Goal: Task Accomplishment & Management: Manage account settings

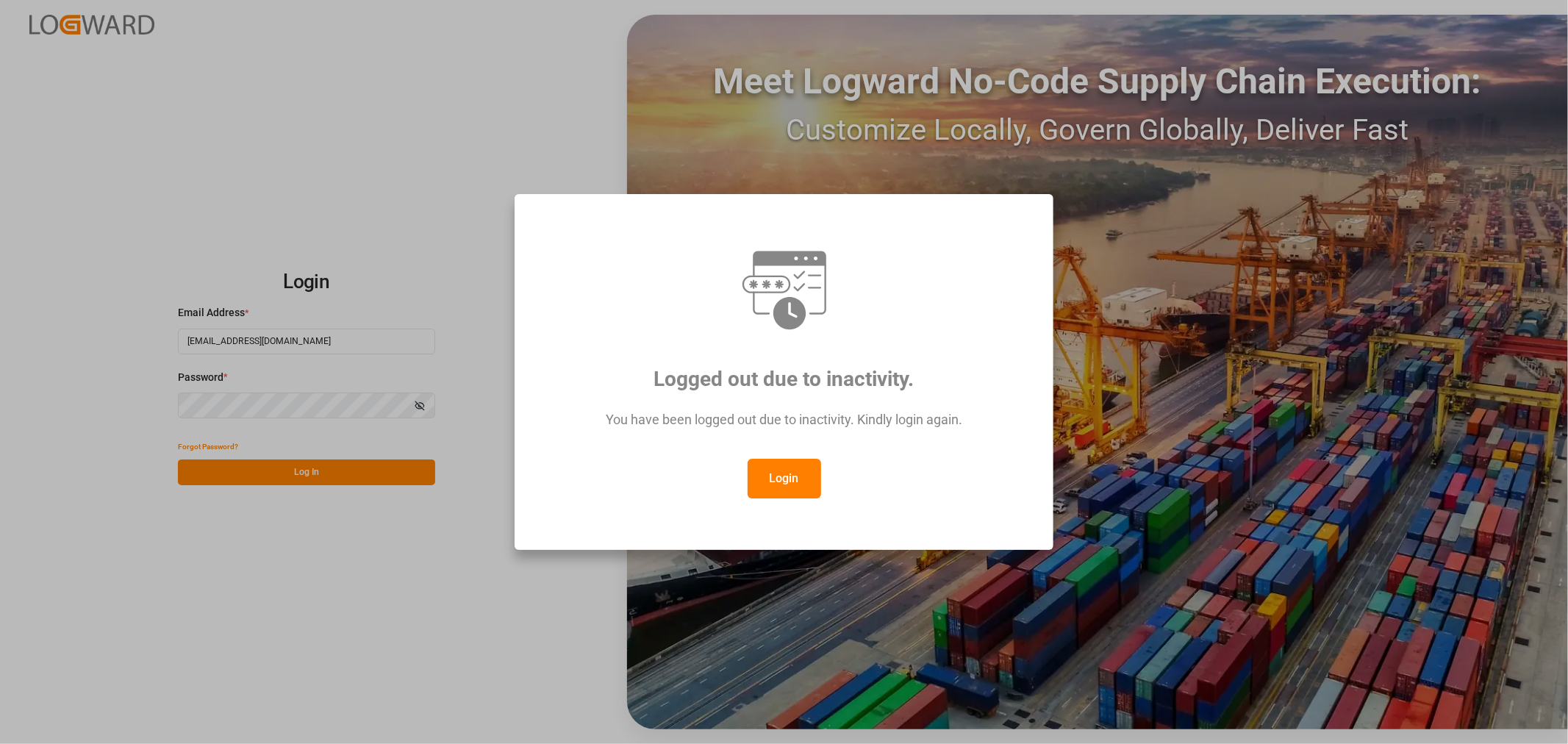
click at [803, 476] on button "Login" at bounding box center [784, 478] width 74 height 39
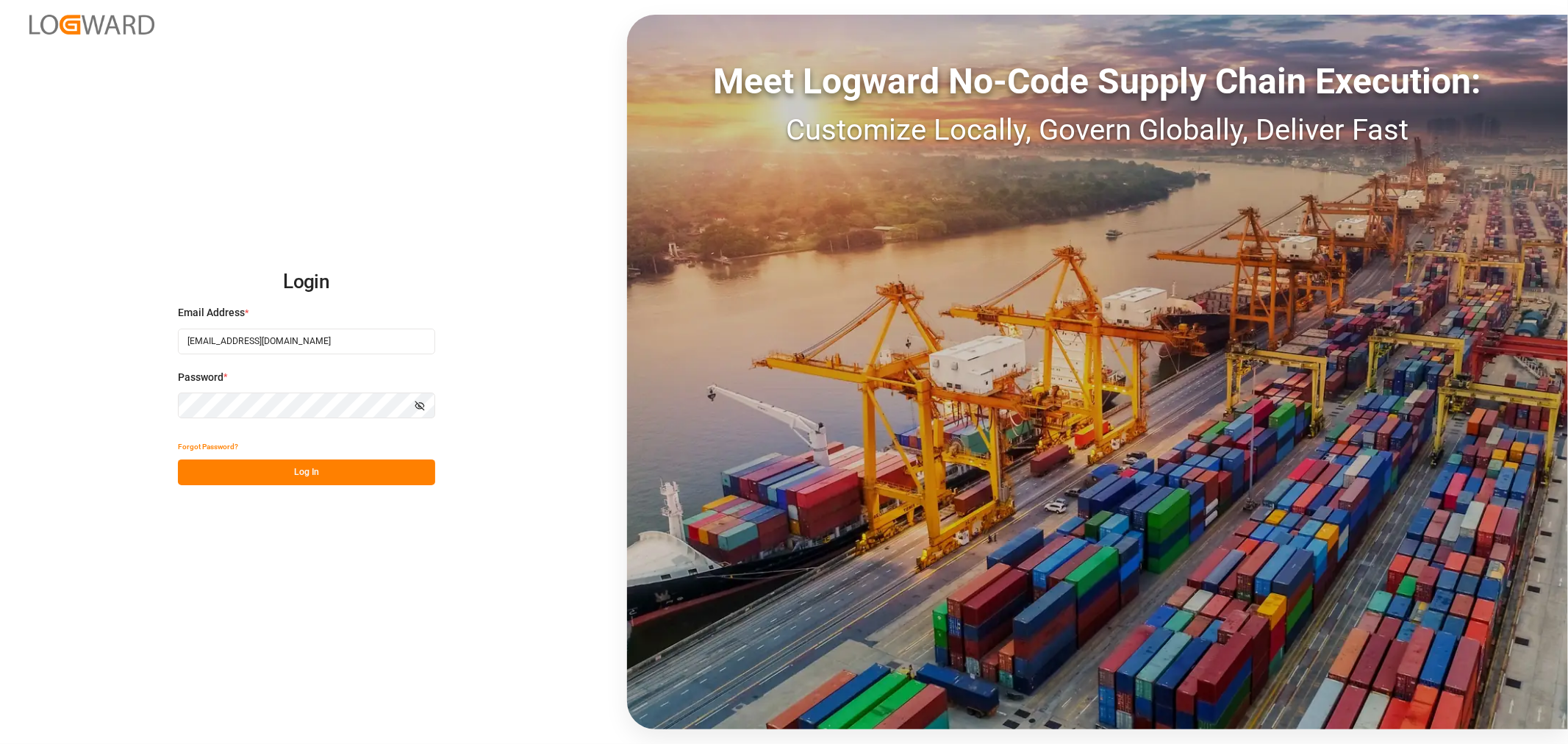
click at [291, 481] on button "Log In" at bounding box center [306, 472] width 257 height 26
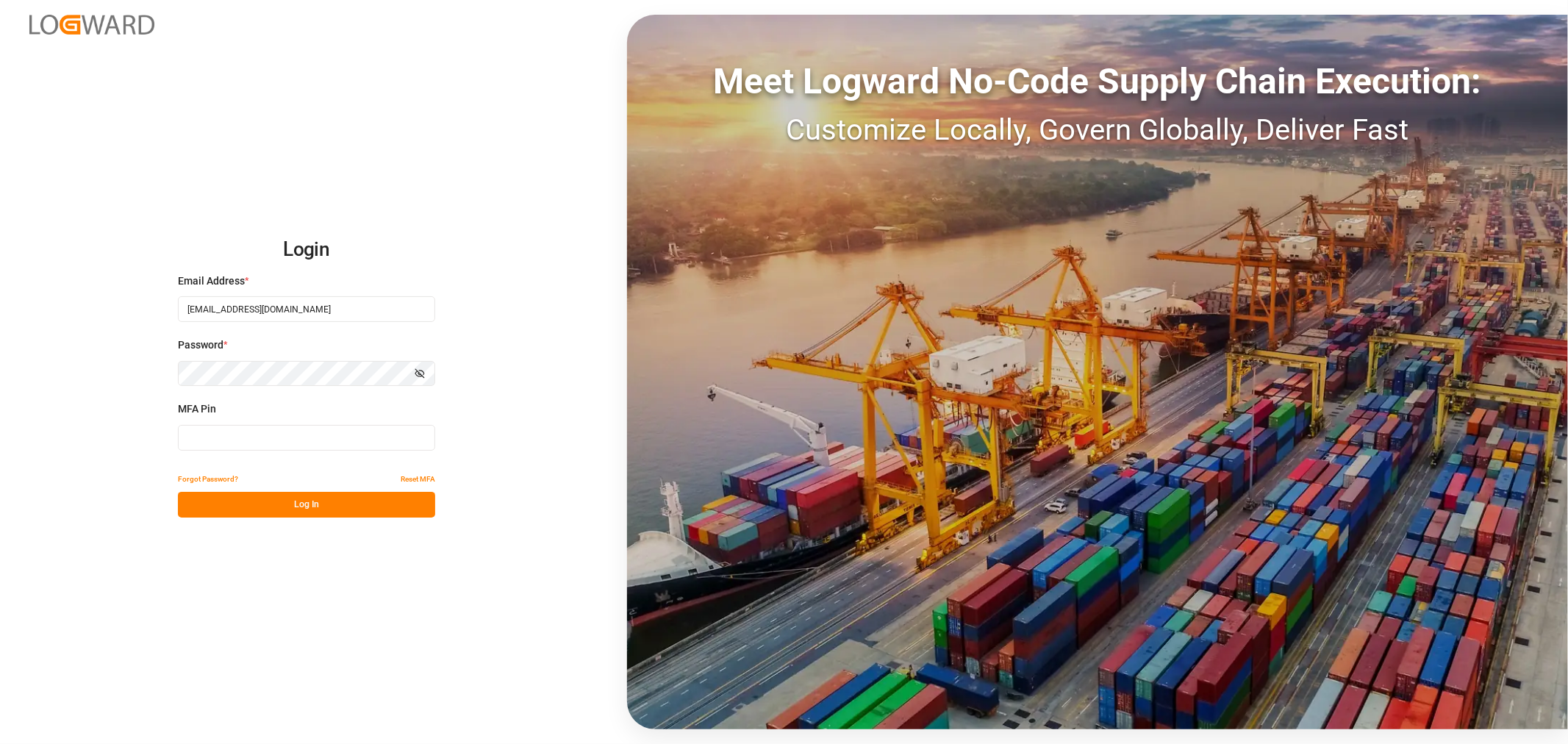
drag, startPoint x: 199, startPoint y: 430, endPoint x: 207, endPoint y: 434, distance: 8.9
click at [200, 430] on input at bounding box center [306, 438] width 257 height 26
type input "134088"
click at [320, 511] on button "Log In" at bounding box center [306, 505] width 257 height 26
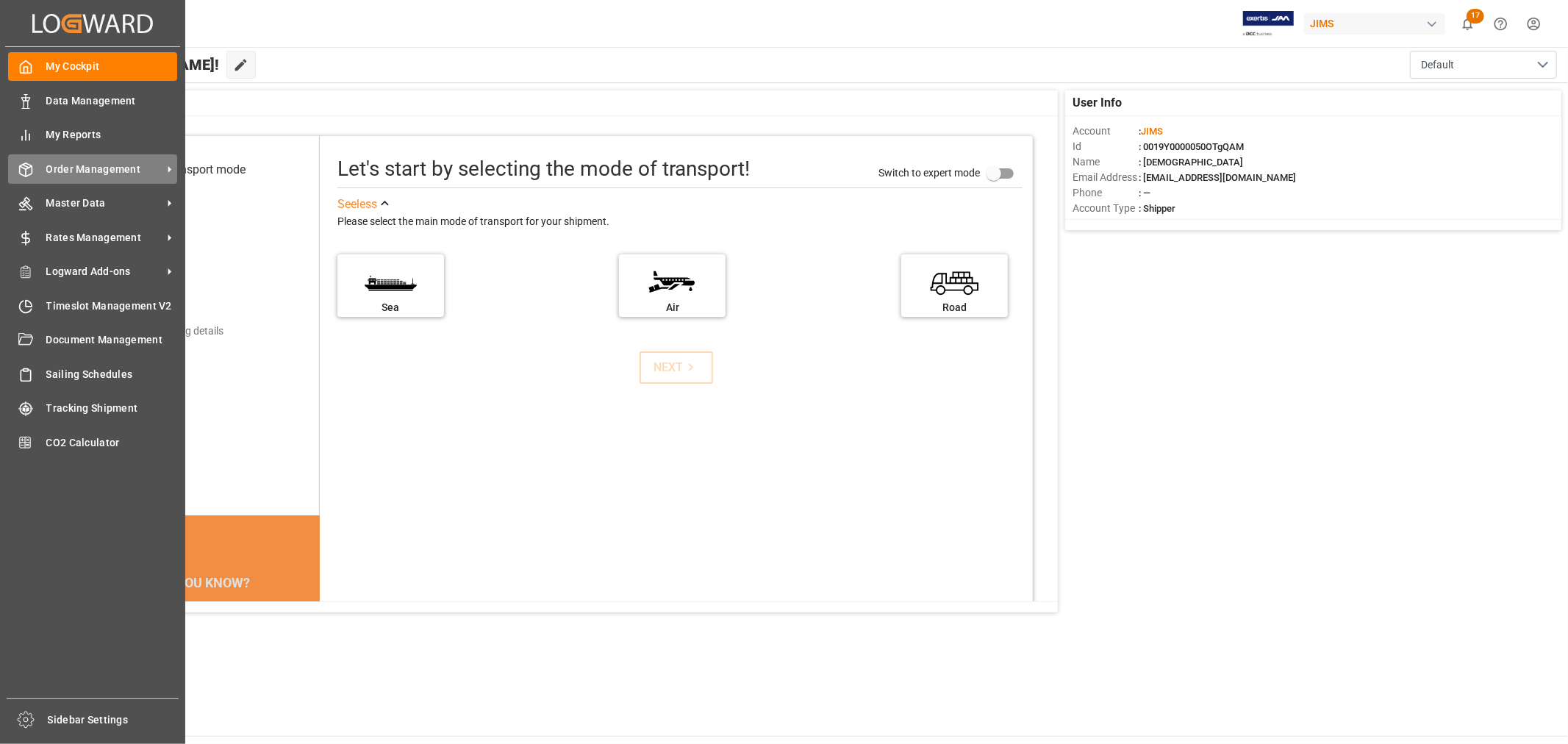
click at [91, 178] on div "Order Management Order Management" at bounding box center [93, 169] width 169 height 29
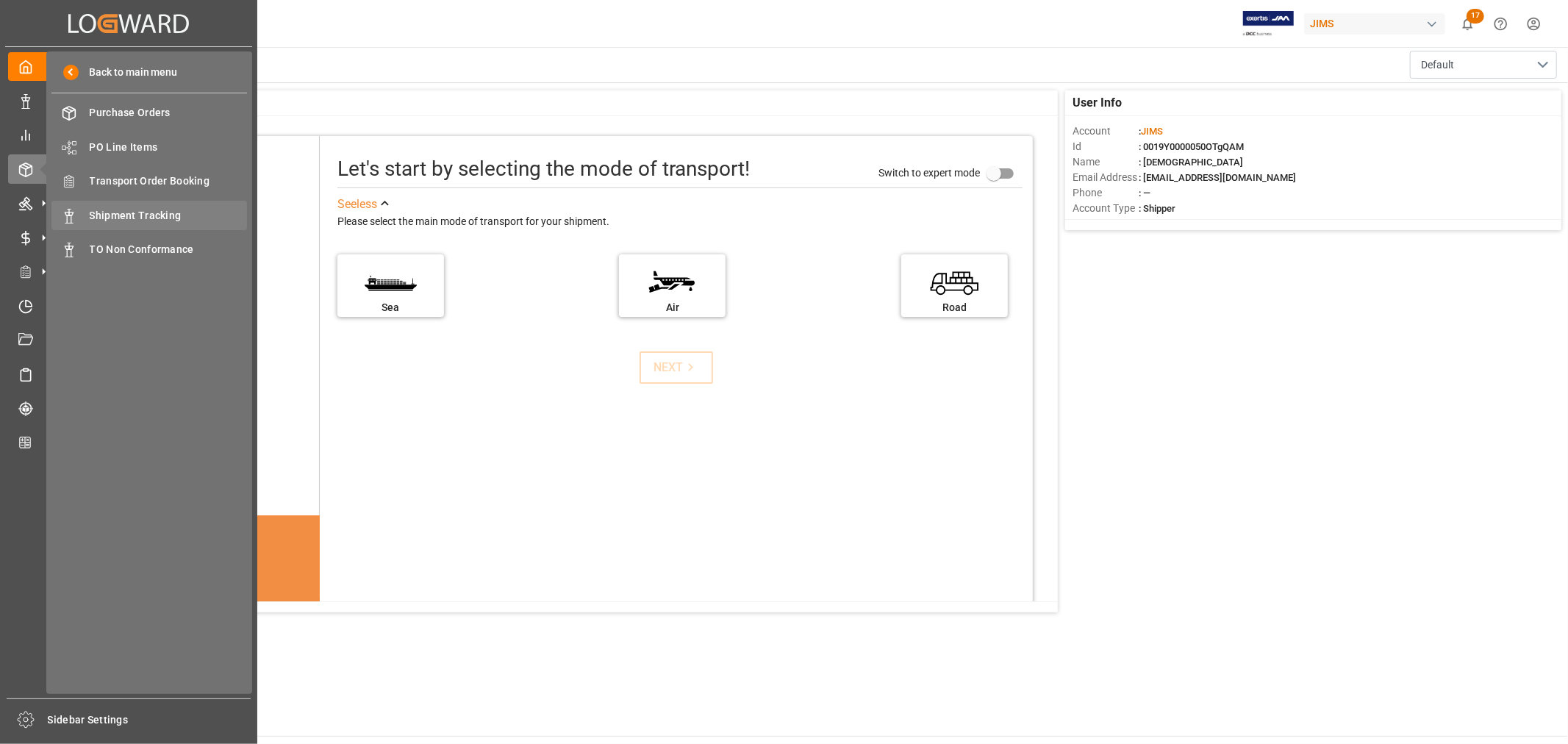
click at [140, 216] on span "Shipment Tracking" at bounding box center [169, 216] width 158 height 16
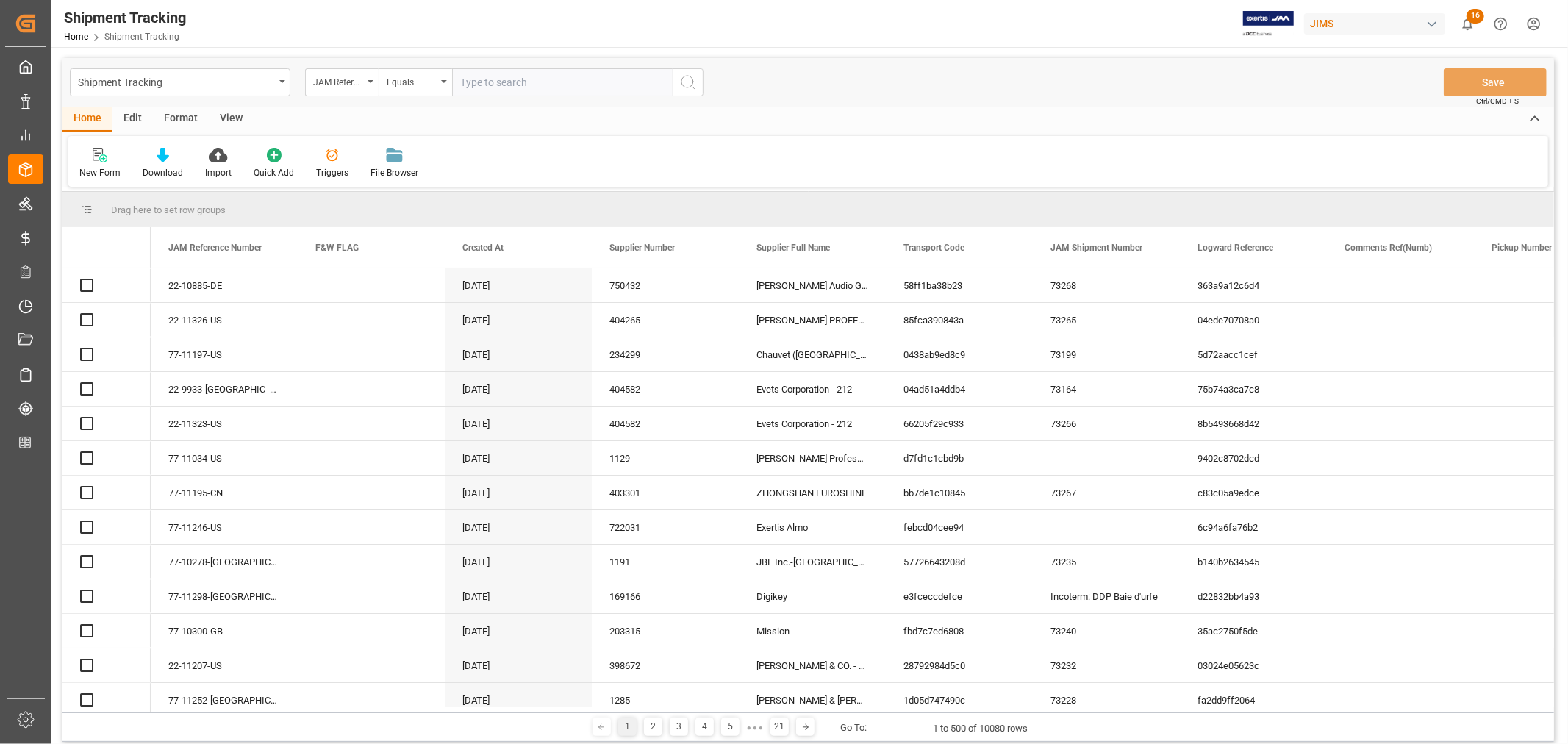
click at [498, 85] on input "text" at bounding box center [562, 83] width 221 height 28
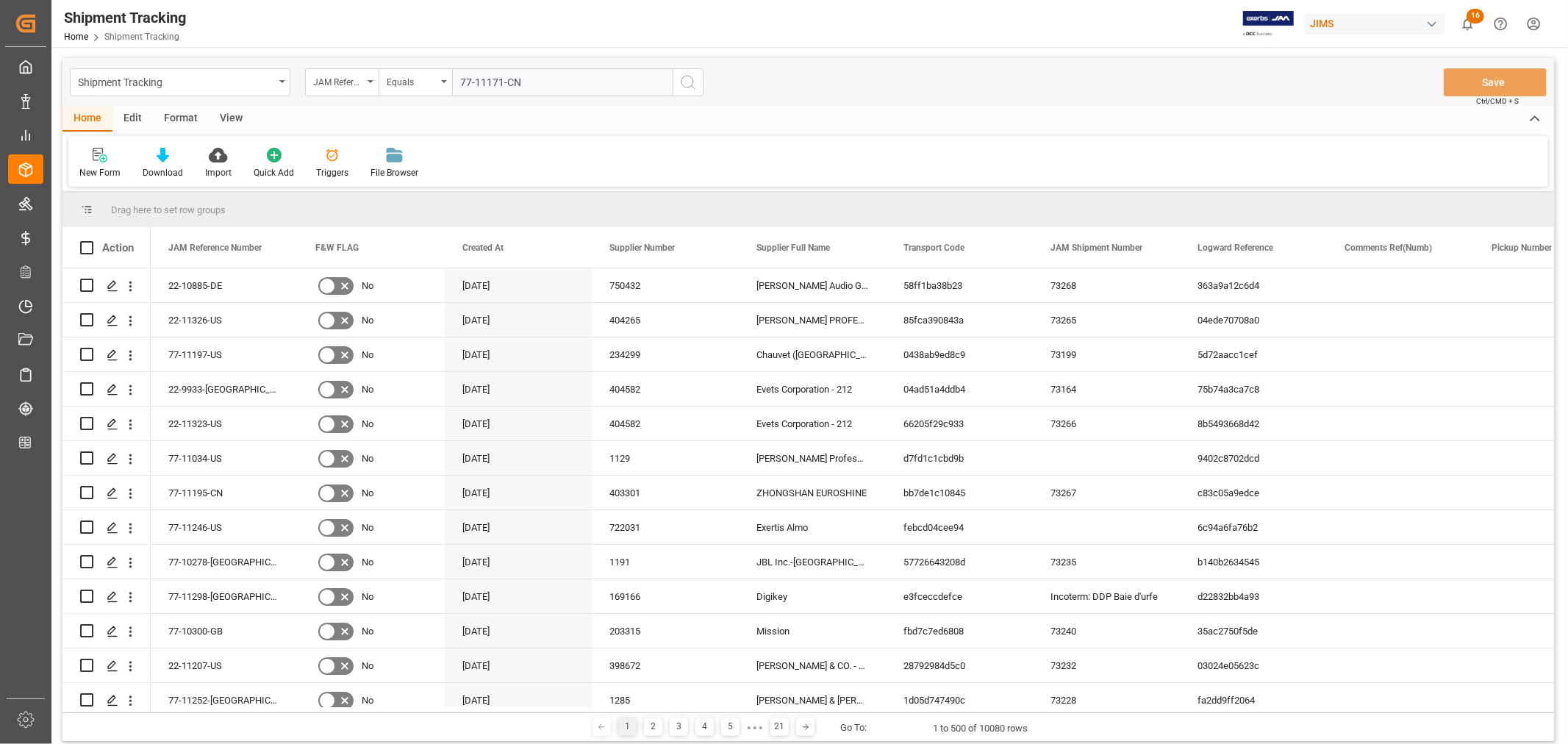
type input "77-11171-CN"
click at [693, 80] on circle "search button" at bounding box center [687, 82] width 12 height 12
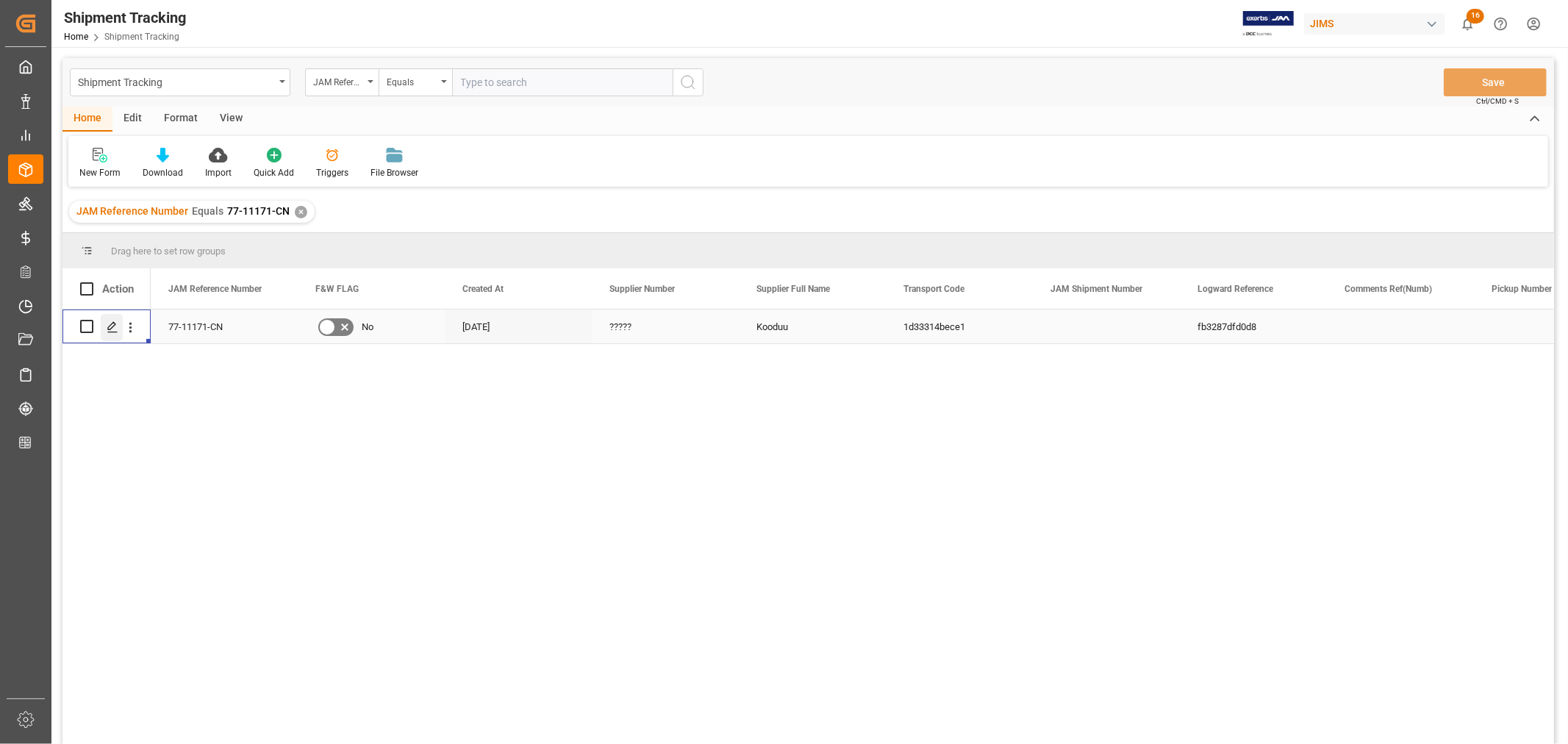
click at [117, 328] on icon "Press SPACE to select this row." at bounding box center [112, 327] width 12 height 12
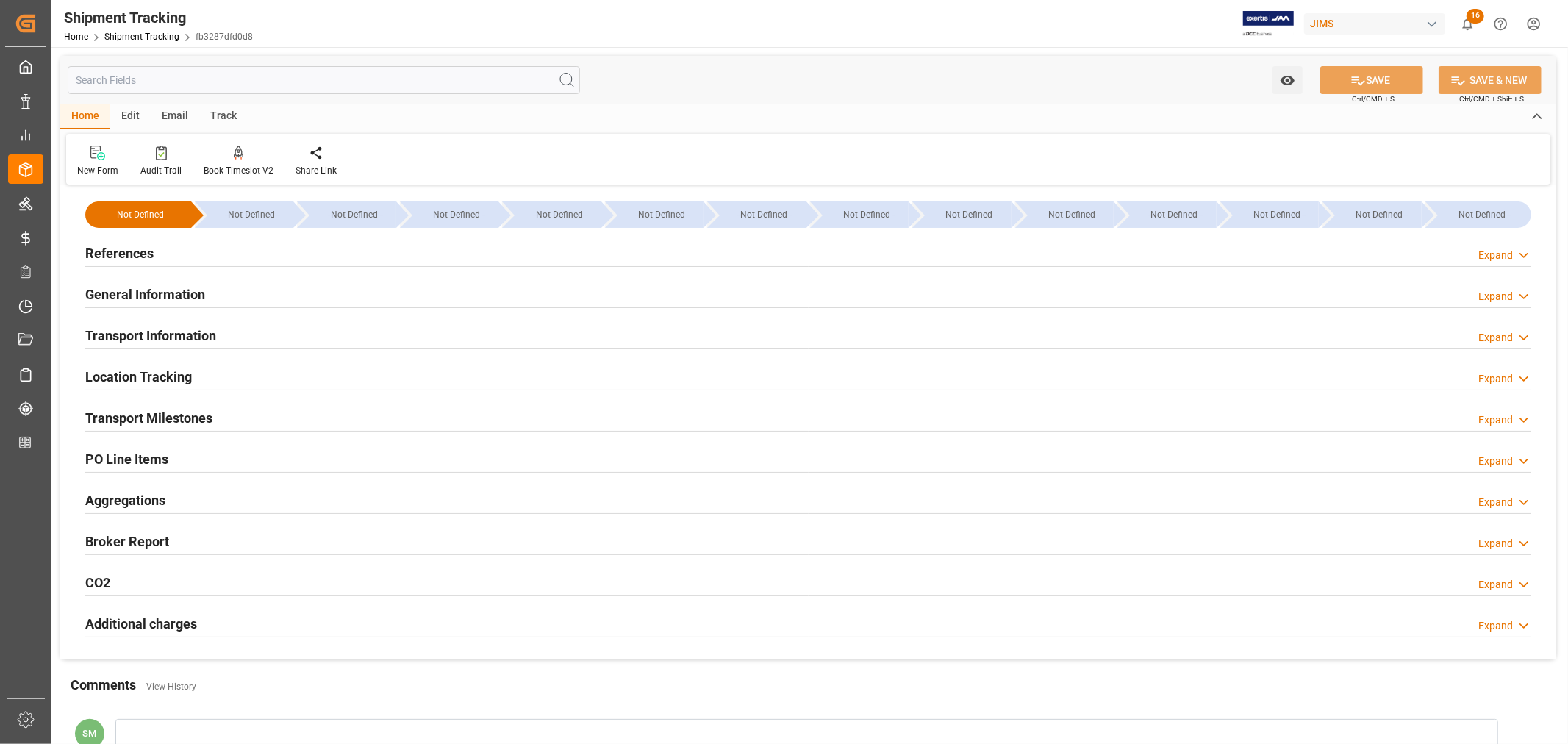
click at [202, 416] on h2 "Transport Milestones" at bounding box center [149, 418] width 127 height 20
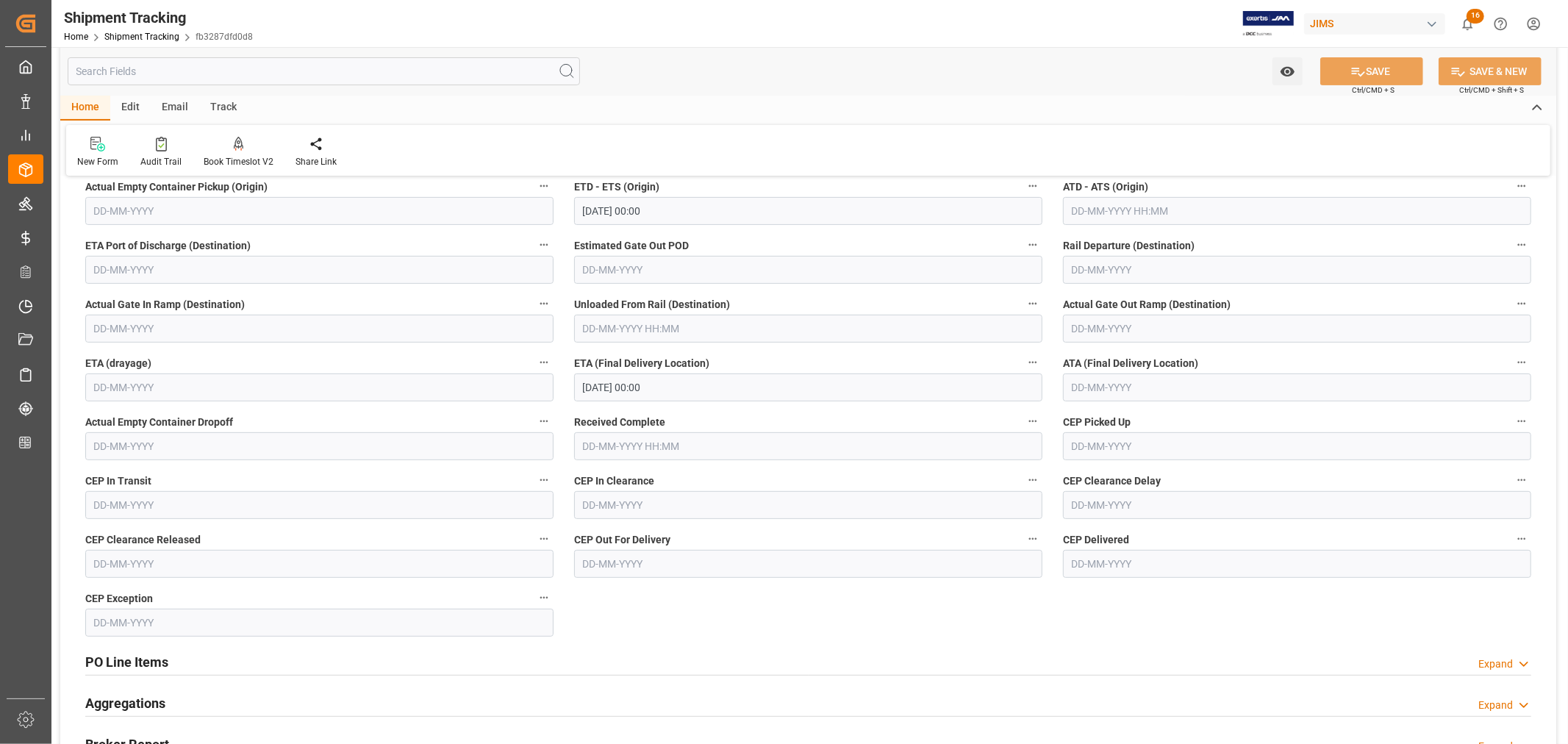
scroll to position [572, 0]
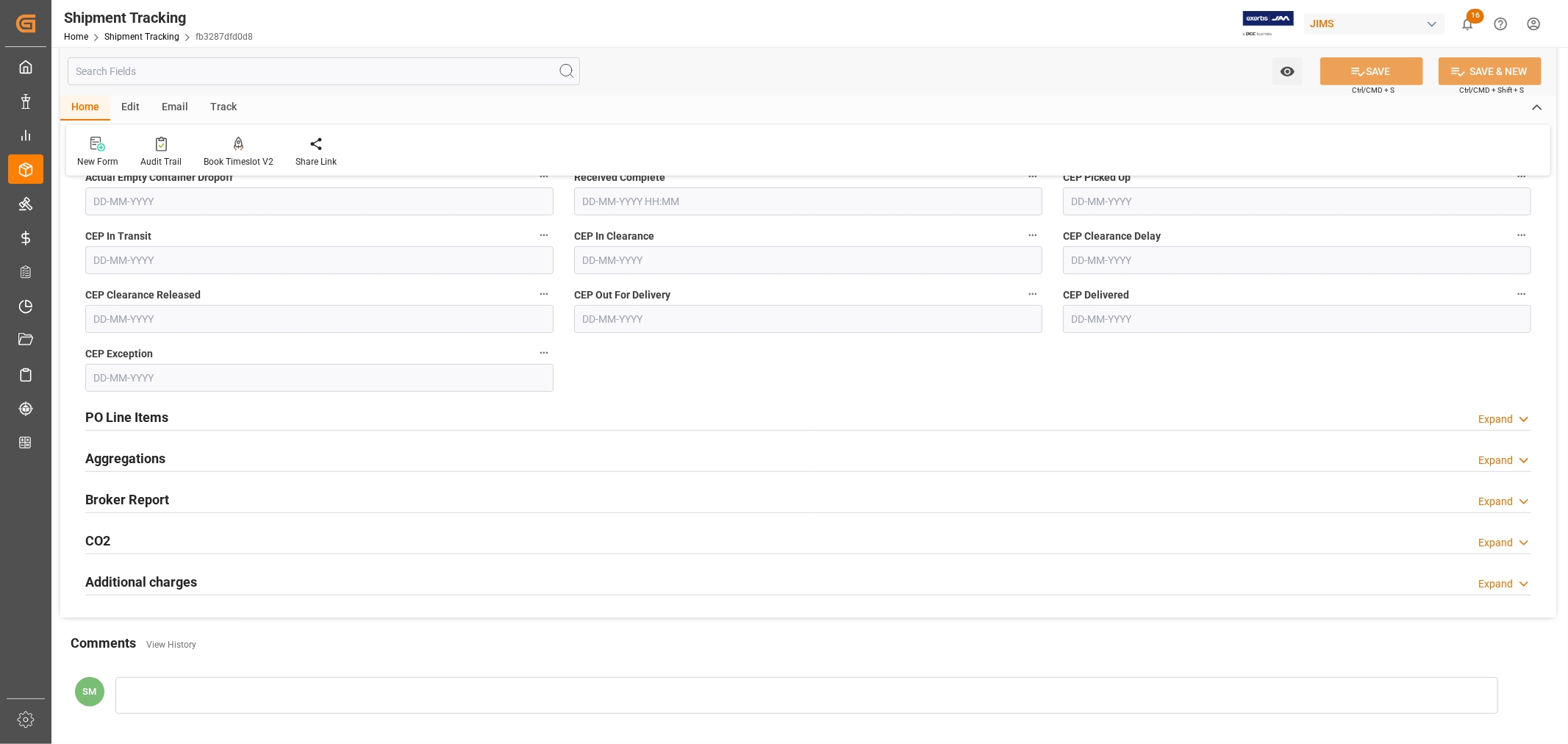
click at [158, 419] on h2 "PO Line Items" at bounding box center [127, 417] width 83 height 20
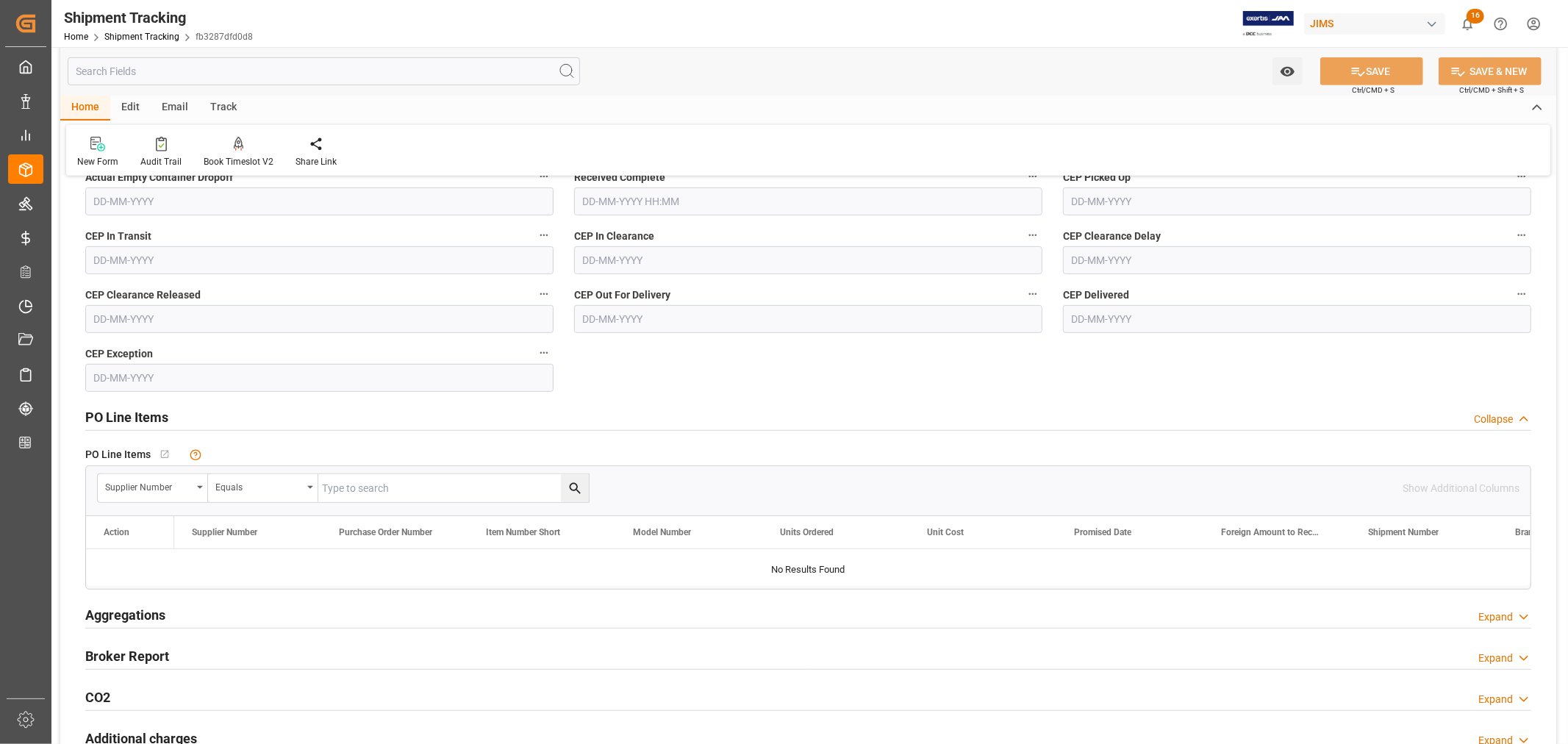
click at [100, 408] on h2 "PO Line Items" at bounding box center [127, 417] width 83 height 20
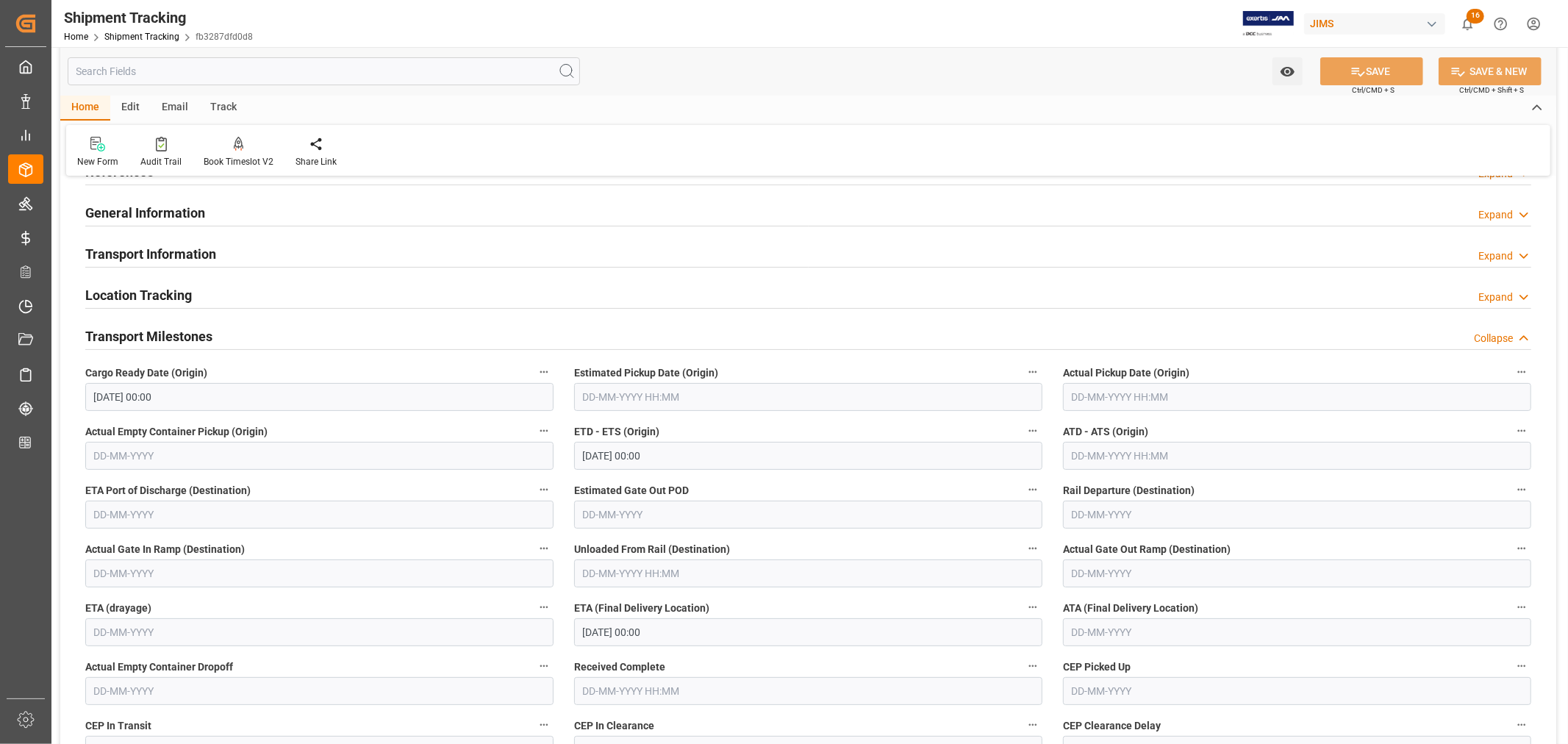
scroll to position [0, 0]
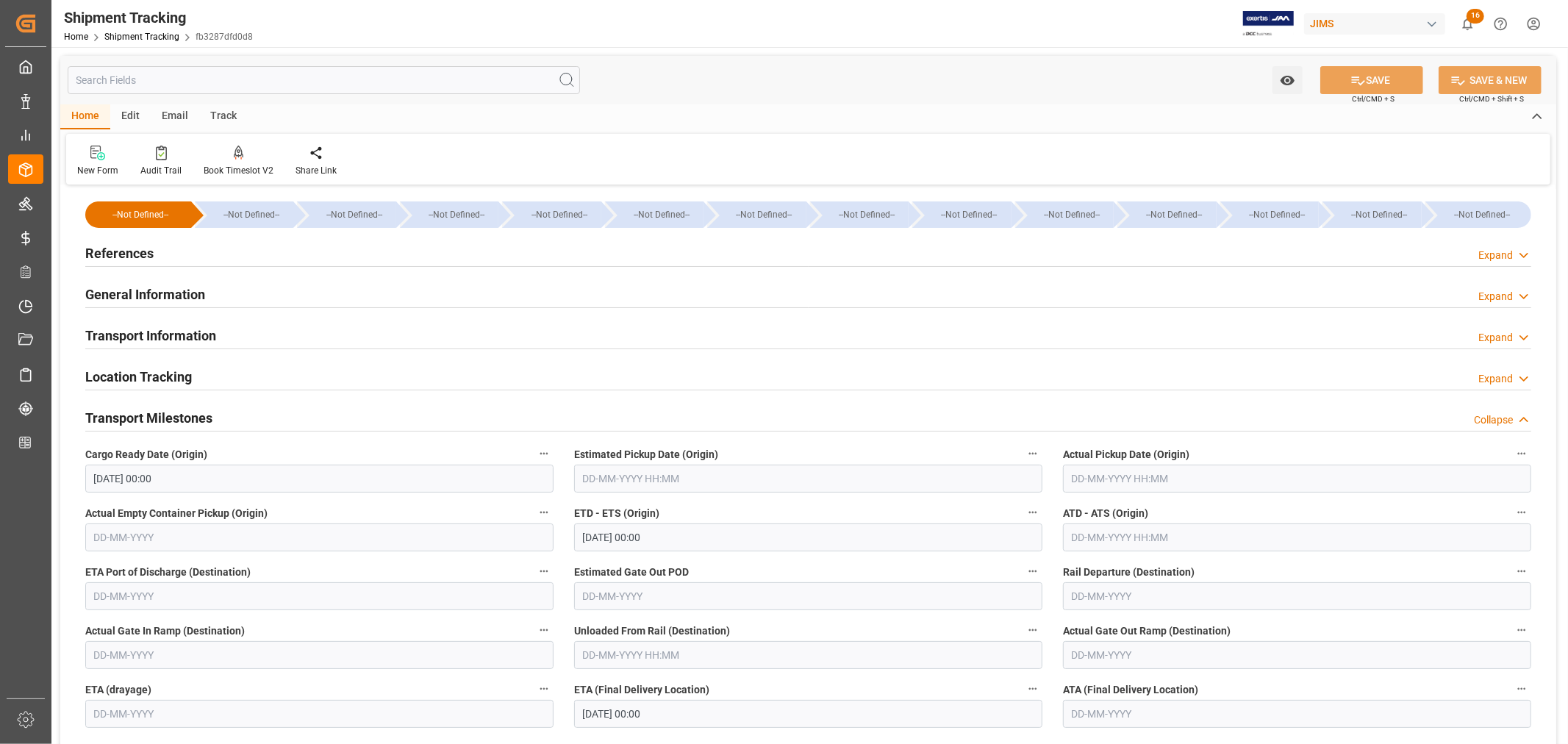
click at [237, 81] on input "text" at bounding box center [324, 80] width 513 height 28
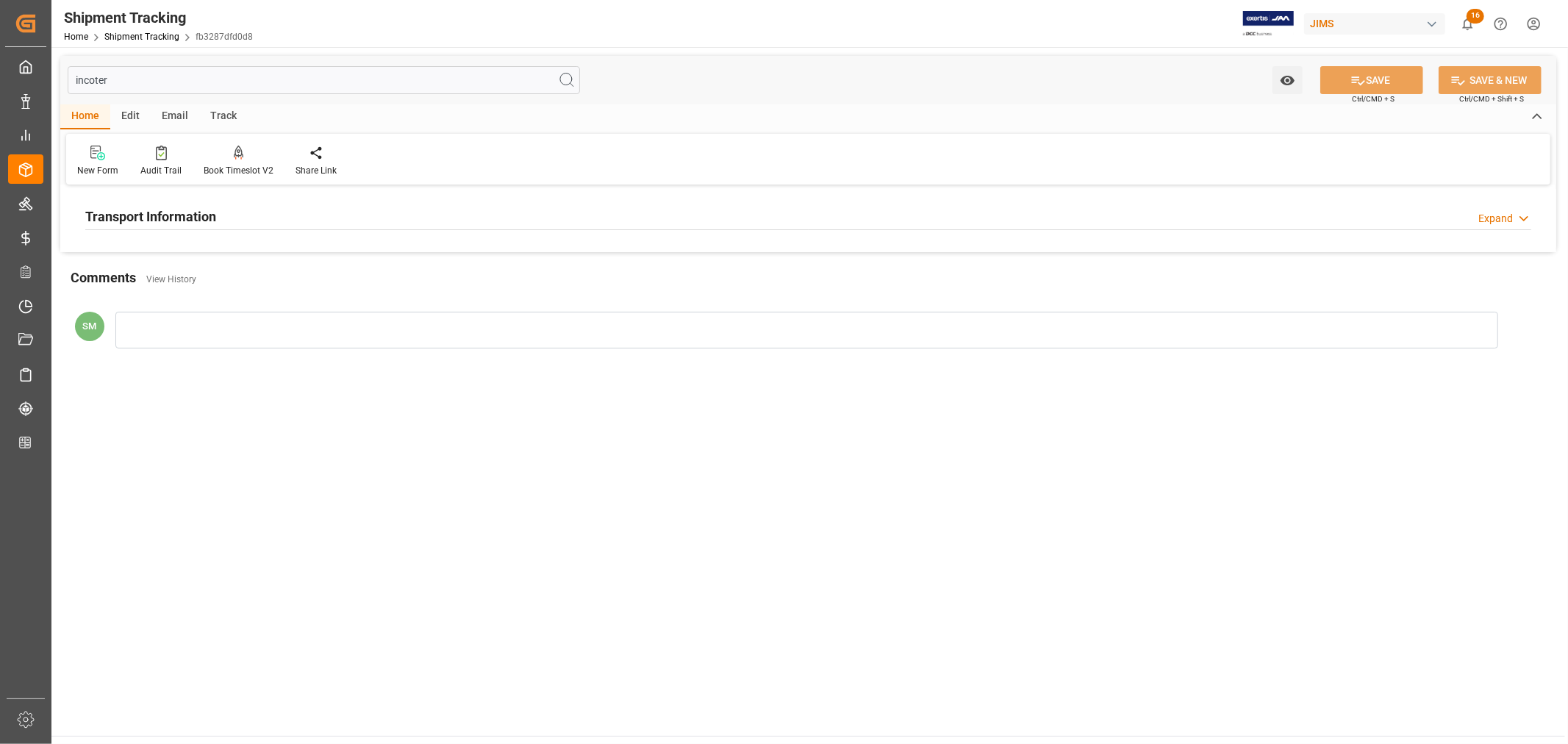
type input "incoter"
click at [173, 213] on h2 "Transport Information" at bounding box center [151, 216] width 131 height 20
click at [91, 75] on input "incoter" at bounding box center [324, 80] width 513 height 28
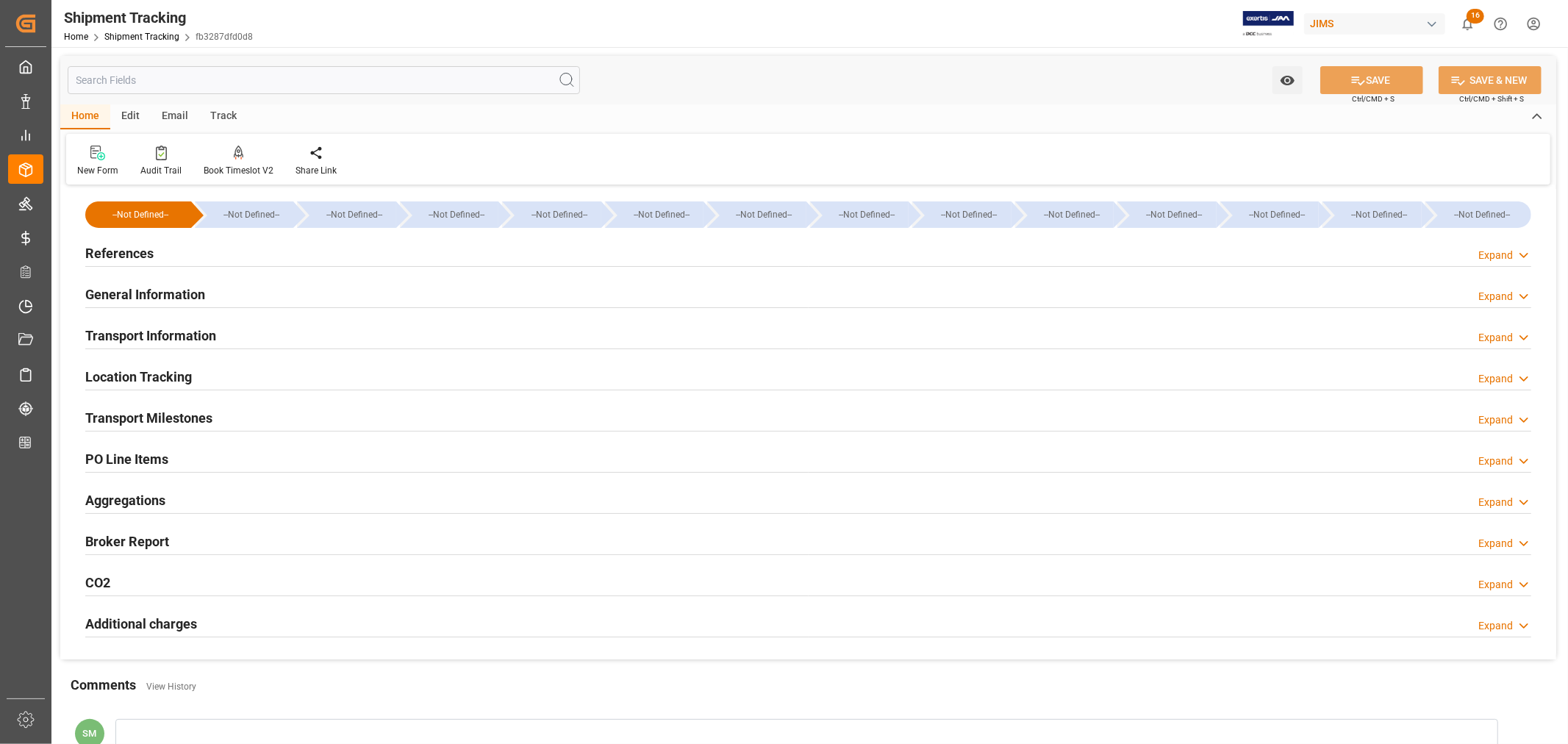
type input "377"
click at [138, 293] on h2 "General Information" at bounding box center [145, 294] width 120 height 20
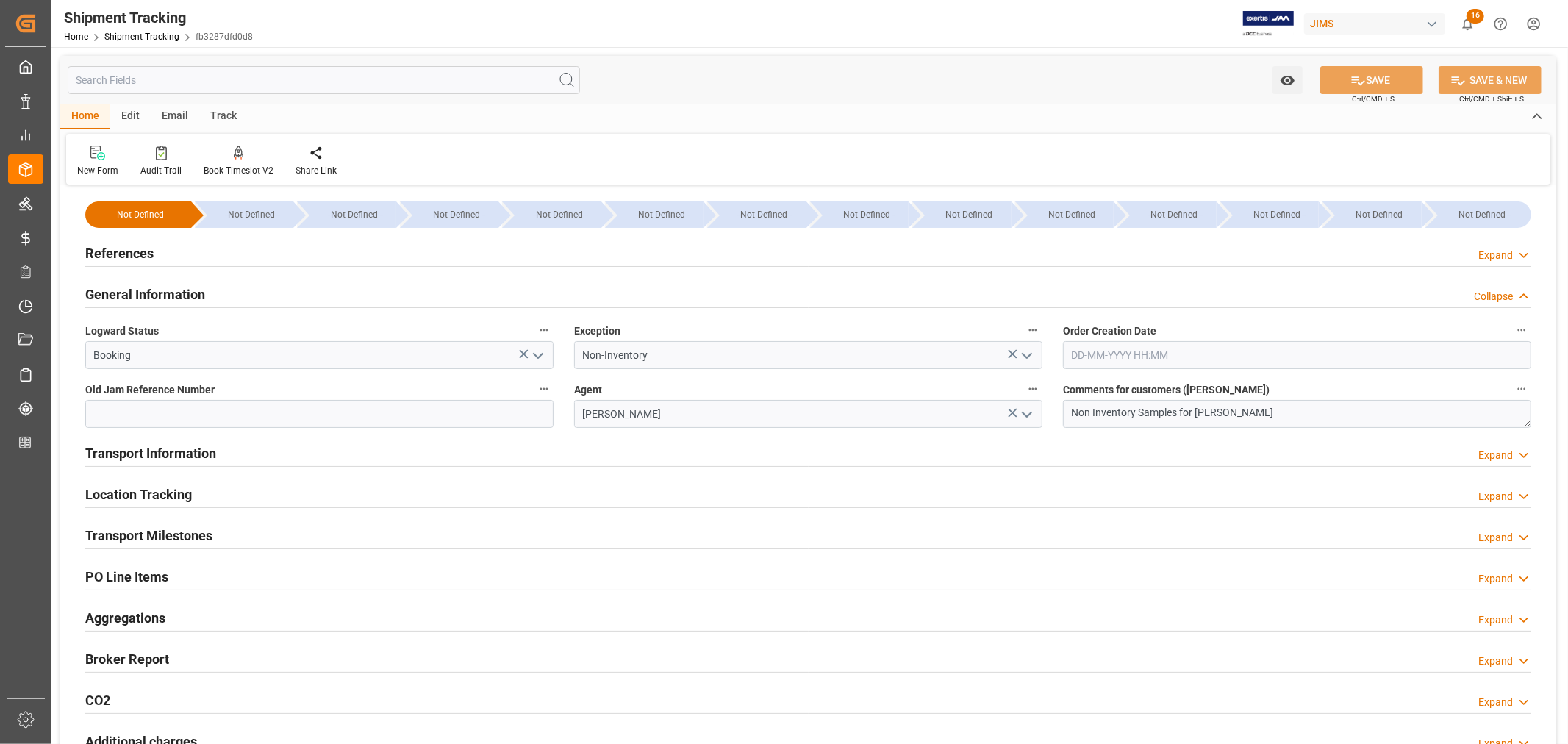
click at [140, 293] on h2 "General Information" at bounding box center [145, 294] width 120 height 20
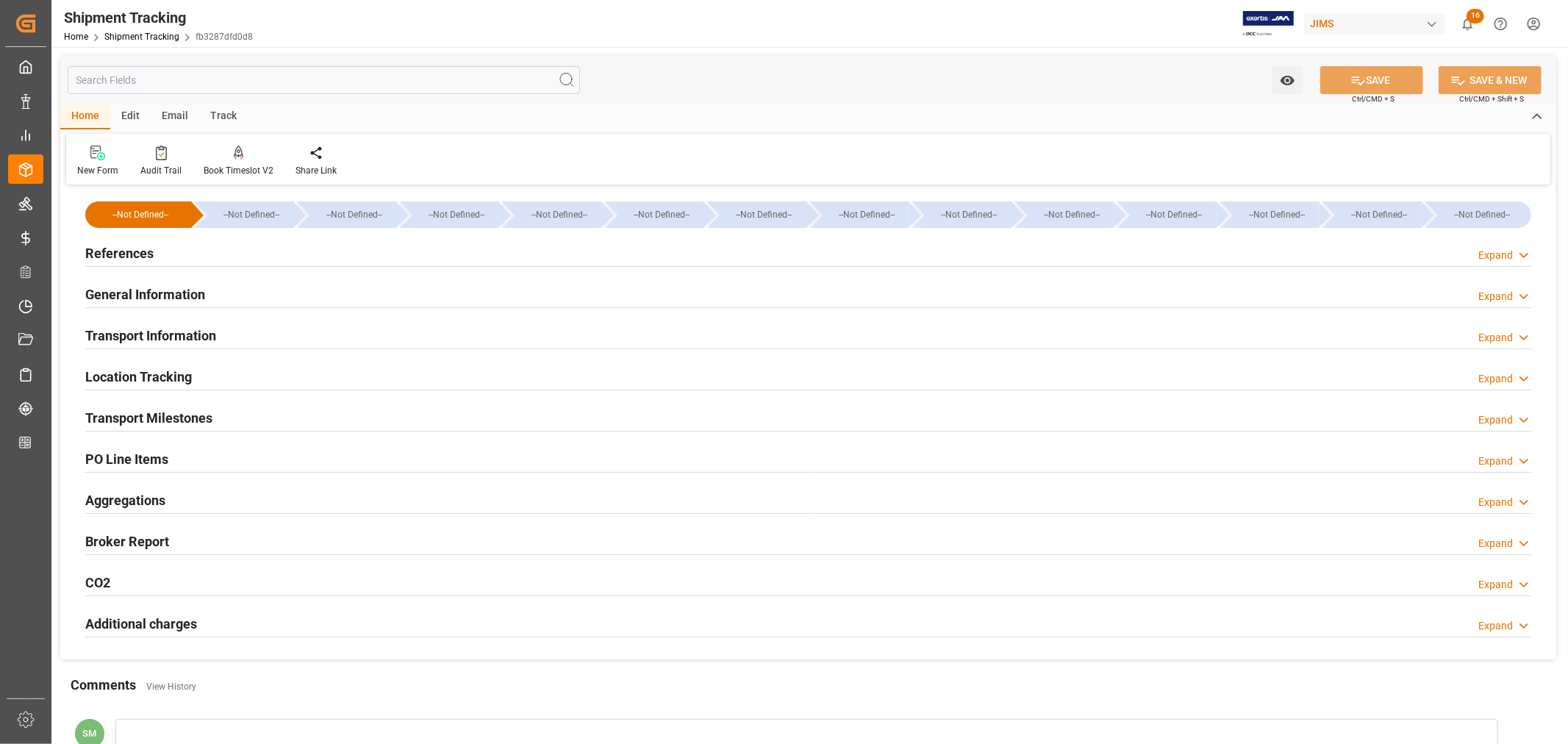
click at [137, 337] on h2 "Transport Information" at bounding box center [151, 335] width 131 height 20
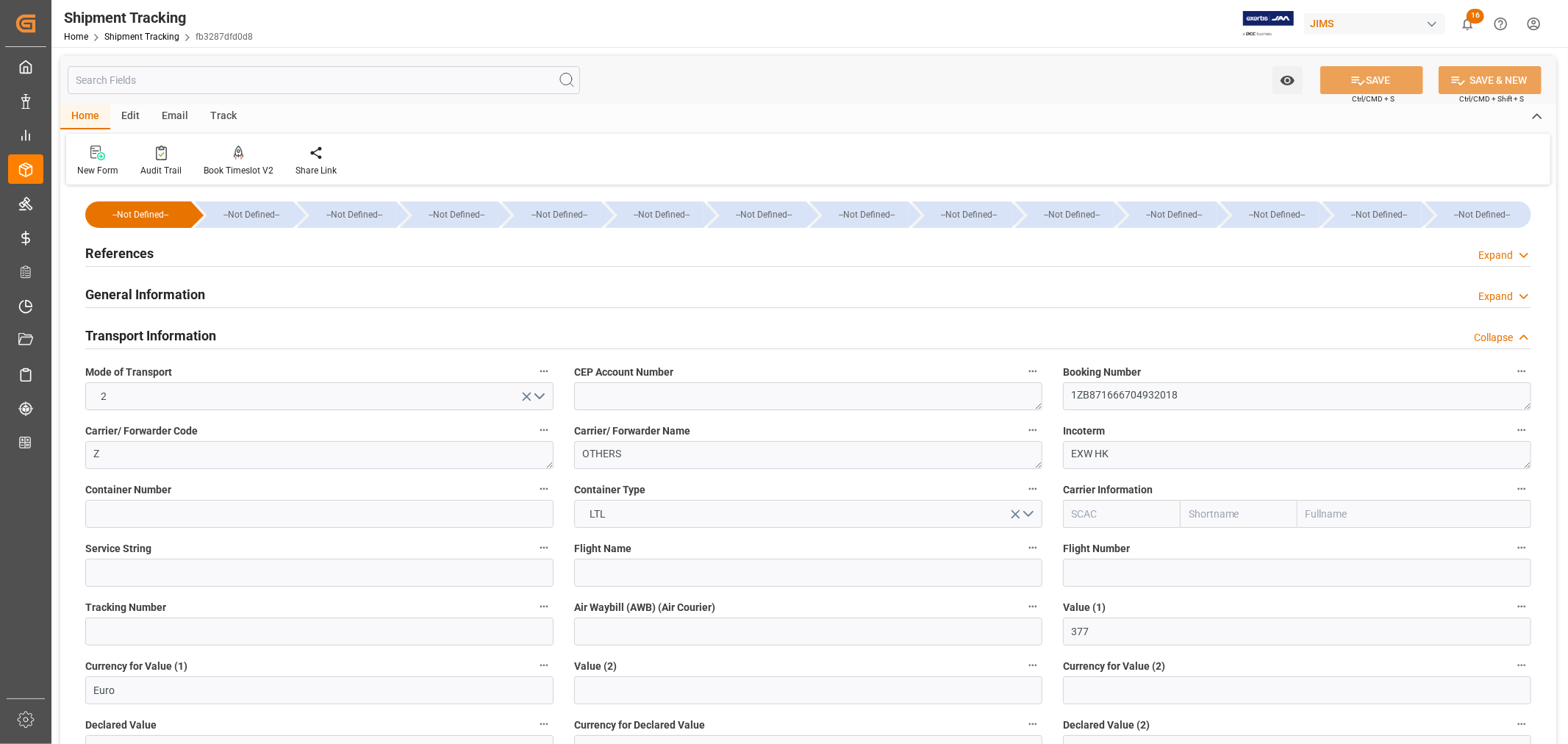
click at [137, 337] on h2 "Transport Information" at bounding box center [151, 335] width 131 height 20
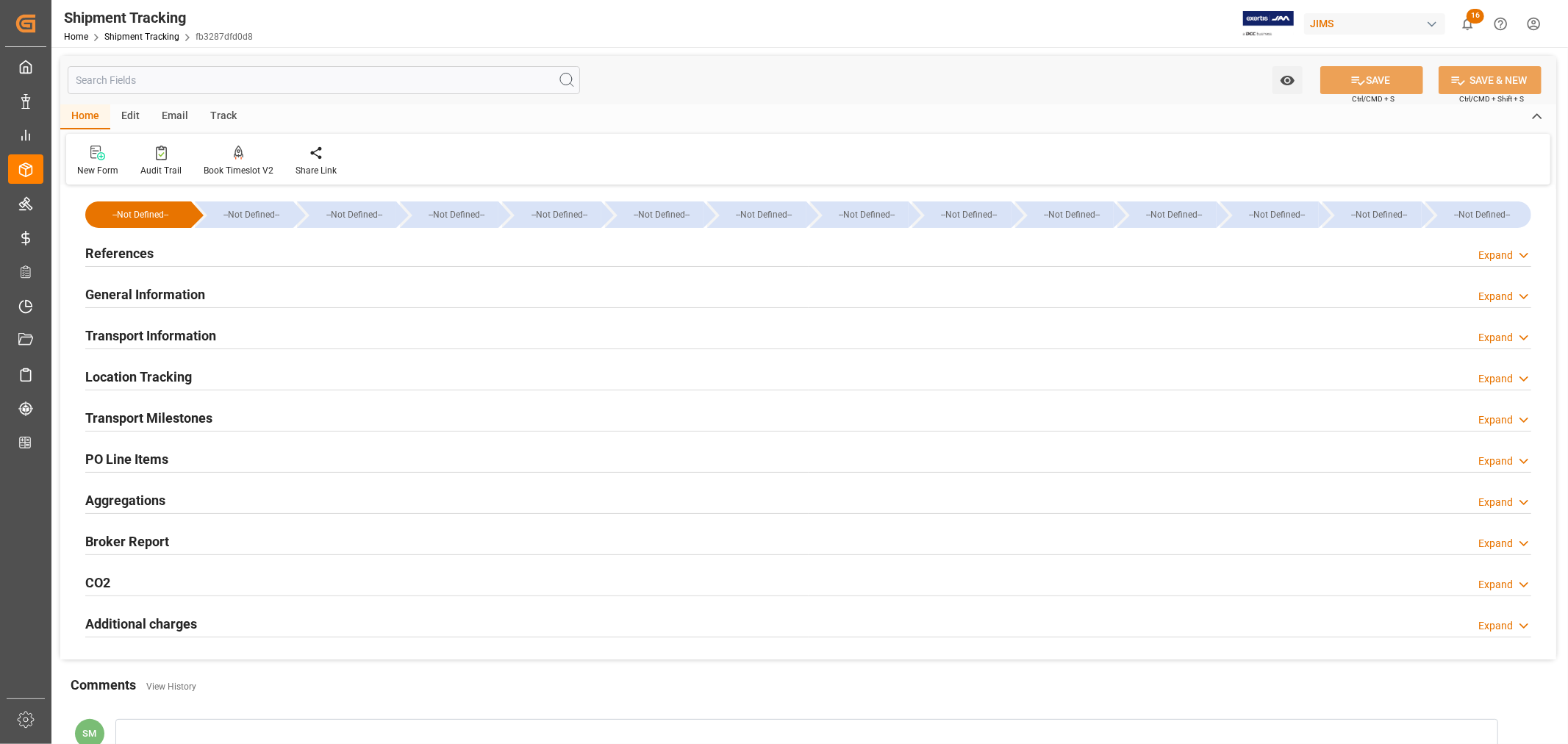
click at [188, 336] on h2 "Transport Information" at bounding box center [151, 335] width 131 height 20
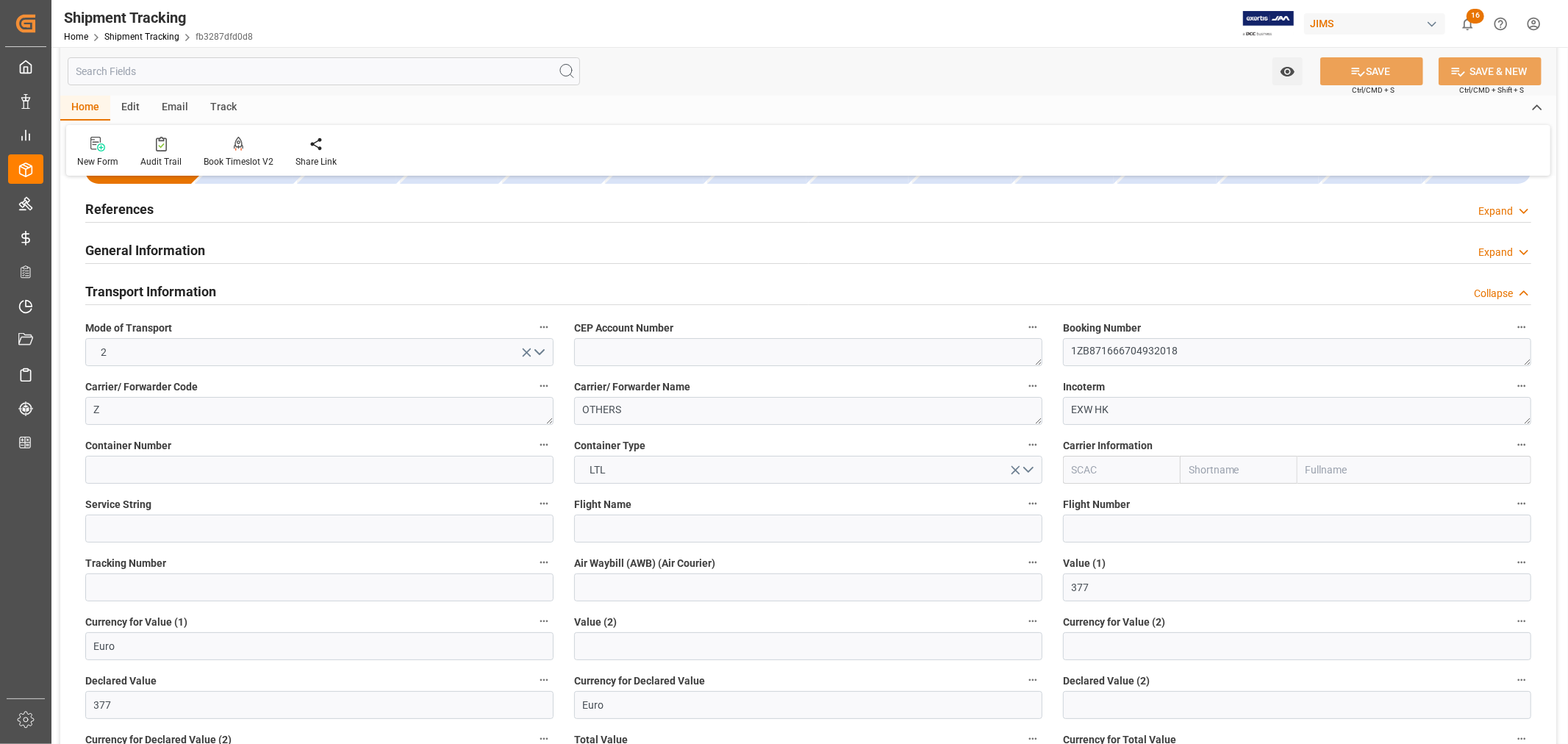
scroll to position [82, 0]
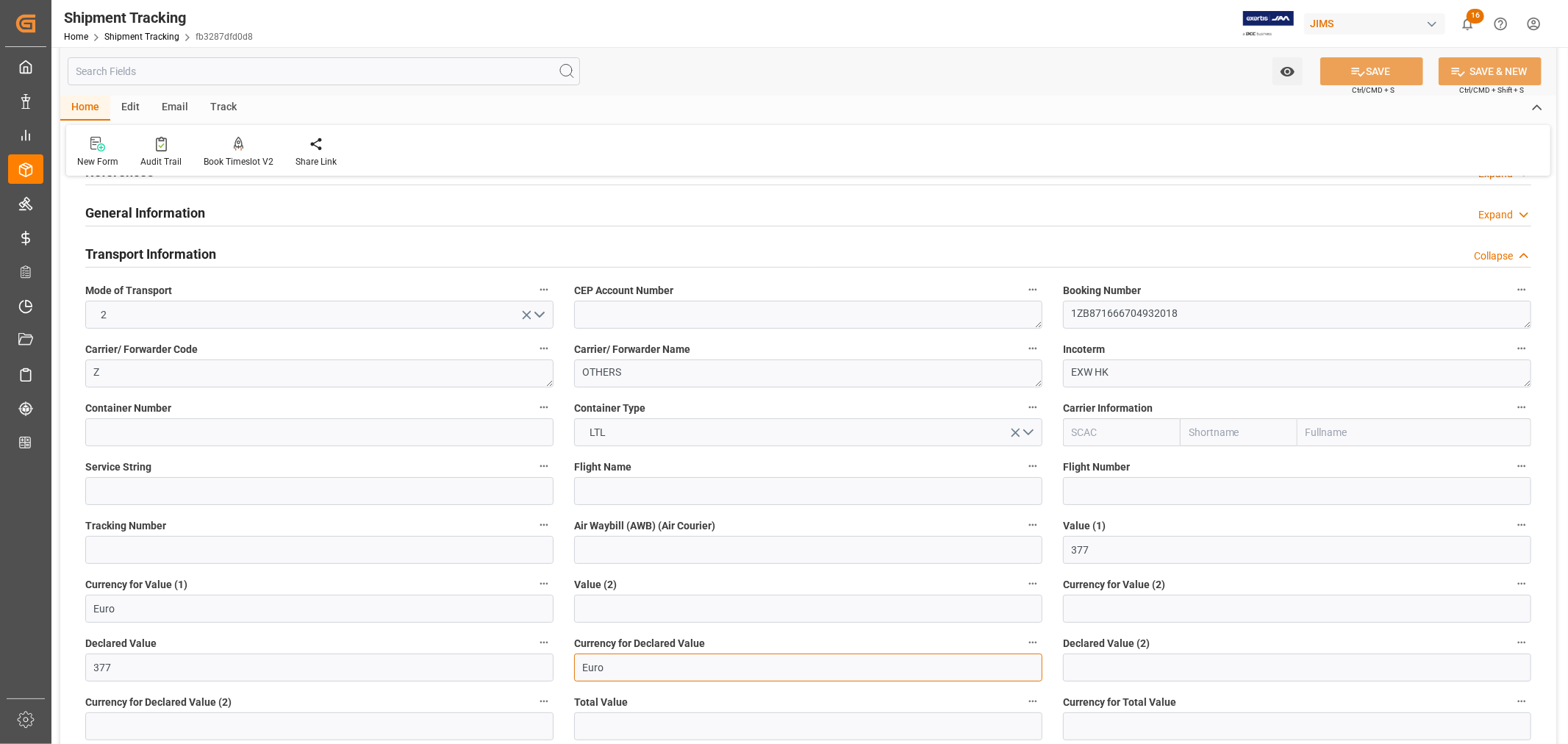
click at [585, 667] on input "Euro" at bounding box center [809, 668] width 468 height 28
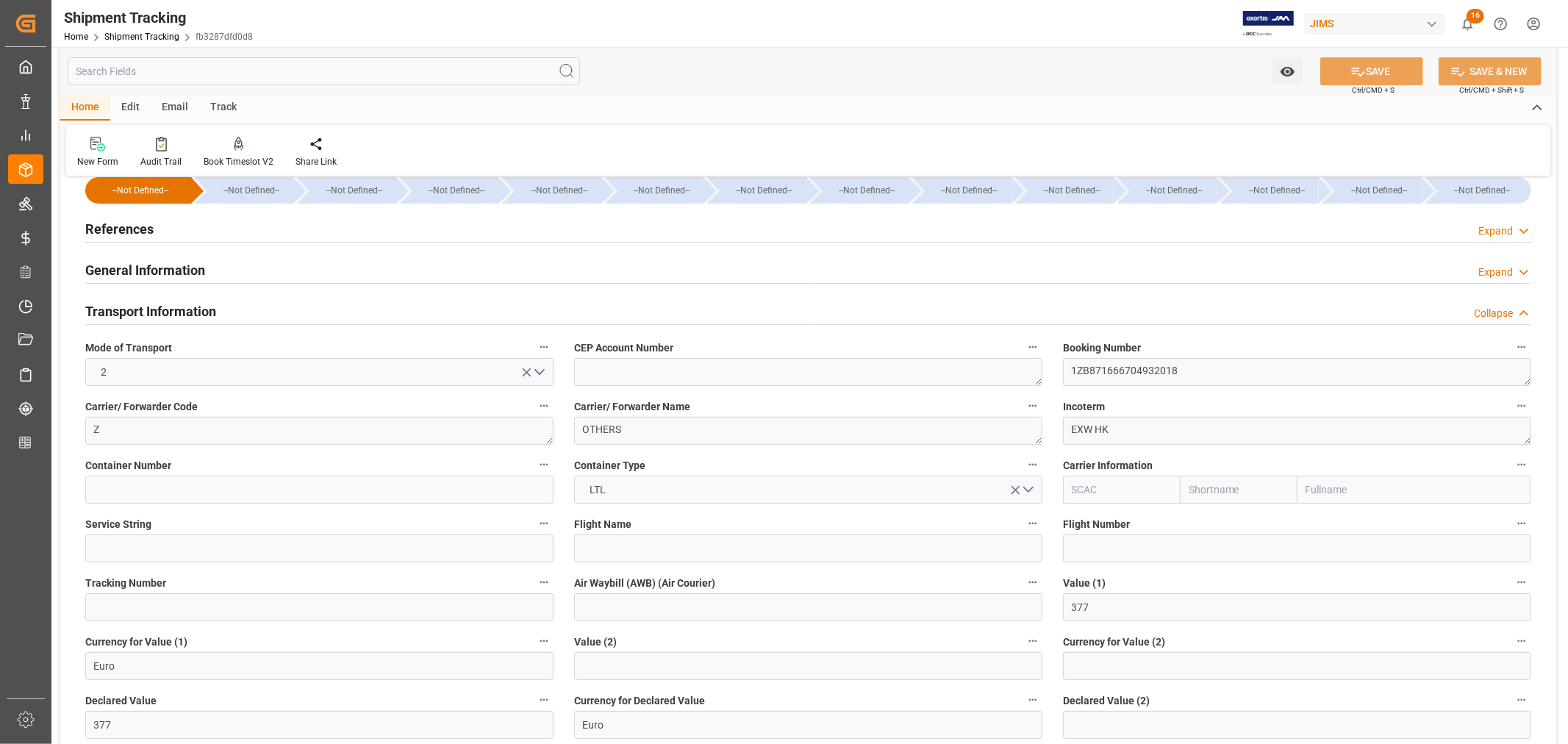
scroll to position [0, 0]
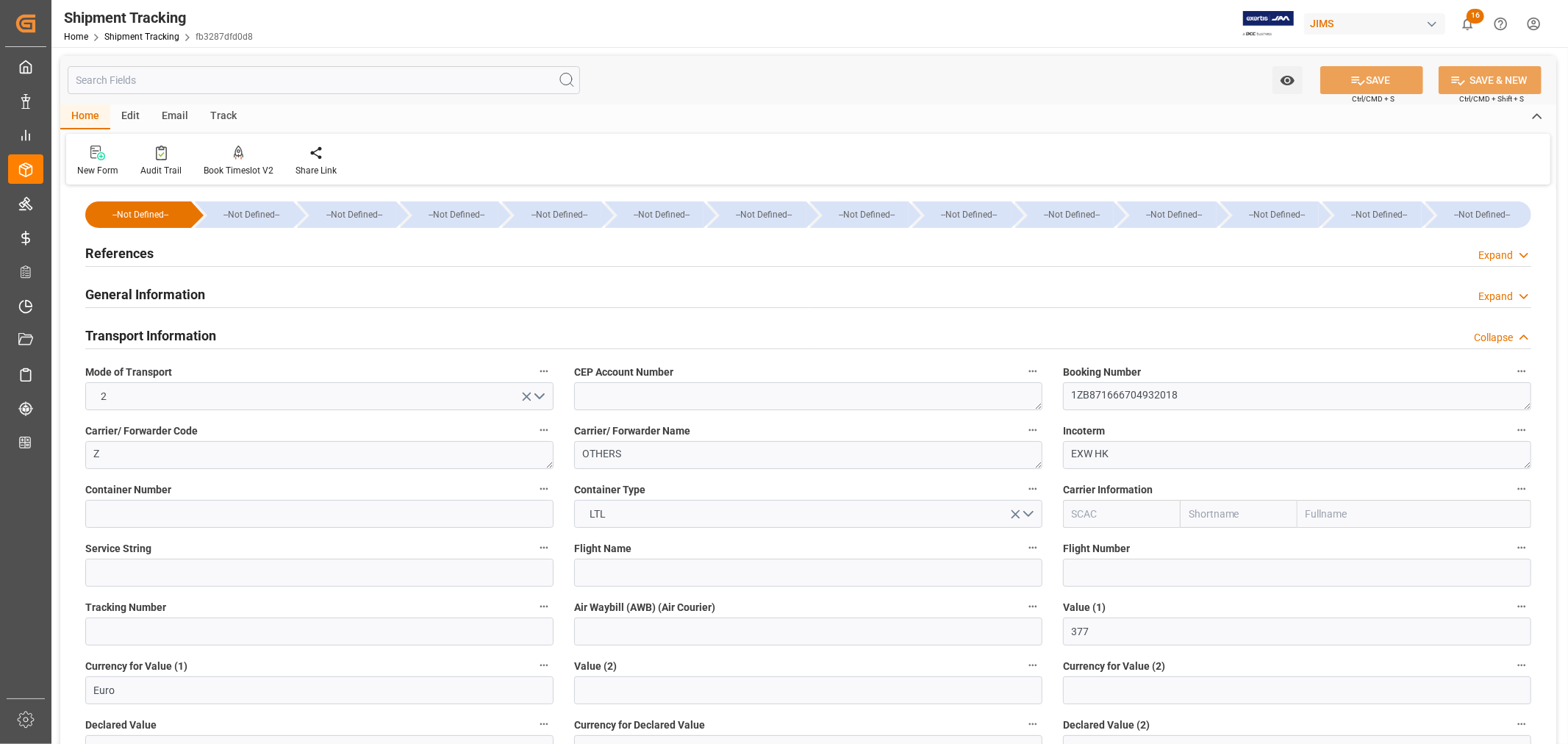
click at [291, 259] on div "References Expand" at bounding box center [809, 253] width 1446 height 28
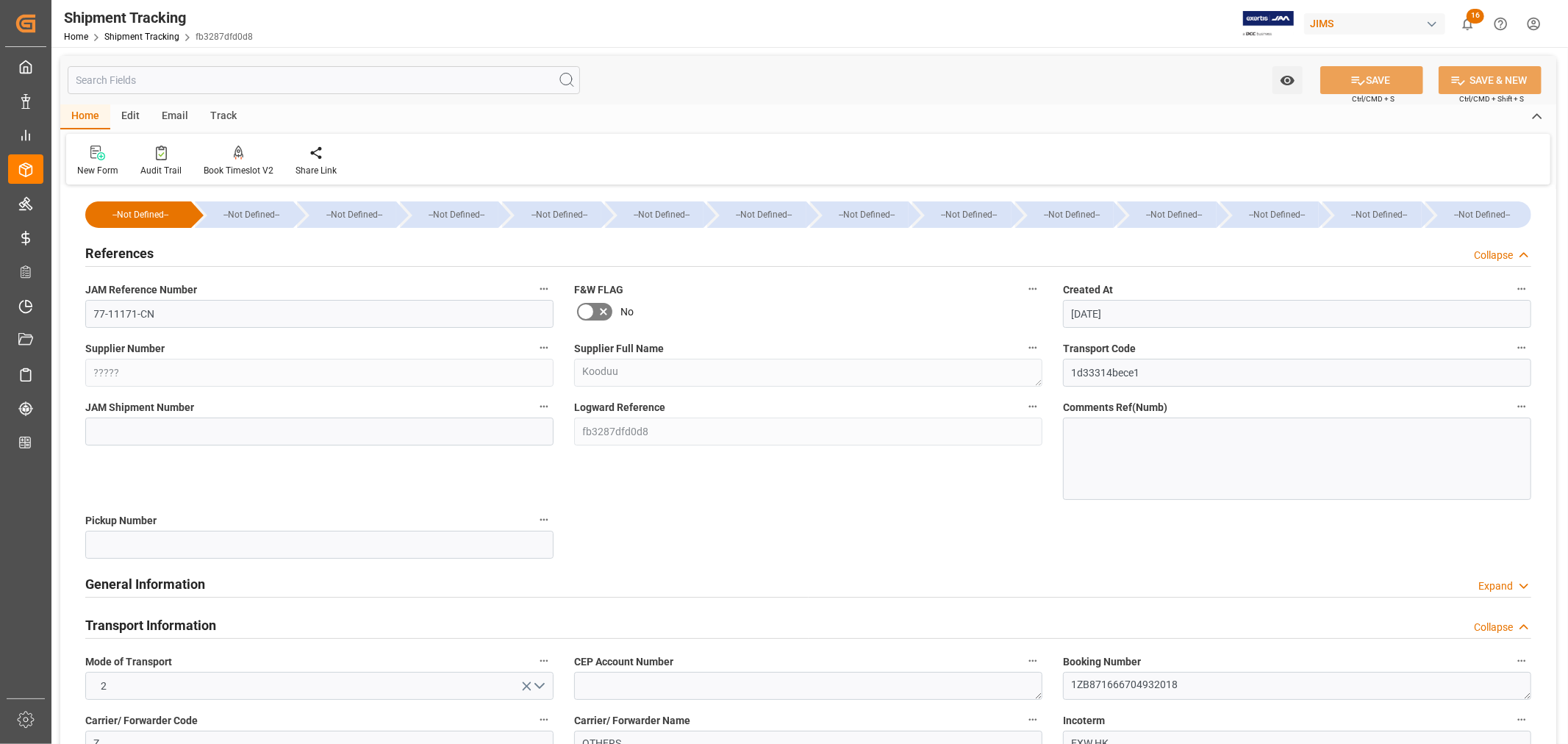
click at [291, 259] on div "References Collapse" at bounding box center [809, 253] width 1446 height 28
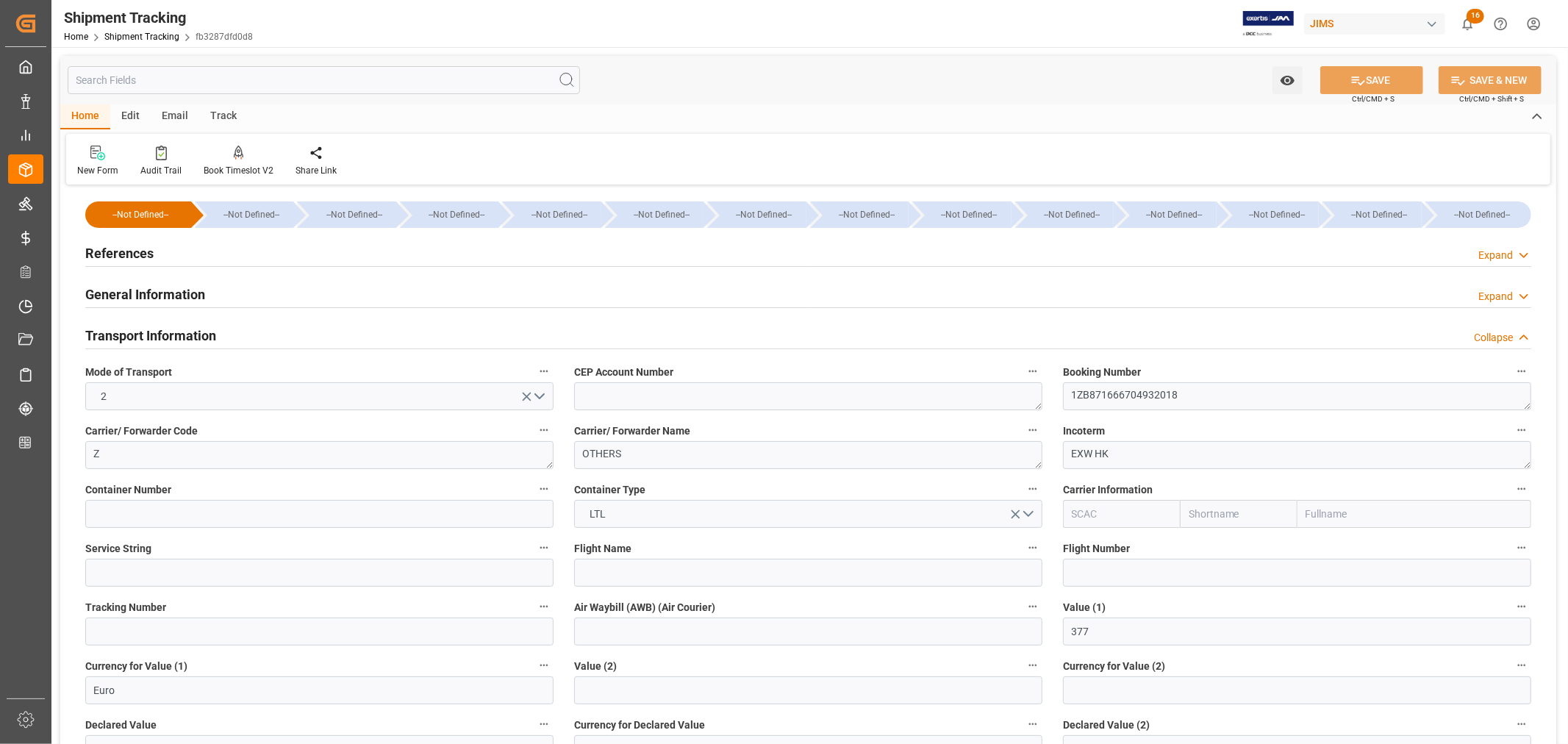
click at [123, 305] on div "General Information" at bounding box center [145, 294] width 120 height 28
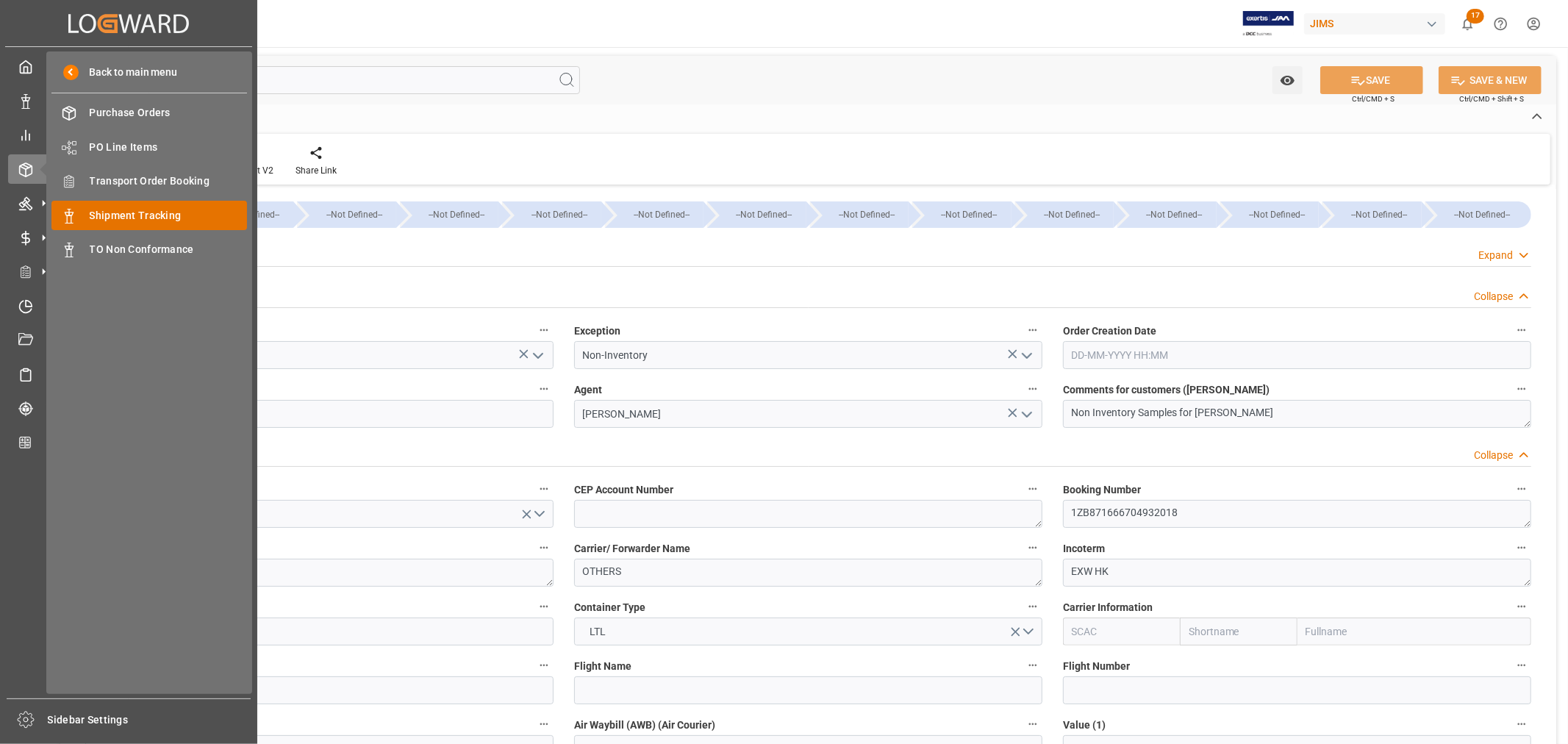
click at [137, 217] on span "Shipment Tracking" at bounding box center [169, 216] width 158 height 16
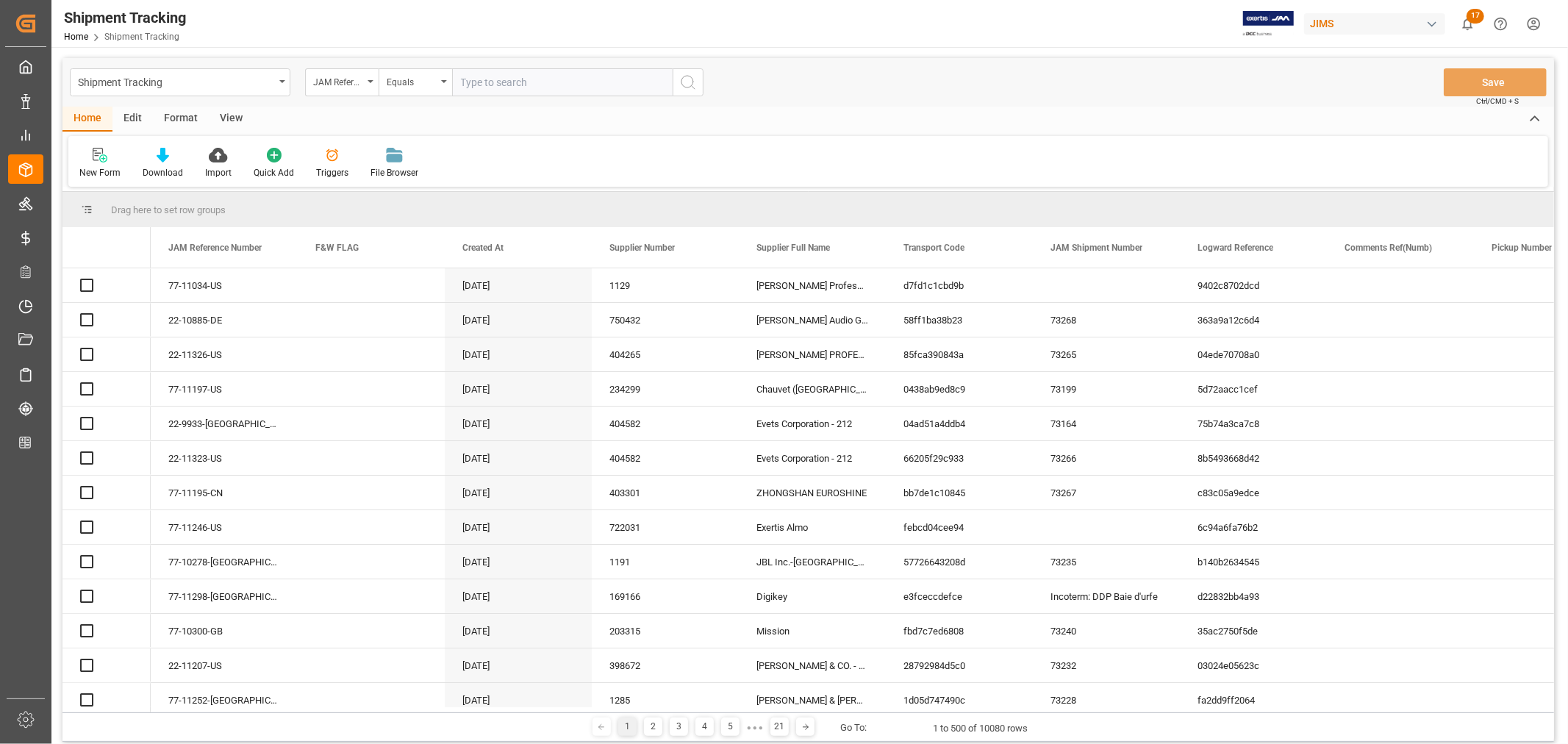
click at [505, 85] on input "text" at bounding box center [562, 83] width 221 height 28
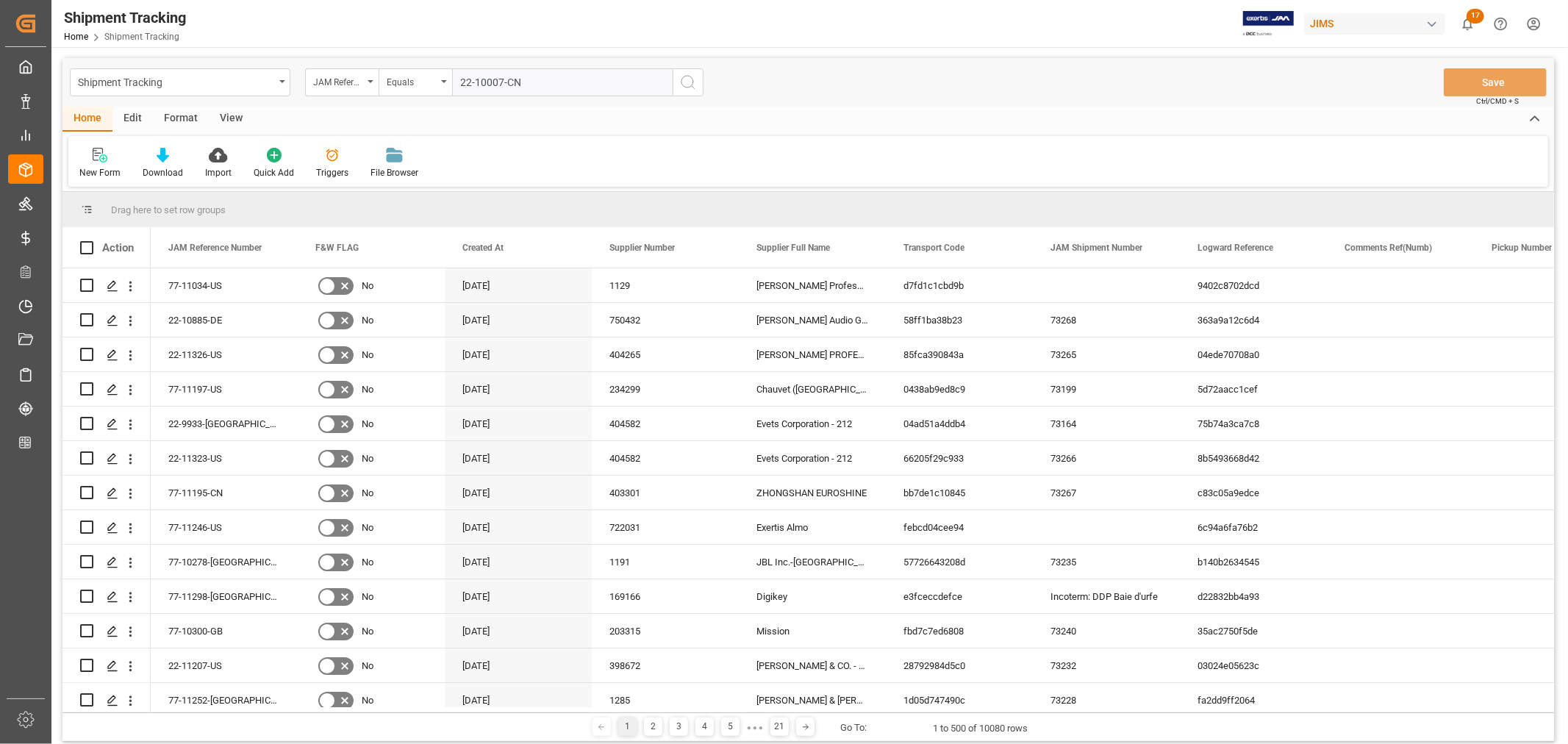
type input "22-10007-CN"
click at [686, 77] on icon "search button" at bounding box center [688, 83] width 18 height 18
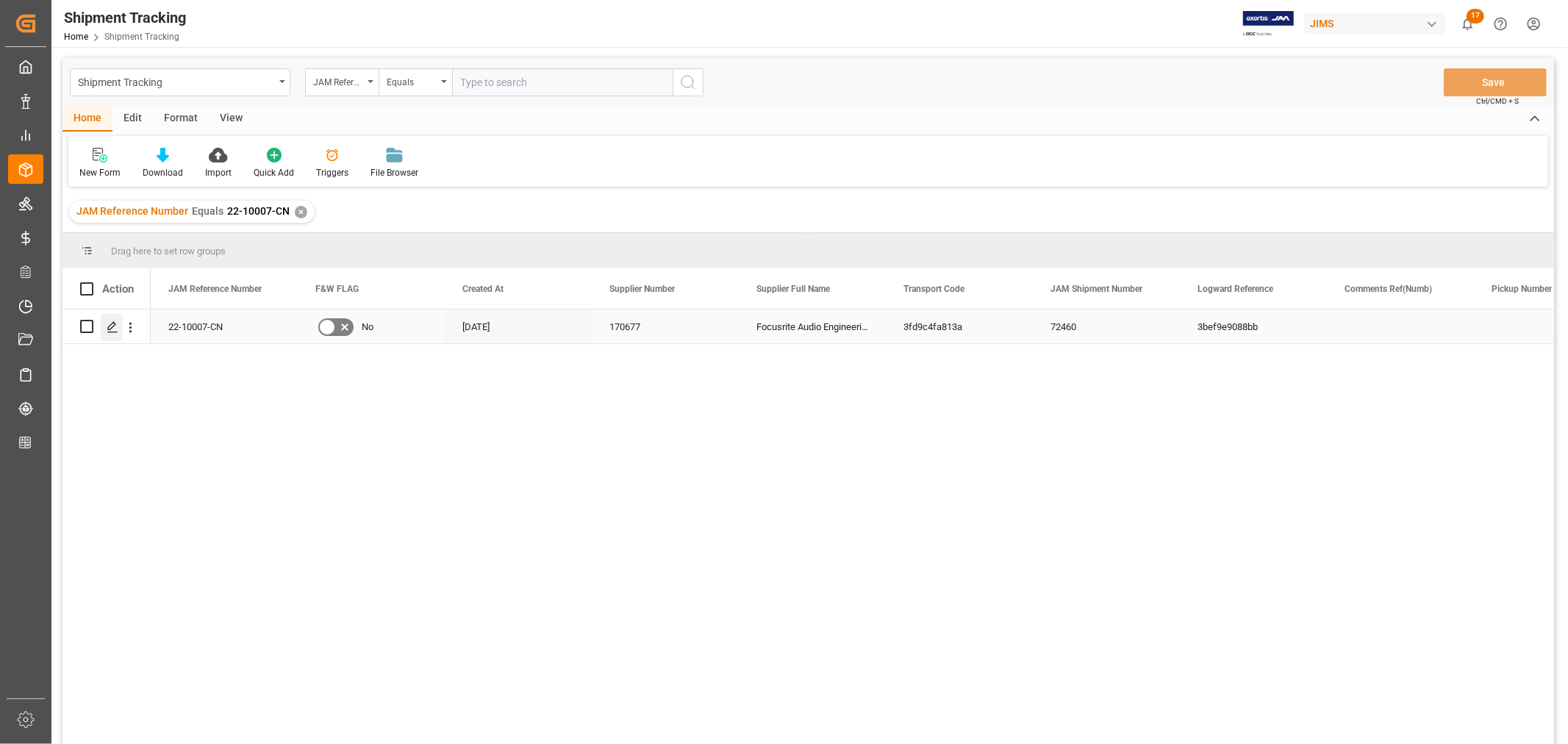
click at [114, 318] on div "Press SPACE to select this row." at bounding box center [112, 327] width 22 height 28
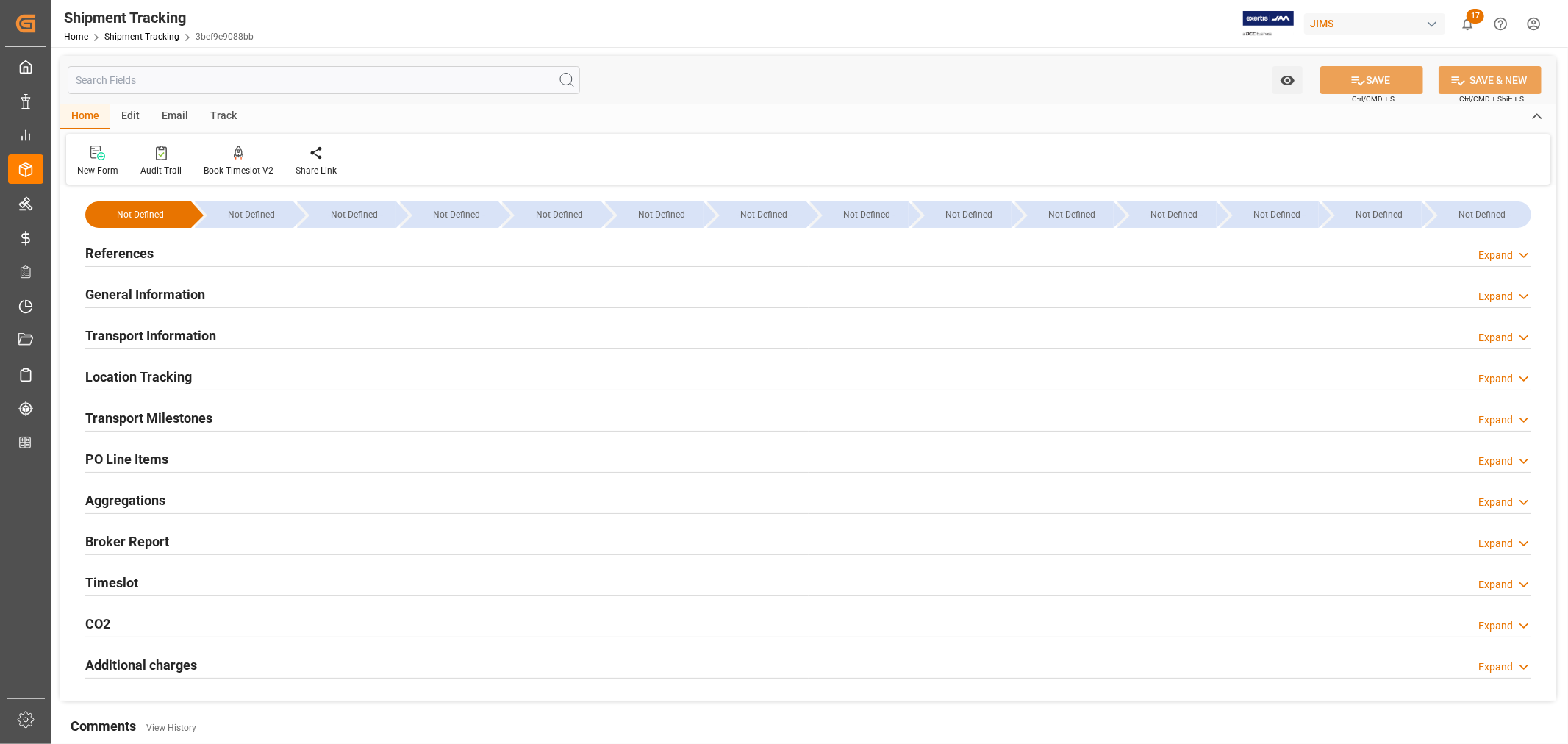
click at [152, 293] on h2 "General Information" at bounding box center [145, 294] width 120 height 20
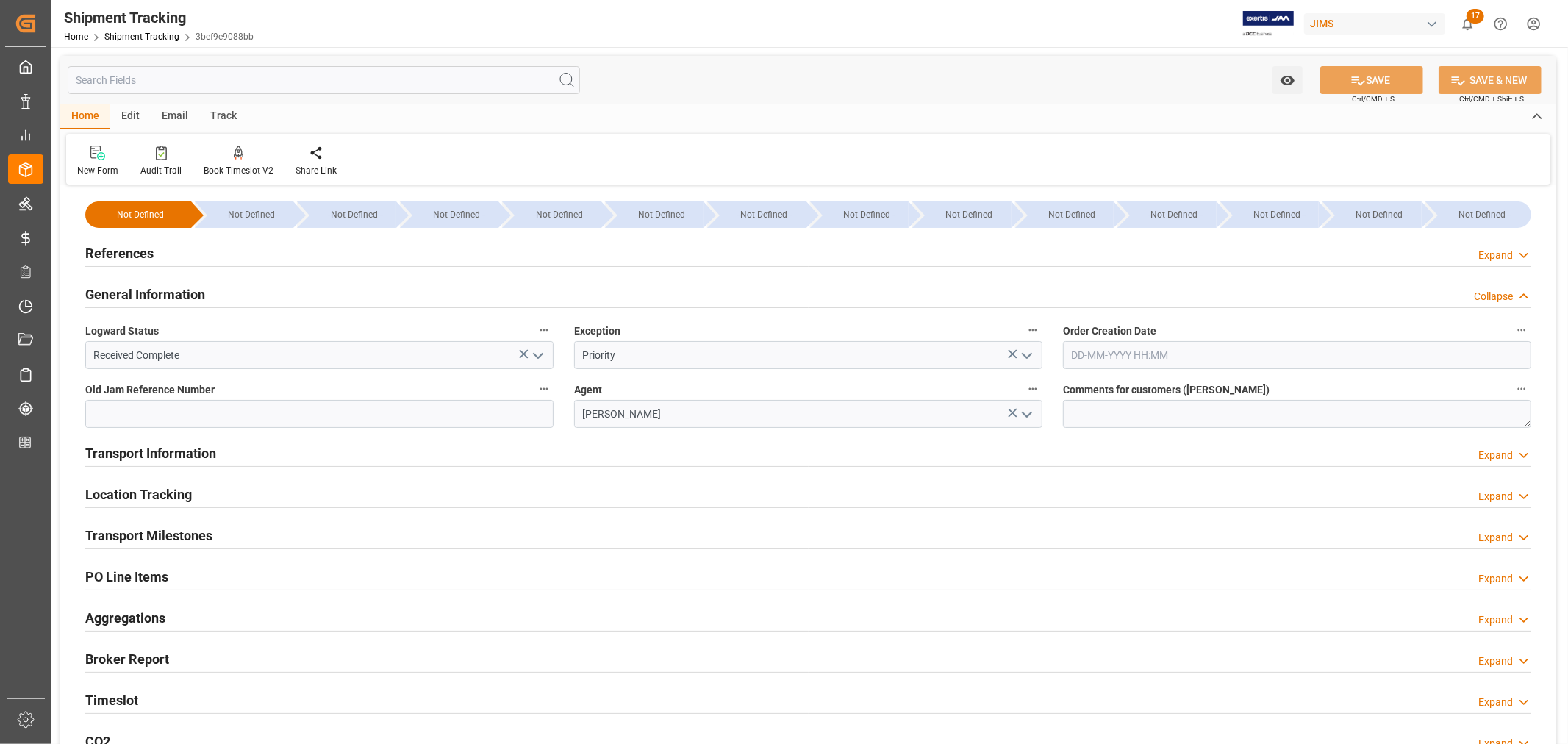
click at [152, 293] on h2 "General Information" at bounding box center [145, 294] width 120 height 20
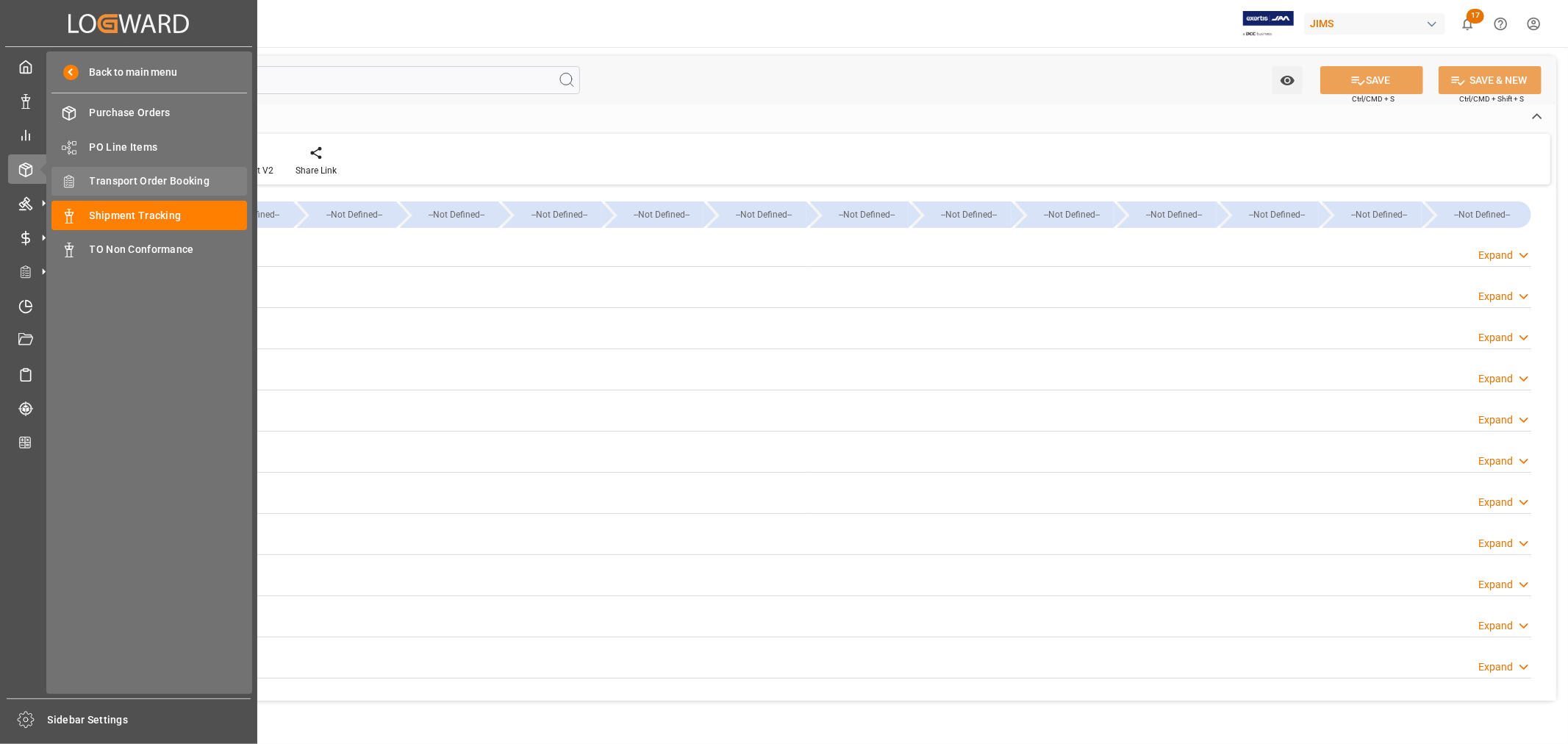
click at [157, 182] on span "Transport Order Booking" at bounding box center [169, 181] width 158 height 16
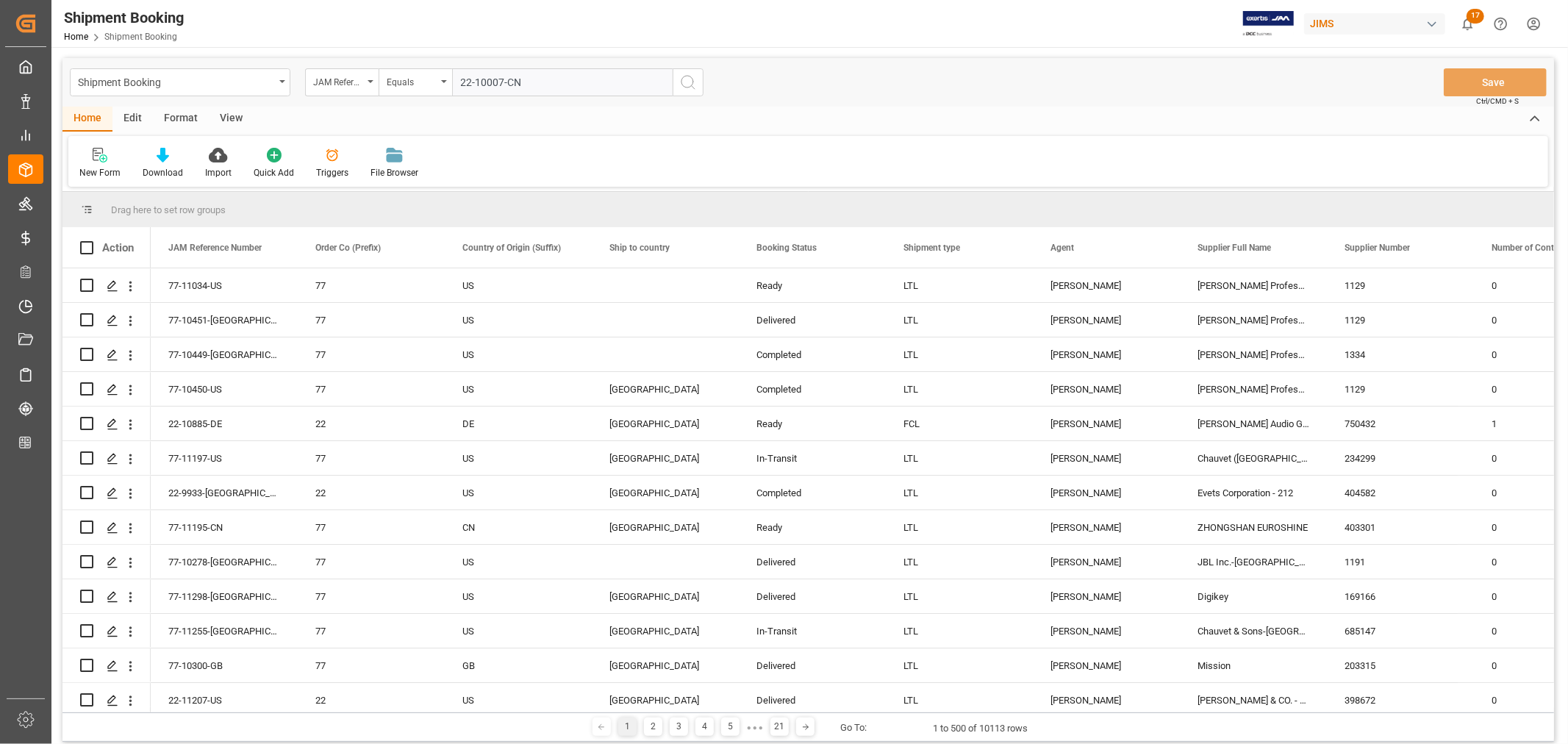
type input "22-10007-CN"
click at [685, 82] on icon "search button" at bounding box center [688, 83] width 18 height 18
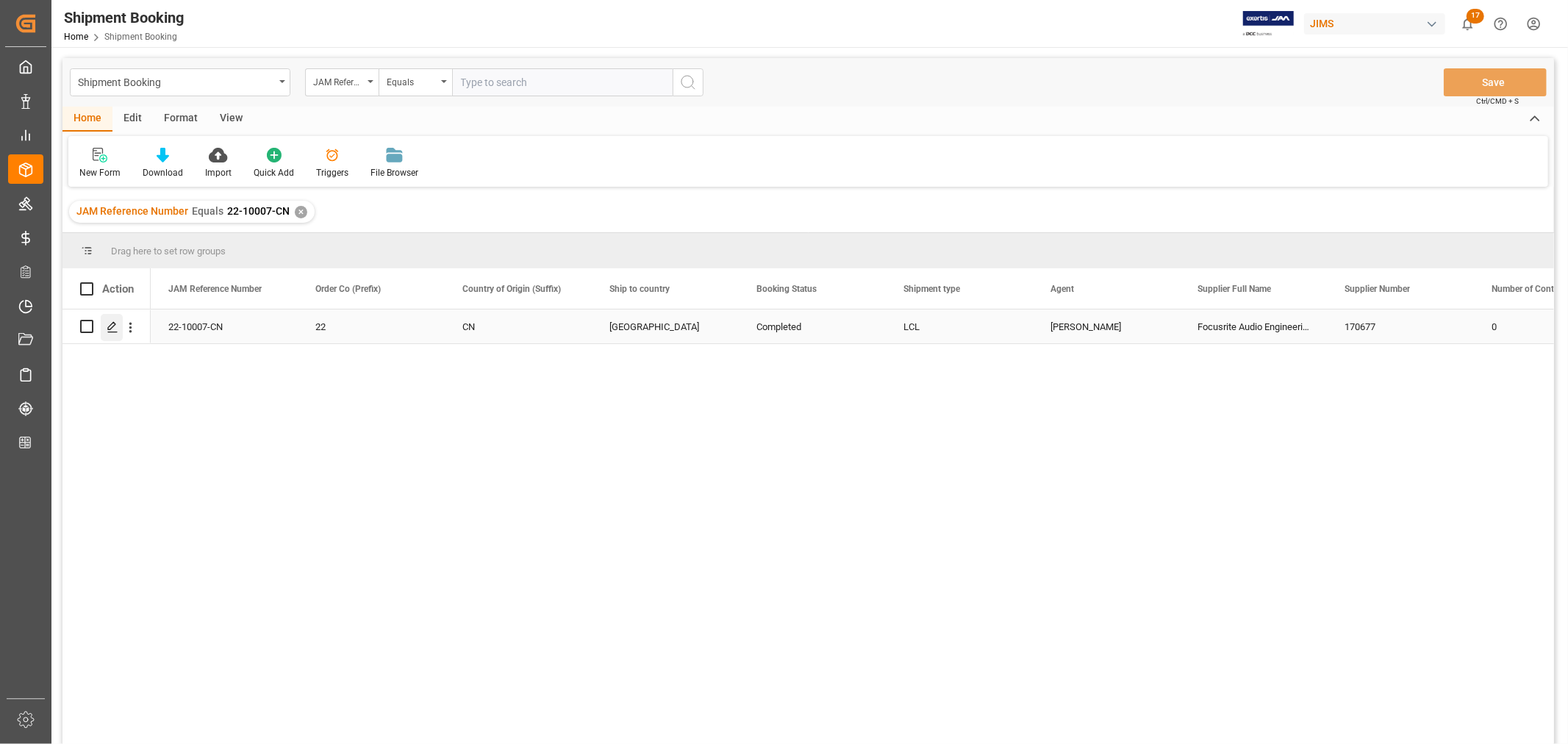
click at [114, 327] on icon "Press SPACE to select this row." at bounding box center [112, 327] width 12 height 12
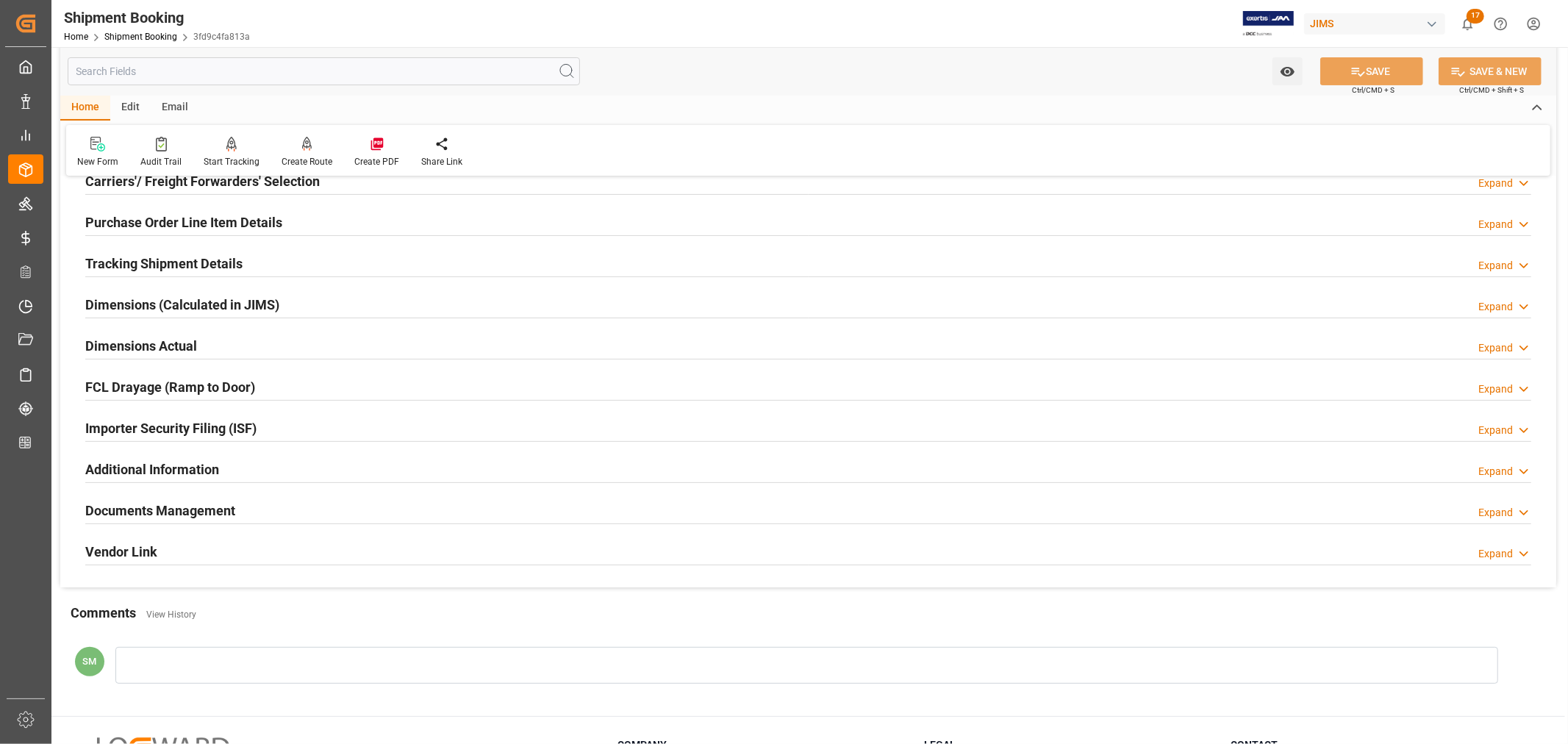
scroll to position [361, 0]
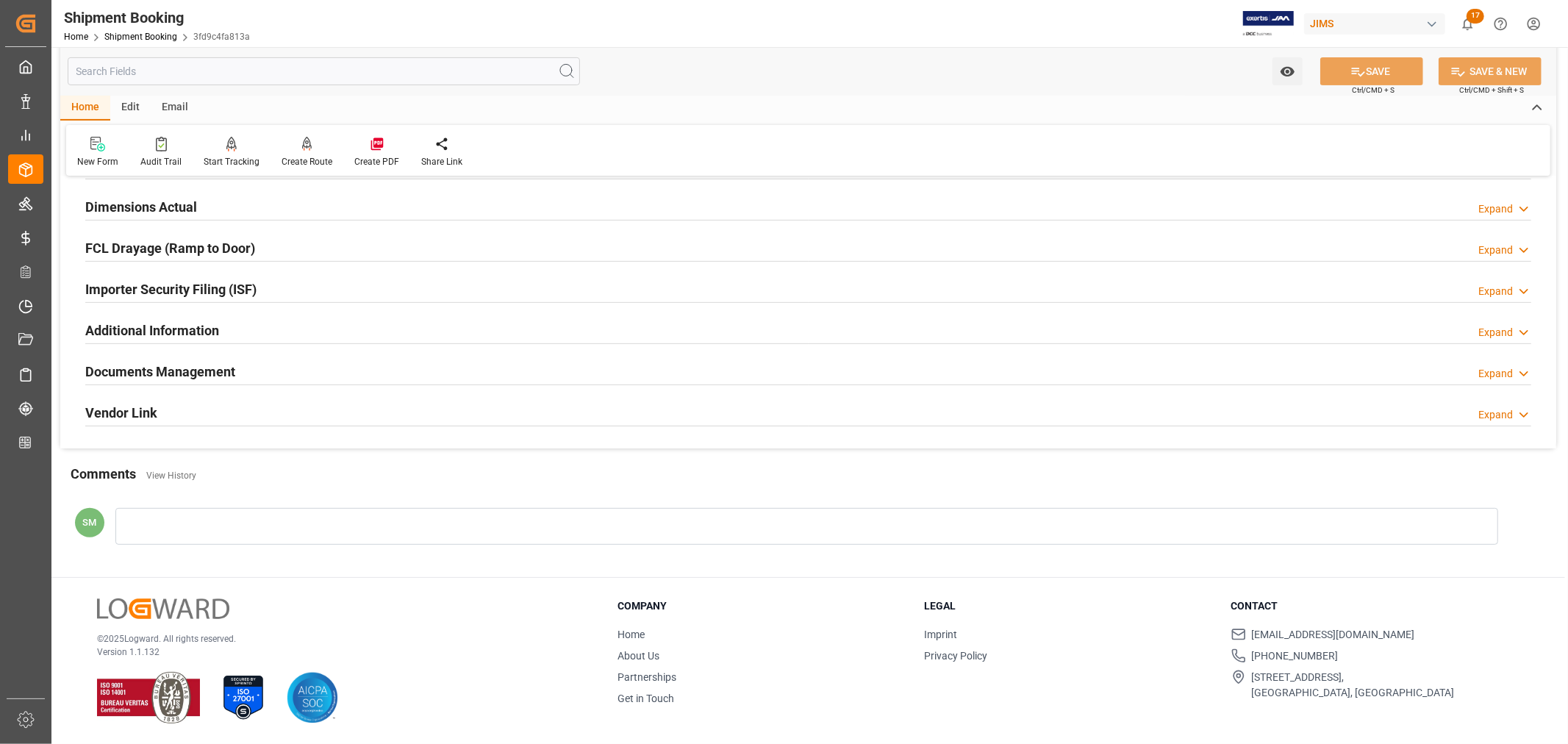
click at [163, 372] on h2 "Documents Management" at bounding box center [161, 372] width 150 height 20
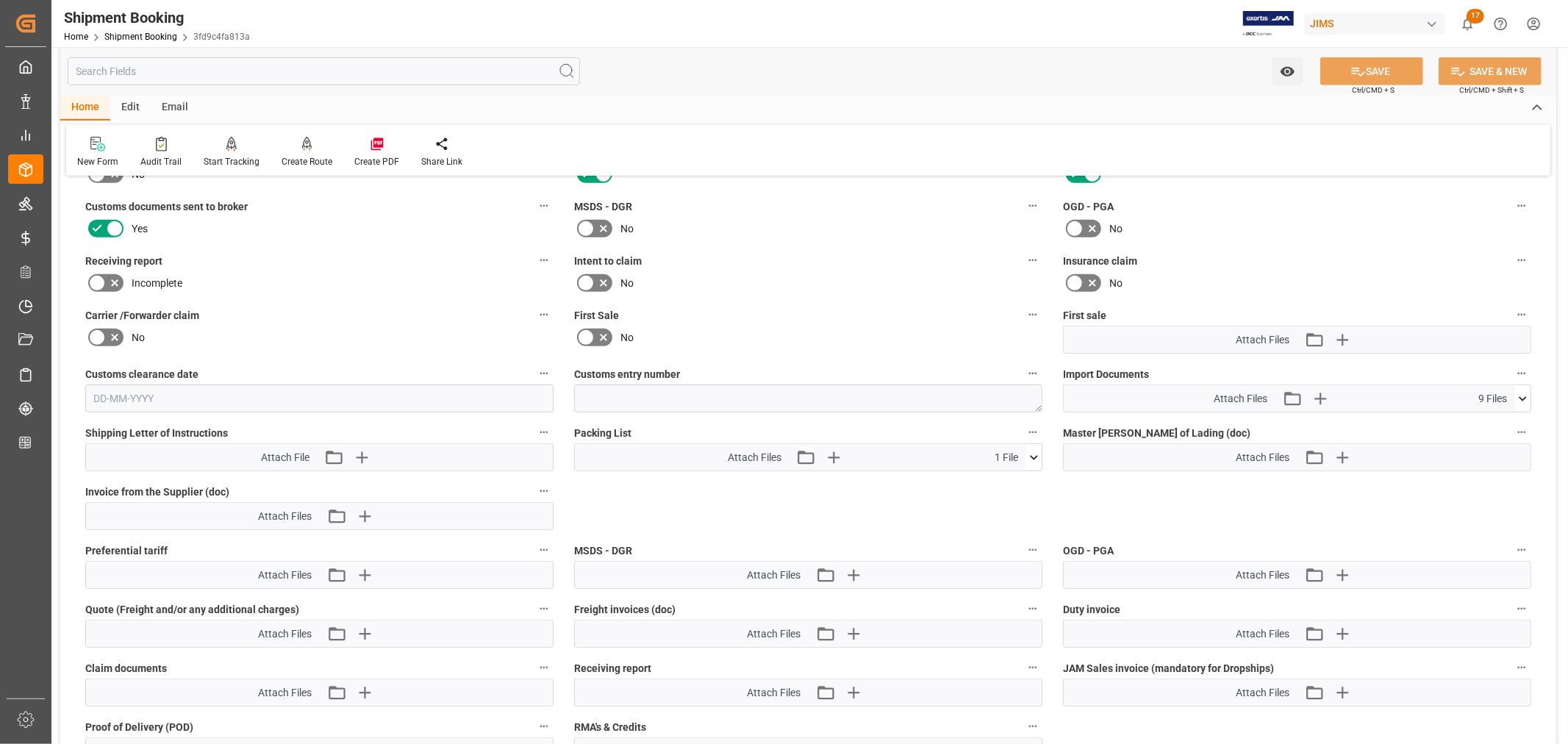
scroll to position [606, 0]
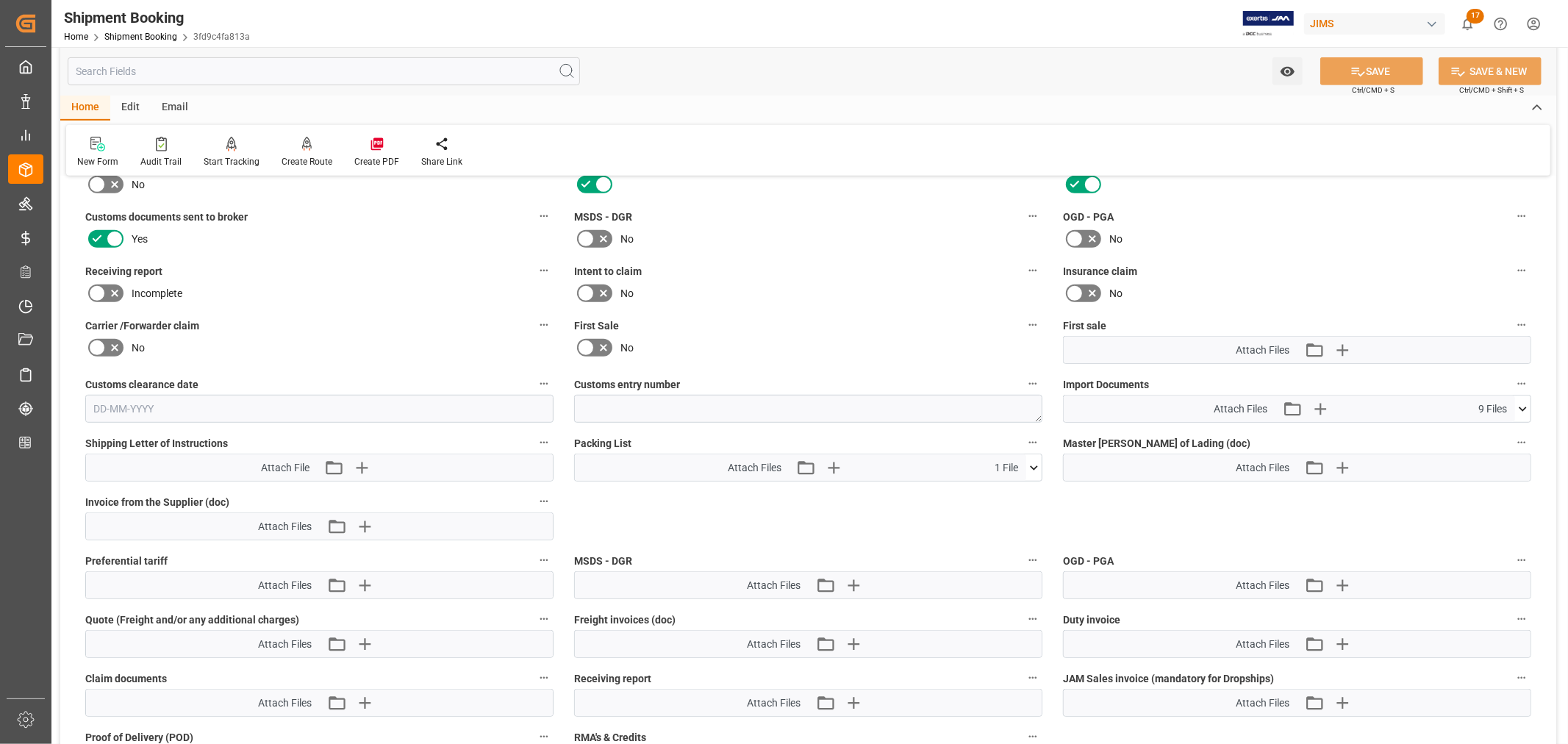
click at [1523, 407] on icon at bounding box center [1523, 409] width 16 height 16
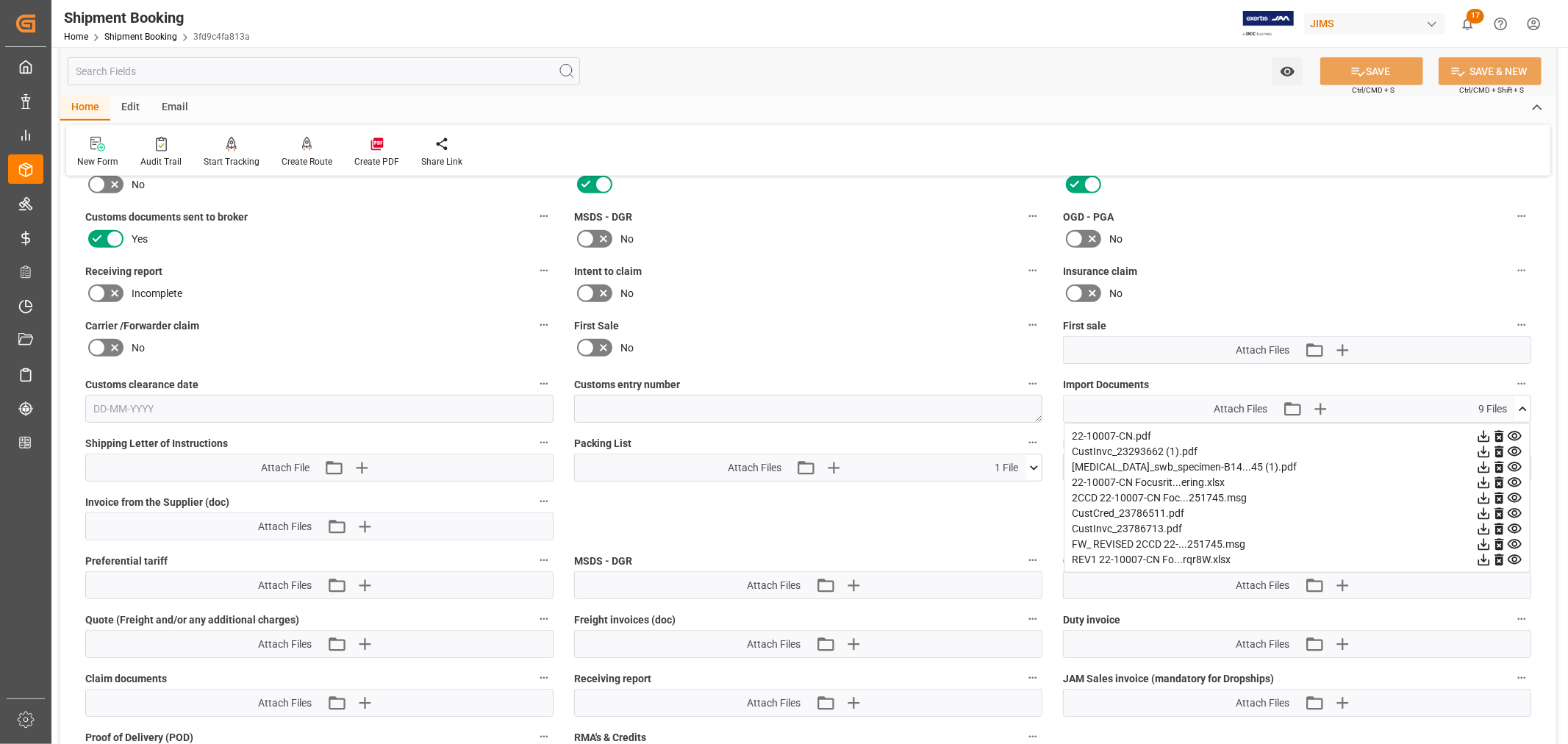
click at [1483, 463] on icon at bounding box center [1484, 467] width 16 height 16
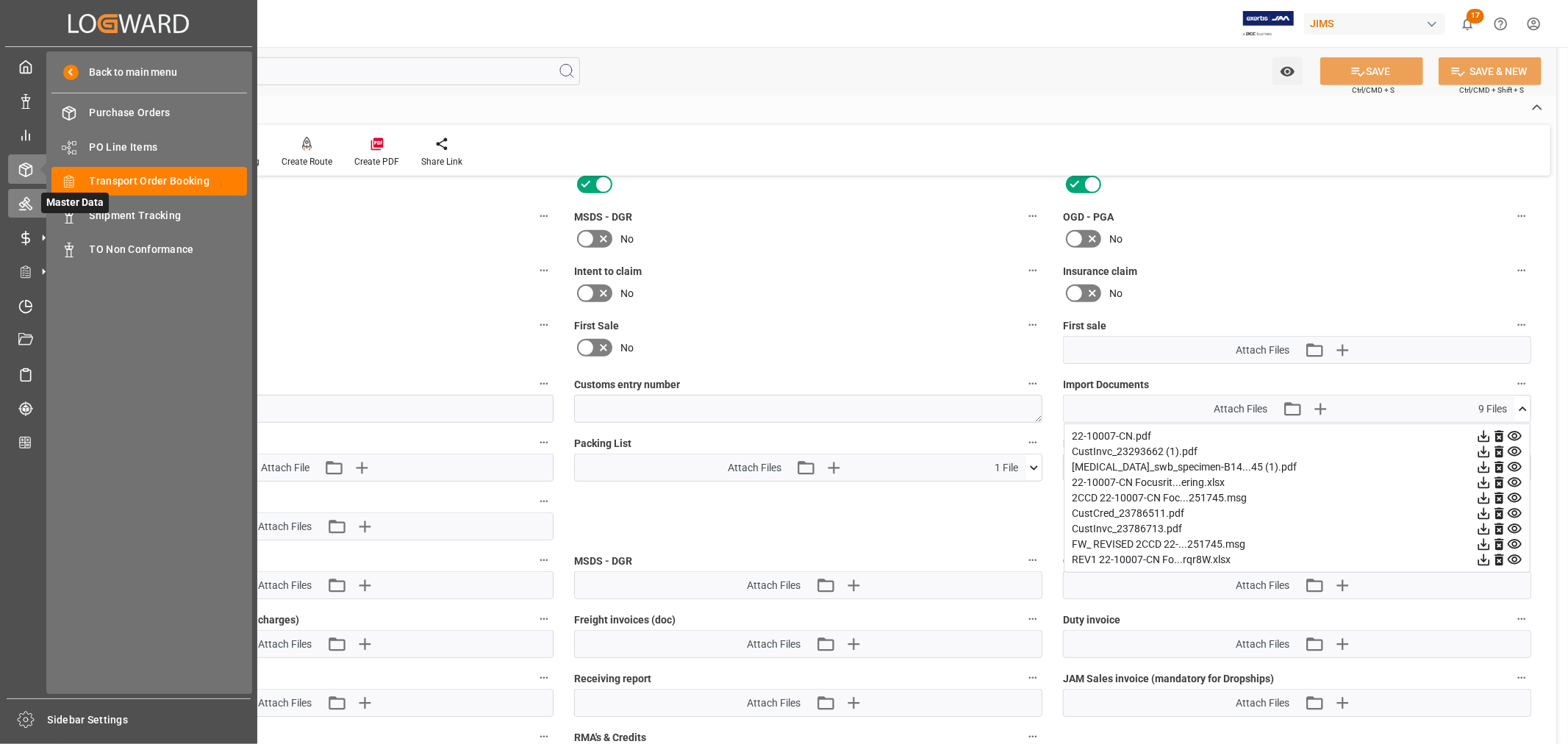
click at [33, 198] on div "Master Data Master Data" at bounding box center [129, 203] width 242 height 29
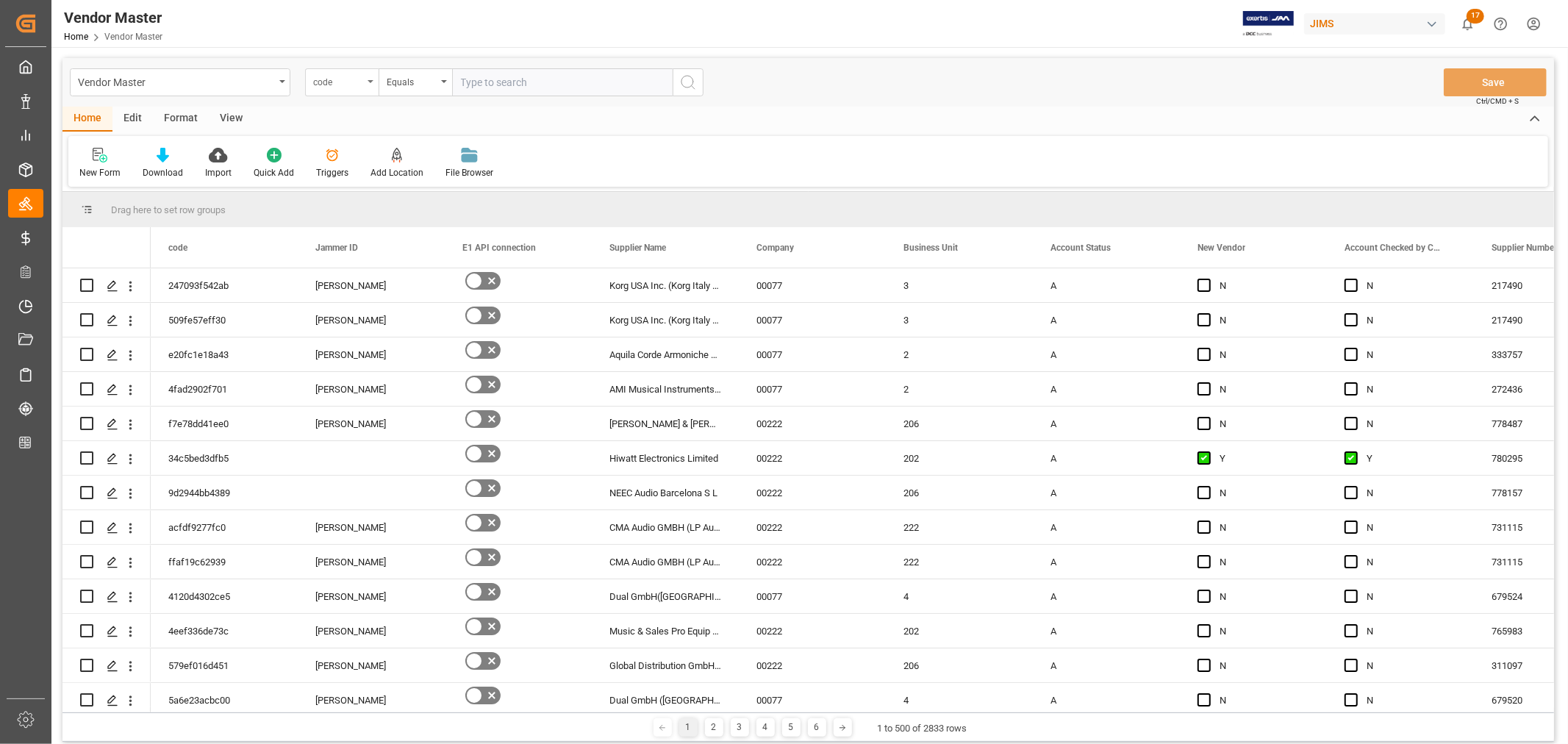
click at [372, 83] on div "code" at bounding box center [342, 83] width 74 height 28
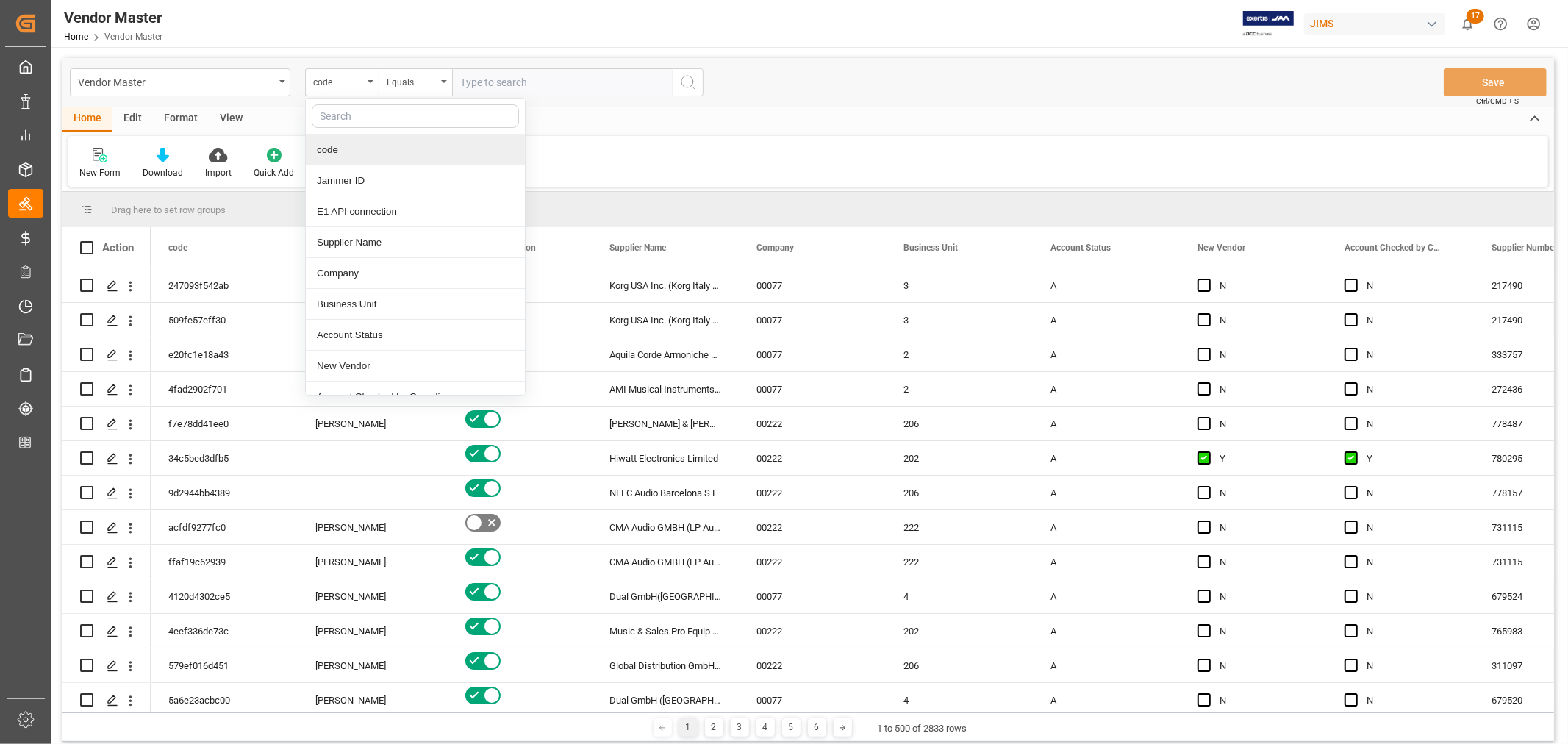
click at [357, 117] on input "text" at bounding box center [415, 116] width 207 height 24
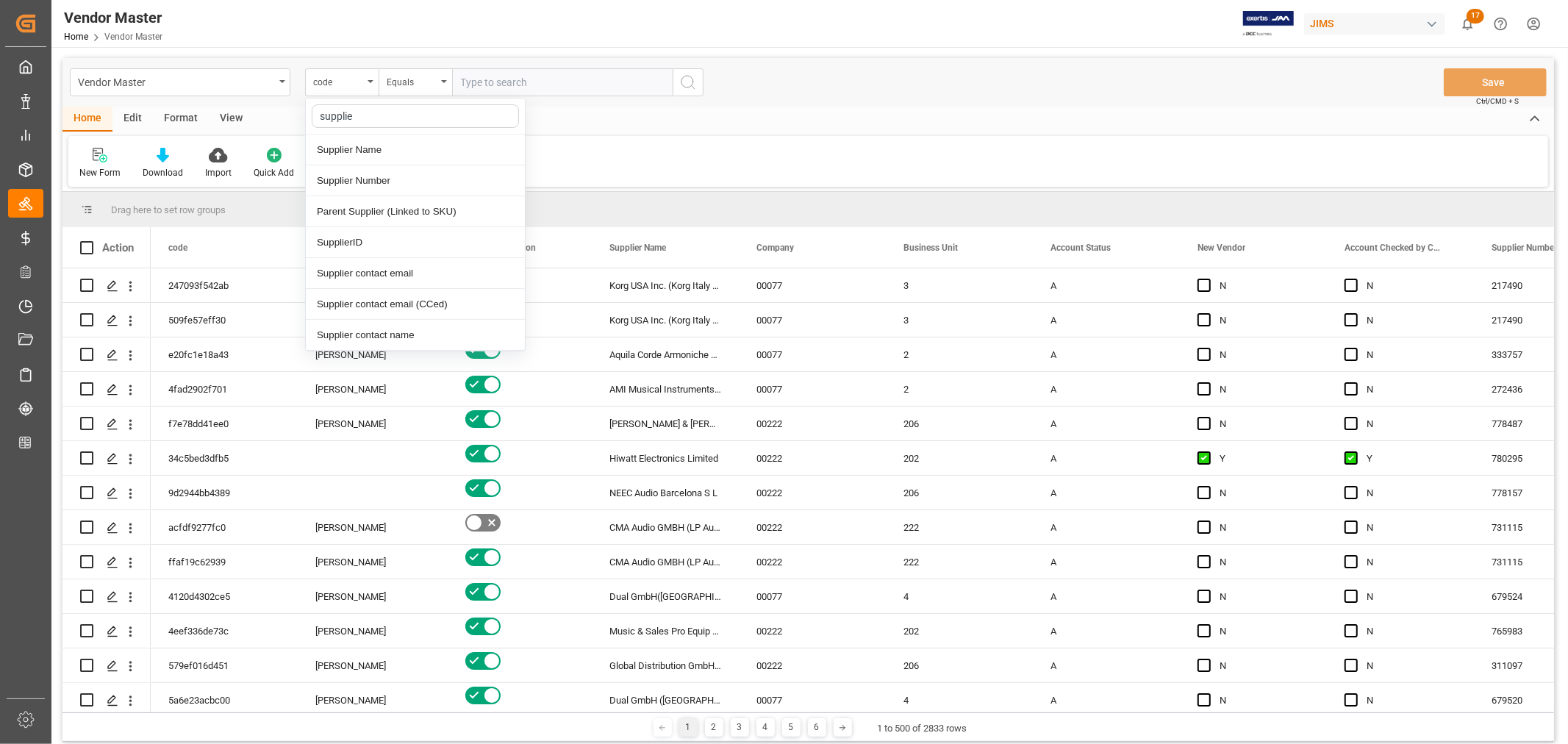
type input "supplier"
click at [356, 186] on div "Supplier Number" at bounding box center [415, 181] width 219 height 31
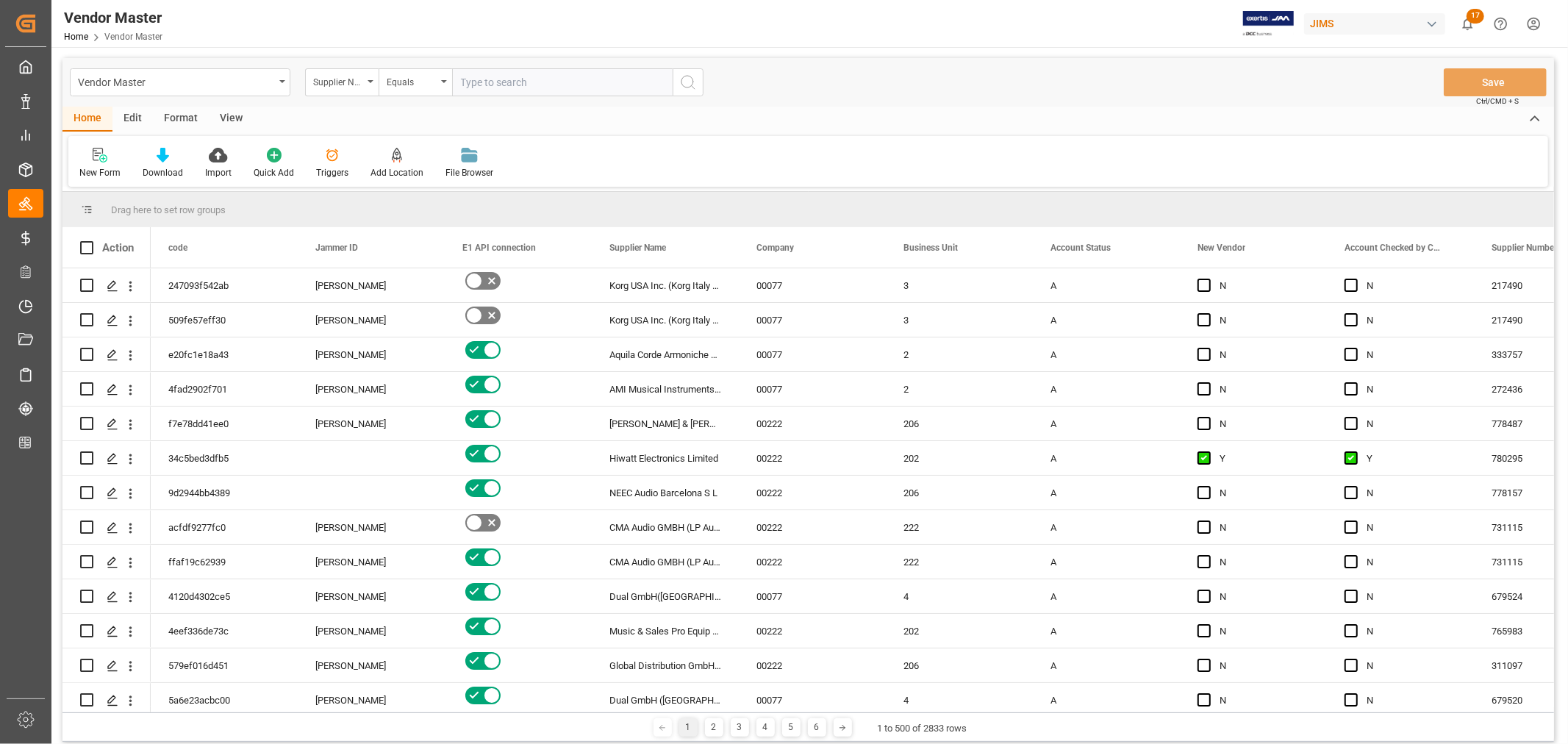
click at [514, 91] on input "text" at bounding box center [562, 83] width 221 height 28
paste input "333757"
type input "333757"
click at [681, 80] on icon "search button" at bounding box center [688, 83] width 18 height 18
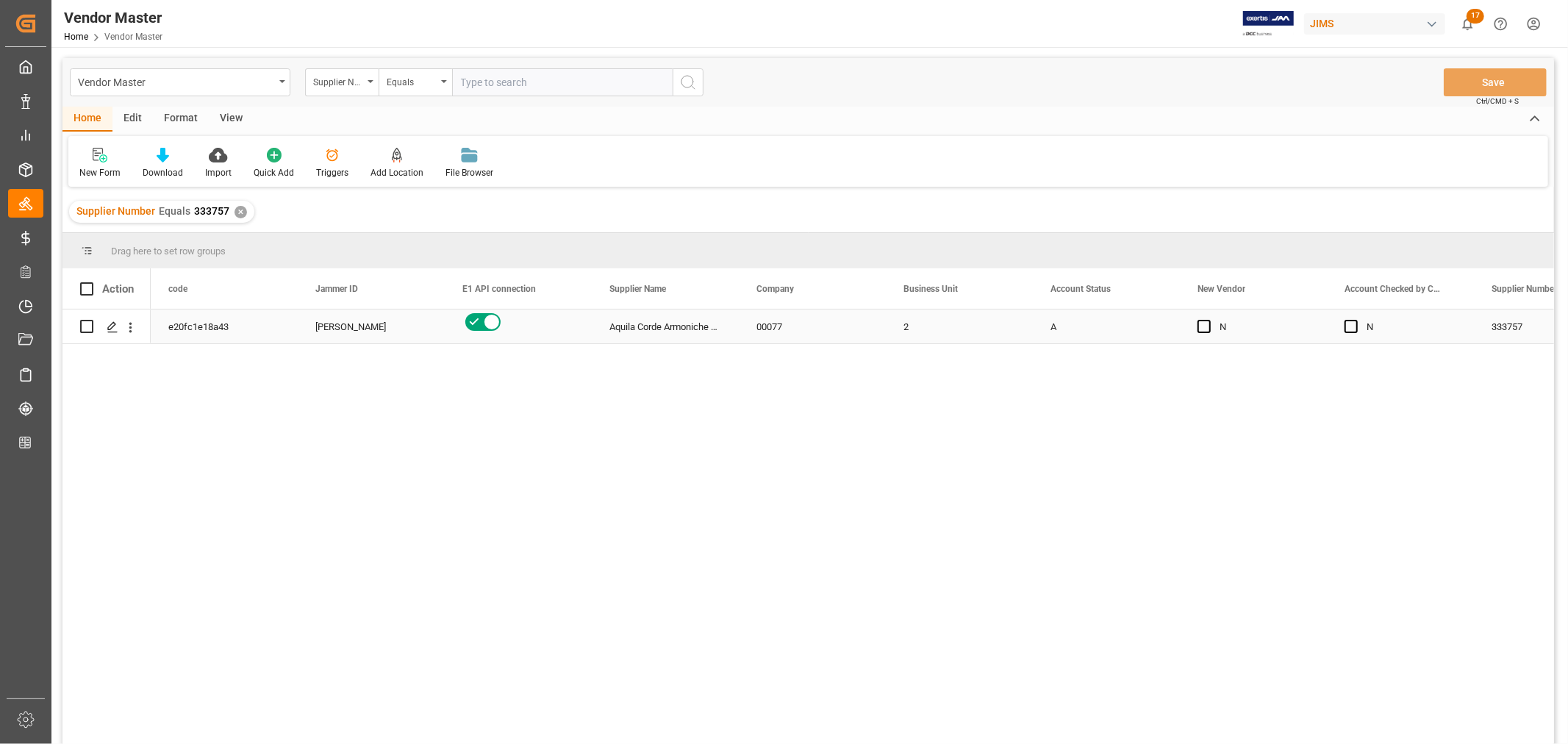
click at [340, 332] on div "[PERSON_NAME]" at bounding box center [371, 328] width 111 height 34
click at [718, 287] on span at bounding box center [715, 289] width 13 height 13
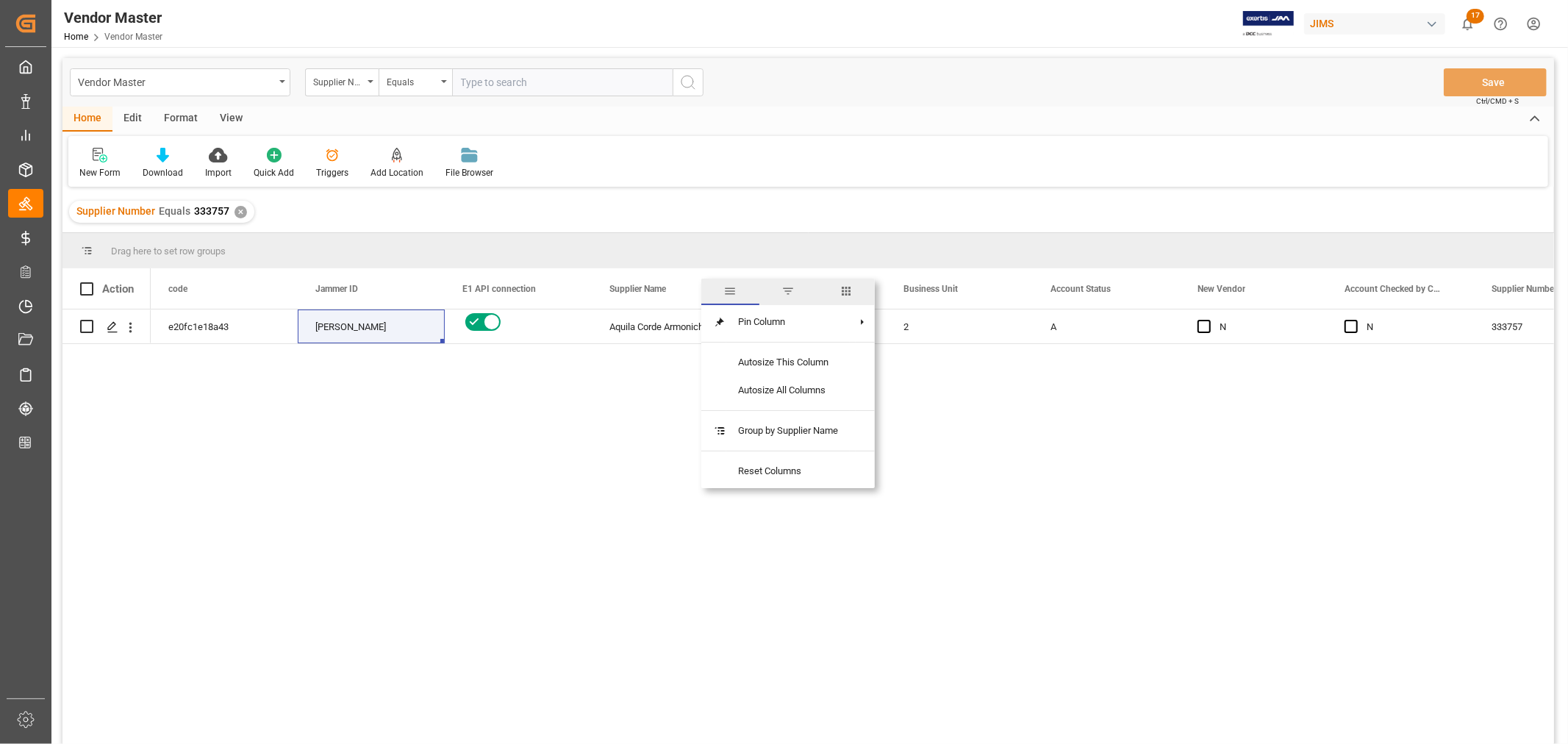
click at [844, 291] on span "columns" at bounding box center [846, 291] width 13 height 13
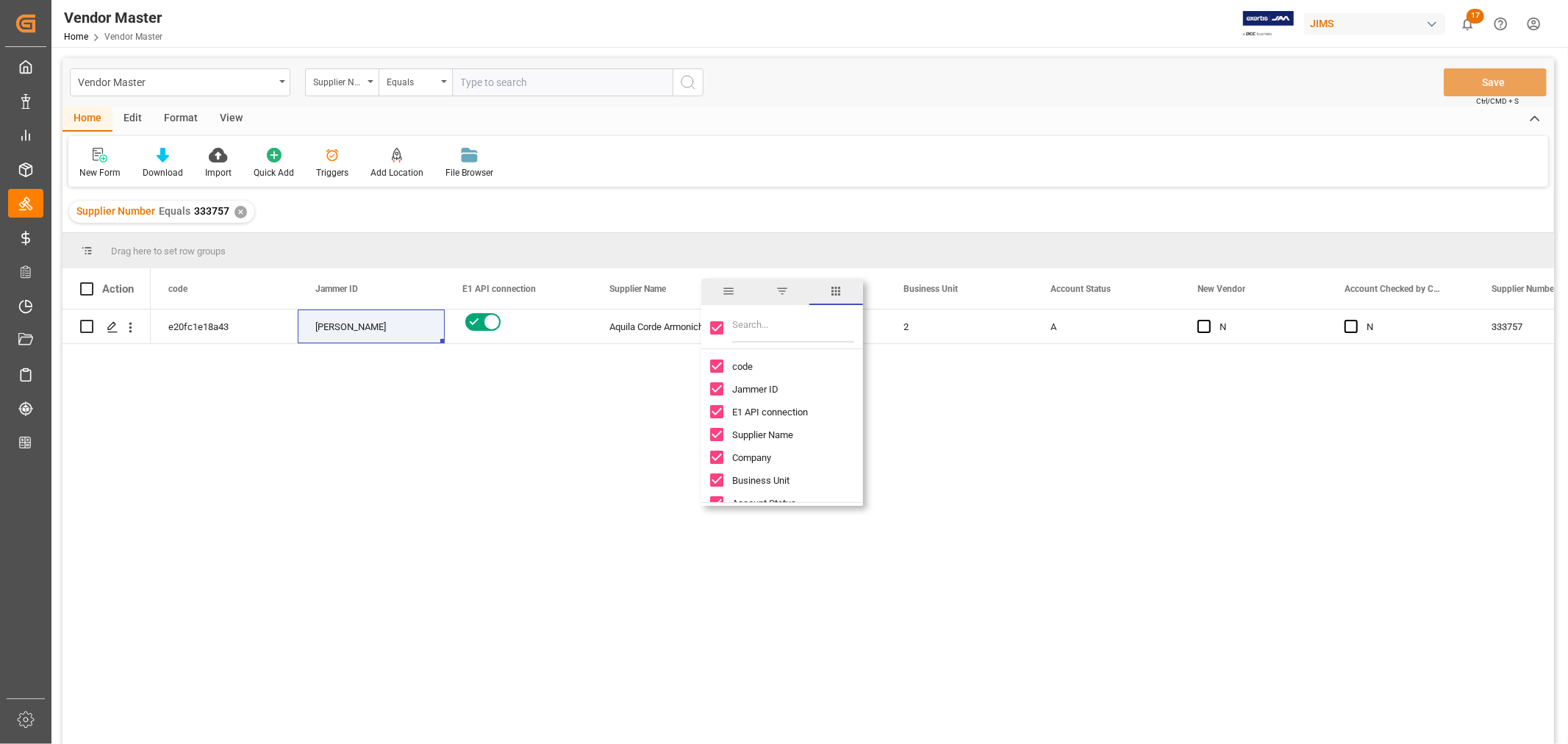
click at [714, 323] on input "Toggle Select All Columns" at bounding box center [717, 328] width 13 height 13
checkbox input "false"
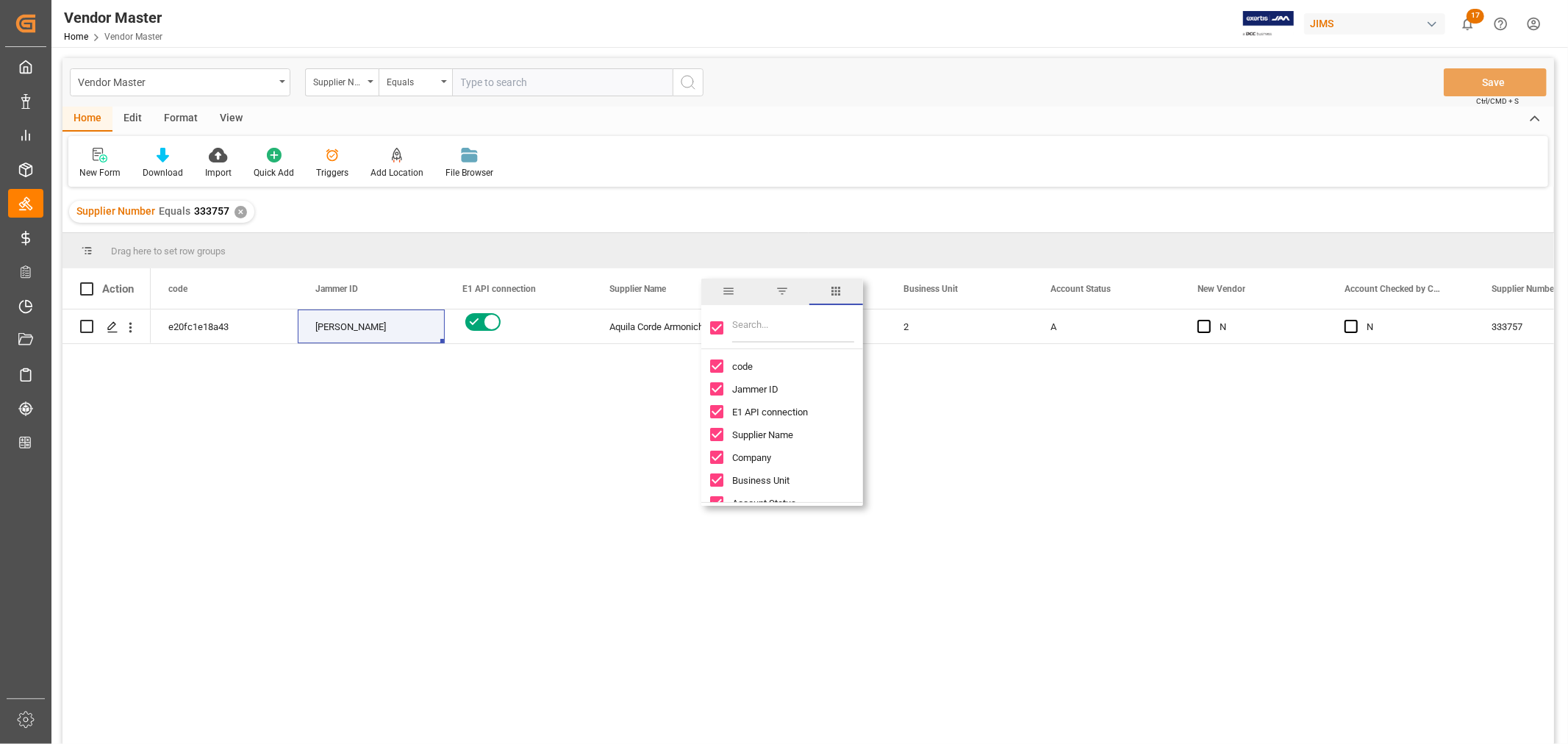
checkbox input "false"
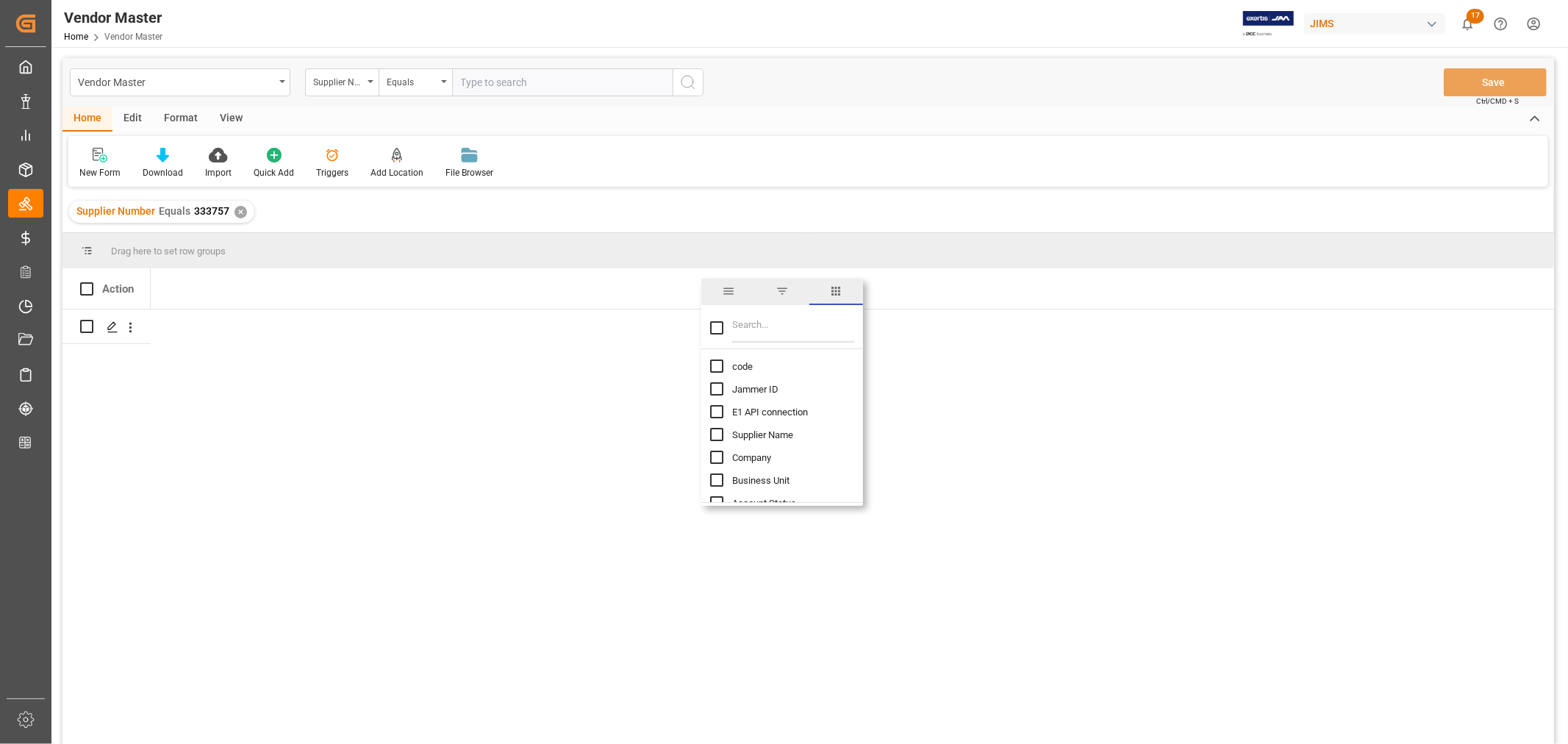
click at [763, 331] on input "Filter Columns Input" at bounding box center [793, 328] width 122 height 30
click at [711, 331] on input "Toggle Select All Columns" at bounding box center [717, 328] width 13 height 13
checkbox input "true"
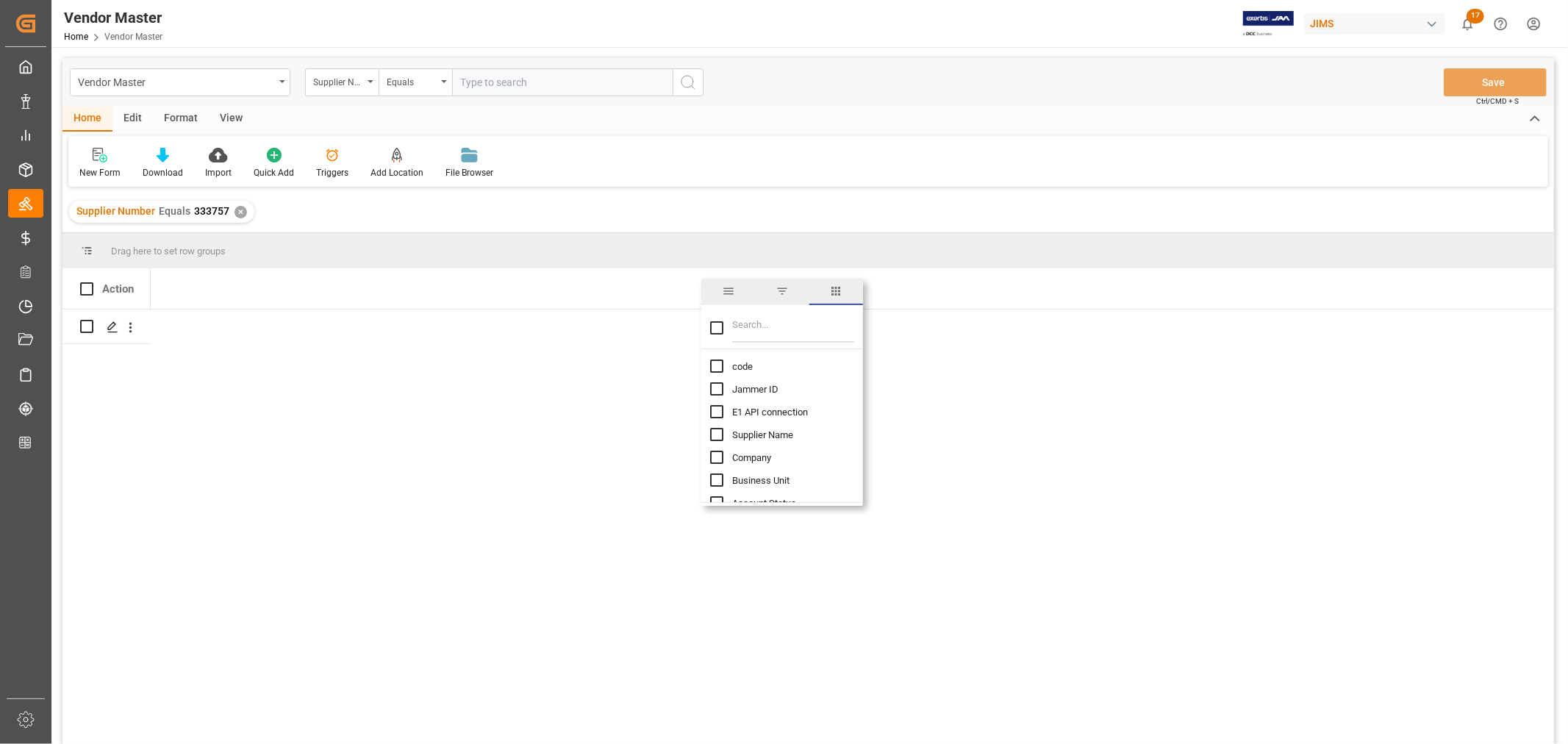
checkbox input "true"
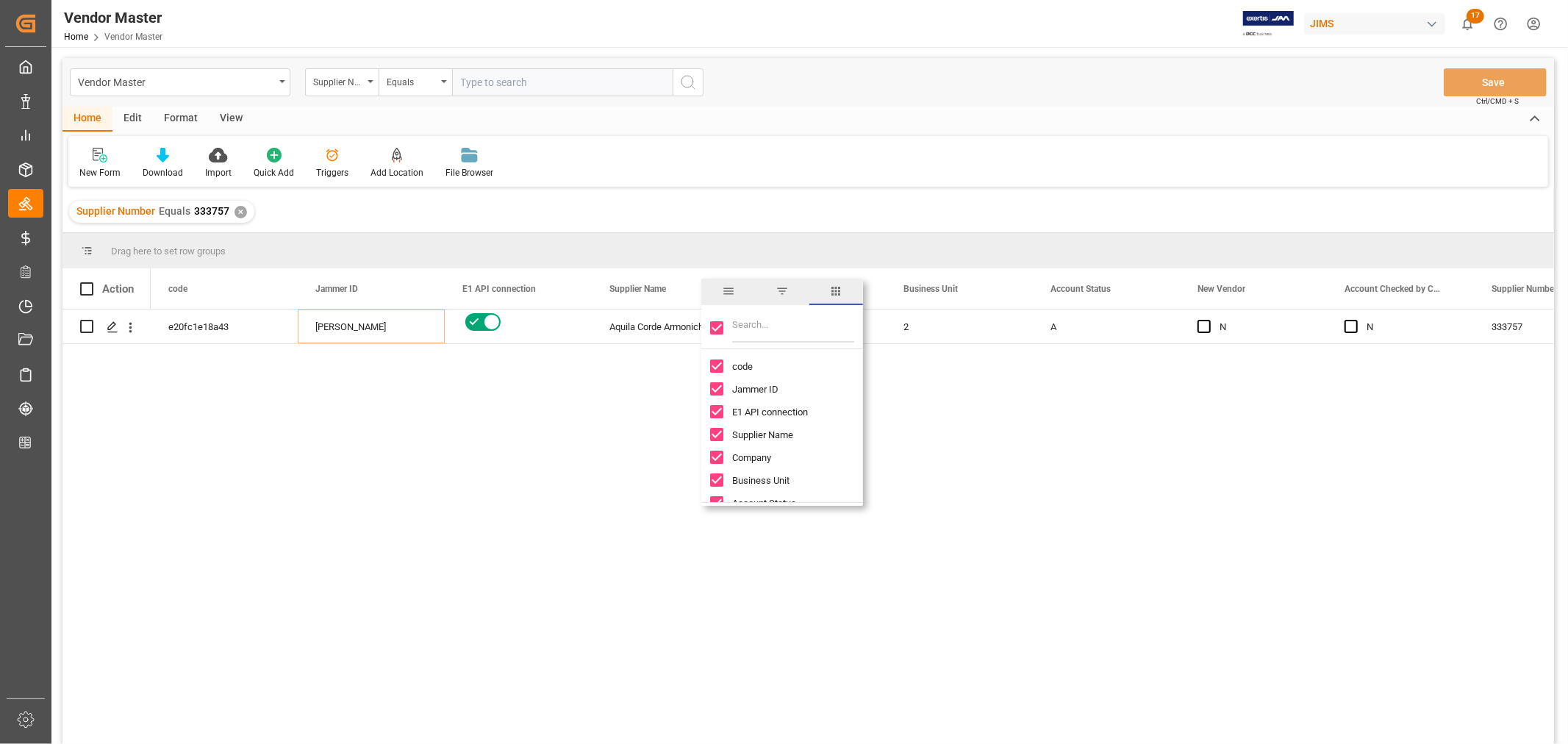
click at [716, 329] on input "Toggle Select All Columns" at bounding box center [717, 328] width 13 height 13
checkbox input "false"
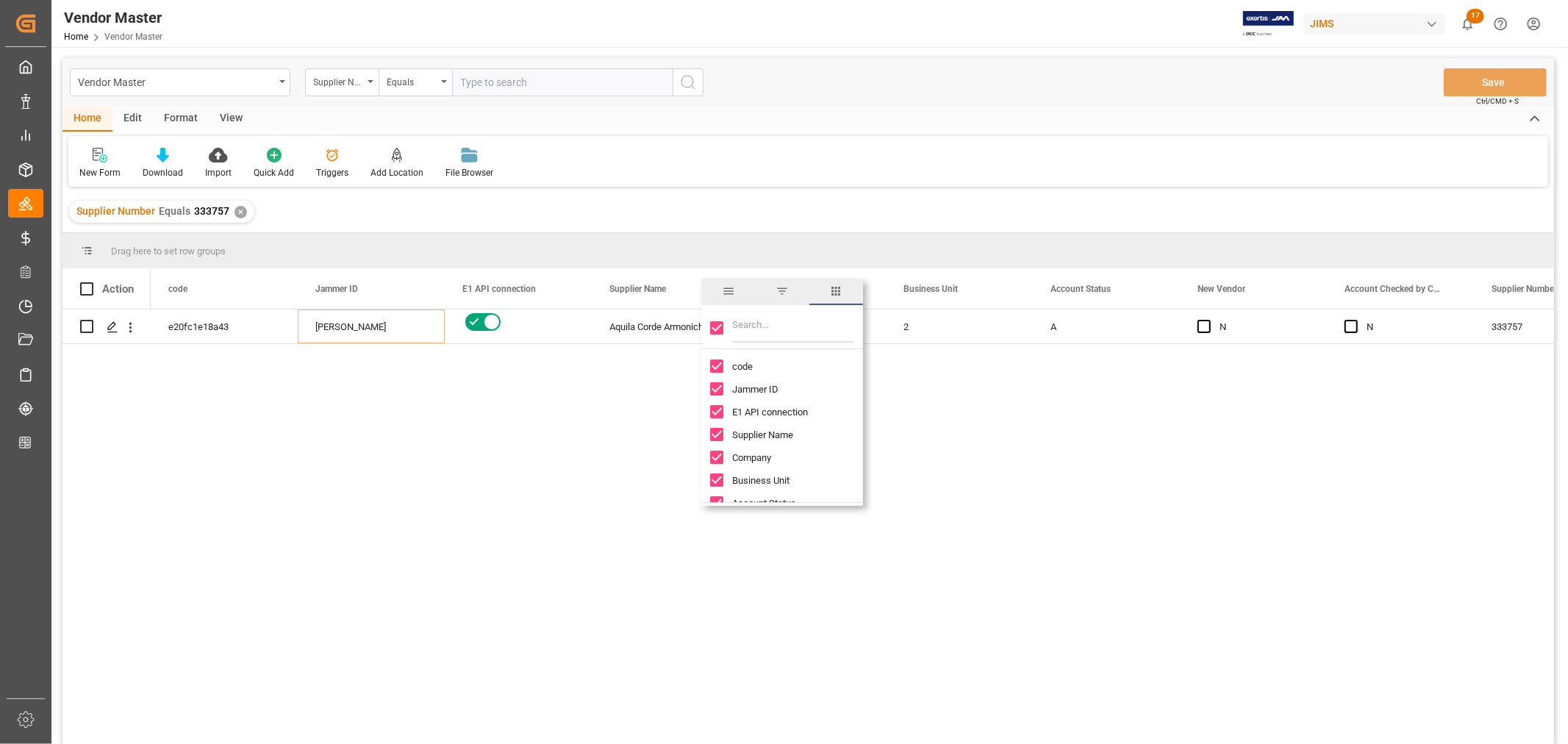
checkbox input "false"
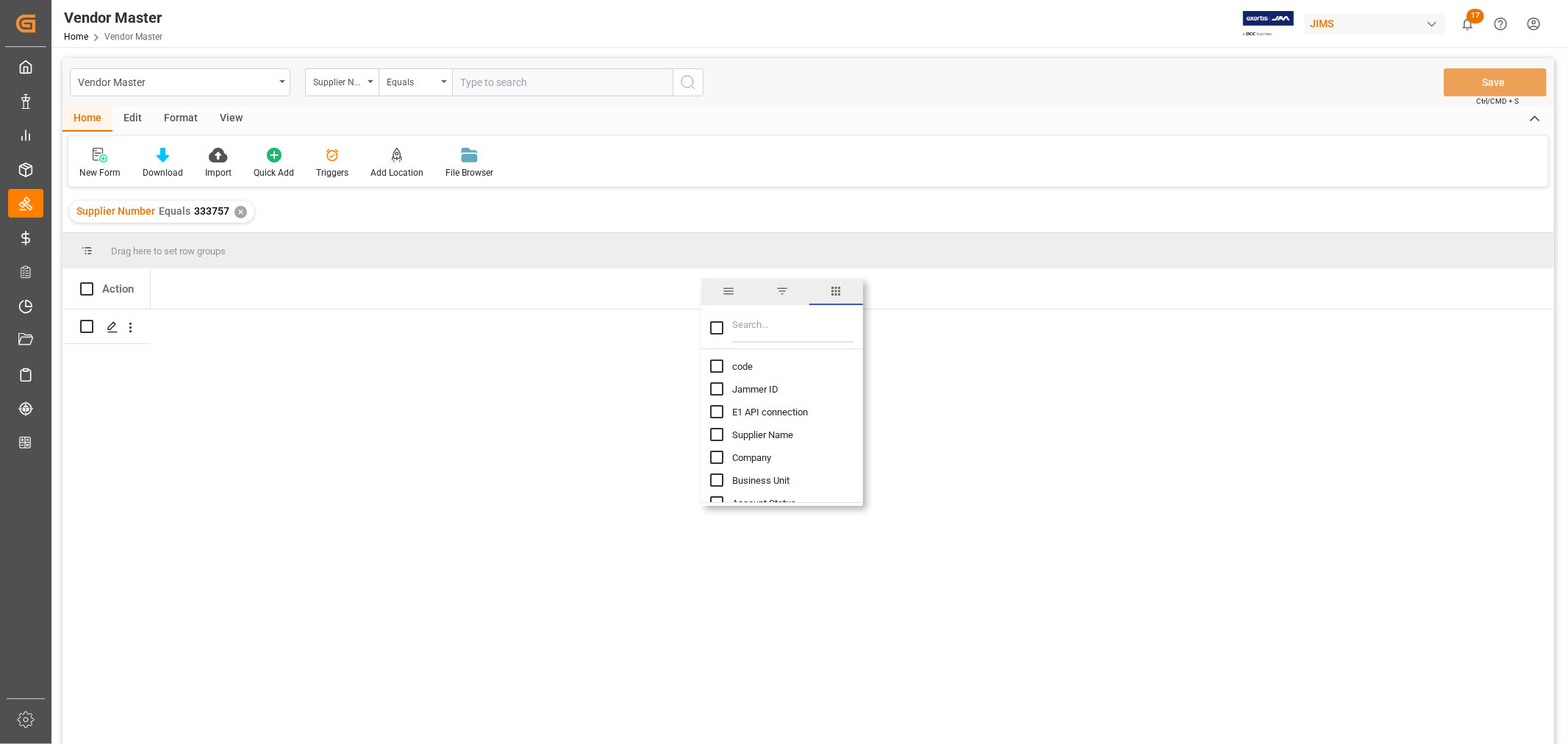
drag, startPoint x: 711, startPoint y: 363, endPoint x: 722, endPoint y: 359, distance: 11.7
click at [711, 363] on input "code column toggle visibility (hidden)" at bounding box center [717, 366] width 13 height 13
checkbox input "true"
checkbox input "false"
click at [785, 328] on input "Filter Columns Input" at bounding box center [793, 328] width 122 height 30
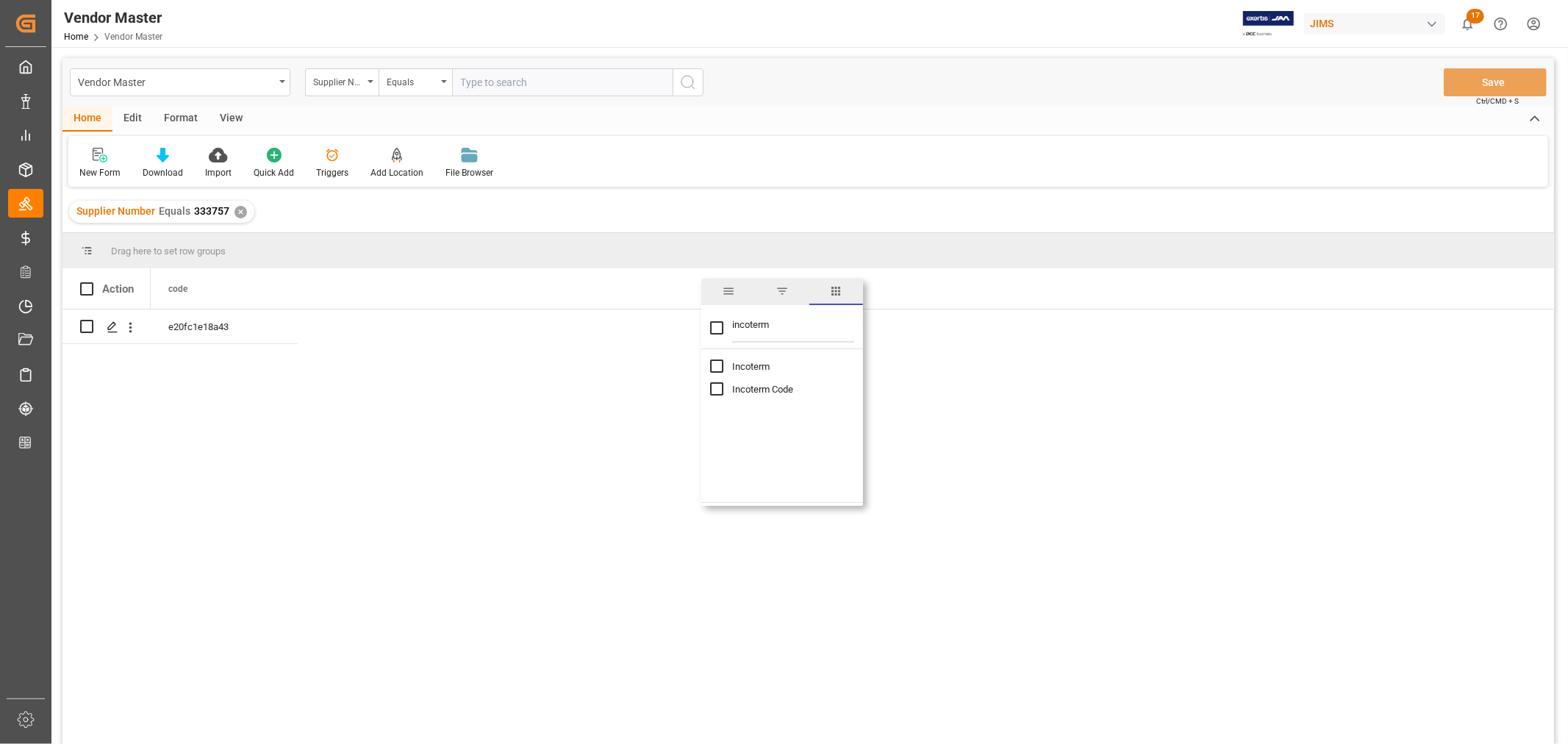
type input "incoterm"
click at [717, 369] on input "Incoterm column toggle visibility (hidden)" at bounding box center [717, 366] width 13 height 13
checkbox input "true"
checkbox input "false"
click at [719, 392] on input "Incoterm Code column toggle visibility (hidden)" at bounding box center [717, 389] width 13 height 13
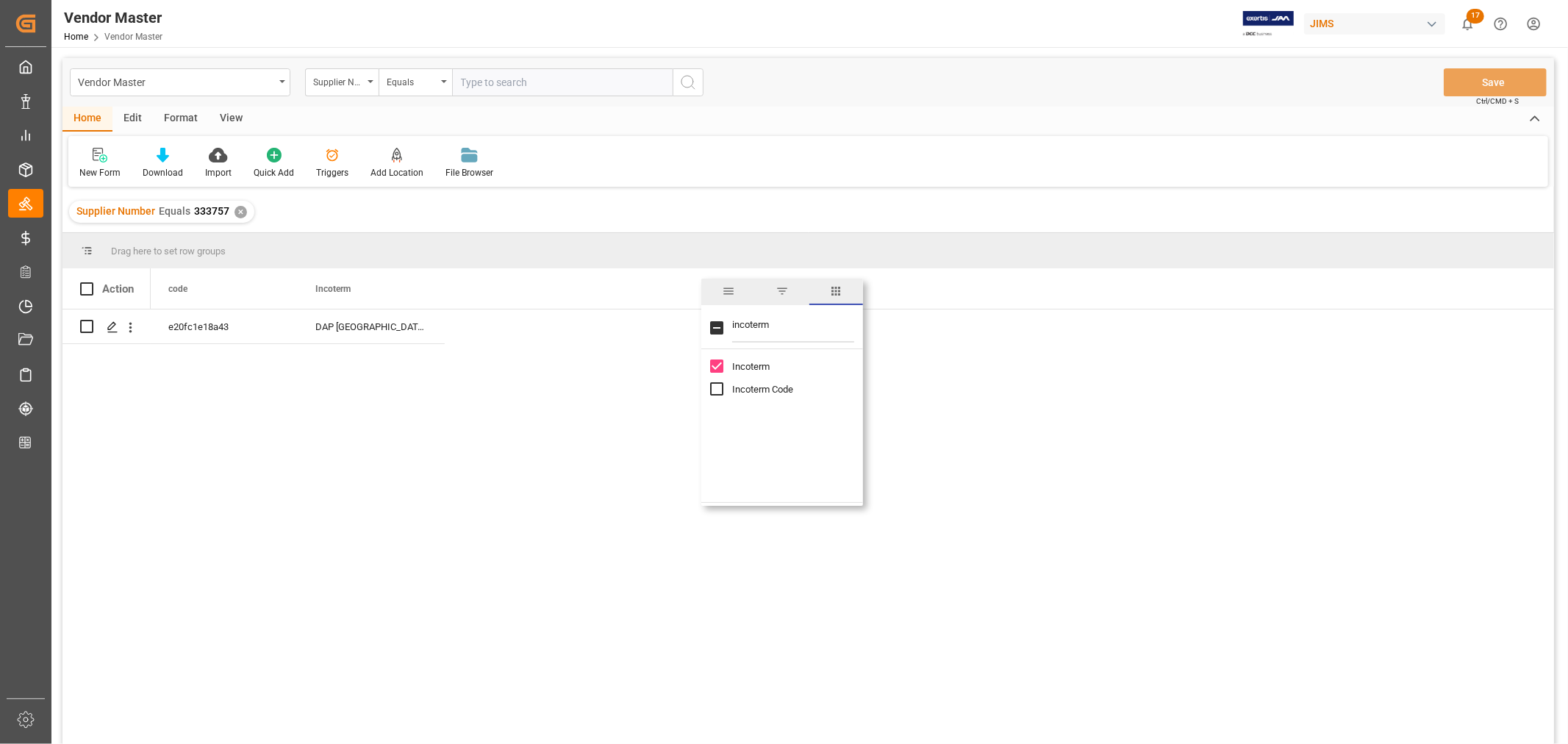
checkbox input "true"
click at [909, 83] on div "Vendor Master Supplier Number Equals Save Ctrl/CMD + S" at bounding box center [809, 82] width 1492 height 48
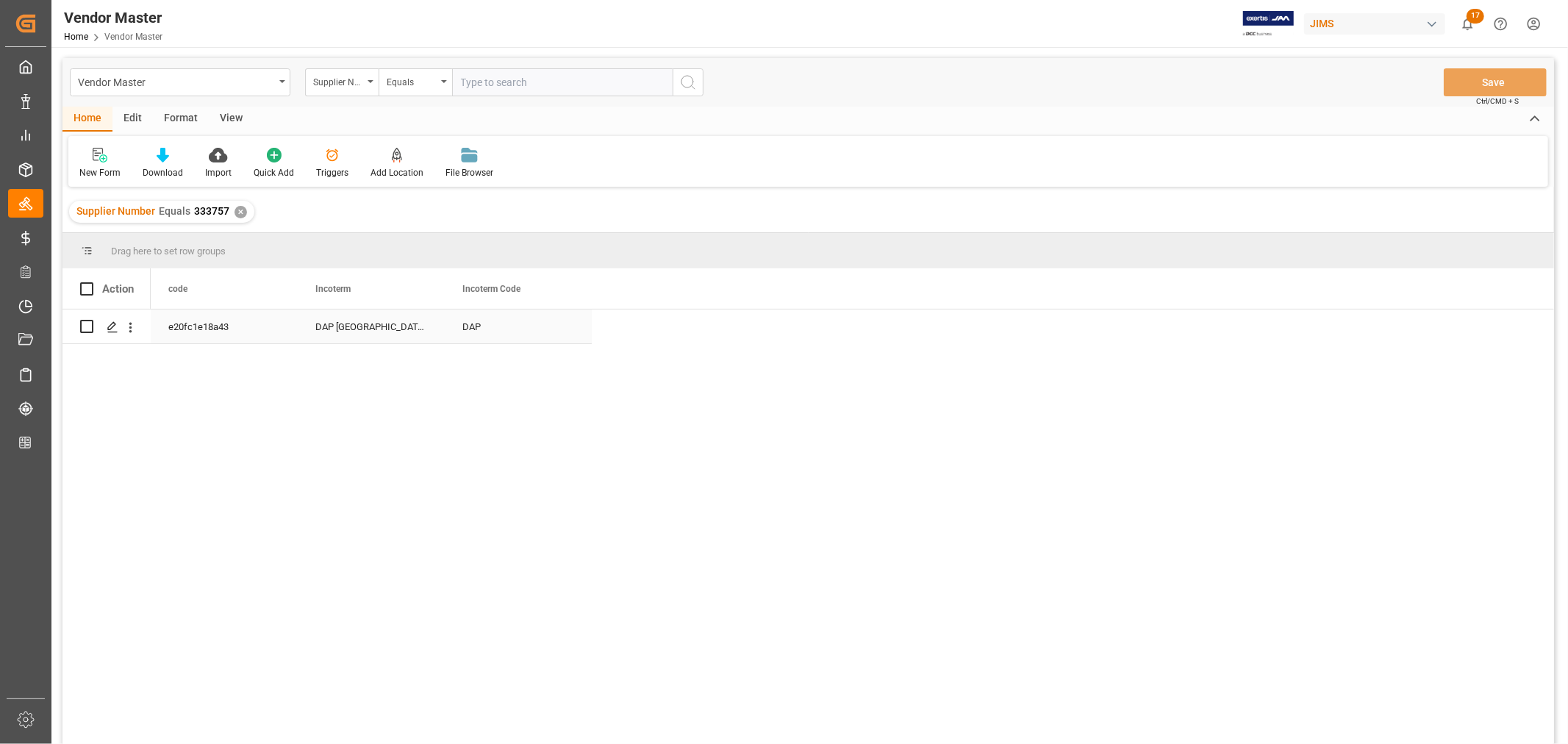
click at [349, 334] on div "DAP Vicenza IT" at bounding box center [372, 327] width 147 height 34
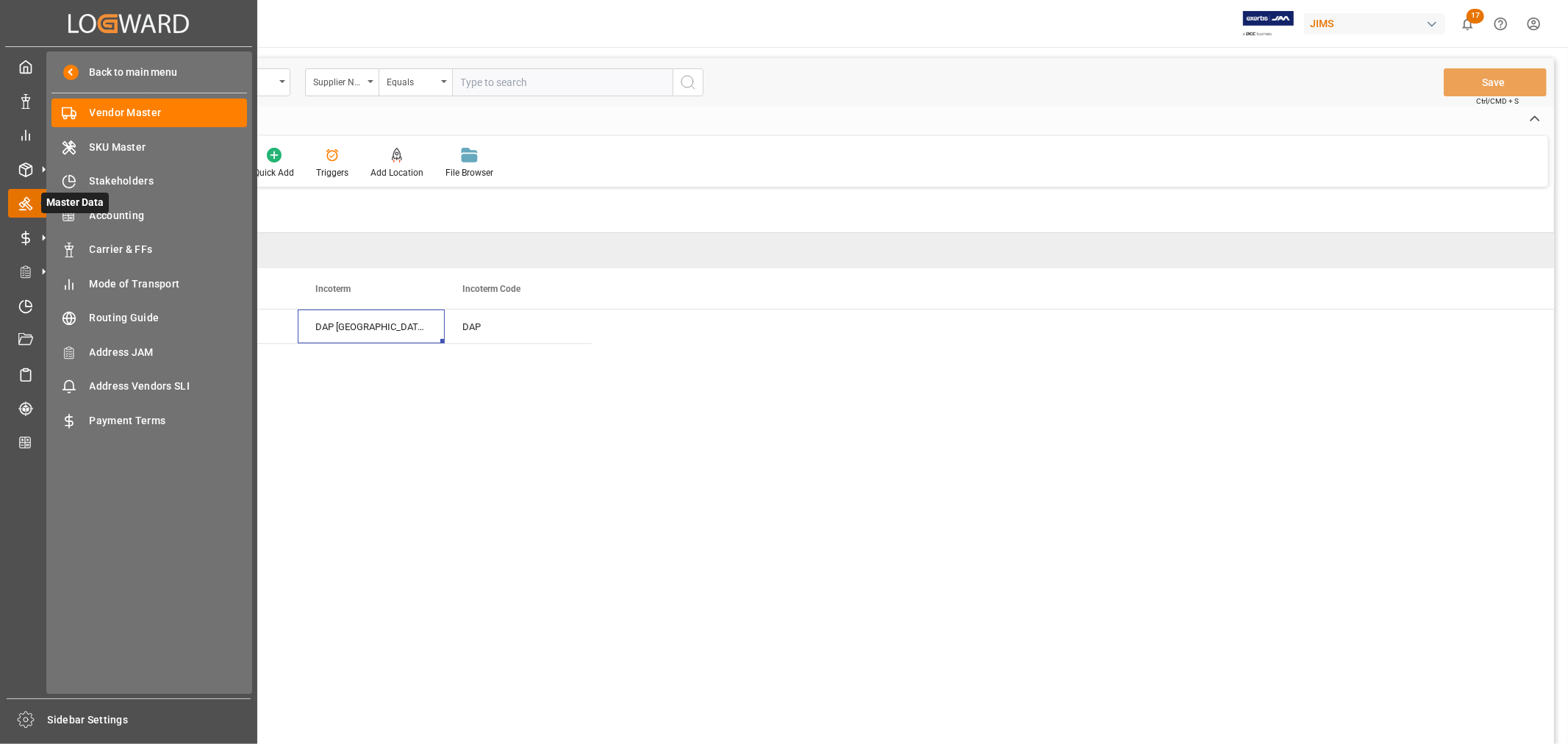
click at [32, 209] on icon at bounding box center [44, 204] width 31 height 31
click at [25, 173] on icon at bounding box center [26, 170] width 15 height 15
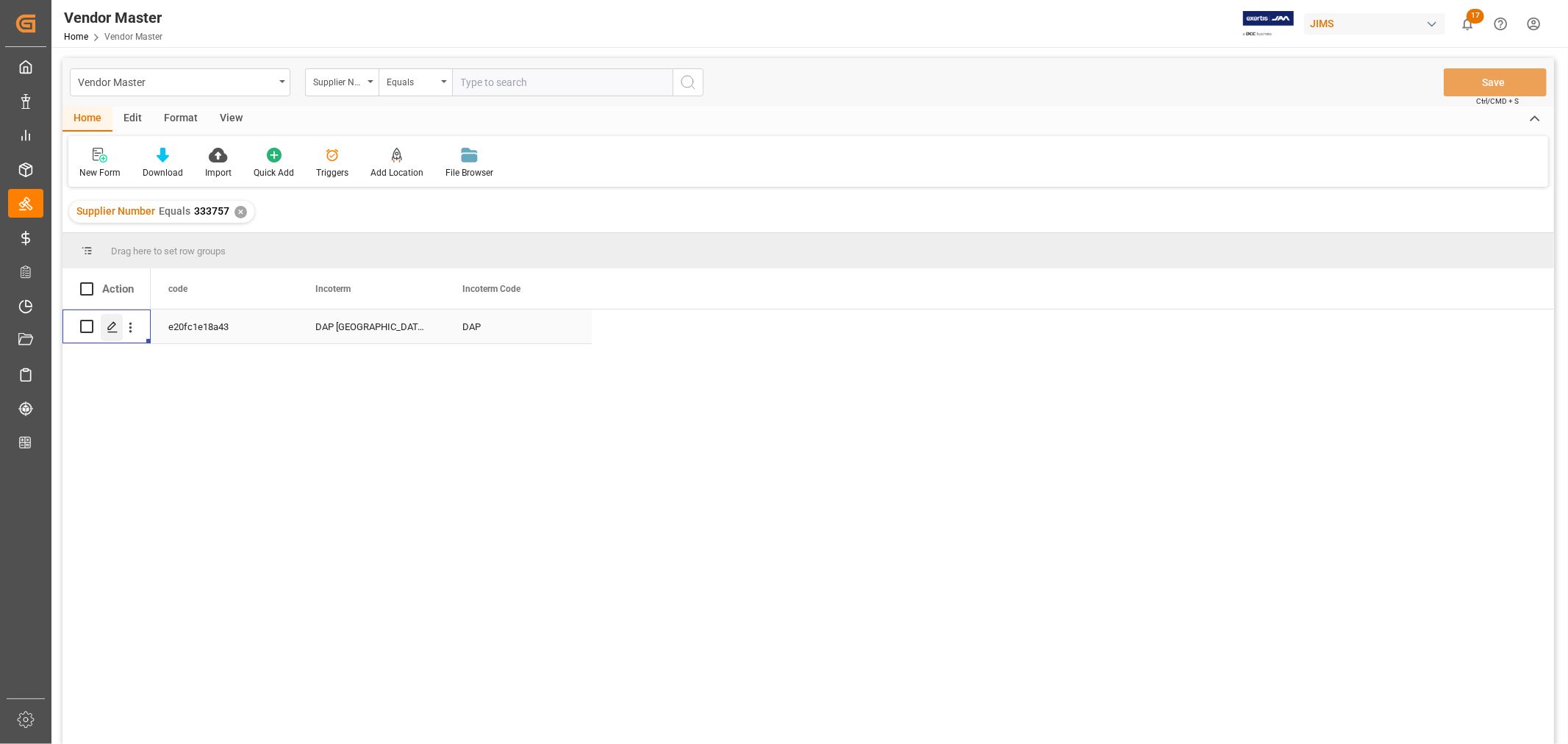
click at [114, 326] on icon "Press SPACE to select this row." at bounding box center [112, 327] width 12 height 12
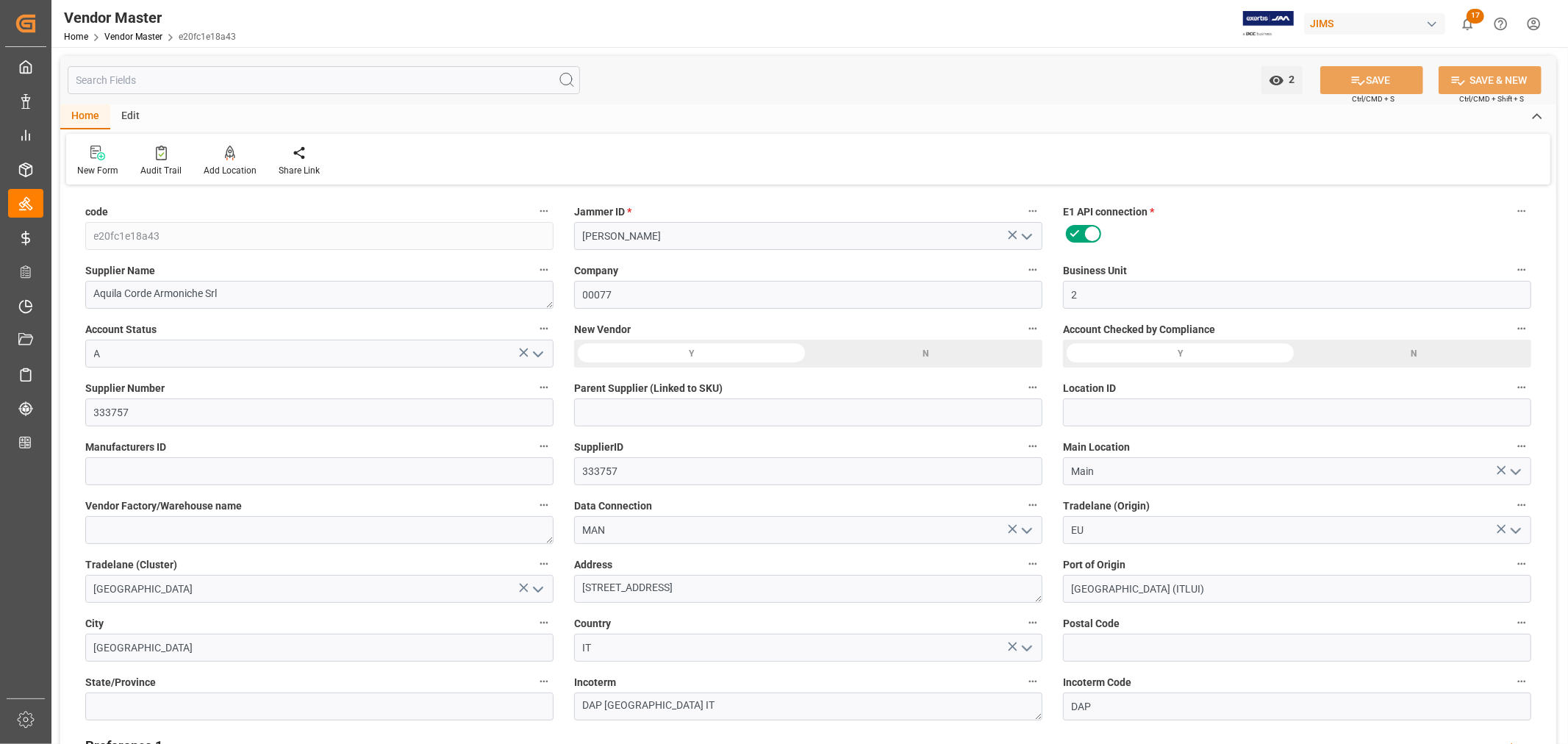
type input "12-08-2023 01:34"
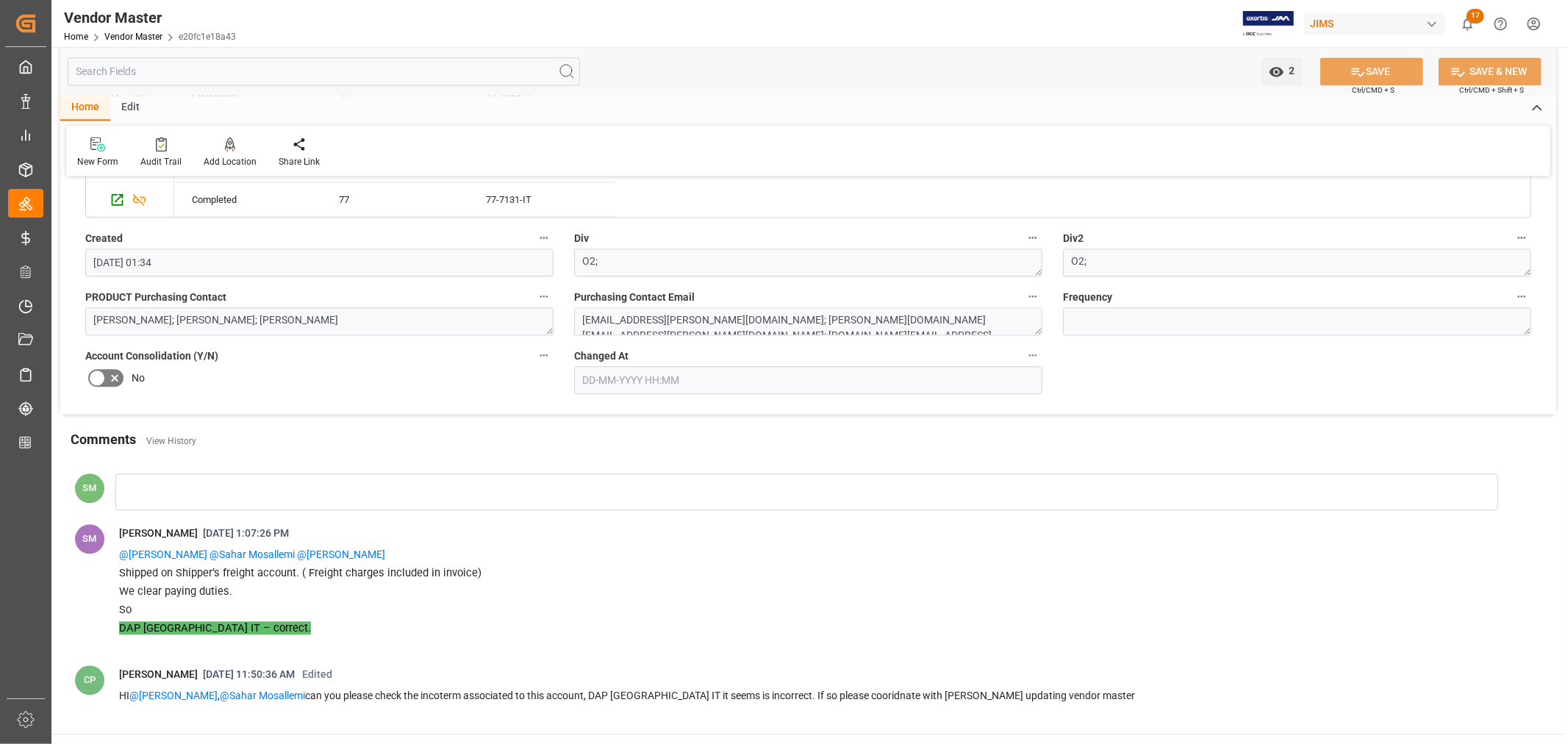
scroll to position [2880, 0]
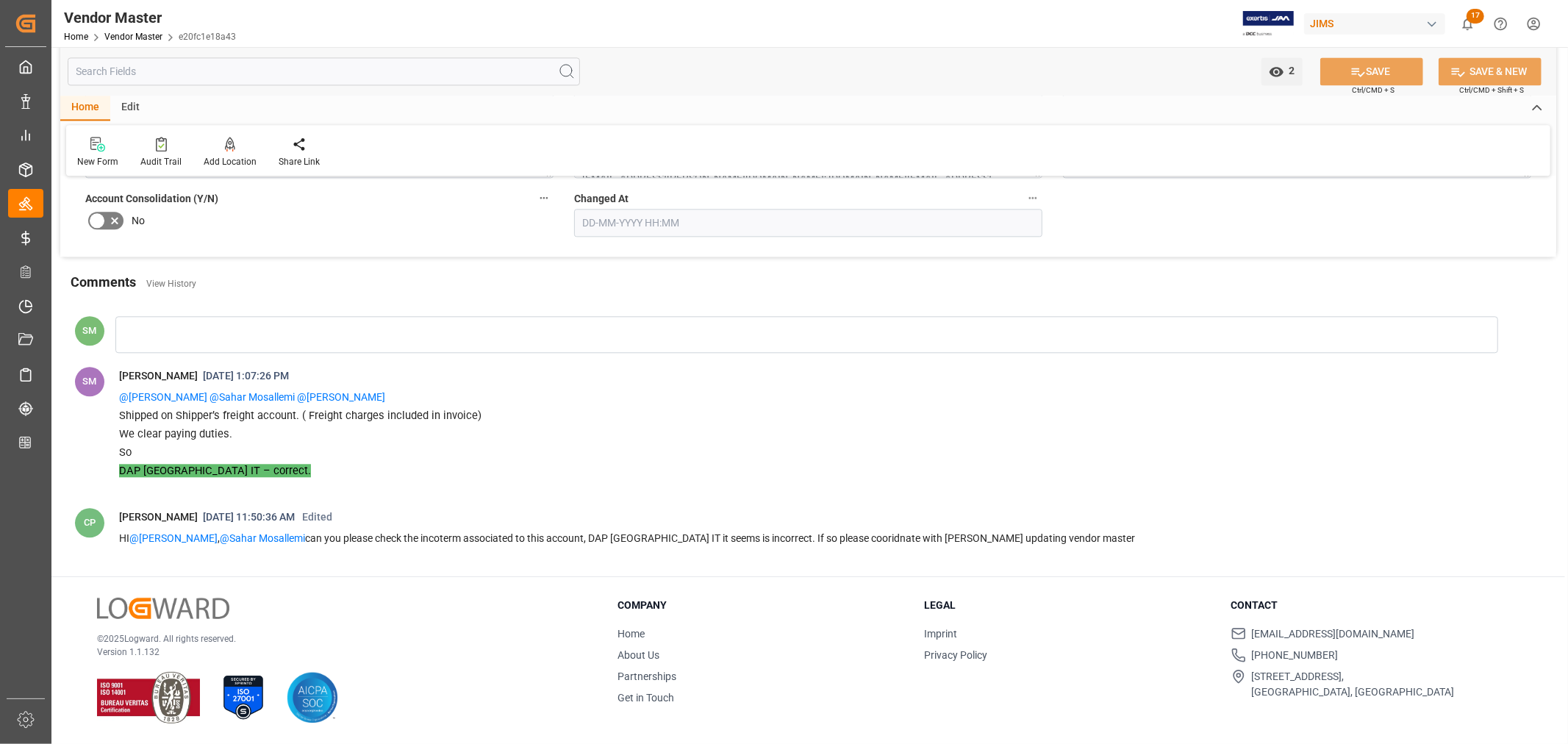
type input "Net 15"
click at [149, 335] on div at bounding box center [806, 334] width 1383 height 36
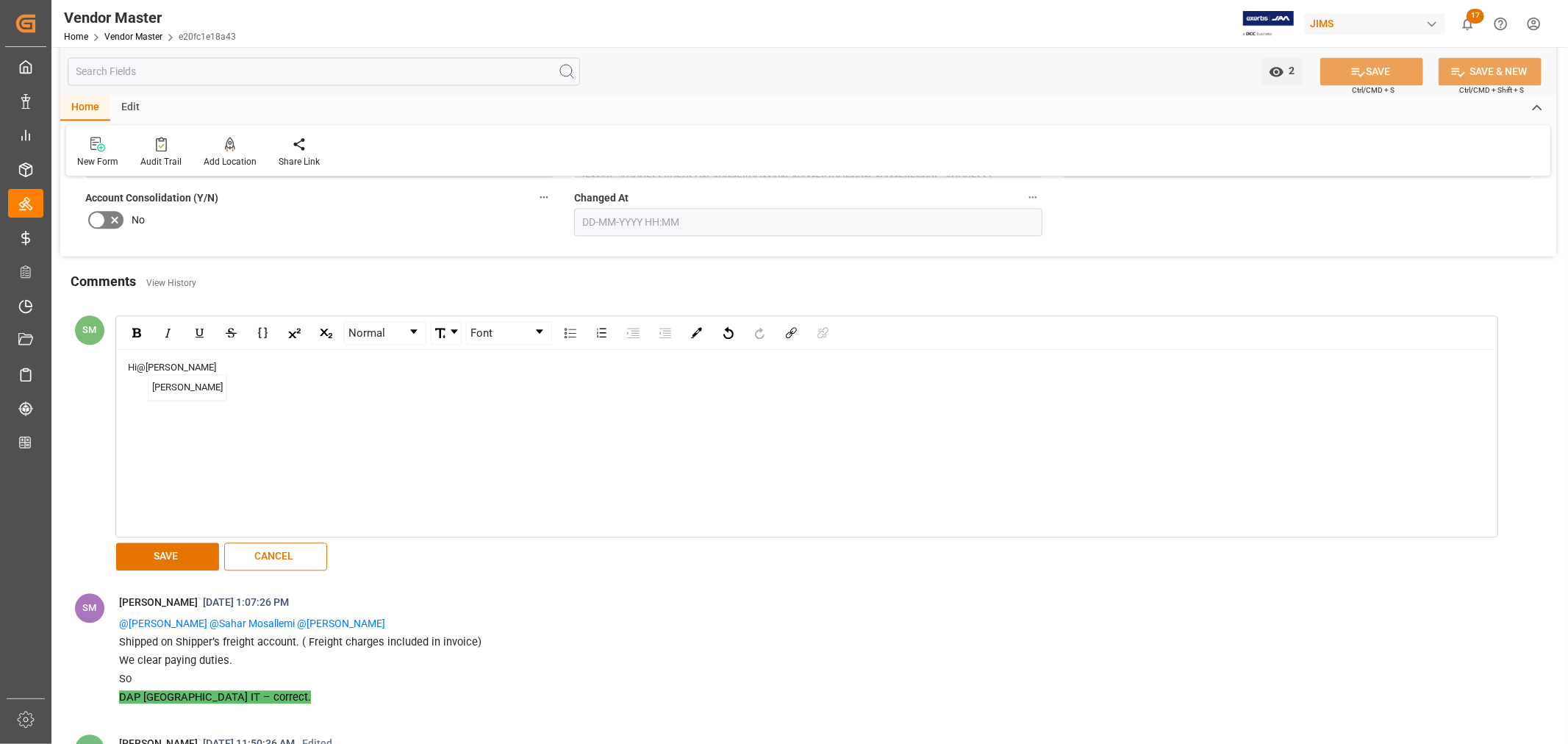
click at [187, 393] on span "Camilo Perez" at bounding box center [187, 388] width 78 height 26
click at [254, 397] on div "Incoterm shoudl be" at bounding box center [807, 396] width 1358 height 15
click at [331, 398] on div "Incoterm shoudl be DAP Baie-D'Urfe ,Canada" at bounding box center [807, 396] width 1358 height 15
click at [267, 399] on span "Baie-D'Urfe ,Canada" at bounding box center [299, 395] width 141 height 11
click at [328, 395] on div "Incoterm shoudl be DAP Baie-D'Urfe ,Canada" at bounding box center [807, 396] width 1358 height 15
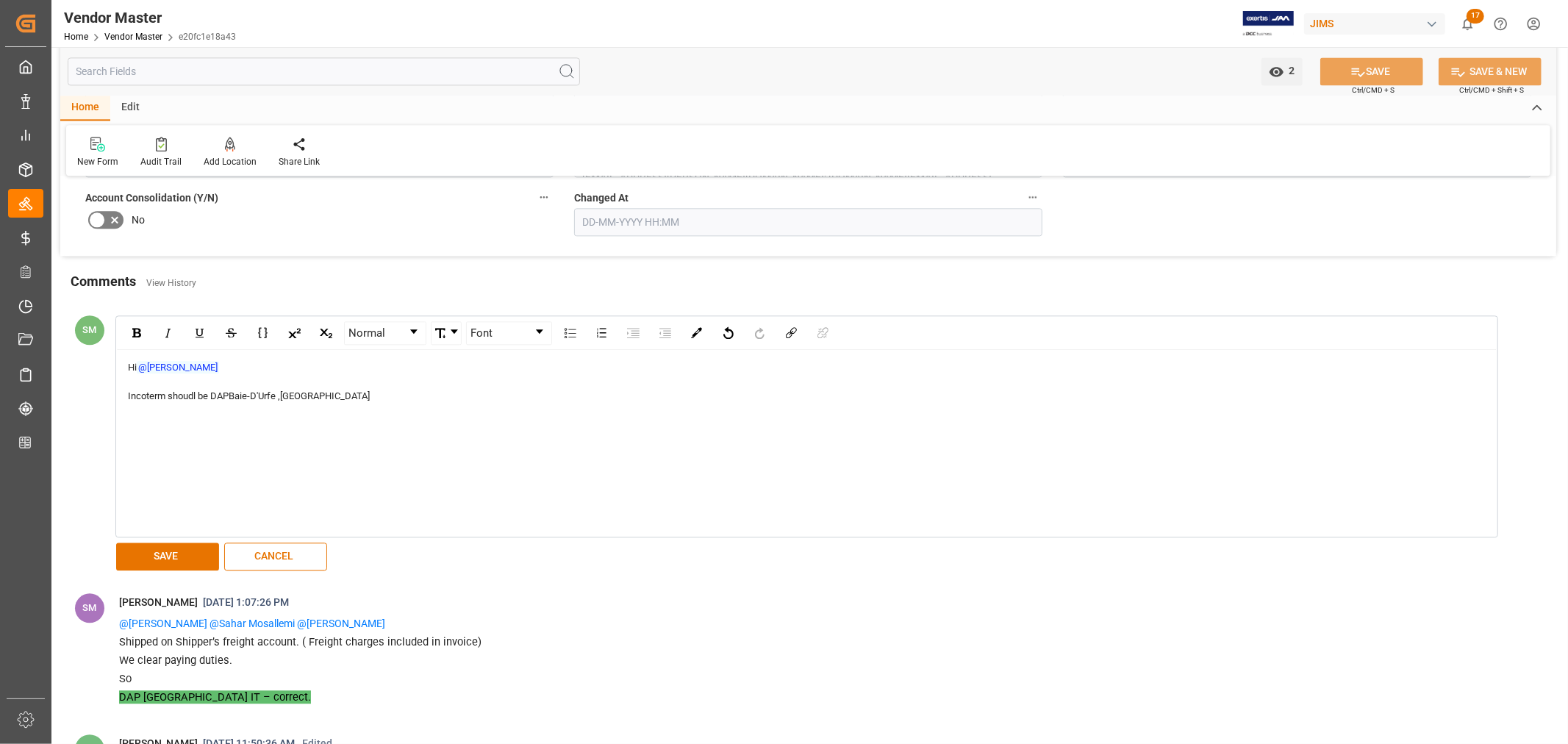
click at [277, 390] on span "Baie-D'Urfe ,CA" at bounding box center [299, 395] width 141 height 11
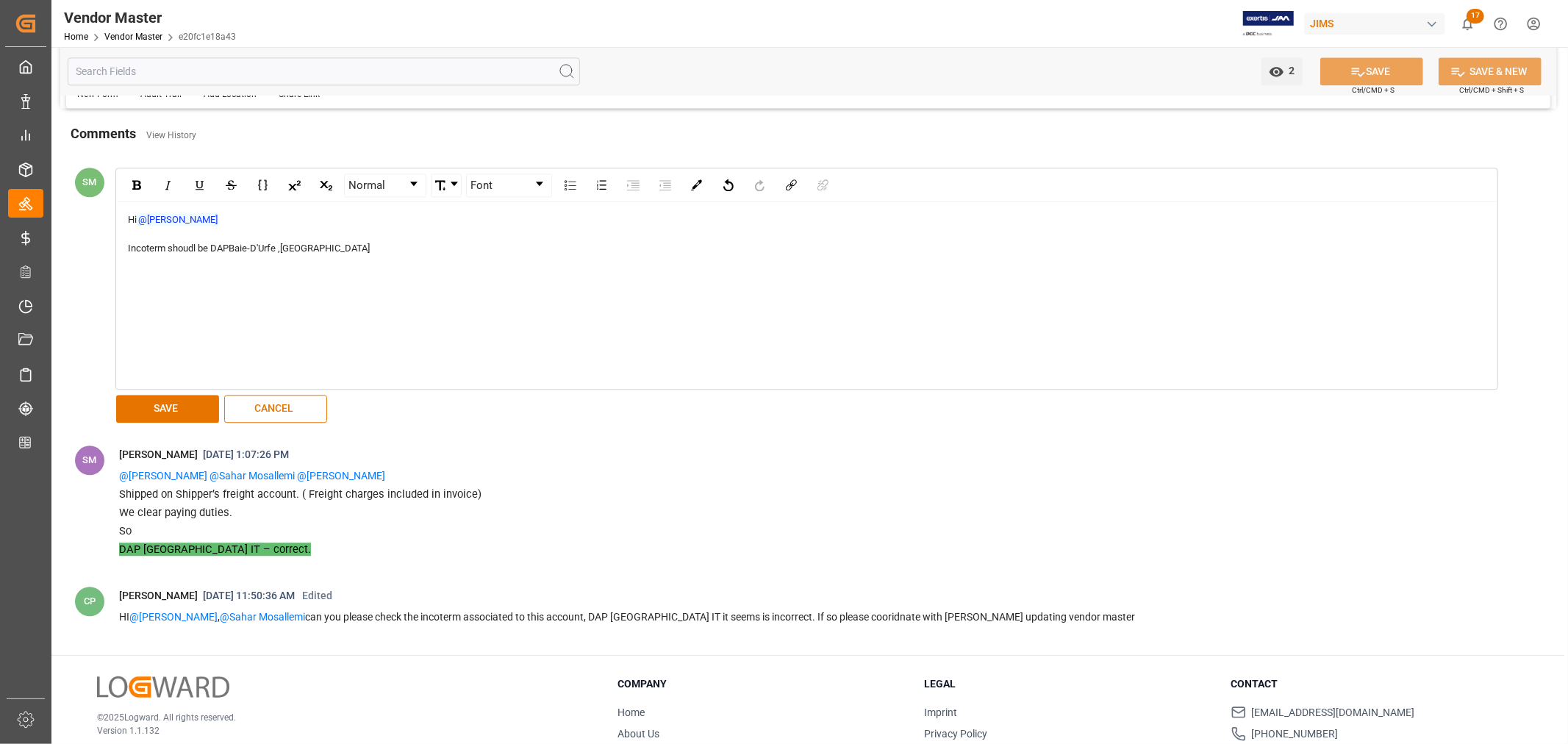
scroll to position [3043, 0]
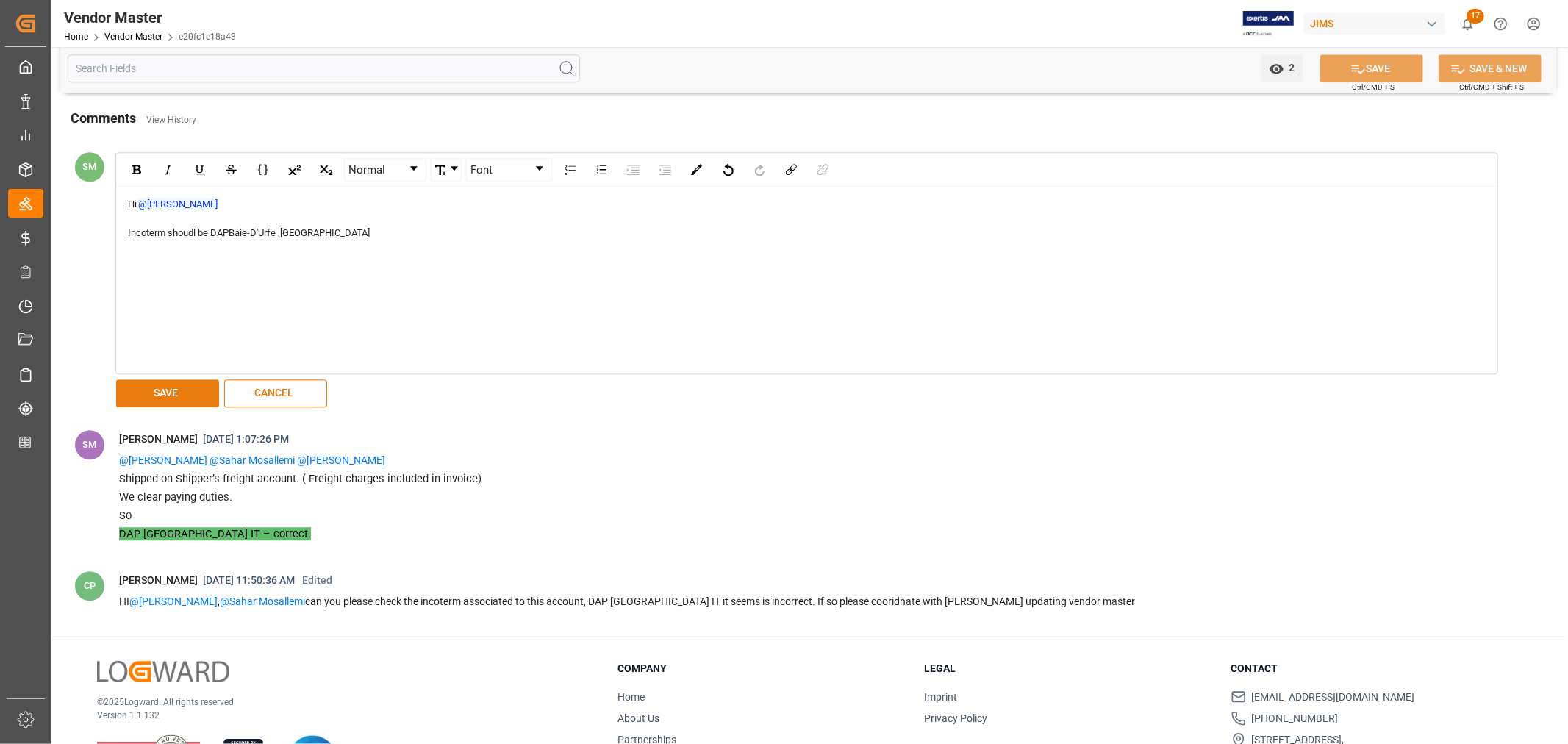
click at [162, 398] on button "SAVE" at bounding box center [167, 394] width 103 height 28
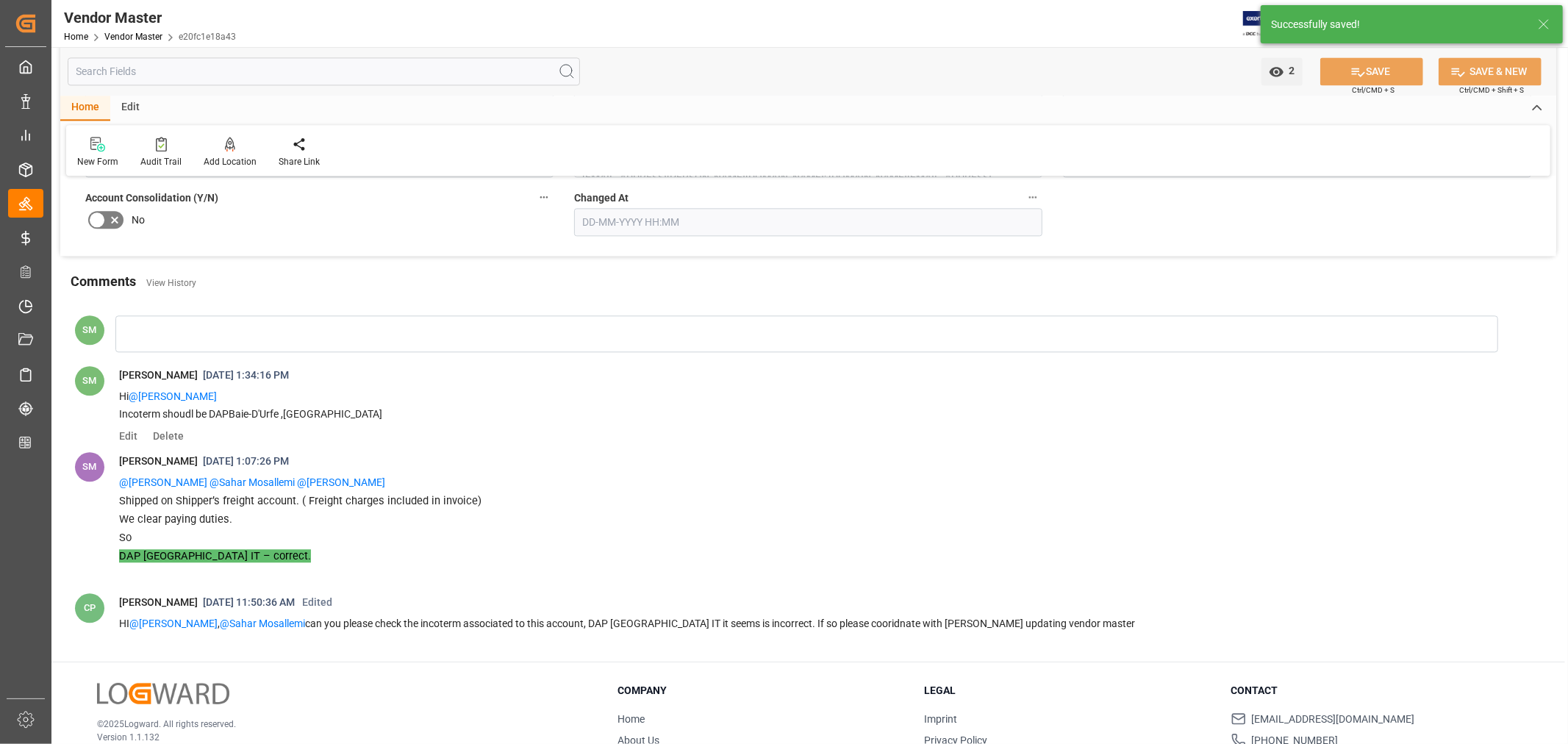
scroll to position [2966, 0]
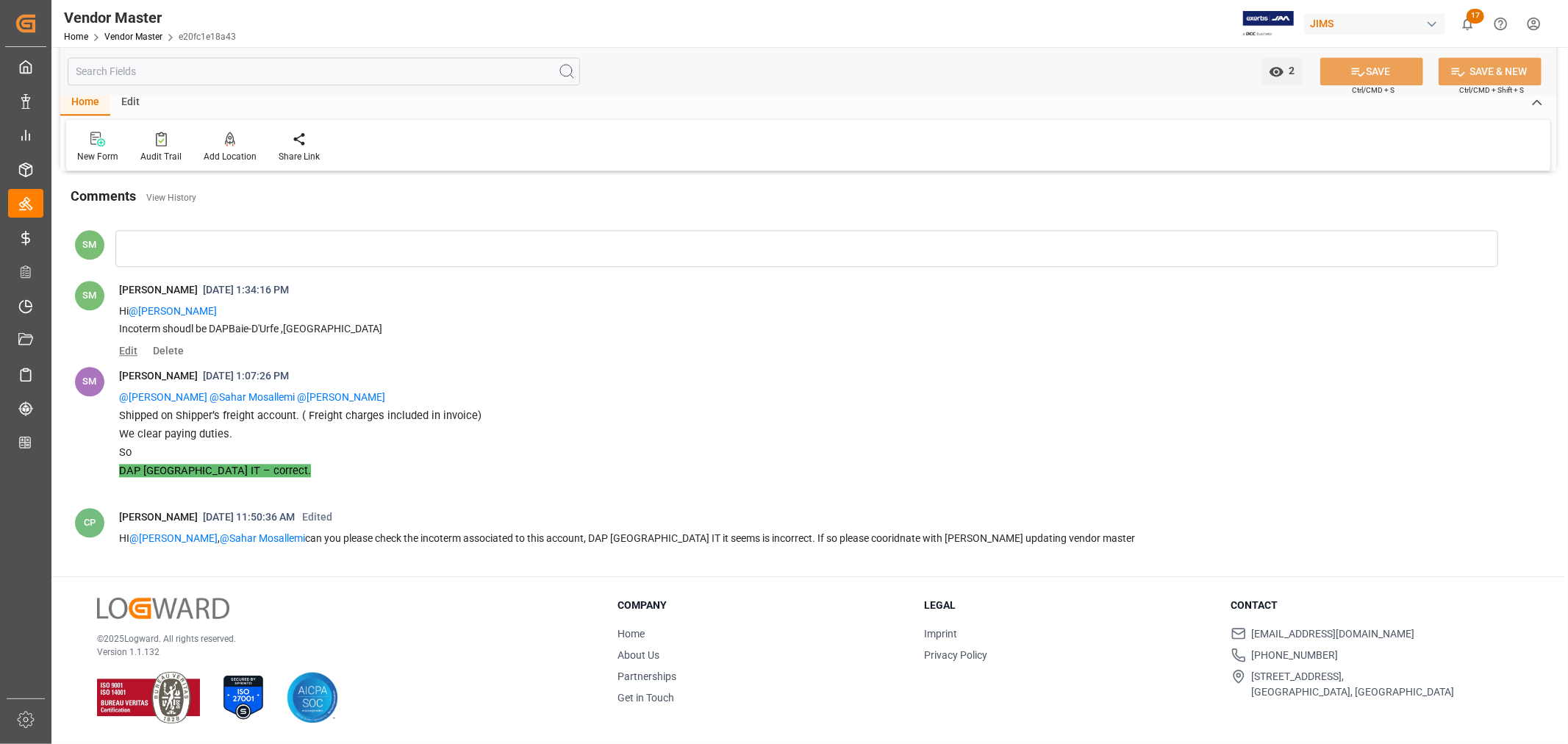
click at [131, 350] on span "Edit" at bounding box center [133, 351] width 29 height 12
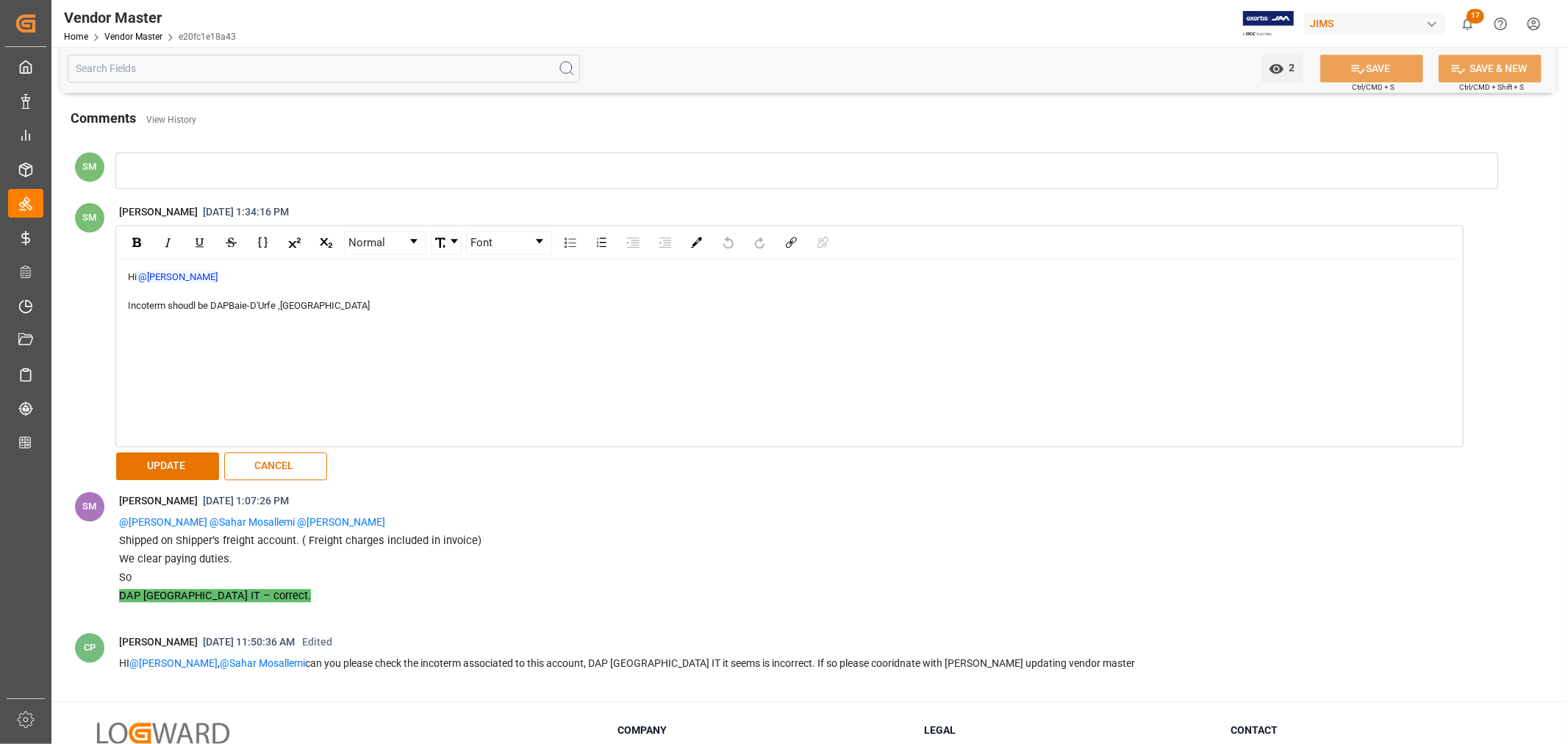
click at [162, 334] on div "Hi @Camilo Perez Incoterm shoudl be DAP Baie-D'Urfe ,CA" at bounding box center [789, 352] width 1346 height 186
click at [319, 306] on div "Incoterm shoudl be DAP Baie-D'Urfe ,CA" at bounding box center [790, 306] width 1324 height 15
click at [180, 361] on span "Shyamala Mantha" at bounding box center [192, 355] width 78 height 26
click at [273, 360] on span "Hamid Rezaei" at bounding box center [277, 355] width 78 height 26
click at [170, 469] on button "UPDATE" at bounding box center [167, 466] width 103 height 28
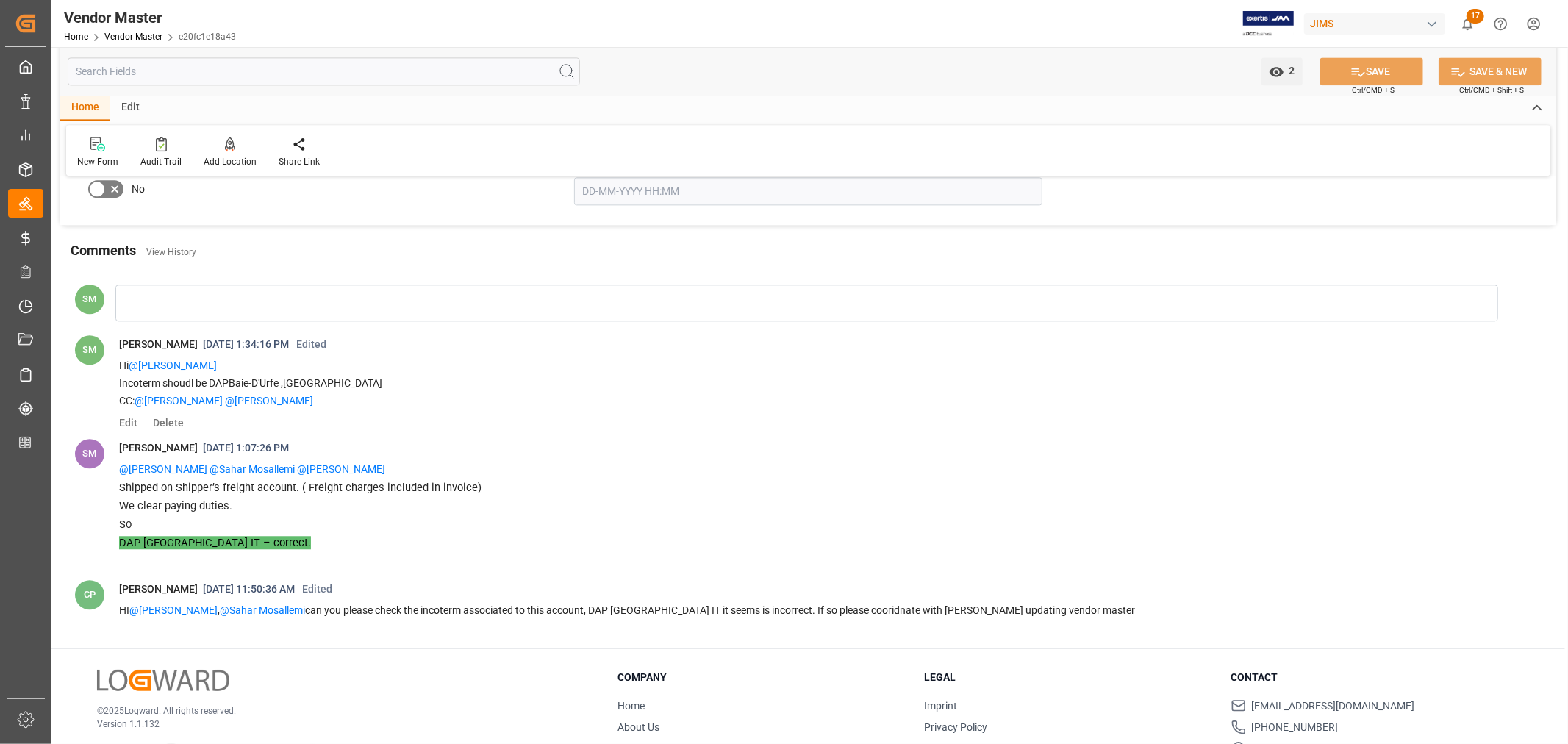
scroll to position [2983, 0]
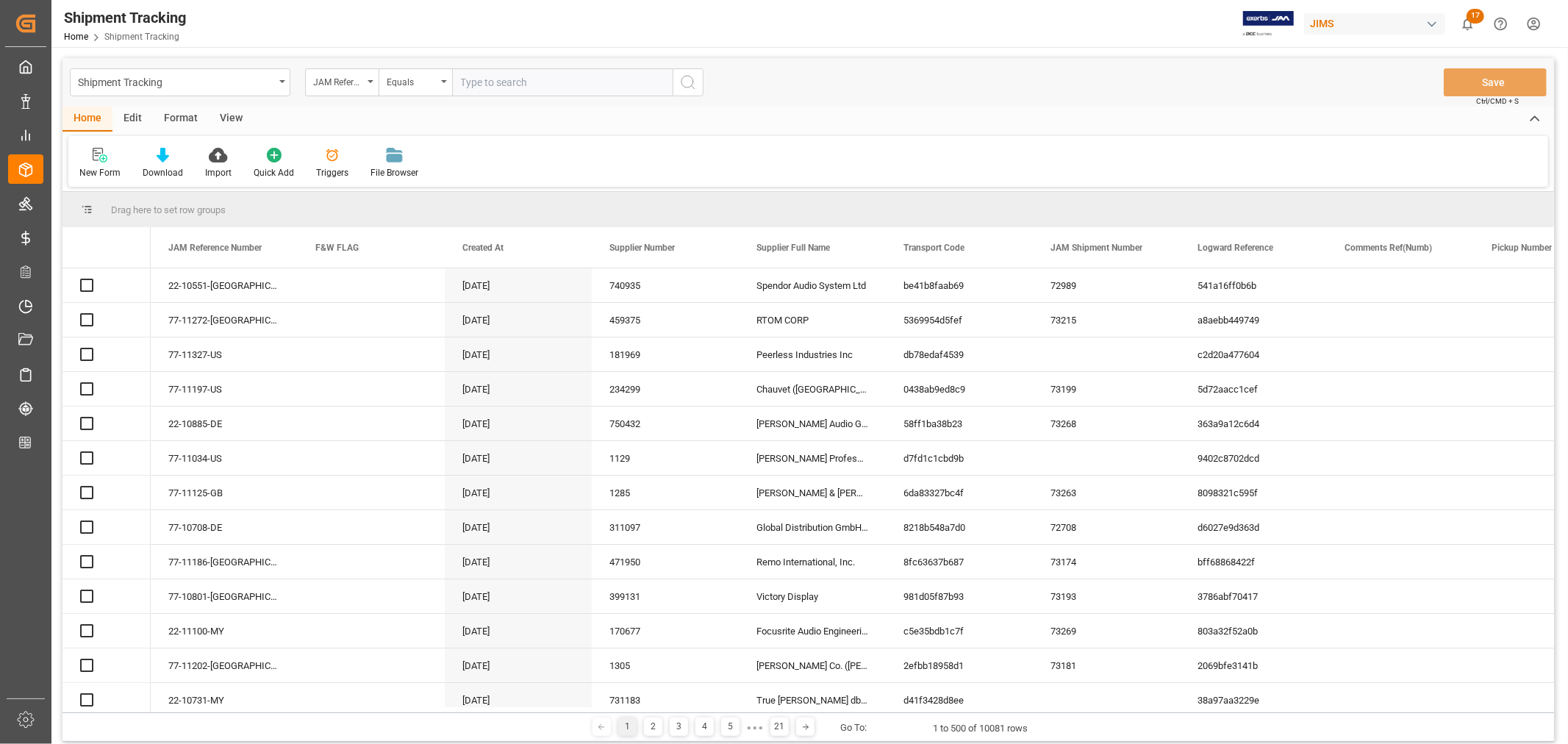
click at [499, 80] on input "text" at bounding box center [562, 83] width 221 height 28
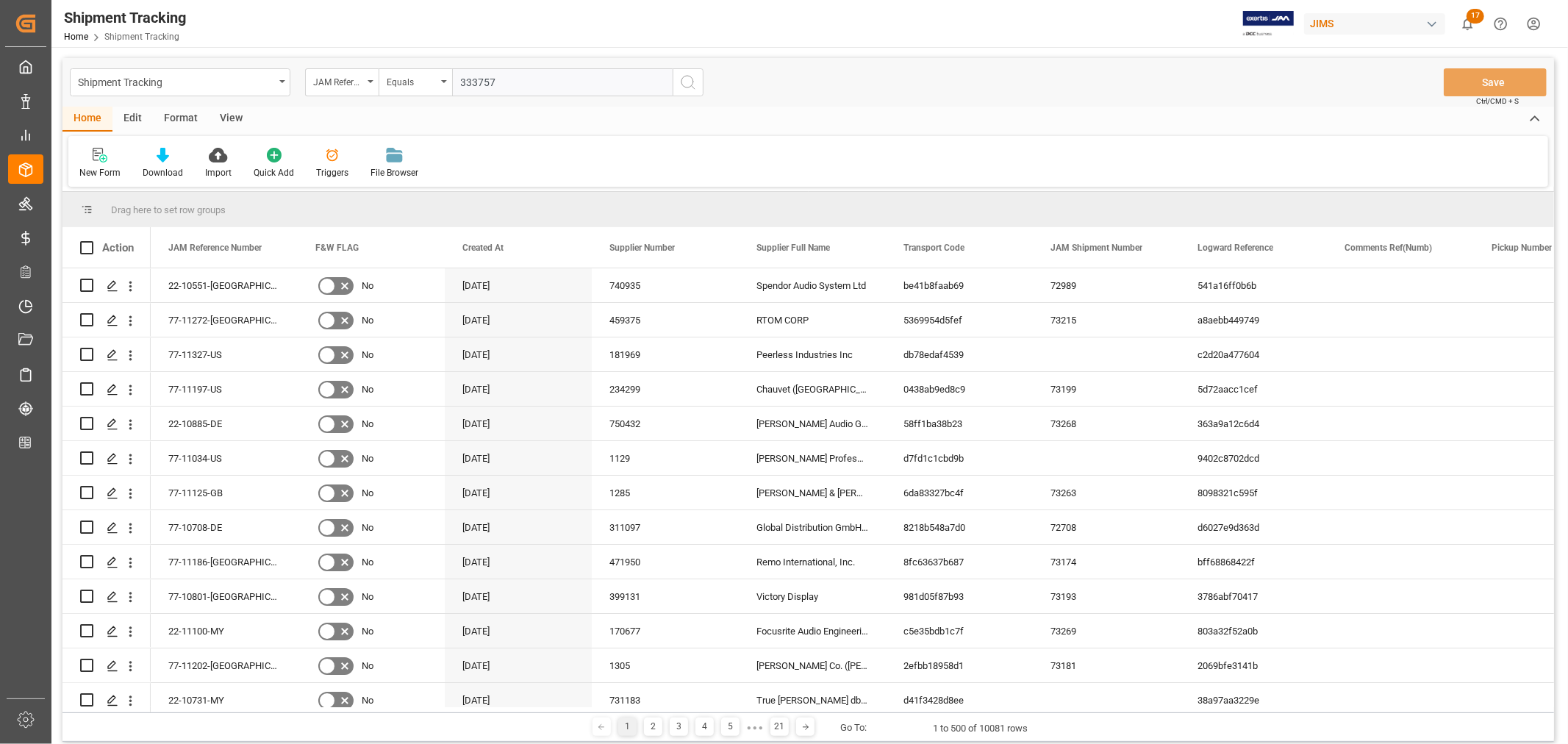
type input "333757"
click at [682, 78] on icon "search button" at bounding box center [688, 83] width 18 height 18
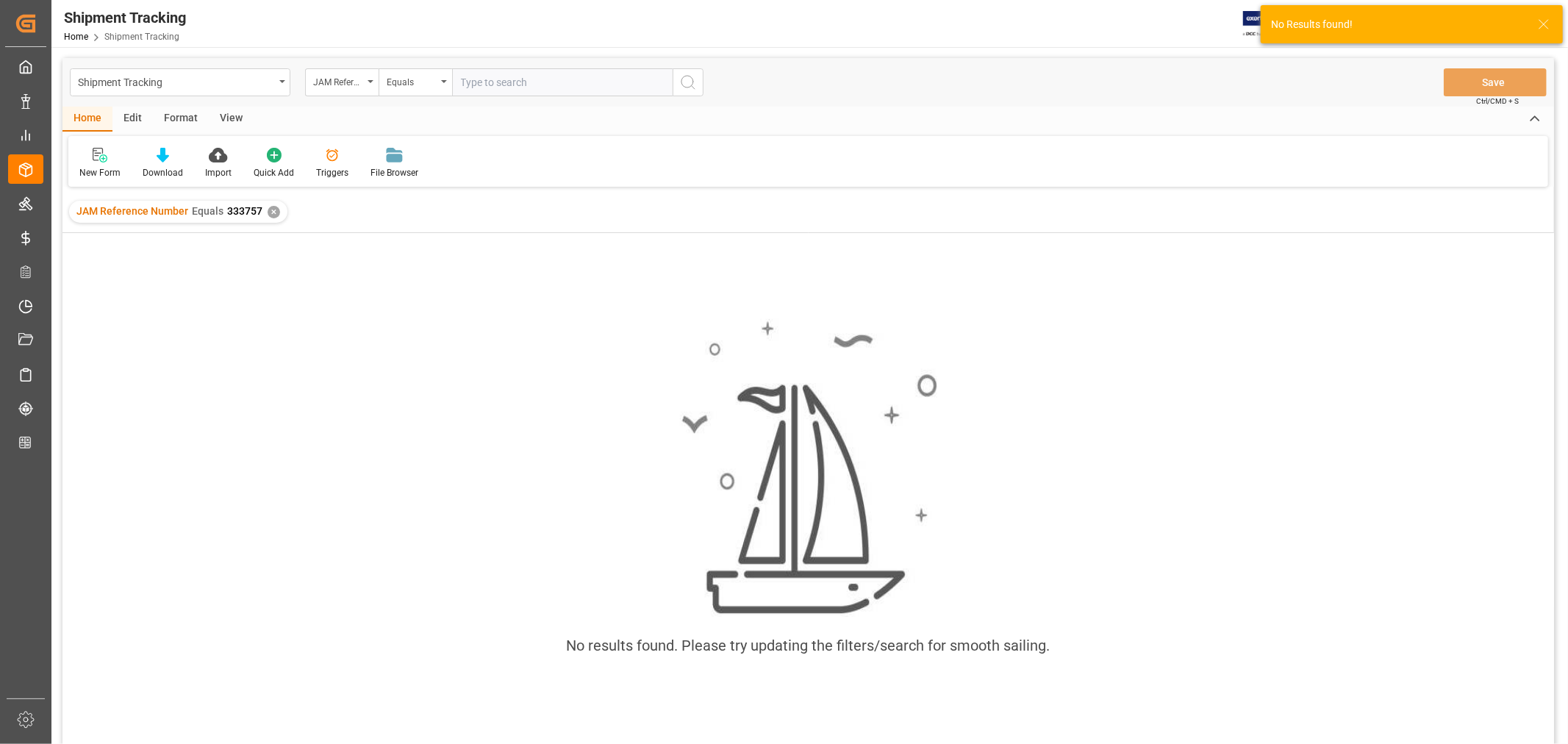
click at [270, 213] on div "✕" at bounding box center [273, 212] width 13 height 13
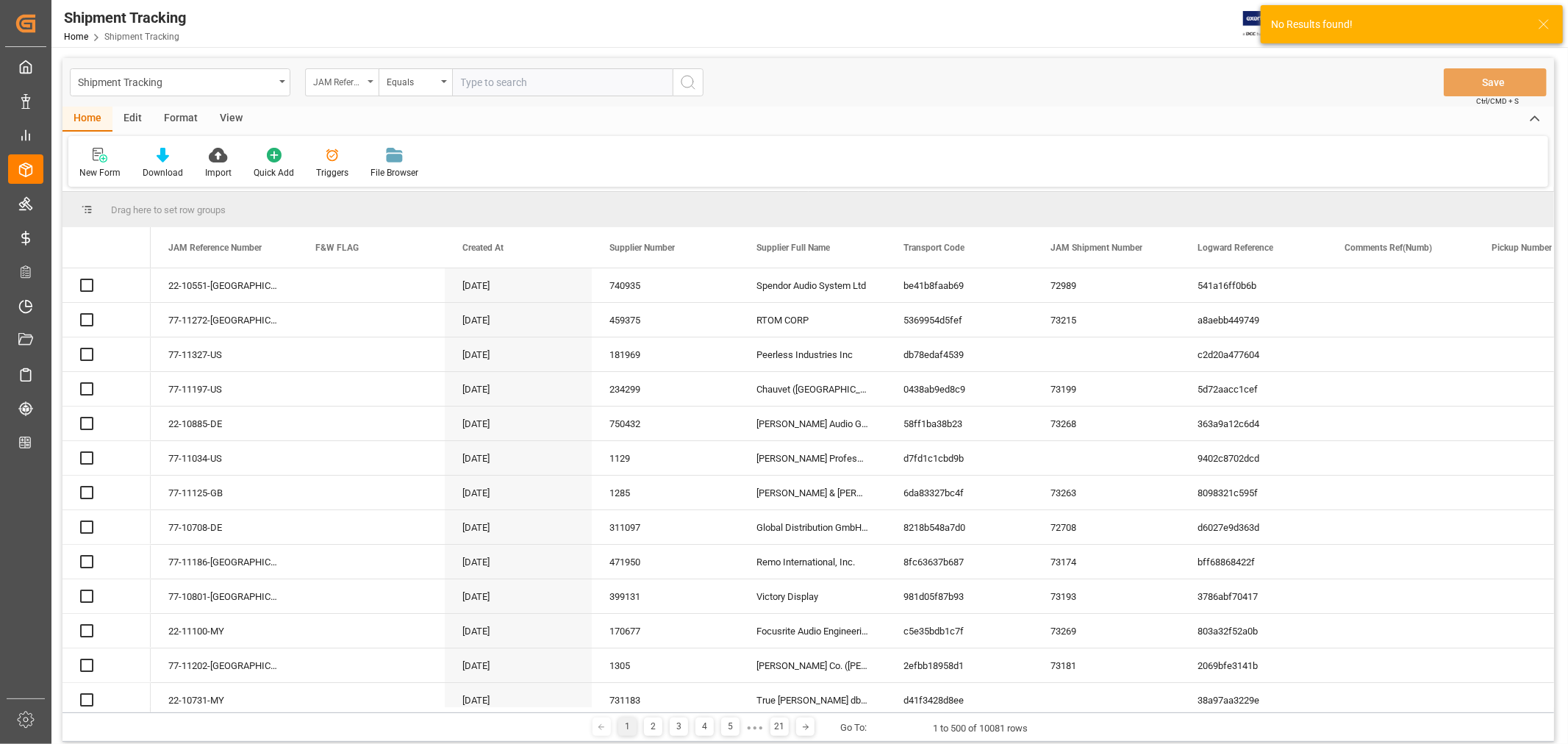
click at [369, 84] on div "JAM Reference Number" at bounding box center [342, 83] width 74 height 28
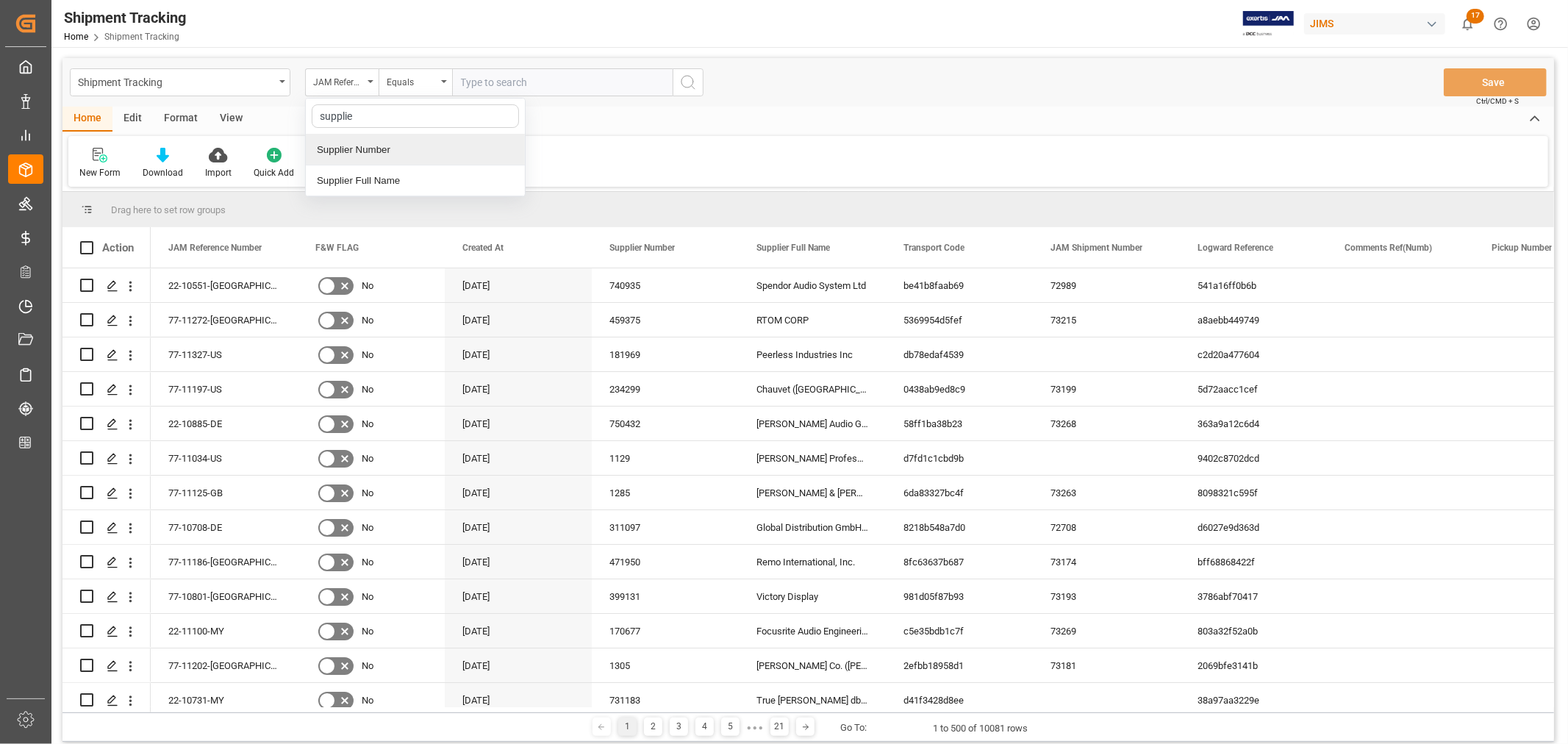
type input "supplier"
click at [335, 147] on div "Supplier Number" at bounding box center [415, 150] width 219 height 31
click at [553, 78] on input "text" at bounding box center [562, 83] width 221 height 28
paste input "333757"
type input "333757"
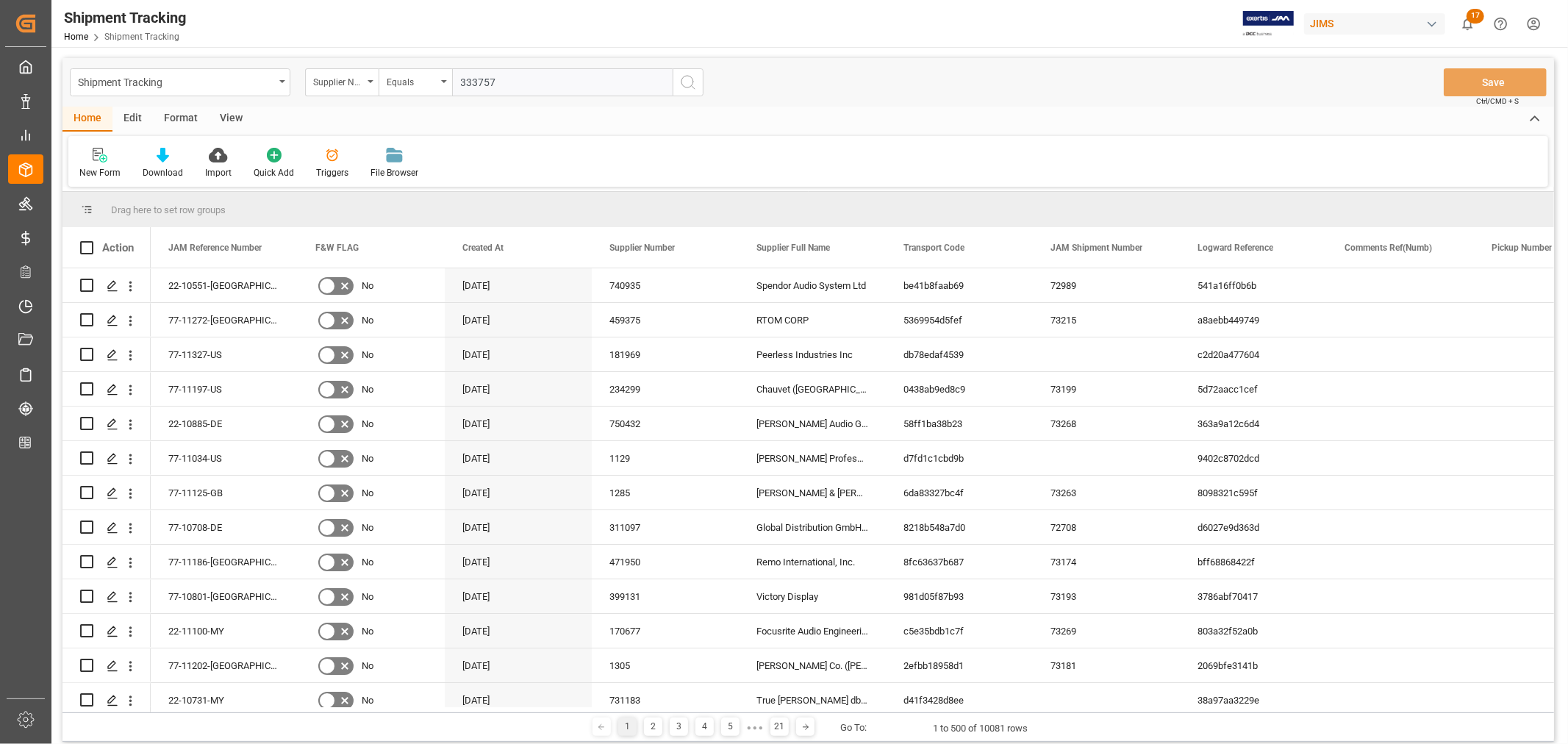
click at [688, 81] on icon "search button" at bounding box center [688, 83] width 18 height 18
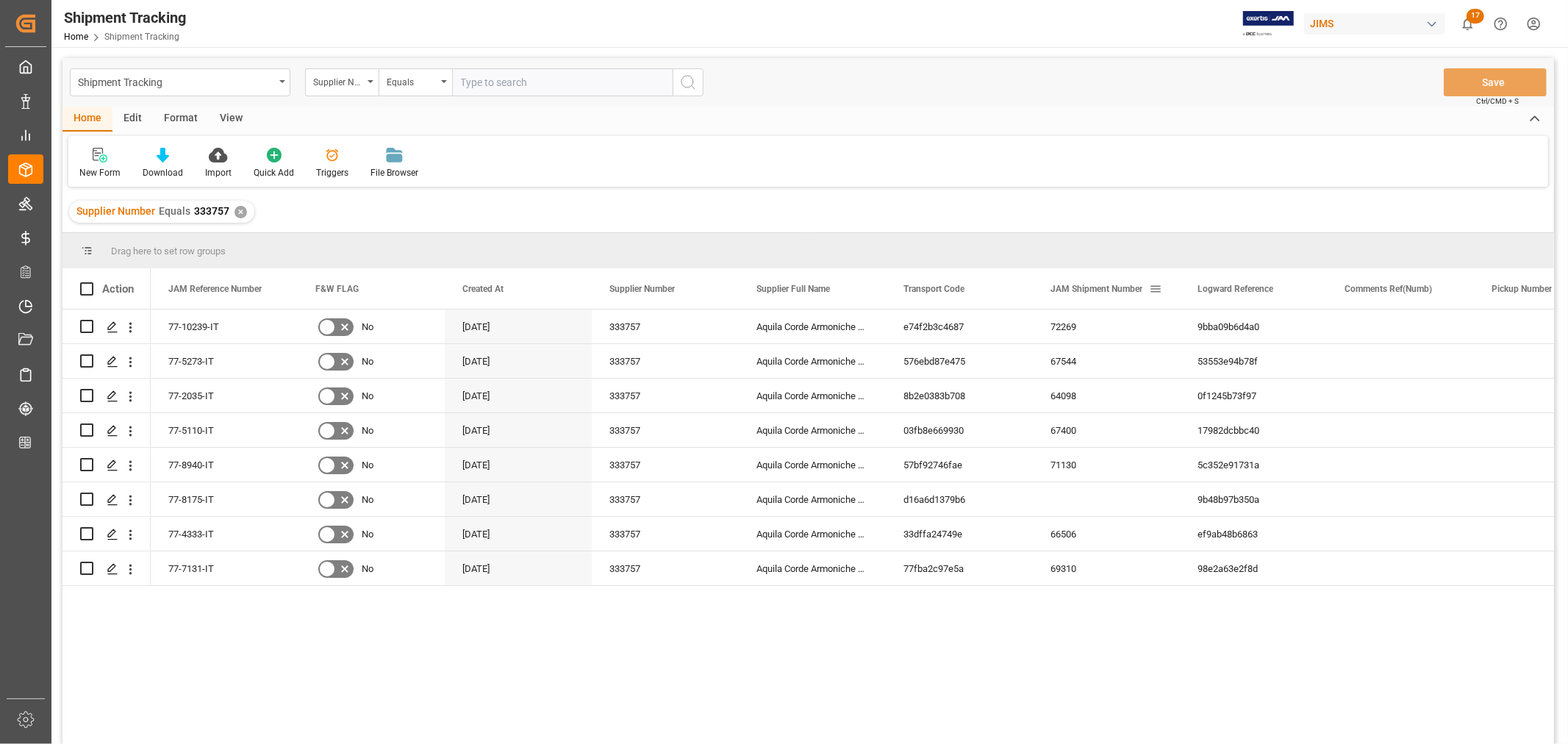
click at [1156, 290] on span at bounding box center [1156, 289] width 13 height 13
click at [1324, 288] on span "columns" at bounding box center [1317, 291] width 13 height 13
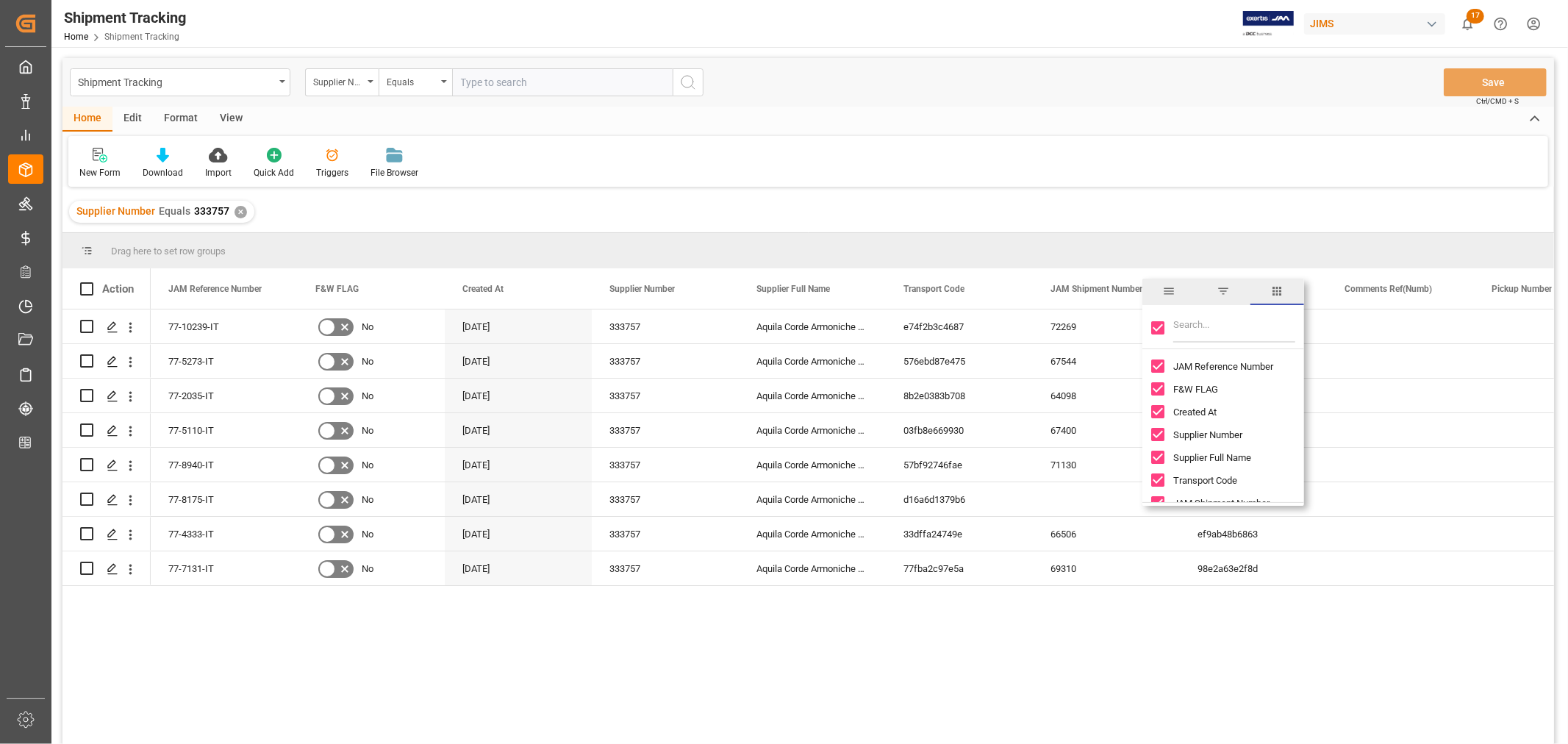
click at [1215, 326] on input "Filter Columns Input" at bounding box center [1234, 328] width 122 height 30
drag, startPoint x: 1201, startPoint y: 326, endPoint x: 1166, endPoint y: 326, distance: 35.0
click at [1166, 326] on div "doc" at bounding box center [1224, 329] width 162 height 41
type input "o"
click at [1160, 326] on input "Toggle Select All Columns" at bounding box center [1158, 328] width 13 height 13
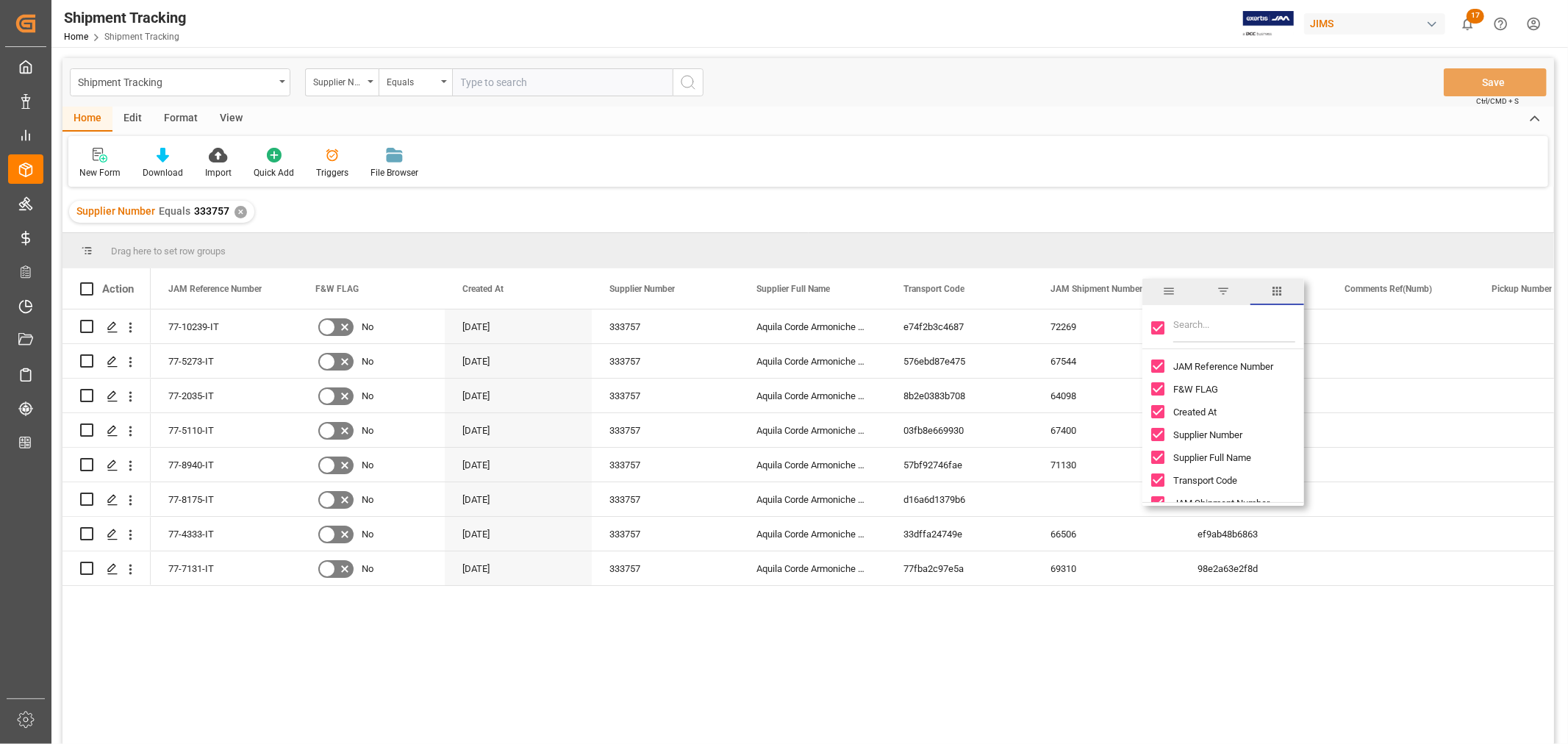
checkbox input "false"
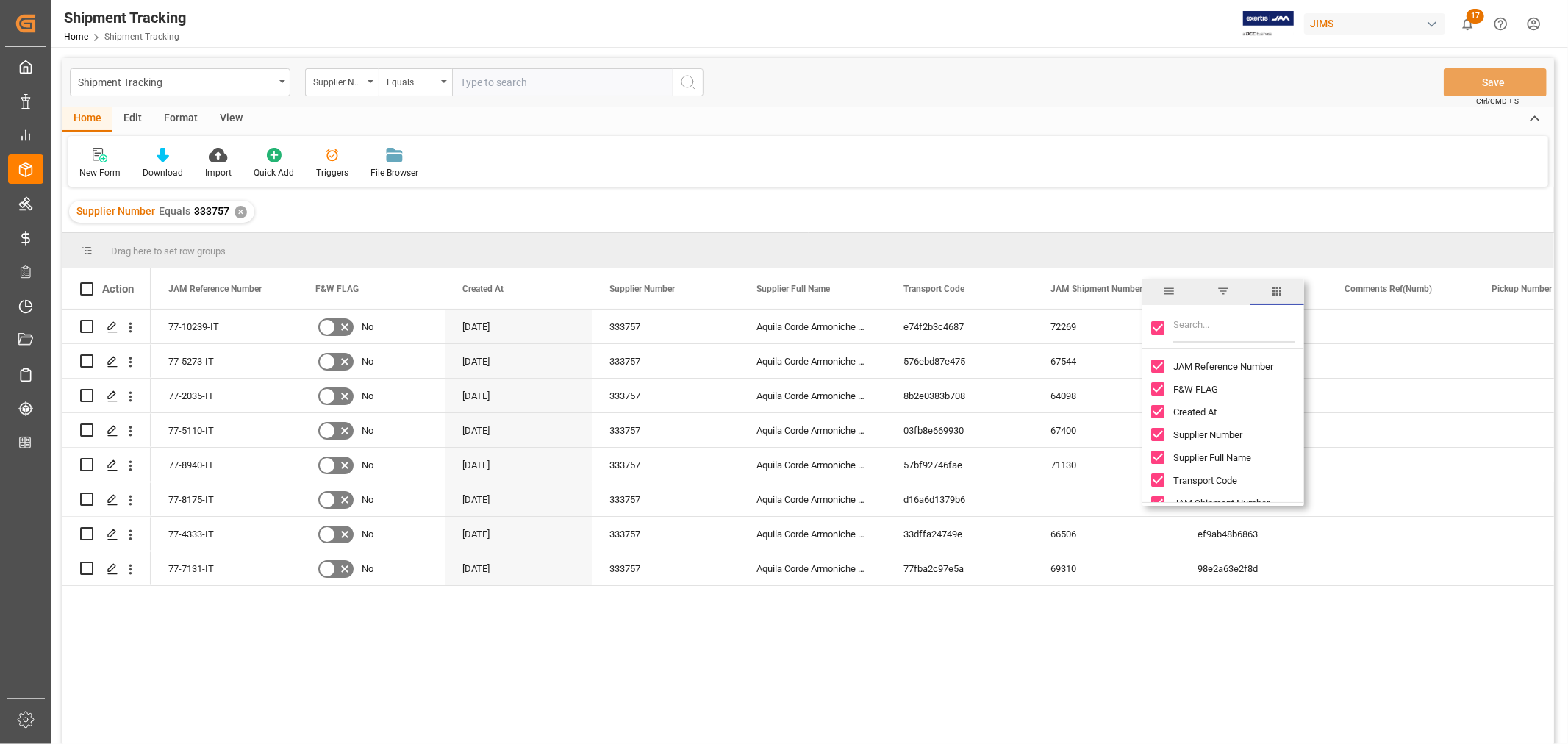
checkbox input "false"
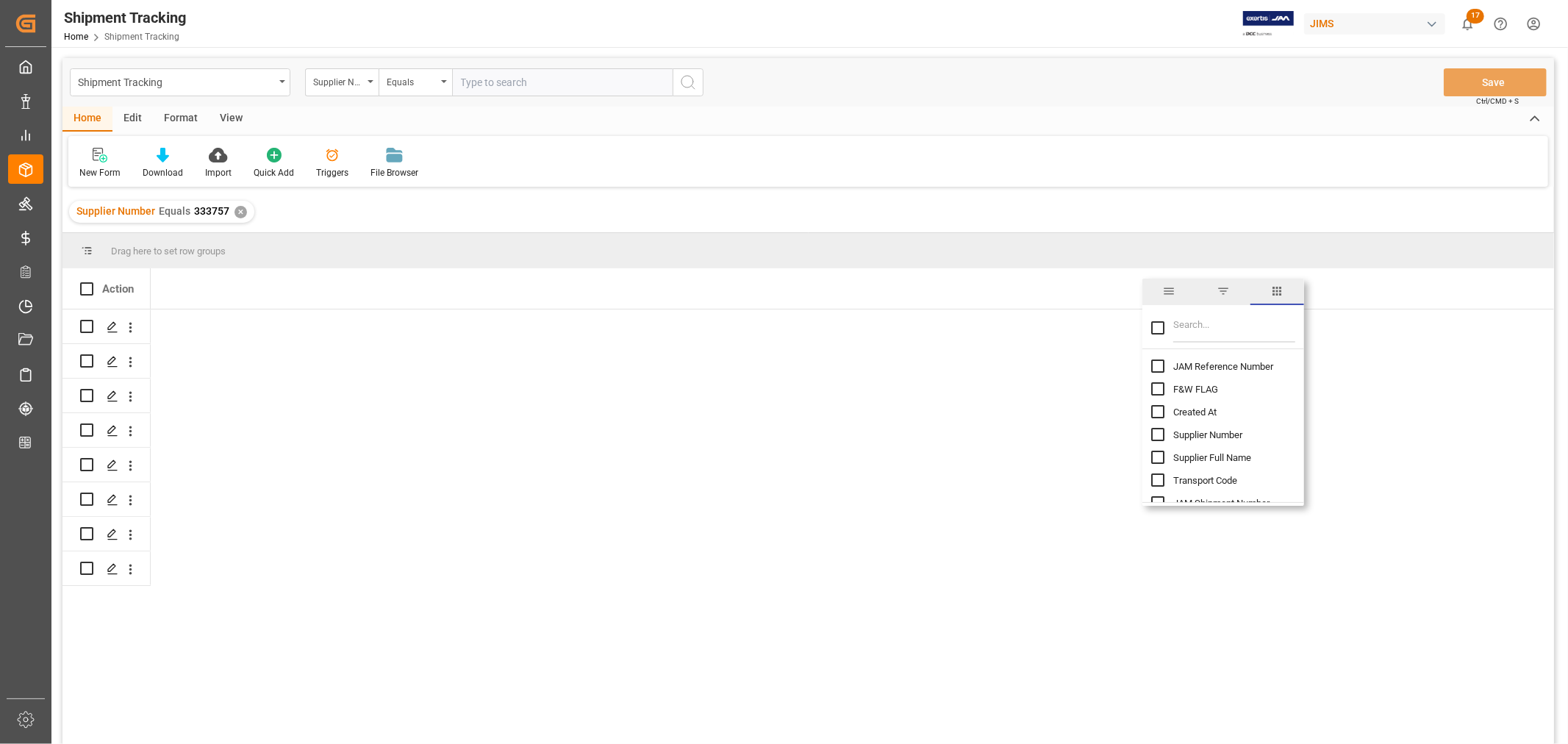
click at [1156, 366] on input "JAM Reference Number column toggle visibility (hidden)" at bounding box center [1158, 366] width 13 height 13
checkbox input "true"
checkbox input "false"
click at [1219, 320] on input "Filter Columns Input" at bounding box center [1234, 328] width 122 height 30
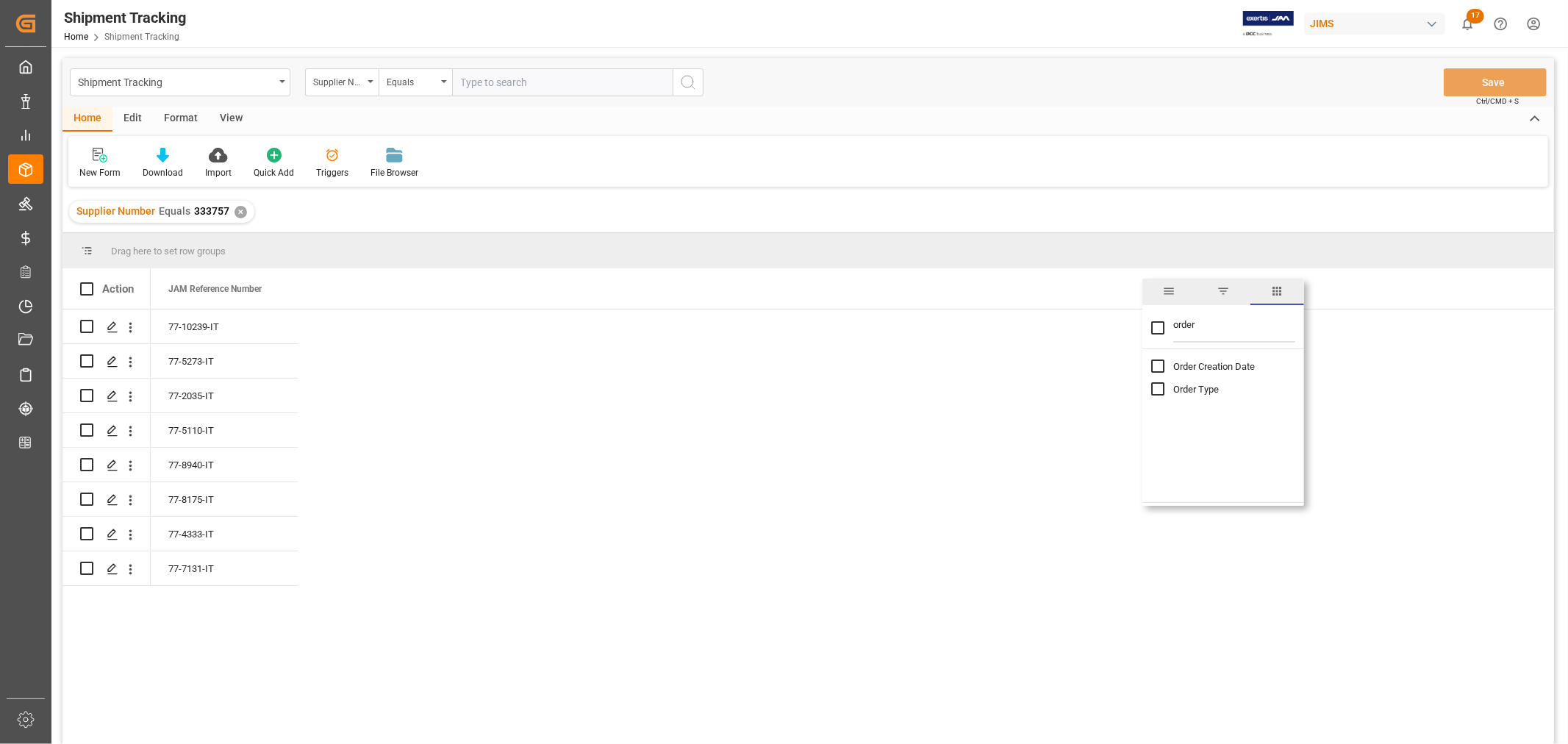
type input "order"
click at [1159, 389] on input "Order Type column toggle visibility (hidden)" at bounding box center [1158, 389] width 13 height 13
checkbox input "true"
checkbox input "false"
click at [817, 181] on div "New Form Download Import Quick Add Triggers File Browser" at bounding box center [809, 161] width 1480 height 51
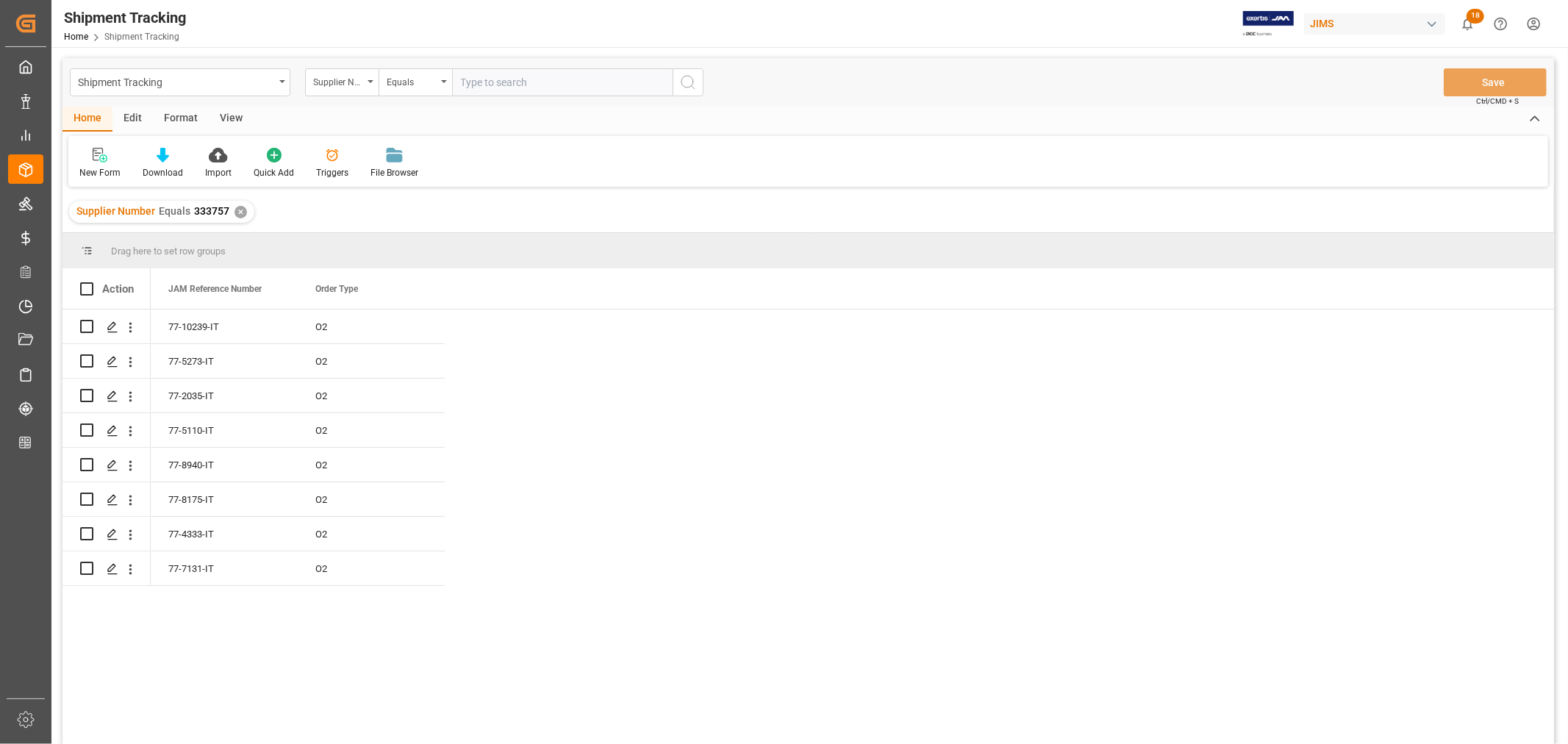
click at [506, 77] on input "text" at bounding box center [562, 83] width 221 height 28
paste input "404907"
type input "404907"
click at [243, 211] on div "✕" at bounding box center [241, 212] width 13 height 13
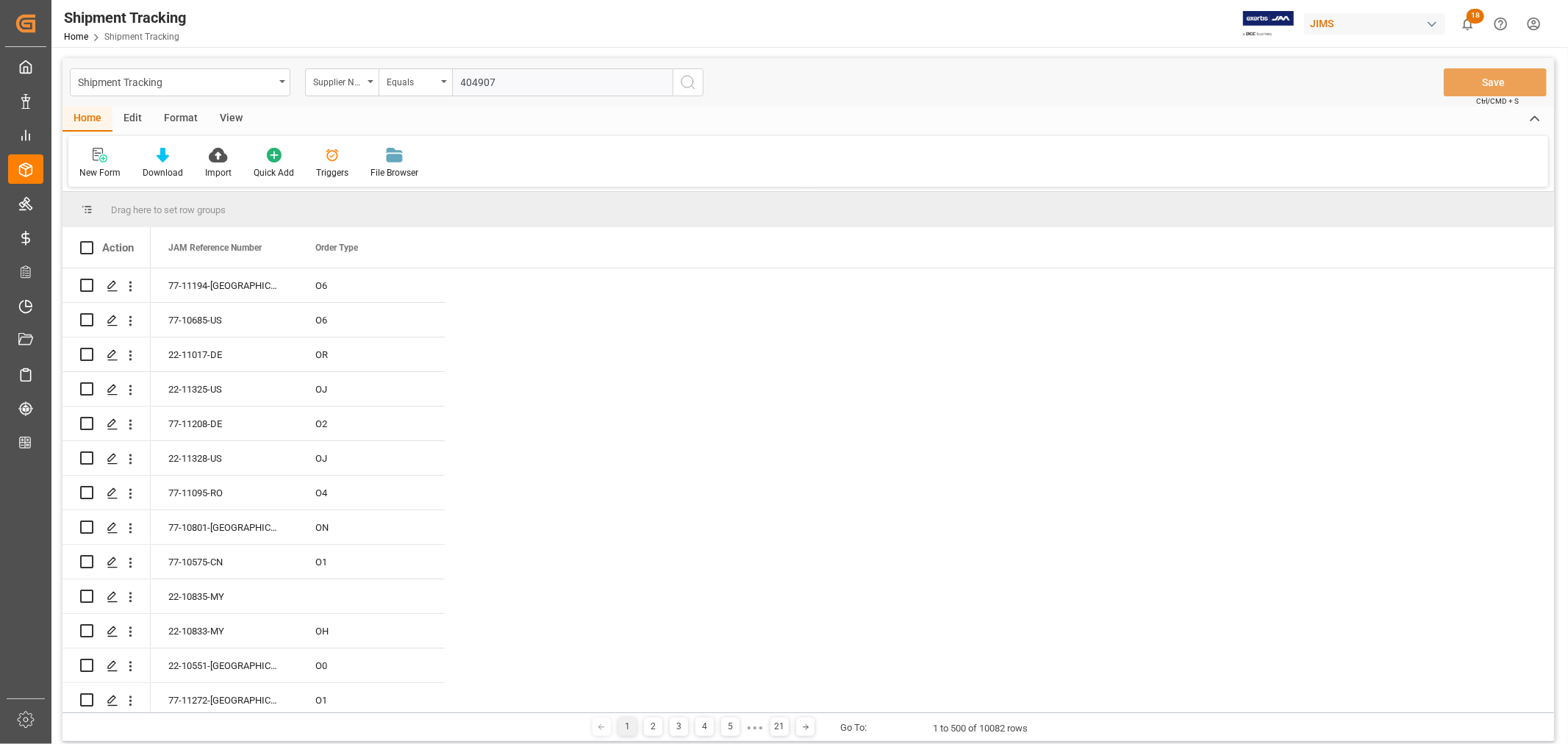
click at [692, 85] on circle "search button" at bounding box center [687, 82] width 12 height 12
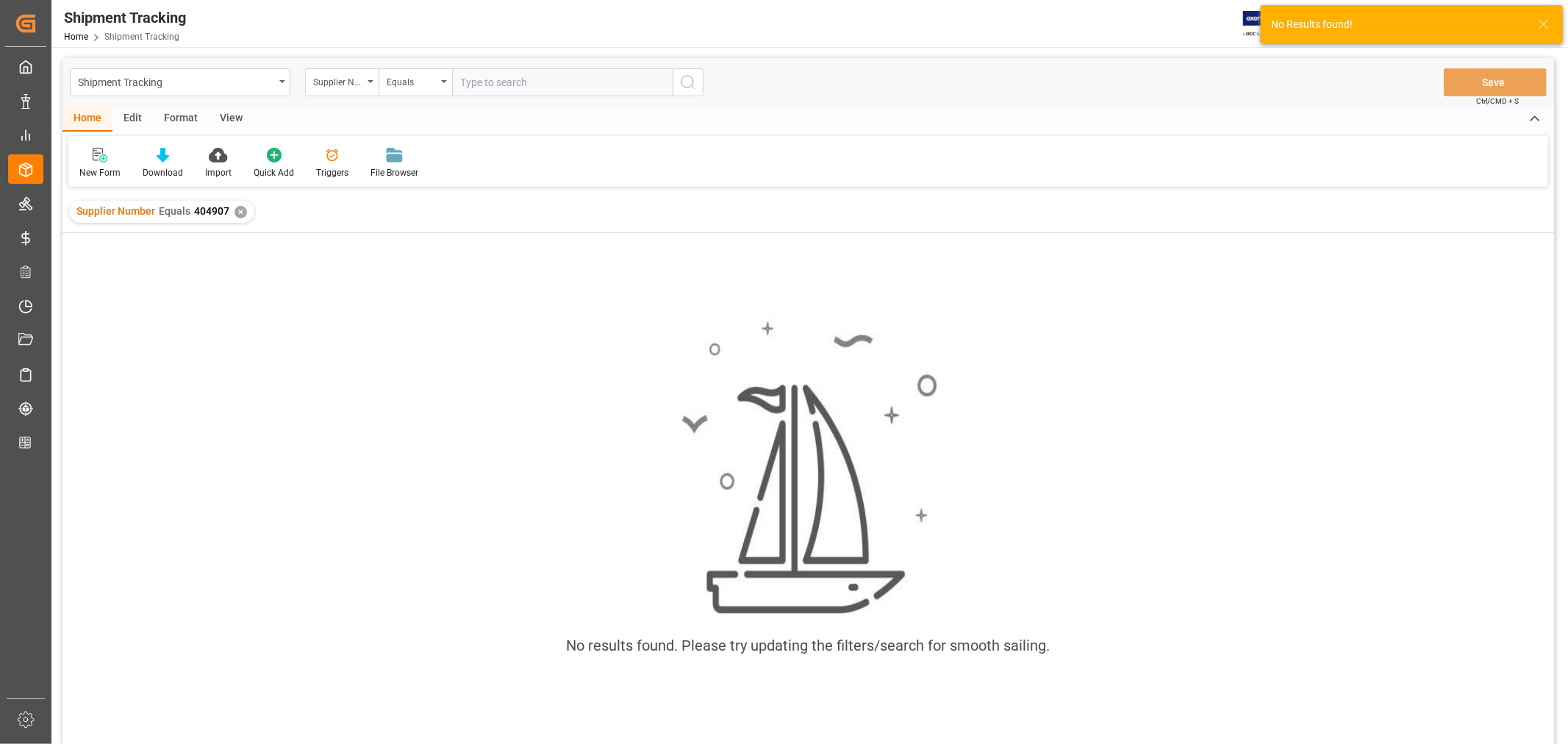
click at [240, 213] on div "✕" at bounding box center [241, 212] width 13 height 13
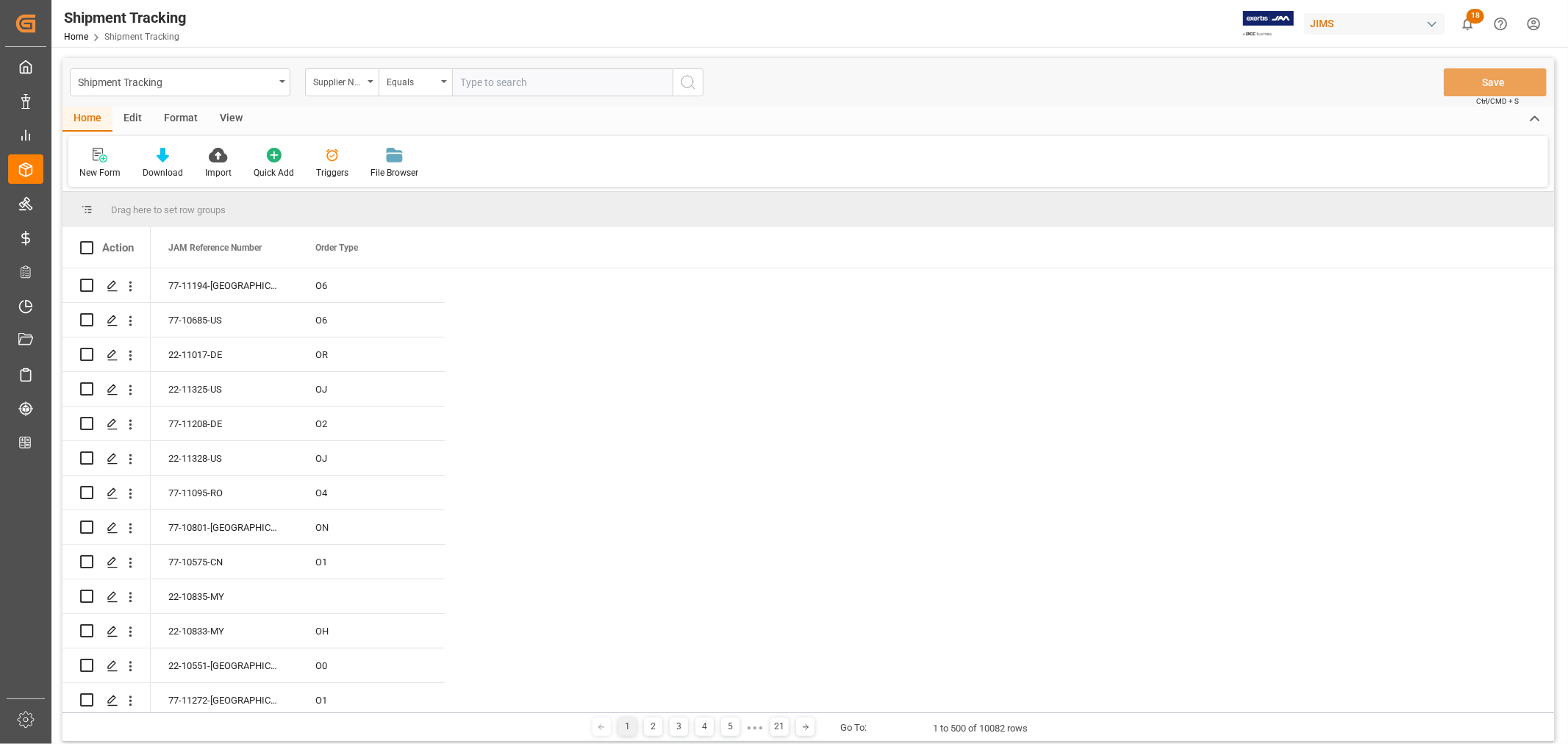
click at [473, 82] on input "text" at bounding box center [562, 83] width 221 height 28
paste input "404907"
type input "404907"
click at [682, 83] on icon "search button" at bounding box center [688, 83] width 18 height 18
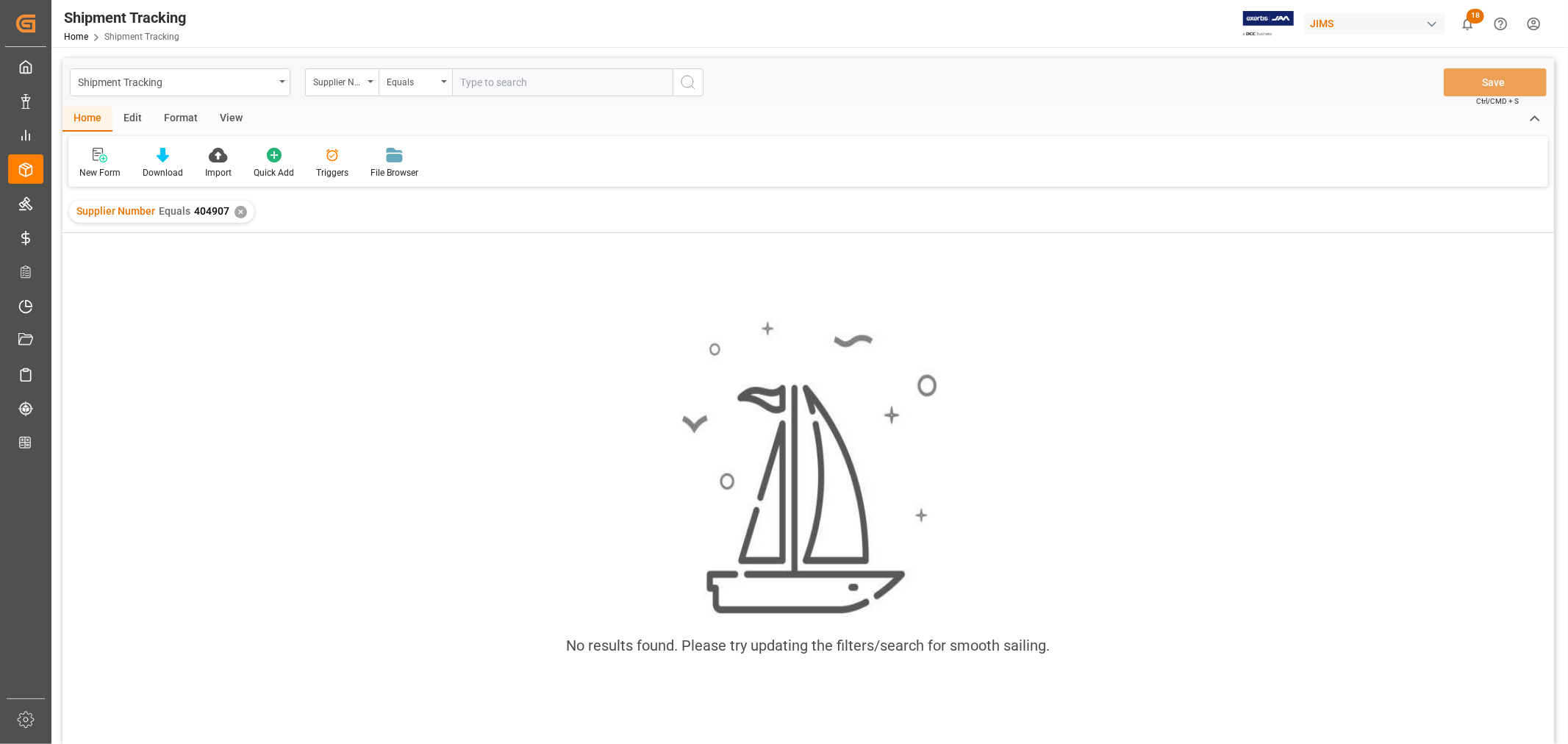
click at [236, 209] on div "✕" at bounding box center [241, 212] width 13 height 13
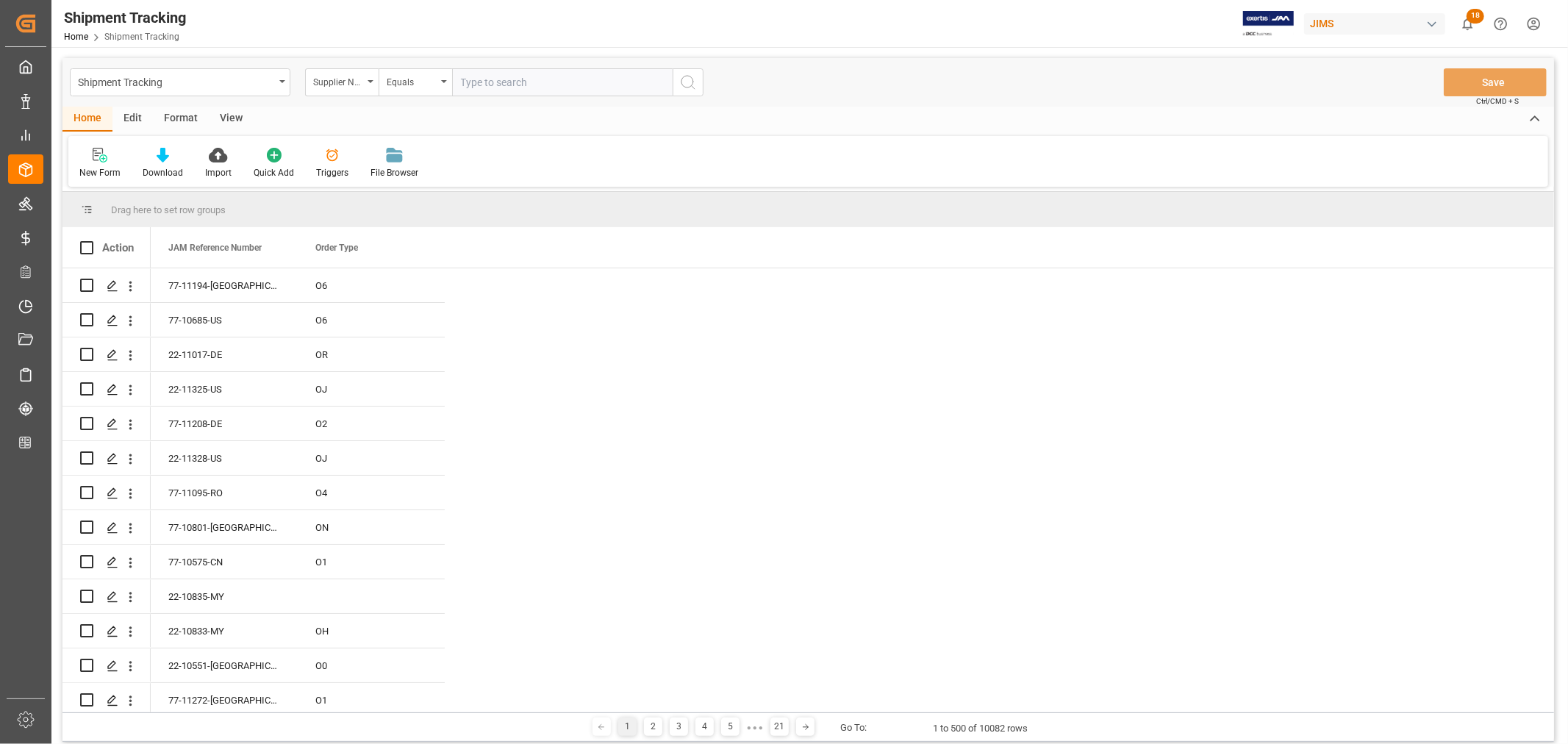
click at [525, 80] on input "text" at bounding box center [562, 83] width 221 height 28
paste input "404265"
type input "404265"
click at [686, 86] on icon "search button" at bounding box center [688, 83] width 18 height 18
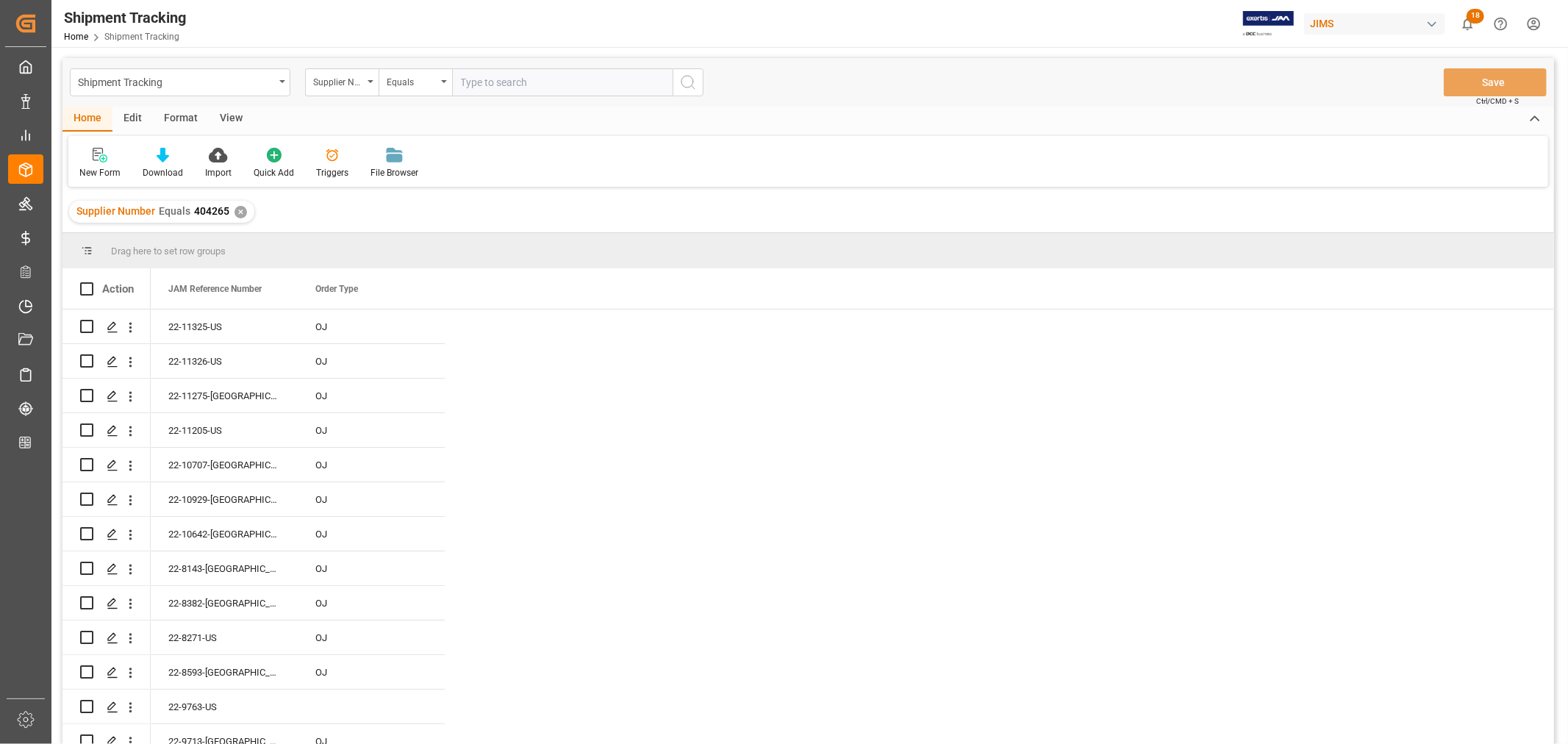
scroll to position [4, 0]
click at [422, 287] on span at bounding box center [421, 289] width 13 height 13
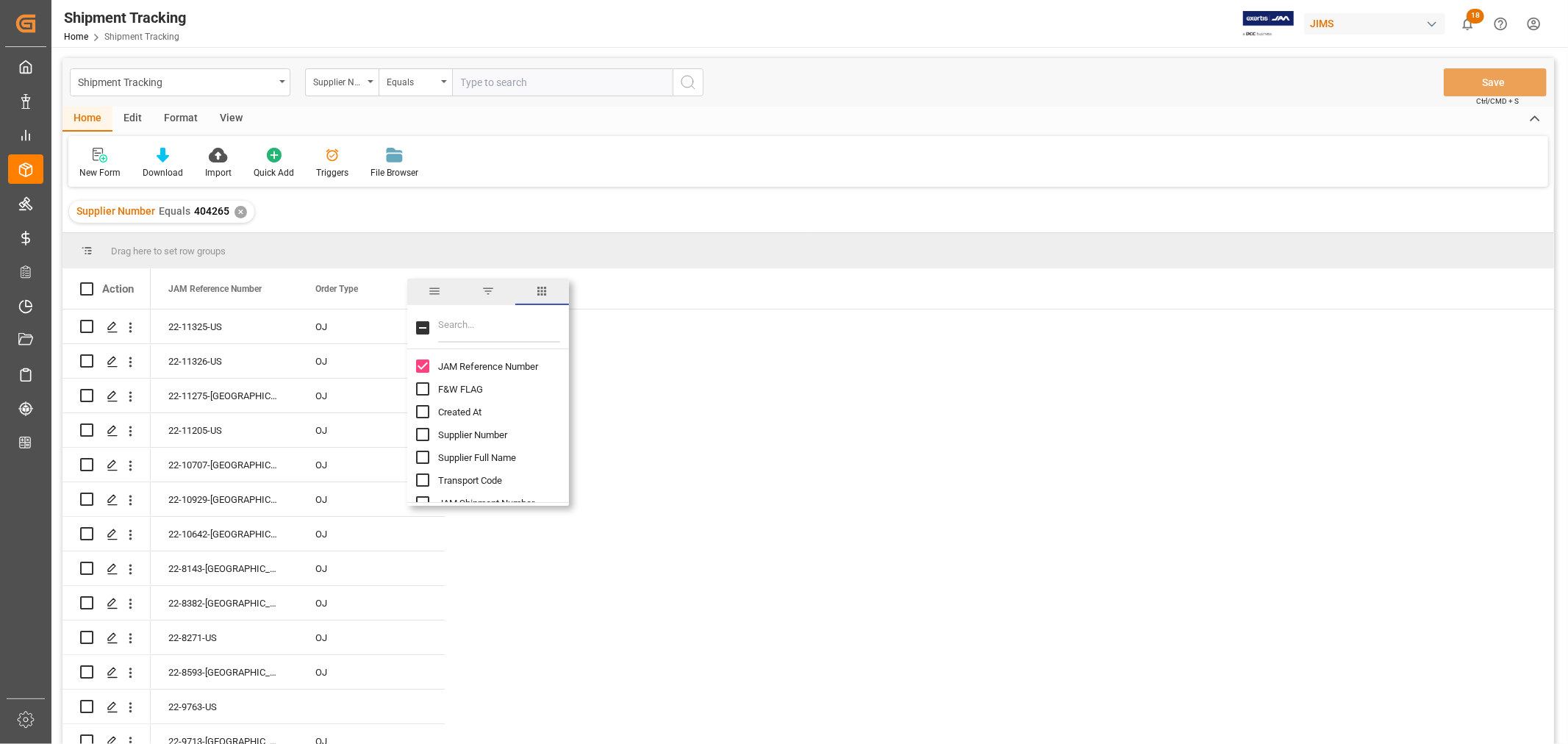
click at [460, 331] on input "Filter Columns Input" at bounding box center [499, 328] width 122 height 30
type input "inco"
click at [422, 369] on input "Incoterm column toggle visibility (hidden)" at bounding box center [423, 366] width 13 height 13
checkbox input "true"
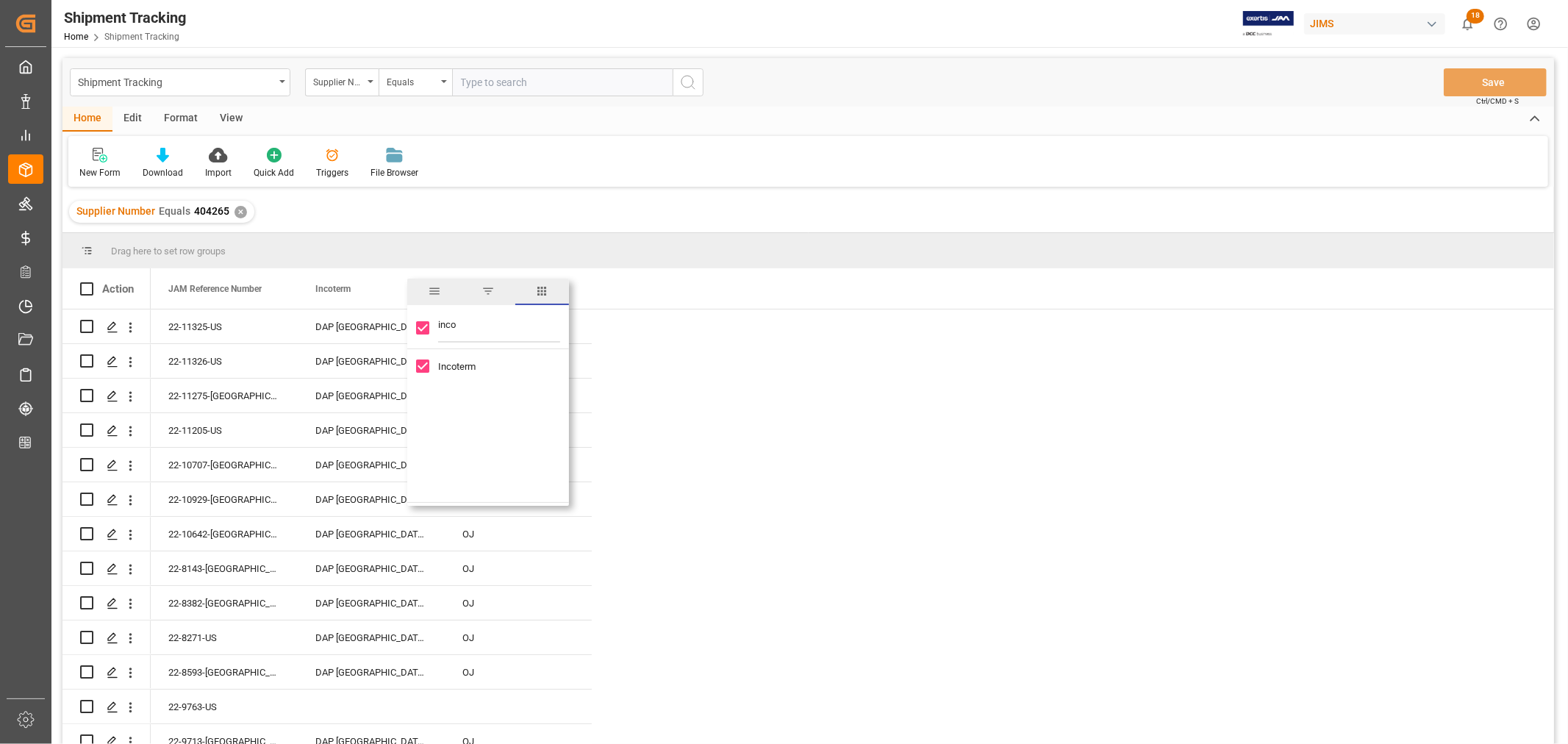
click at [716, 209] on div "Supplier Number Equals 404265 ✕" at bounding box center [809, 211] width 1492 height 41
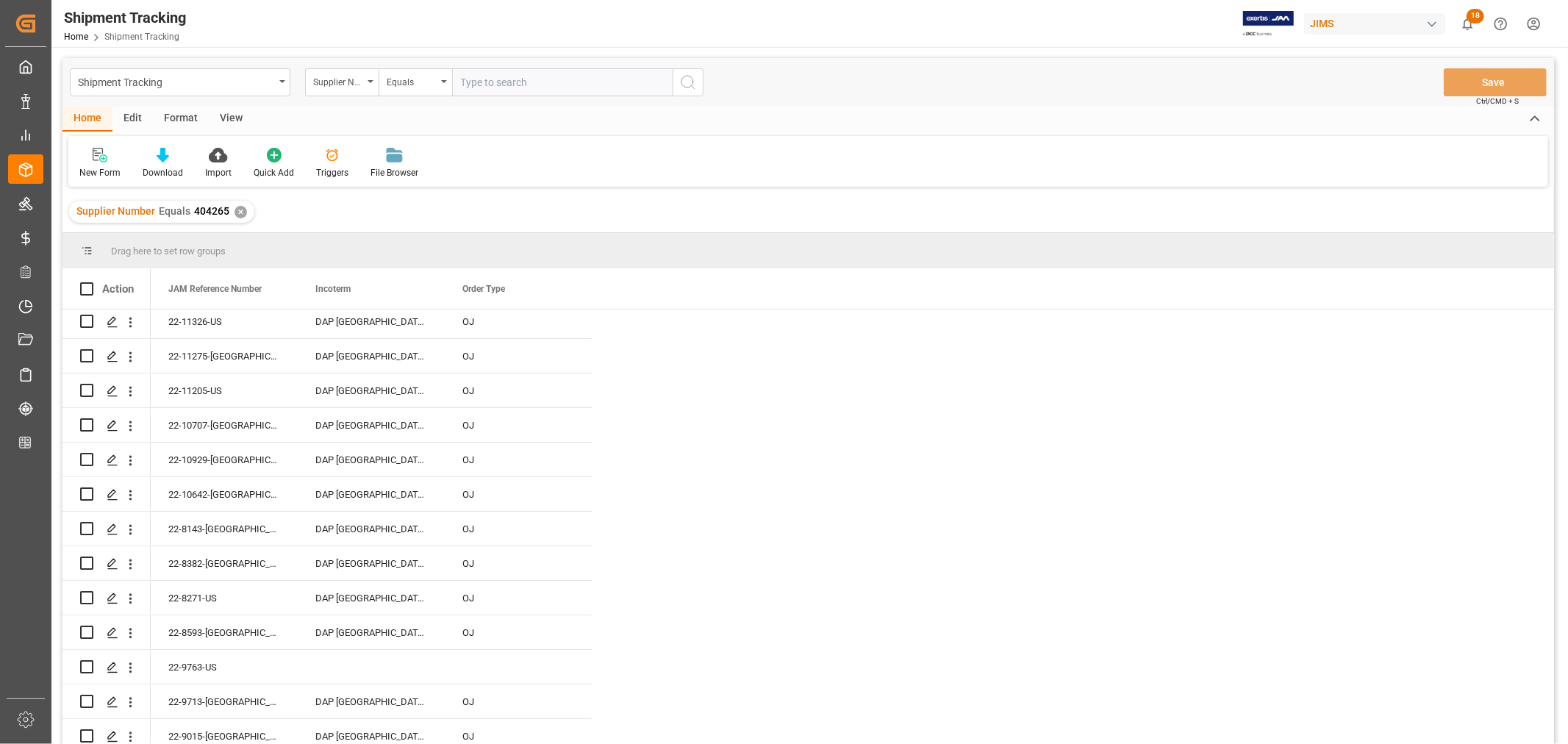
scroll to position [0, 0]
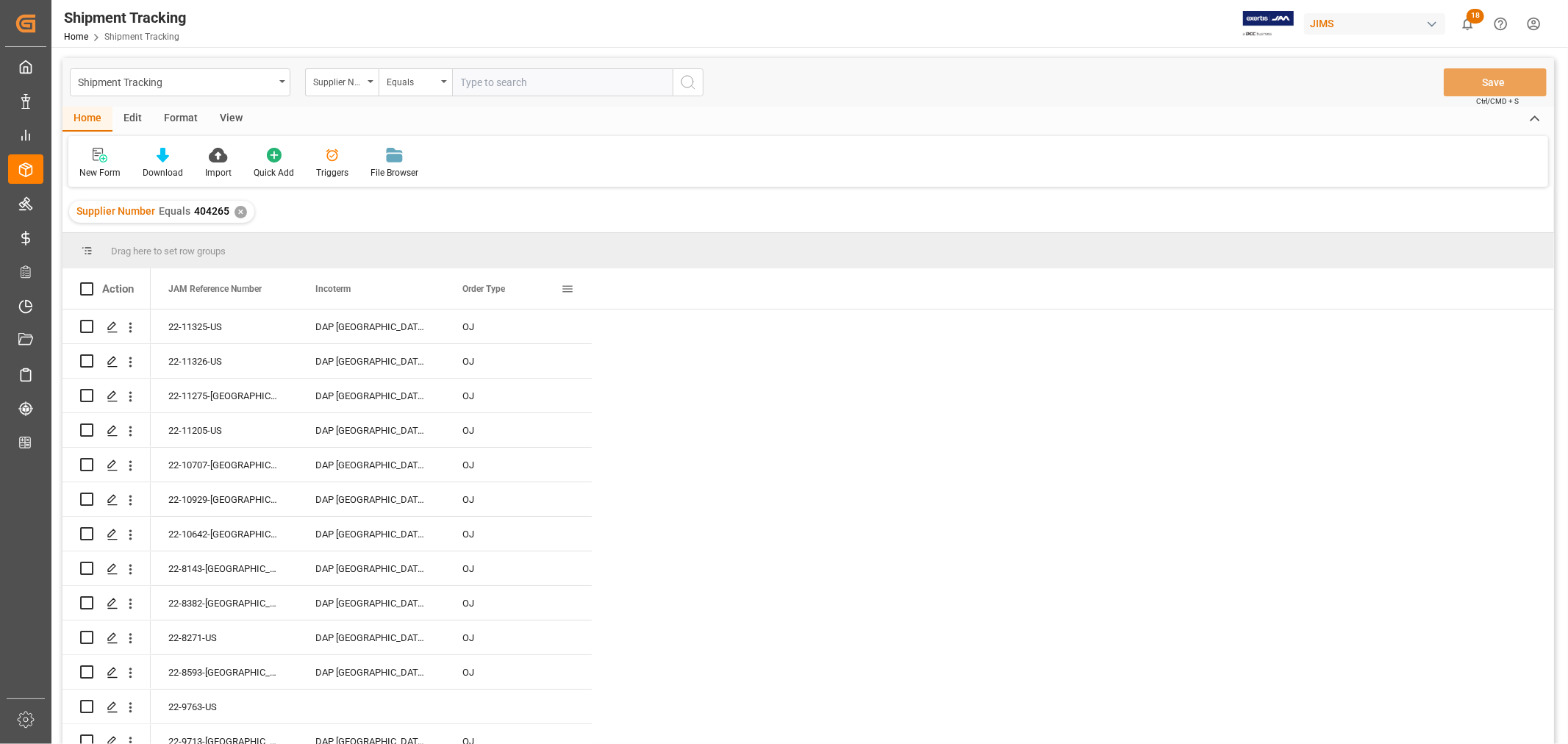
click at [563, 288] on span at bounding box center [568, 289] width 13 height 13
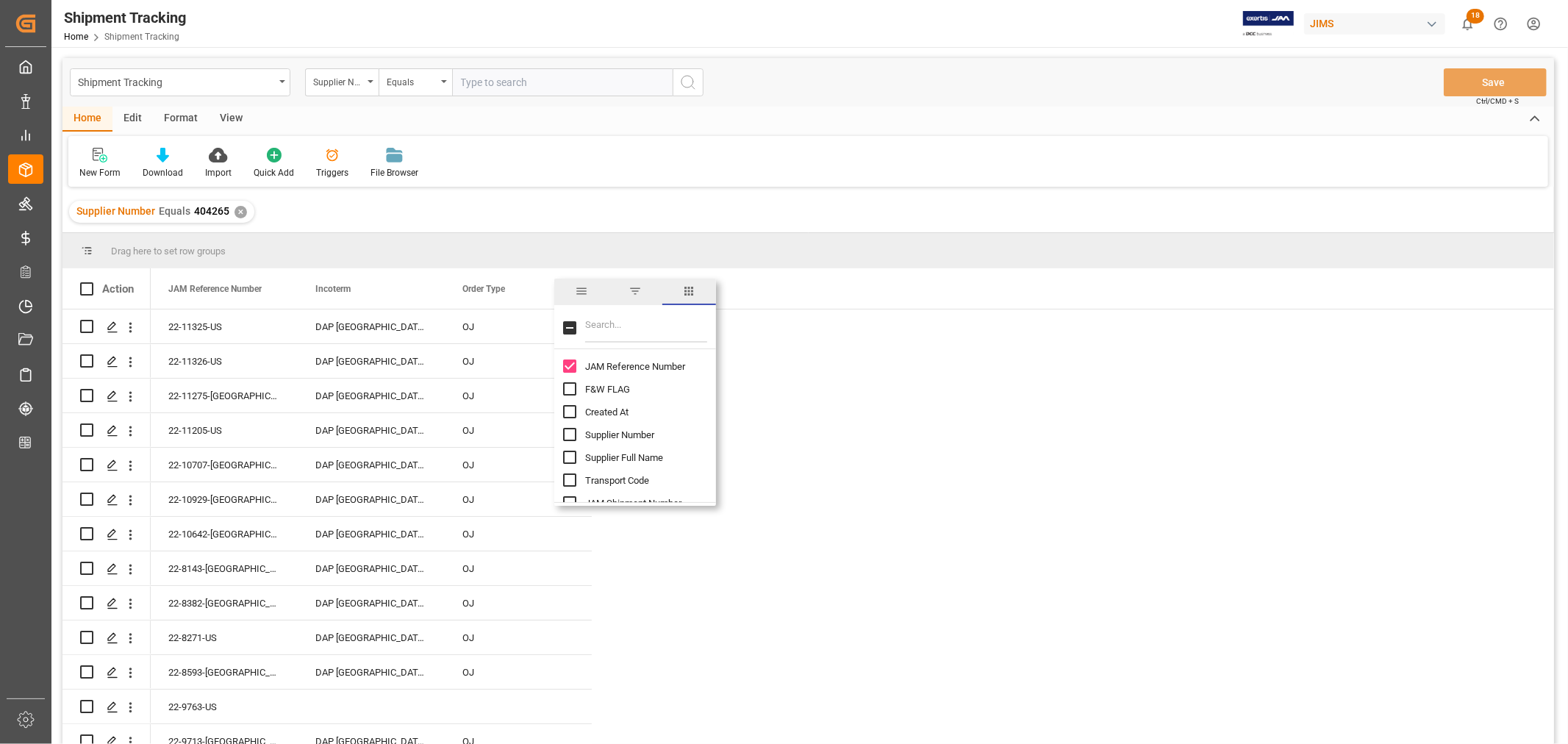
click at [629, 334] on input "Filter Columns Input" at bounding box center [647, 328] width 122 height 30
type input "age"
click at [572, 368] on input "Agent column toggle visibility (hidden)" at bounding box center [570, 366] width 13 height 13
checkbox input "true"
checkbox input "false"
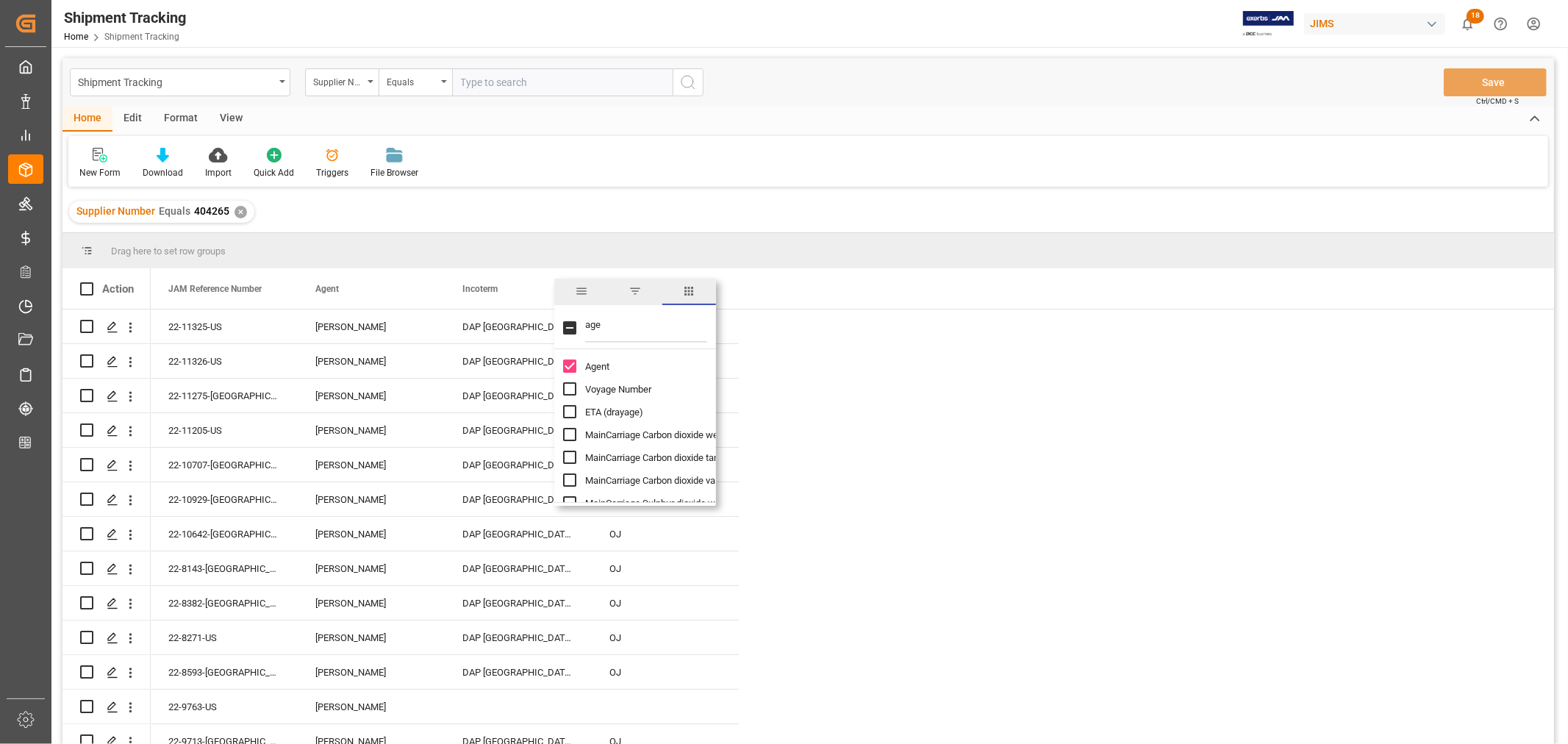
click at [1033, 156] on div "New Form Download Import Quick Add Triggers File Browser" at bounding box center [809, 161] width 1480 height 51
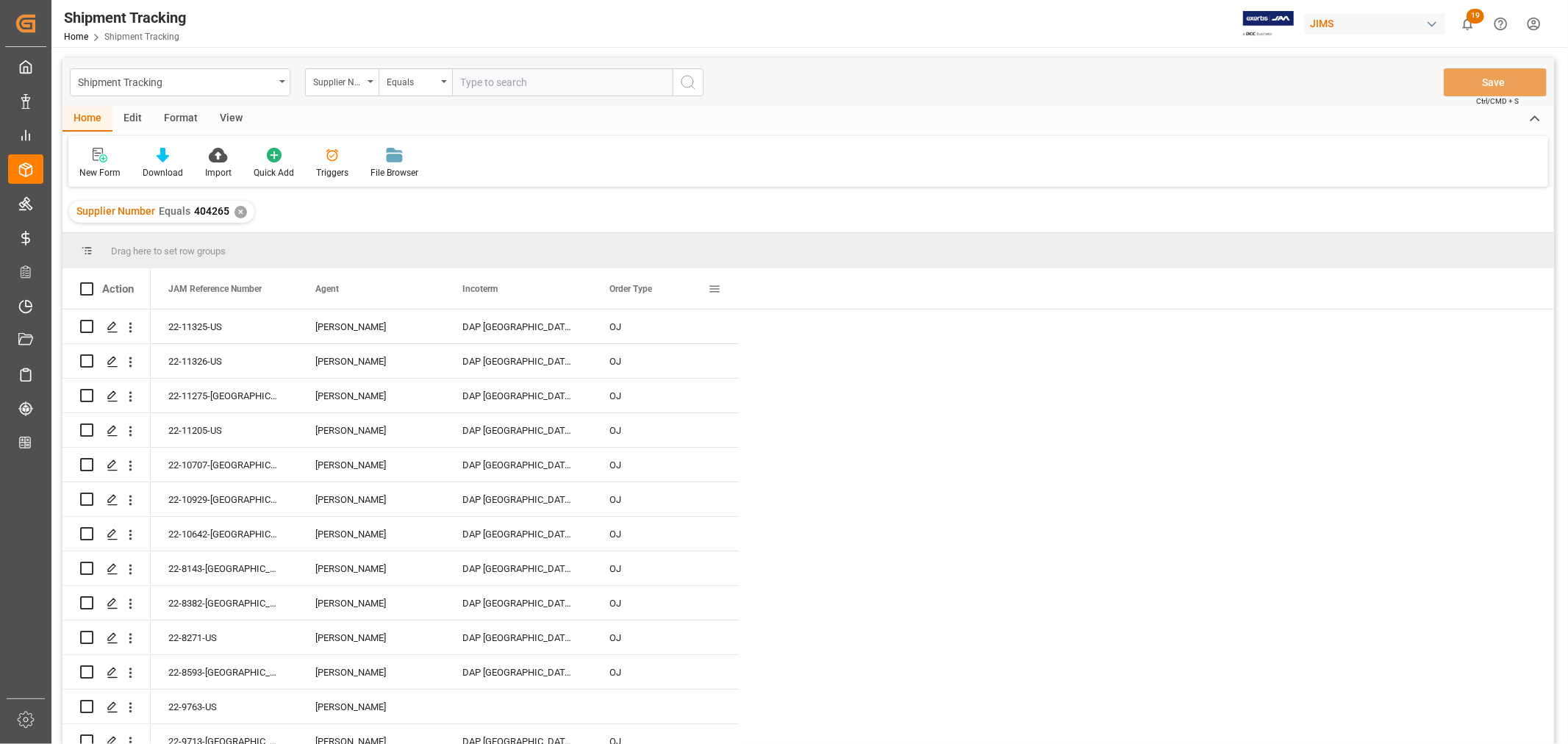
click at [717, 289] on span at bounding box center [715, 289] width 13 height 13
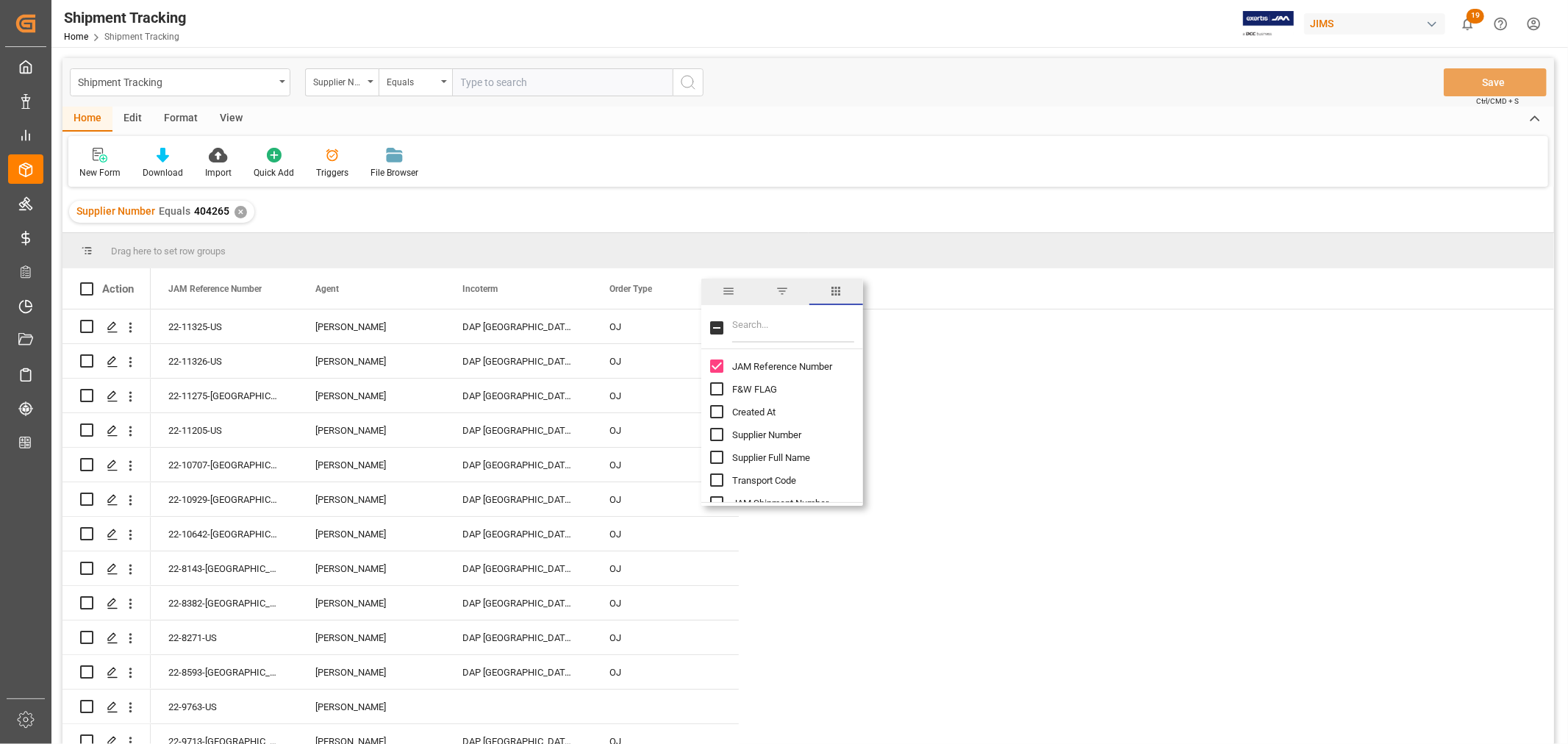
click at [754, 333] on input "Filter Columns Input" at bounding box center [793, 328] width 122 height 30
type input "inco"
checkbox input "true"
type input "incoter"
click at [890, 195] on div "Supplier Number Equals 404265 ✕" at bounding box center [809, 211] width 1492 height 41
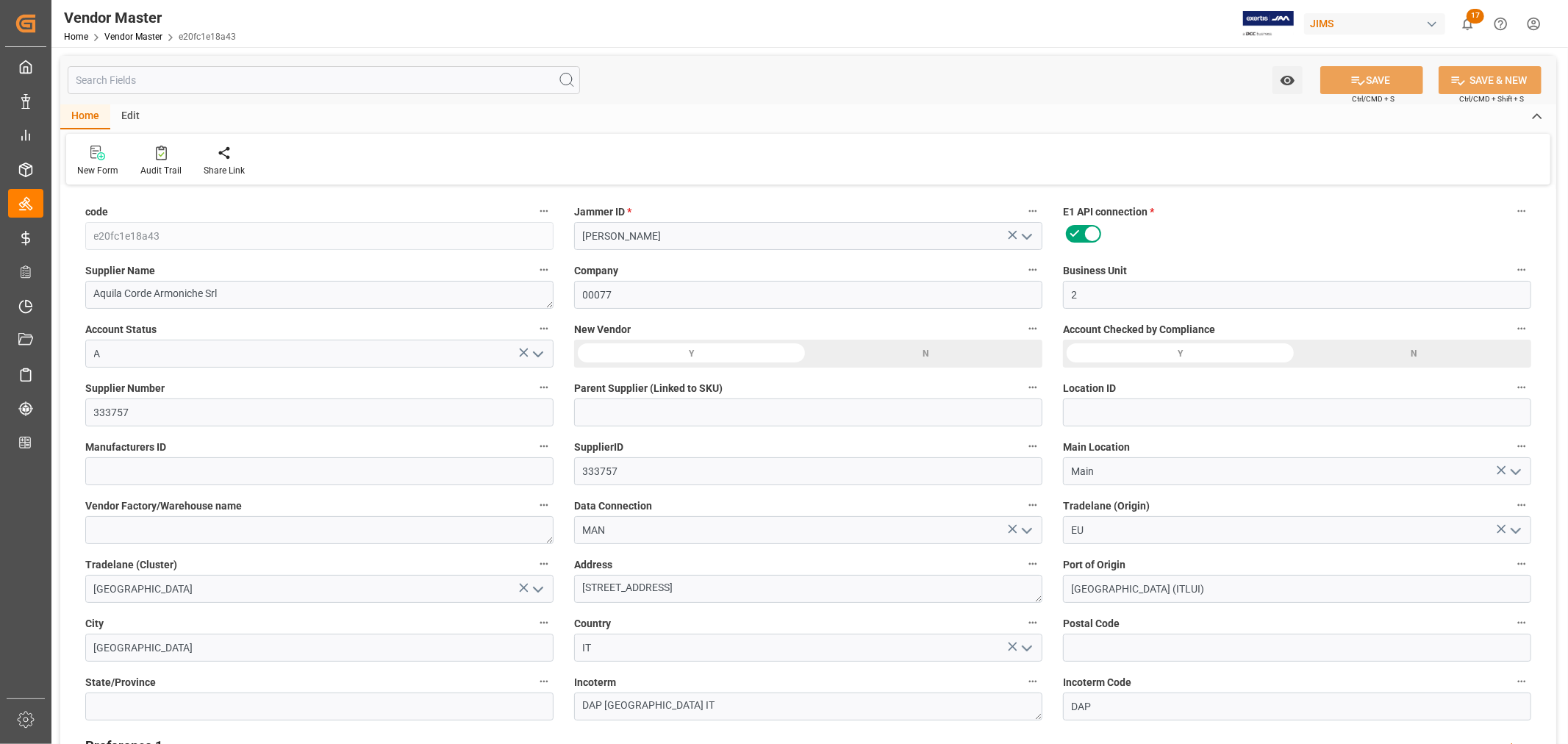
type input "[DATE] 01:34"
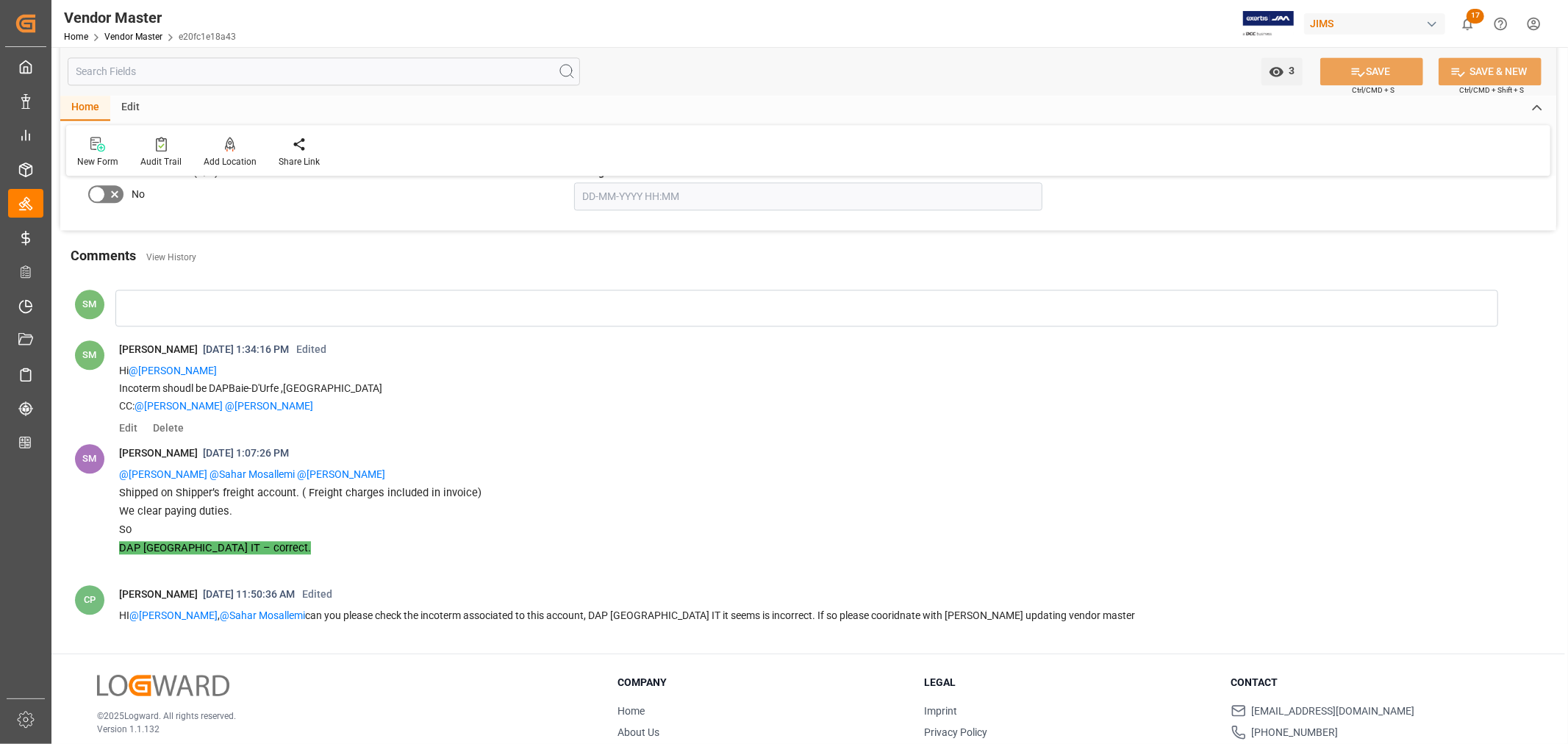
scroll to position [2983, 0]
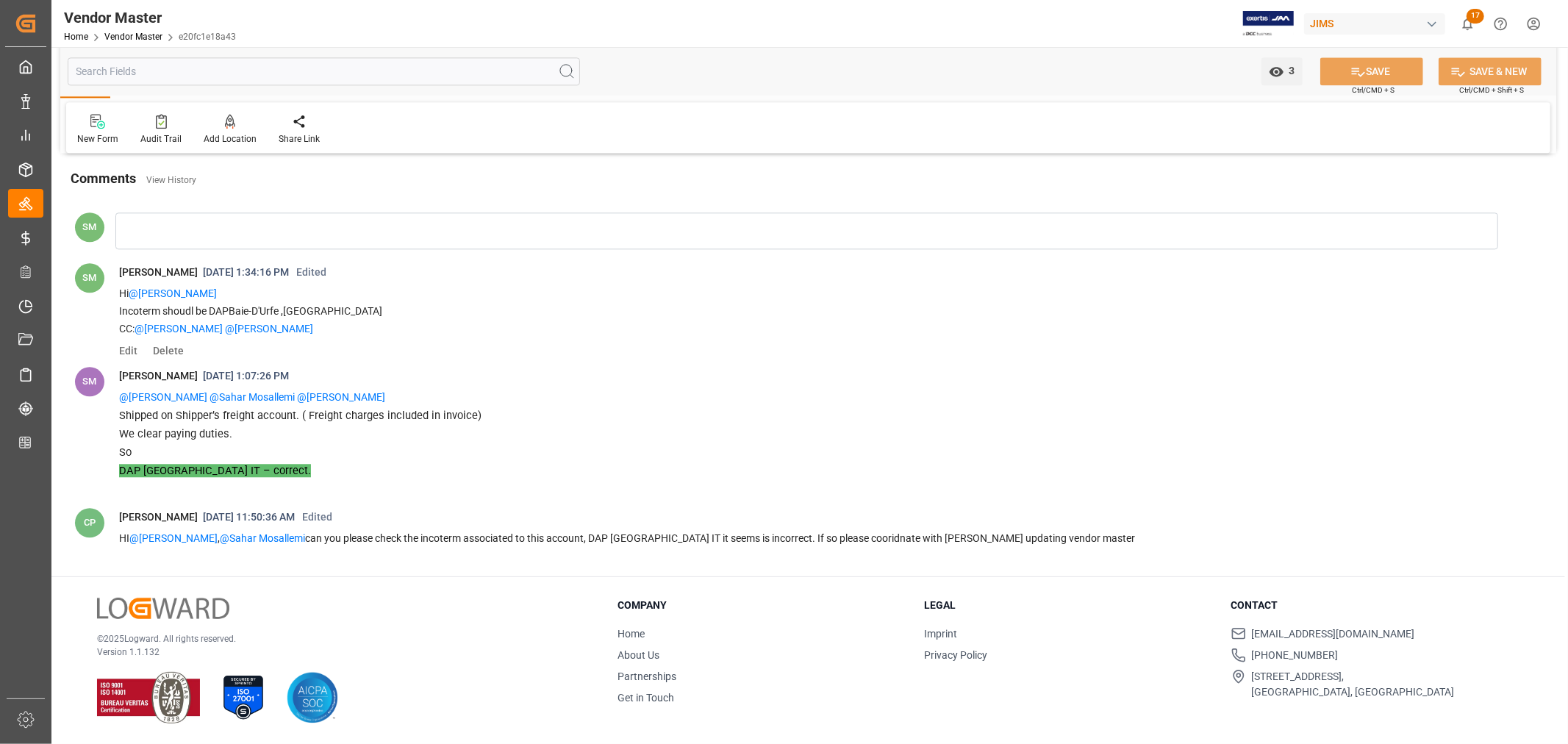
type input "Net 15"
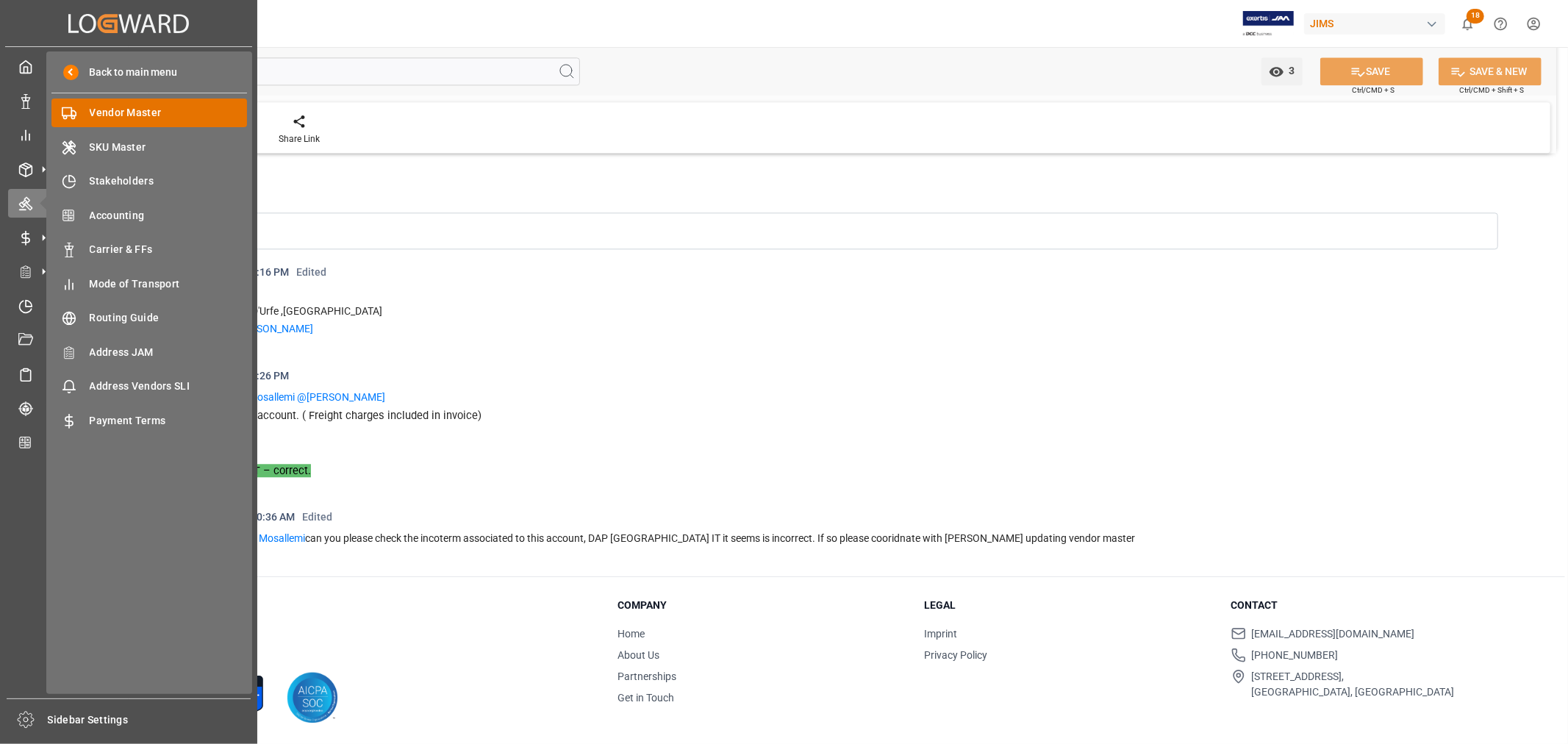
click at [123, 118] on span "Vendor Master" at bounding box center [169, 112] width 158 height 16
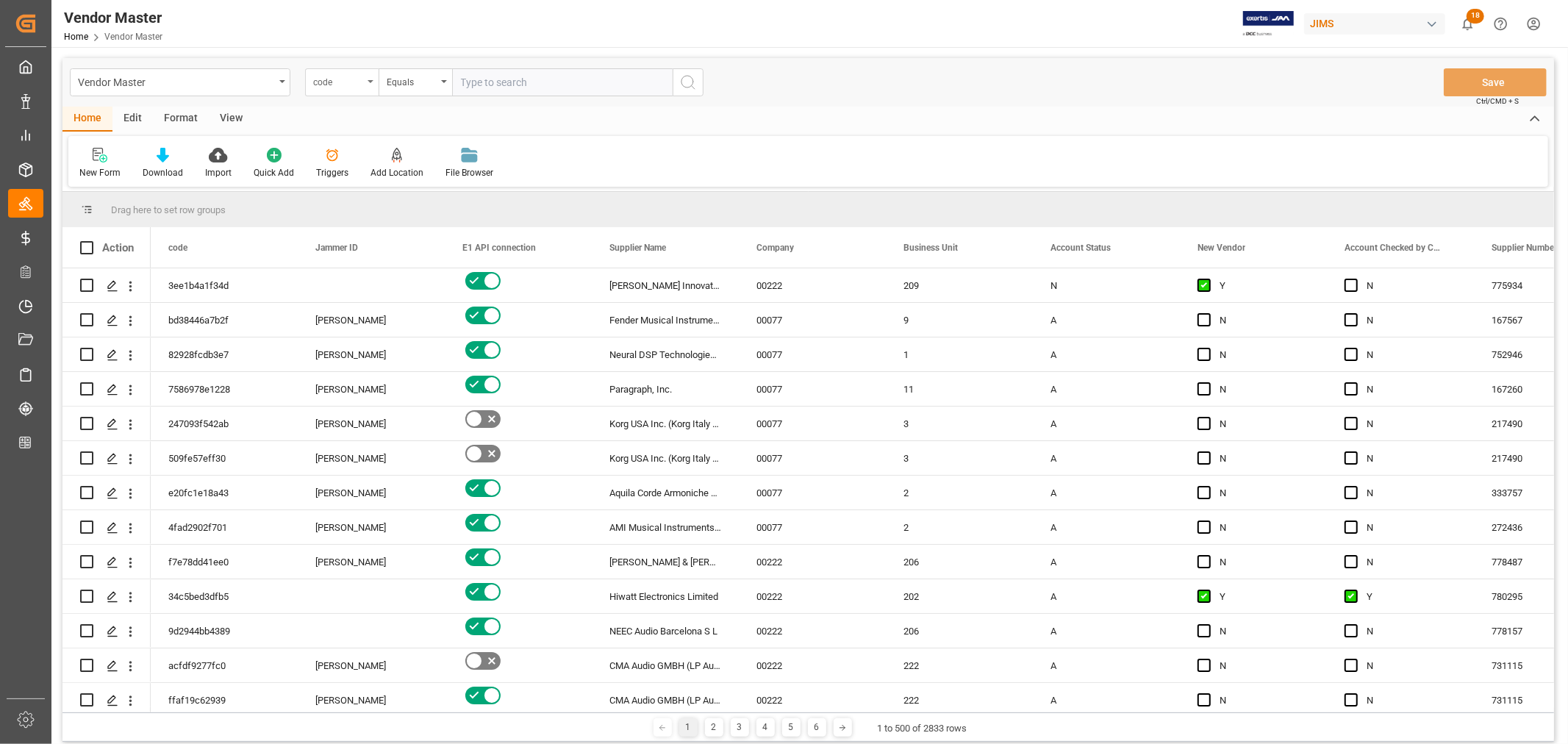
click at [372, 77] on div "code" at bounding box center [342, 83] width 74 height 28
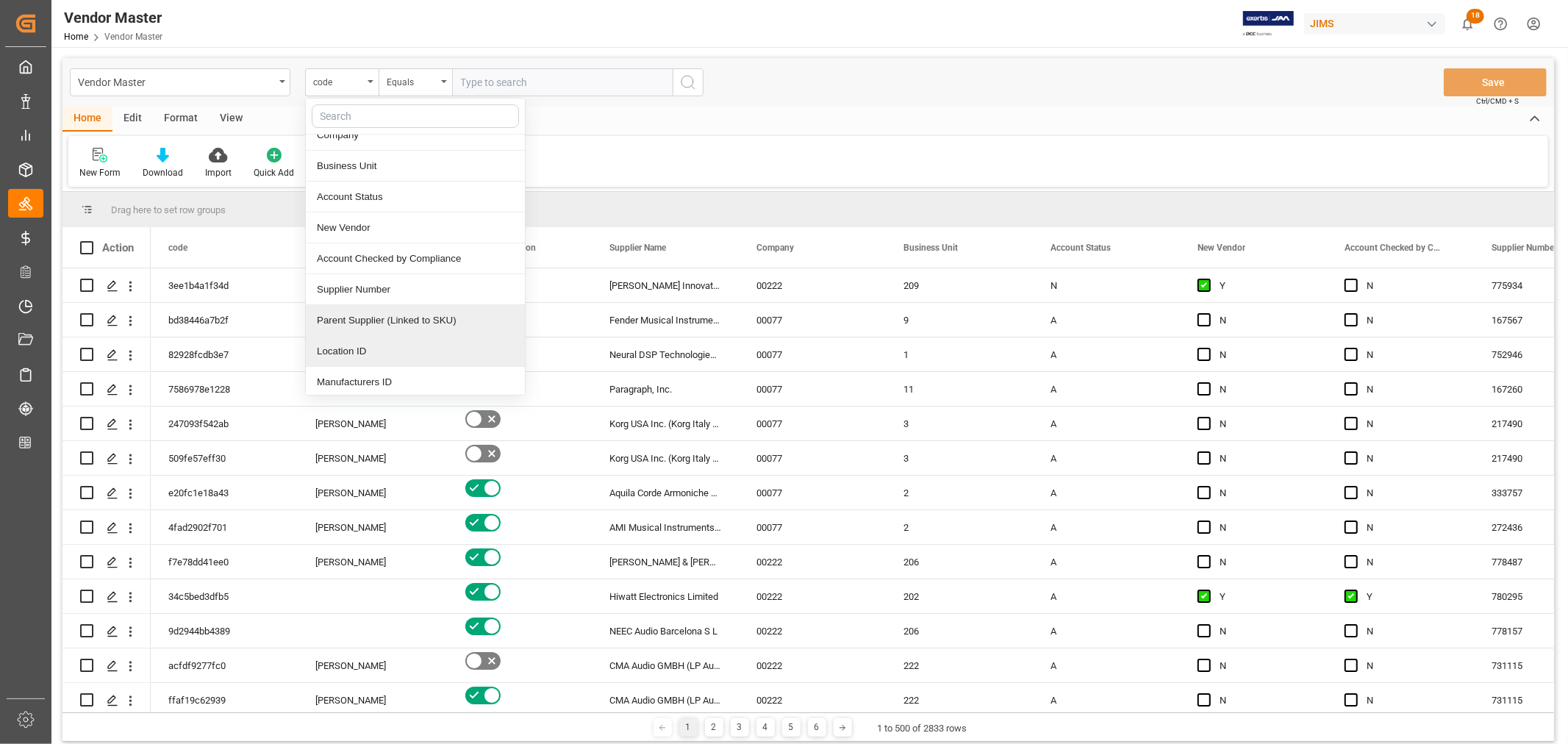
scroll to position [164, 0]
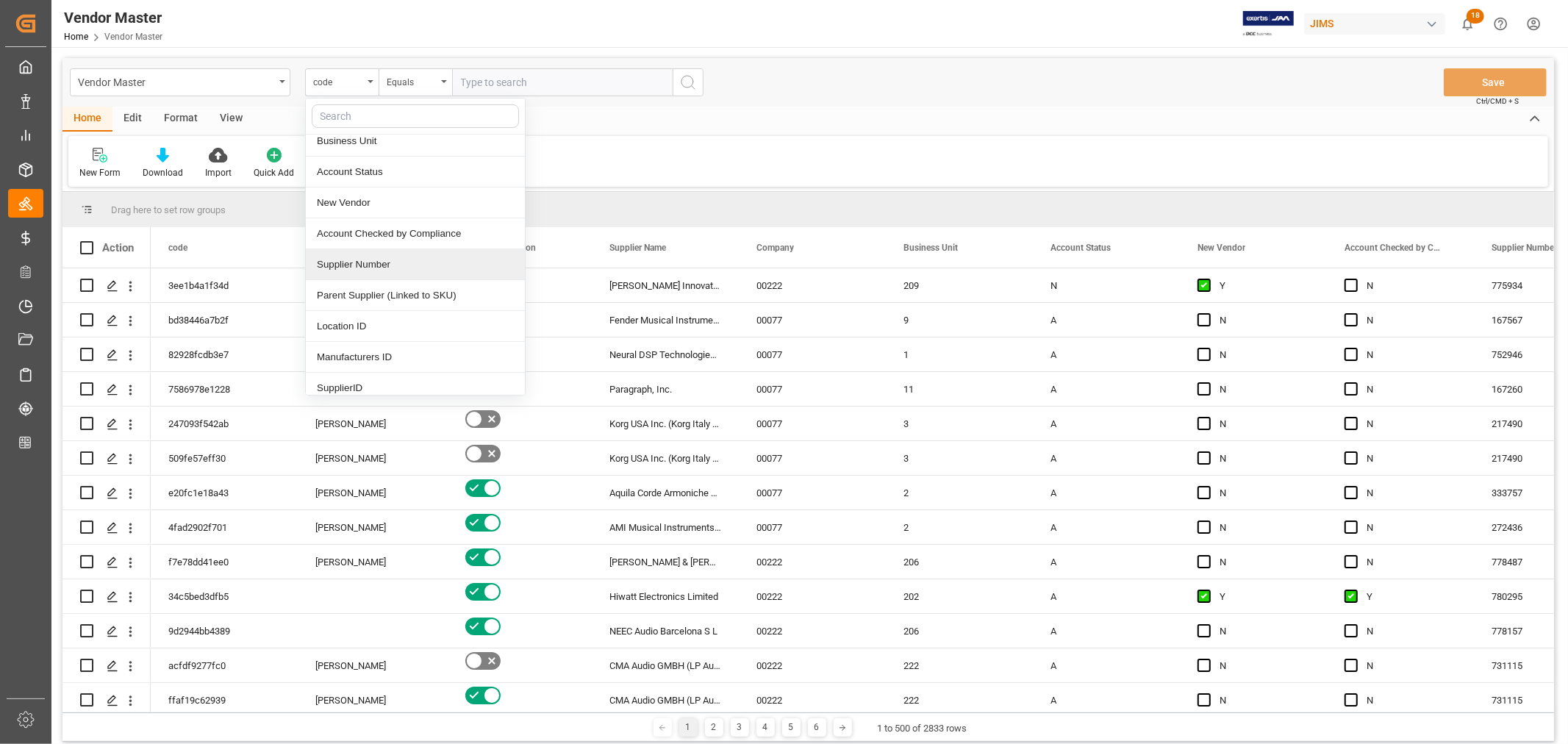
click at [374, 265] on div "Supplier Number" at bounding box center [415, 265] width 219 height 31
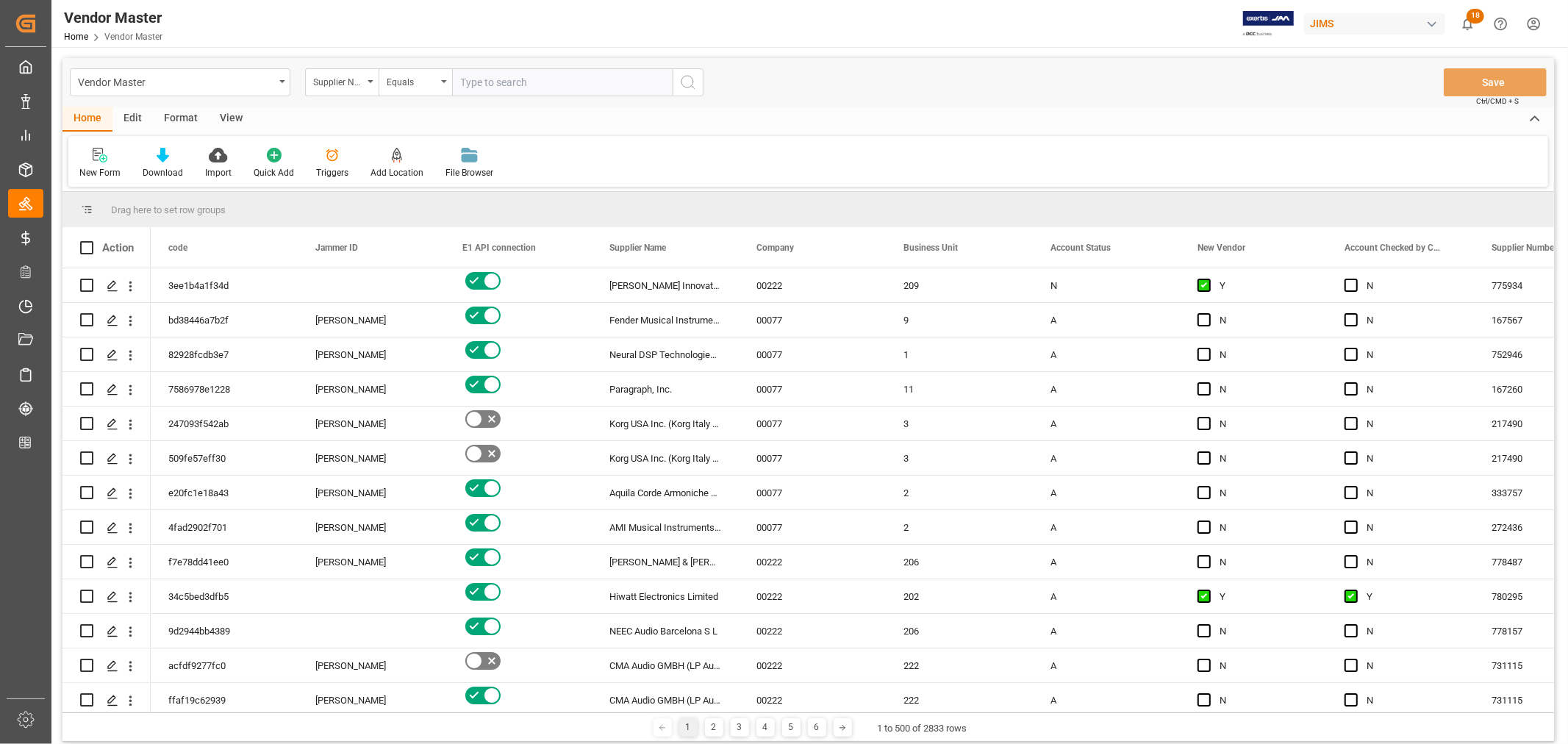
click at [521, 74] on input "text" at bounding box center [562, 83] width 221 height 28
paste input "404907"
type input "404907"
click at [687, 80] on icon "search button" at bounding box center [688, 83] width 18 height 18
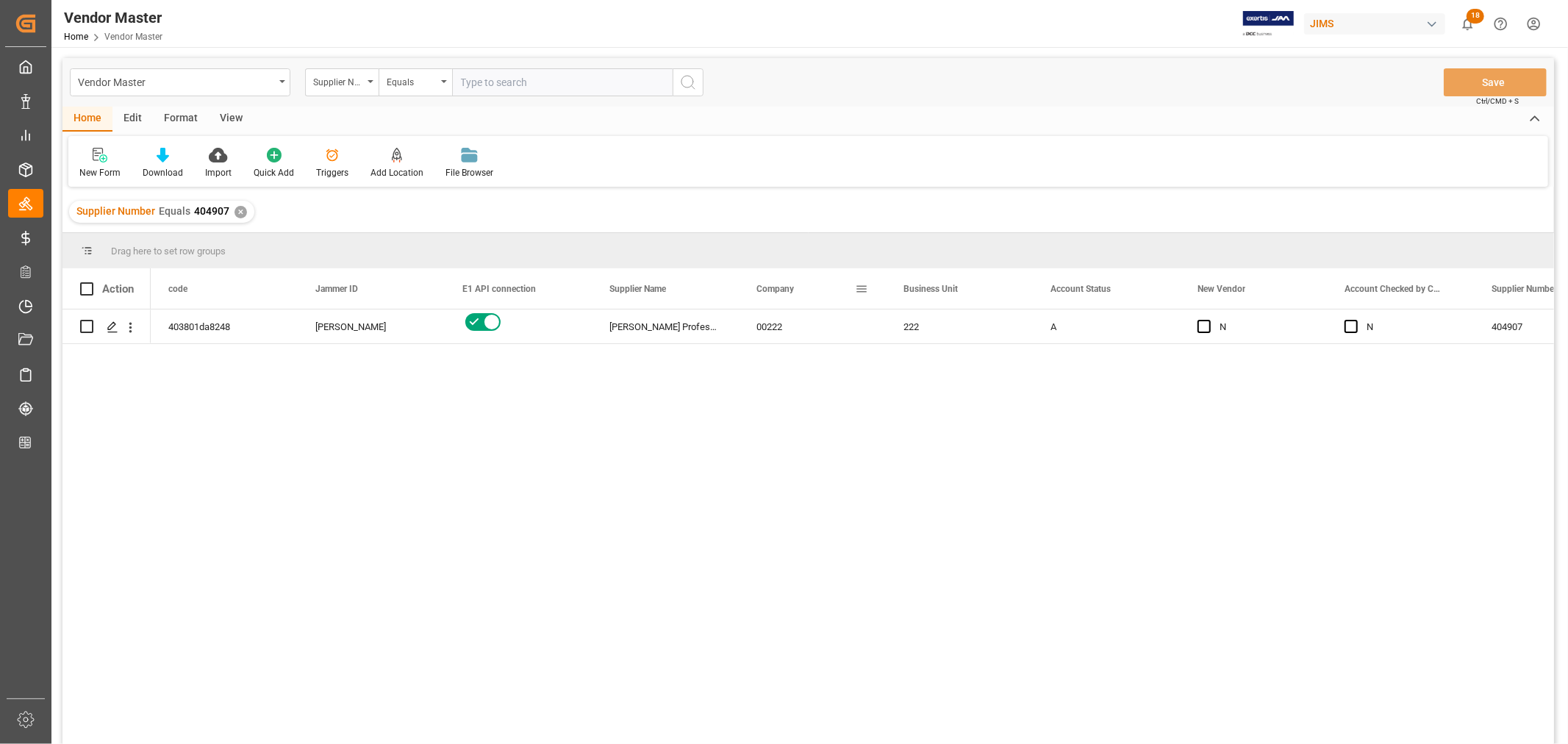
click at [865, 287] on span at bounding box center [862, 289] width 13 height 13
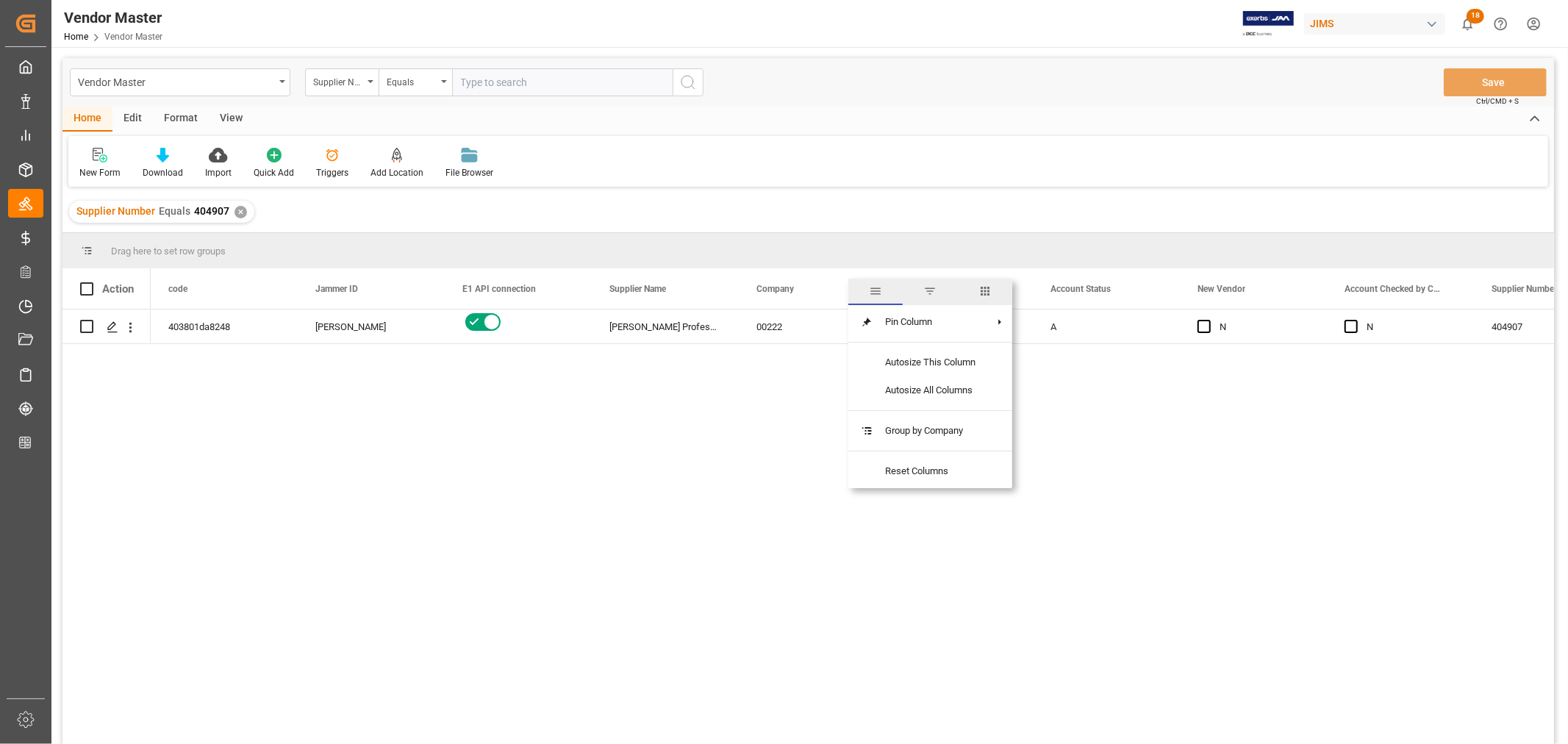
click at [991, 292] on span "columns" at bounding box center [985, 291] width 13 height 13
click at [868, 325] on input "Toggle Select All Columns" at bounding box center [864, 328] width 13 height 13
checkbox input "false"
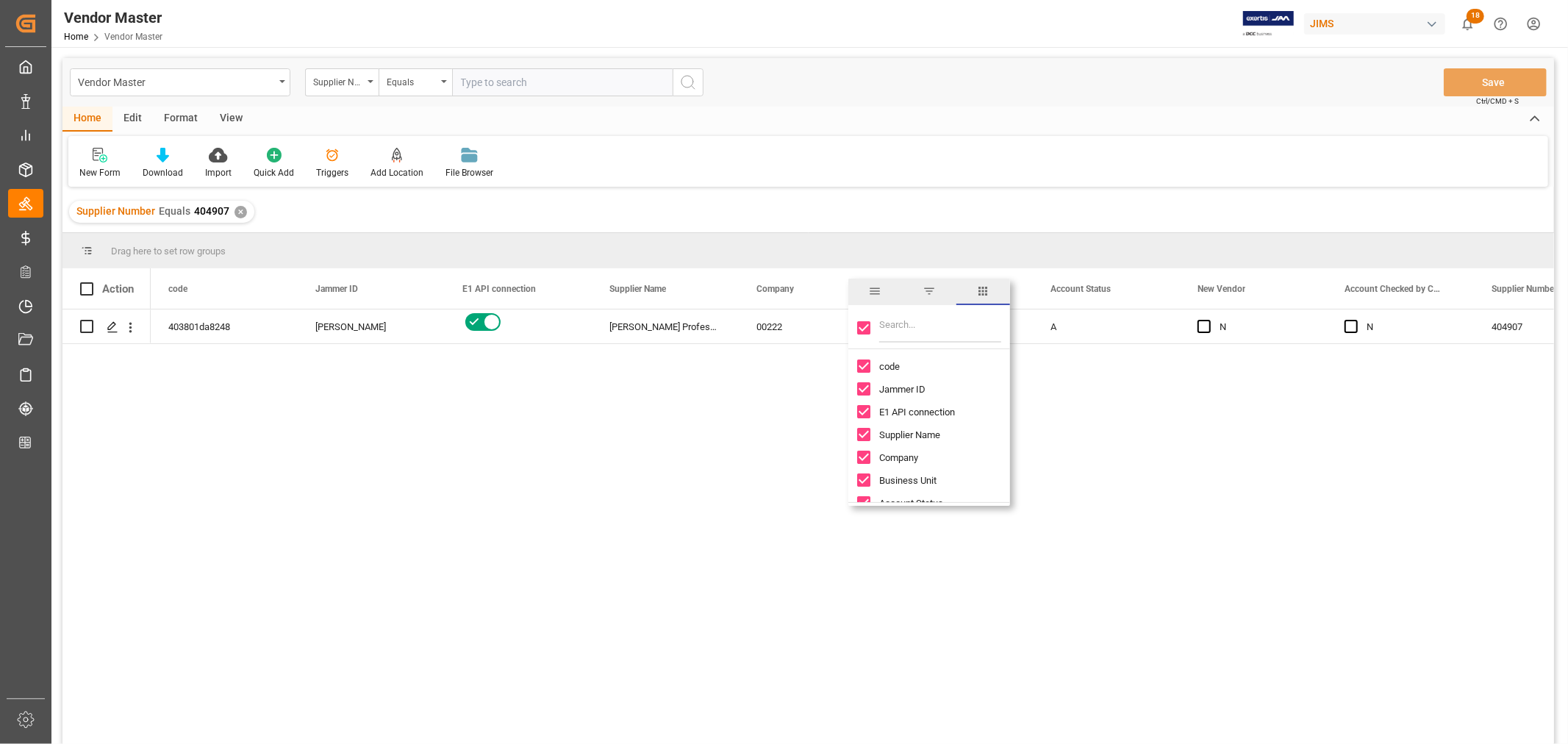
checkbox input "false"
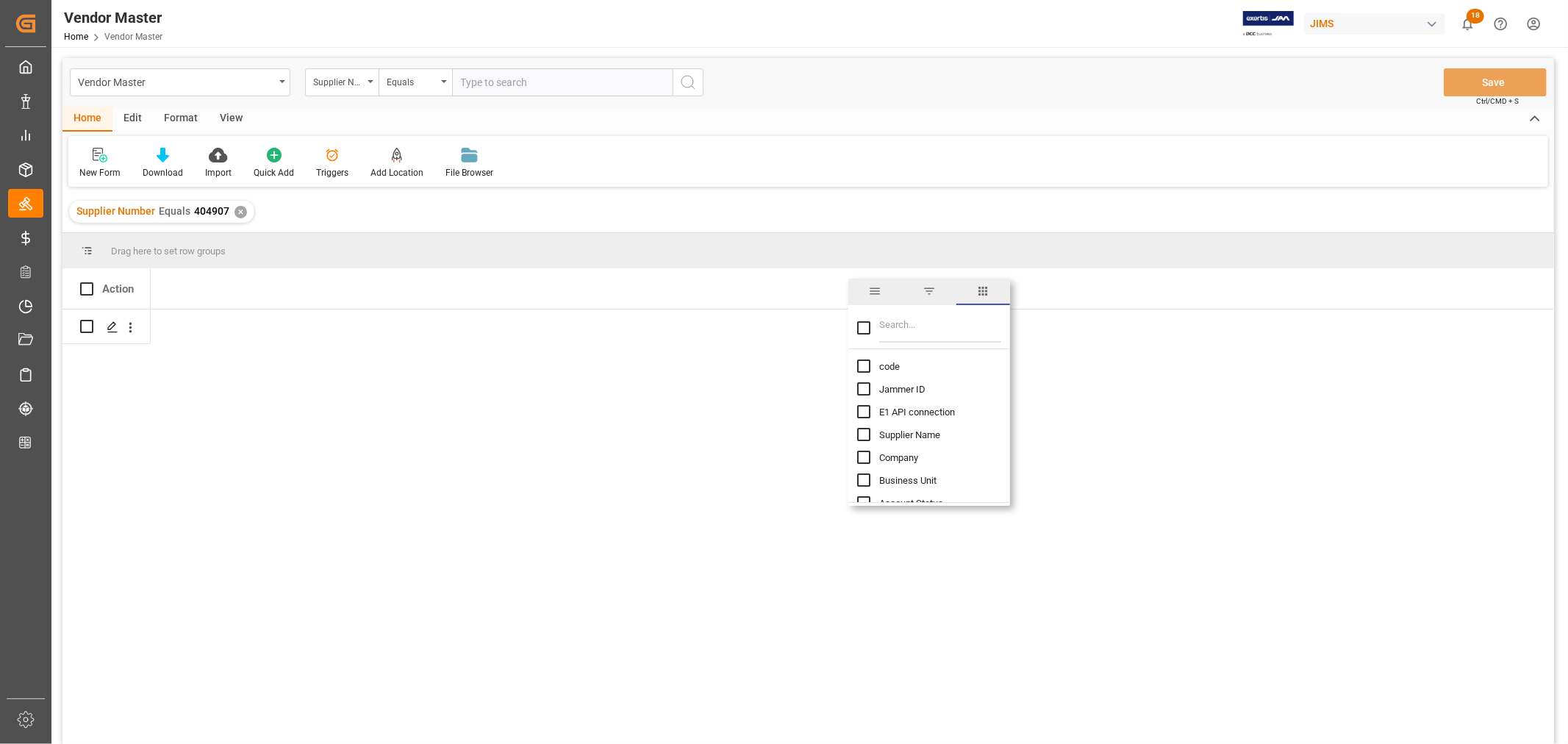
click at [858, 386] on input "Jammer ID column toggle visibility (hidden)" at bounding box center [864, 389] width 13 height 13
checkbox input "true"
checkbox input "false"
click at [859, 409] on input "E1 API connection column toggle visibility (hidden)" at bounding box center [864, 412] width 13 height 13
checkbox input "true"
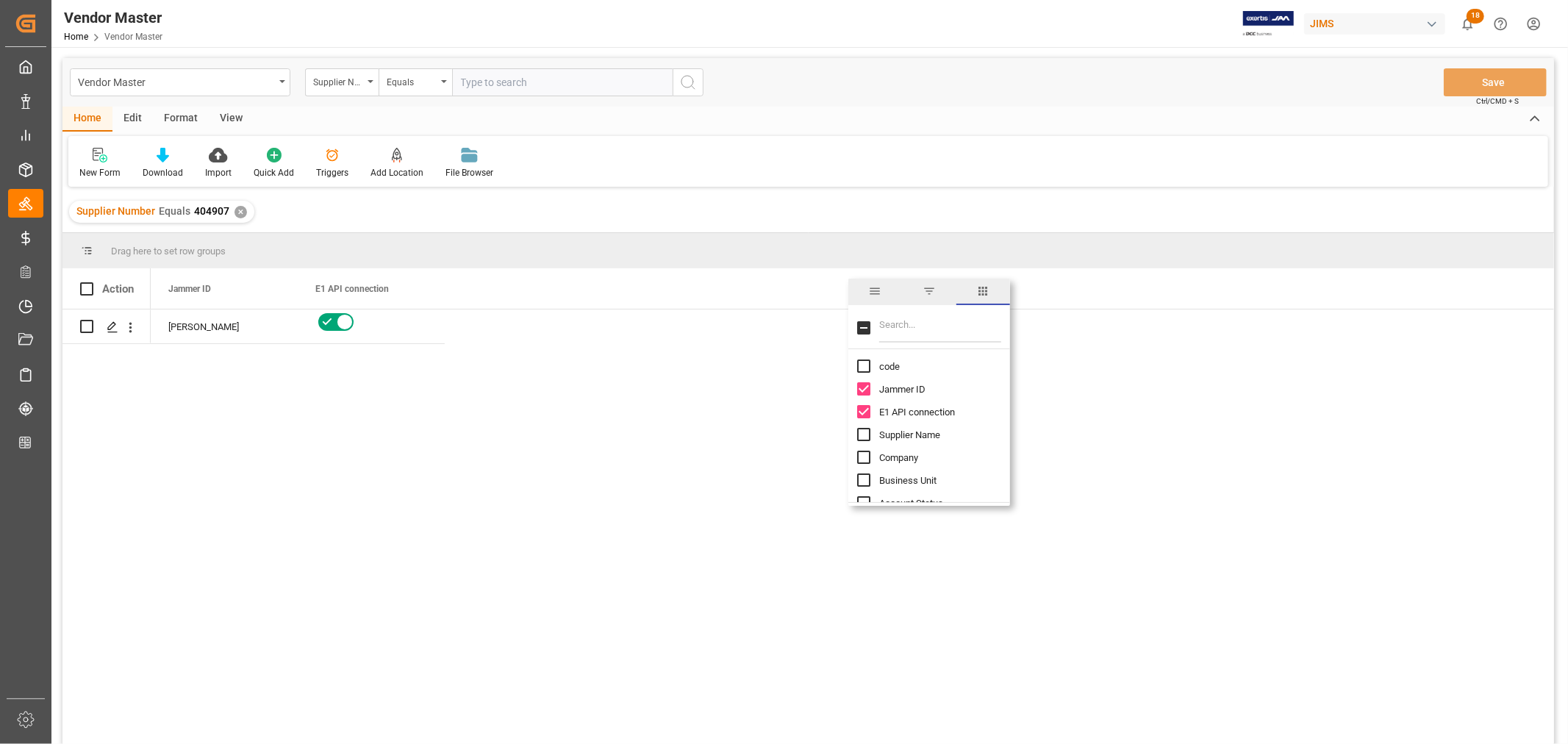
click at [859, 362] on input "code column toggle visibility (hidden)" at bounding box center [864, 366] width 13 height 13
checkbox input "true"
click at [858, 430] on input "Supplier Name column toggle visibility (hidden)" at bounding box center [864, 435] width 13 height 13
checkbox input "true"
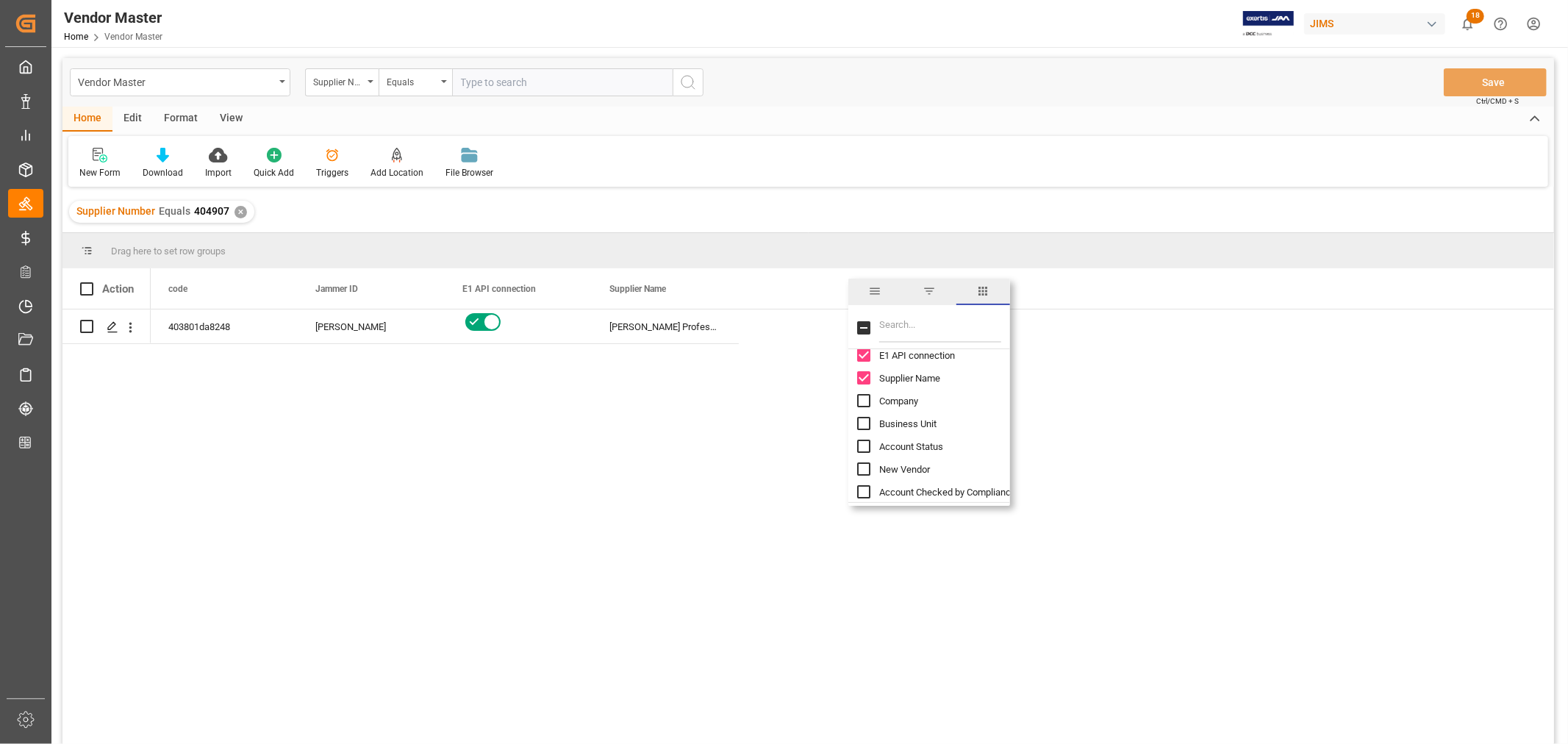
scroll to position [82, 0]
click at [859, 487] on input "Supplier Number column toggle visibility (hidden)" at bounding box center [864, 490] width 13 height 13
checkbox input "true"
click at [898, 329] on input "Filter Columns Input" at bounding box center [940, 328] width 122 height 30
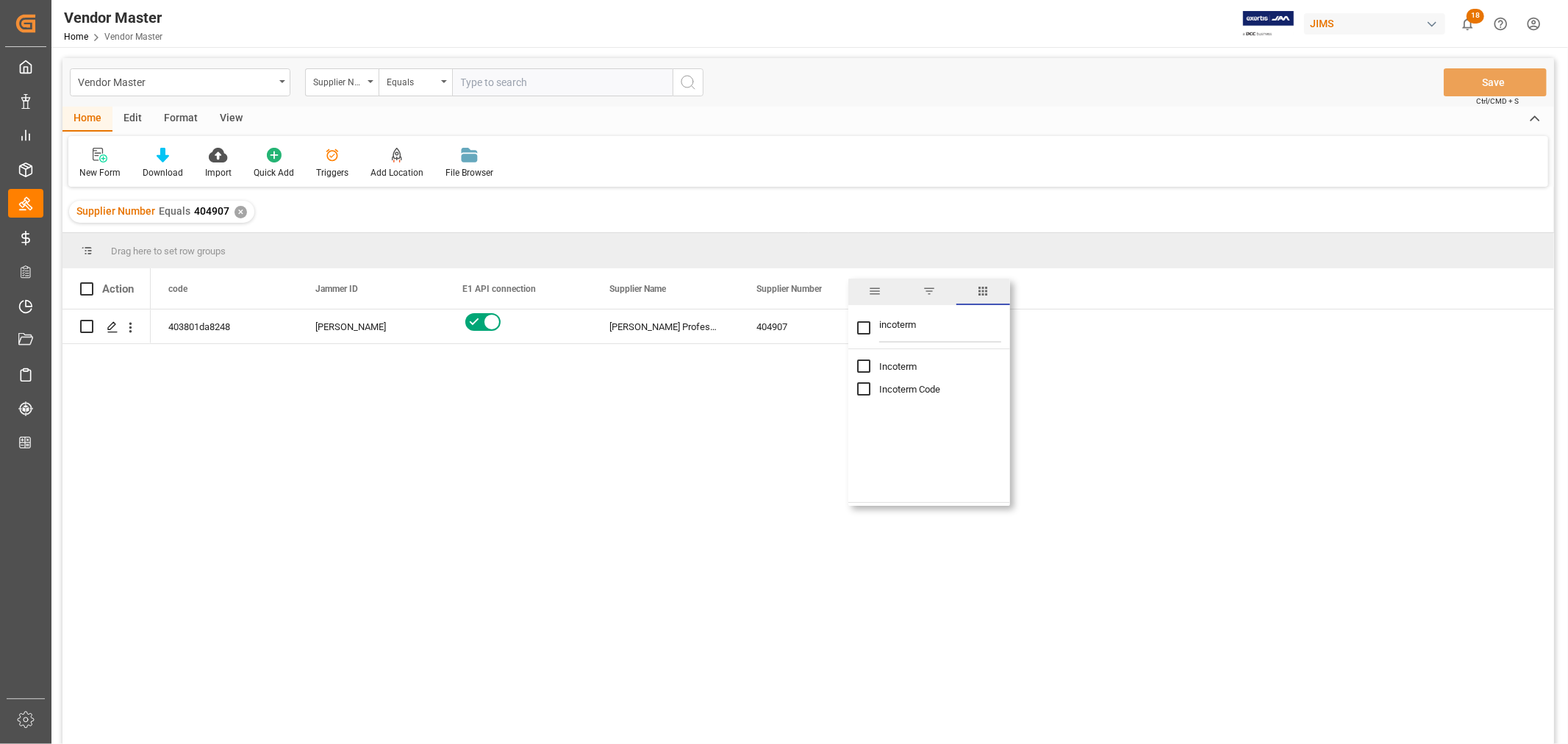
type input "incoterm"
click at [858, 363] on input "Incoterm column toggle visibility (hidden)" at bounding box center [864, 366] width 13 height 13
checkbox input "true"
checkbox input "false"
click at [859, 389] on input "Incoterm Code column toggle visibility (hidden)" at bounding box center [864, 389] width 13 height 13
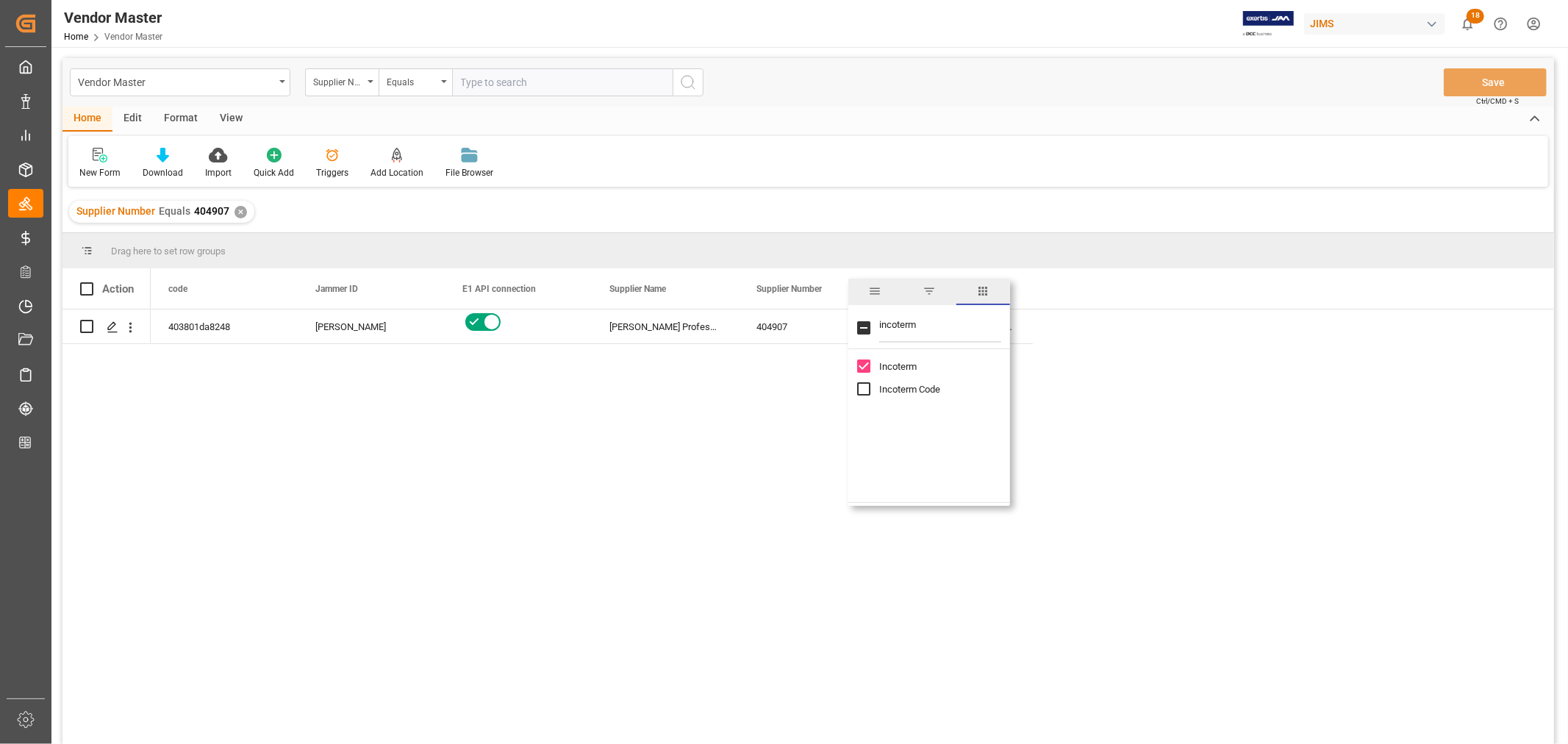
checkbox input "true"
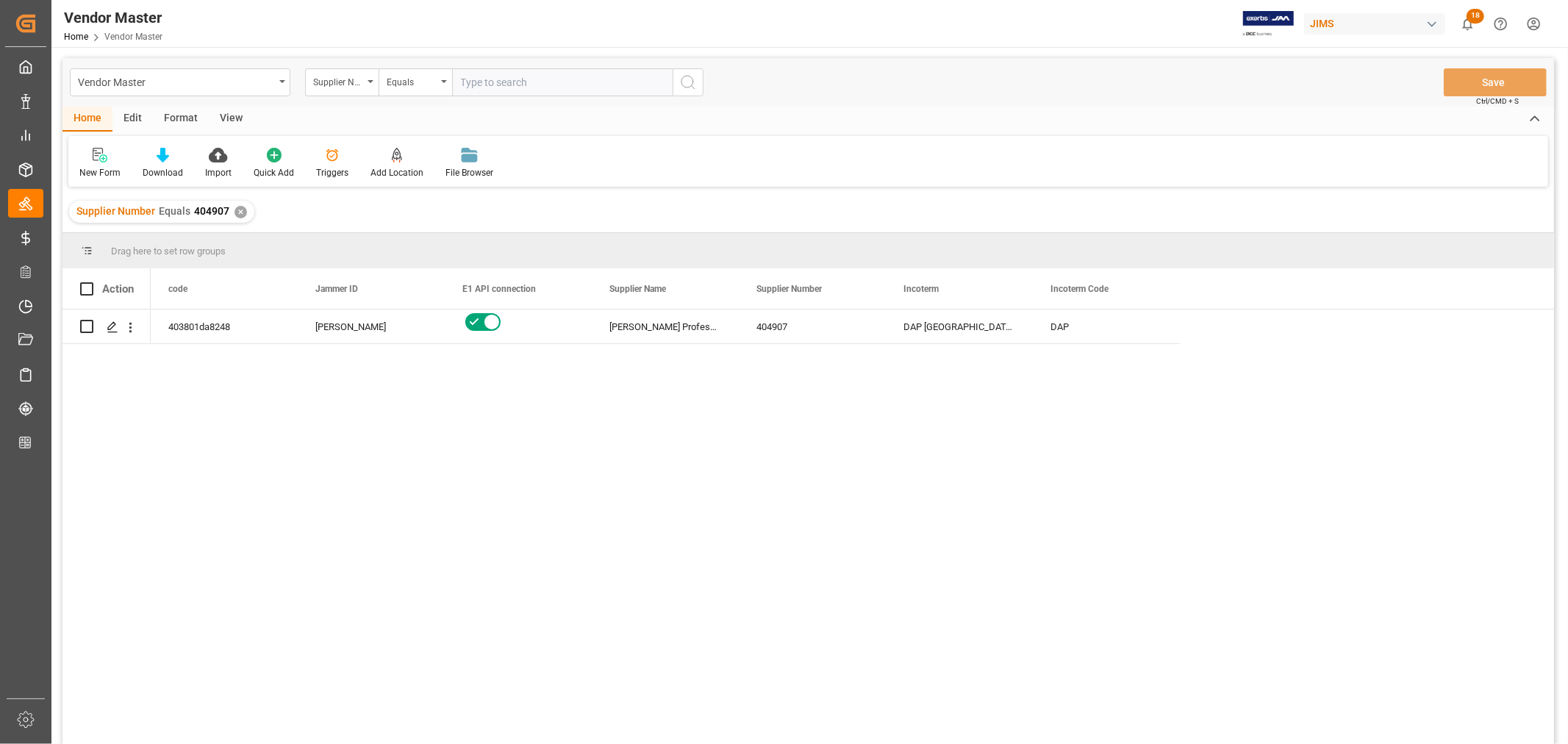
click at [966, 152] on div "New Form Download Import Quick Add Triggers Add Location Add Location to the Ve…" at bounding box center [809, 161] width 1480 height 51
drag, startPoint x: 736, startPoint y: 297, endPoint x: 821, endPoint y: 294, distance: 85.1
click at [754, 294] on div at bounding box center [751, 288] width 6 height 40
click at [689, 334] on div "Harman Professional Inc. -212" at bounding box center [707, 327] width 233 height 34
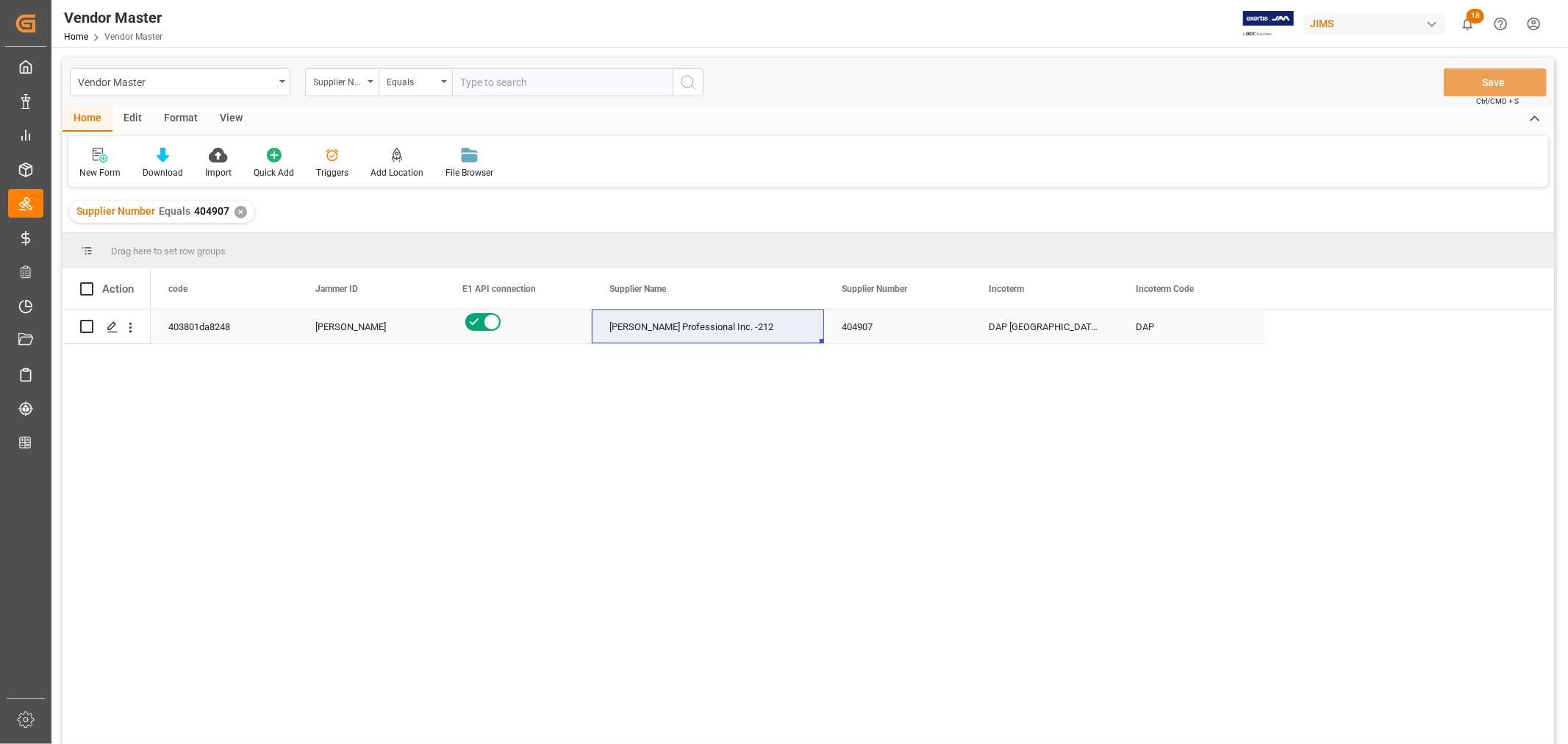
click at [850, 326] on div "404907" at bounding box center [898, 327] width 147 height 34
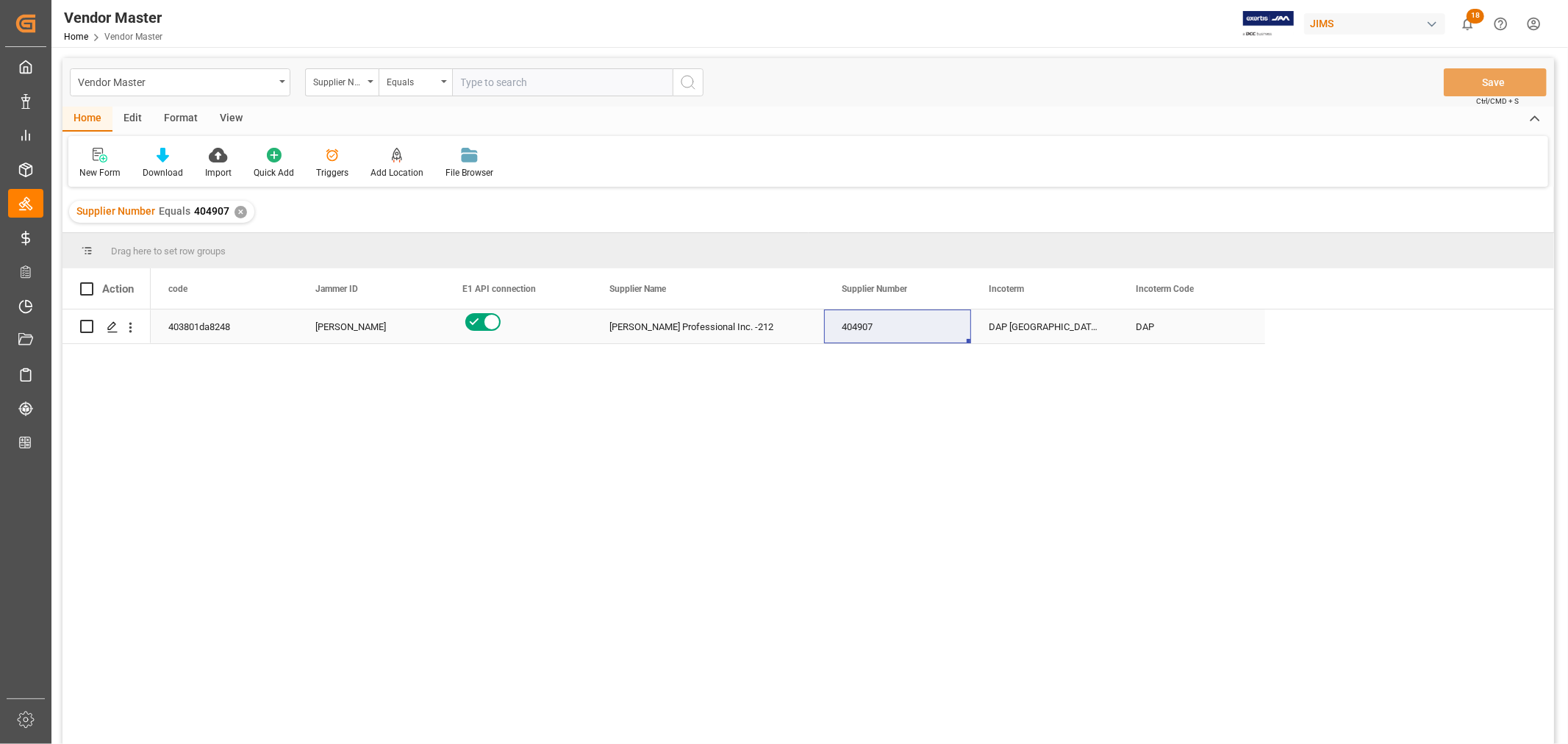
click at [878, 329] on div "404907" at bounding box center [898, 327] width 147 height 34
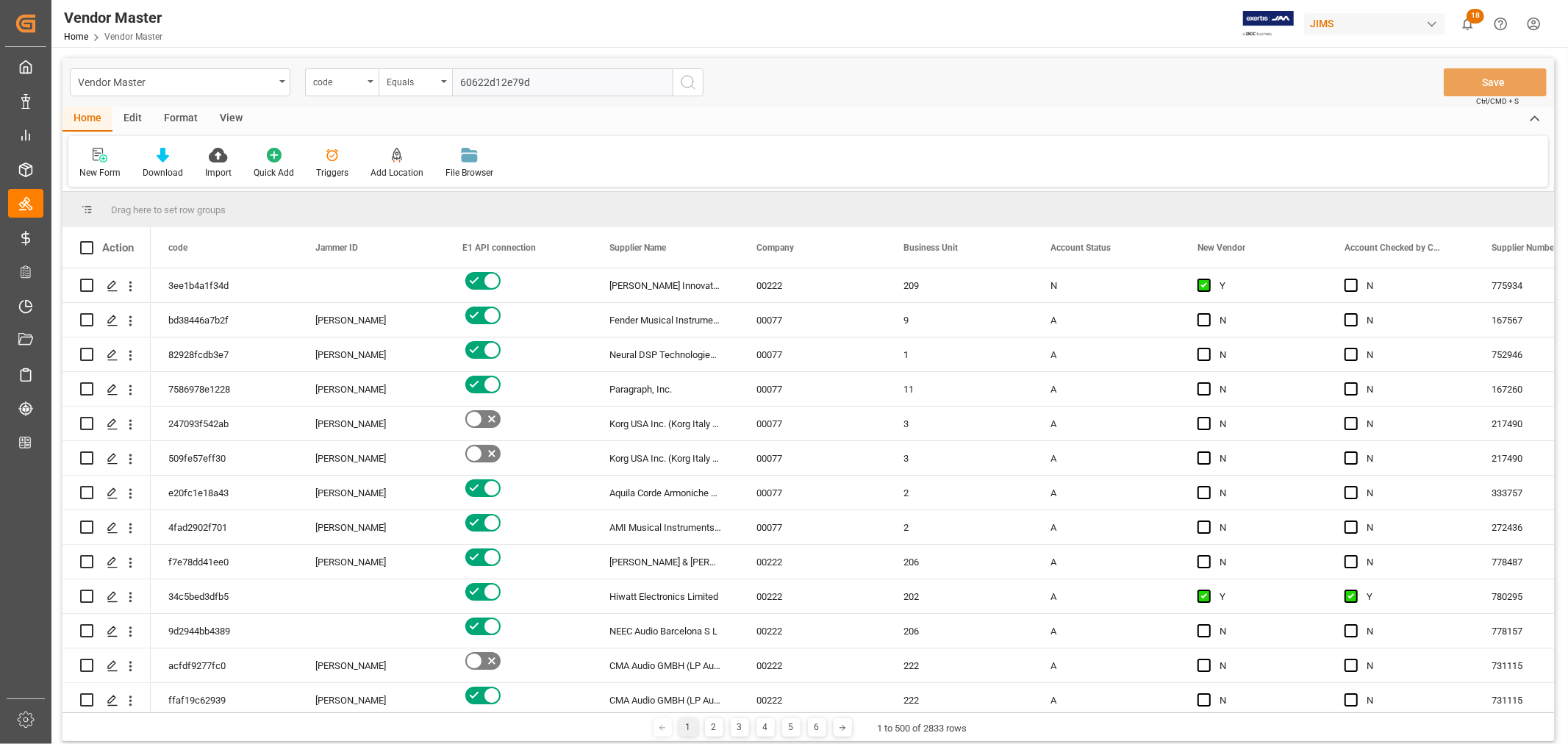
type input "60622d12e79d"
click at [687, 87] on circle "search button" at bounding box center [687, 82] width 12 height 12
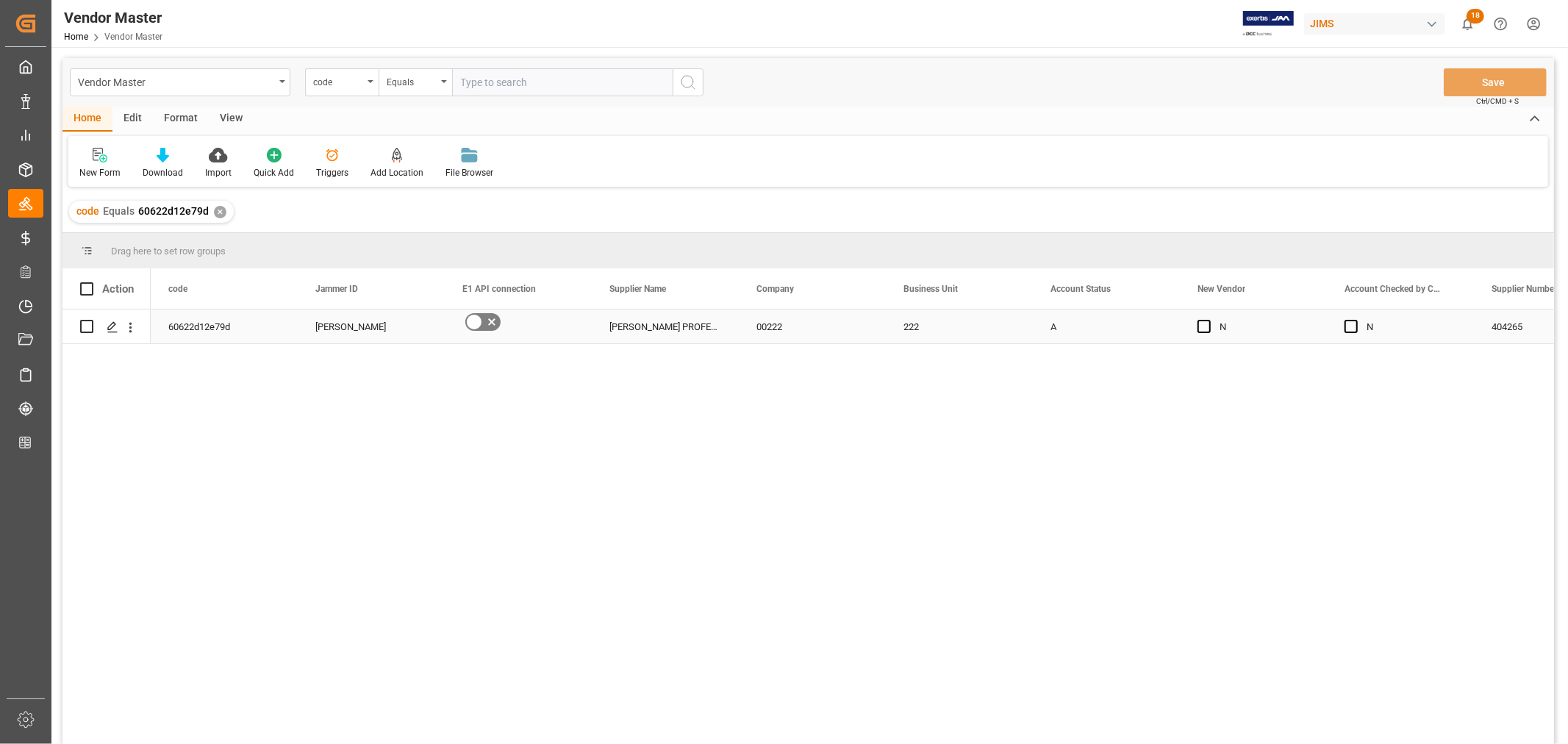
click at [673, 331] on div "[PERSON_NAME] PROFESSIONAL, INC - 212" at bounding box center [665, 327] width 147 height 34
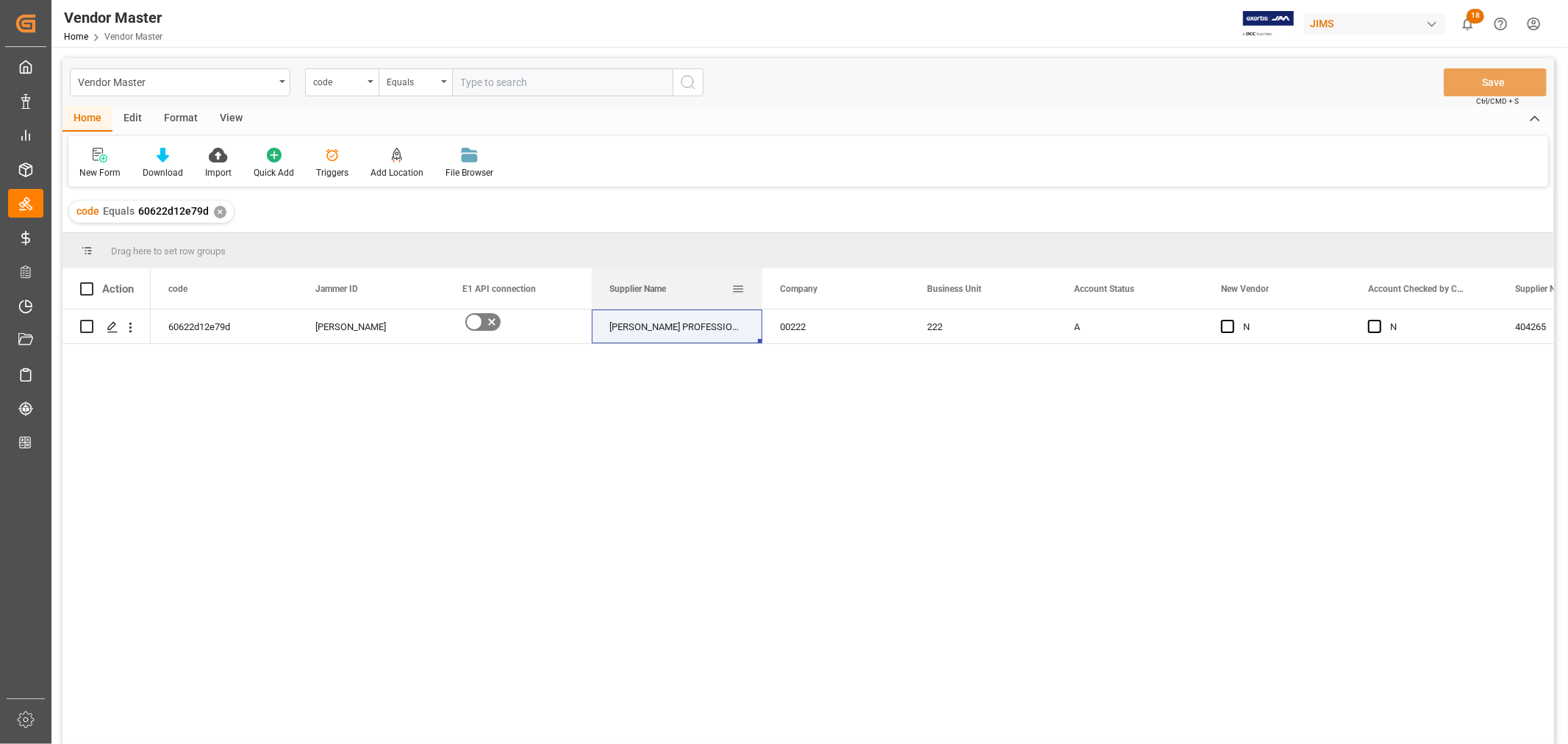
drag, startPoint x: 737, startPoint y: 289, endPoint x: 803, endPoint y: 287, distance: 66.0
click at [765, 287] on div at bounding box center [762, 288] width 6 height 40
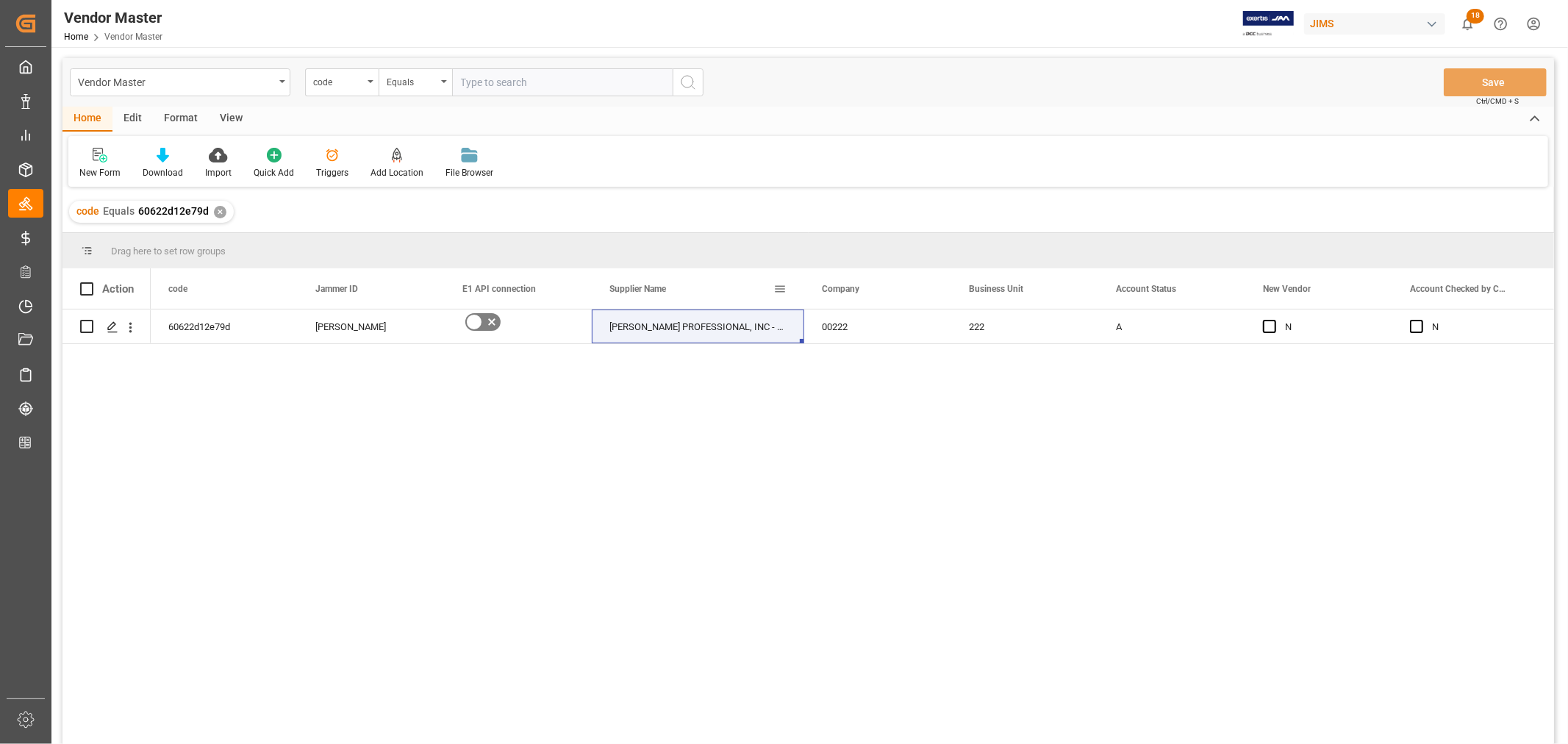
click at [782, 289] on span at bounding box center [780, 289] width 13 height 13
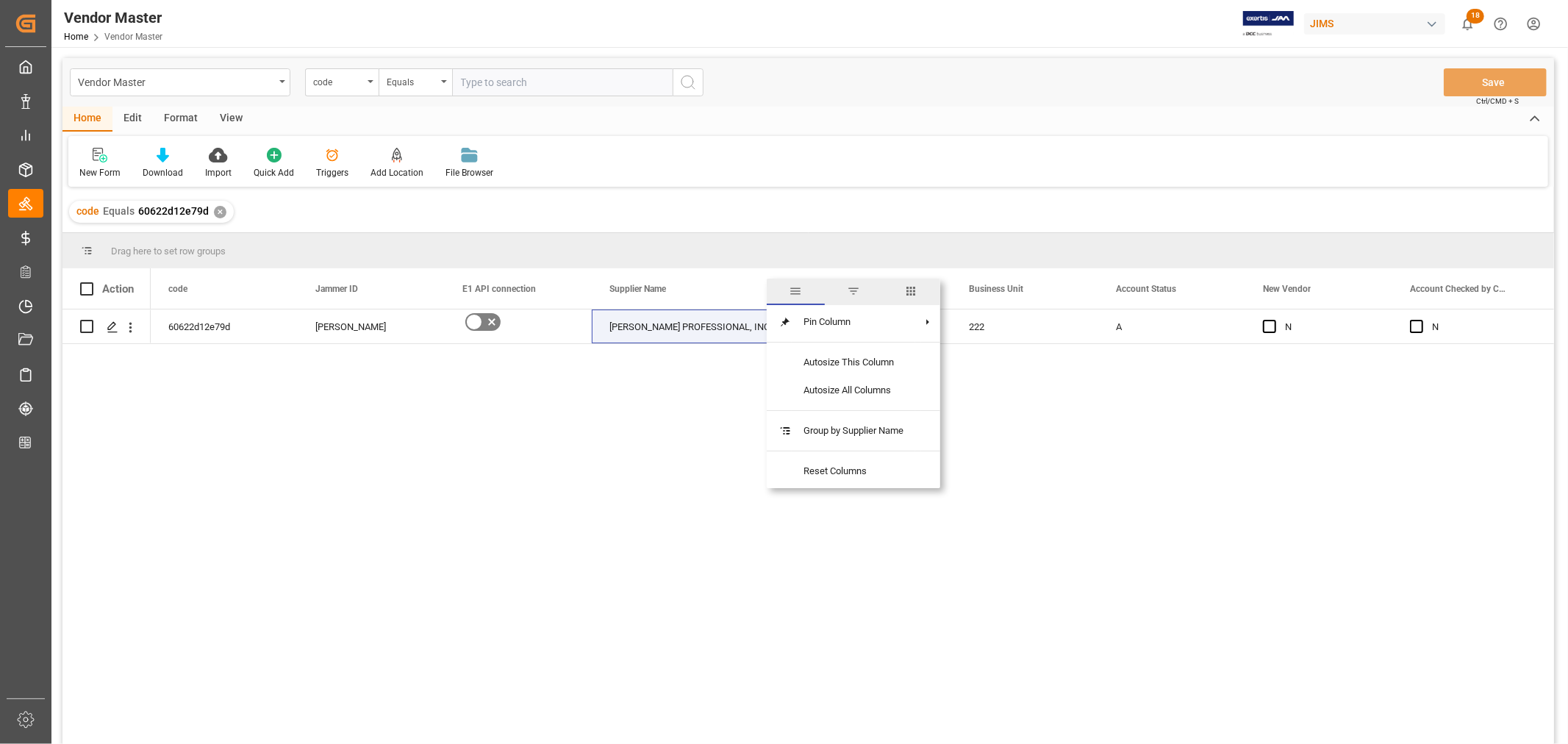
click at [909, 288] on span "columns" at bounding box center [912, 291] width 13 height 13
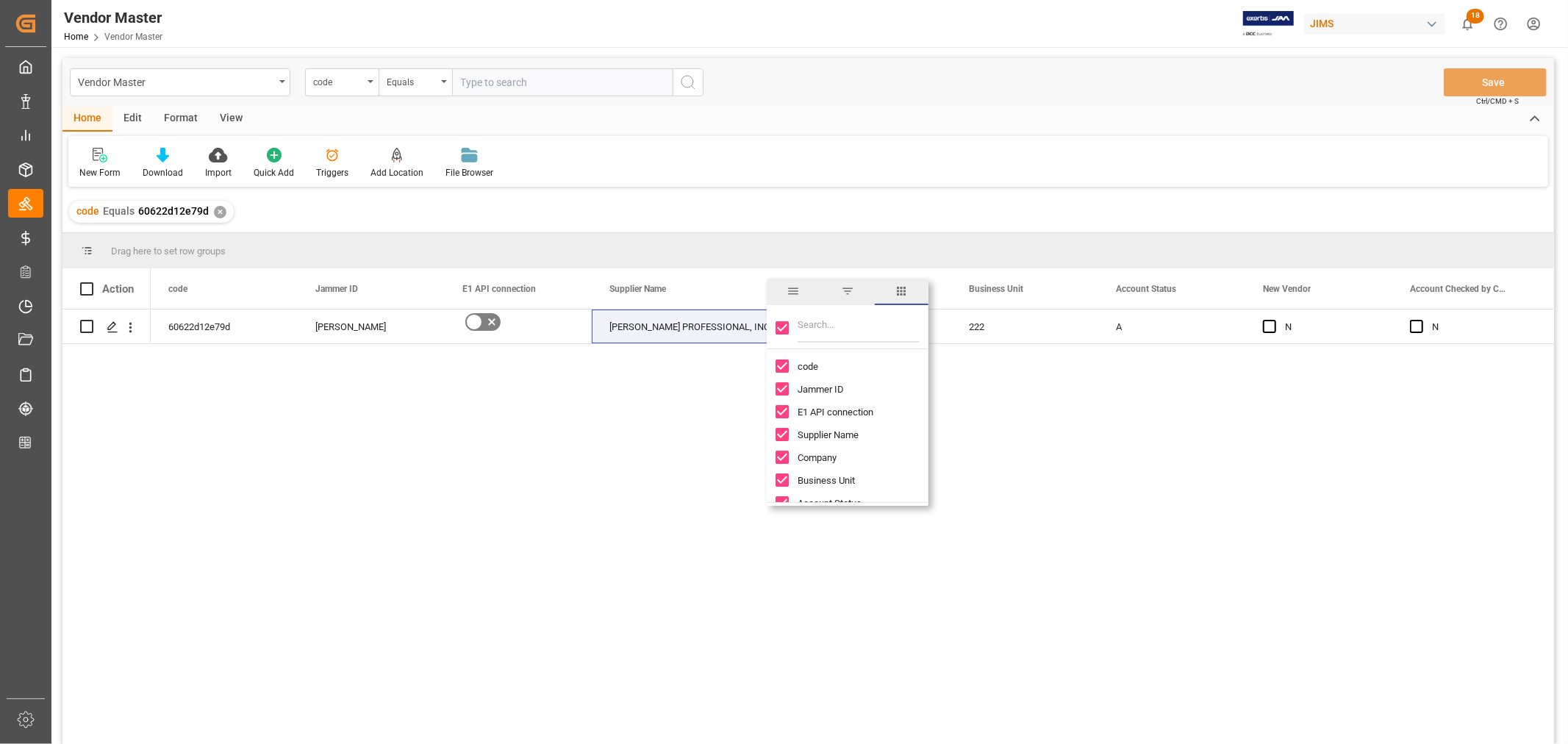
click at [784, 326] on input "Toggle Select All Columns" at bounding box center [783, 328] width 13 height 13
checkbox input "false"
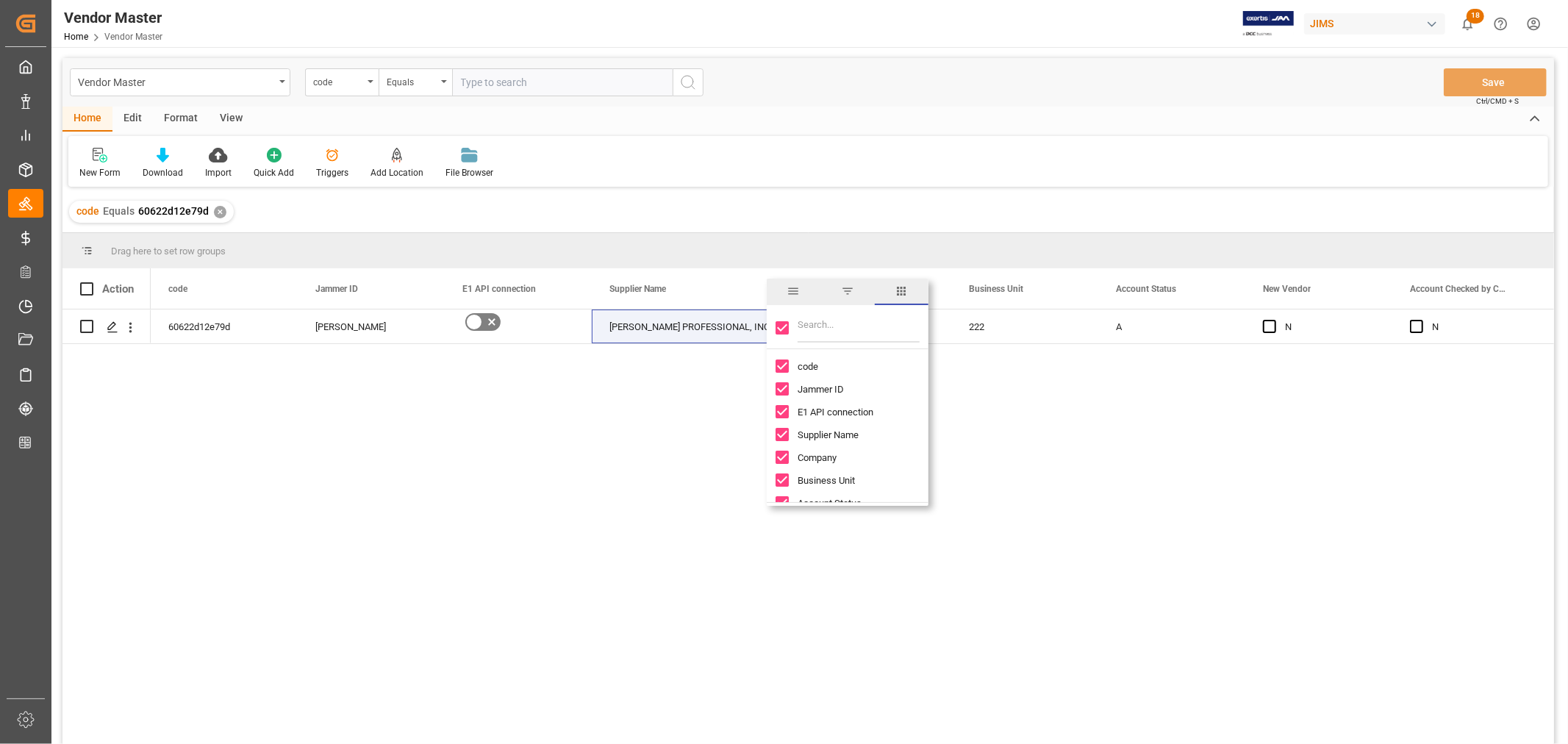
checkbox input "false"
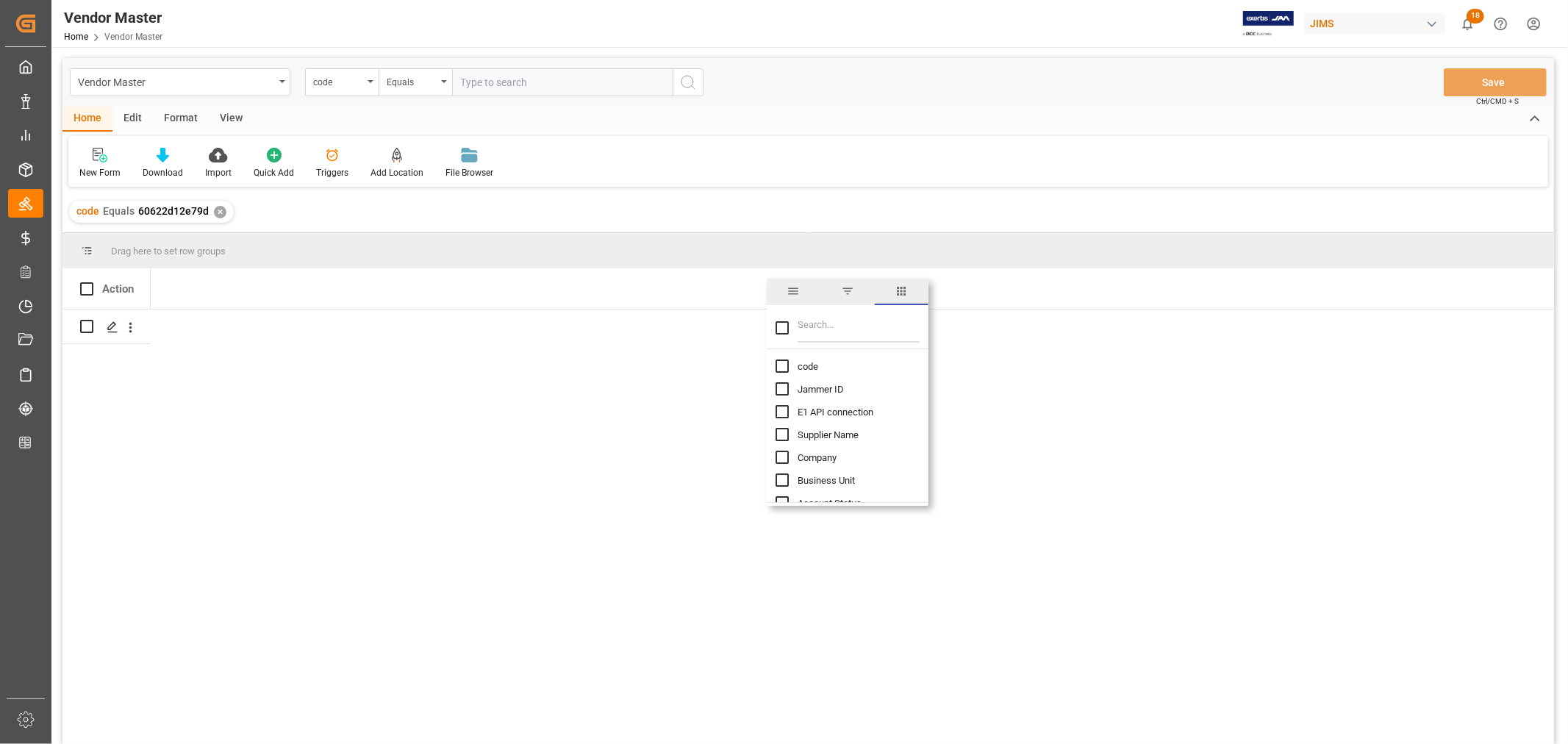
drag, startPoint x: 783, startPoint y: 364, endPoint x: 781, endPoint y: 378, distance: 14.1
click at [782, 364] on input "code column toggle visibility (hidden)" at bounding box center [783, 366] width 13 height 13
checkbox input "true"
checkbox input "false"
click at [780, 392] on input "Jammer ID column toggle visibility (hidden)" at bounding box center [783, 389] width 13 height 13
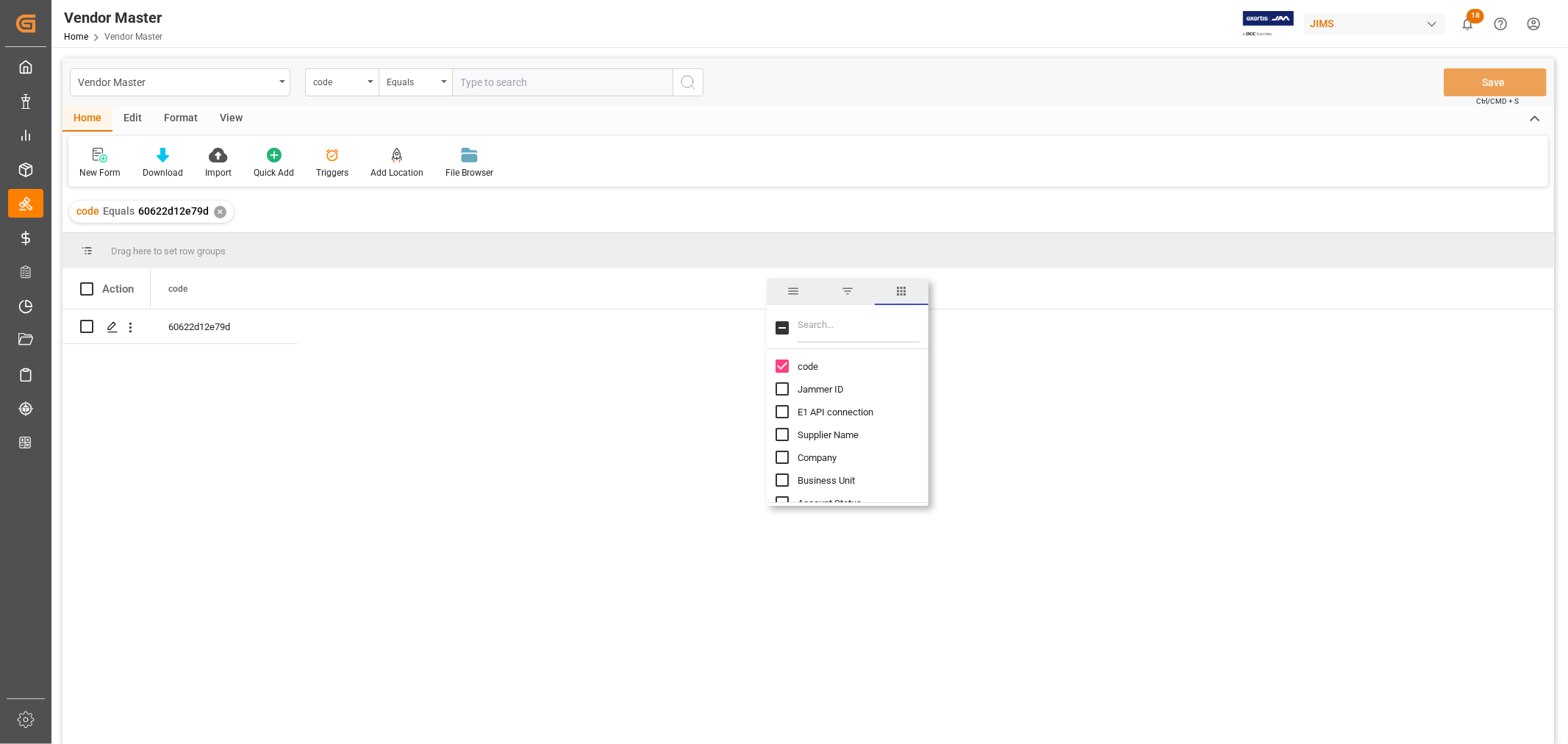
checkbox input "true"
click at [785, 431] on input "Supplier Name column toggle visibility (hidden)" at bounding box center [783, 435] width 13 height 13
checkbox input "true"
click at [777, 491] on input "Supplier Number column toggle visibility (hidden)" at bounding box center [783, 490] width 13 height 13
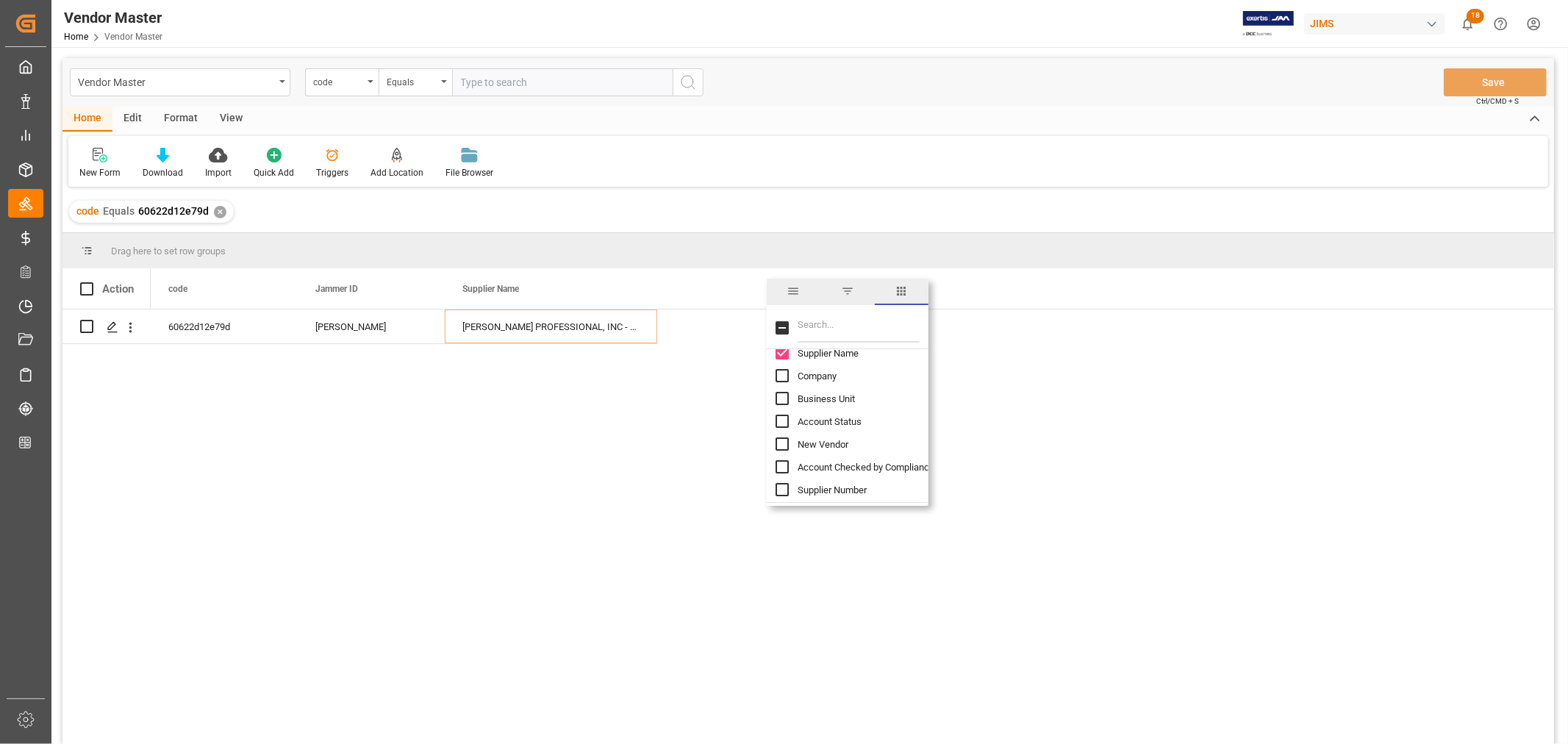
checkbox input "true"
click at [801, 324] on input "Filter Columns Input" at bounding box center [859, 328] width 122 height 30
type input "incoter"
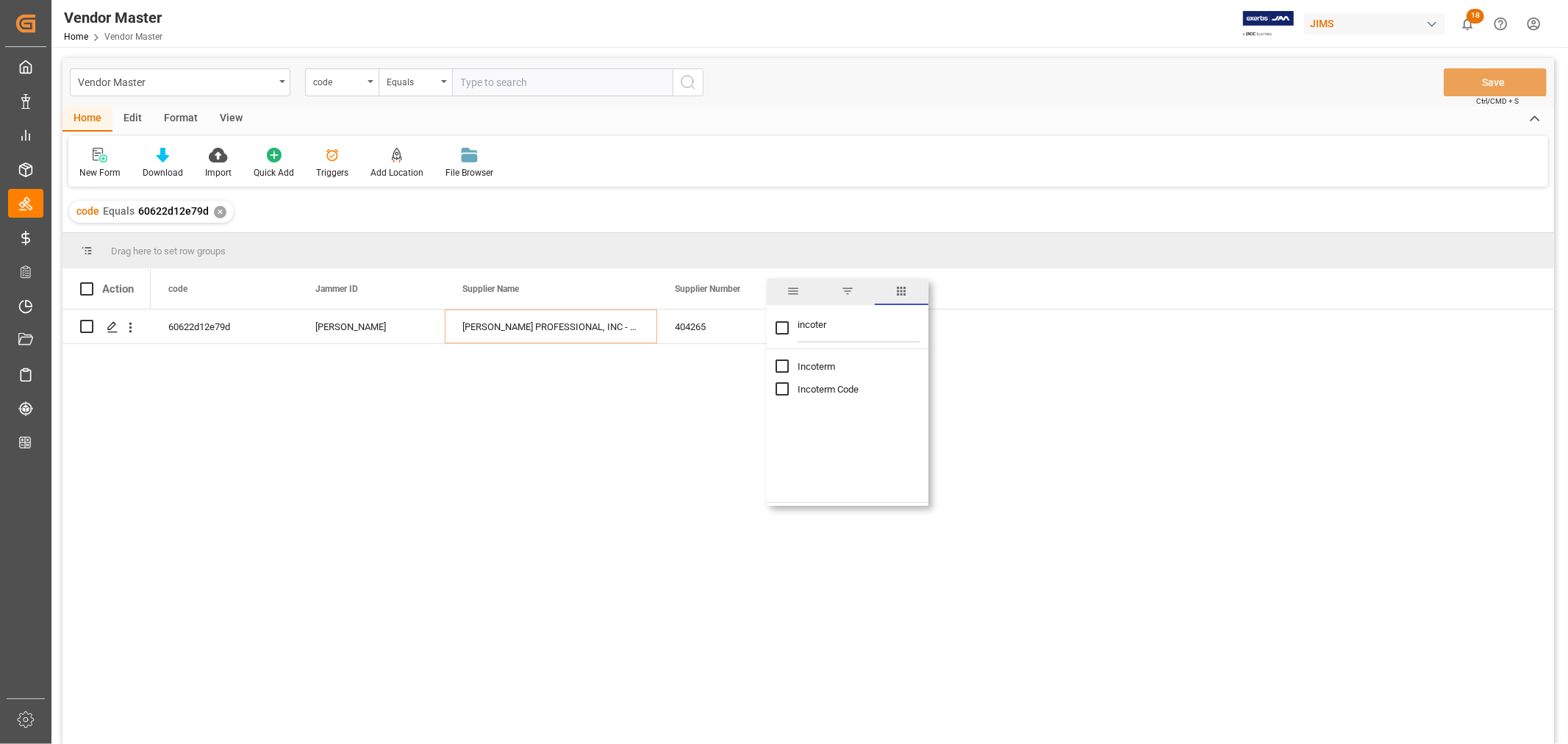
click at [787, 363] on input "Incoterm column toggle visibility (hidden)" at bounding box center [783, 366] width 13 height 13
checkbox input "true"
checkbox input "false"
click at [787, 391] on input "Incoterm Code column toggle visibility (hidden)" at bounding box center [783, 389] width 13 height 13
checkbox input "true"
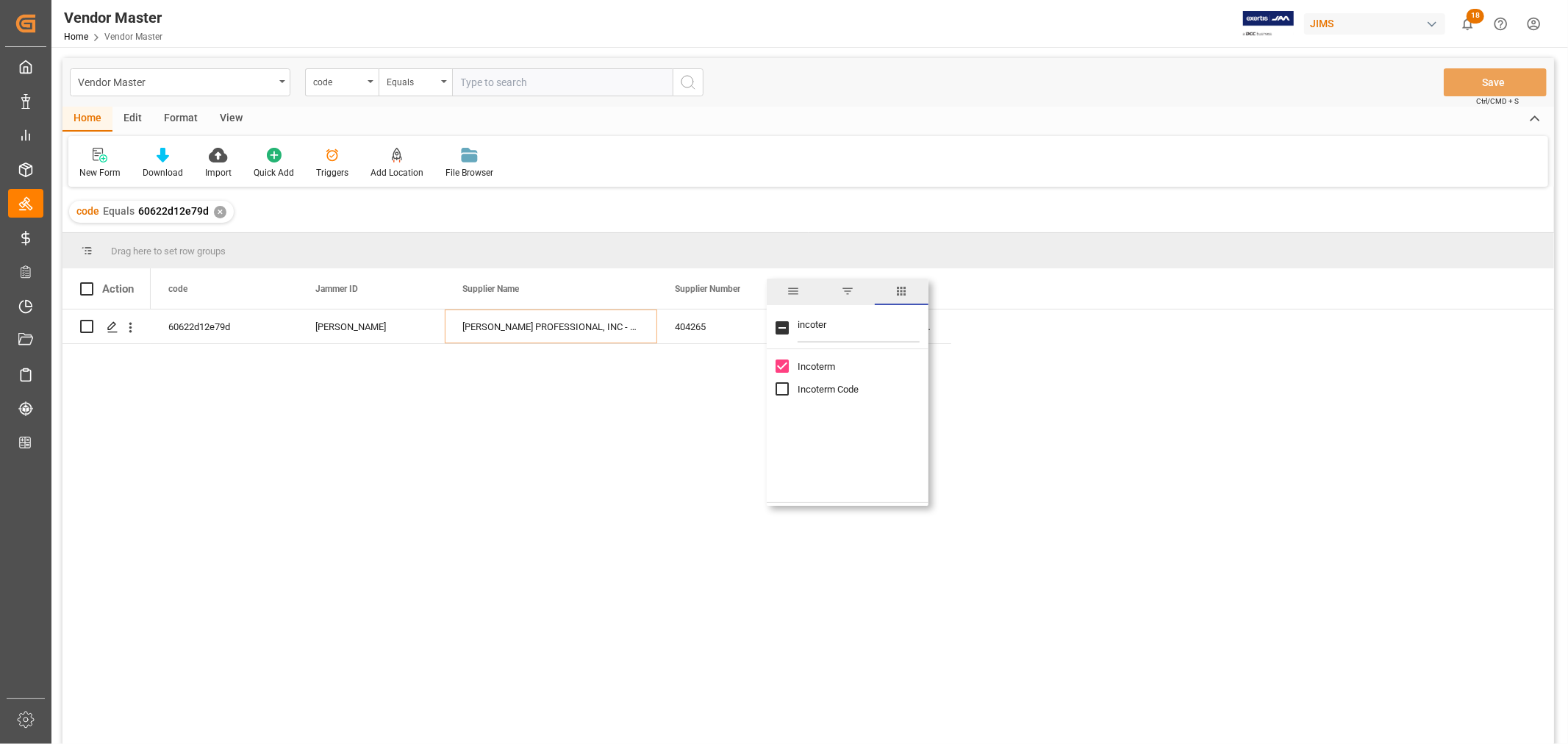
checkbox input "true"
click at [1063, 163] on div "New Form Download Import Quick Add Triggers Add Location Add Location to the Ve…" at bounding box center [809, 161] width 1480 height 51
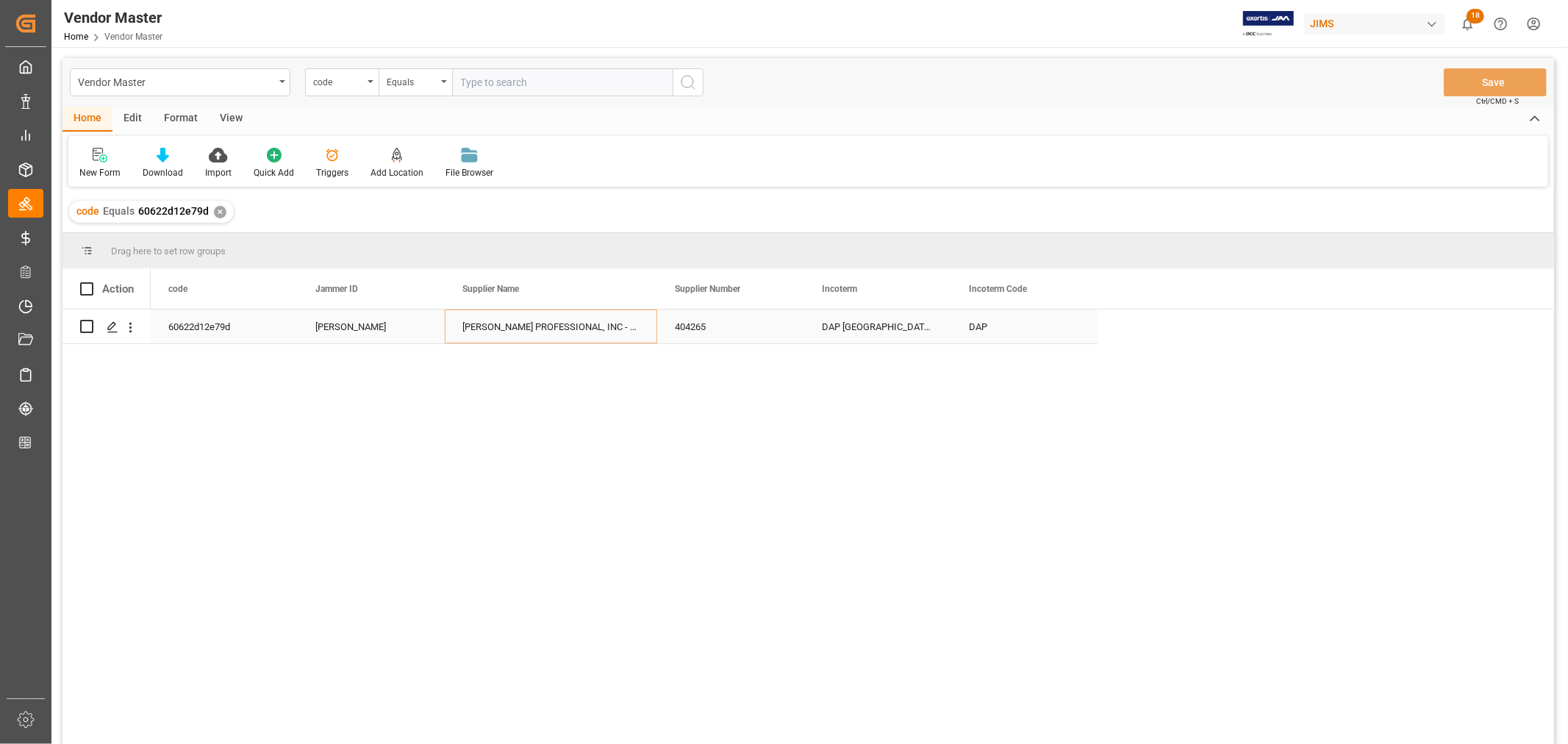
click at [699, 329] on div "404265" at bounding box center [731, 327] width 147 height 34
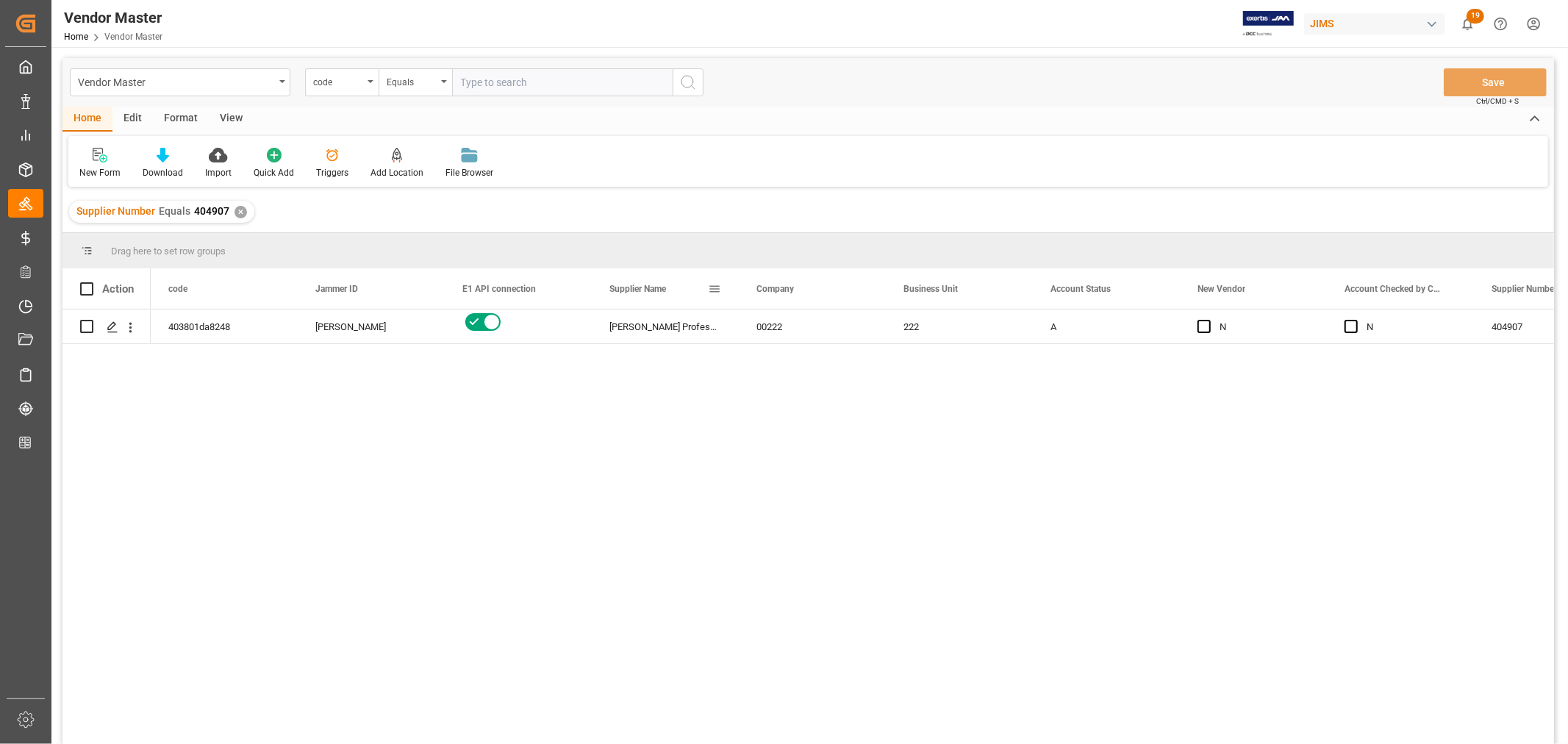
click at [710, 288] on span at bounding box center [715, 289] width 13 height 13
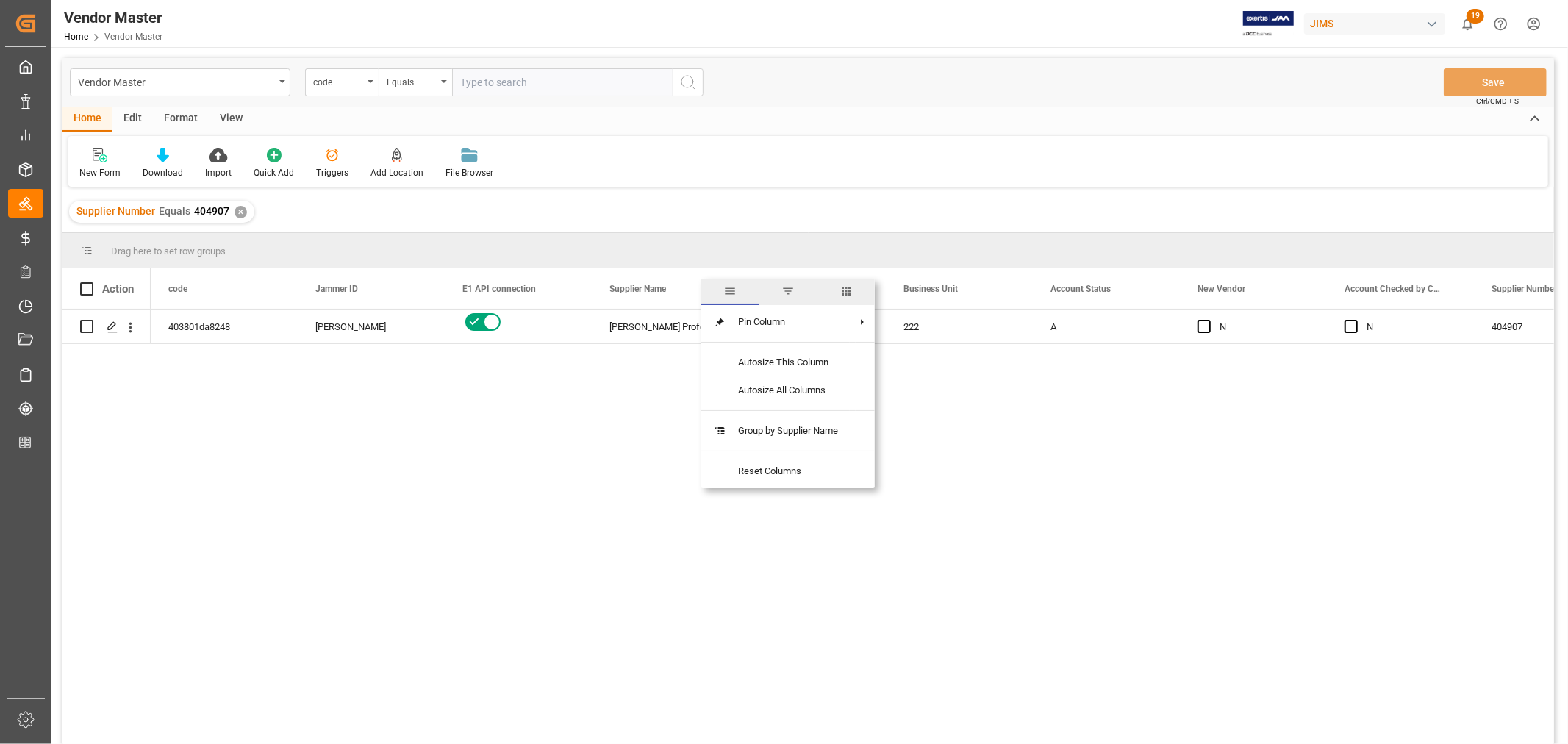
click at [849, 288] on span "columns" at bounding box center [846, 291] width 13 height 13
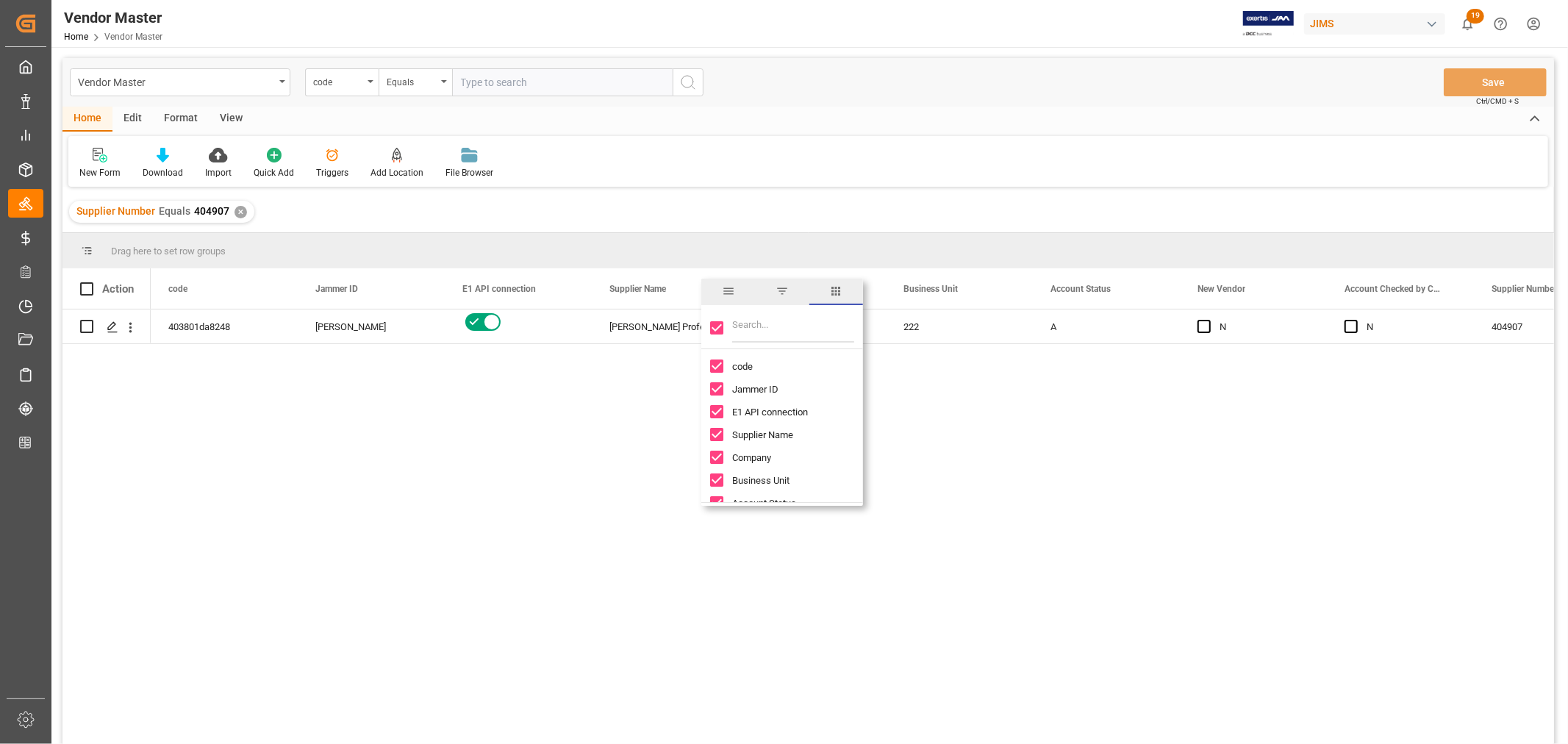
click at [711, 322] on input "Toggle Select All Columns" at bounding box center [717, 328] width 13 height 13
checkbox input "false"
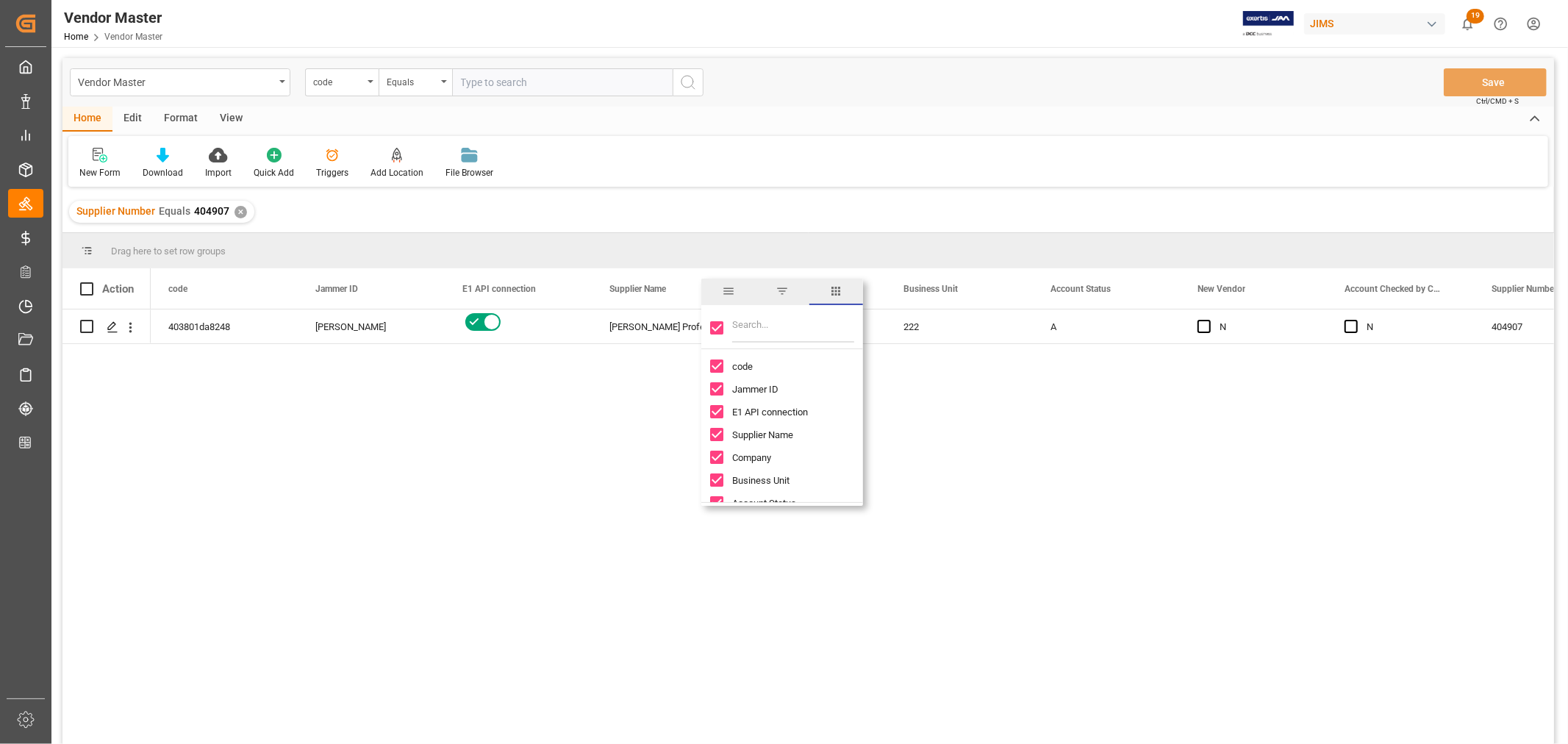
checkbox input "false"
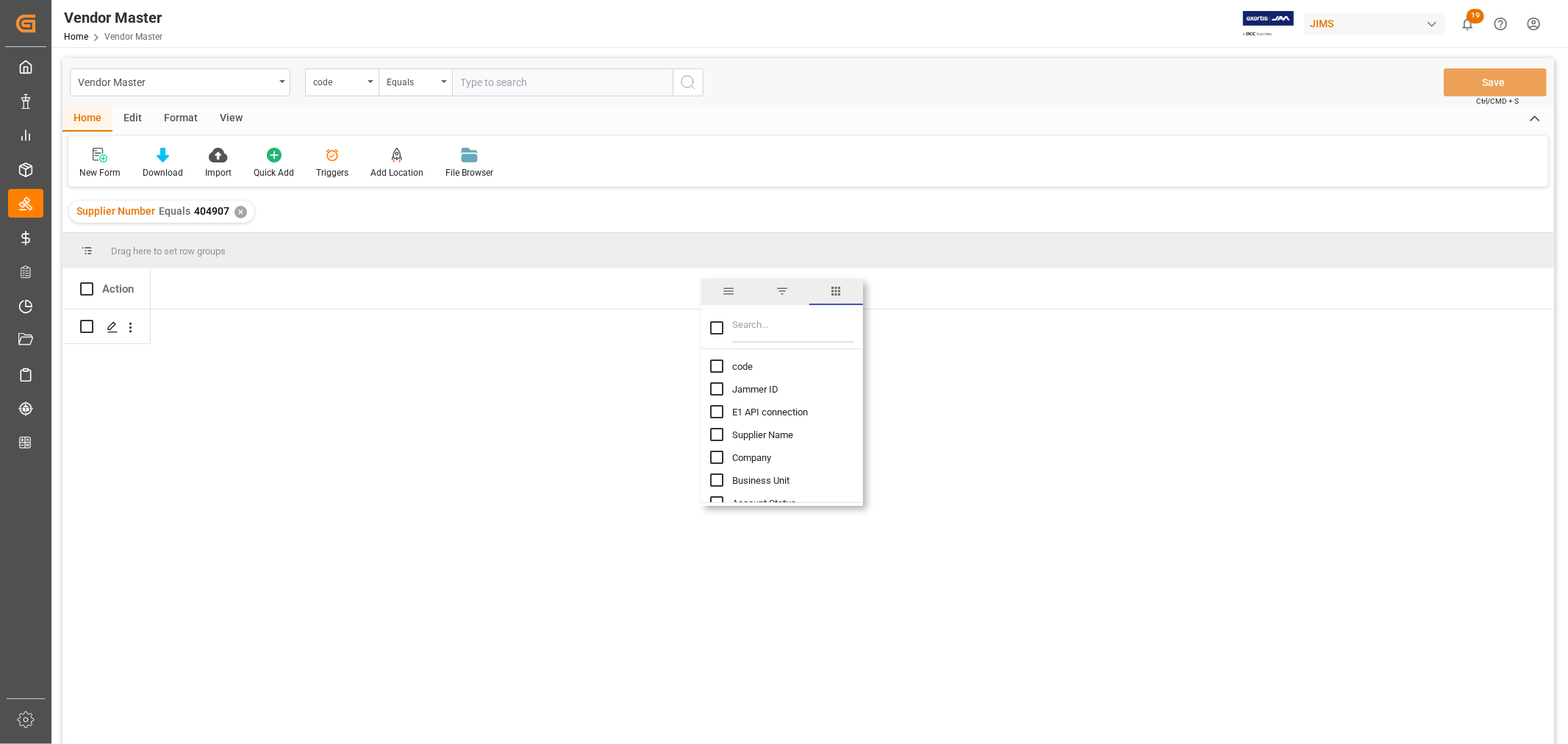
click at [711, 363] on input "code column toggle visibility (hidden)" at bounding box center [717, 366] width 13 height 13
checkbox input "true"
checkbox input "false"
click at [715, 386] on input "Jammer ID column toggle visibility (hidden)" at bounding box center [717, 389] width 13 height 13
checkbox input "true"
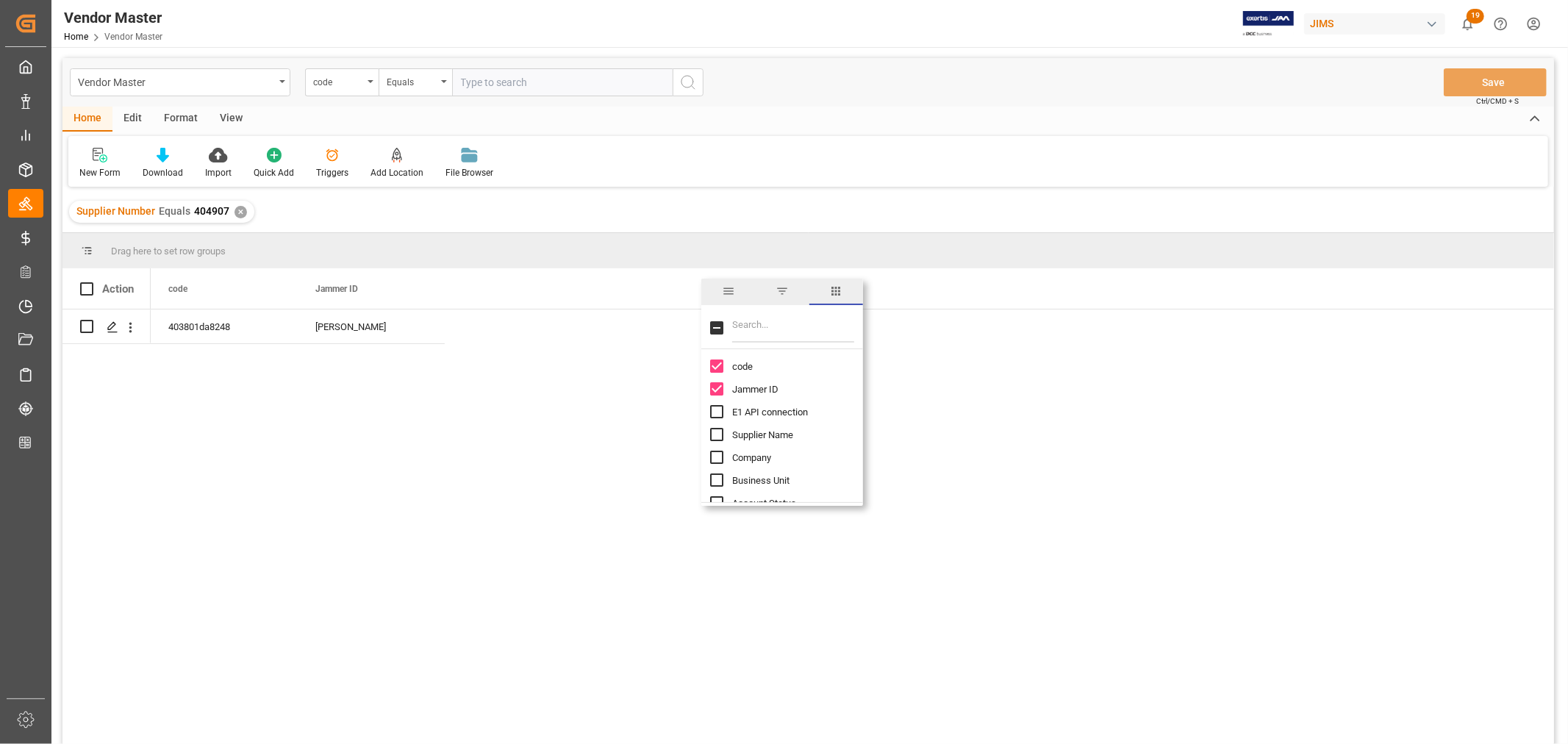
click at [765, 323] on input "Filter Columns Input" at bounding box center [793, 328] width 122 height 30
type input "incoterm"
click at [716, 364] on input "Incoterm column toggle visibility (hidden)" at bounding box center [717, 366] width 13 height 13
checkbox input "true"
checkbox input "false"
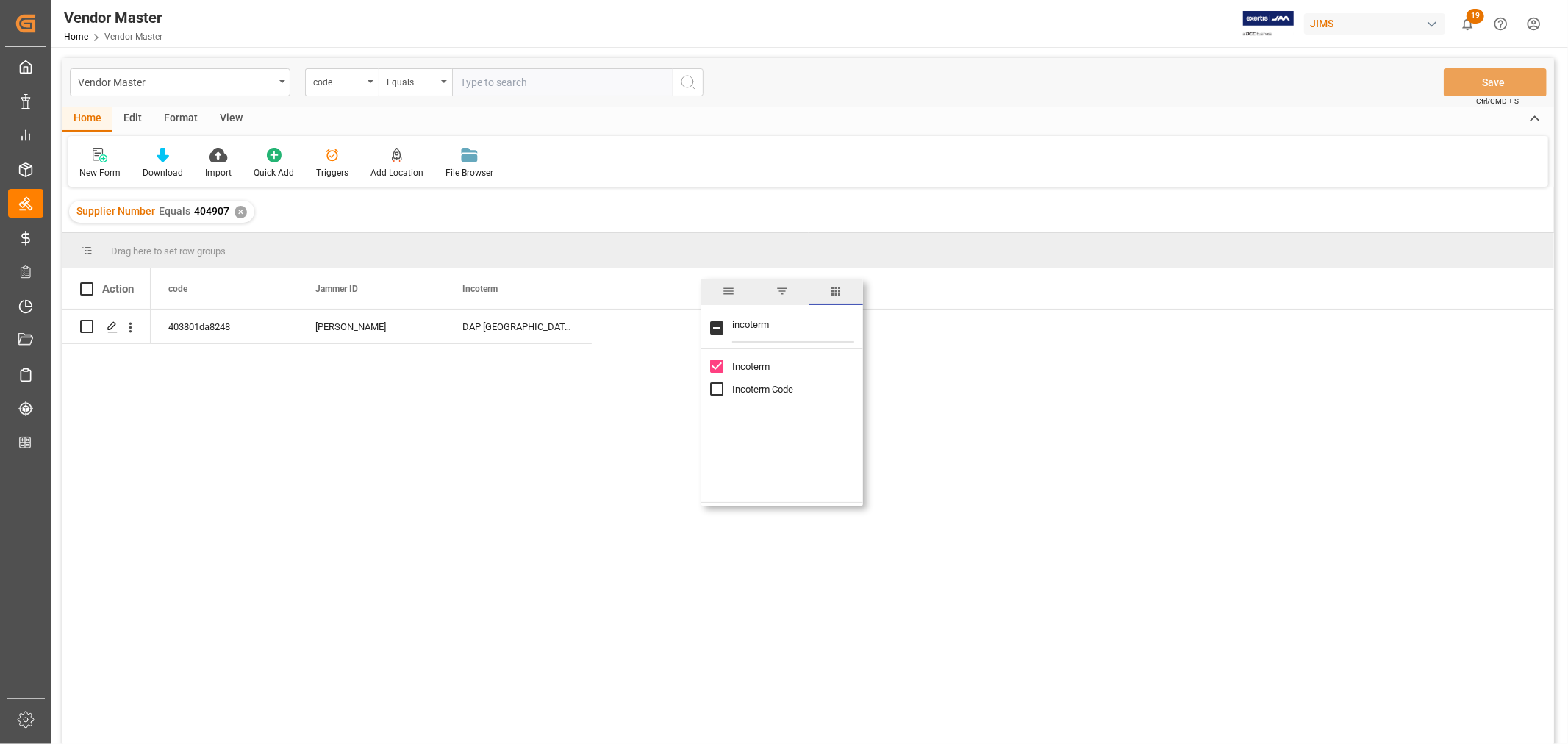
click at [715, 393] on input "Incoterm Code column toggle visibility (hidden)" at bounding box center [717, 389] width 13 height 13
checkbox input "true"
click at [1100, 224] on div "Supplier Number Equals 404907 ✕" at bounding box center [809, 211] width 1492 height 41
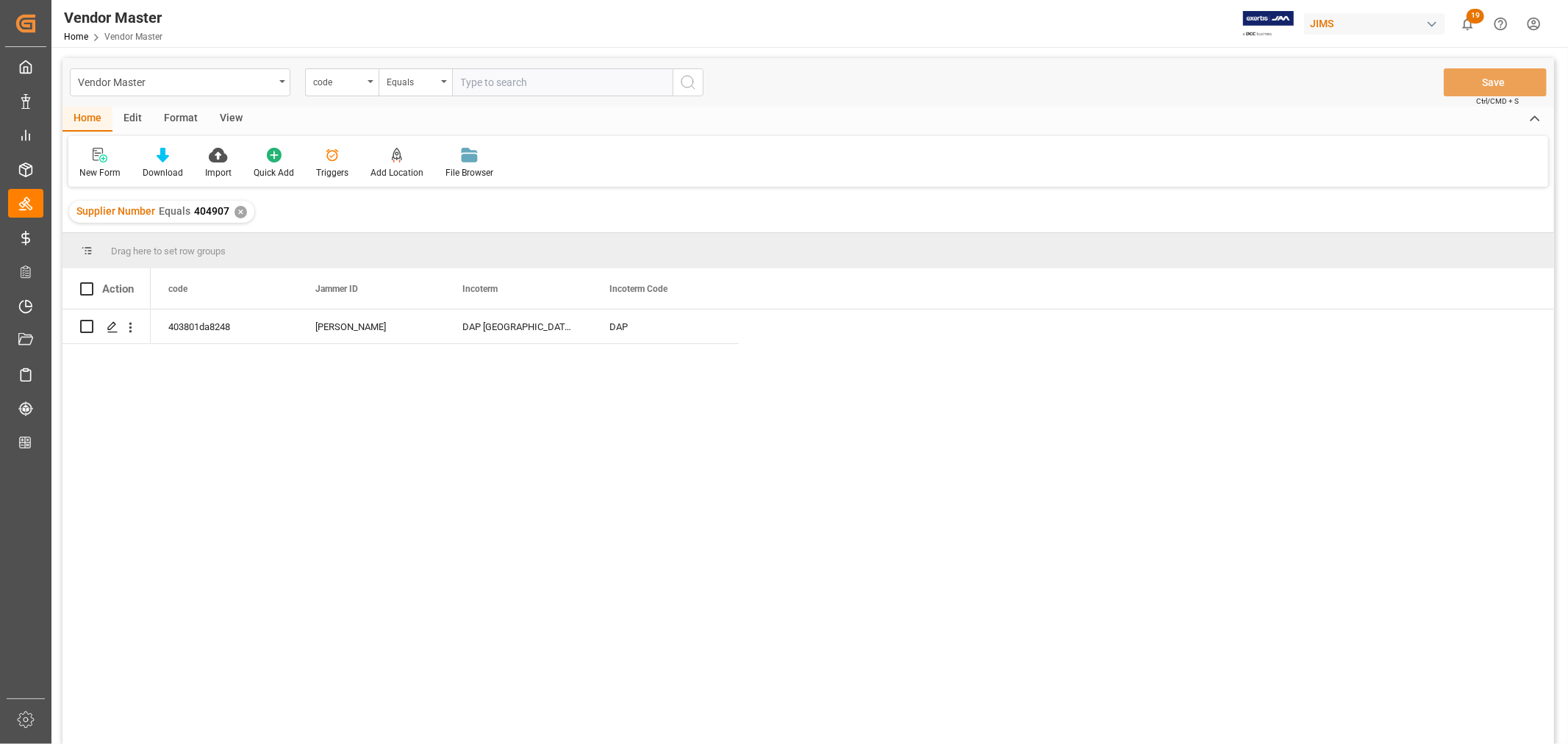
click at [238, 212] on div "✕" at bounding box center [241, 212] width 13 height 13
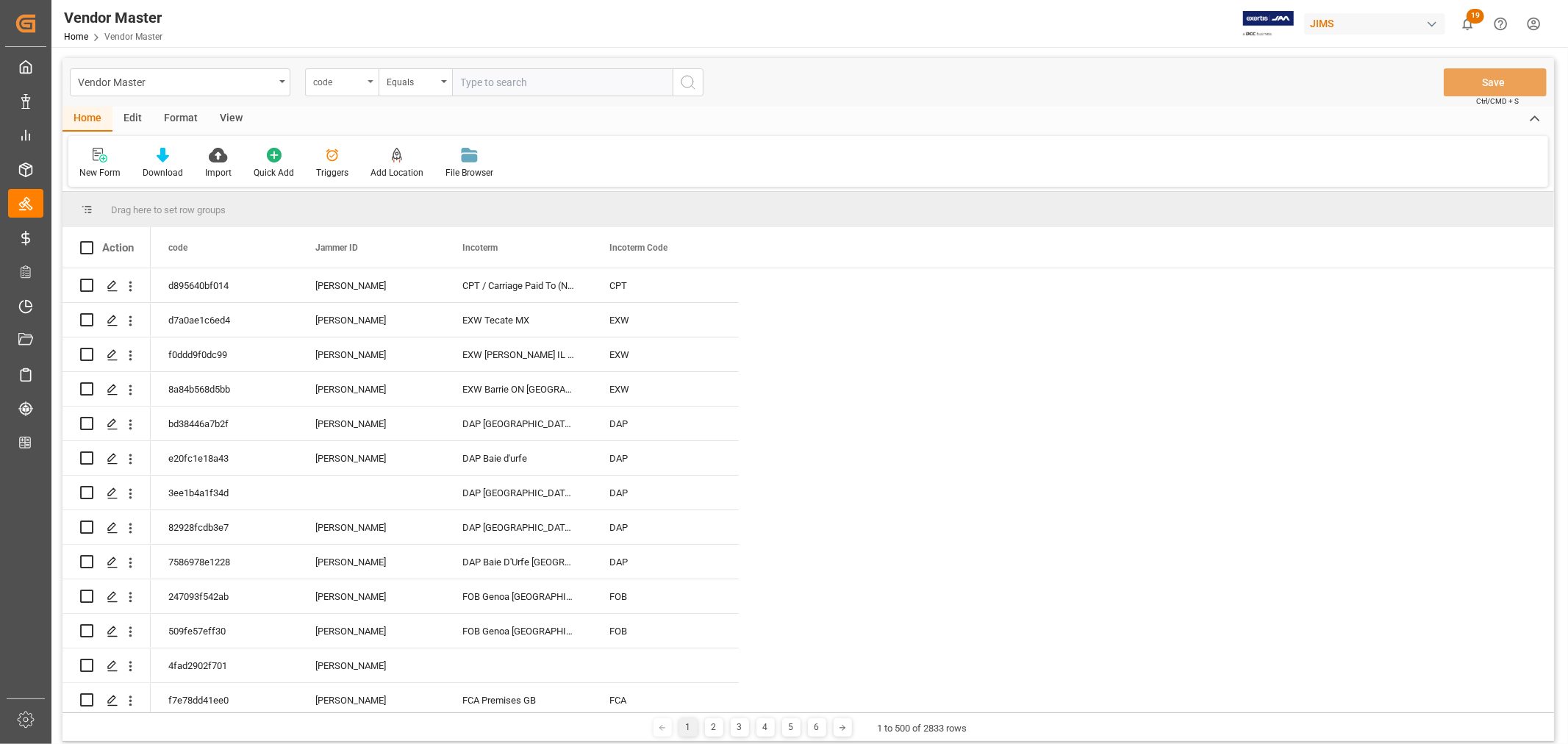
click at [370, 82] on icon "open menu" at bounding box center [371, 82] width 6 height 3
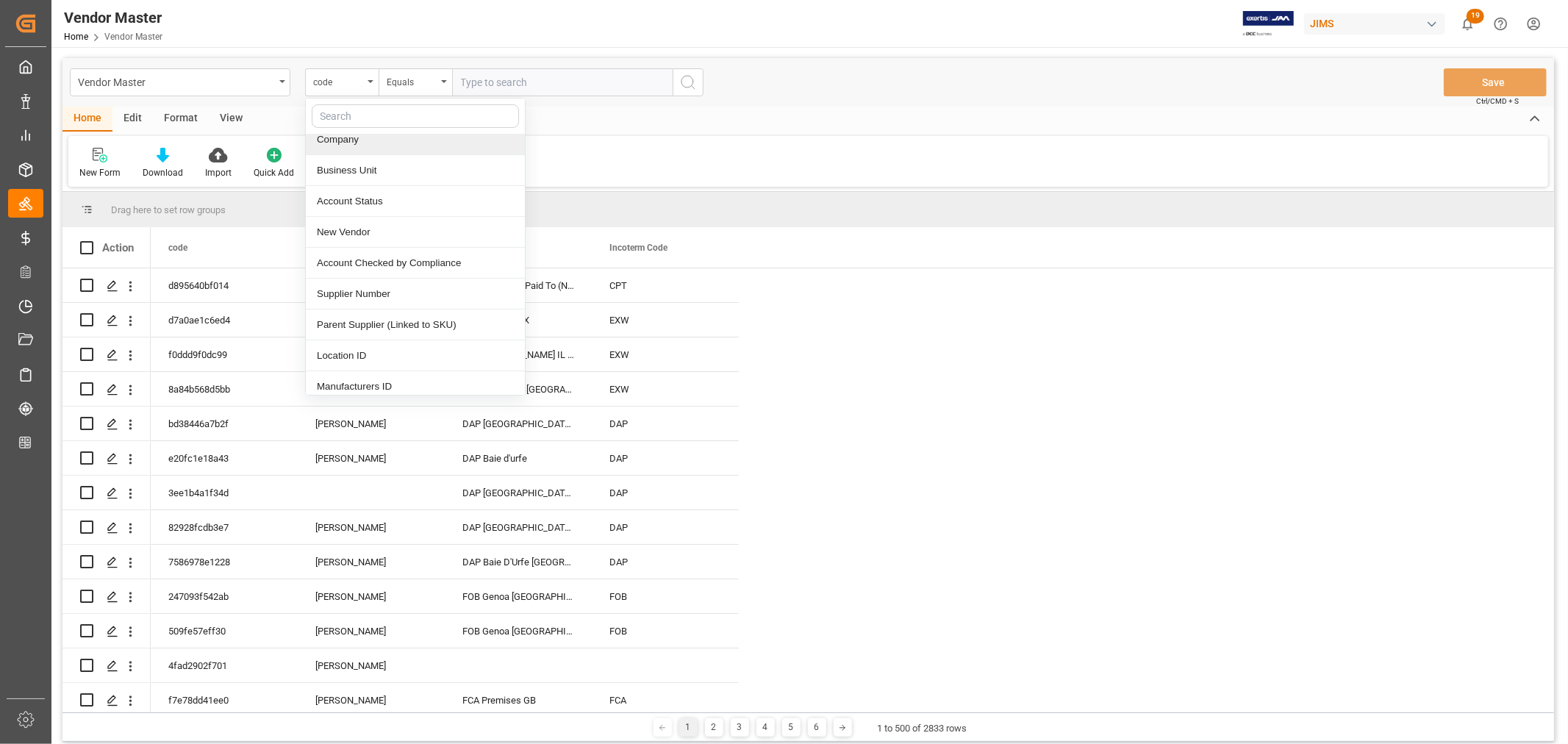
scroll to position [164, 0]
click at [356, 267] on div "Supplier Number" at bounding box center [415, 265] width 219 height 31
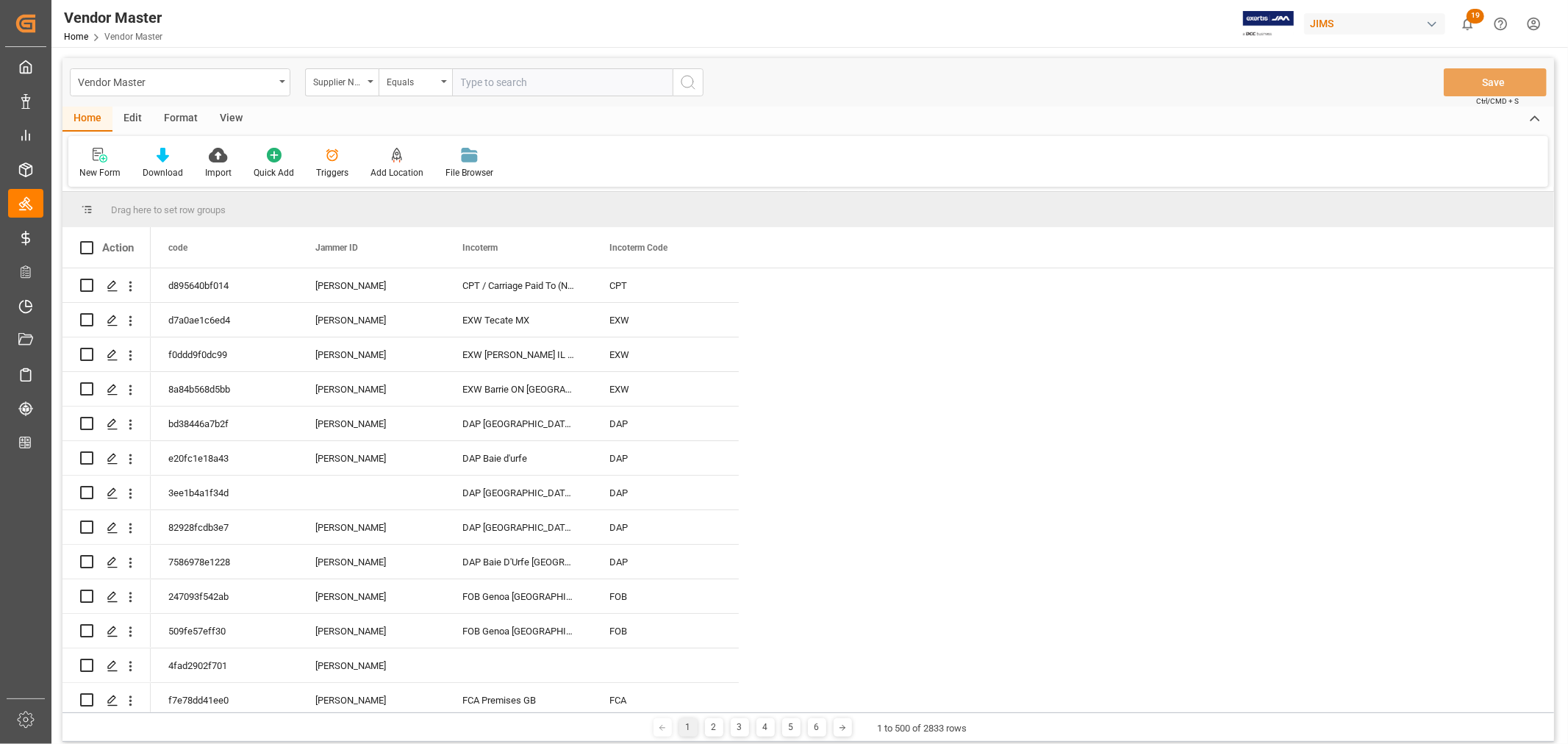
click at [500, 85] on input "text" at bounding box center [562, 83] width 221 height 28
paste input "404265"
type input "404265"
click at [691, 81] on icon "search button" at bounding box center [688, 83] width 18 height 18
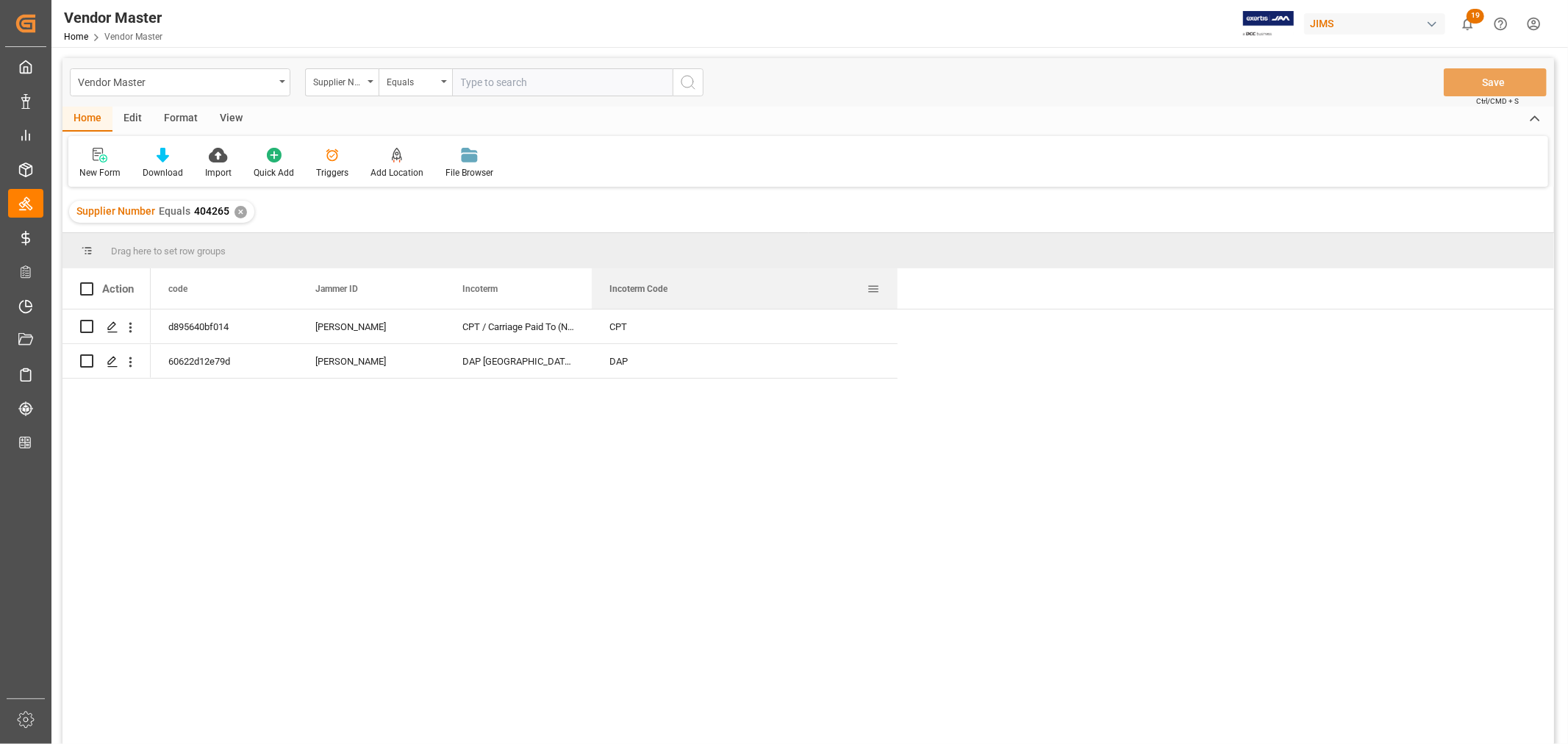
drag, startPoint x: 735, startPoint y: 291, endPoint x: 899, endPoint y: 290, distance: 164.0
click at [899, 290] on div at bounding box center [898, 288] width 6 height 40
drag, startPoint x: 591, startPoint y: 287, endPoint x: 746, endPoint y: 283, distance: 155.1
click at [746, 283] on div at bounding box center [747, 288] width 6 height 40
click at [111, 326] on polygon "Press SPACE to select this row." at bounding box center [111, 326] width 7 height 7
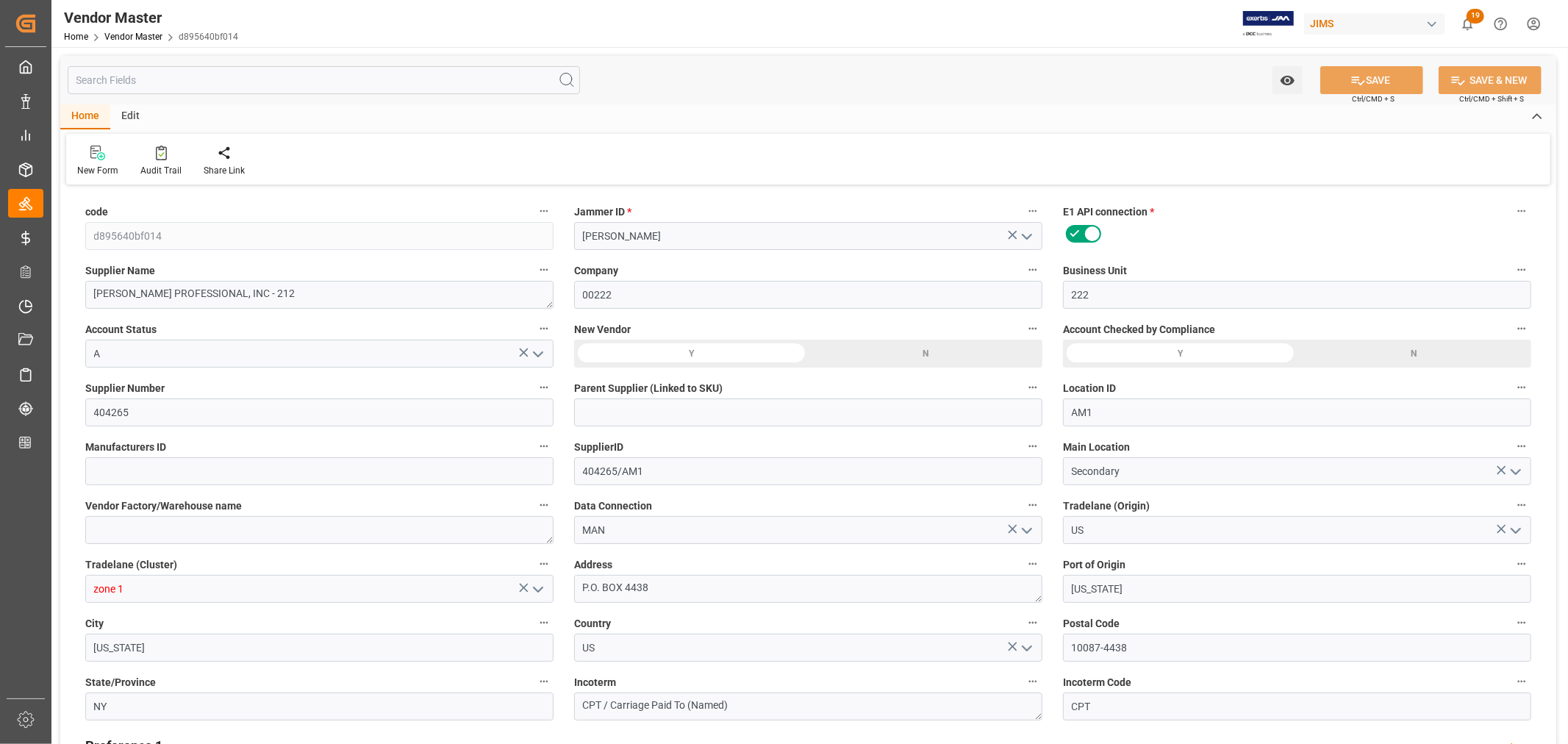
type input "12-08-2023 01:34"
click at [158, 157] on icon at bounding box center [161, 153] width 11 height 15
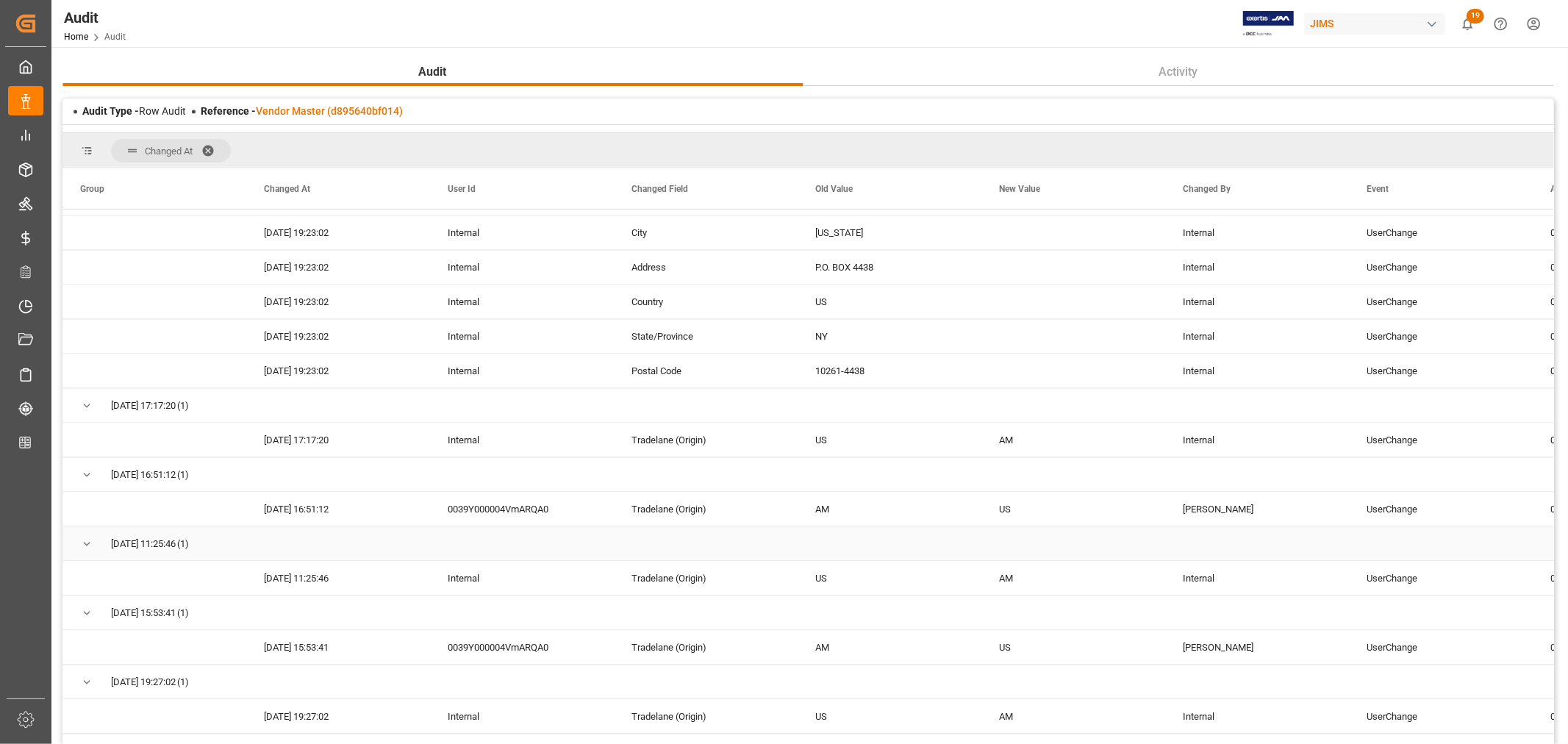
scroll to position [2778, 0]
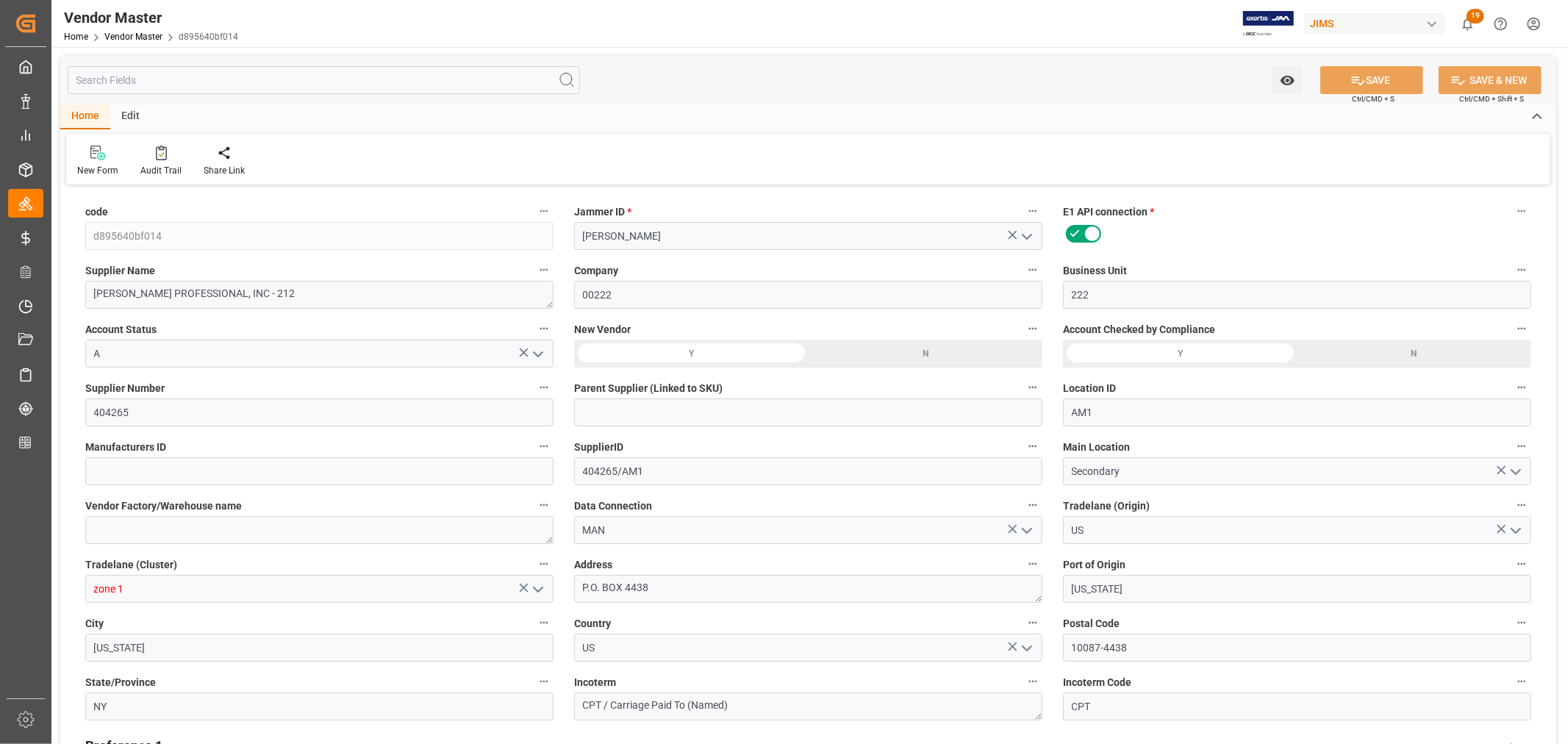
type input "12-08-2023 01:34"
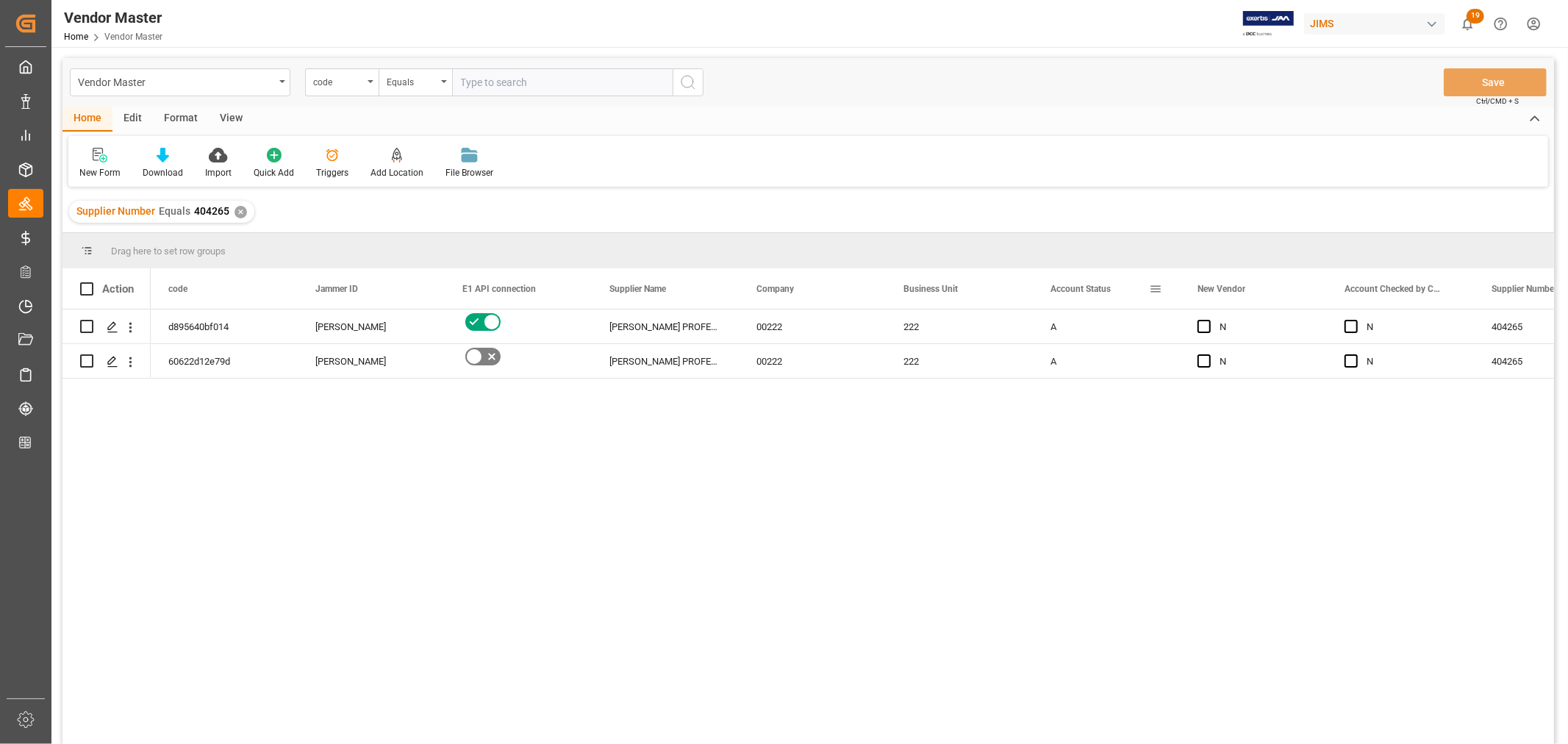
click at [1158, 285] on span at bounding box center [1156, 289] width 13 height 13
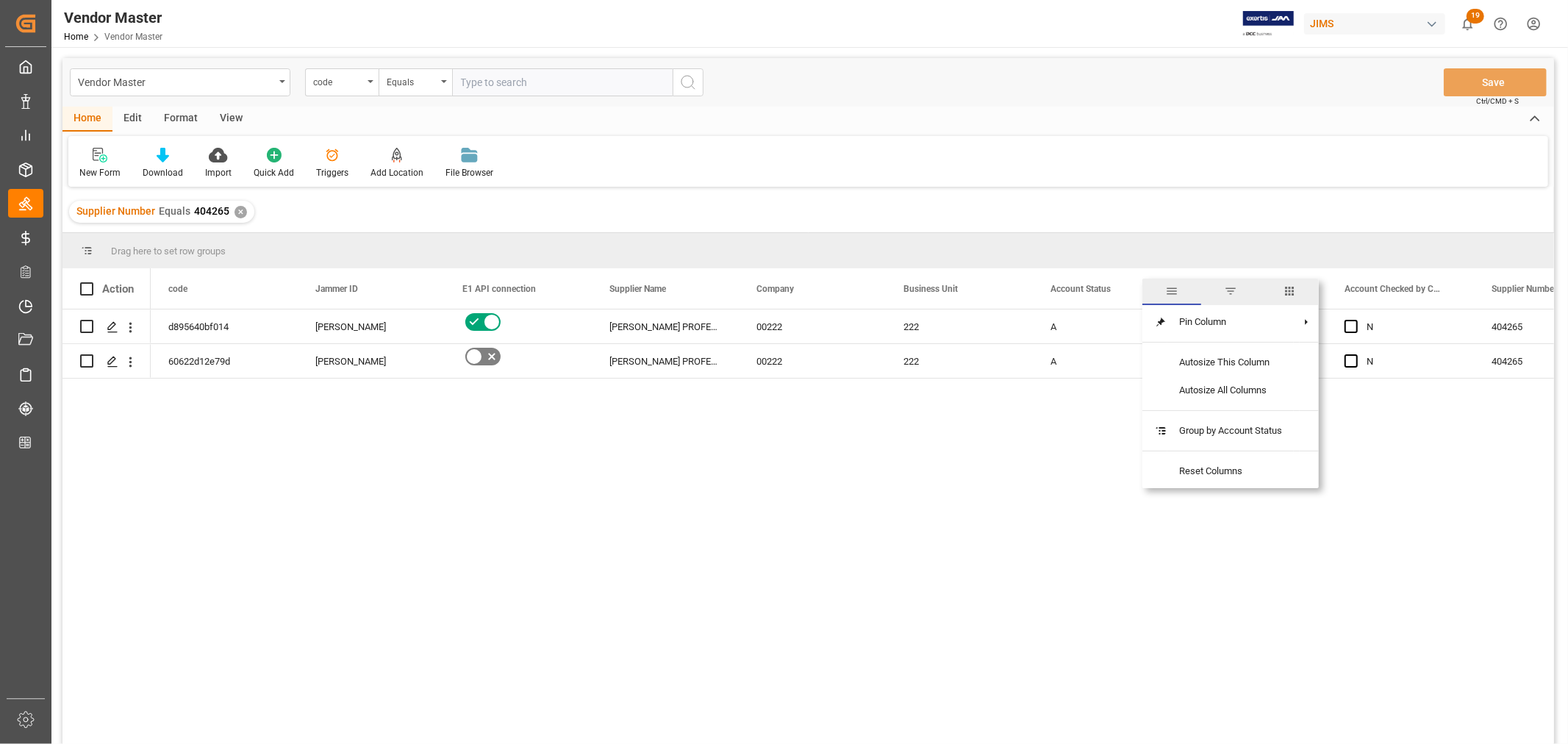
click at [1289, 287] on span "columns" at bounding box center [1290, 291] width 13 height 13
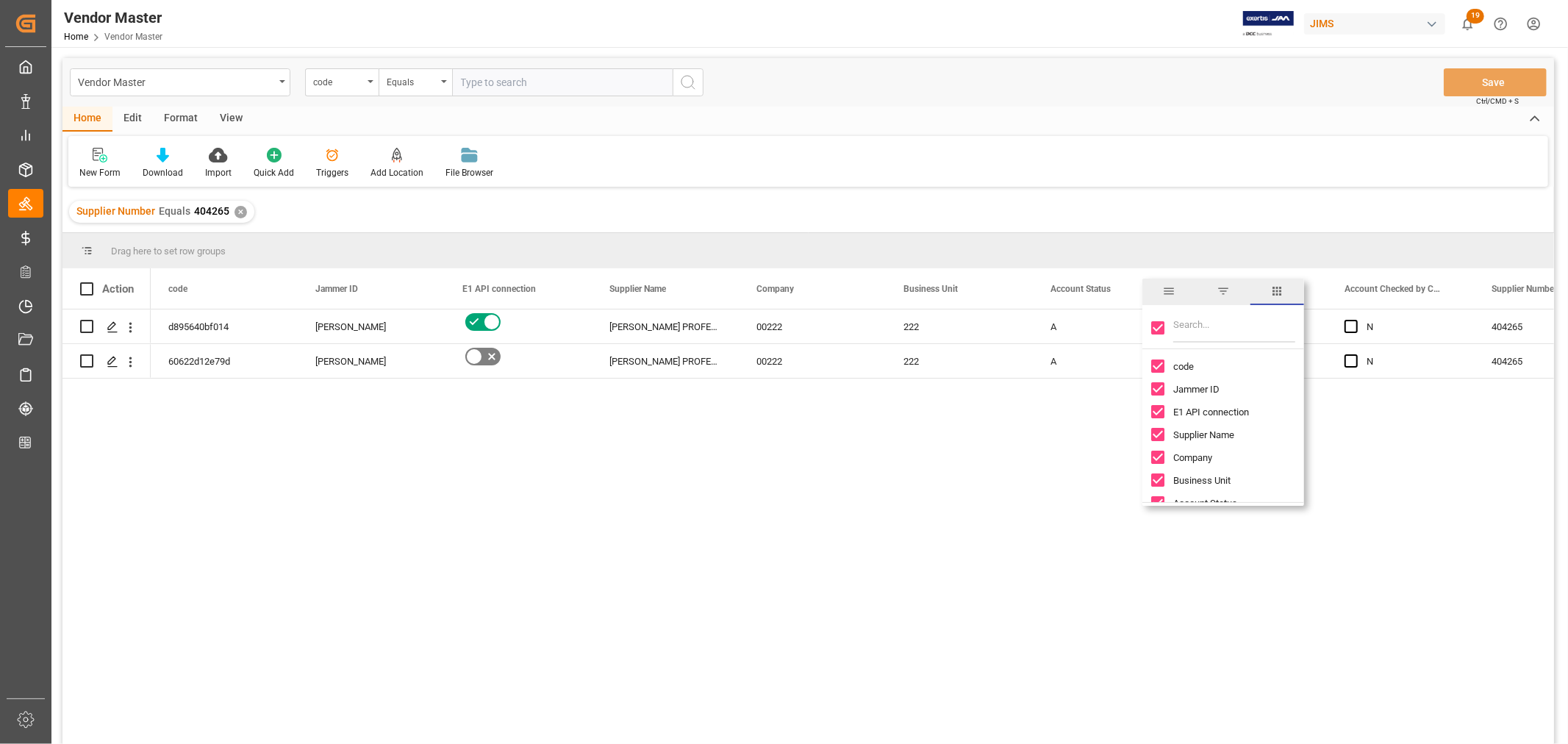
click at [1159, 326] on input "Toggle Select All Columns" at bounding box center [1158, 328] width 13 height 13
checkbox input "false"
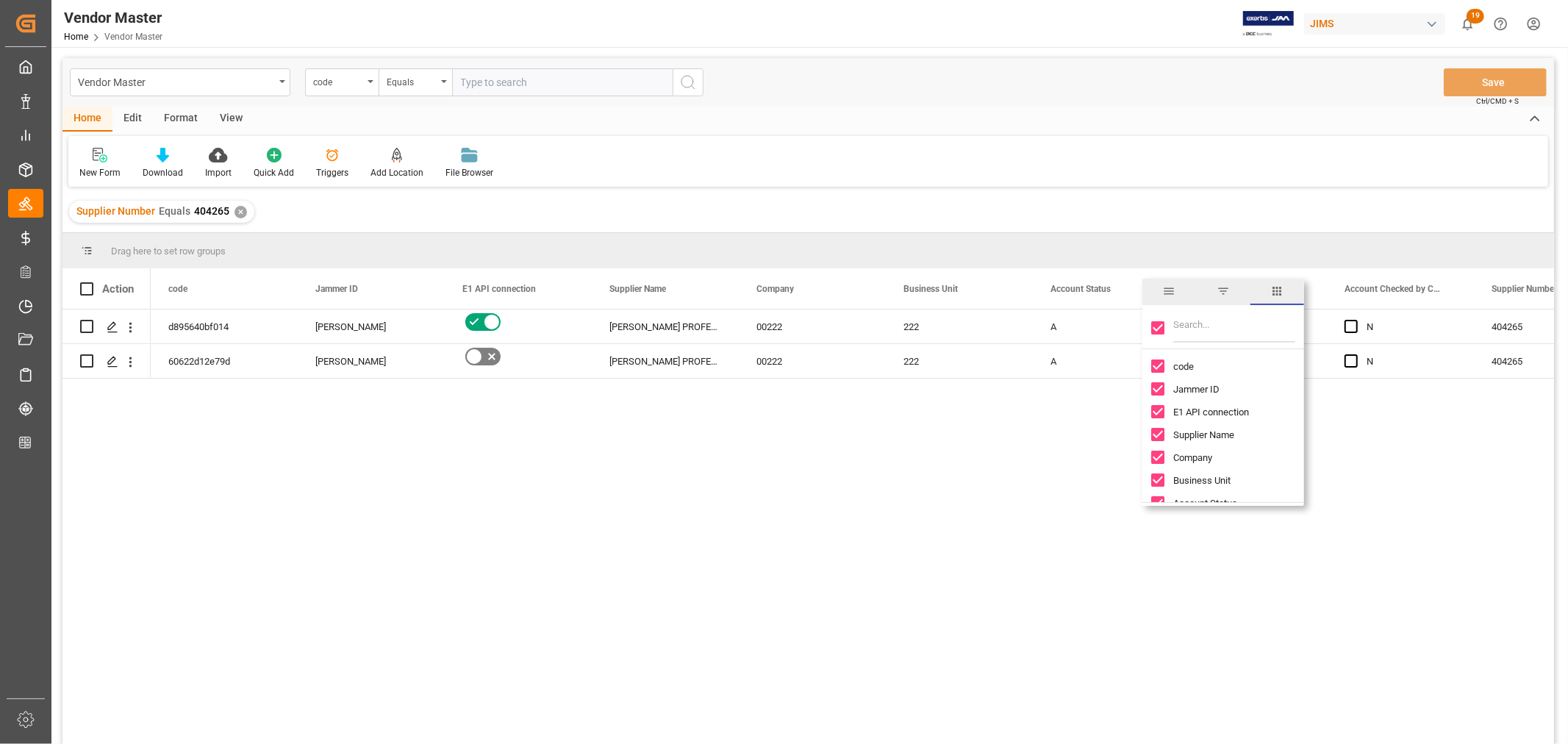
checkbox input "false"
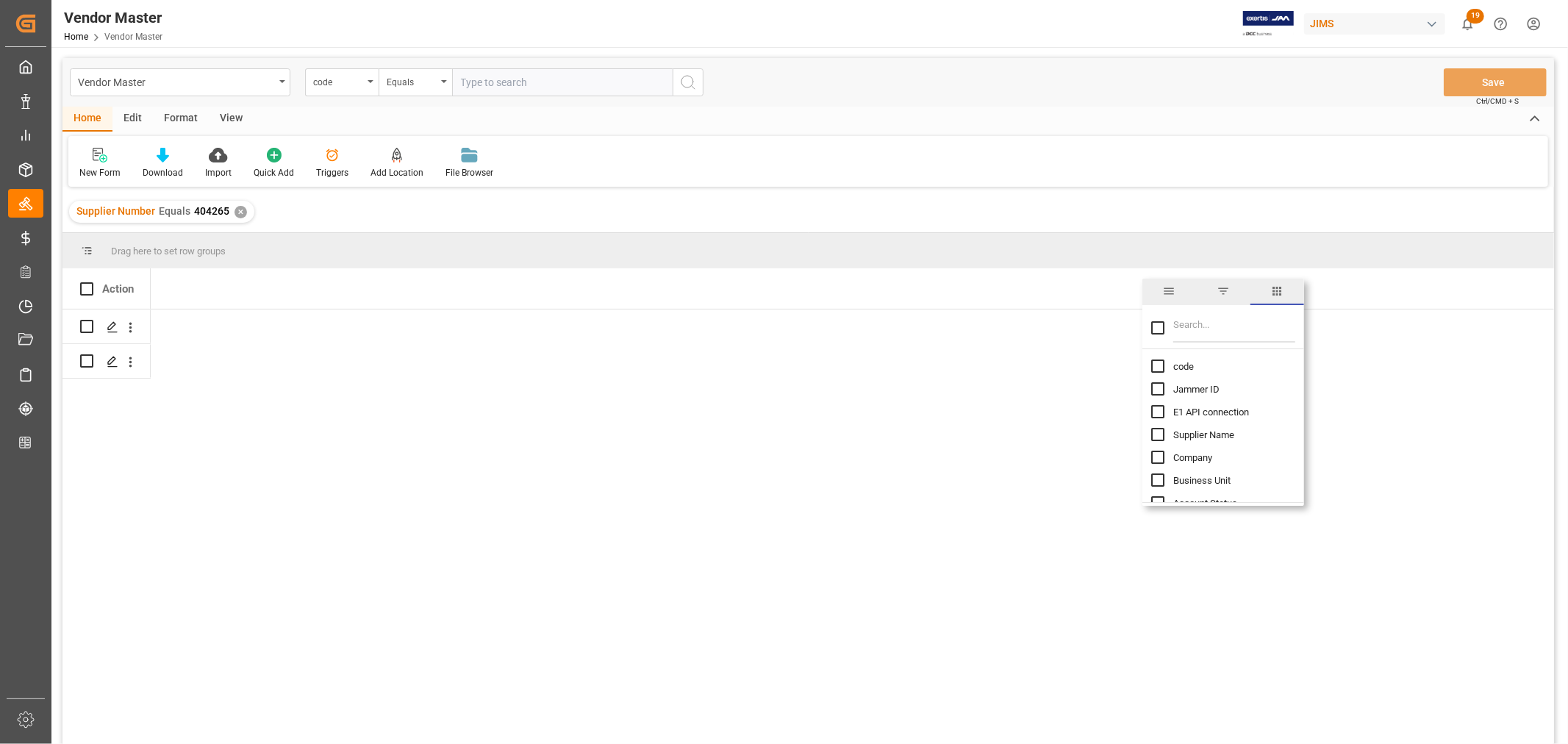
click at [1159, 366] on input "code column toggle visibility (hidden)" at bounding box center [1158, 366] width 13 height 13
checkbox input "true"
checkbox input "false"
click at [1157, 387] on input "Jammer ID column toggle visibility (hidden)" at bounding box center [1158, 389] width 13 height 13
checkbox input "true"
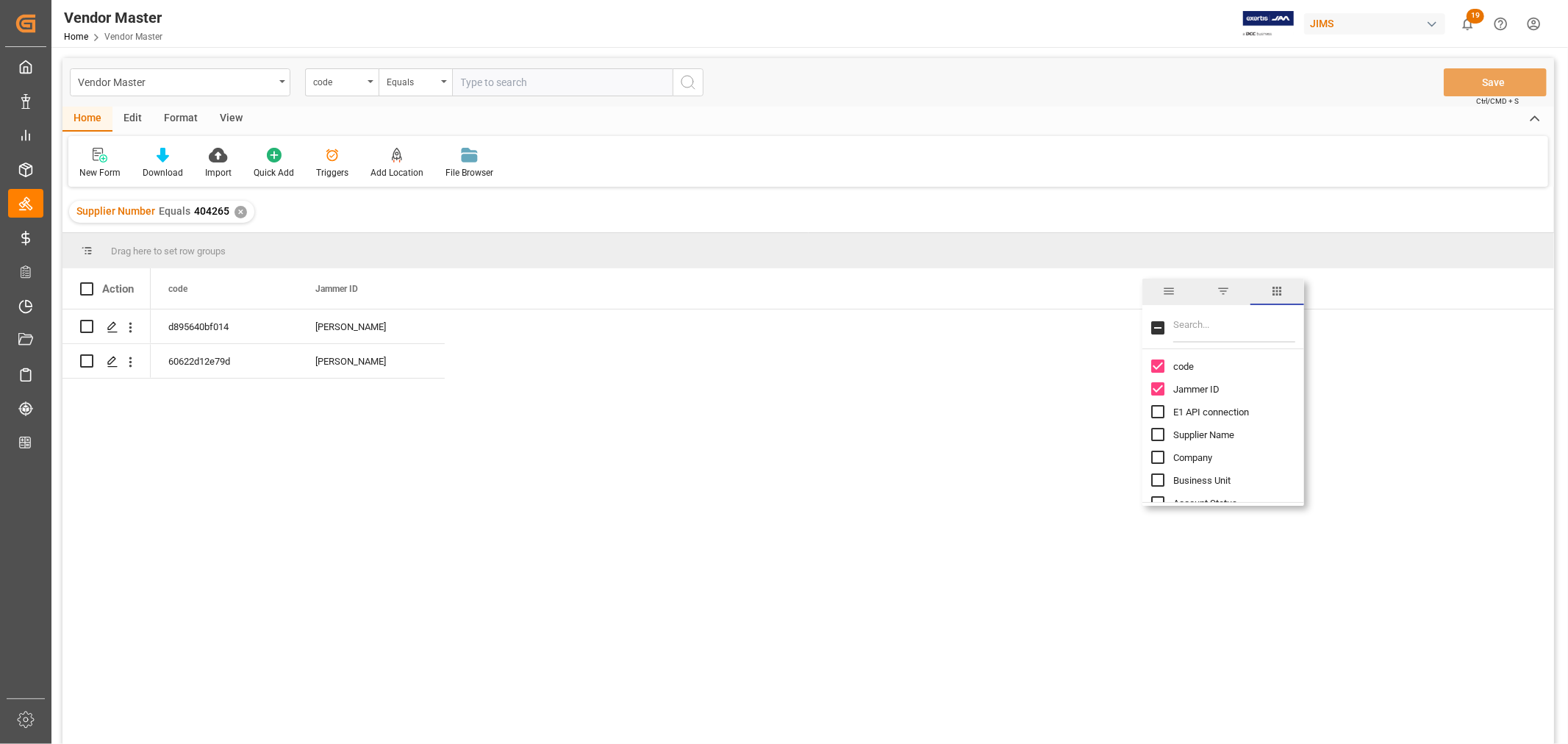
click at [1203, 328] on input "Filter Columns Input" at bounding box center [1234, 328] width 122 height 30
type input "incoterm"
click at [1156, 368] on input "Incoterm column toggle visibility (hidden)" at bounding box center [1158, 366] width 13 height 13
checkbox input "true"
checkbox input "false"
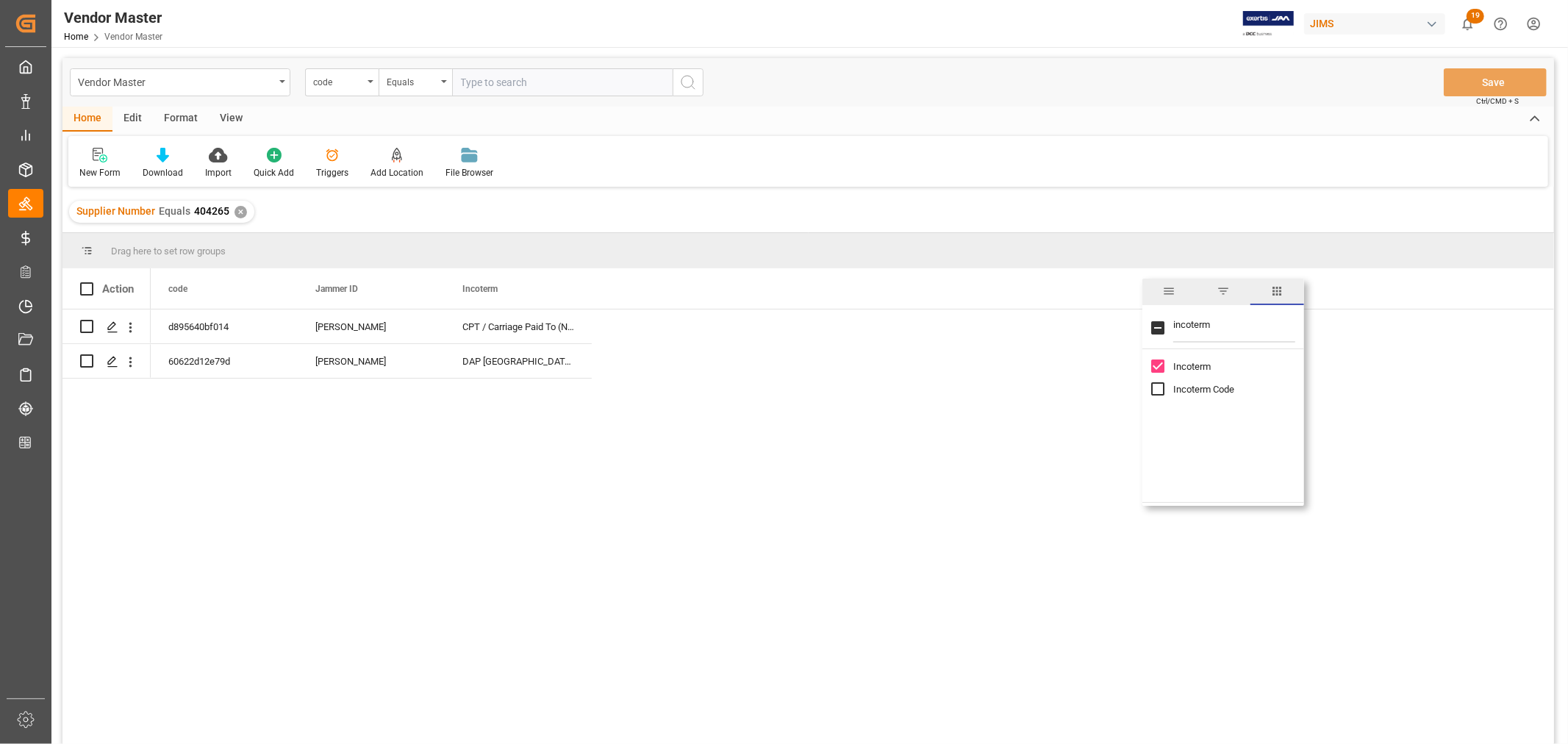
click at [1154, 391] on input "Incoterm Code column toggle visibility (hidden)" at bounding box center [1158, 389] width 13 height 13
checkbox input "true"
click at [509, 334] on div "CPT / Carriage Paid To (Named)" at bounding box center [519, 327] width 147 height 34
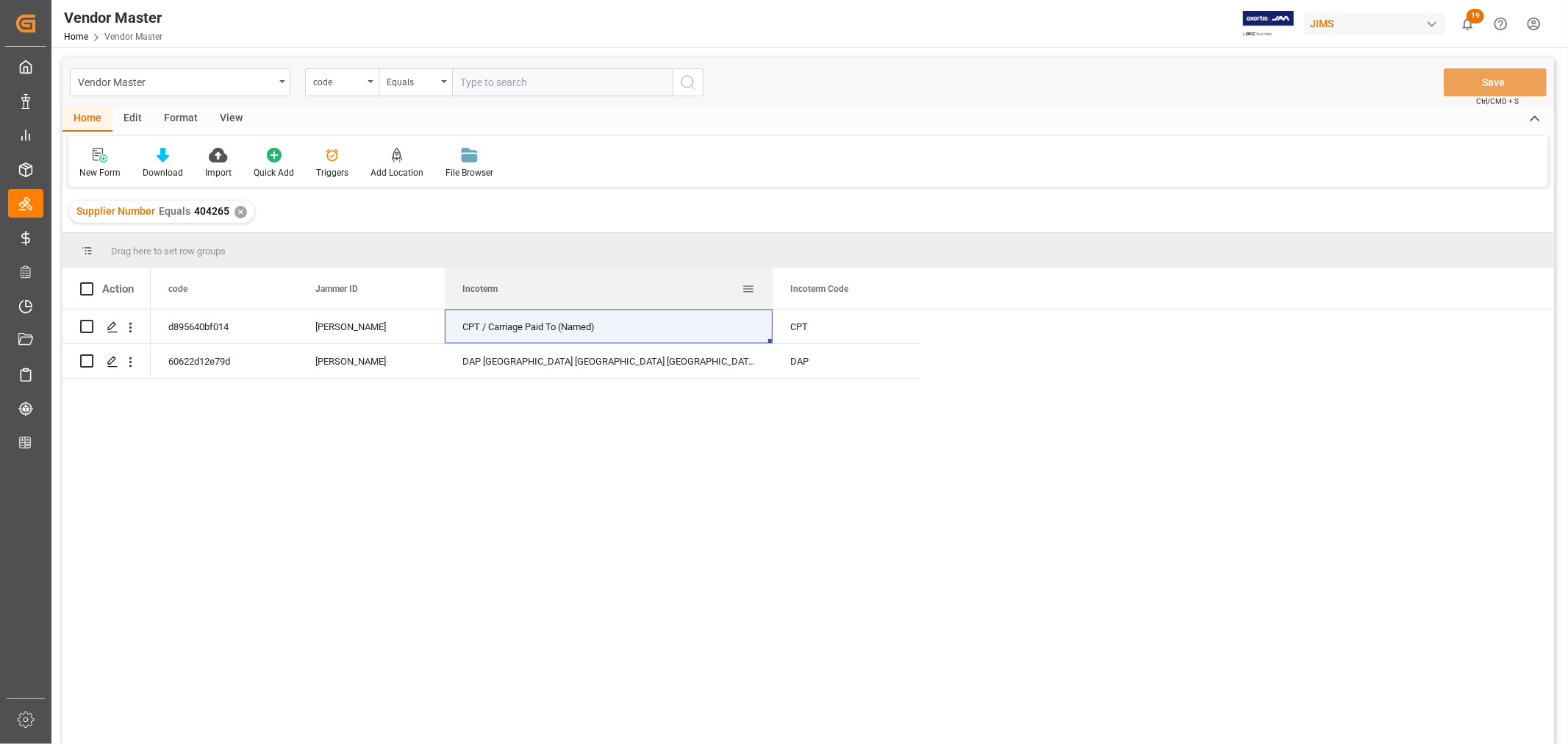
drag, startPoint x: 591, startPoint y: 289, endPoint x: 783, endPoint y: 281, distance: 192.2
click at [776, 280] on div at bounding box center [773, 288] width 6 height 40
click at [531, 325] on div "CPT / Carriage Paid To (Named)" at bounding box center [617, 327] width 344 height 34
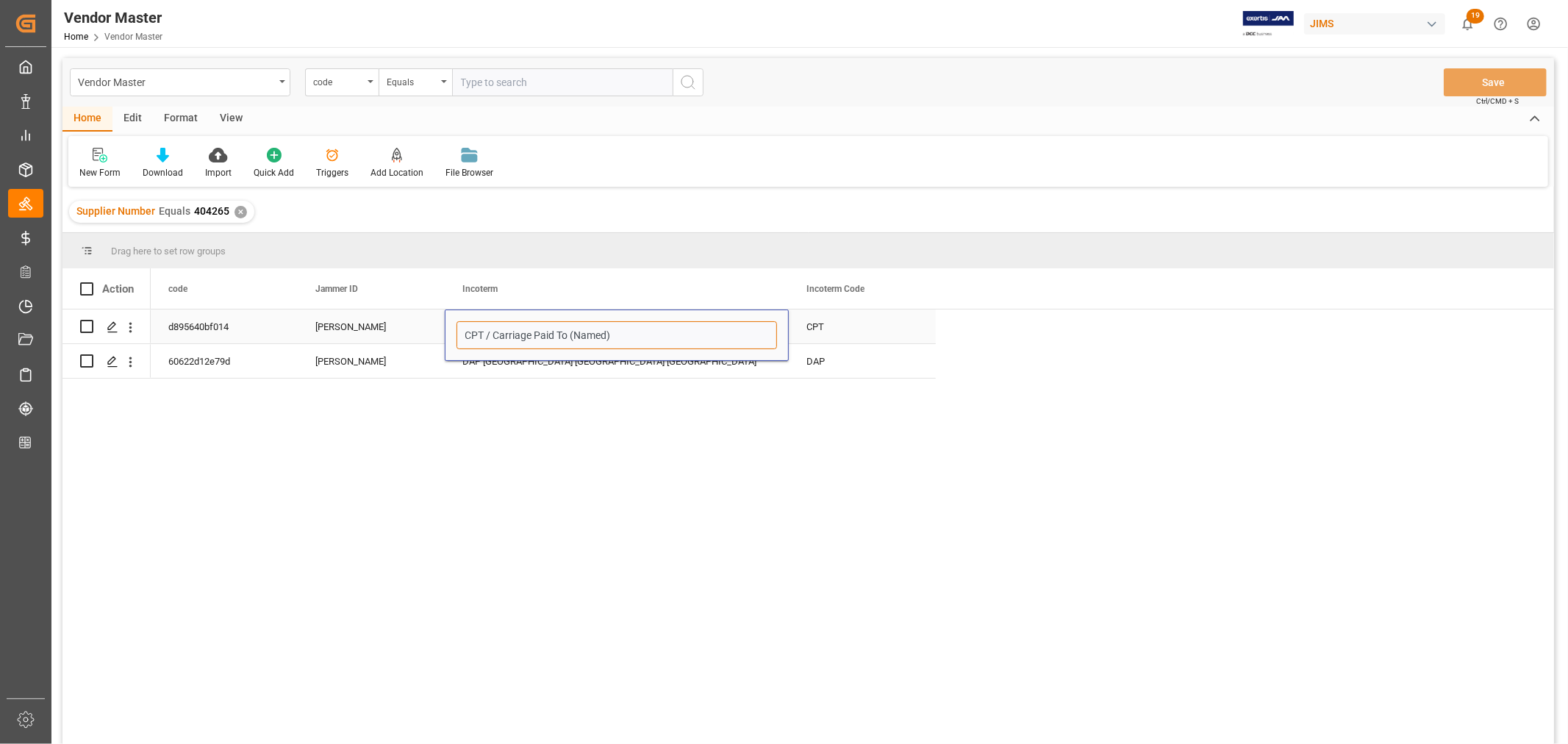
drag, startPoint x: 486, startPoint y: 335, endPoint x: 652, endPoint y: 331, distance: 166.0
click at [652, 331] on input "CPT / Carriage Paid To (Named)" at bounding box center [616, 335] width 320 height 28
click at [802, 502] on div "d895640bf014 Sophia Zhang CPT / Carriage Paid To (Named) CPT 60622d12e79d Sophi…" at bounding box center [852, 532] width 1404 height 444
click at [641, 368] on div "DAP Moreno Valley CA US" at bounding box center [617, 361] width 344 height 34
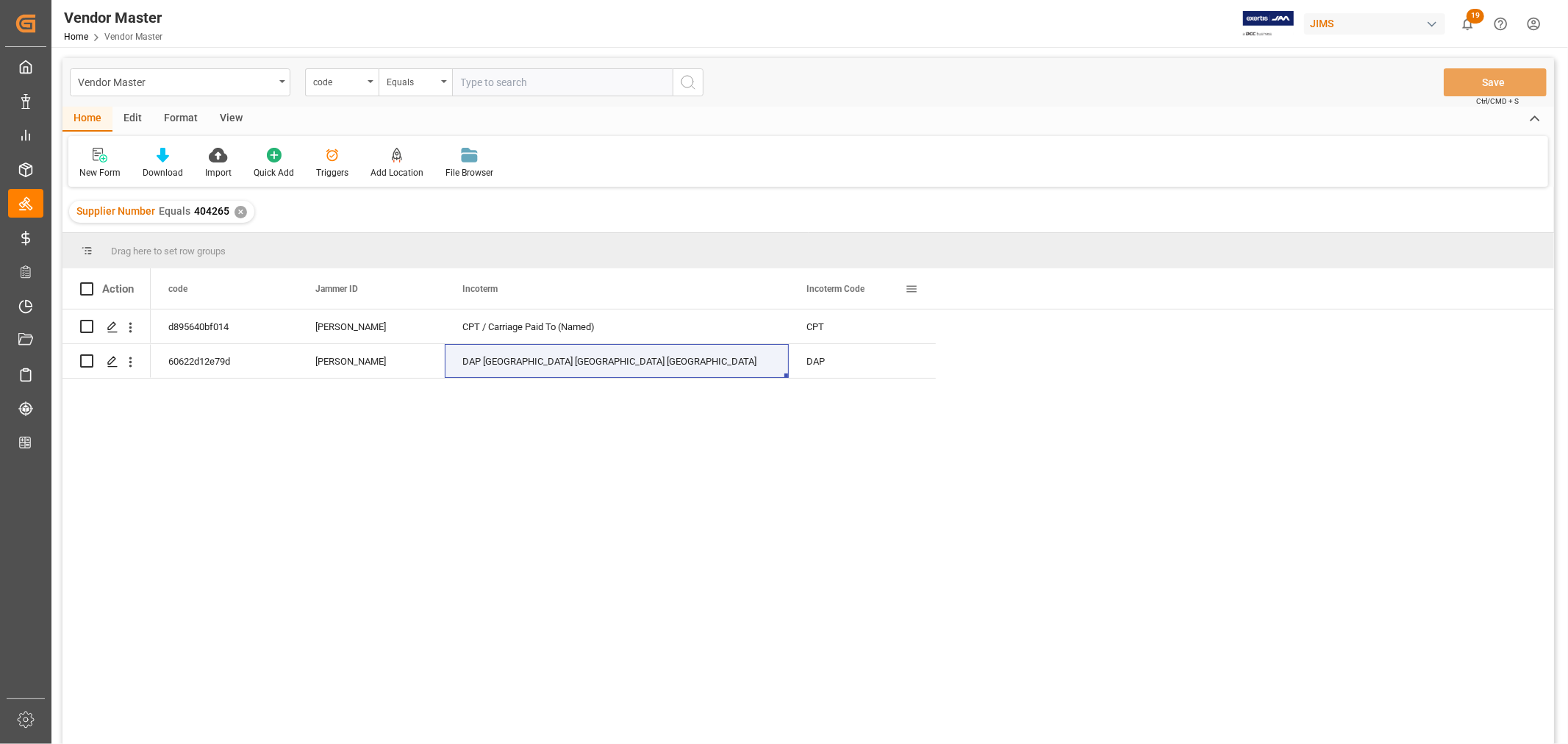
click at [908, 287] on span at bounding box center [912, 289] width 13 height 13
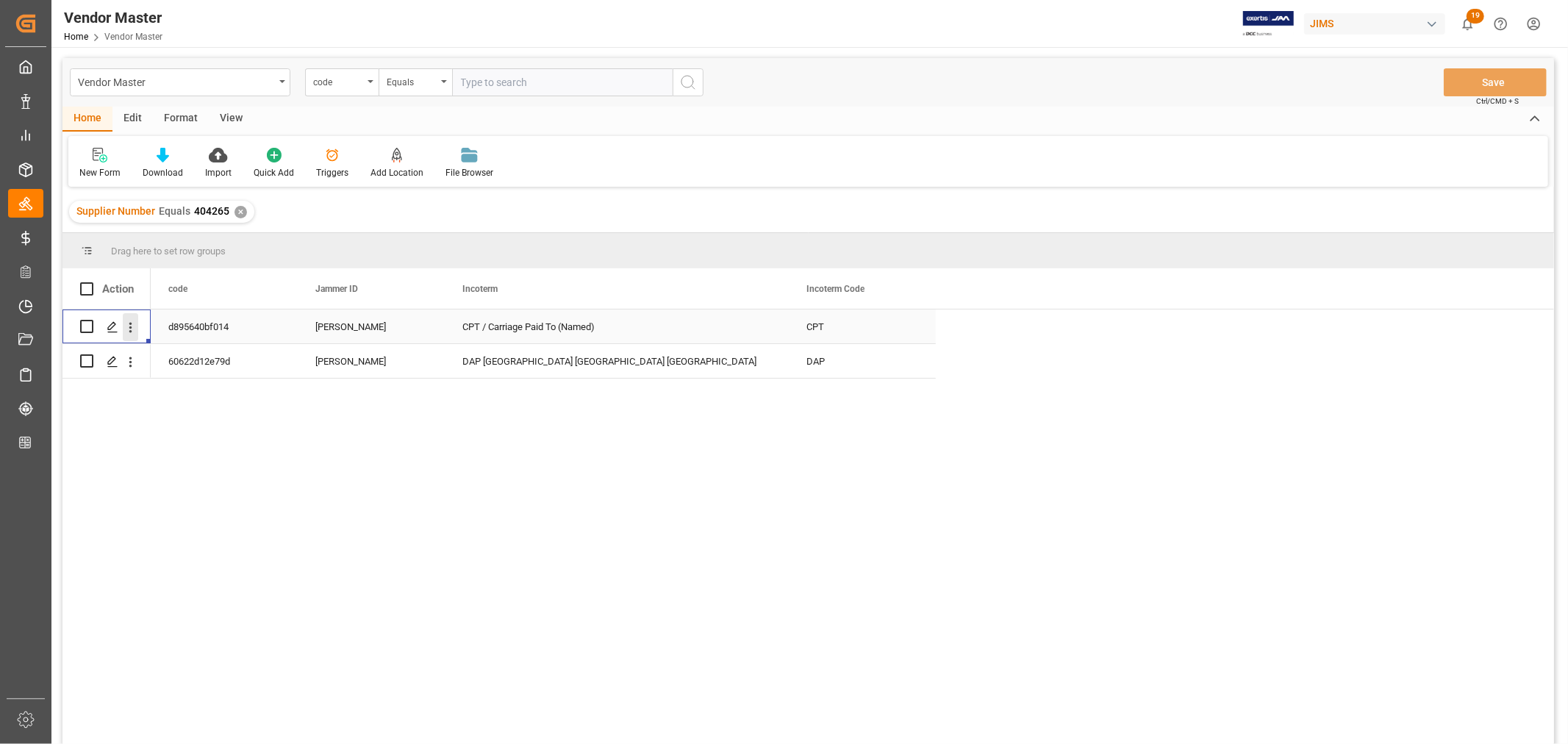
click at [129, 326] on icon "open menu" at bounding box center [131, 327] width 3 height 10
click at [178, 355] on span "Open in new tab" at bounding box center [227, 358] width 134 height 16
click at [525, 326] on div "CPT / Carriage Paid To (Named)" at bounding box center [617, 327] width 344 height 34
click at [529, 328] on div "CPT / Carriage Paid To (Named)" at bounding box center [617, 327] width 344 height 34
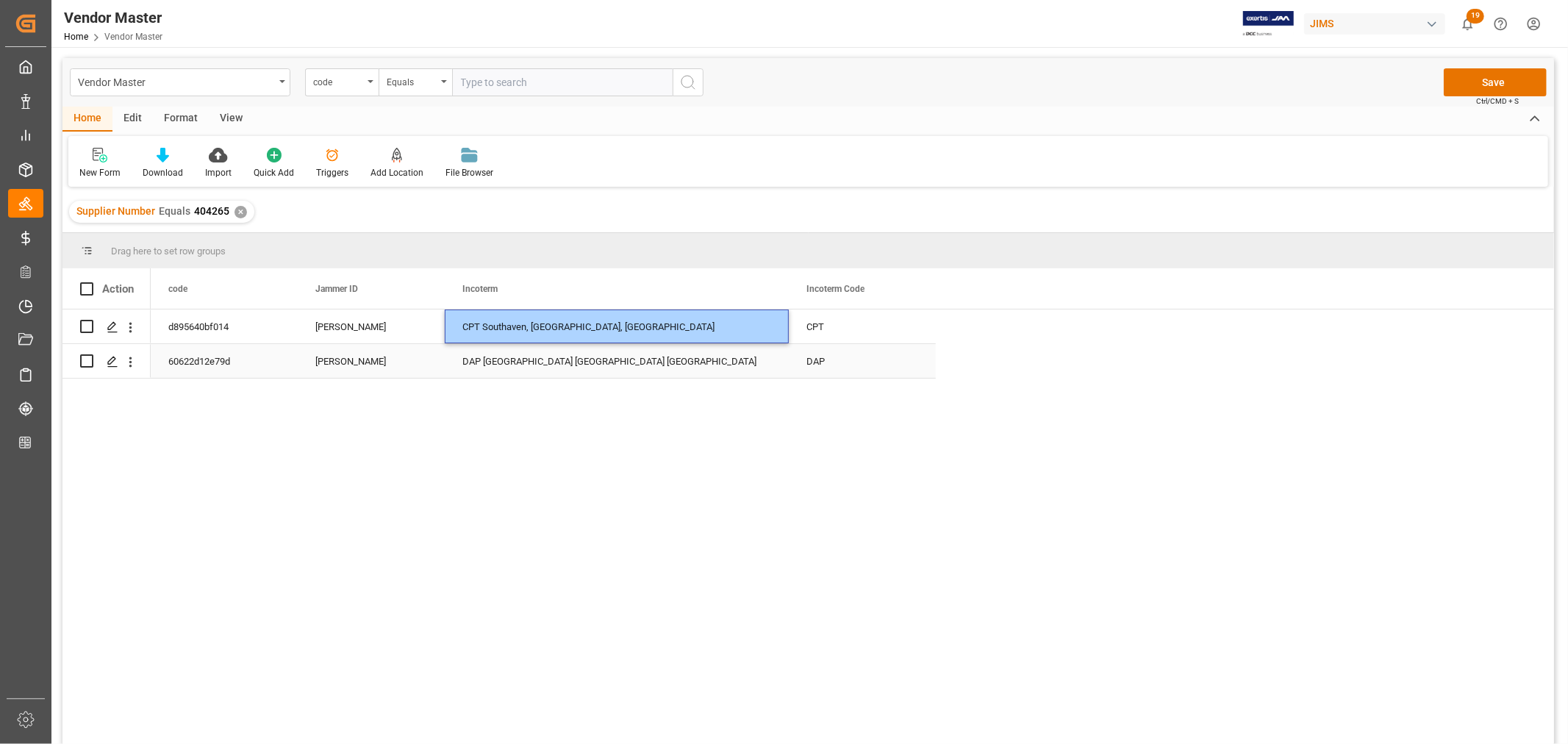
click at [516, 360] on div "DAP Moreno Valley CA US" at bounding box center [617, 361] width 344 height 34
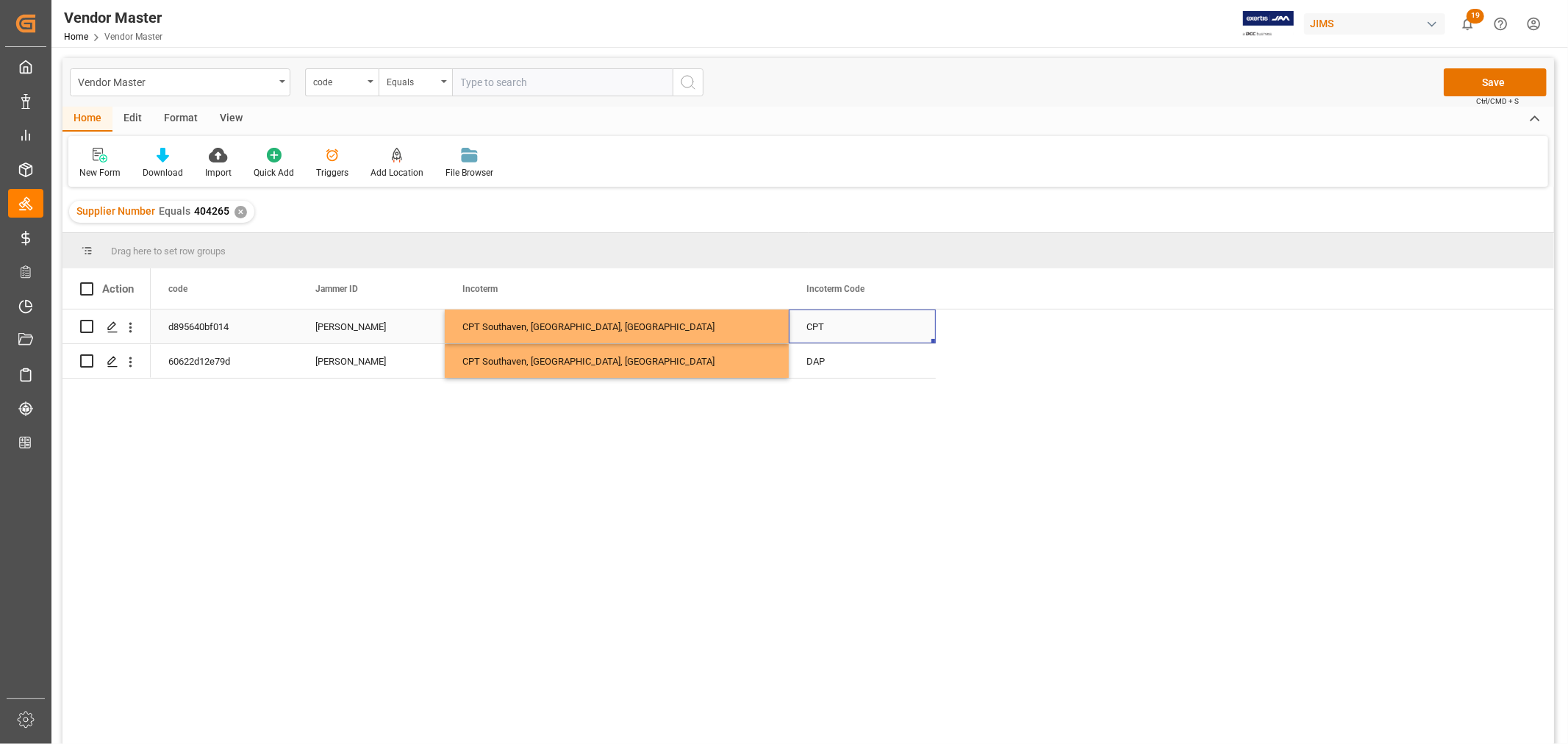
click at [848, 327] on div "CPT" at bounding box center [863, 327] width 147 height 34
click at [835, 359] on div "DAP" at bounding box center [863, 361] width 147 height 34
click at [820, 354] on input "DAP" at bounding box center [862, 352] width 123 height 28
type input "CPT"
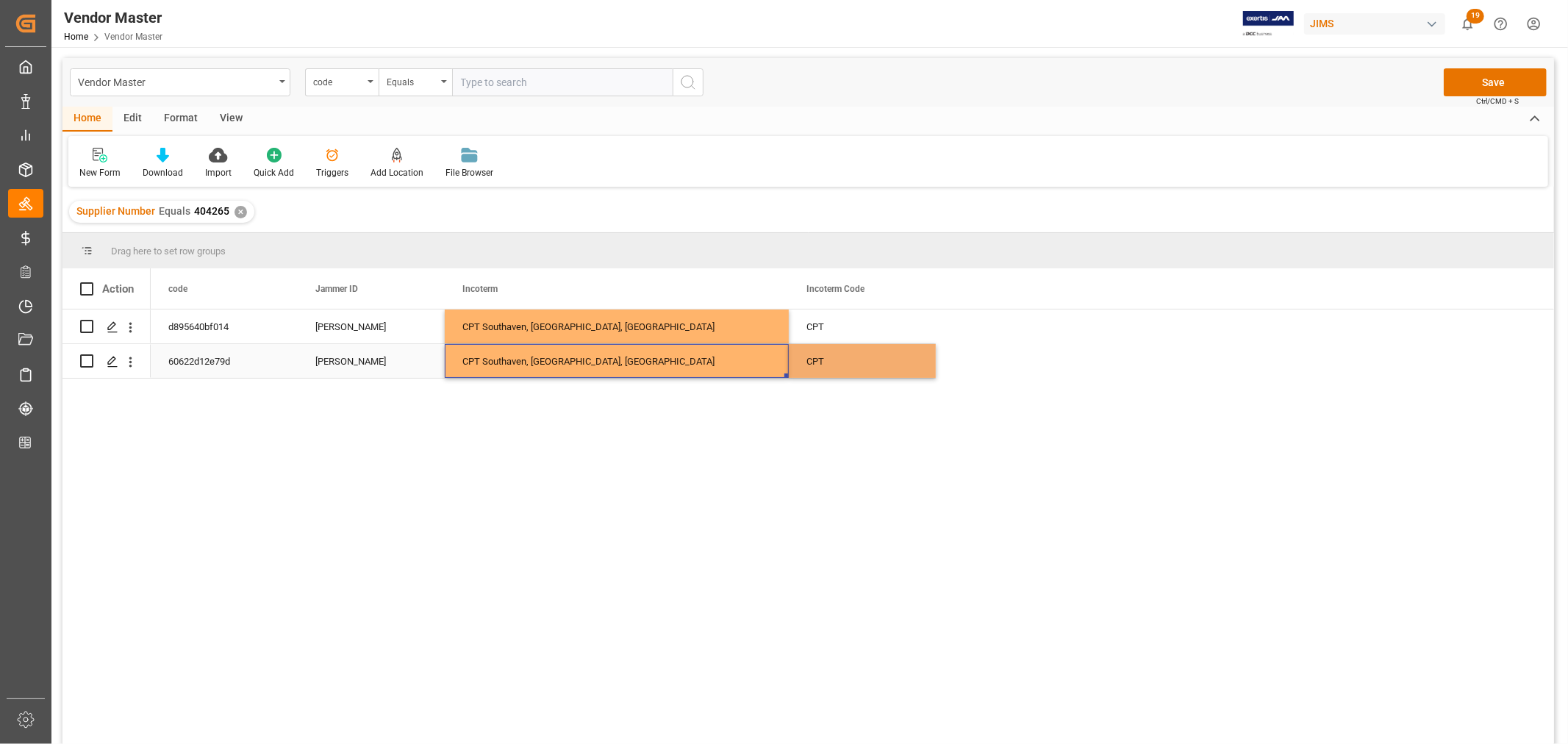
click at [564, 372] on div "CPT Southaven, MS, US" at bounding box center [617, 361] width 344 height 34
click at [1503, 88] on button "Save" at bounding box center [1495, 83] width 103 height 28
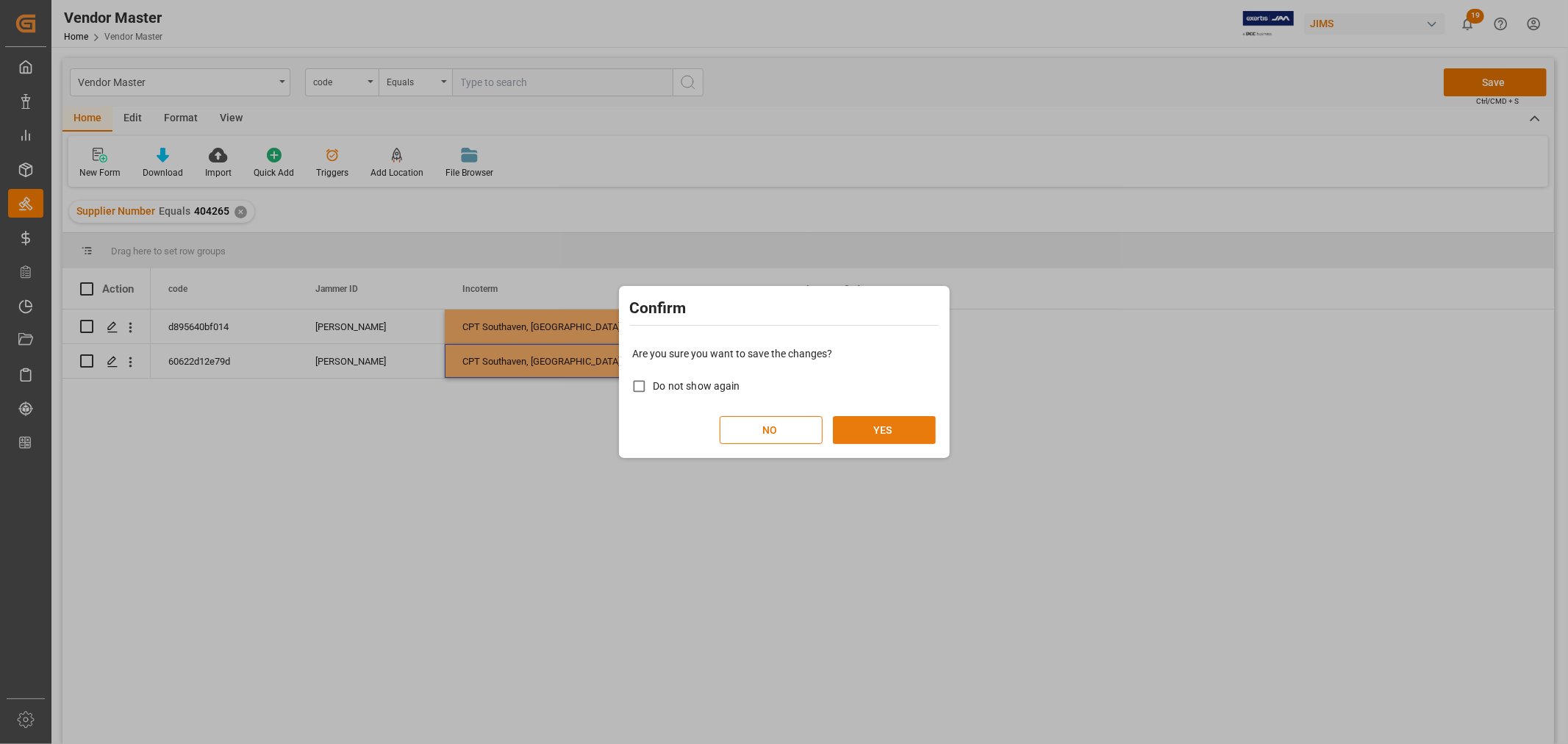
click at [878, 435] on button "YES" at bounding box center [884, 430] width 103 height 28
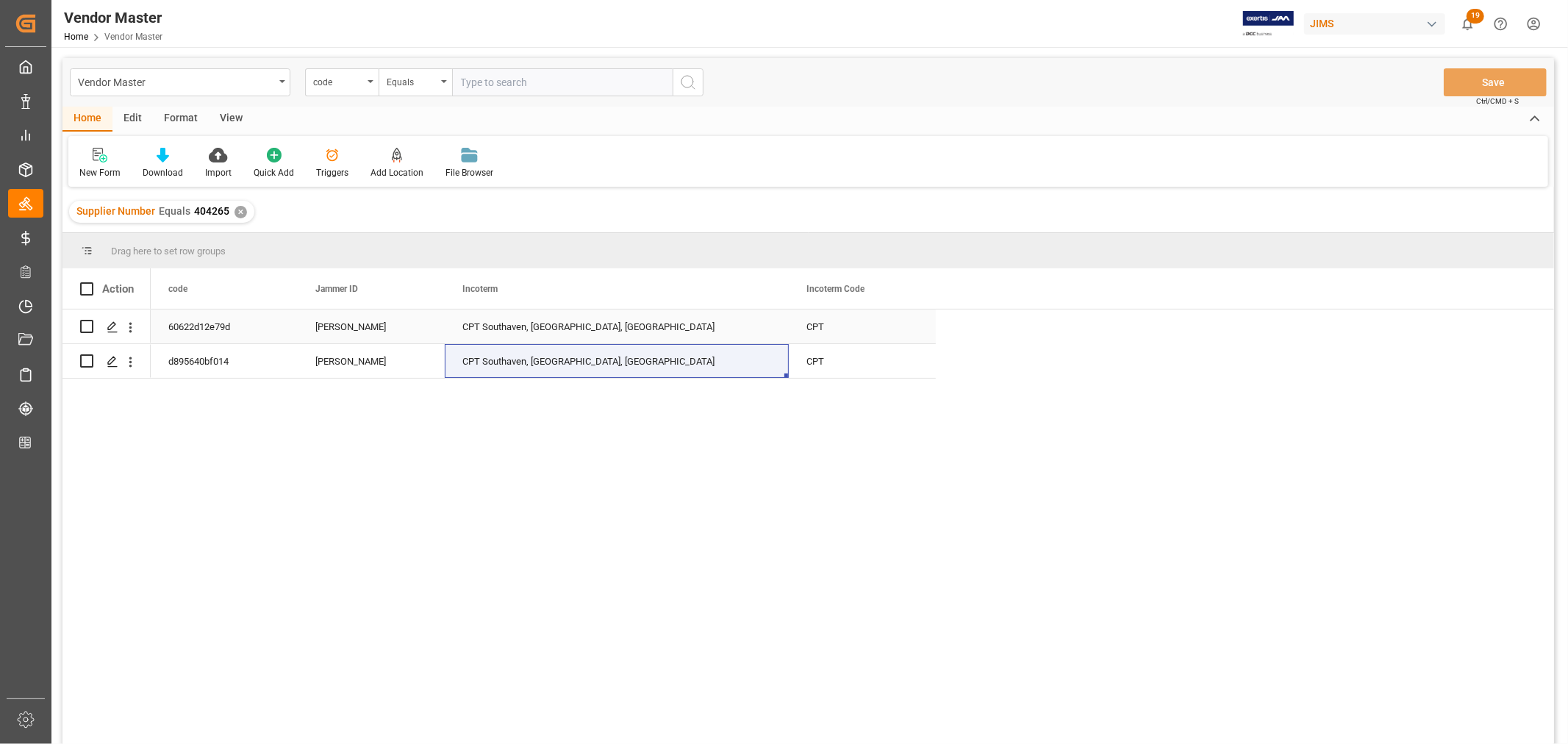
click at [531, 328] on div "CPT Southaven, MS, US" at bounding box center [617, 327] width 344 height 34
click at [237, 213] on div "✕" at bounding box center [241, 212] width 13 height 13
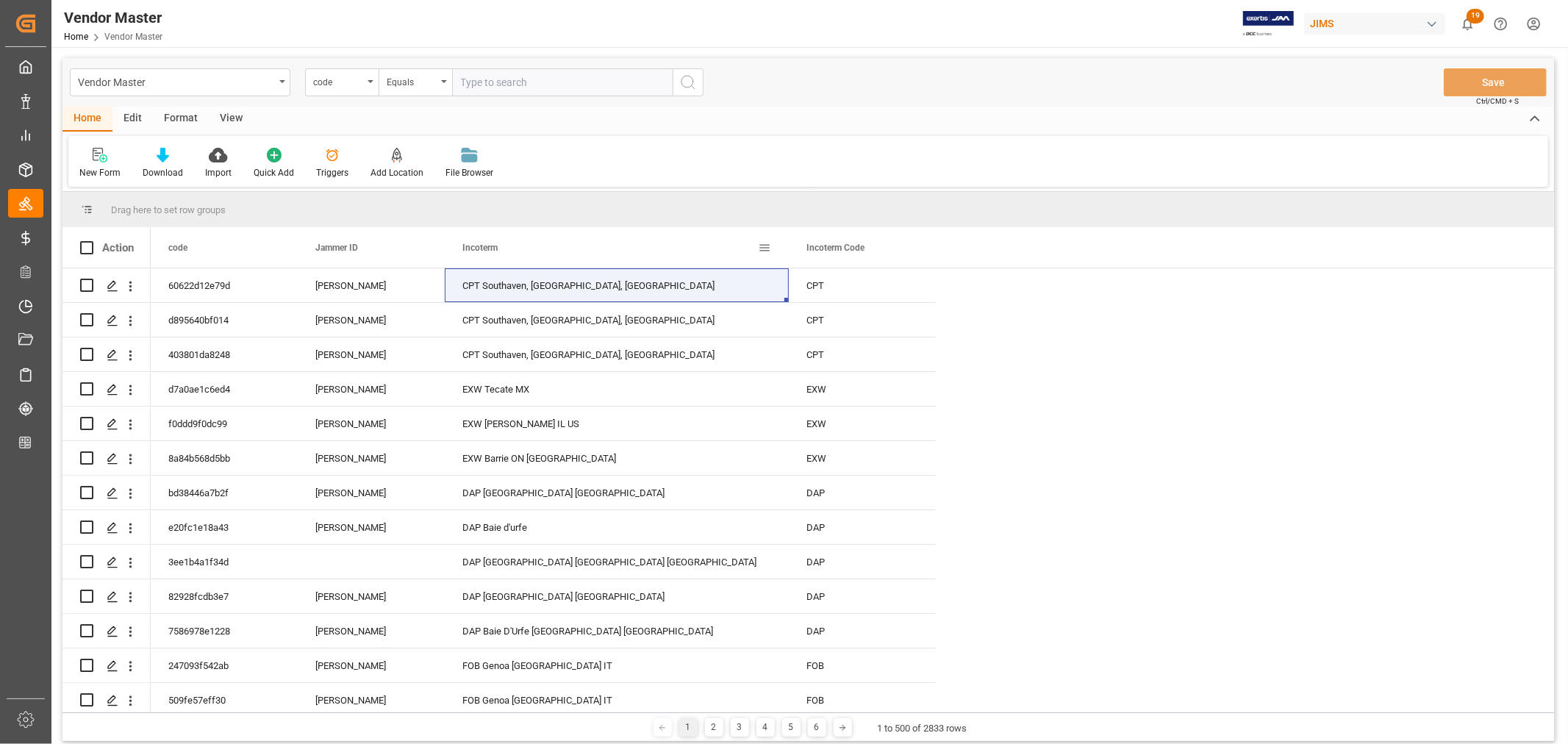
click at [765, 246] on span at bounding box center [765, 248] width 13 height 13
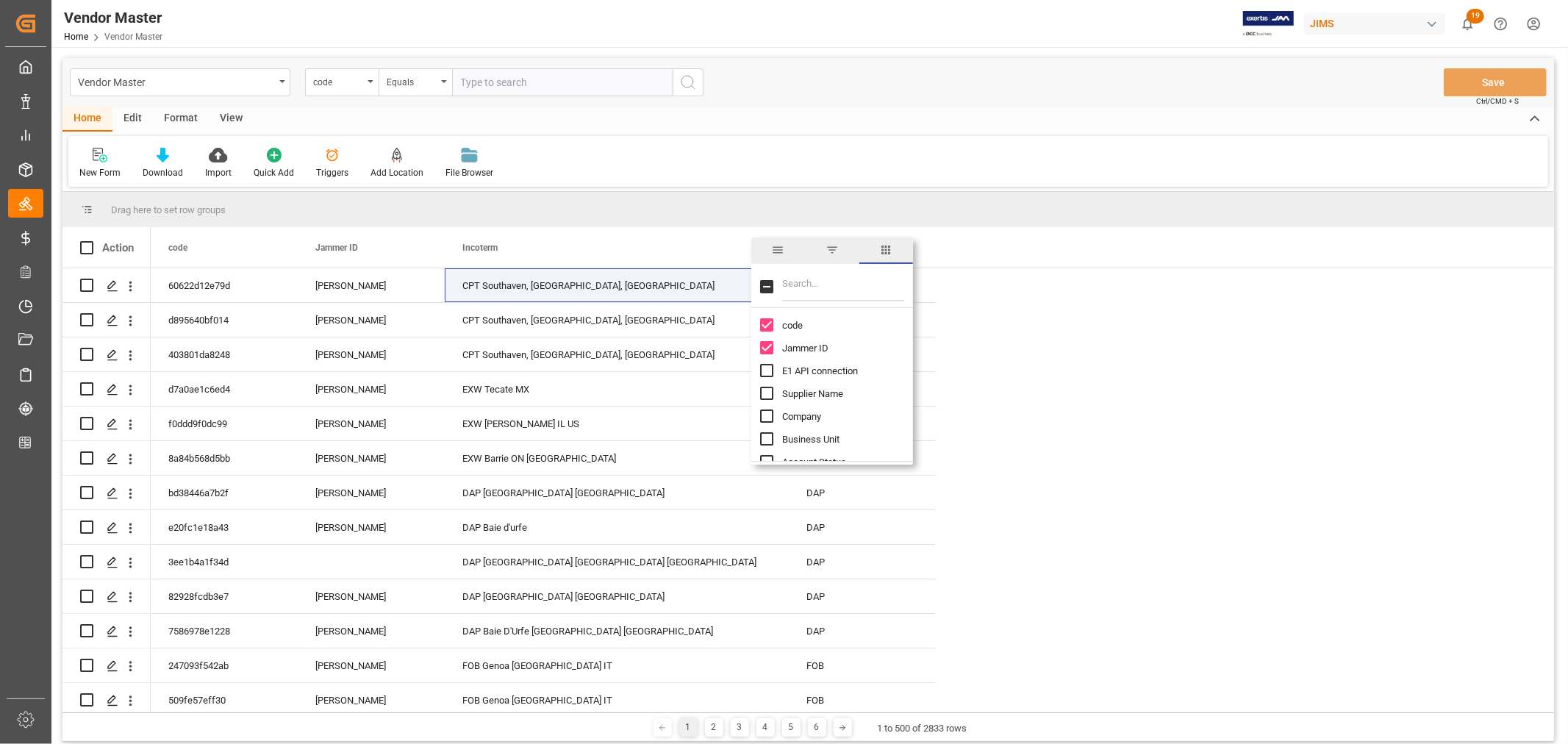
click at [832, 248] on span "filter" at bounding box center [832, 250] width 13 height 13
type input "CPT Southaven, MS, US"
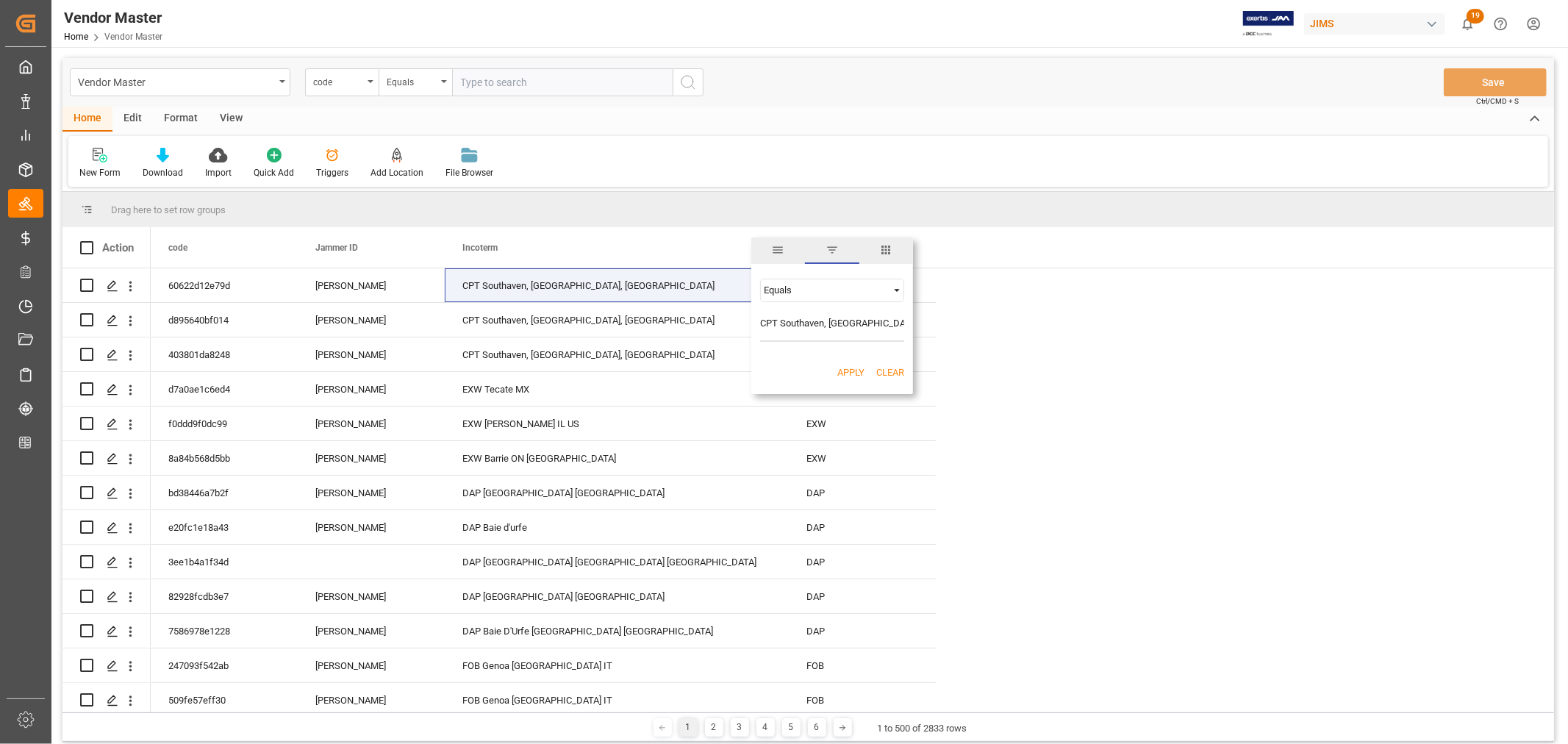
click at [846, 371] on button "Apply" at bounding box center [851, 373] width 27 height 15
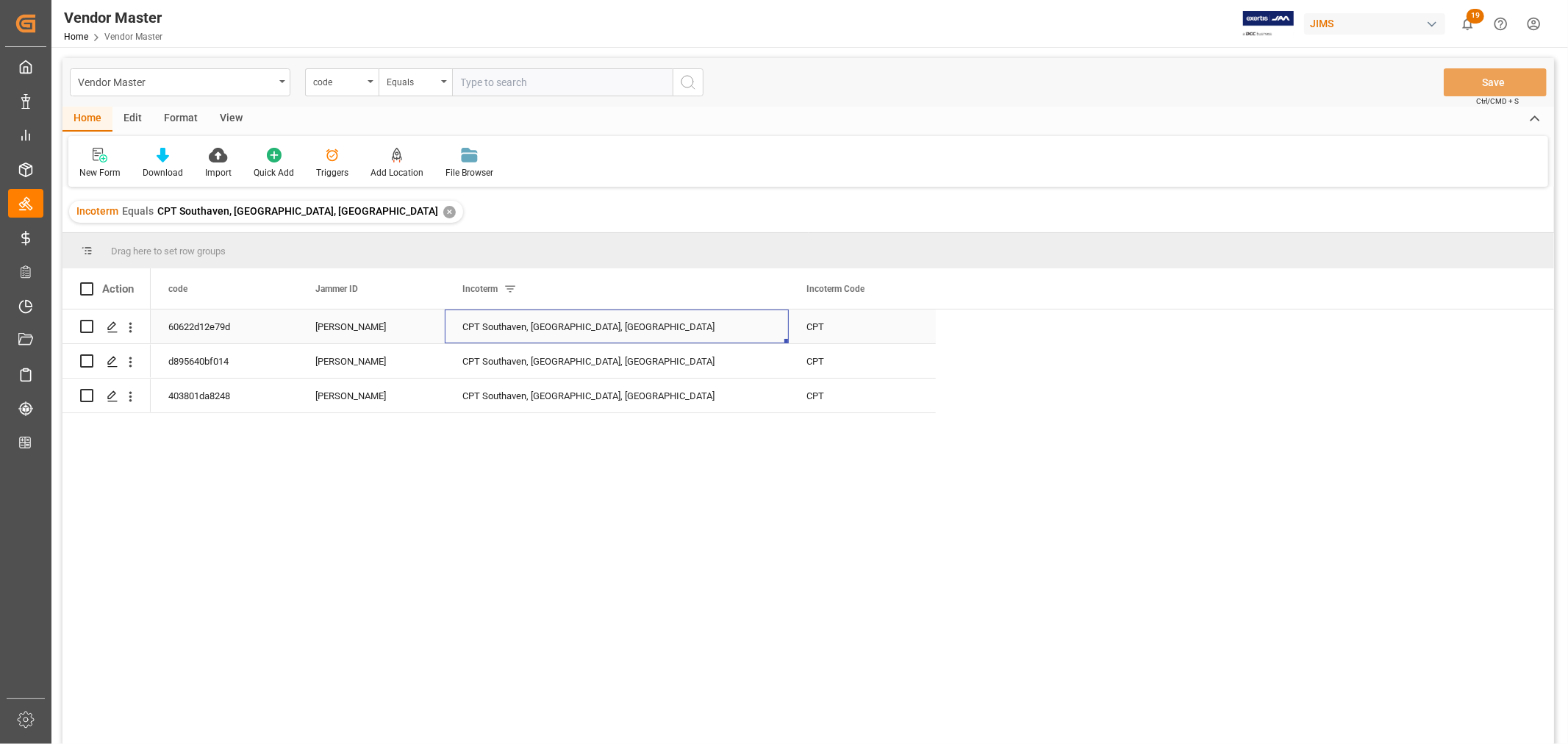
click at [540, 331] on div "CPT Southaven, MS, US" at bounding box center [617, 327] width 344 height 34
click at [909, 288] on span at bounding box center [912, 289] width 13 height 13
click at [1033, 292] on span "columns" at bounding box center [1033, 291] width 13 height 13
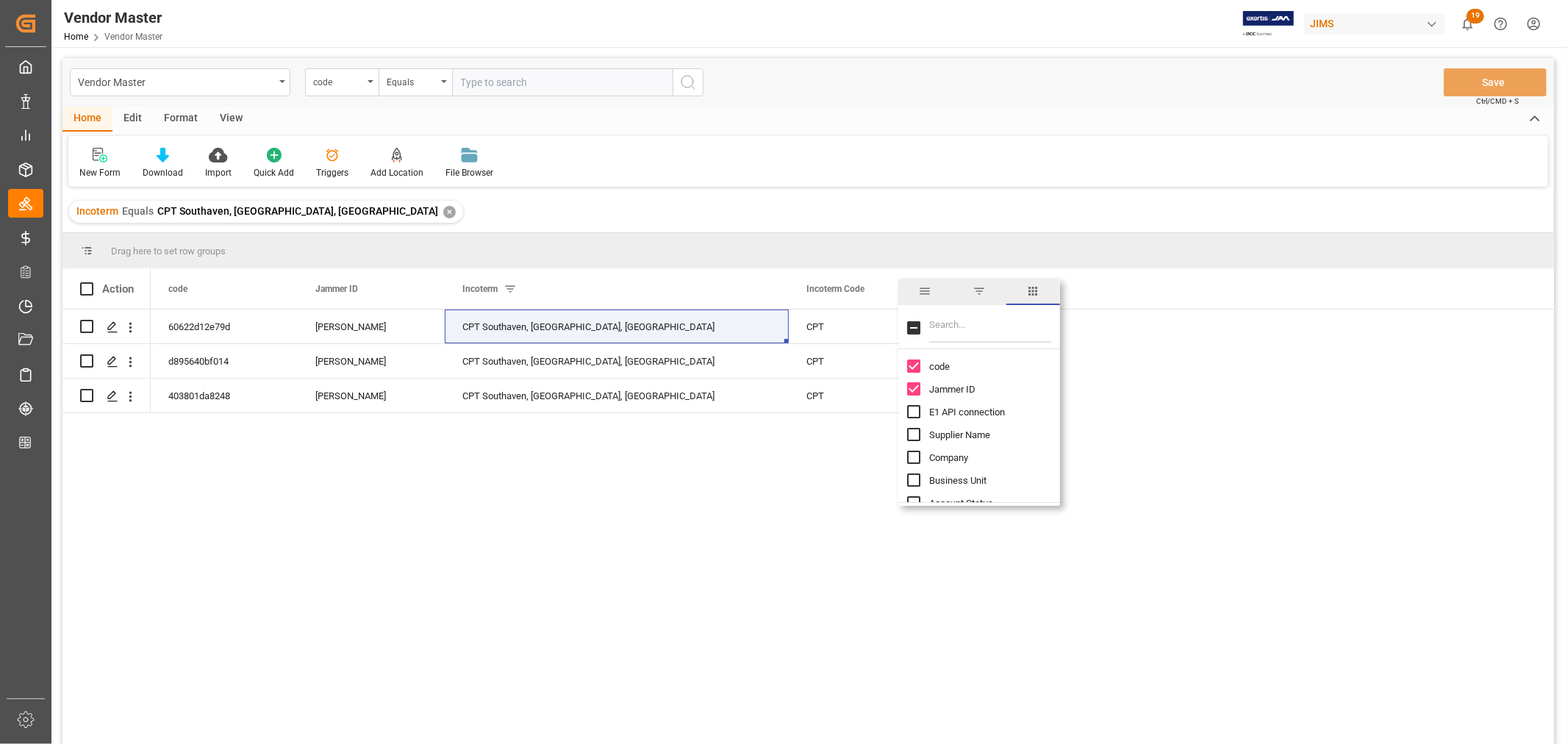
click at [962, 326] on input "Filter Columns Input" at bounding box center [991, 328] width 122 height 30
type input "supplier"
click at [910, 388] on input "Supplier Number column toggle visibility (hidden)" at bounding box center [914, 389] width 13 height 13
checkbox input "true"
checkbox input "false"
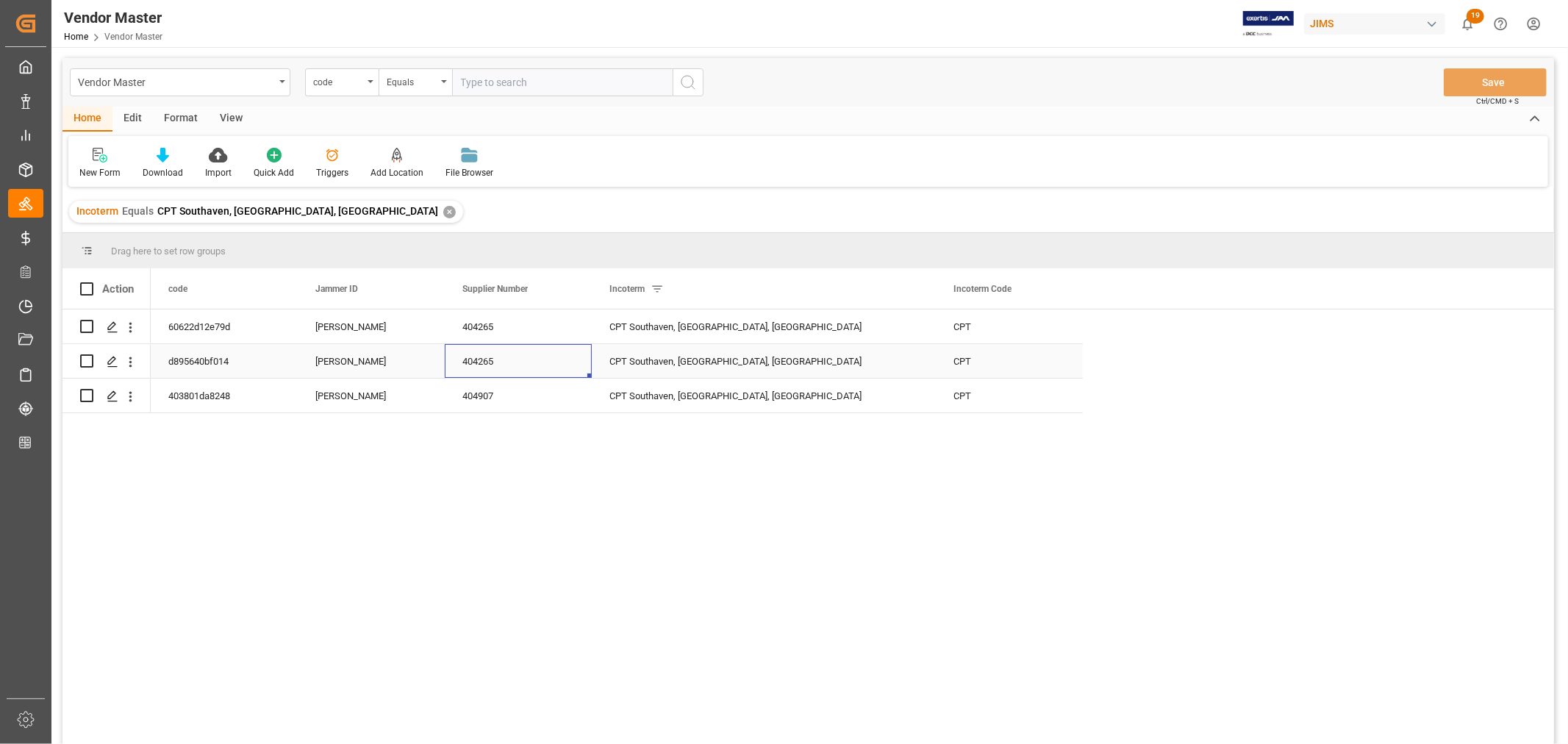
click at [475, 357] on div "404265" at bounding box center [519, 361] width 147 height 34
click at [481, 326] on div "404265" at bounding box center [519, 327] width 147 height 34
click at [134, 398] on icon "open menu" at bounding box center [130, 396] width 16 height 16
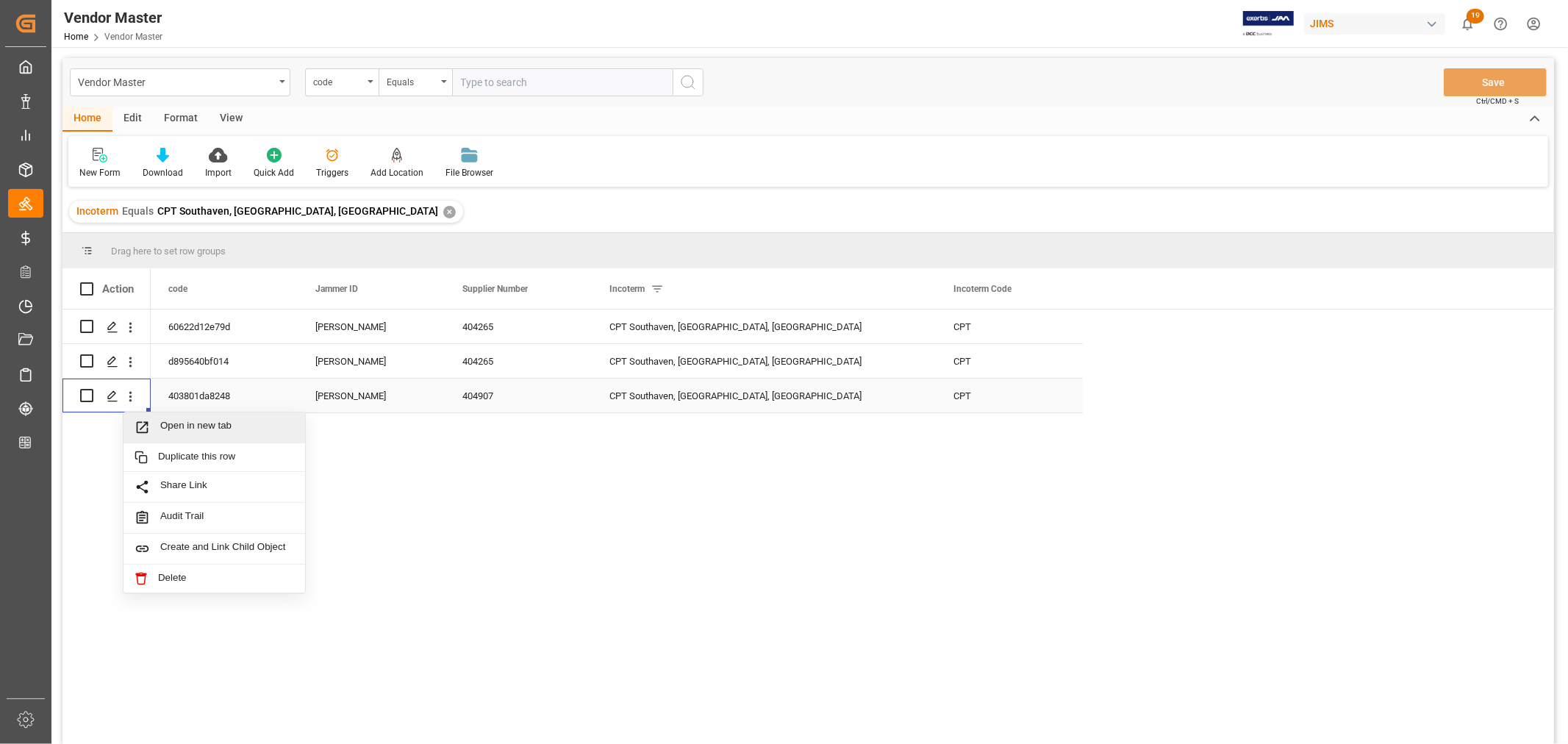
click at [189, 430] on span "Open in new tab" at bounding box center [227, 427] width 134 height 16
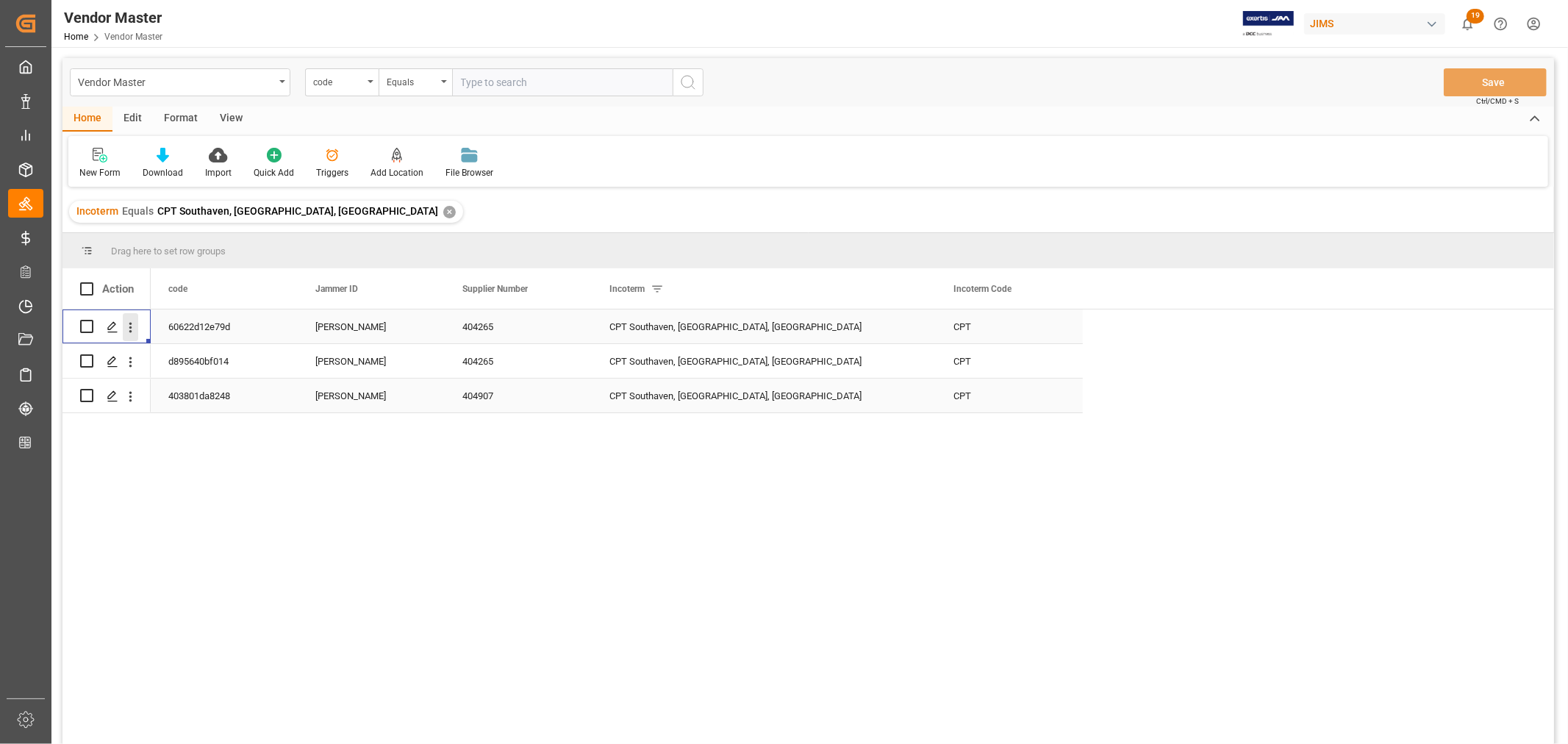
click at [130, 326] on icon "open menu" at bounding box center [131, 327] width 3 height 10
click at [185, 357] on span "Open in new tab" at bounding box center [227, 358] width 134 height 16
click at [130, 362] on icon "open menu" at bounding box center [131, 362] width 3 height 10
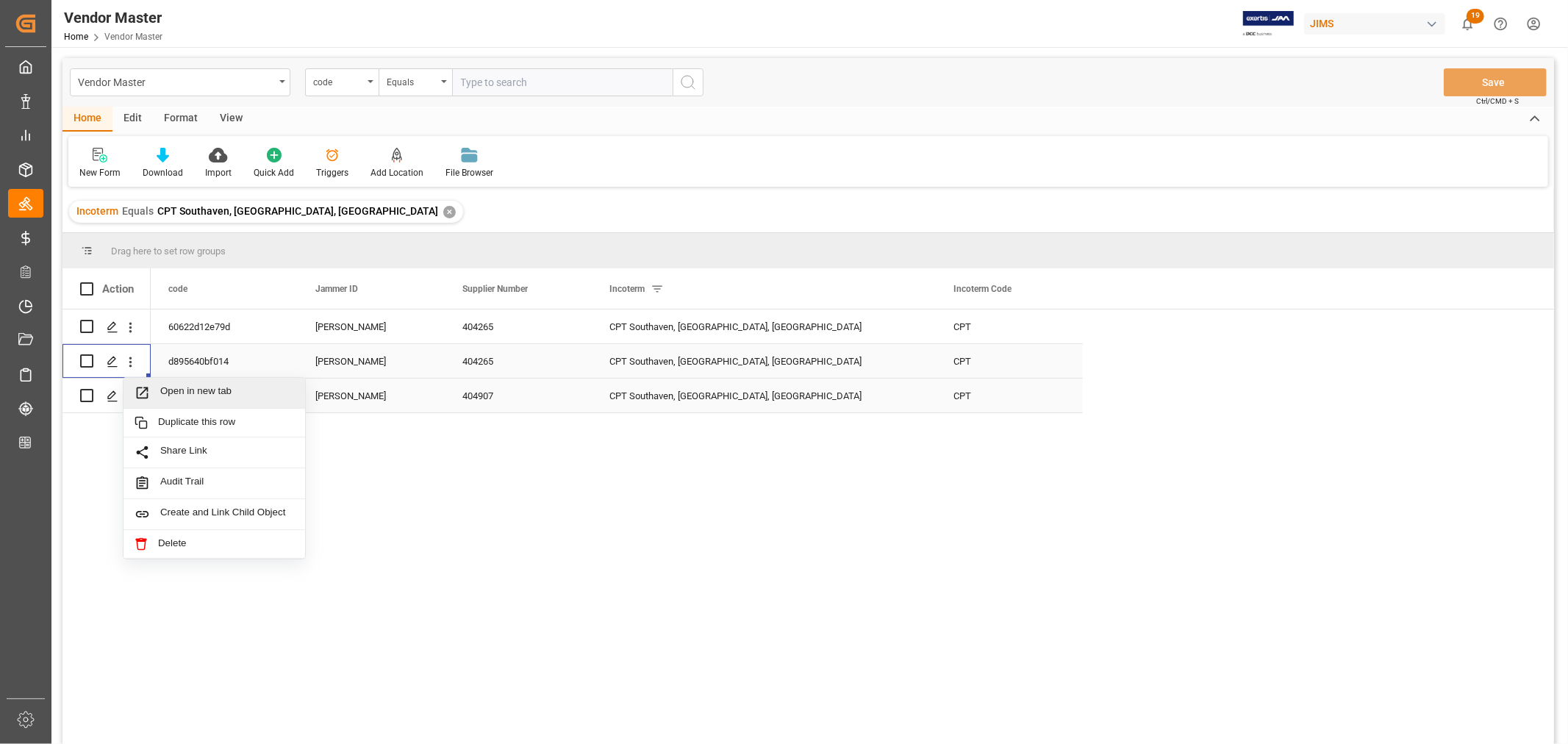
click at [180, 386] on span "Open in new tab" at bounding box center [227, 392] width 134 height 16
click at [132, 398] on icon "open menu" at bounding box center [130, 396] width 16 height 16
click at [171, 421] on span "Open in new tab" at bounding box center [227, 427] width 134 height 16
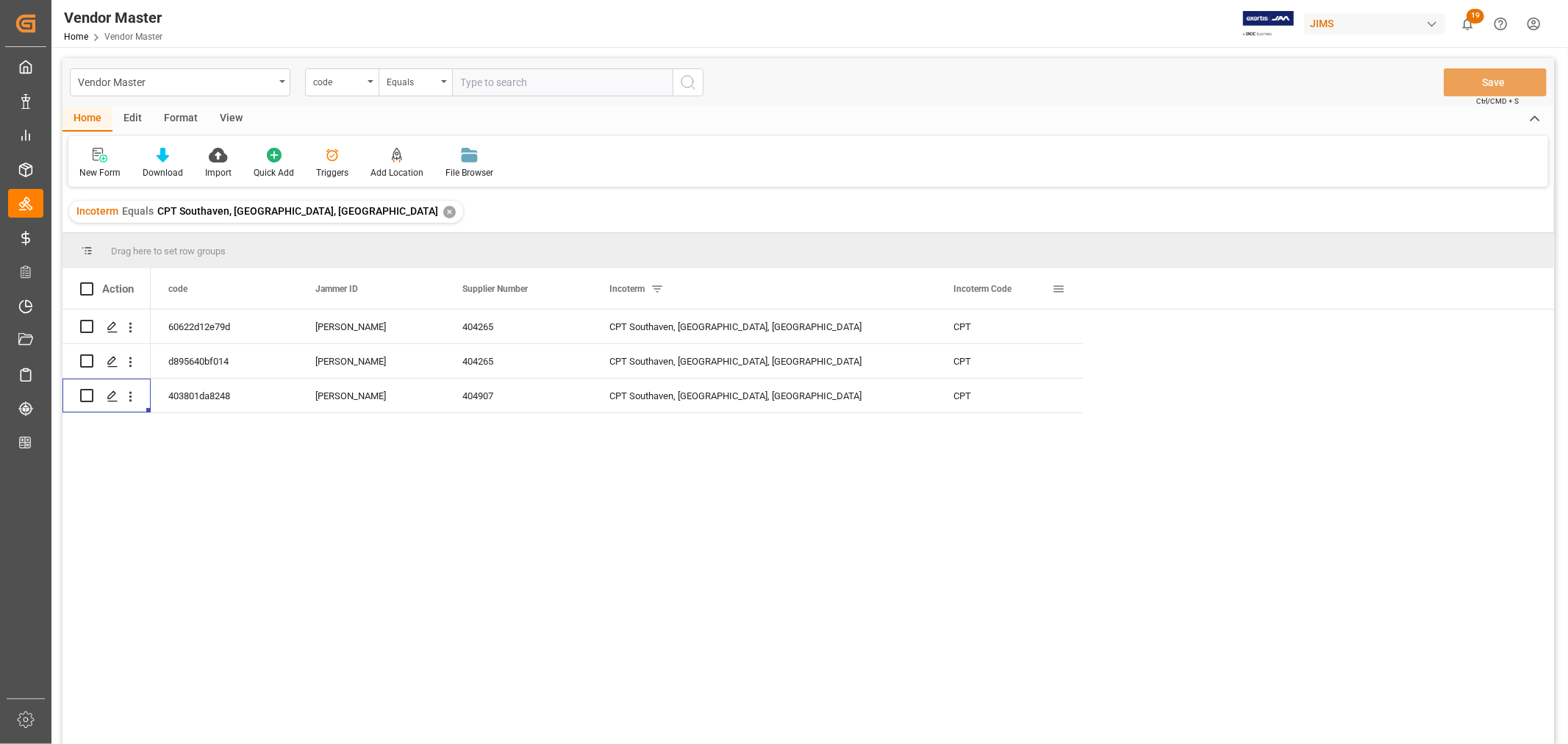
click at [1065, 289] on span at bounding box center [1059, 289] width 13 height 13
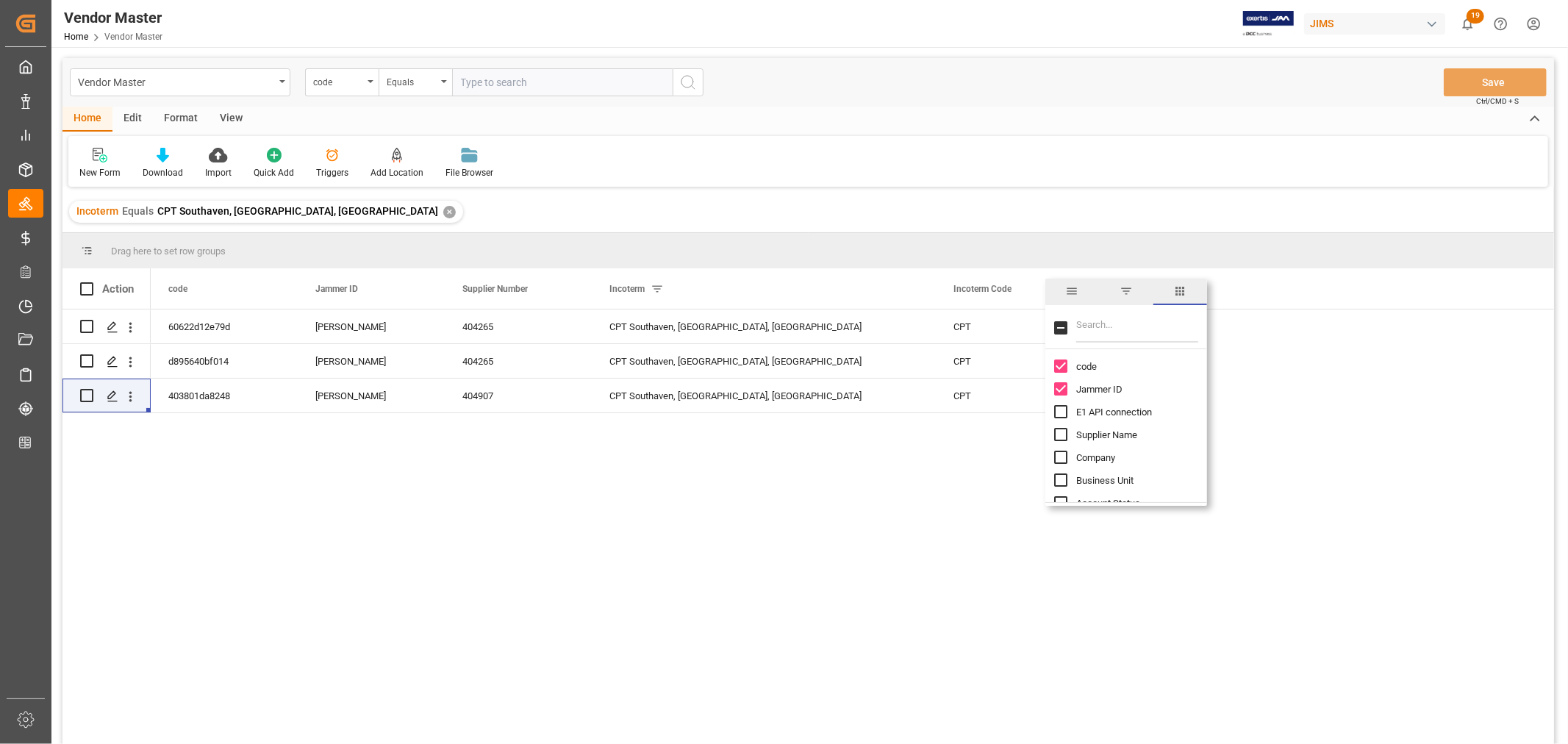
click at [1092, 325] on input "Filter Columns Input" at bounding box center [1137, 328] width 122 height 30
type input "status"
click at [1061, 368] on input "Account Status column toggle visibility (hidden)" at bounding box center [1061, 366] width 13 height 13
checkbox input "true"
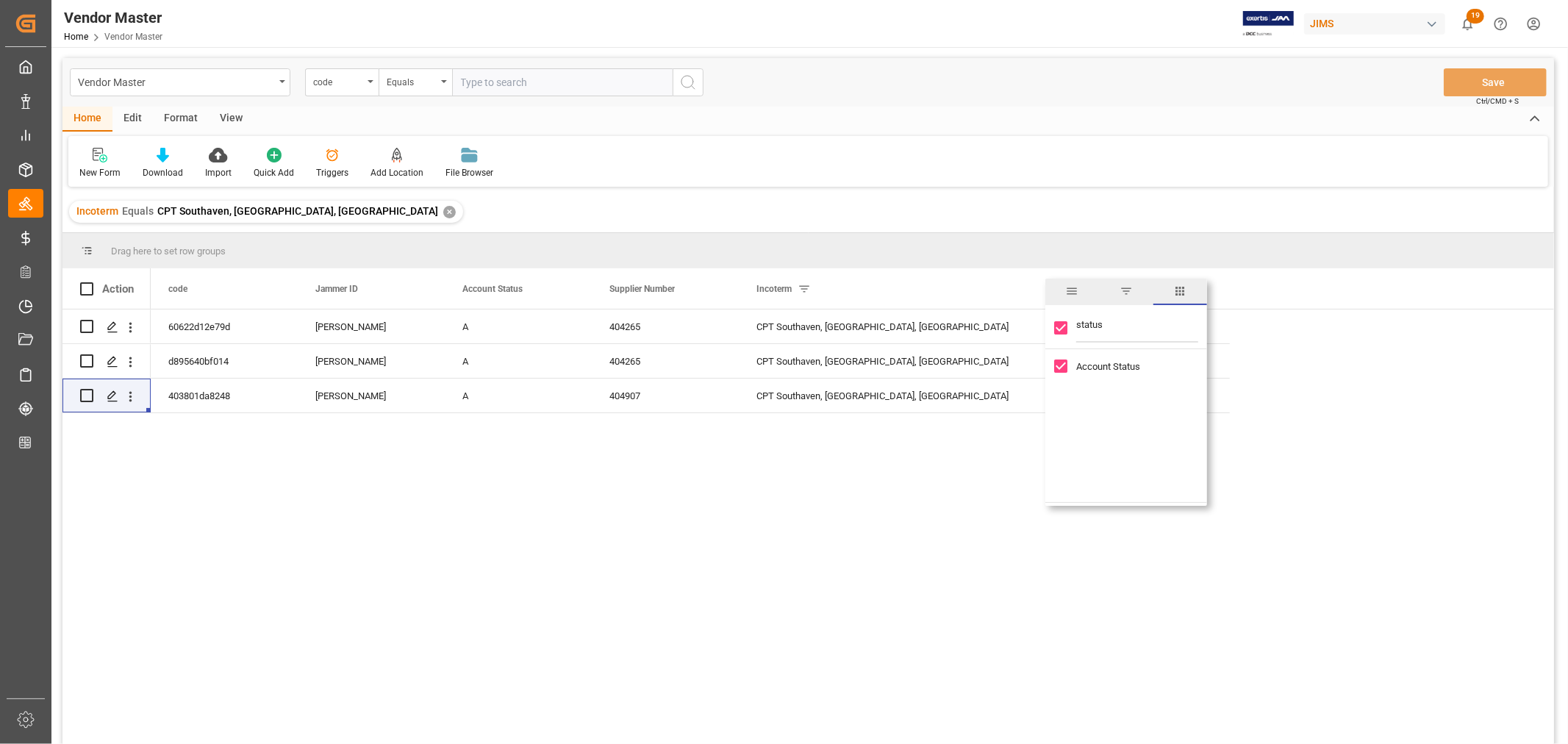
click at [962, 128] on div "Home Edit Format View" at bounding box center [809, 119] width 1492 height 25
click at [1206, 289] on span at bounding box center [1206, 289] width 13 height 13
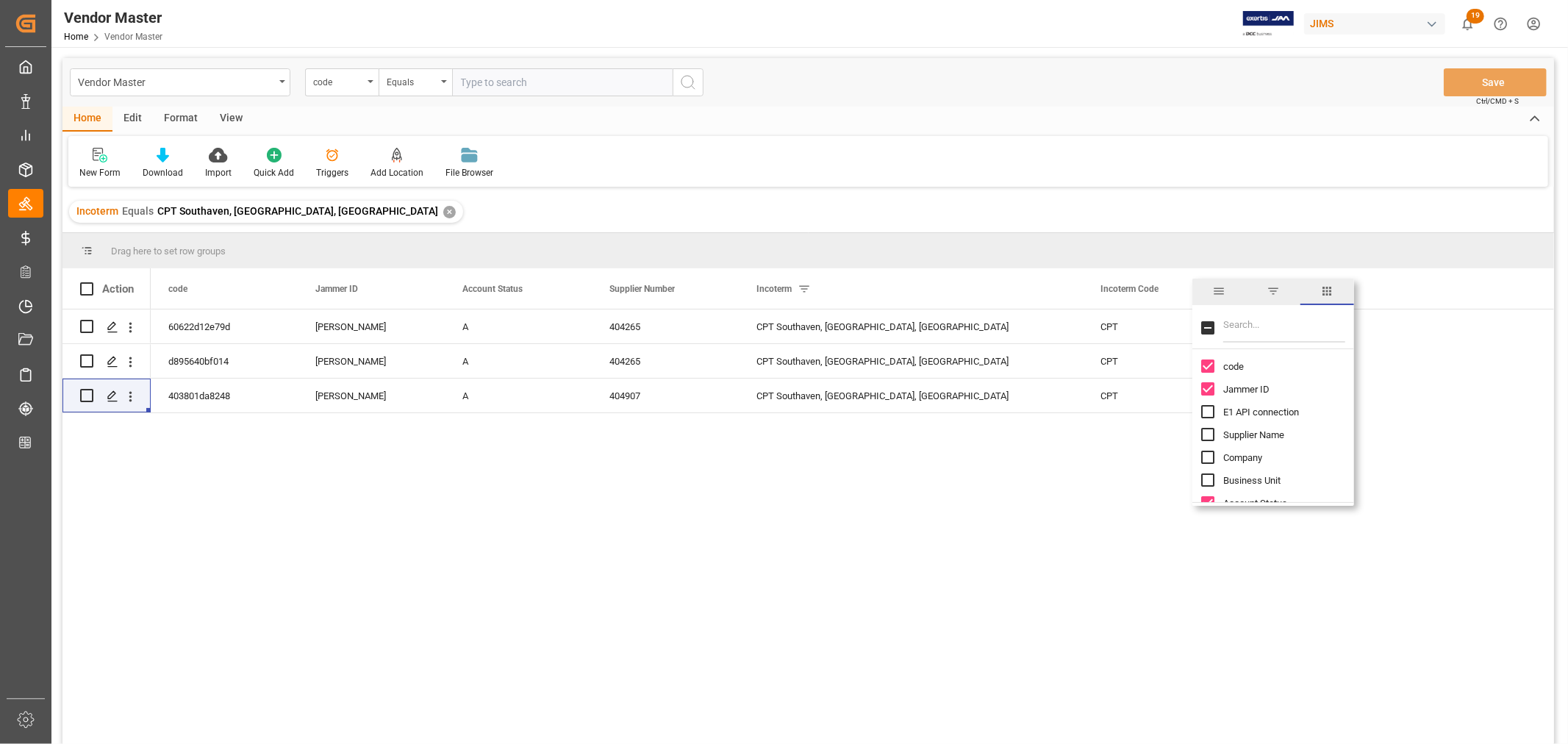
click at [1251, 332] on input "Filter Columns Input" at bounding box center [1284, 328] width 122 height 30
type input "div"
click at [1214, 368] on input "Div column toggle visibility (hidden)" at bounding box center [1208, 366] width 13 height 13
checkbox input "true"
checkbox input "false"
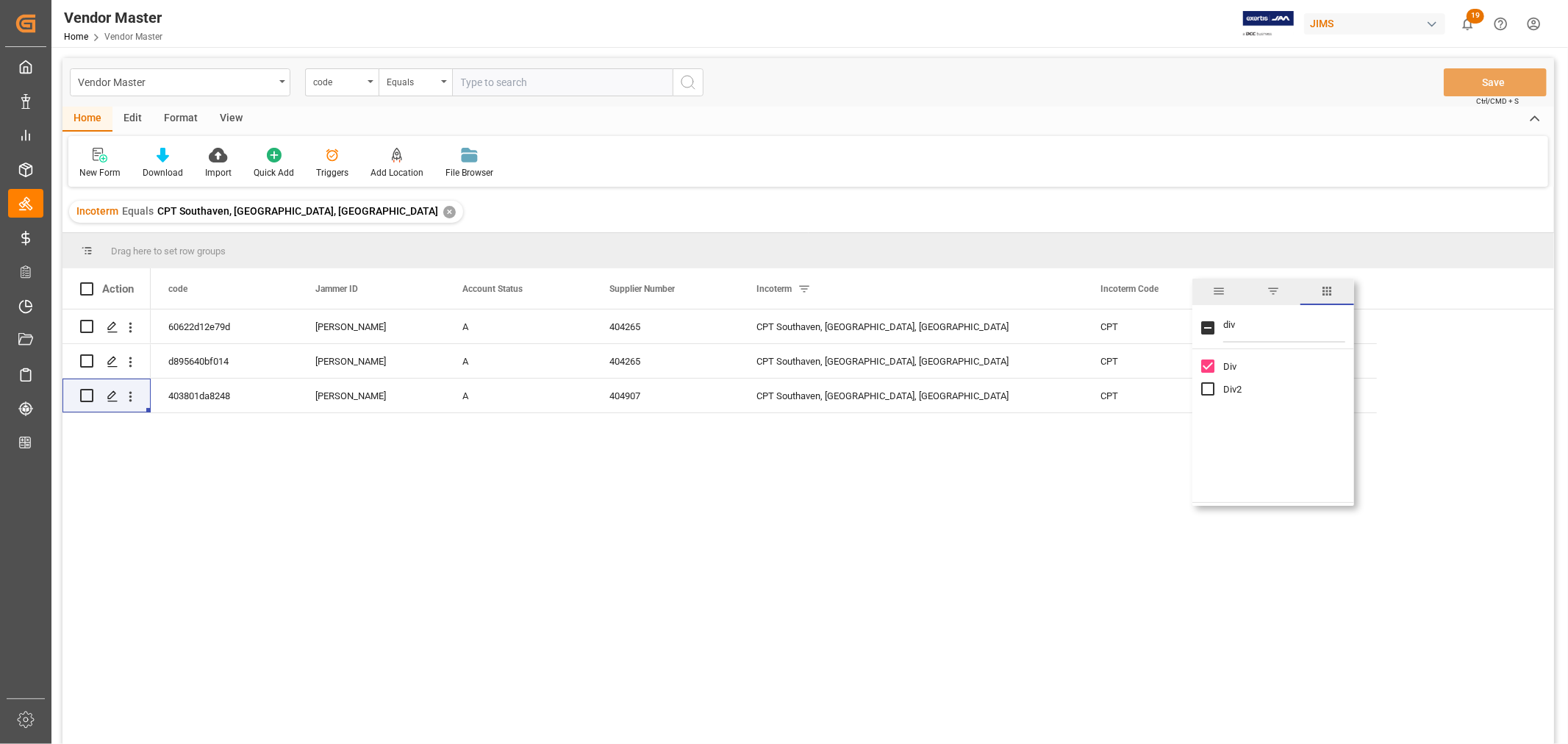
click at [1208, 387] on input "Div2 column toggle visibility (hidden)" at bounding box center [1208, 389] width 13 height 13
checkbox input "true"
click at [1196, 147] on div "New Form Download Import Quick Add Triggers Add Location Add Location to the Ve…" at bounding box center [809, 161] width 1480 height 51
click at [1416, 397] on div "OD;" at bounding box center [1451, 396] width 147 height 34
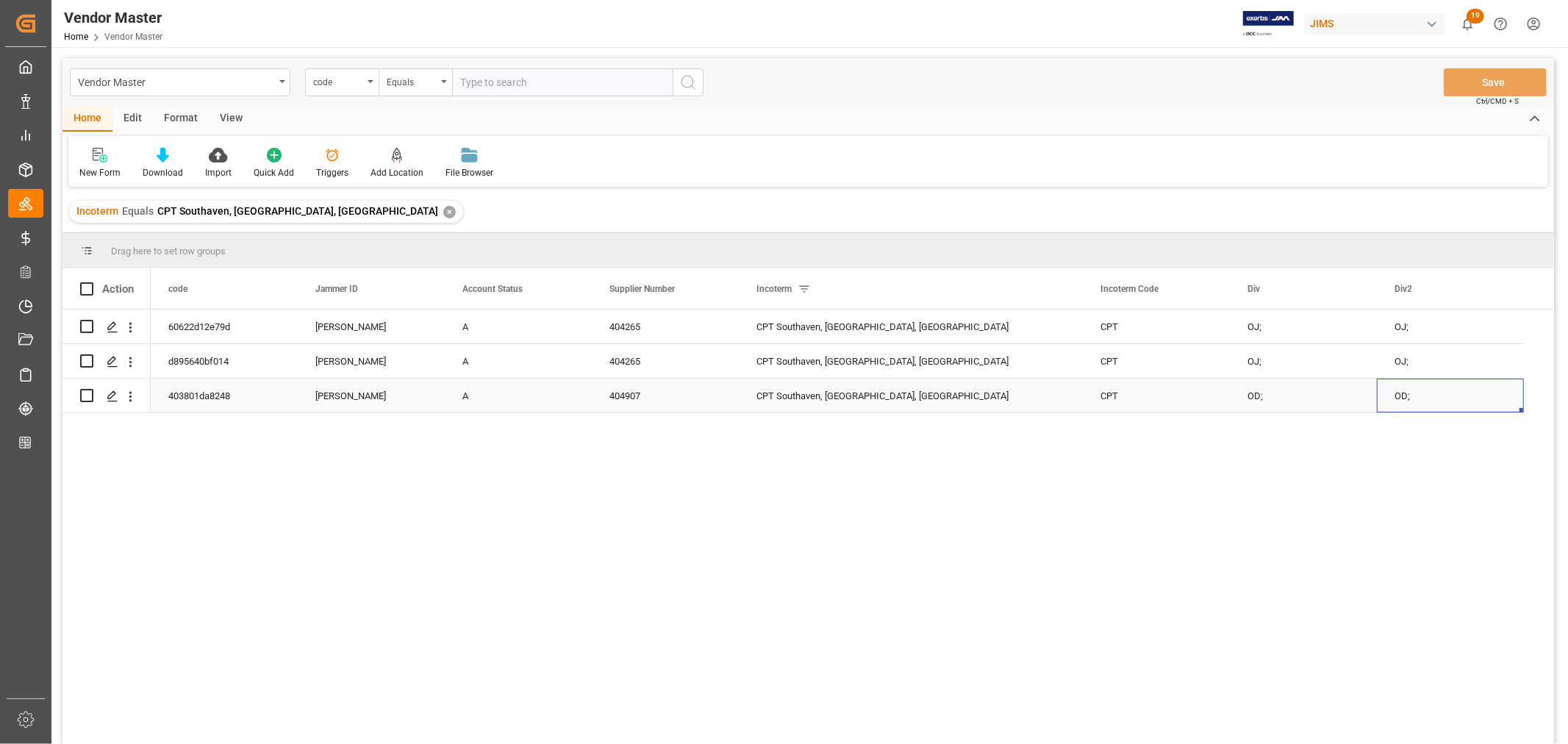
click at [792, 401] on div "CPT Southaven, [GEOGRAPHIC_DATA], [GEOGRAPHIC_DATA]" at bounding box center [910, 396] width 344 height 34
click at [1245, 395] on div "OD;" at bounding box center [1303, 396] width 147 height 34
click at [1399, 395] on div "OD;" at bounding box center [1451, 396] width 147 height 34
click at [1258, 401] on div "OD;" at bounding box center [1303, 396] width 147 height 34
click at [1115, 401] on div "CPT" at bounding box center [1156, 396] width 147 height 34
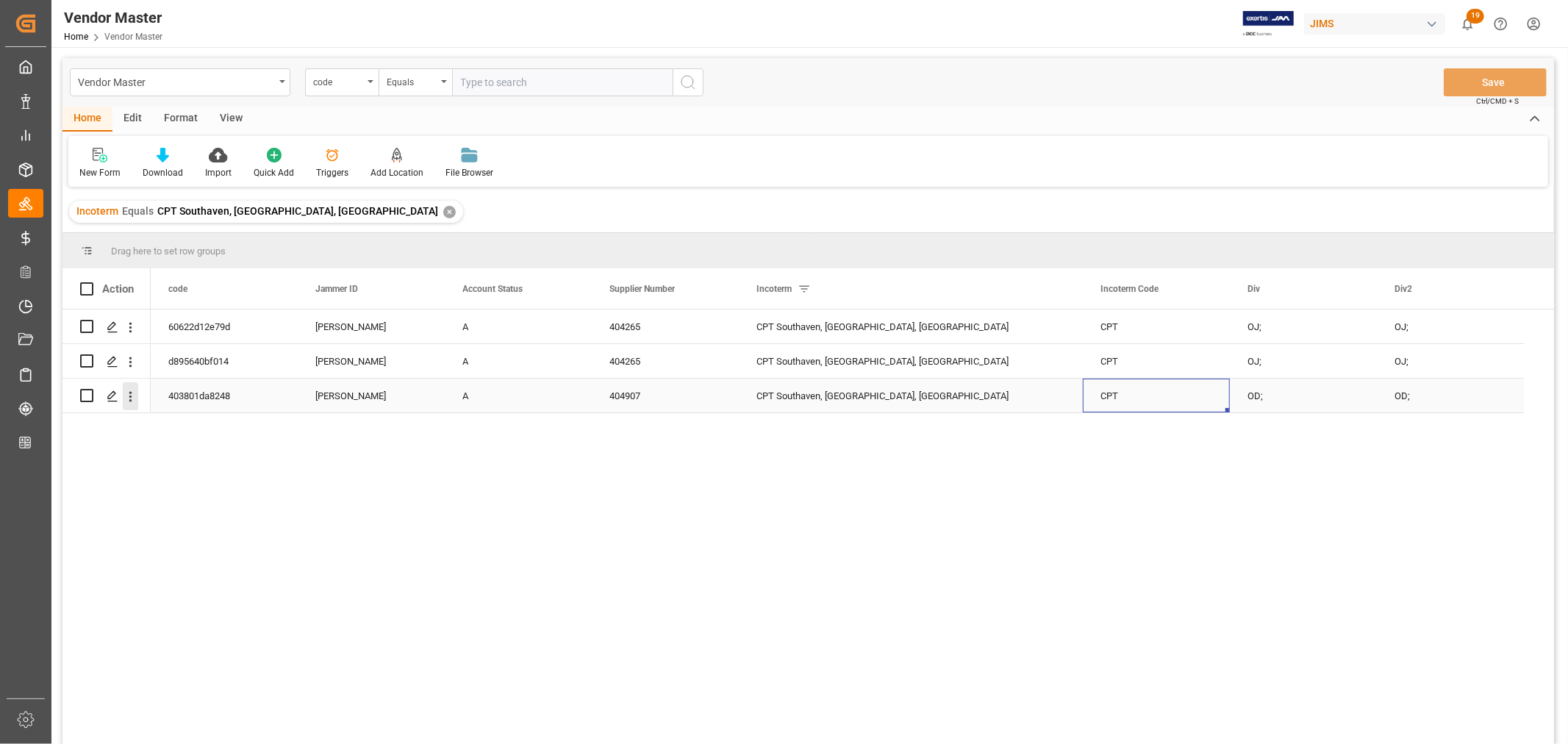
click at [130, 398] on icon "open menu" at bounding box center [130, 396] width 16 height 16
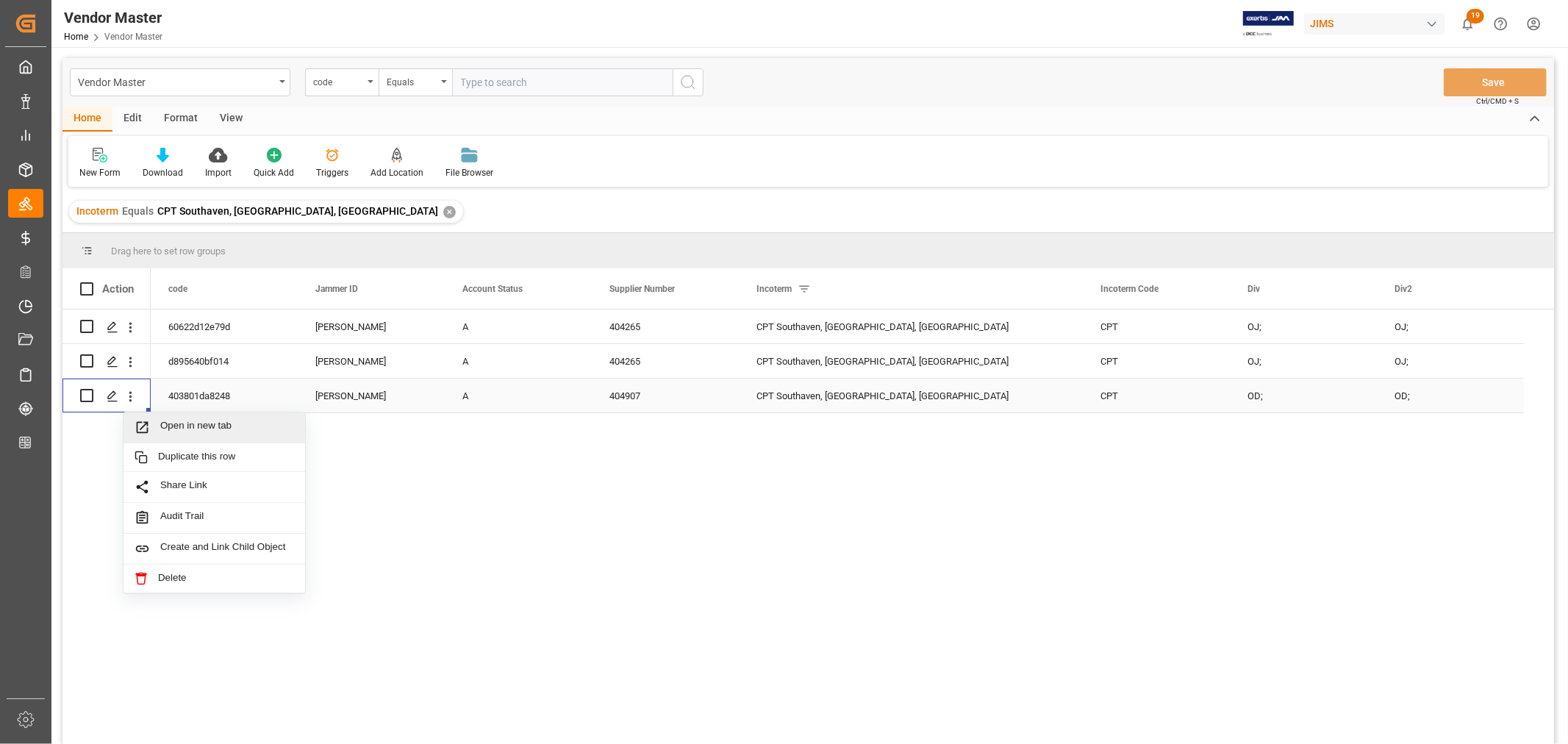
click at [169, 421] on span "Open in new tab" at bounding box center [227, 427] width 134 height 16
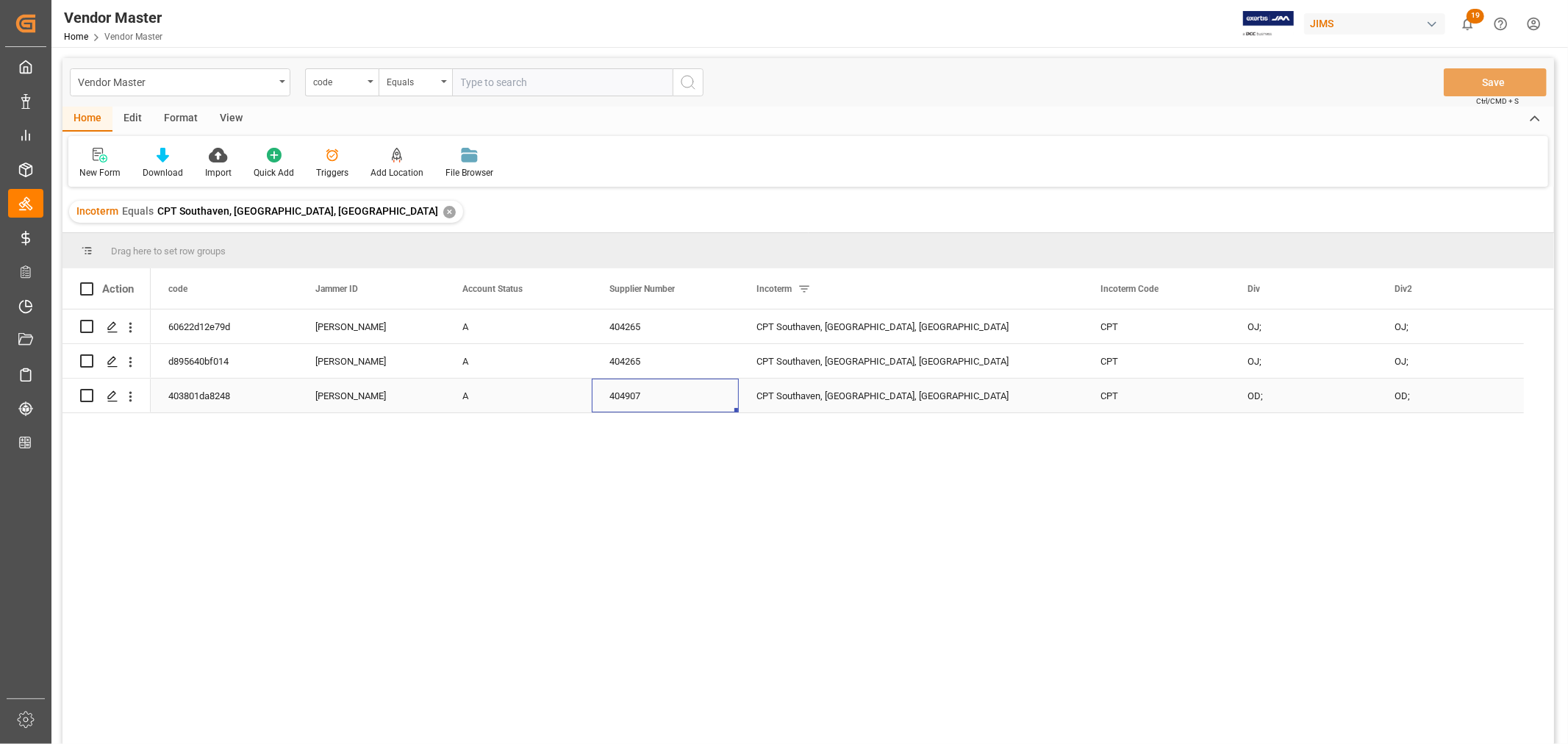
click at [627, 398] on div "404907" at bounding box center [665, 396] width 147 height 34
click at [481, 83] on input "text" at bounding box center [562, 83] width 221 height 28
paste input "a056d51080c0"
type input "a056d51080c0"
click at [444, 210] on div "✕" at bounding box center [450, 212] width 13 height 13
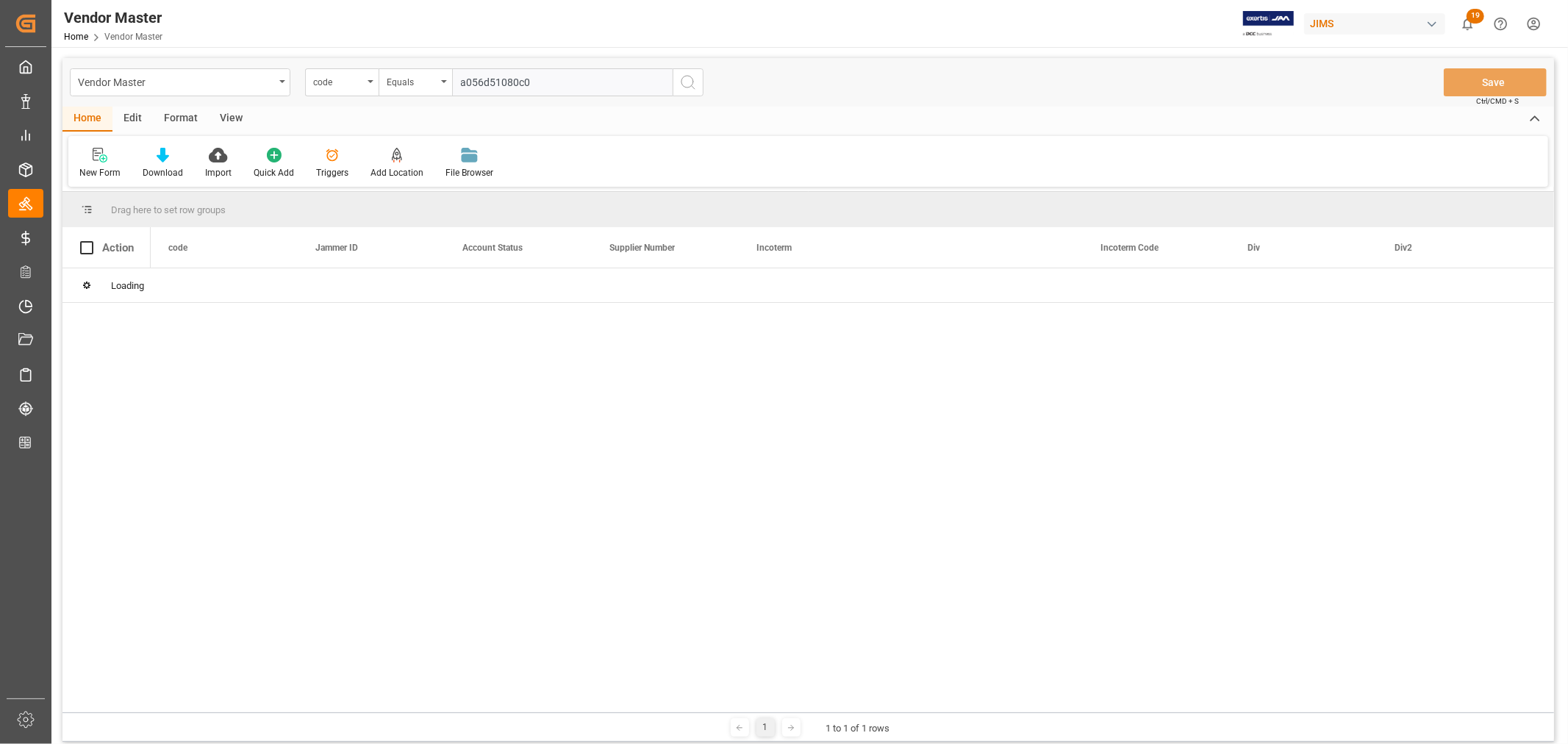
click at [691, 87] on icon "search button" at bounding box center [688, 83] width 18 height 18
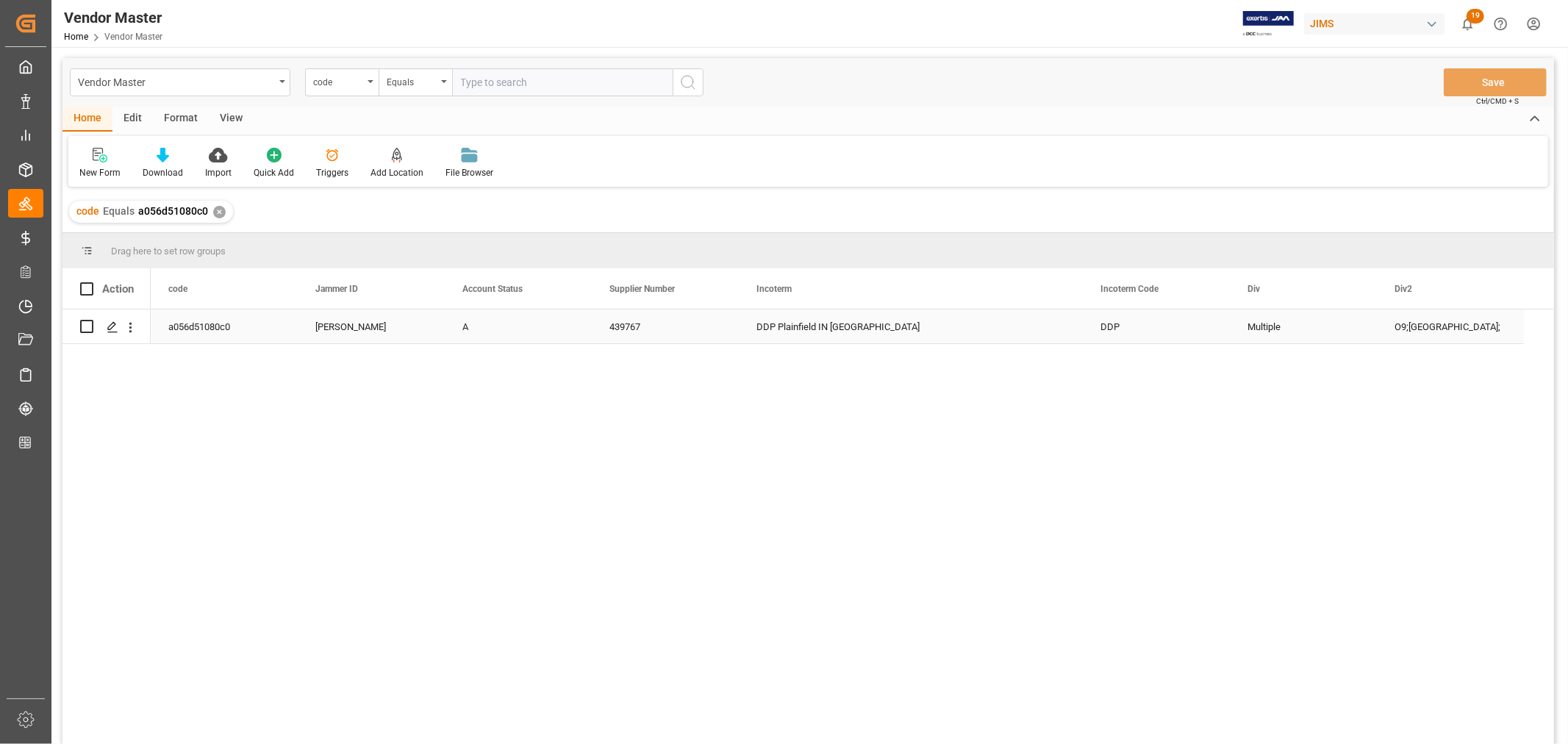
click at [1134, 321] on div "DDP" at bounding box center [1156, 327] width 147 height 34
click at [108, 326] on icon "Press SPACE to select this row." at bounding box center [112, 327] width 12 height 12
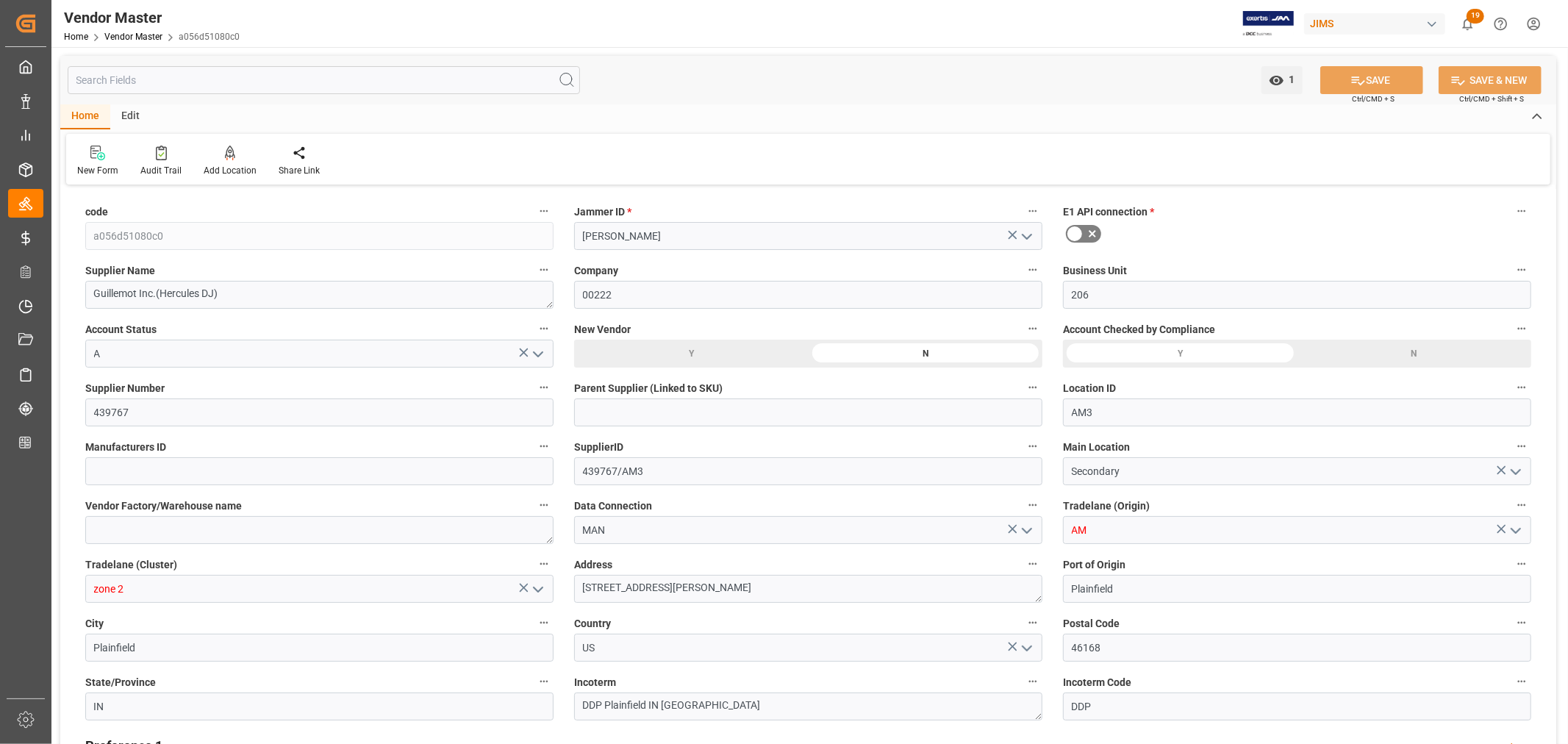
type input "17-09-2024 17:20"
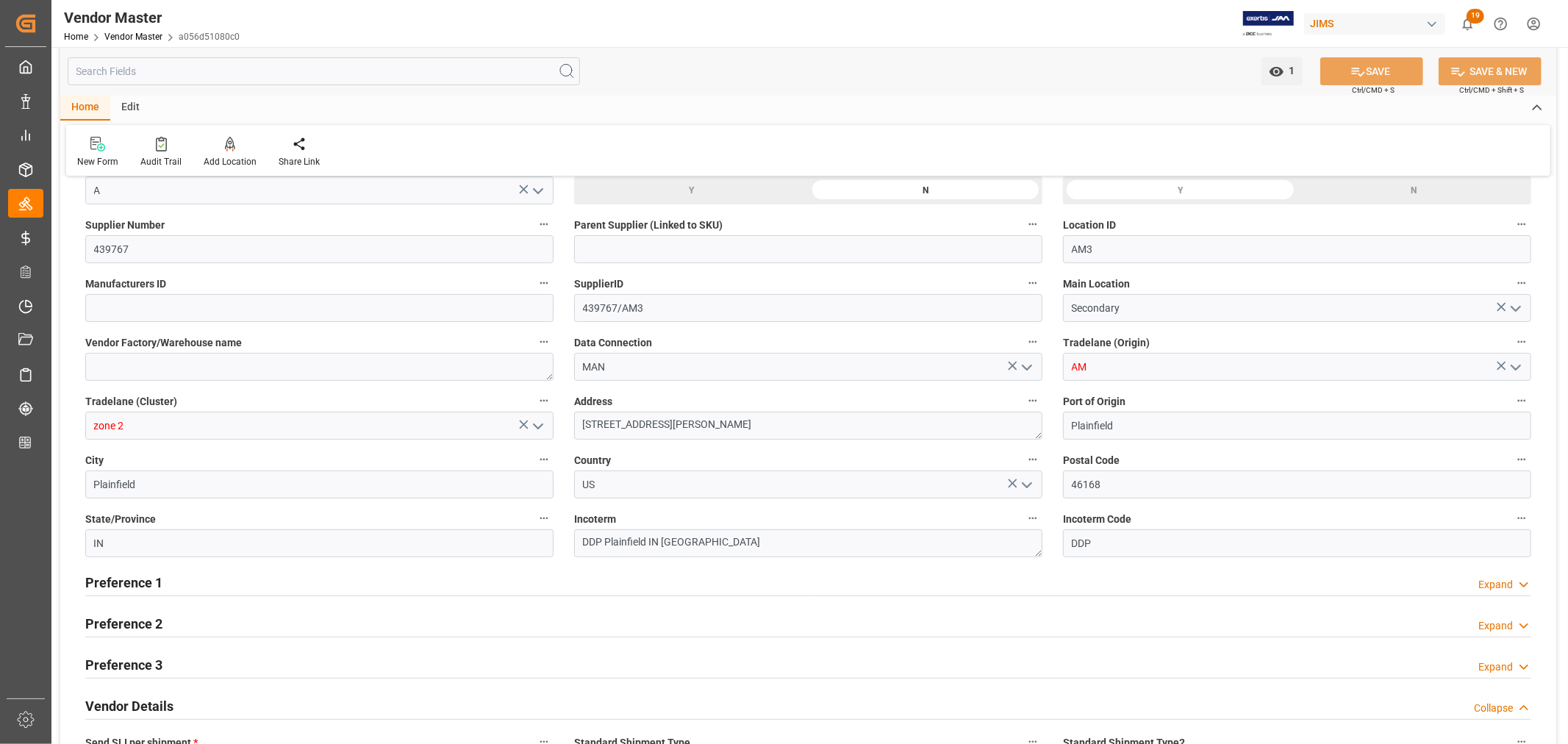
scroll to position [245, 0]
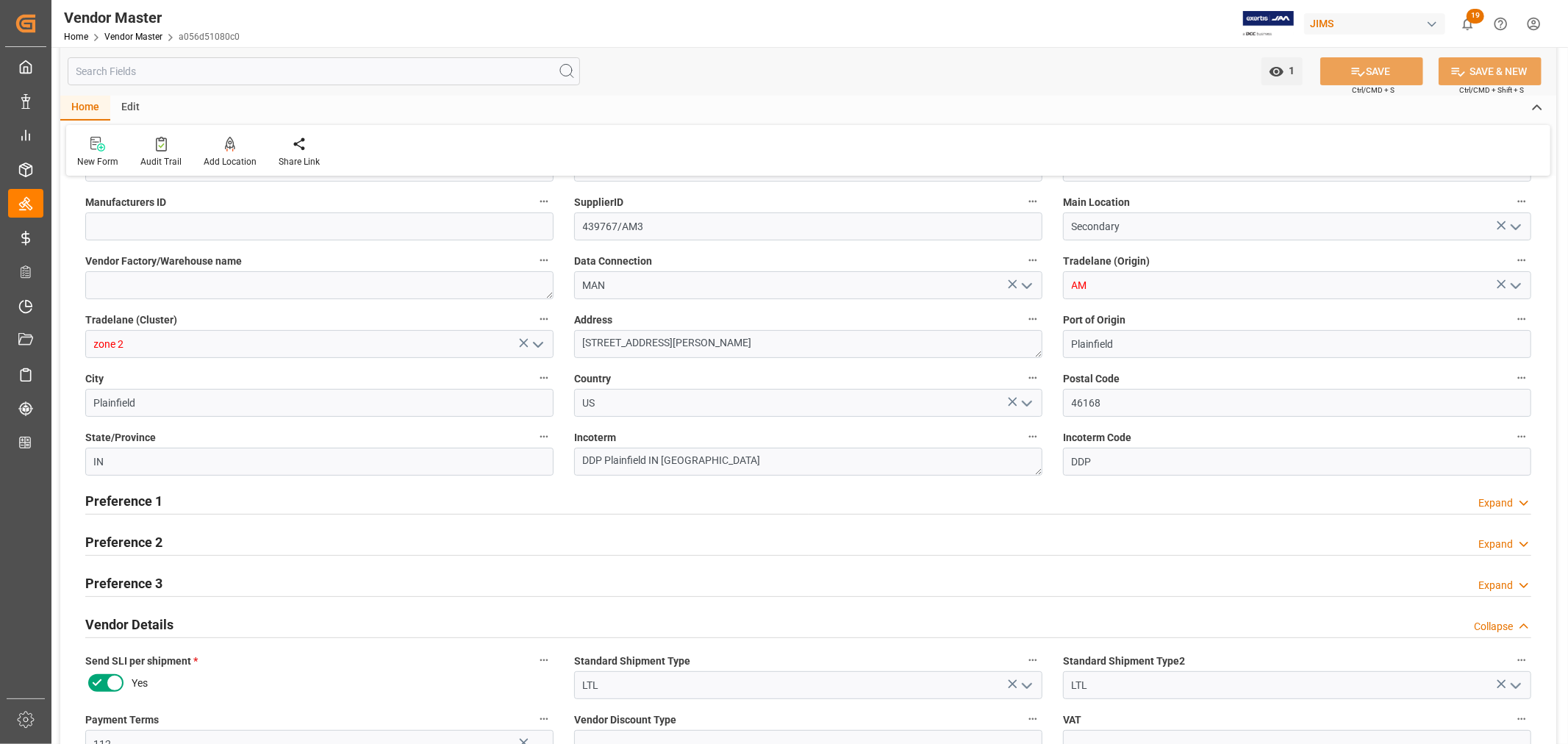
type input "2% 30 NET 60"
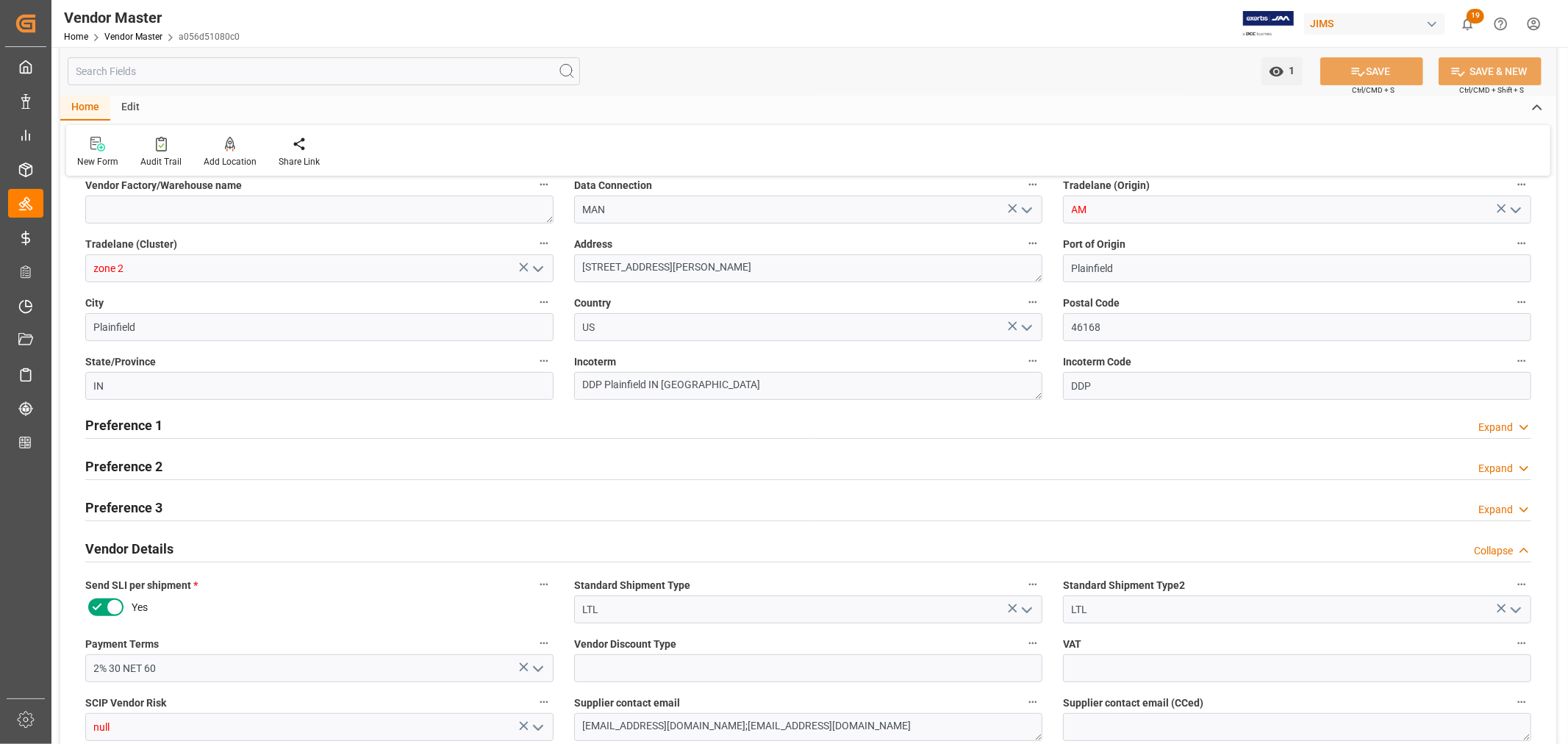
scroll to position [214, 0]
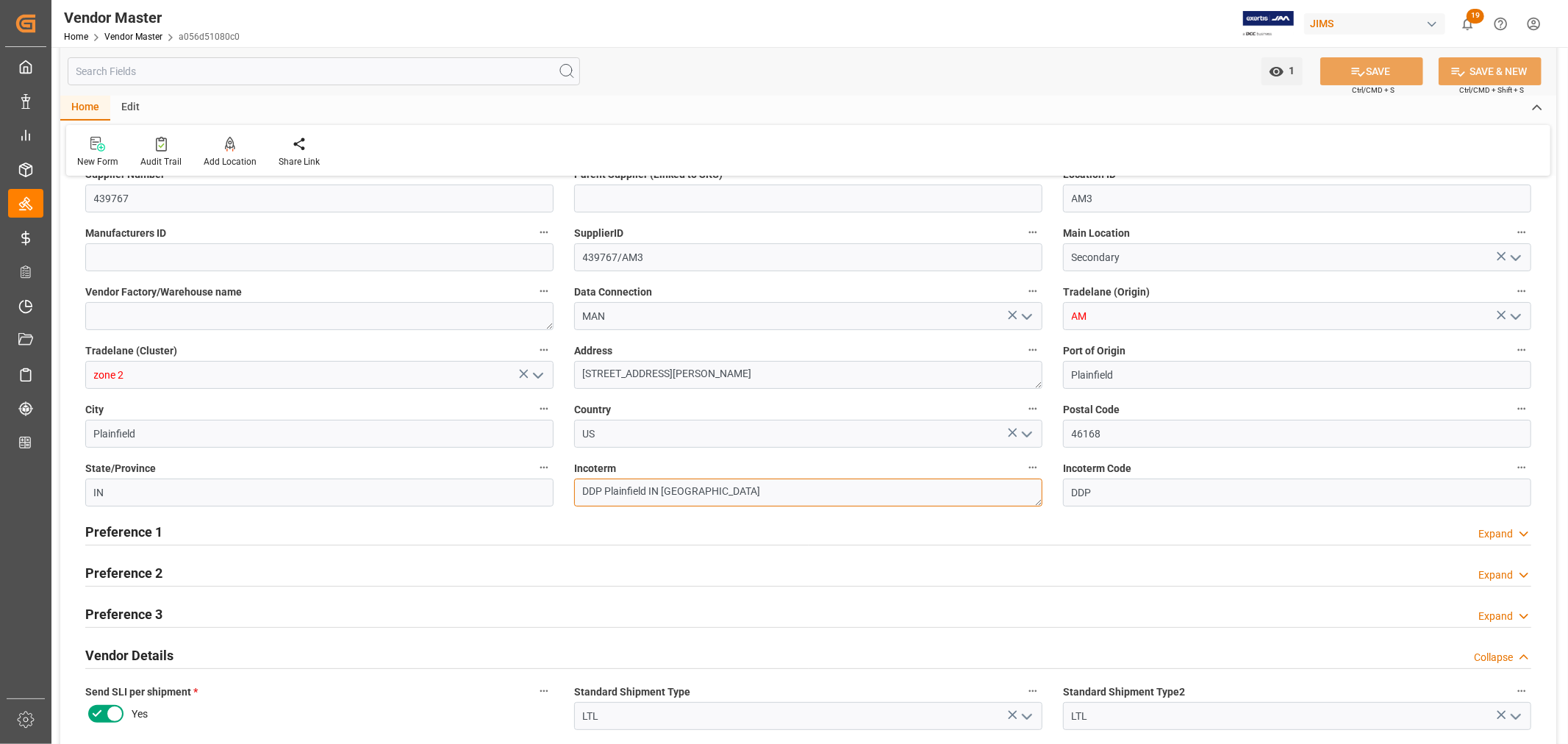
click at [623, 491] on textarea "DDP Plainfield IN US" at bounding box center [809, 493] width 468 height 28
click at [606, 494] on textarea "DDP Plainfield IN US" at bounding box center [809, 493] width 468 height 28
drag, startPoint x: 605, startPoint y: 490, endPoint x: 706, endPoint y: 483, distance: 101.2
click at [706, 483] on textarea "DDP Plainfield IN US" at bounding box center [809, 493] width 468 height 28
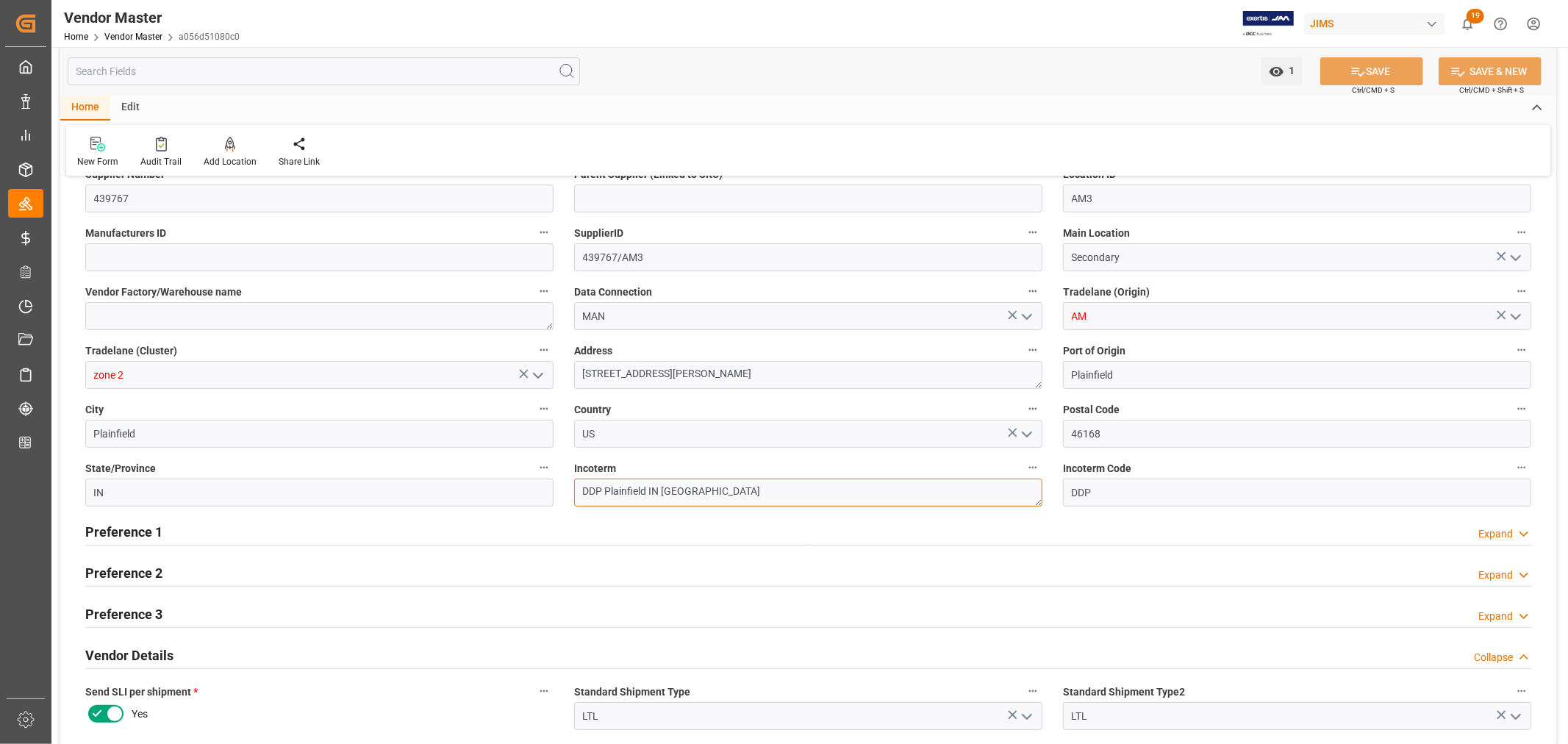
paste textarea "Southaven, M"
type textarea "DDP Southaven, MS ,US"
click at [1358, 75] on icon at bounding box center [1359, 72] width 13 height 9
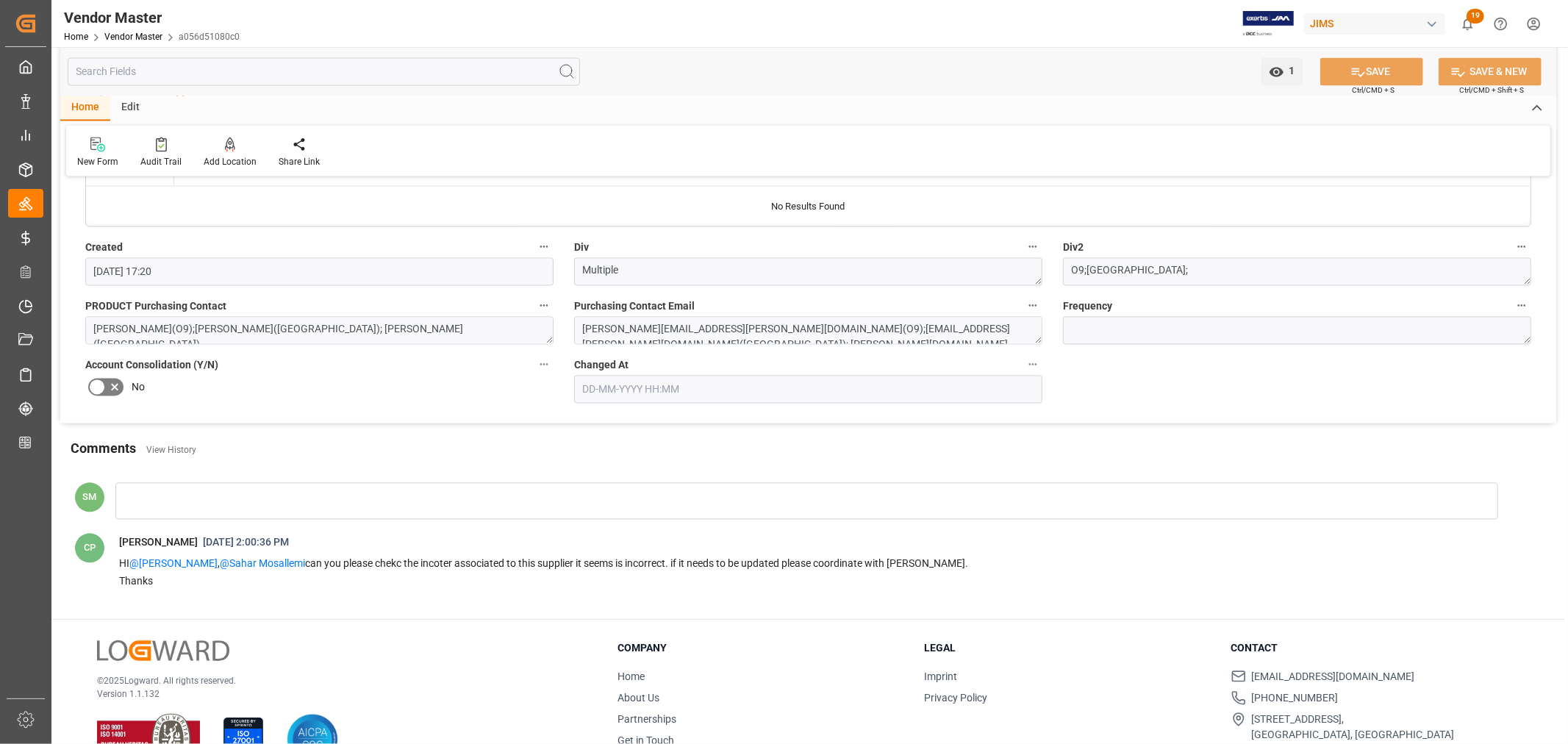
scroll to position [2584, 0]
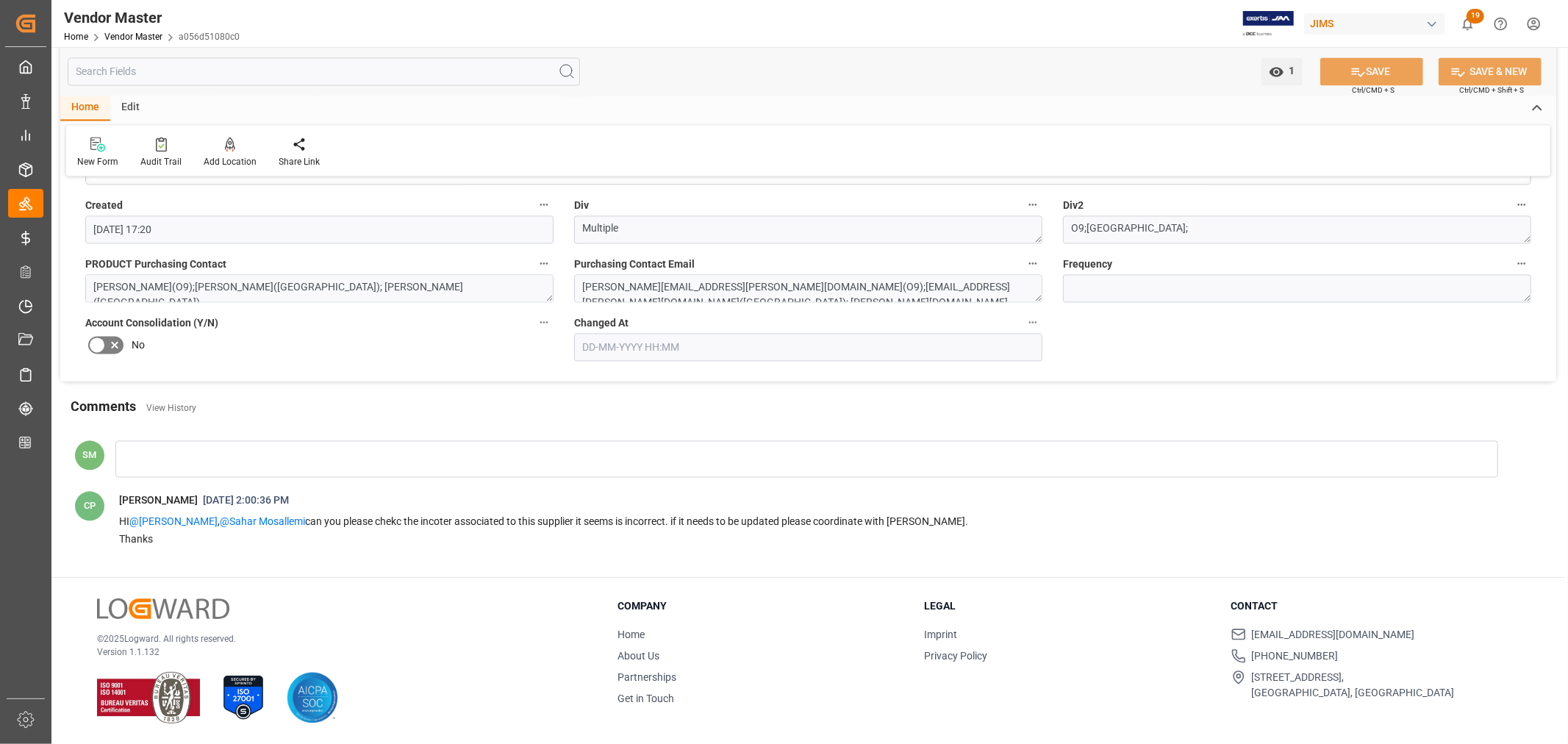
click at [172, 456] on div at bounding box center [806, 459] width 1383 height 36
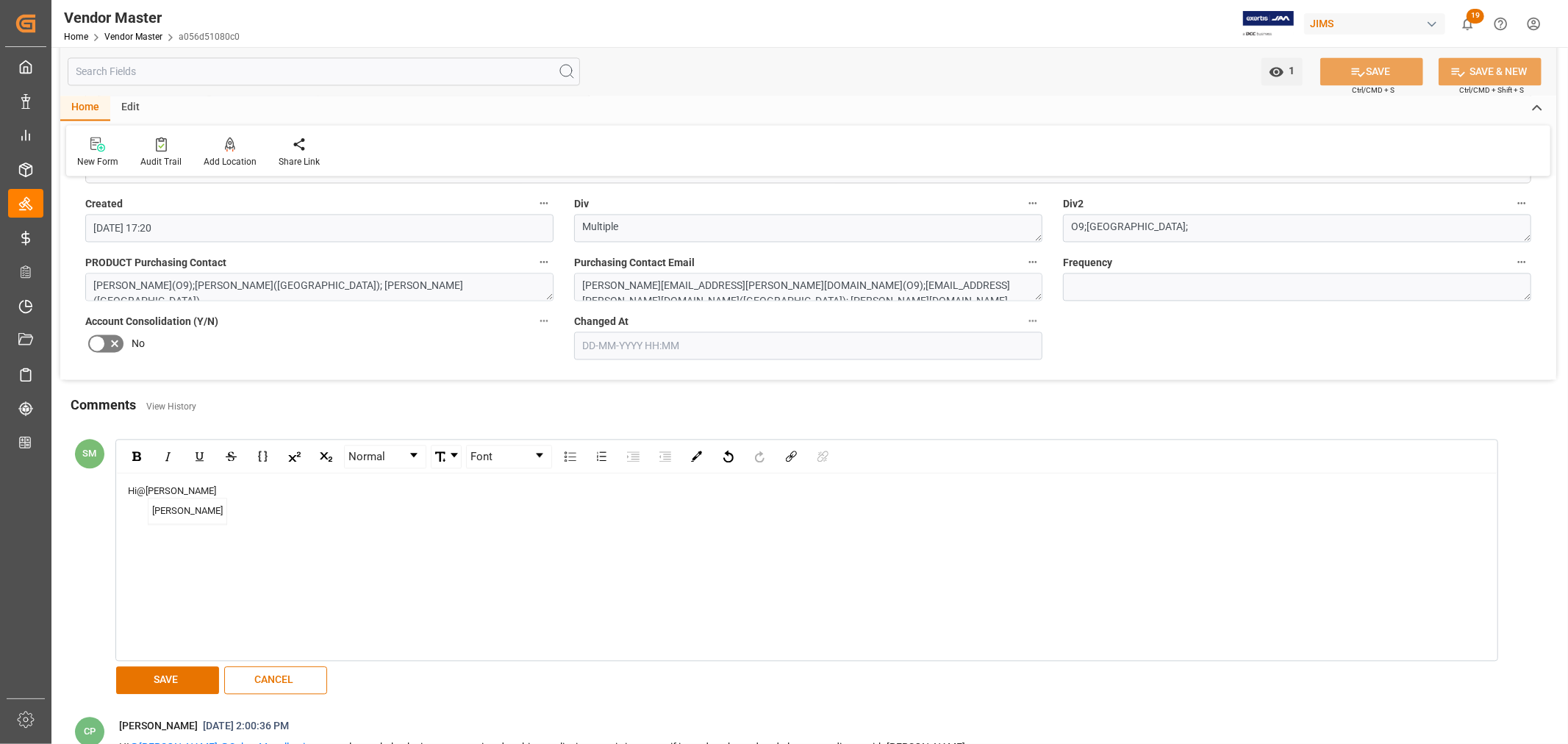
click at [163, 511] on span "Camilo Perez" at bounding box center [187, 511] width 78 height 26
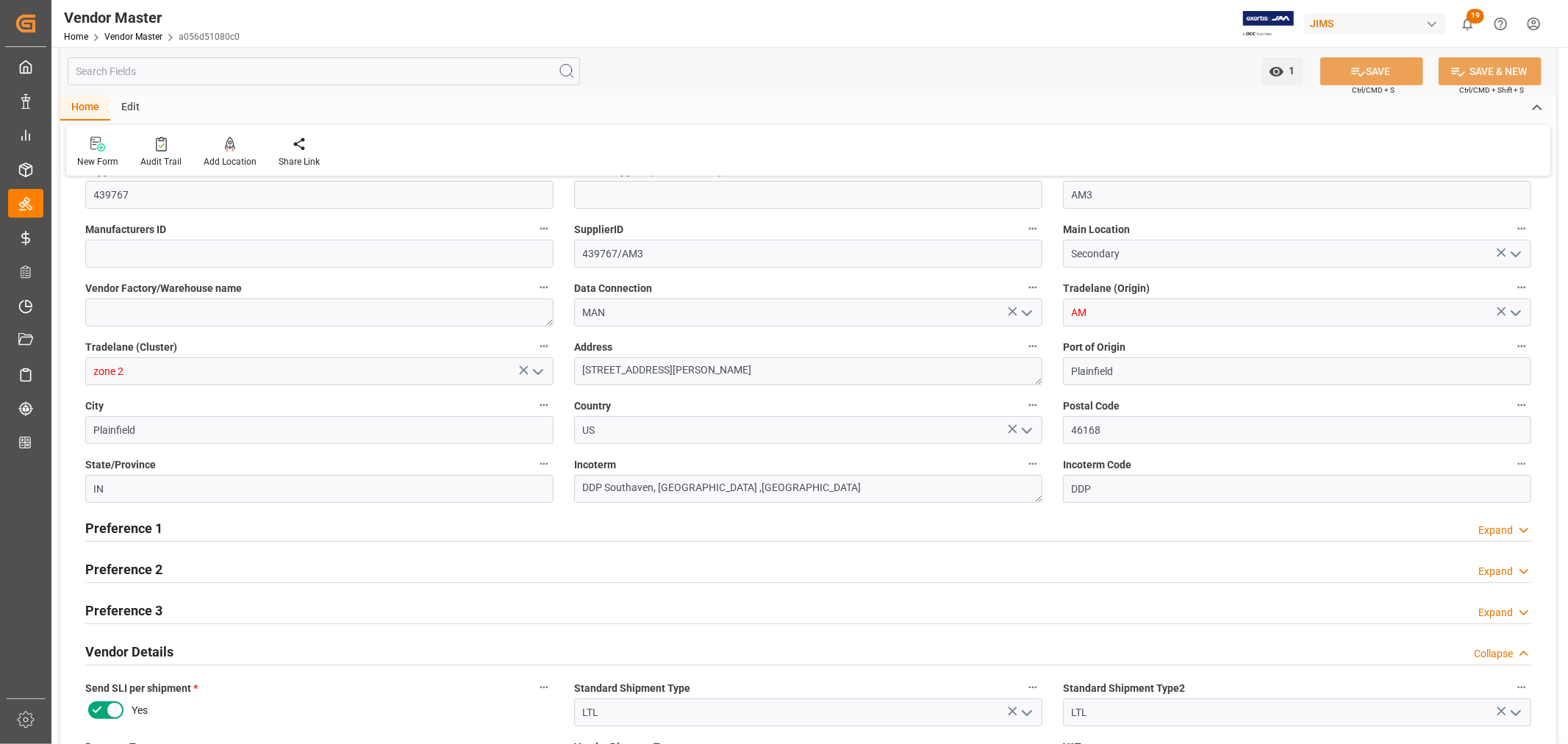
scroll to position [214, 0]
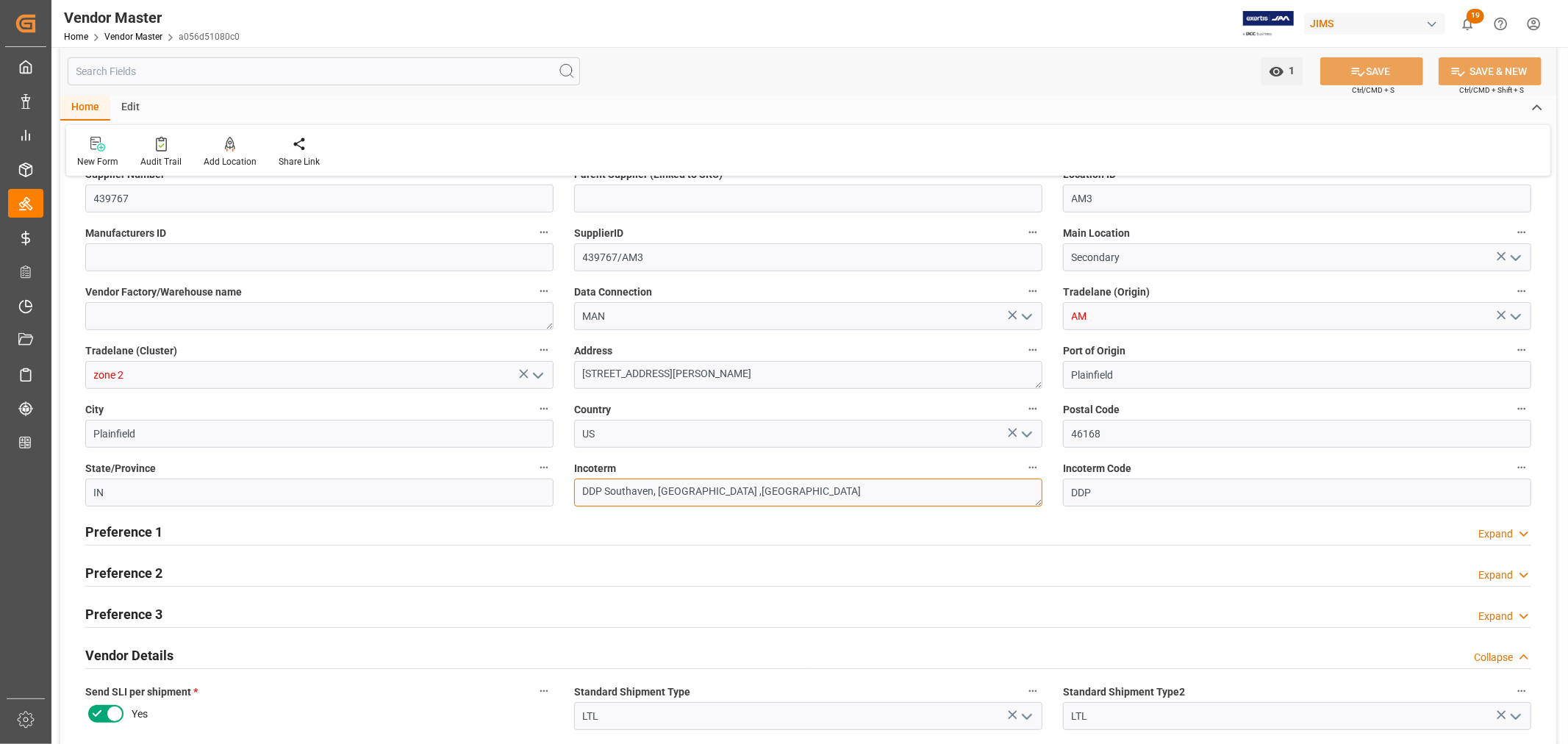
click at [643, 490] on textarea "DDP Southaven, MS ,US" at bounding box center [809, 493] width 468 height 28
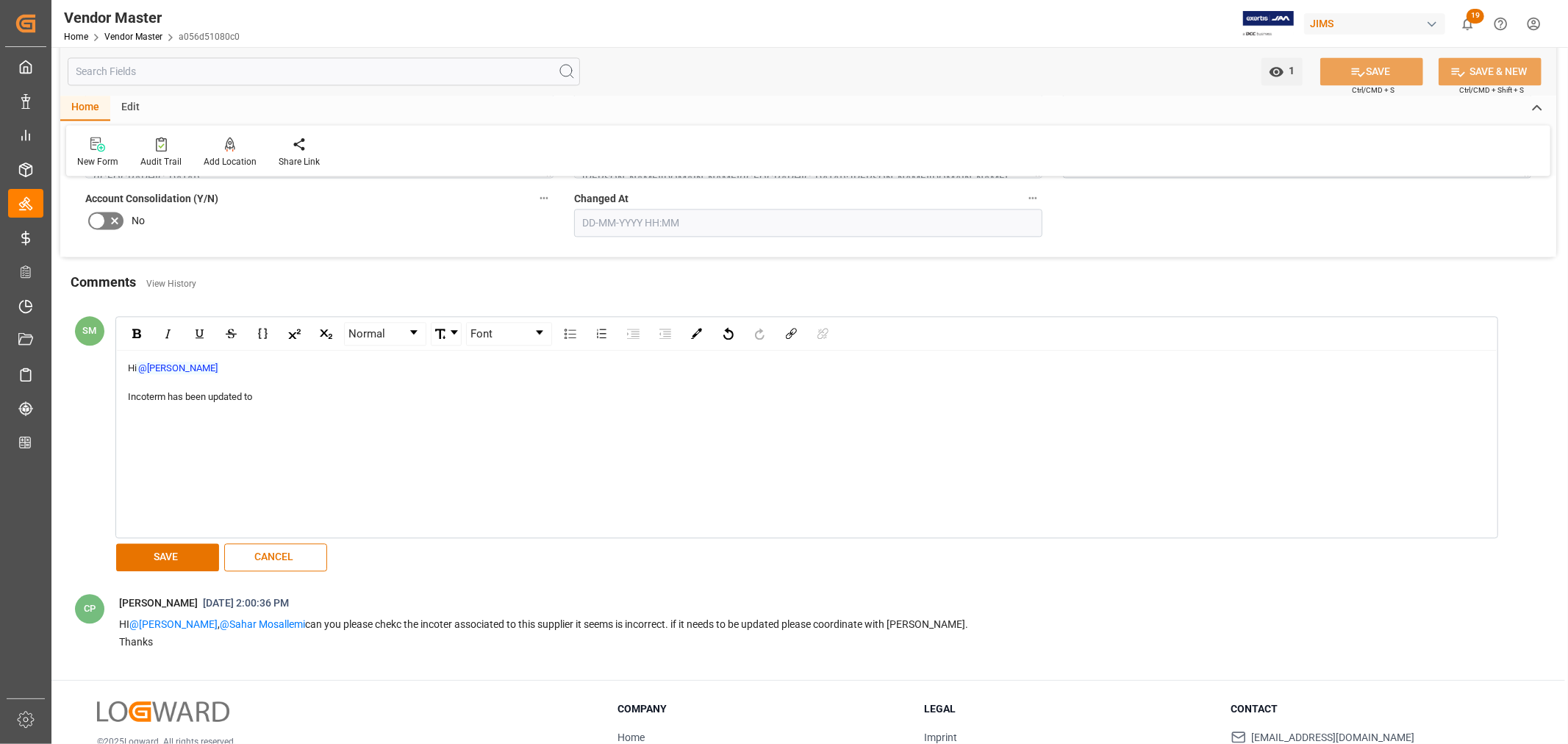
scroll to position [2812, 0]
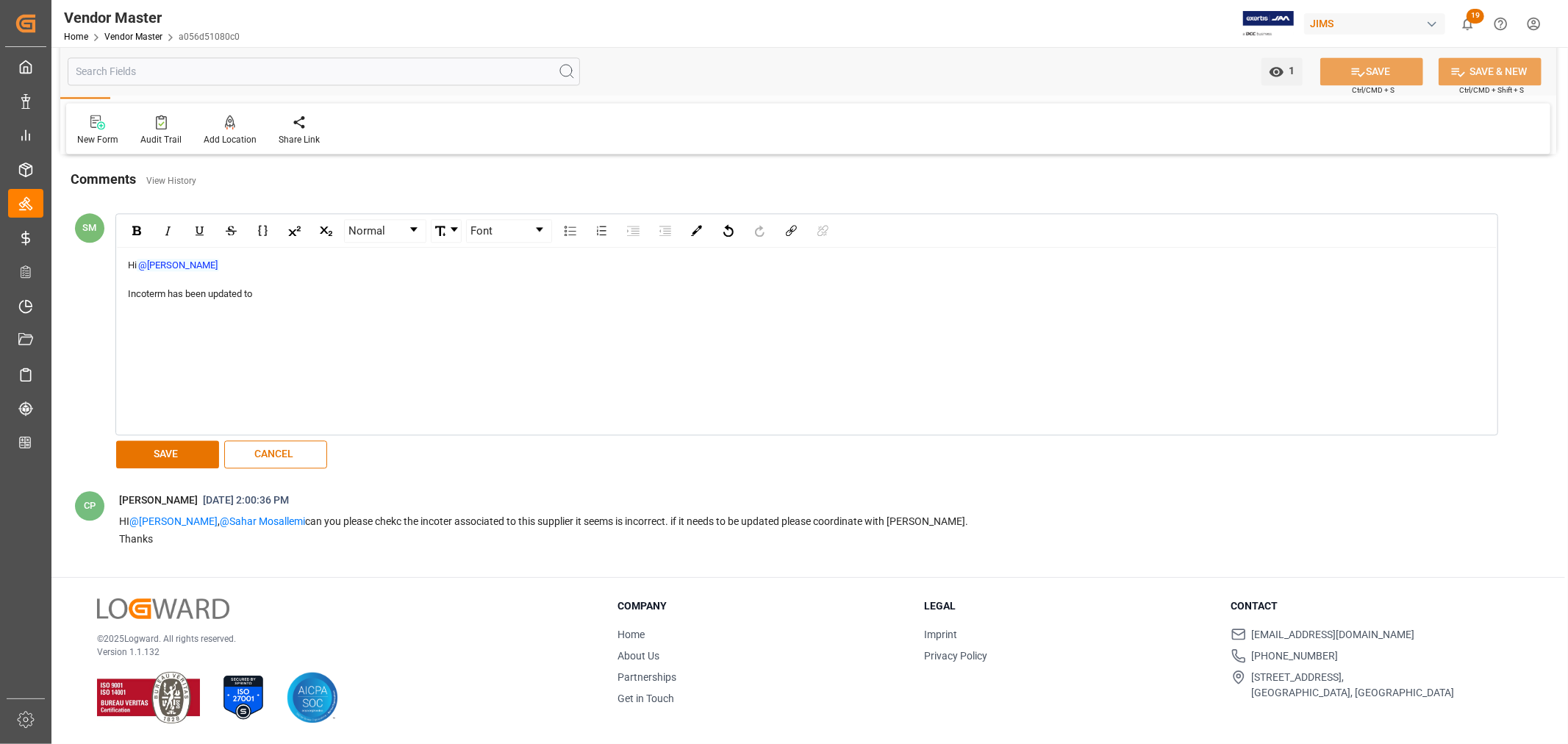
click at [289, 287] on div "Incoterm has been updated to" at bounding box center [807, 294] width 1358 height 15
click at [189, 336] on span "Hamid Rezaei" at bounding box center [192, 343] width 78 height 26
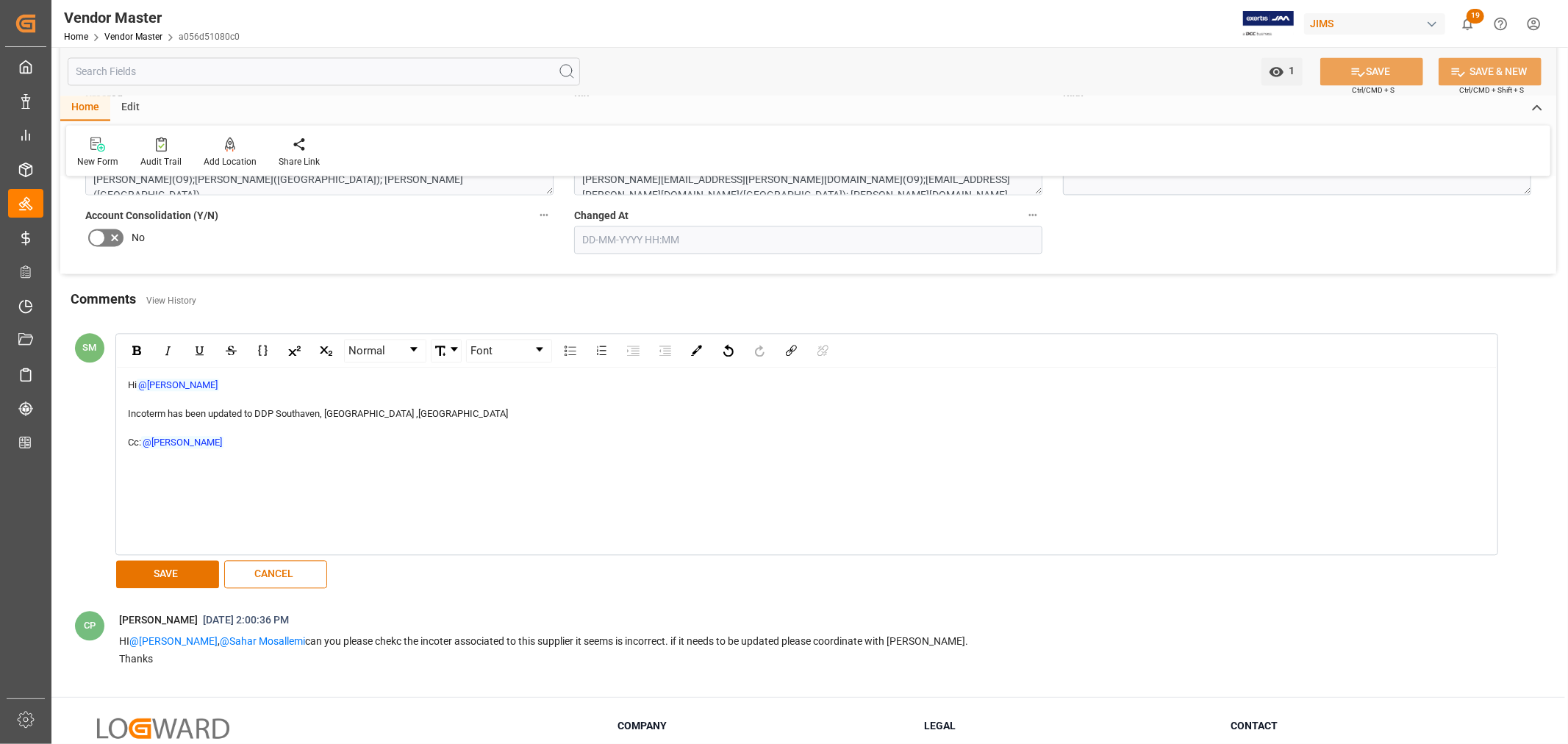
scroll to position [2730, 0]
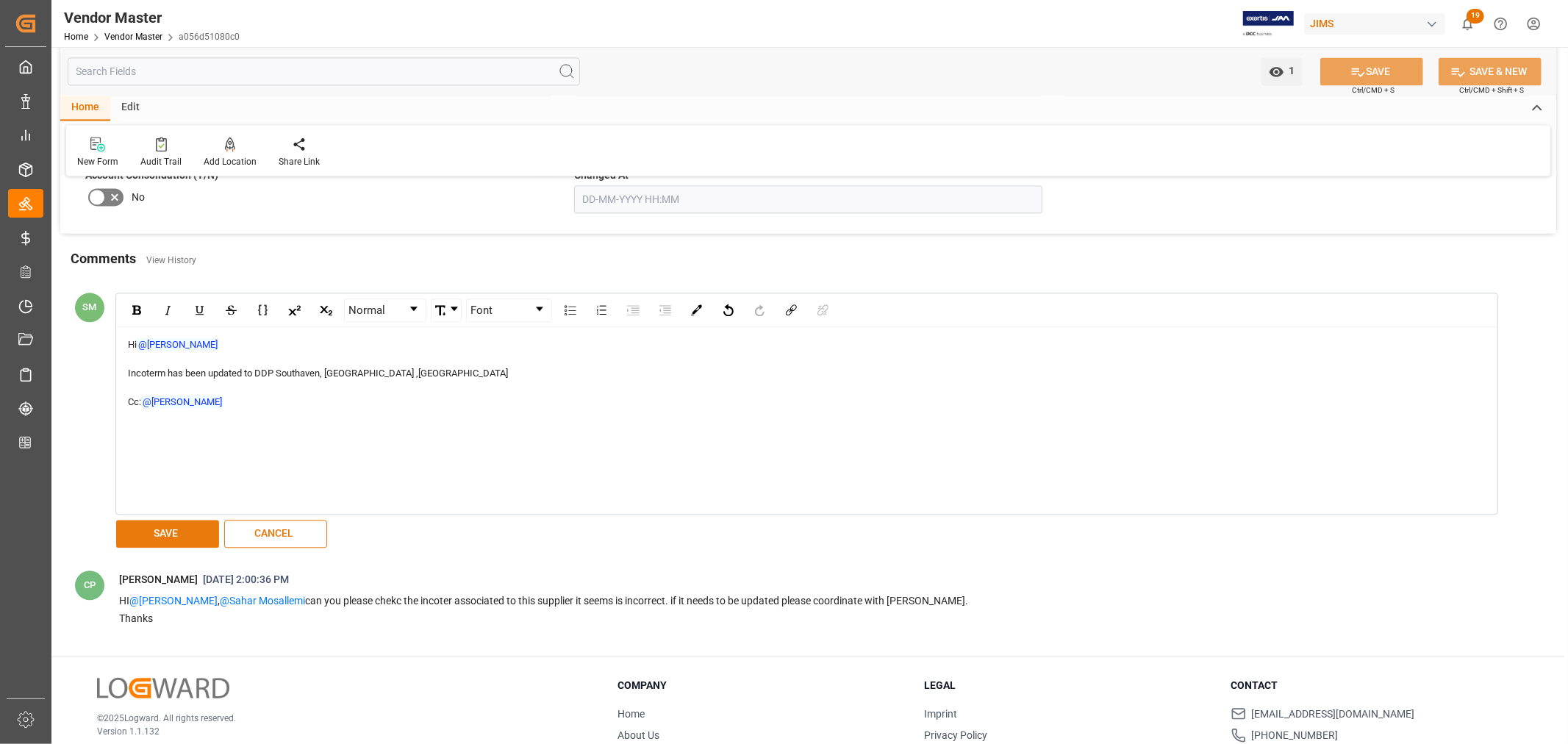
click at [178, 534] on button "SAVE" at bounding box center [167, 534] width 103 height 28
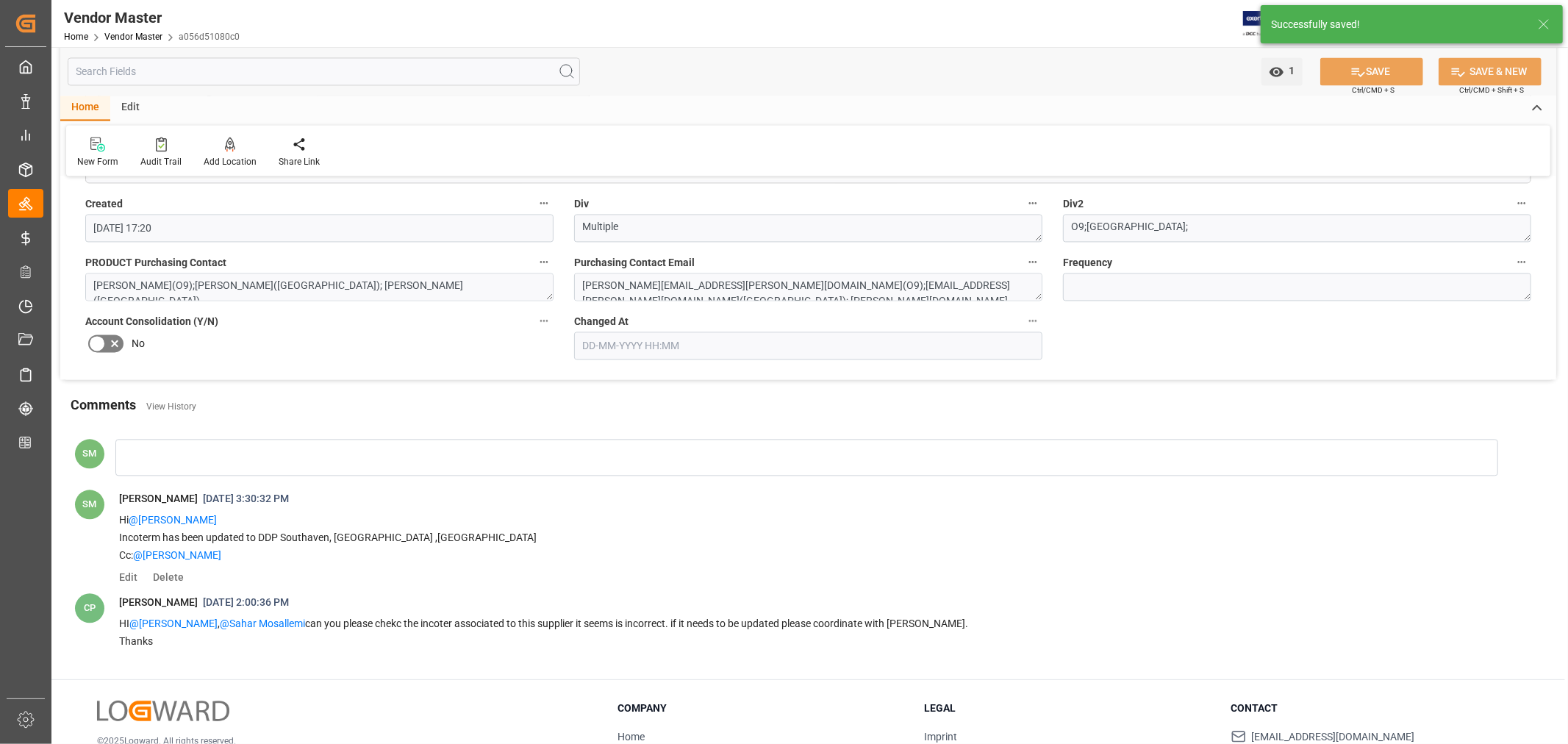
scroll to position [2687, 0]
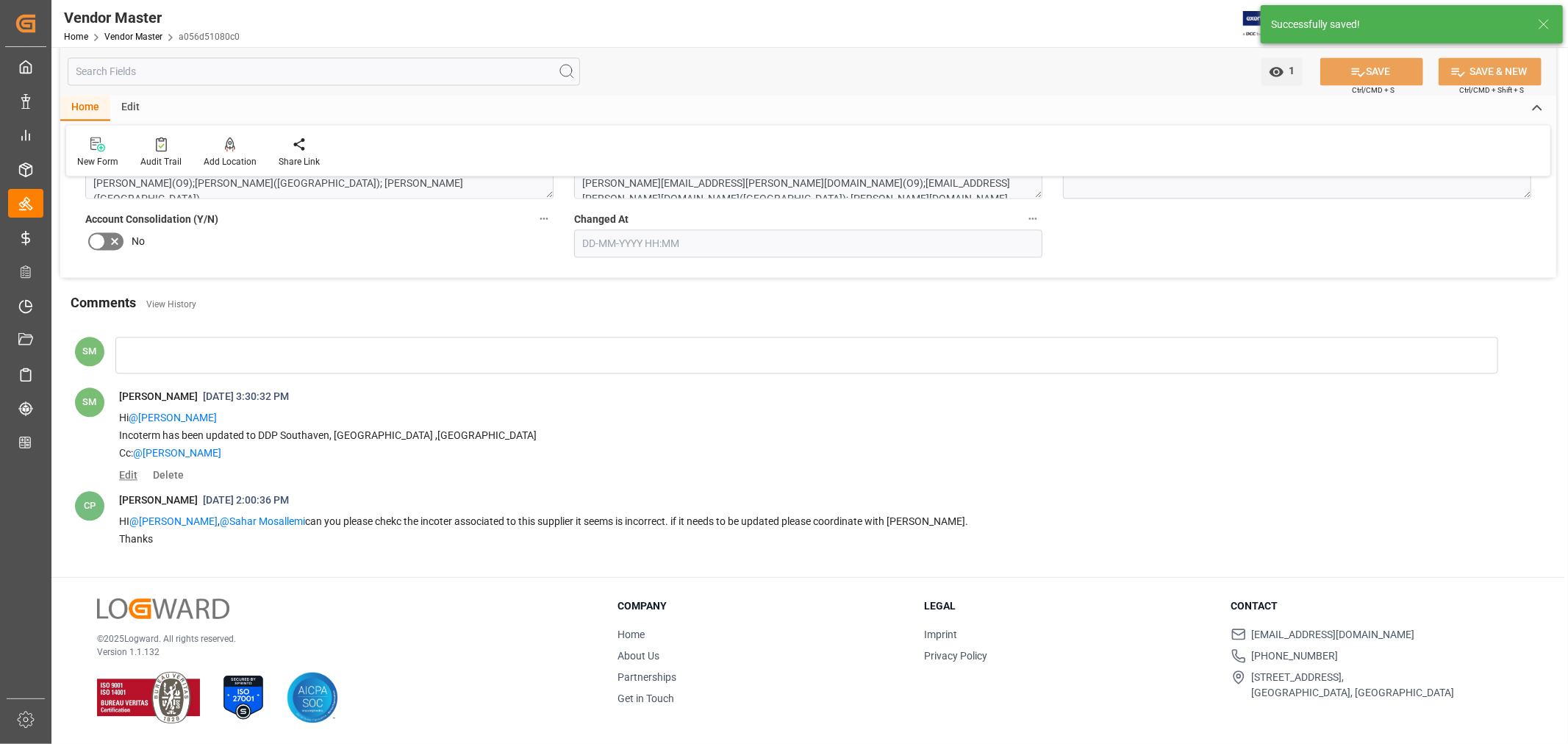
click at [132, 475] on span "Edit" at bounding box center [133, 475] width 29 height 12
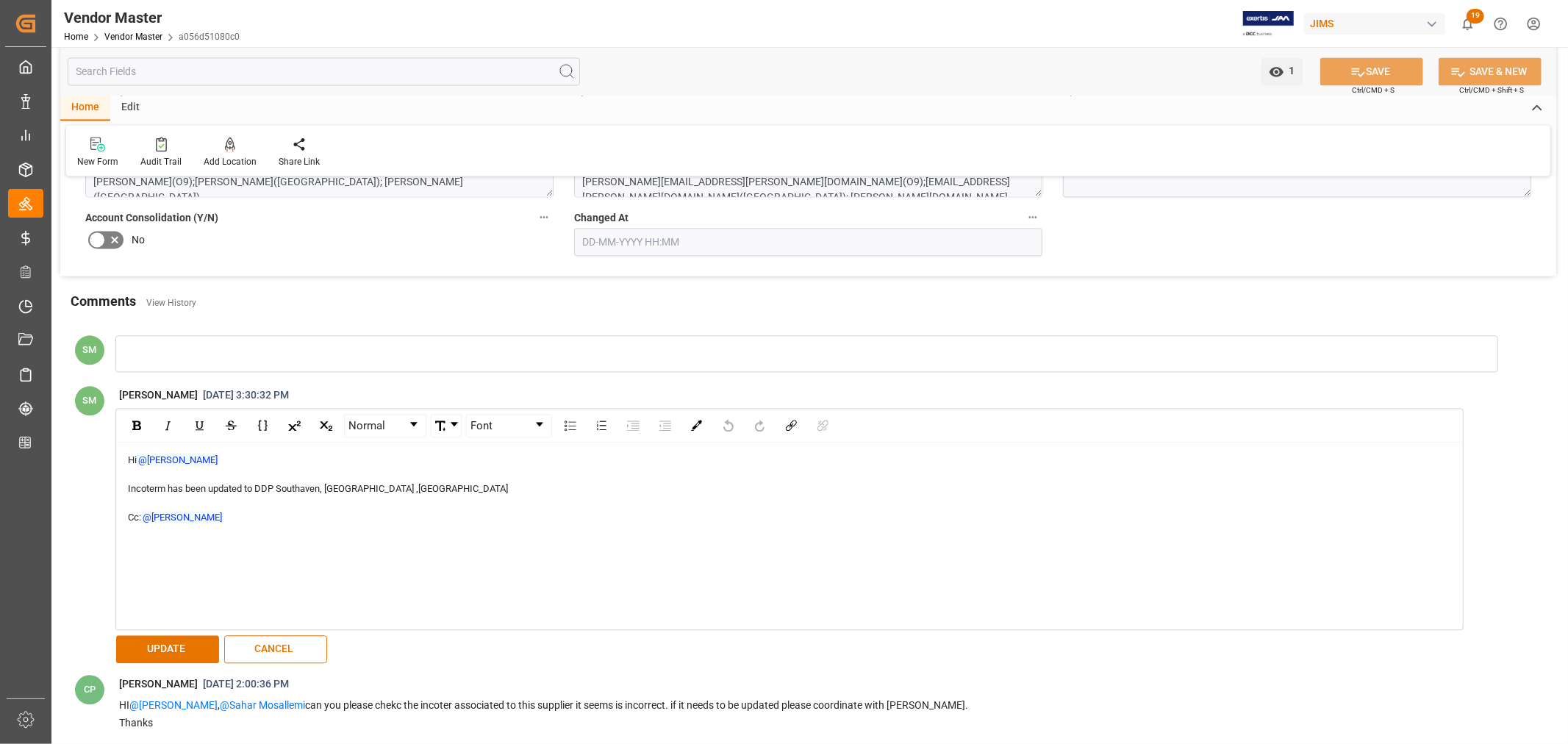
scroll to position [2730, 0]
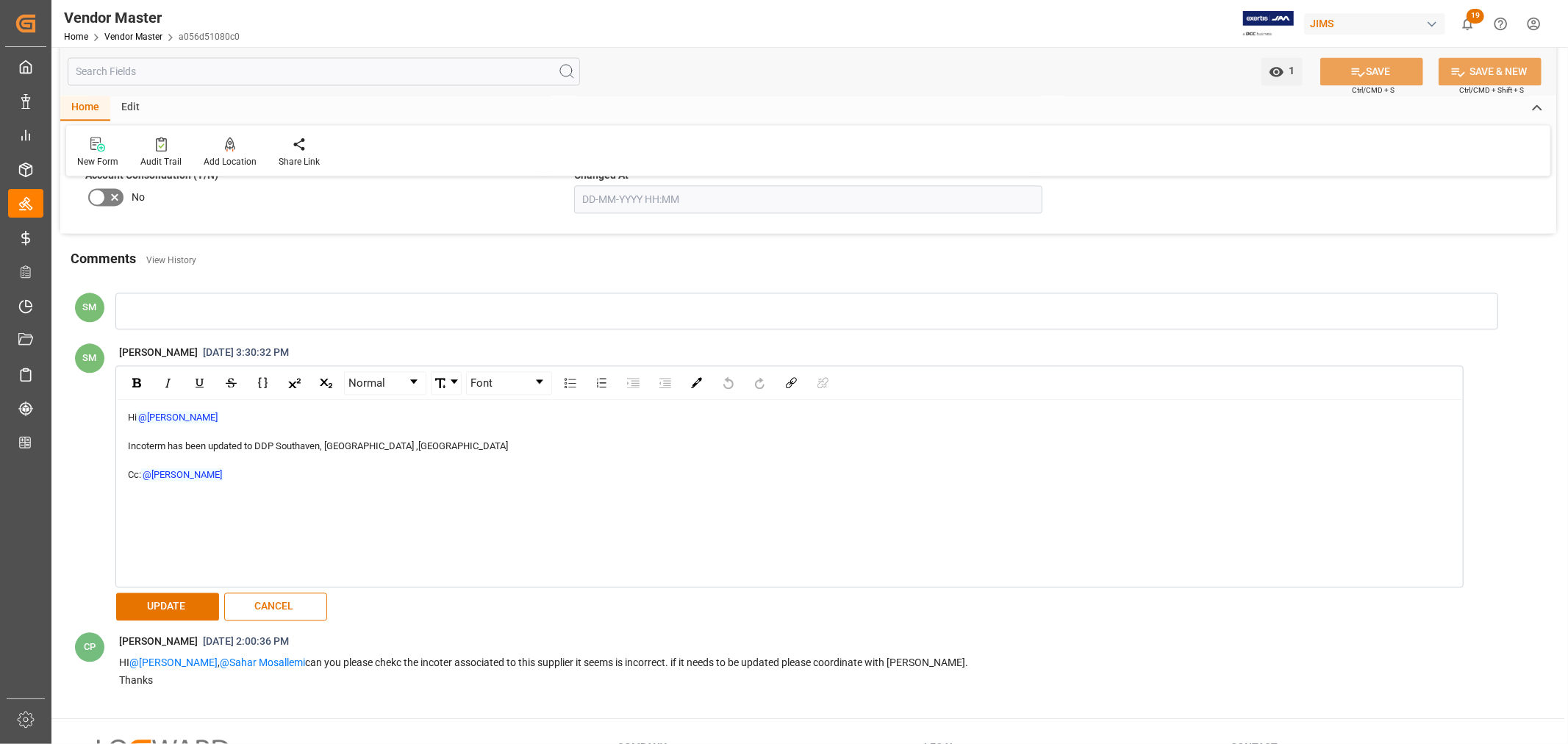
click at [229, 473] on div "Cc: @Hamid Rezaei" at bounding box center [790, 475] width 1324 height 15
click at [278, 534] on span "Jacques Denis" at bounding box center [288, 521] width 80 height 26
click at [181, 614] on button "UPDATE" at bounding box center [167, 606] width 103 height 28
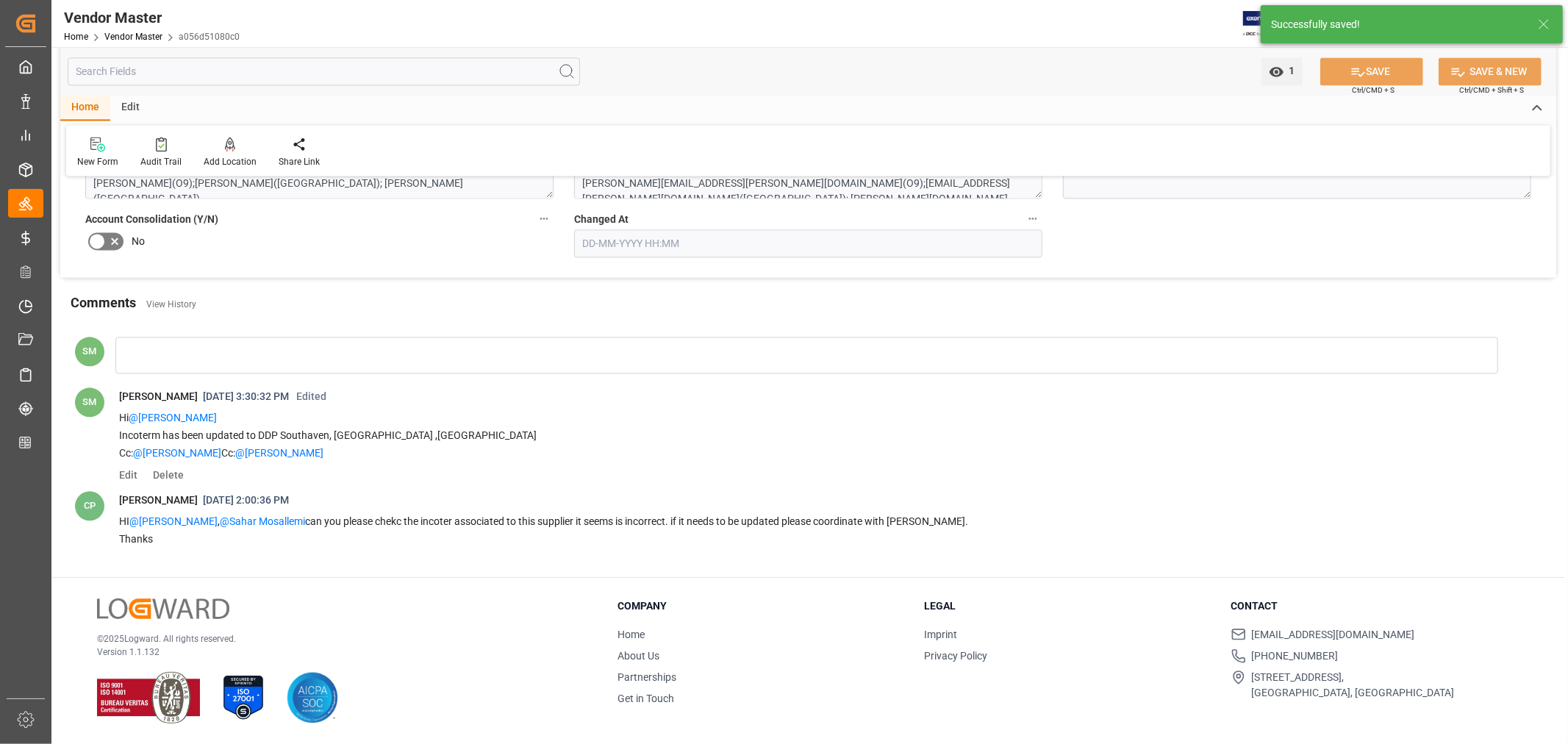
scroll to position [2687, 0]
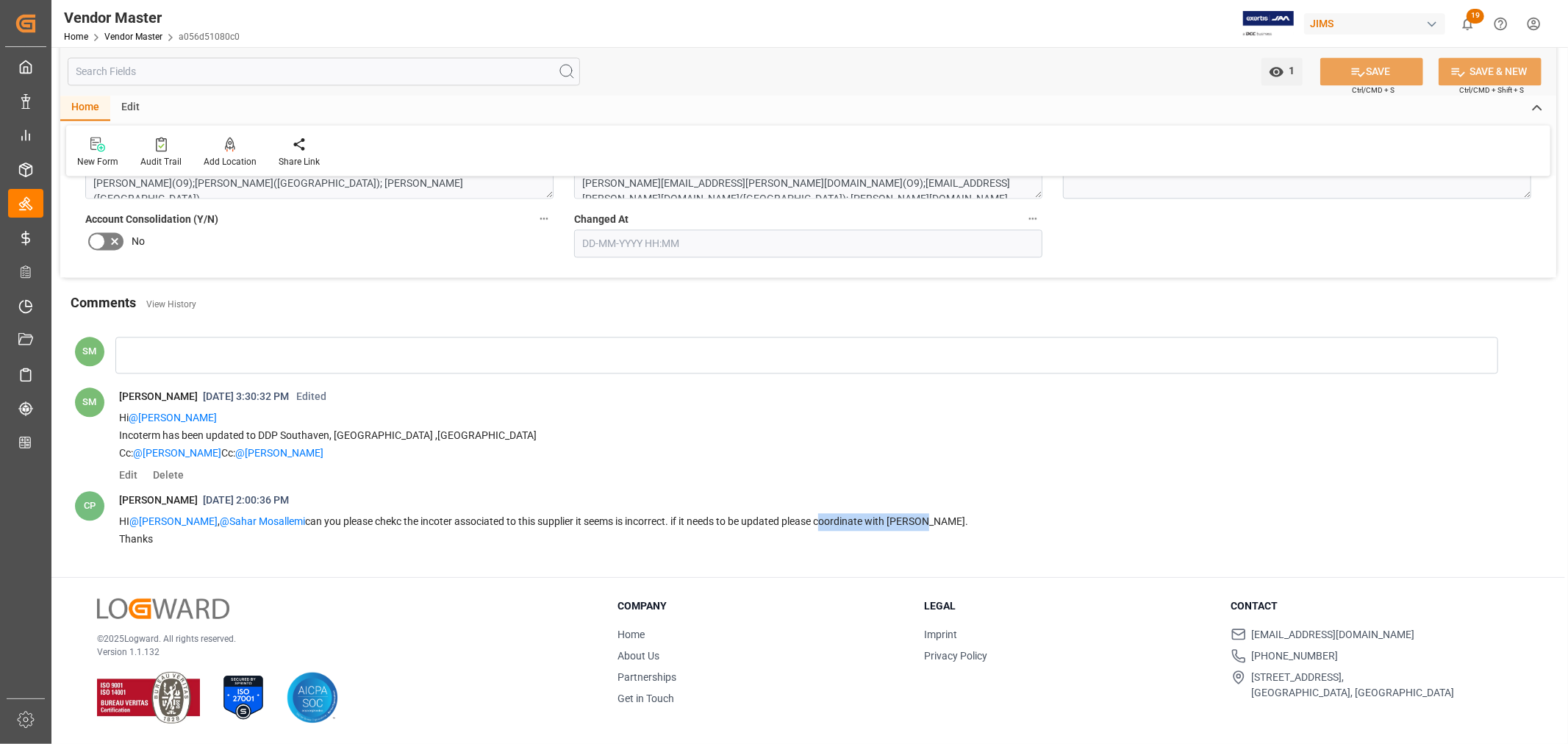
drag, startPoint x: 822, startPoint y: 522, endPoint x: 937, endPoint y: 523, distance: 115.0
click at [937, 523] on p "HI @Jacques Denis , @Sahar Mosallemi can you please chekc the incoter associate…" at bounding box center [796, 523] width 1355 height 18
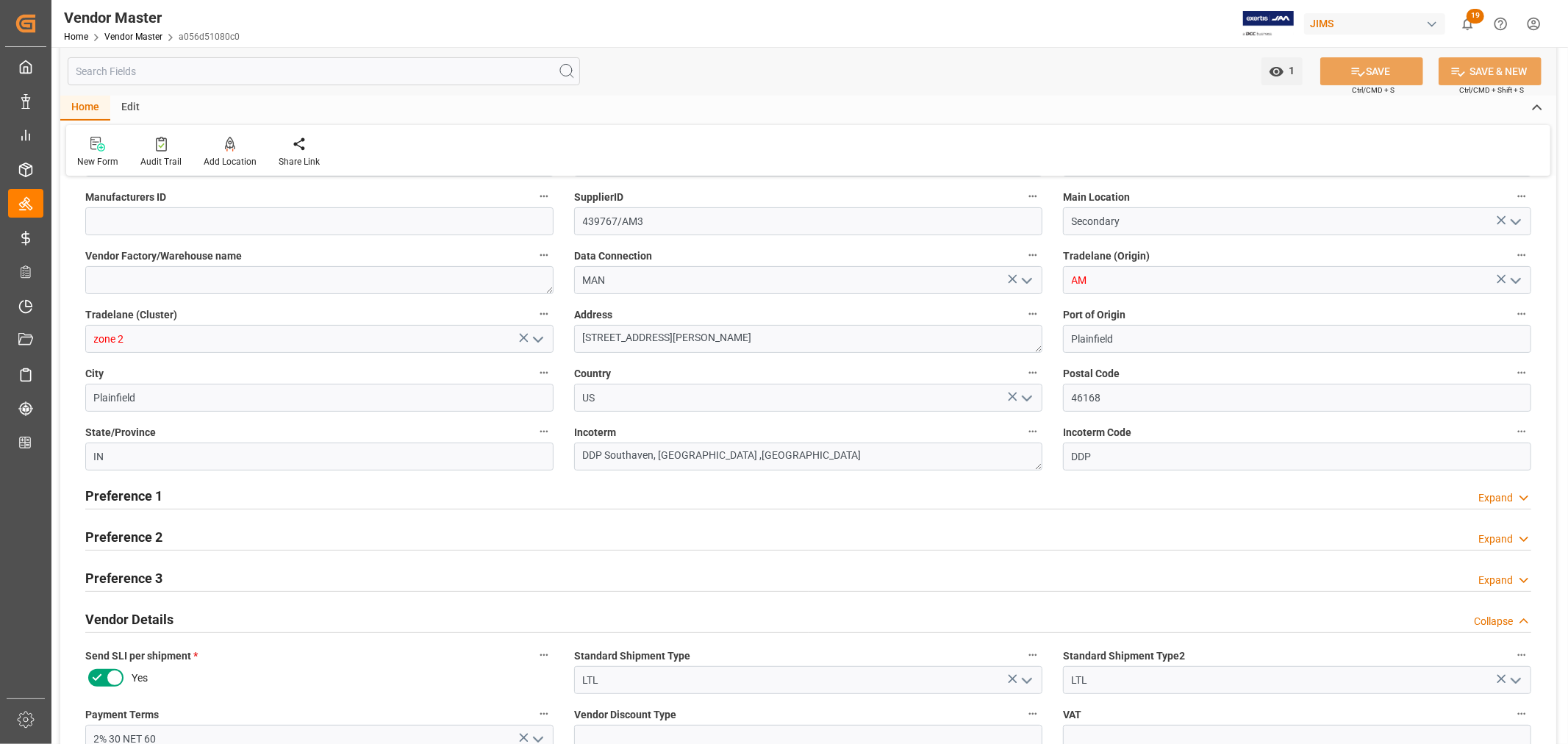
scroll to position [72, 0]
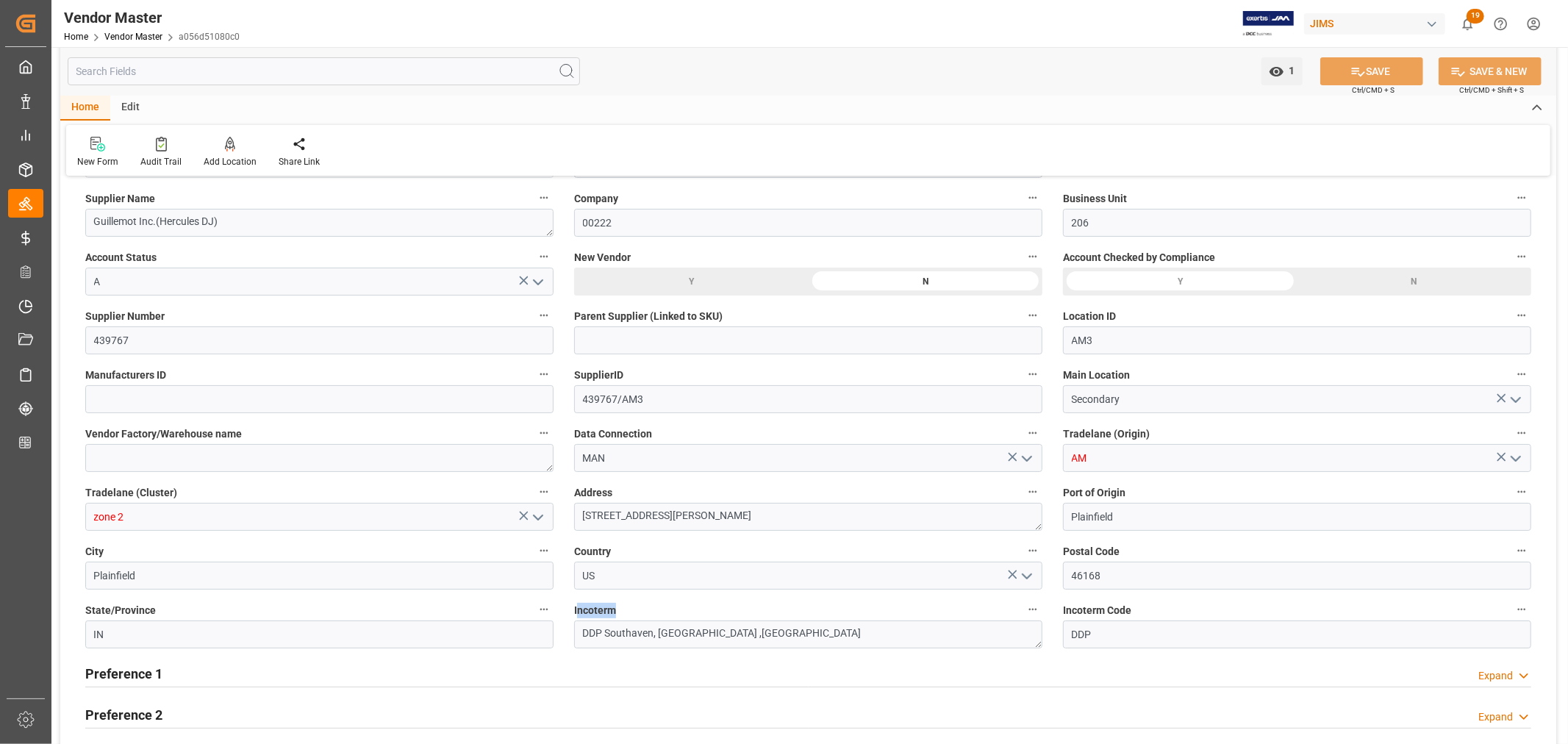
drag, startPoint x: 620, startPoint y: 604, endPoint x: 576, endPoint y: 612, distance: 44.7
click at [576, 611] on label "Incoterm" at bounding box center [809, 610] width 468 height 21
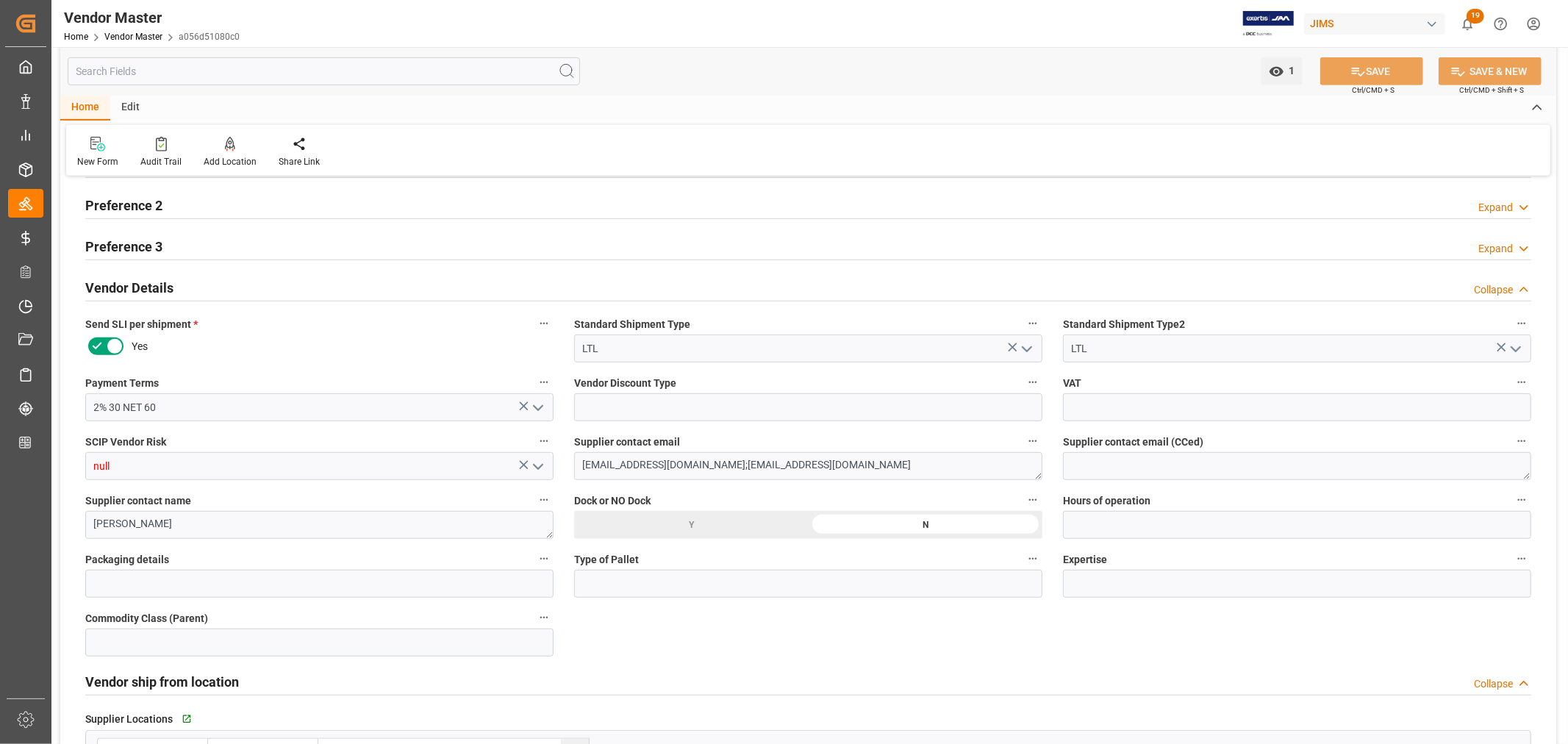
scroll to position [317, 0]
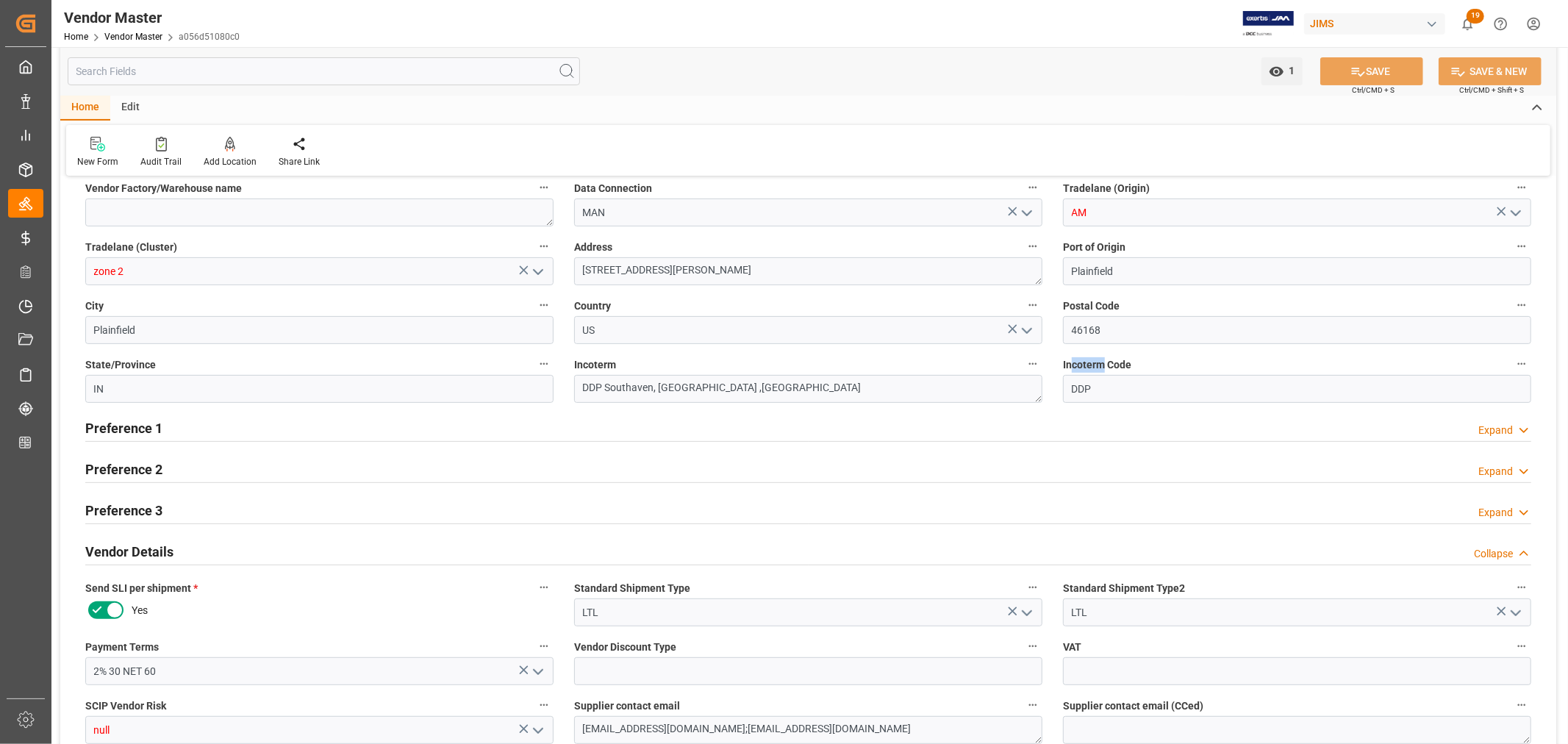
drag, startPoint x: 1075, startPoint y: 366, endPoint x: 1101, endPoint y: 360, distance: 26.7
click at [1101, 360] on span "Incoterm Code" at bounding box center [1098, 365] width 68 height 16
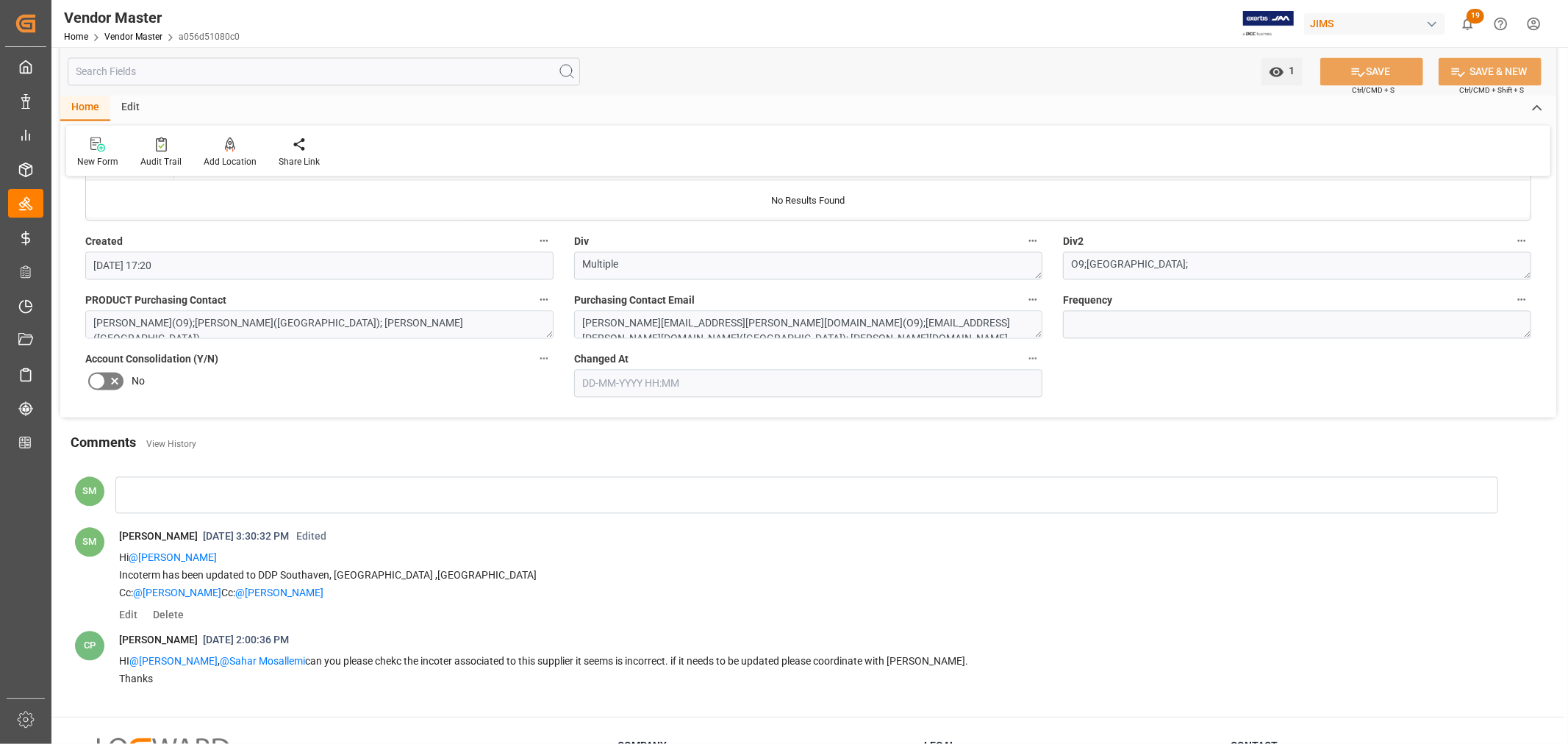
scroll to position [2687, 0]
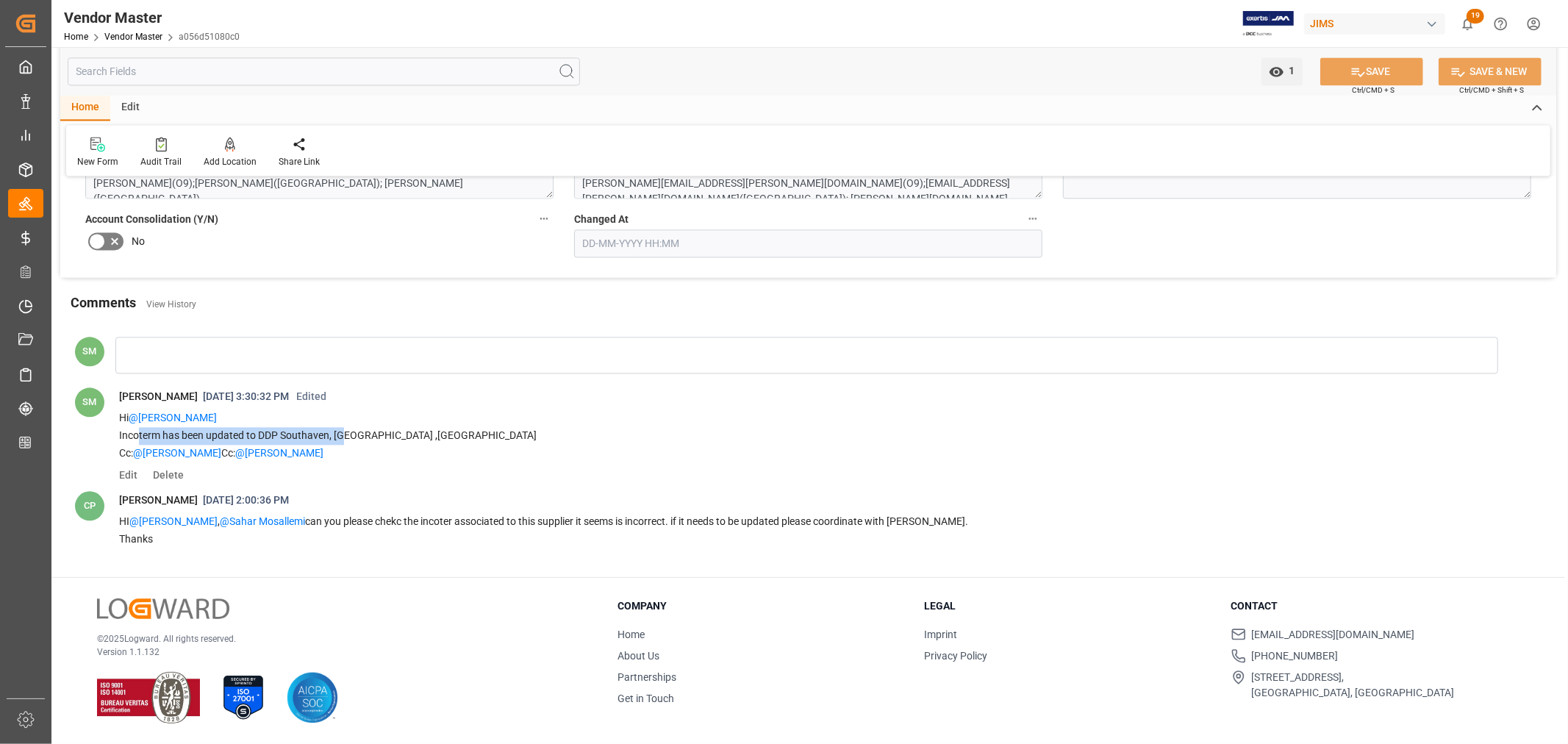
drag, startPoint x: 138, startPoint y: 434, endPoint x: 346, endPoint y: 433, distance: 208.0
click at [346, 433] on p "Incoterm has been updated to DDP Southaven, MS ,US" at bounding box center [796, 436] width 1355 height 18
click at [339, 437] on p "Incoterm has been updated to DDP Southaven, MS ,US" at bounding box center [796, 436] width 1355 height 18
click at [380, 453] on p "Cc: @Hamid Rezaei Cc: @Jacques Denis" at bounding box center [796, 454] width 1355 height 18
drag, startPoint x: 258, startPoint y: 436, endPoint x: 378, endPoint y: 438, distance: 120.0
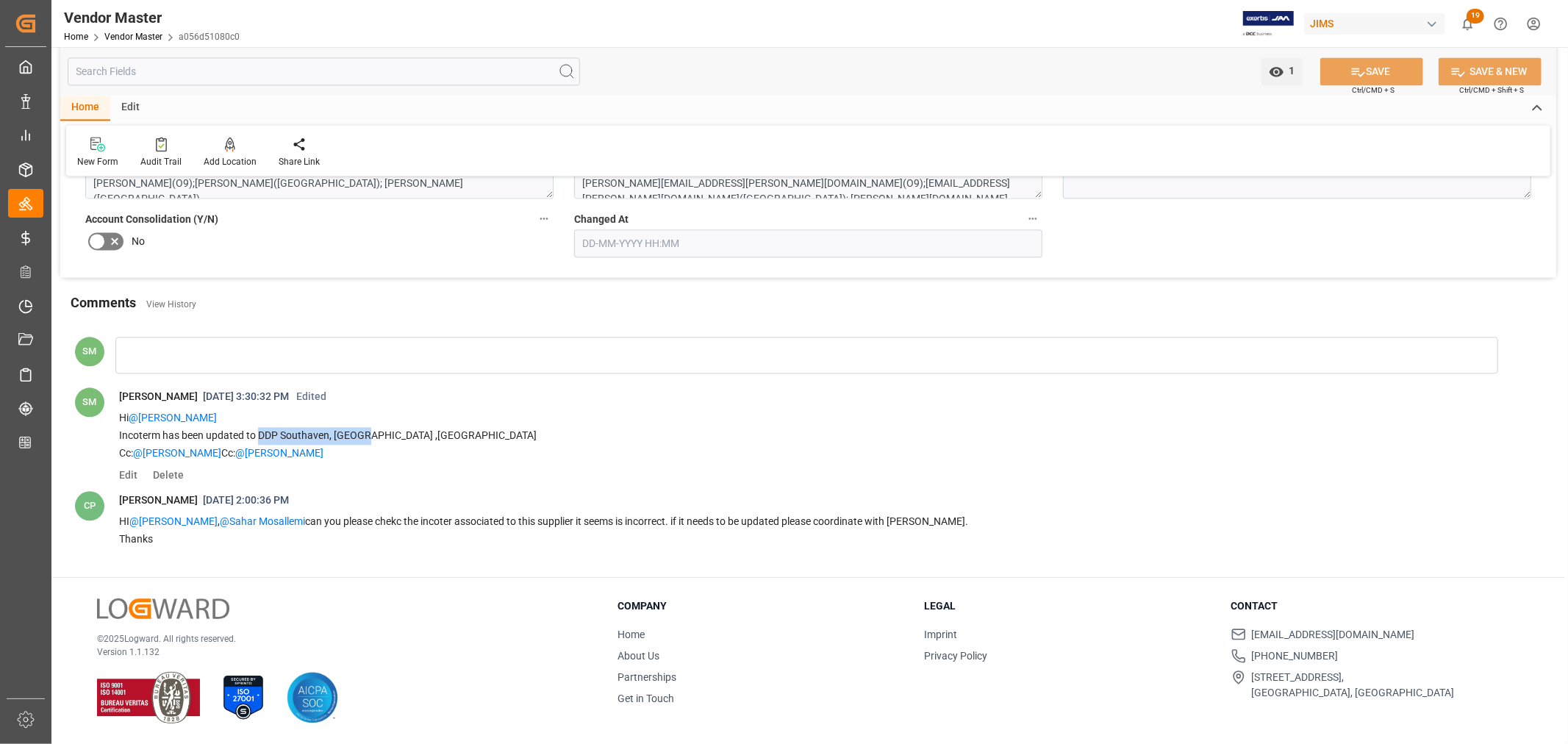
click at [378, 438] on p "Incoterm has been updated to DDP Southaven, MS ,US" at bounding box center [796, 436] width 1355 height 18
drag, startPoint x: 126, startPoint y: 435, endPoint x: 208, endPoint y: 434, distance: 82.0
click at [208, 434] on p "Incoterm has been updated to DDP Southaven, MS ,US" at bounding box center [796, 436] width 1355 height 18
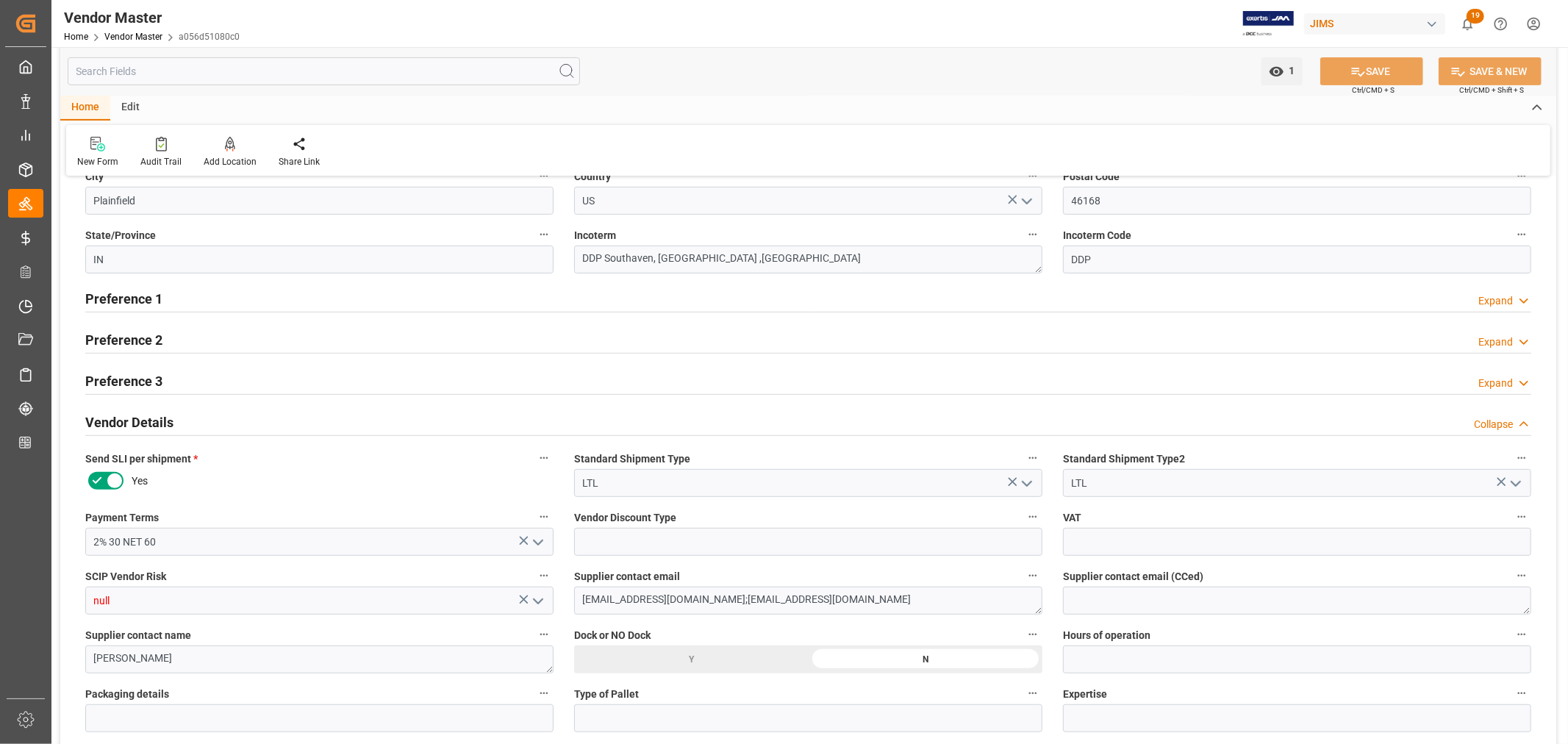
scroll to position [317, 0]
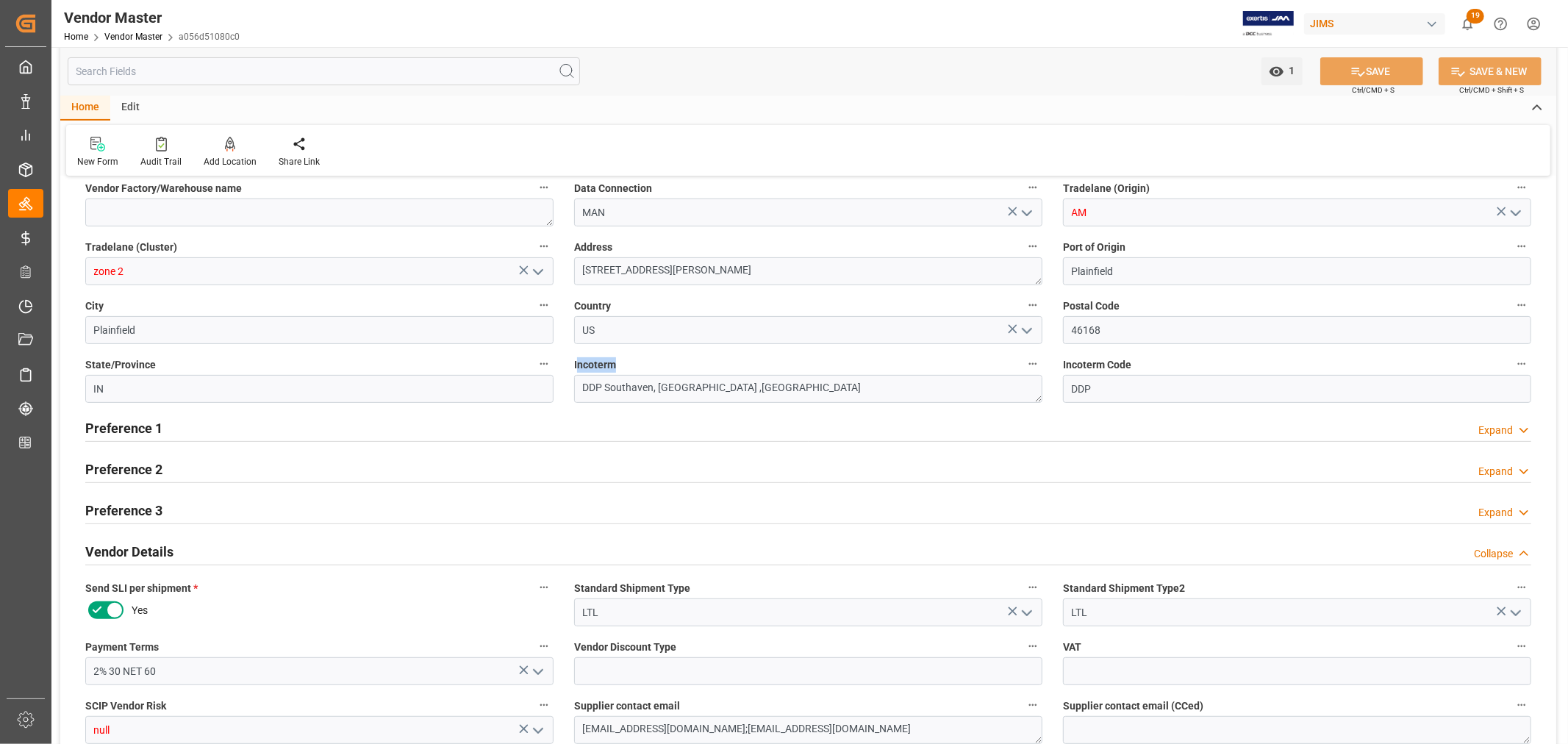
drag, startPoint x: 576, startPoint y: 365, endPoint x: 612, endPoint y: 365, distance: 36.0
click at [612, 365] on span "Incoterm" at bounding box center [595, 365] width 42 height 16
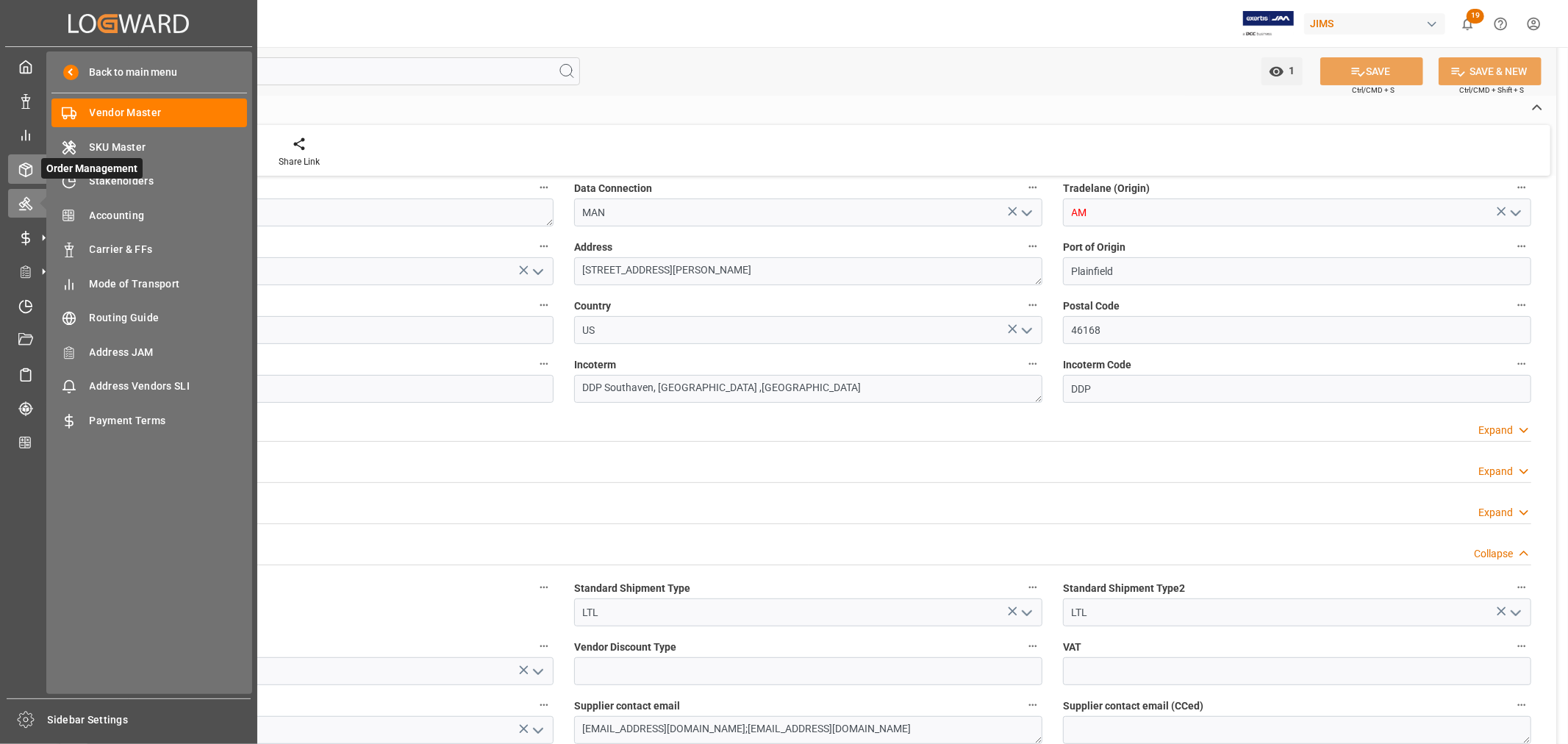
click at [36, 177] on div "Order Management Order Management" at bounding box center [129, 169] width 242 height 29
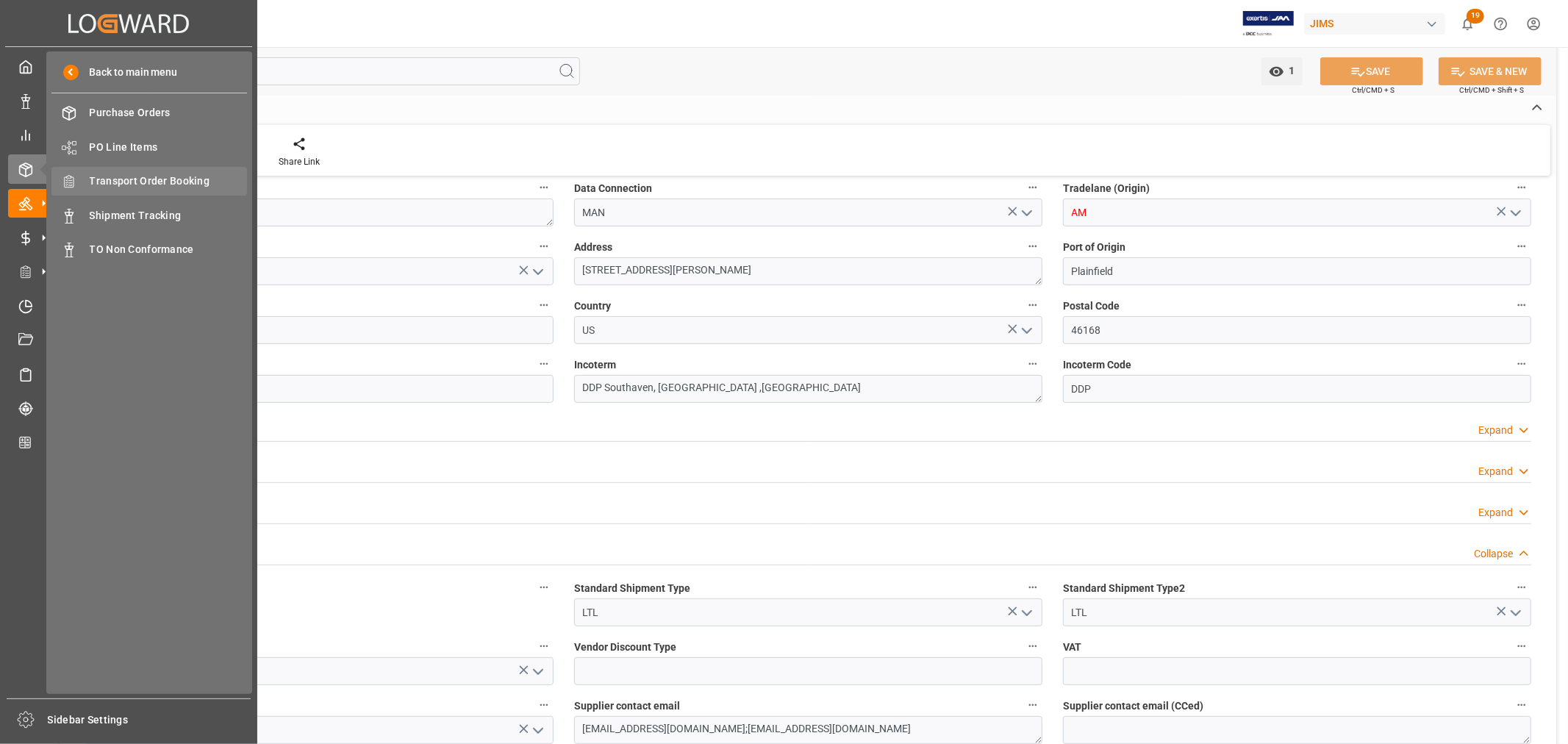
click at [147, 182] on span "Transport Order Booking" at bounding box center [169, 181] width 158 height 16
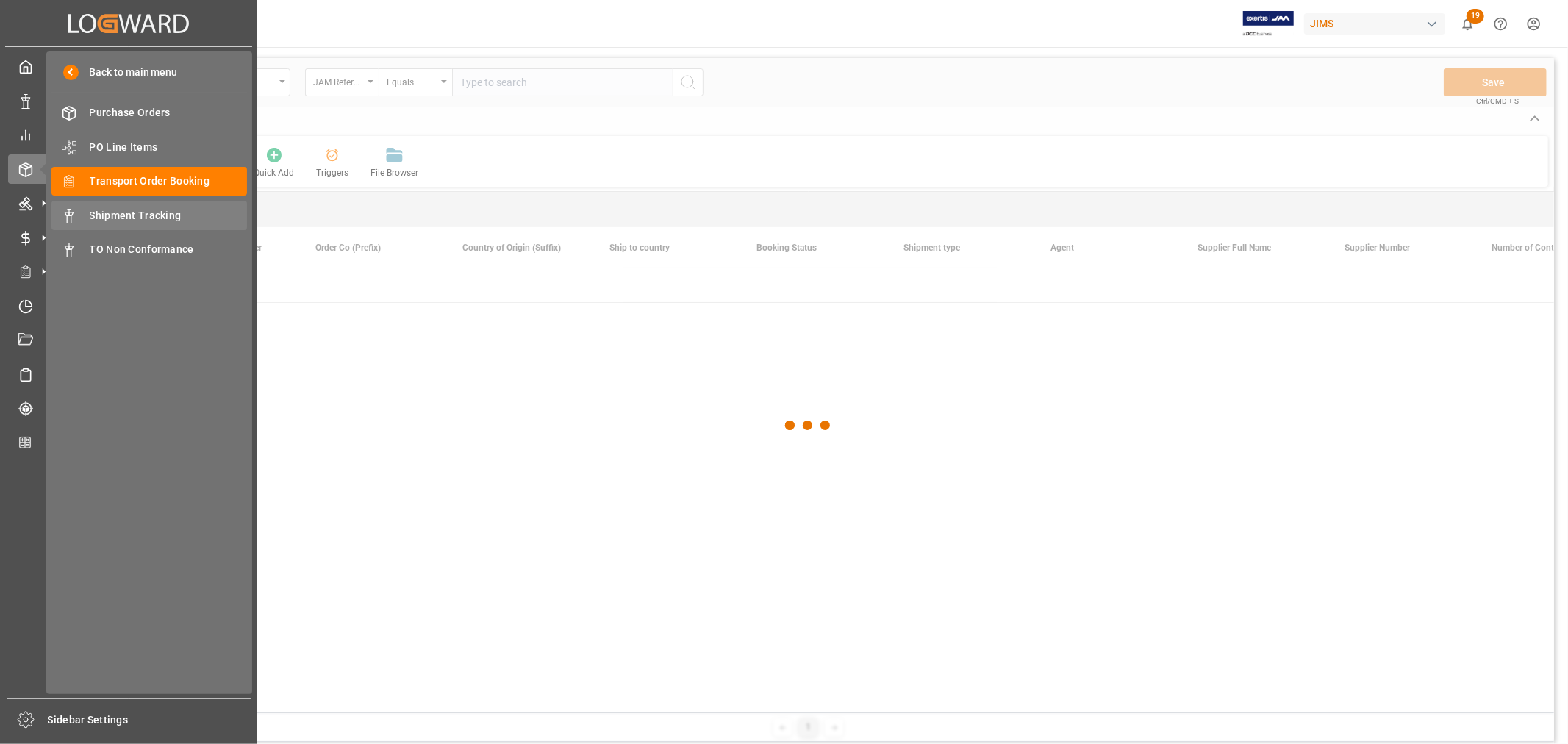
click at [131, 219] on span "Shipment Tracking" at bounding box center [169, 216] width 158 height 16
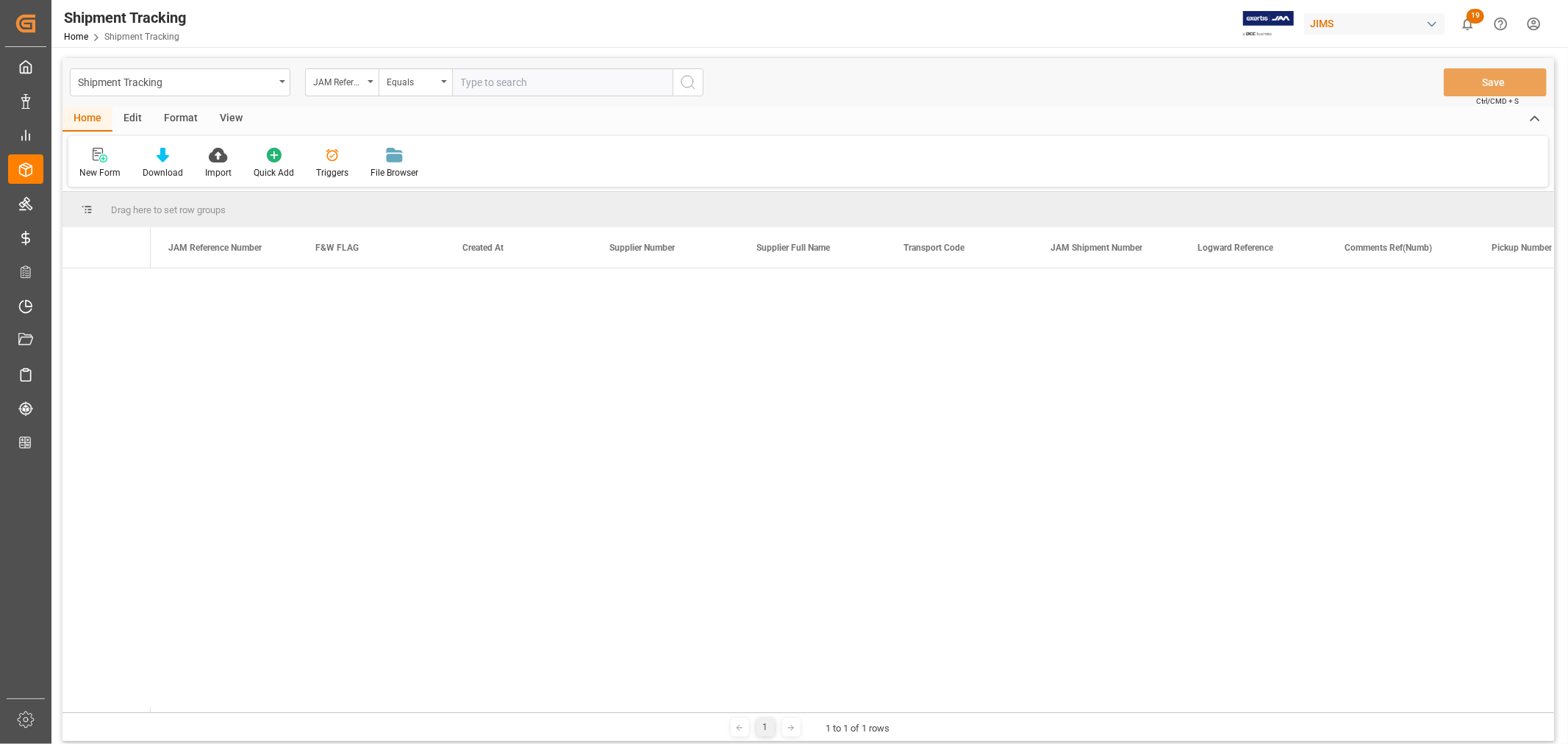
click at [542, 82] on input "text" at bounding box center [562, 83] width 221 height 28
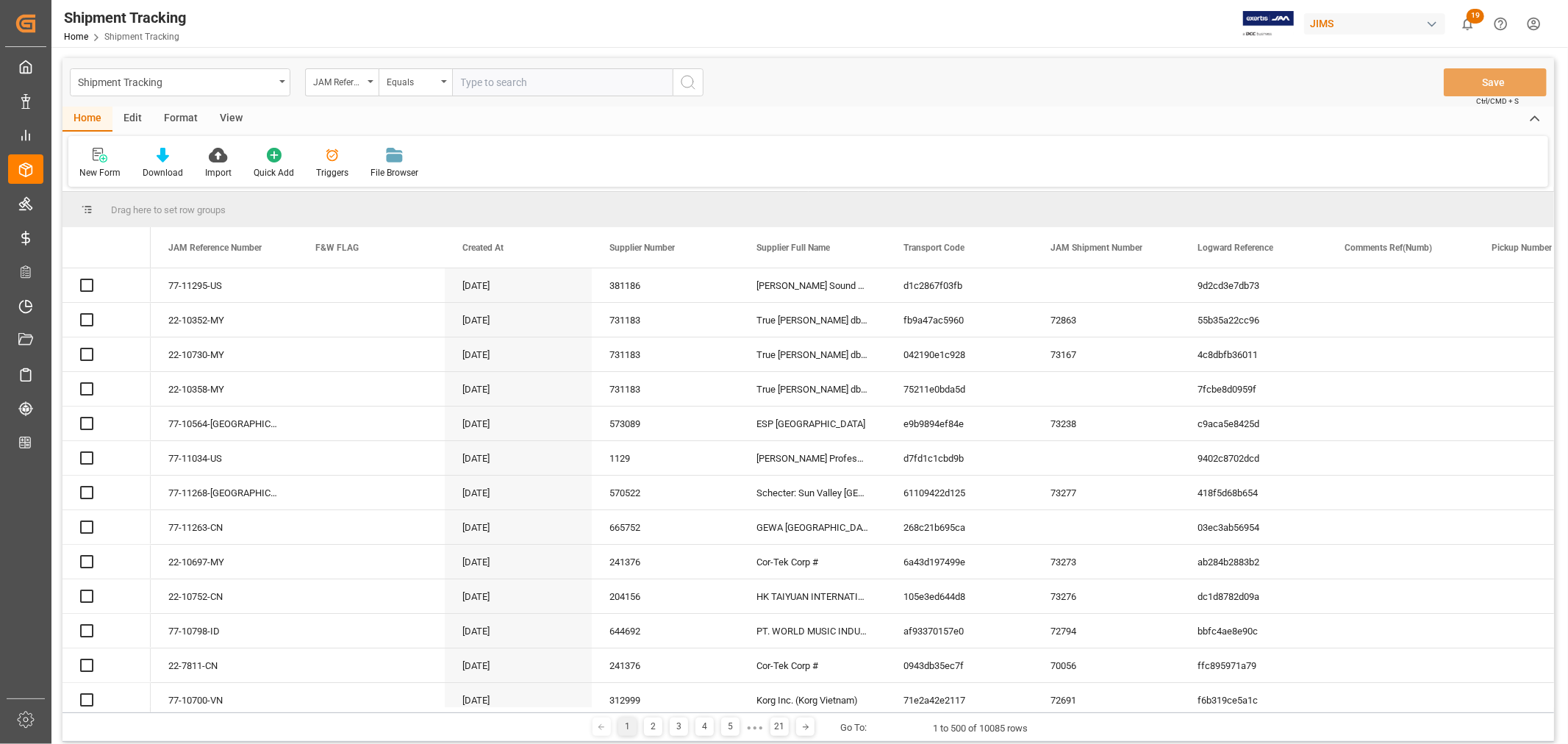
paste input "77-11243-US"
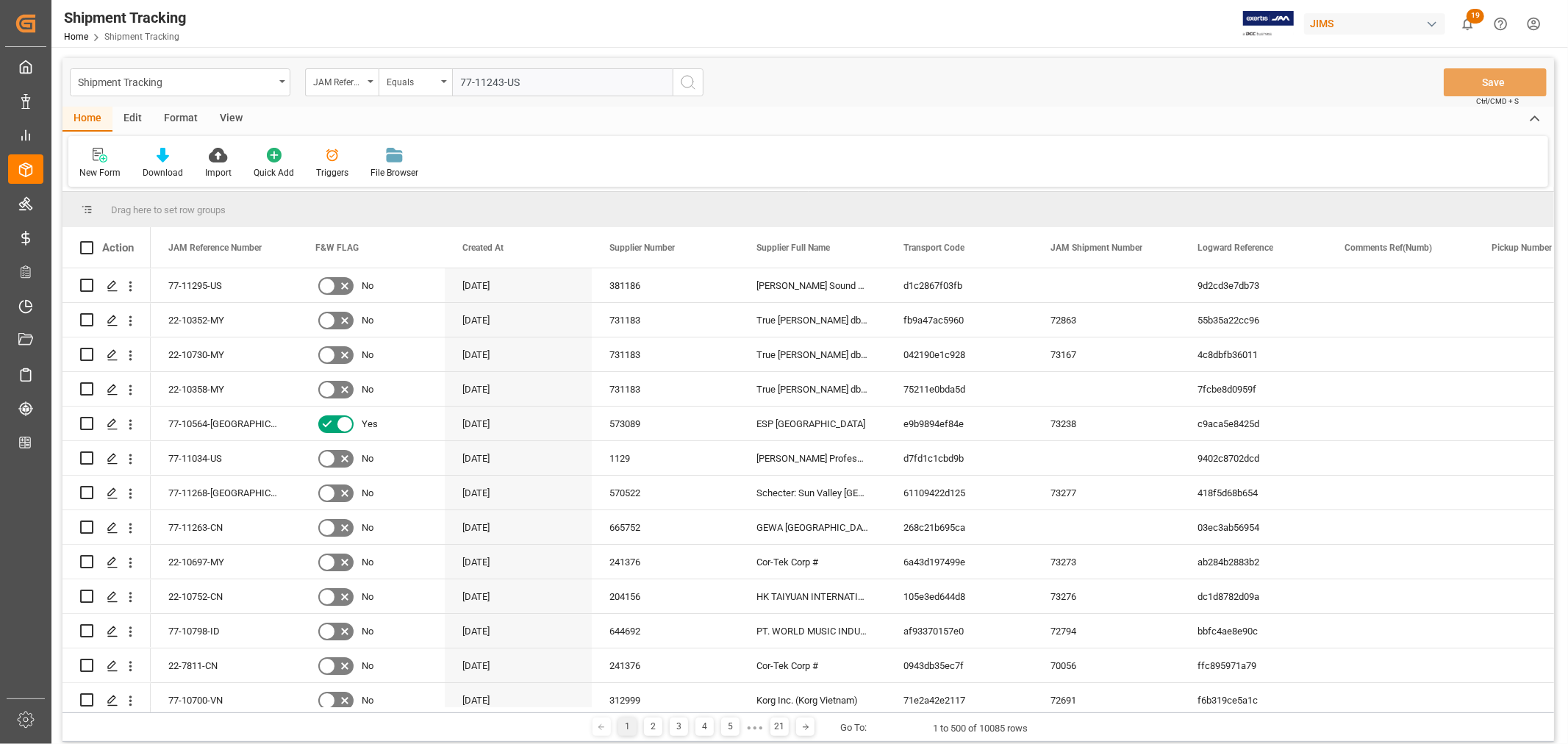
type input "77-11243-US"
click at [689, 81] on icon "search button" at bounding box center [688, 83] width 18 height 18
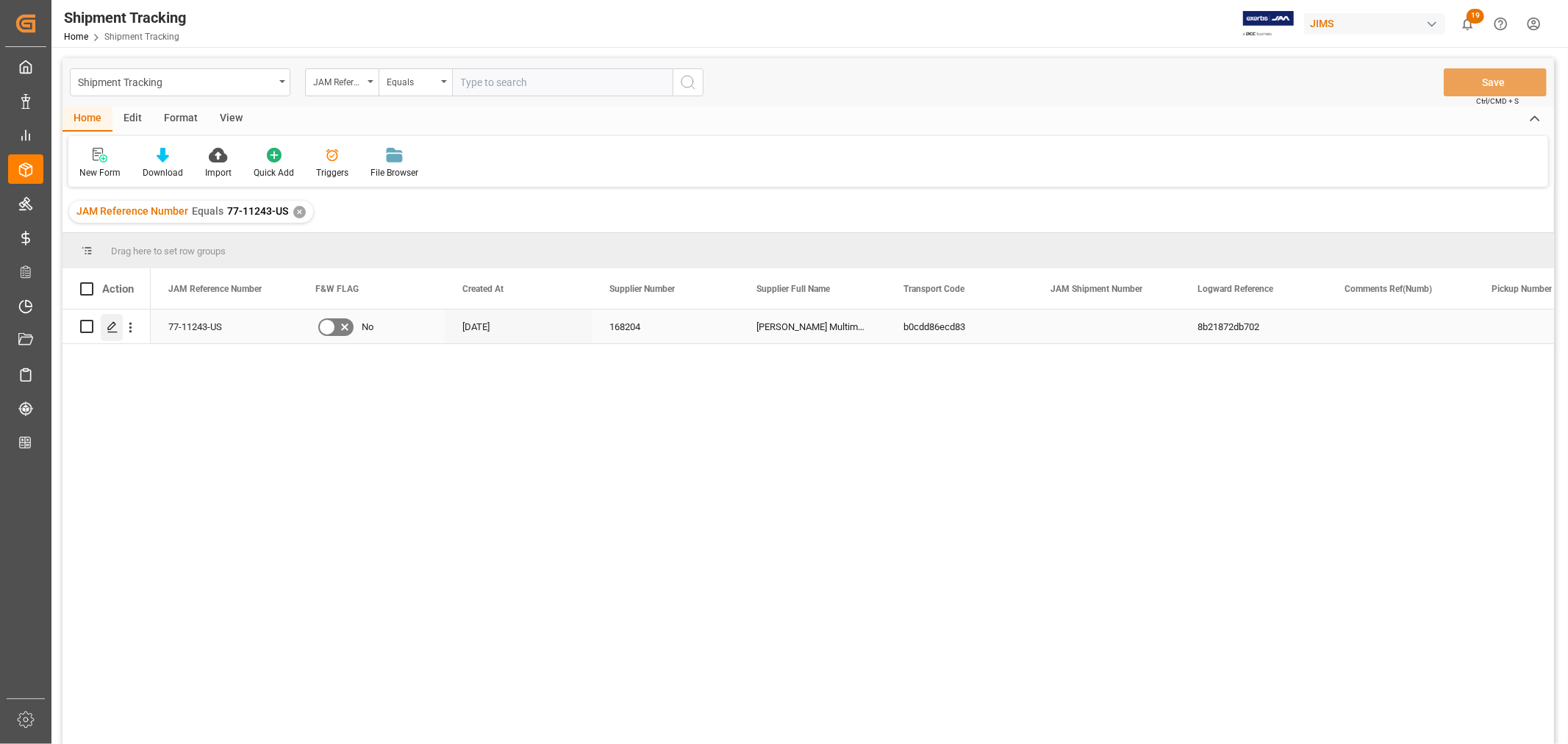
click at [113, 326] on icon "Press SPACE to select this row." at bounding box center [112, 327] width 12 height 12
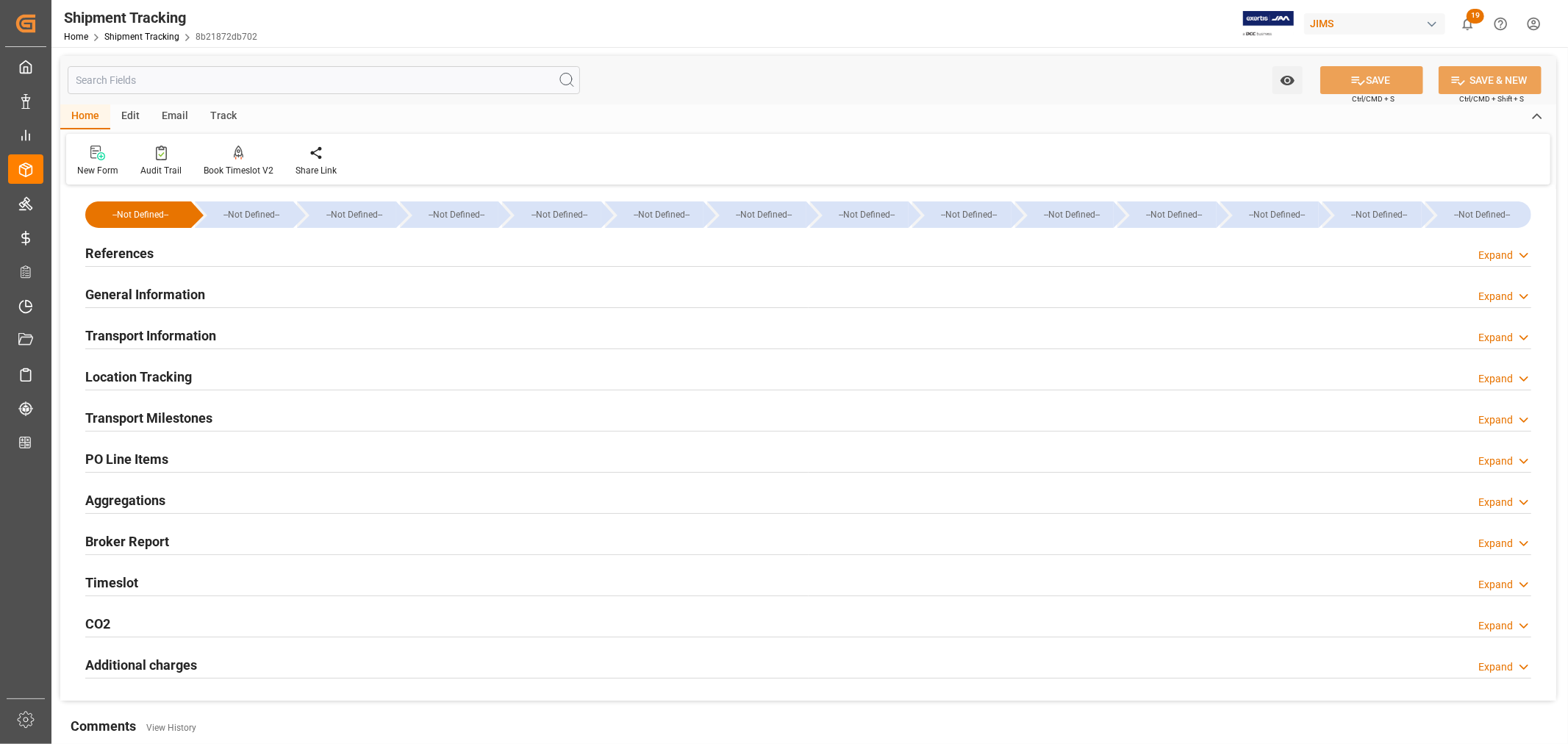
click at [96, 460] on h2 "PO Line Items" at bounding box center [127, 459] width 83 height 20
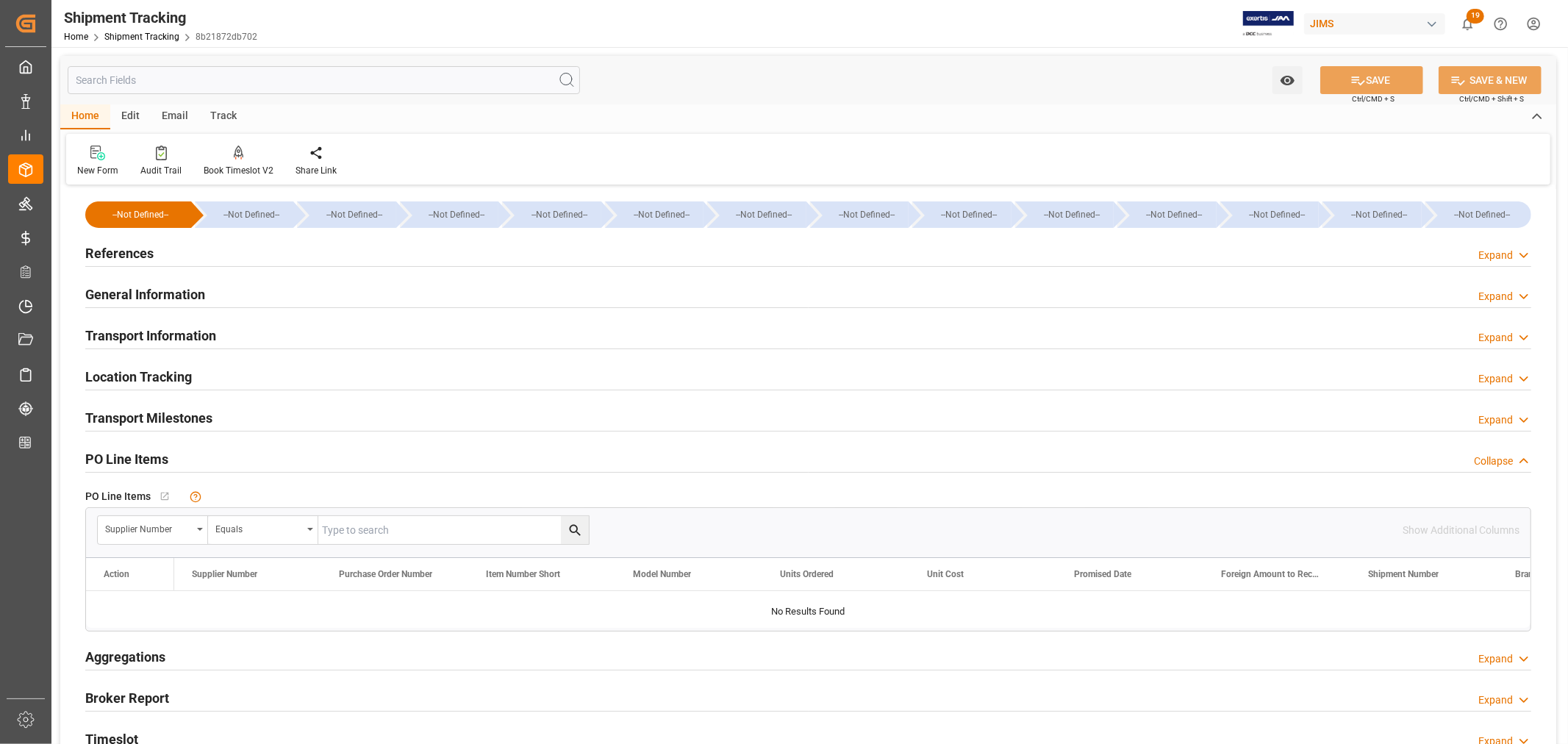
scroll to position [82, 0]
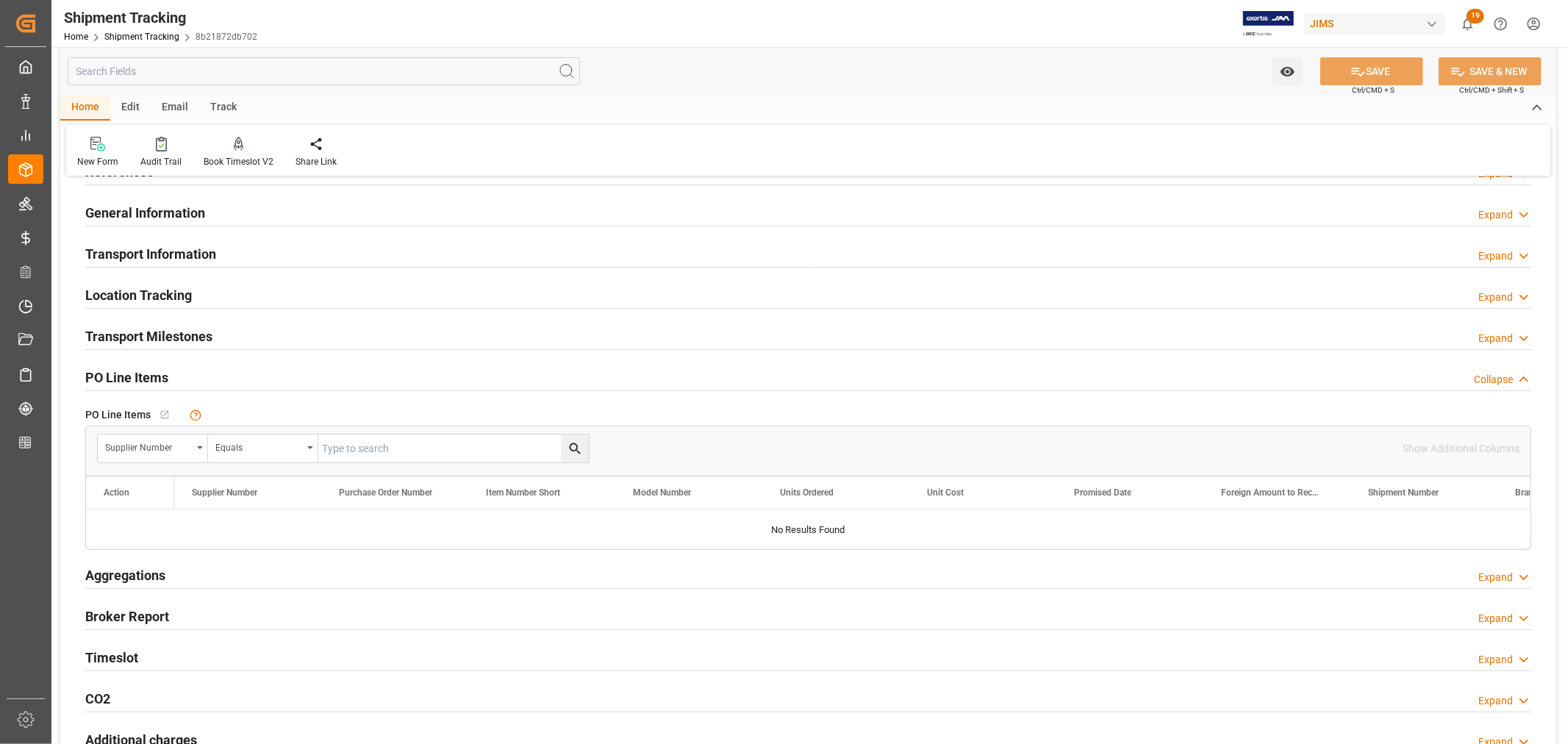
click at [147, 380] on h2 "PO Line Items" at bounding box center [127, 378] width 83 height 20
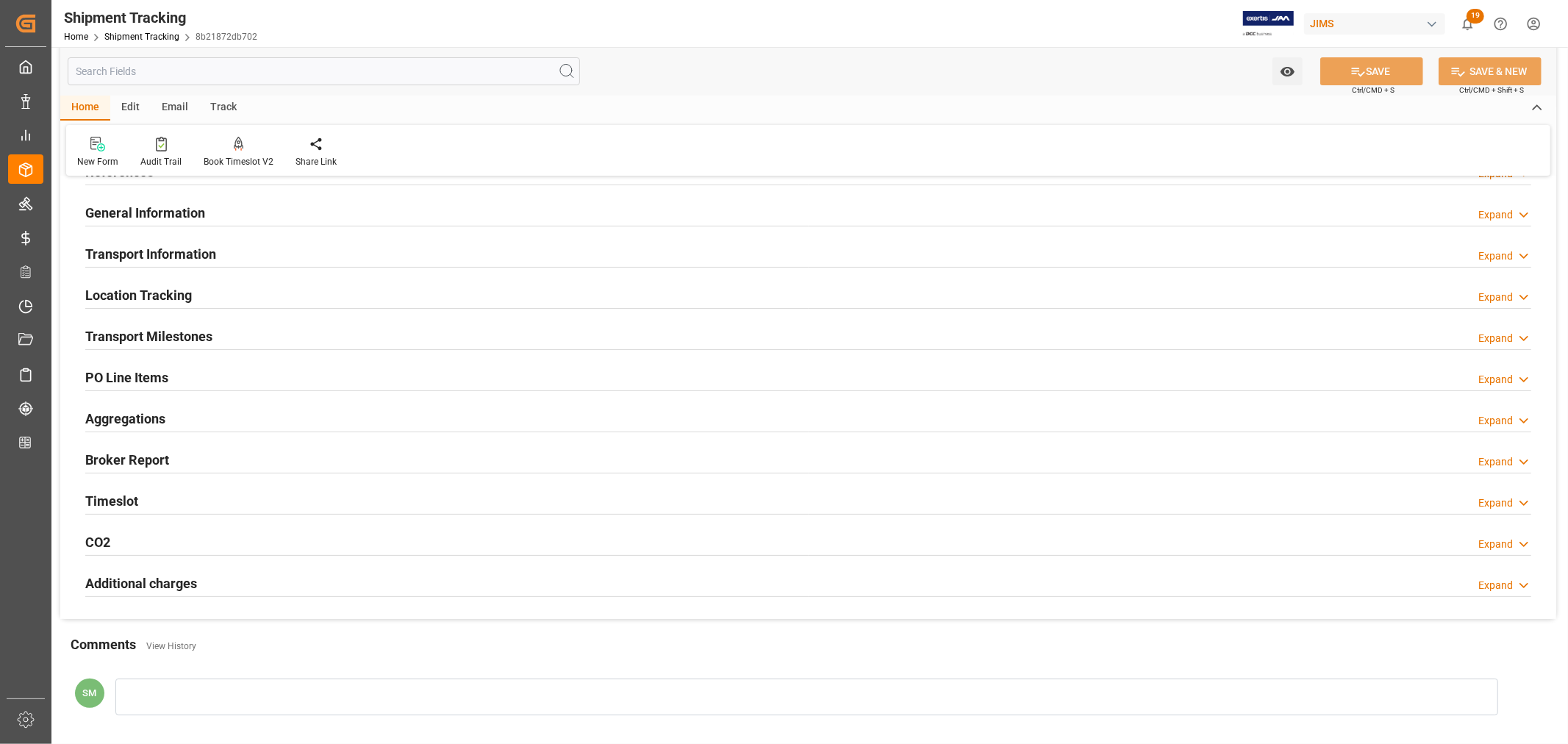
scroll to position [0, 0]
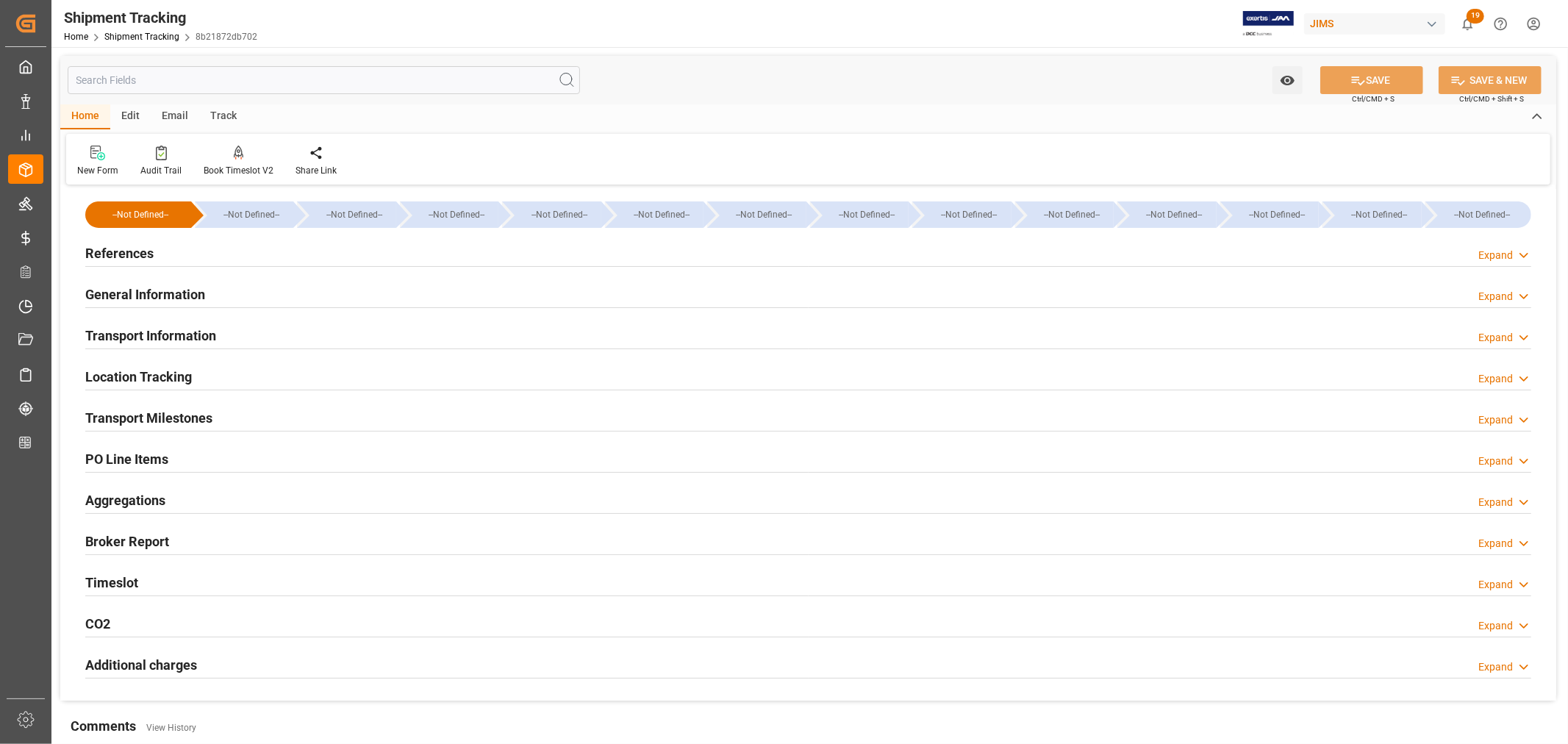
click at [803, 114] on div "Home Edit Email Track" at bounding box center [808, 117] width 1496 height 25
click at [130, 245] on h2 "References" at bounding box center [120, 253] width 68 height 20
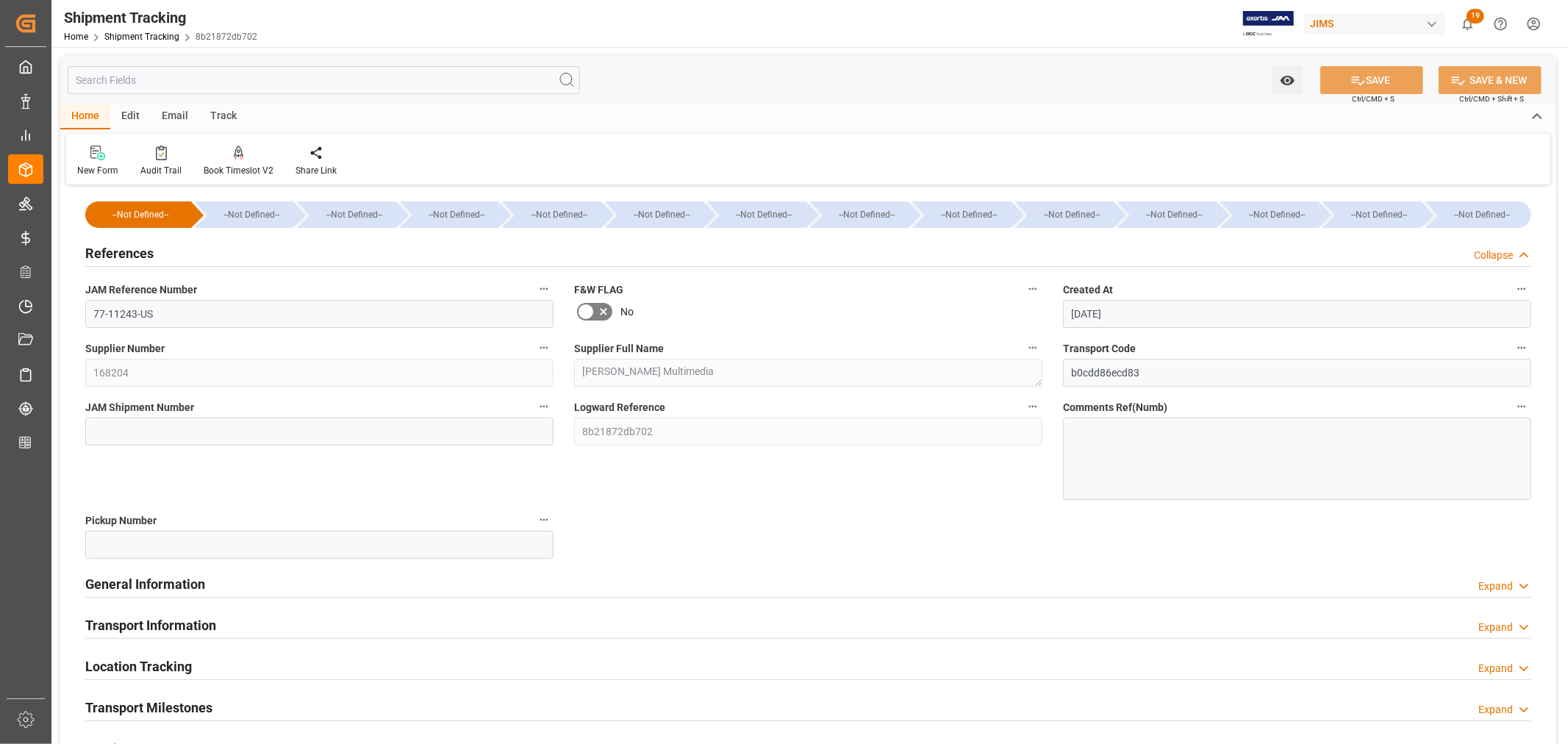
click at [130, 245] on h2 "References" at bounding box center [120, 253] width 68 height 20
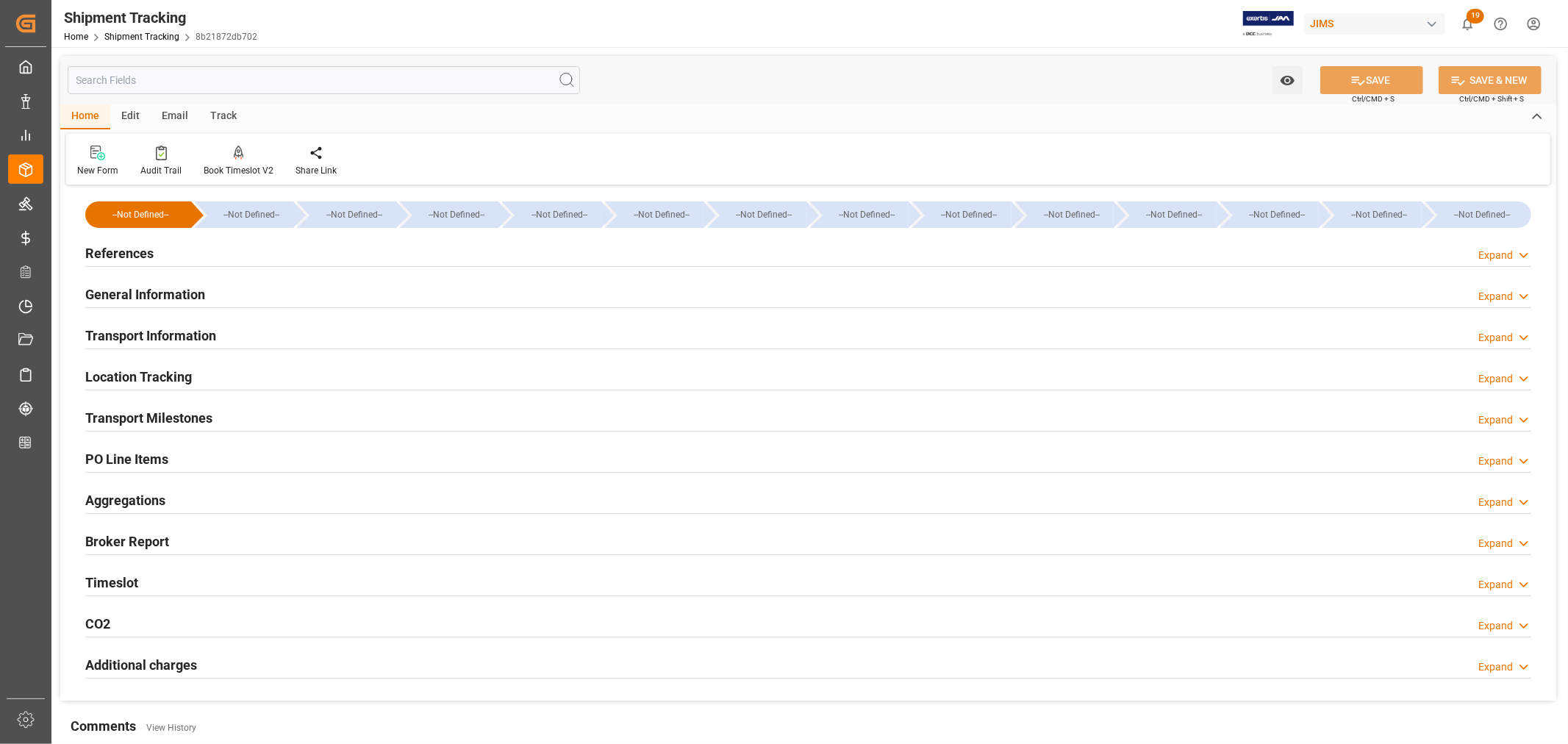
click at [108, 297] on h2 "General Information" at bounding box center [145, 294] width 120 height 20
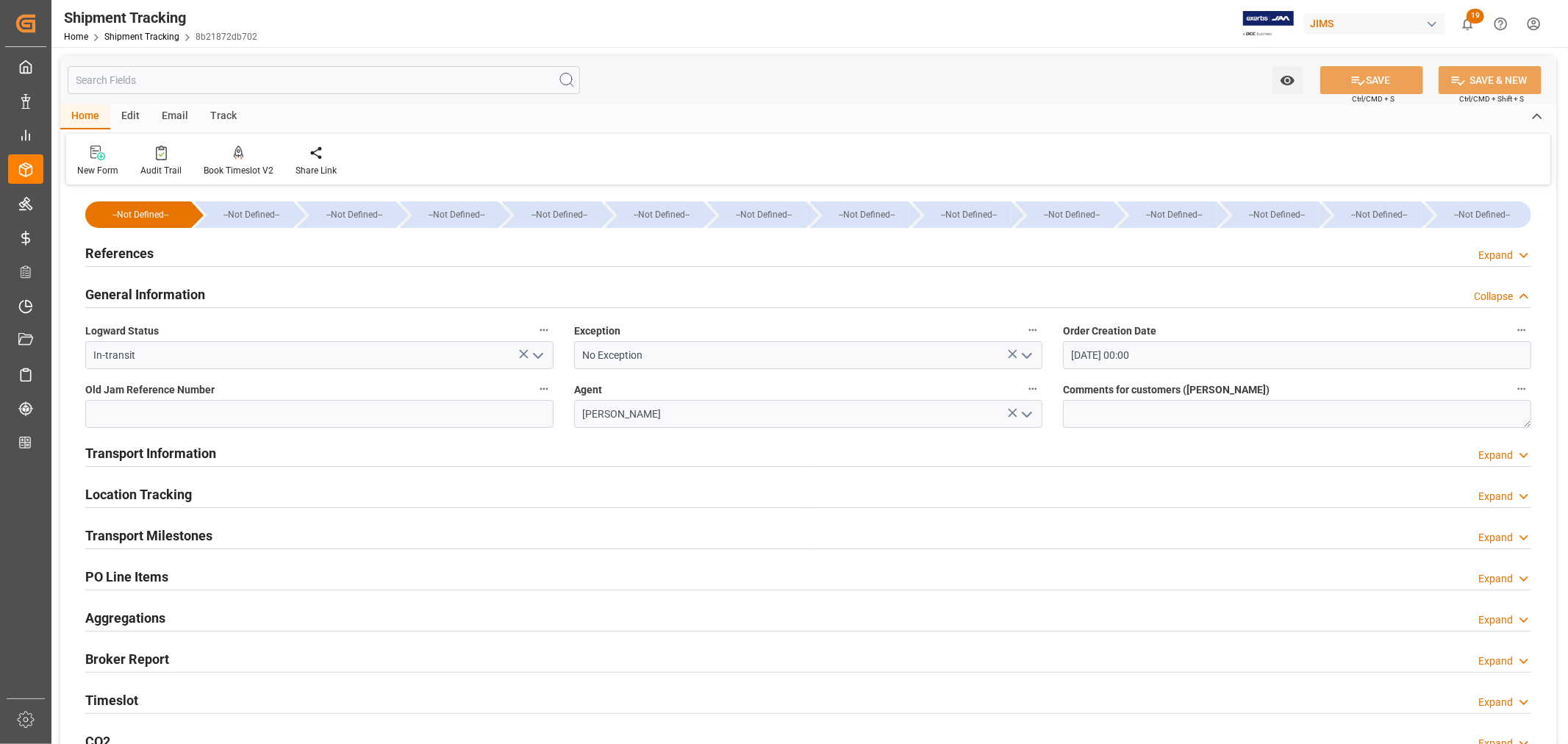
click at [108, 297] on h2 "General Information" at bounding box center [145, 294] width 120 height 20
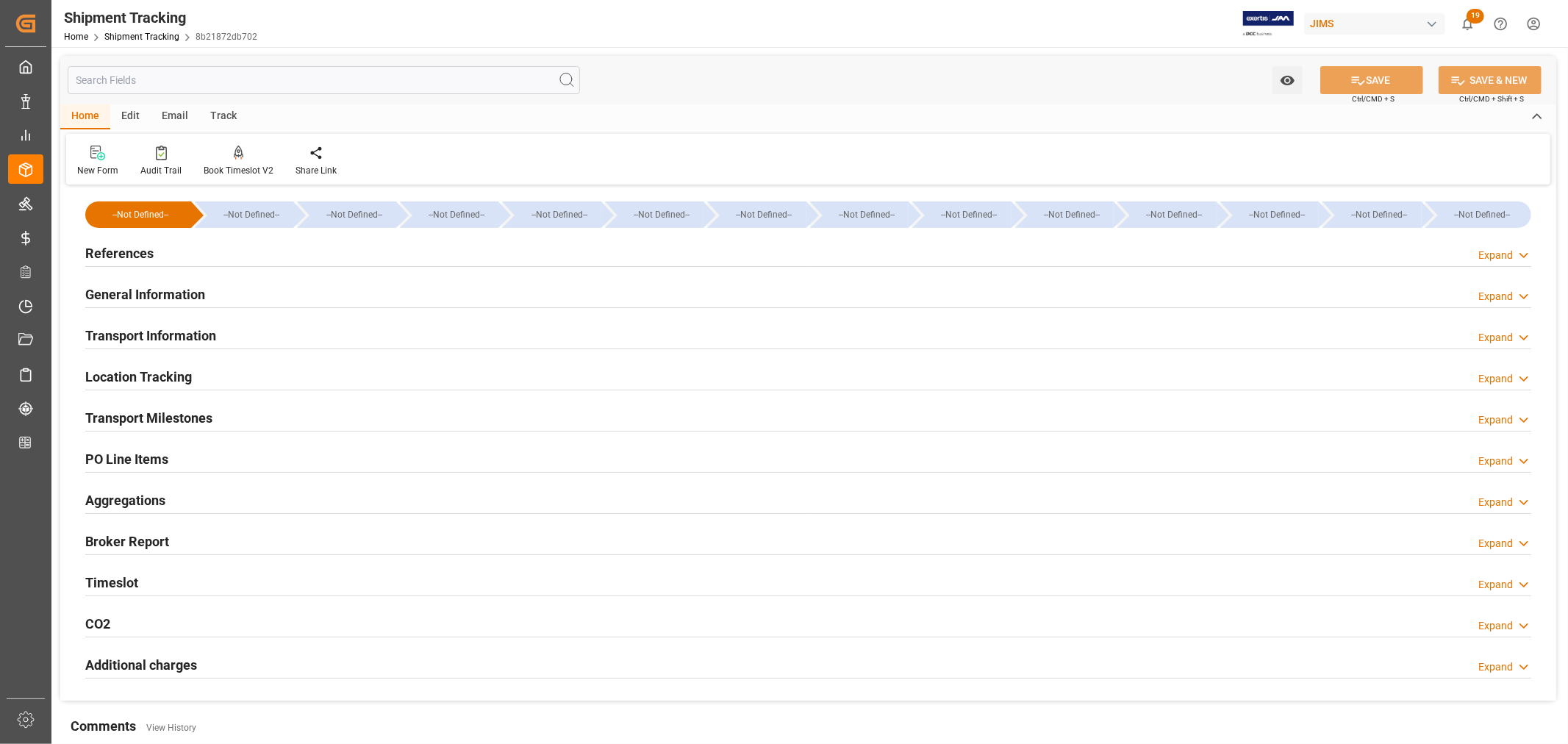
click at [132, 260] on h2 "References" at bounding box center [120, 253] width 68 height 20
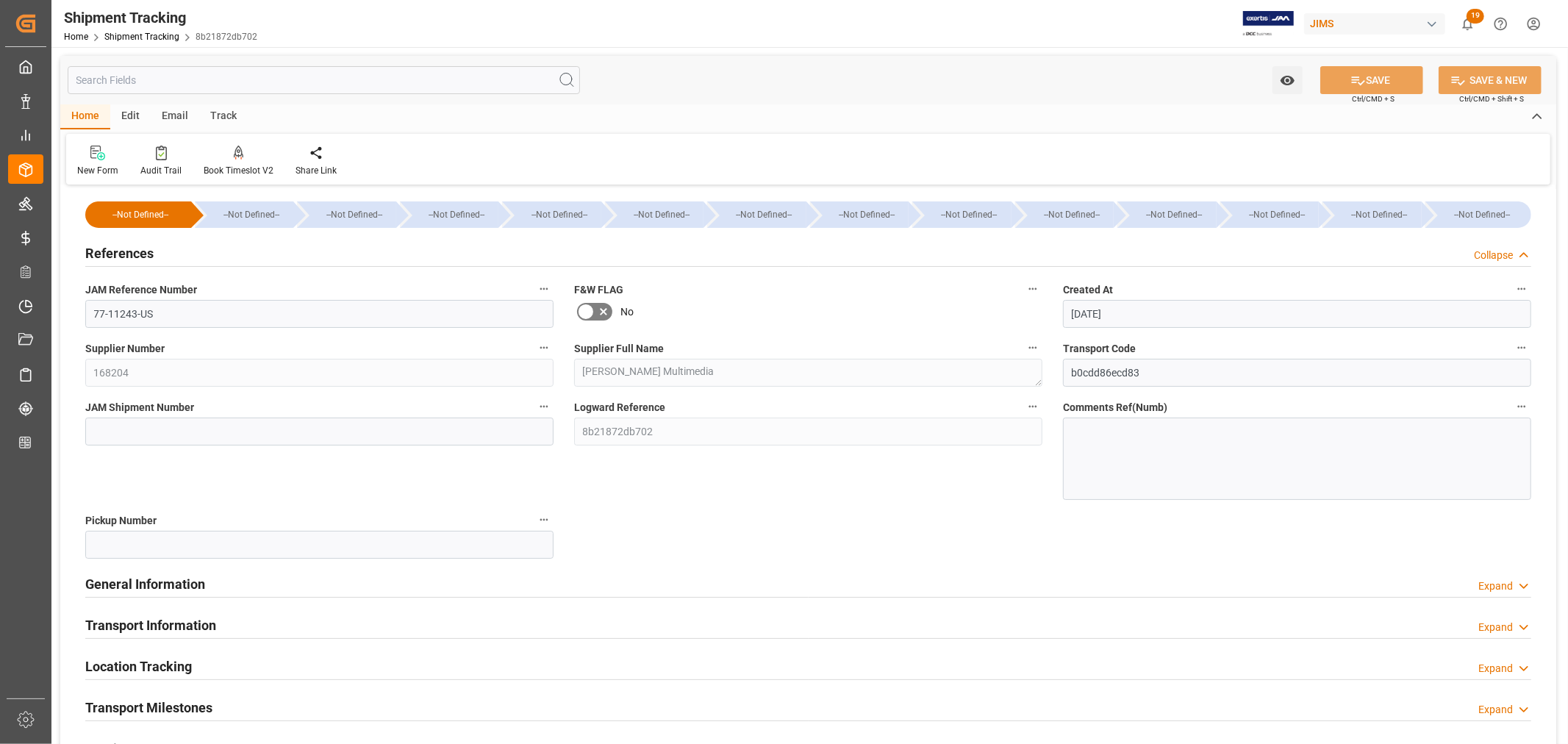
click at [132, 260] on h2 "References" at bounding box center [120, 253] width 68 height 20
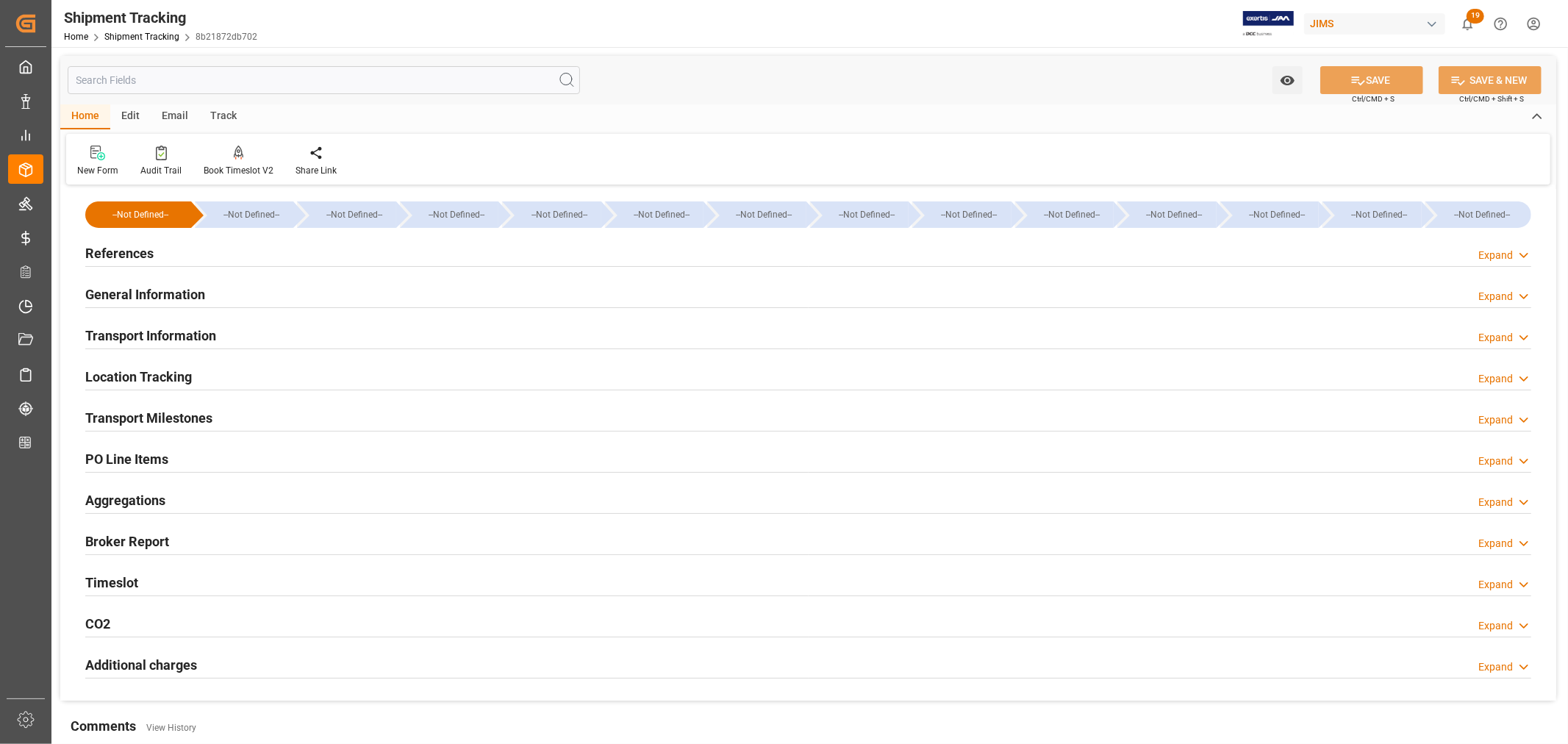
click at [1535, 25] on html "Created by potrace 1.15, written by Peter Selinger 2001-2017 Created by potrace…" at bounding box center [784, 372] width 1568 height 744
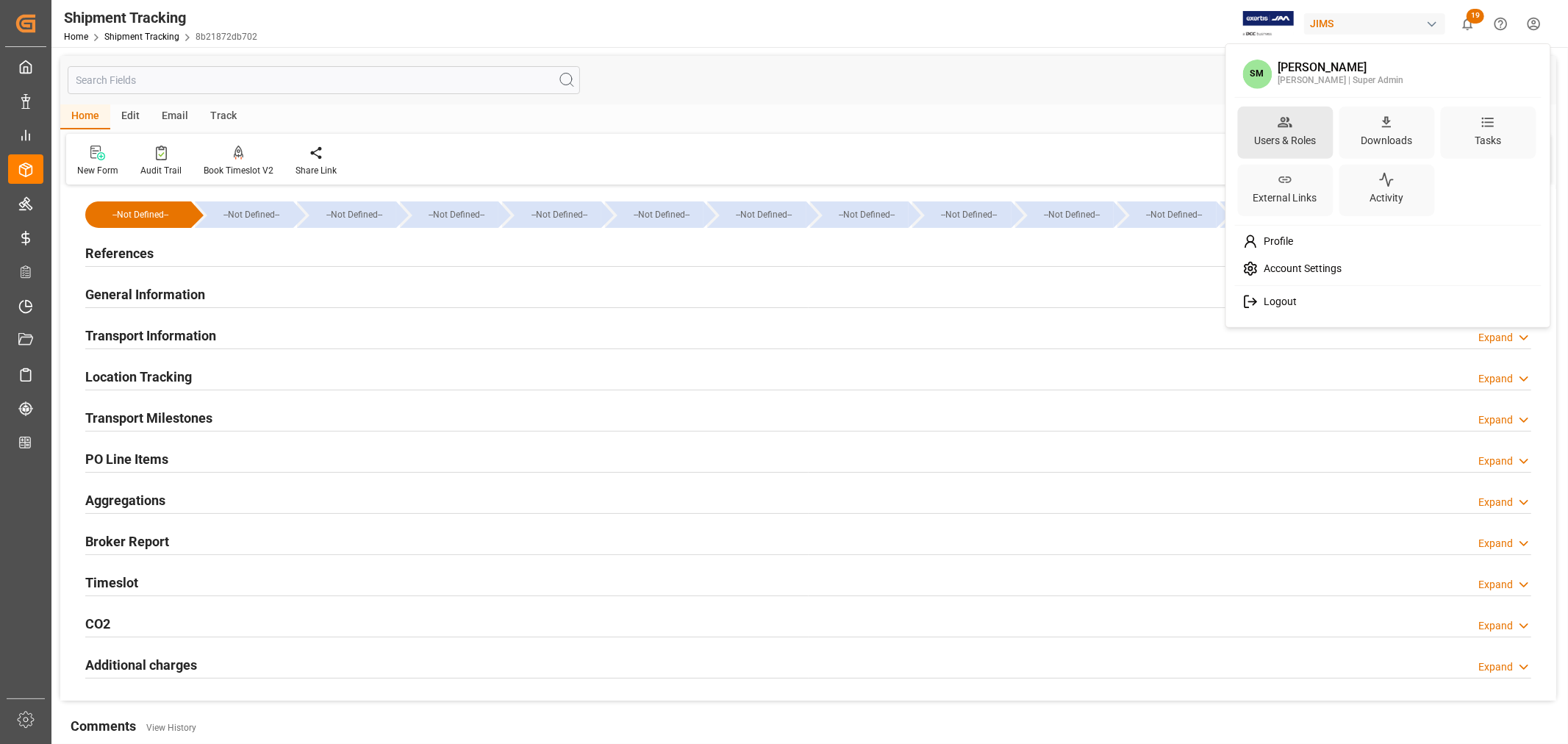
click at [1287, 140] on div "Users & Roles" at bounding box center [1285, 140] width 68 height 22
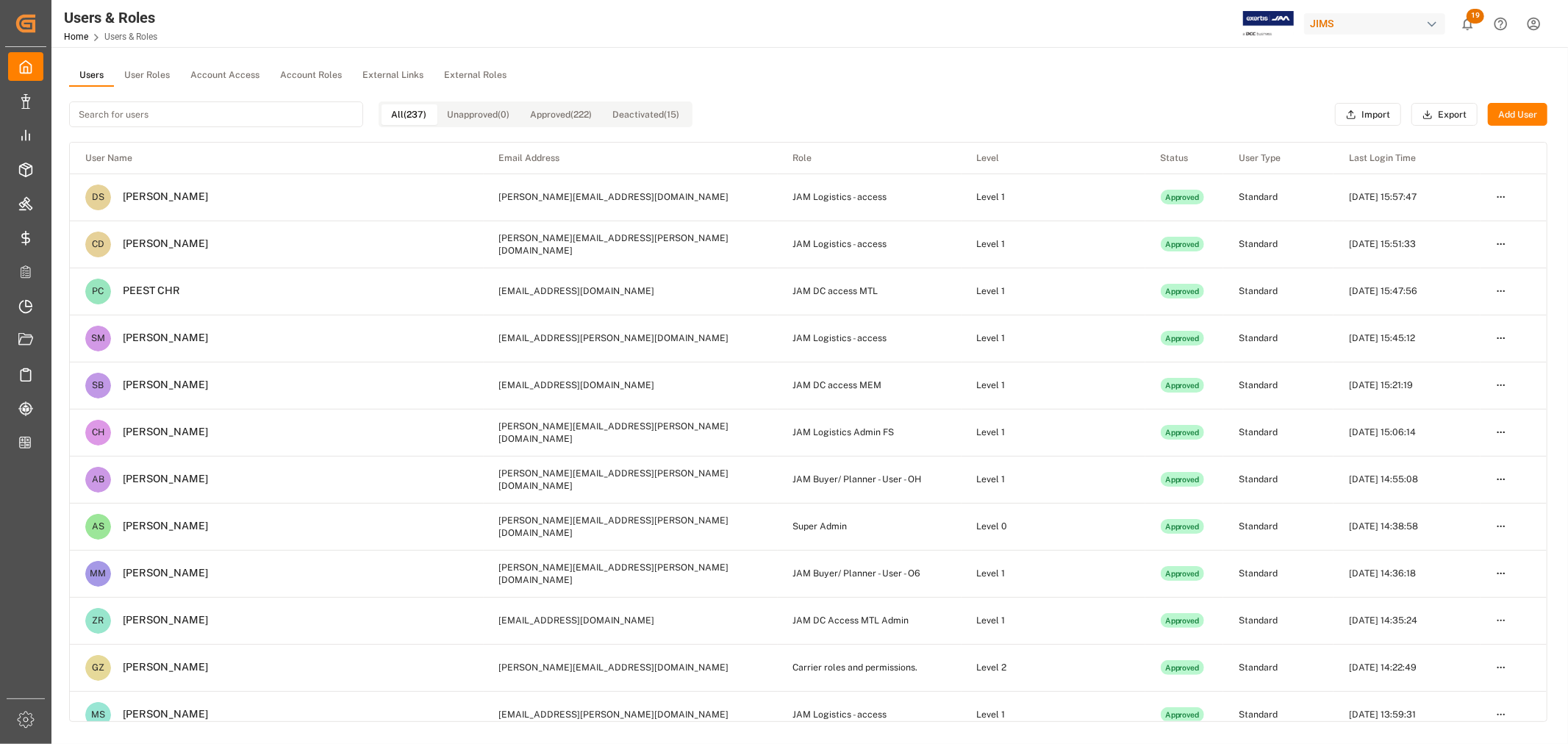
click at [268, 119] on input at bounding box center [216, 114] width 294 height 26
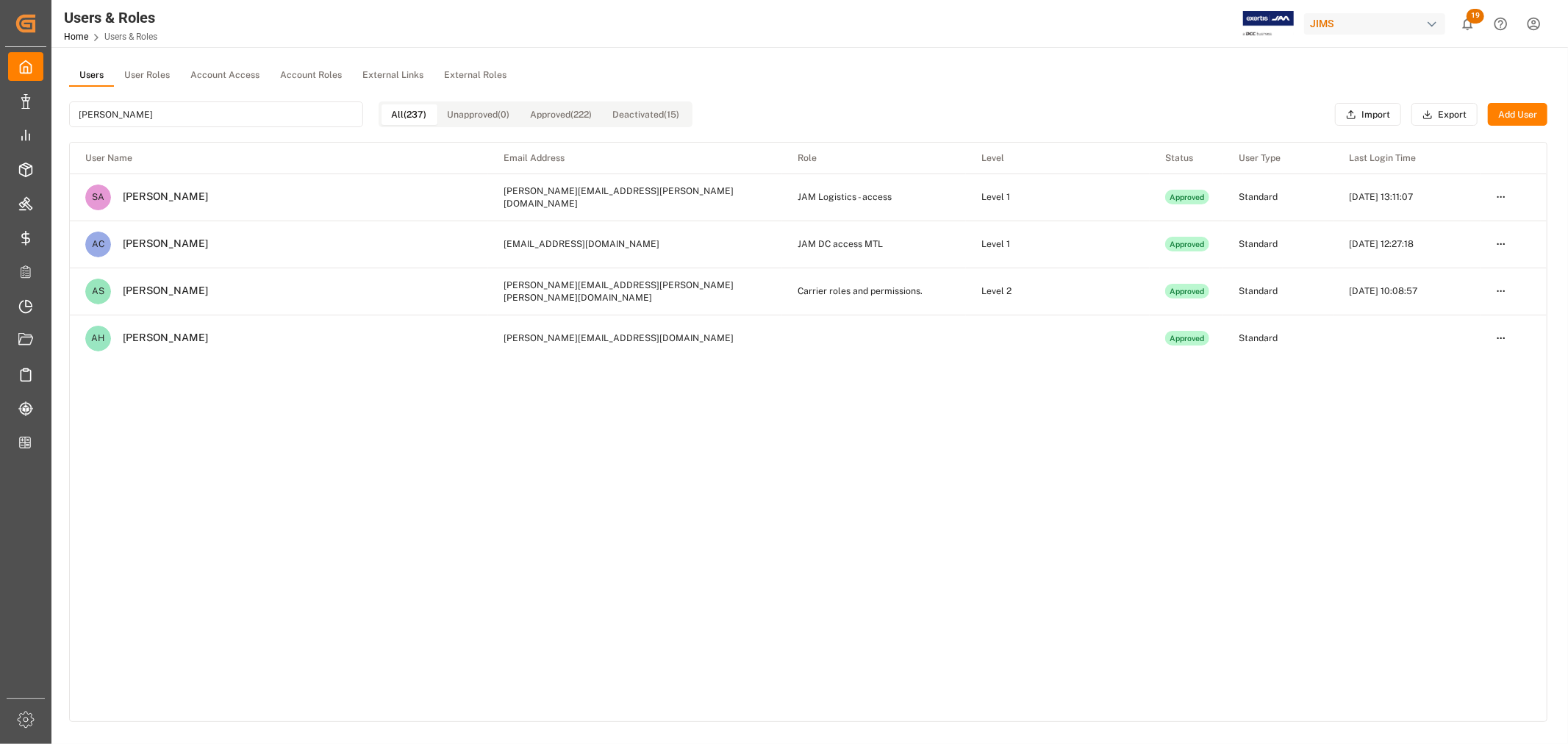
type input "alex"
click at [1502, 339] on html "Created by potrace 1.15, written by Peter Selinger 2001-2017 Created by potrace…" at bounding box center [784, 372] width 1568 height 744
click at [527, 336] on html "Created by potrace 1.15, written by Peter Selinger 2001-2017 Created by potrace…" at bounding box center [784, 372] width 1568 height 744
click at [846, 297] on td "Carrier roles and permissions." at bounding box center [874, 291] width 184 height 47
click at [554, 295] on td "alexis.simmons@estes-express.com" at bounding box center [635, 291] width 294 height 47
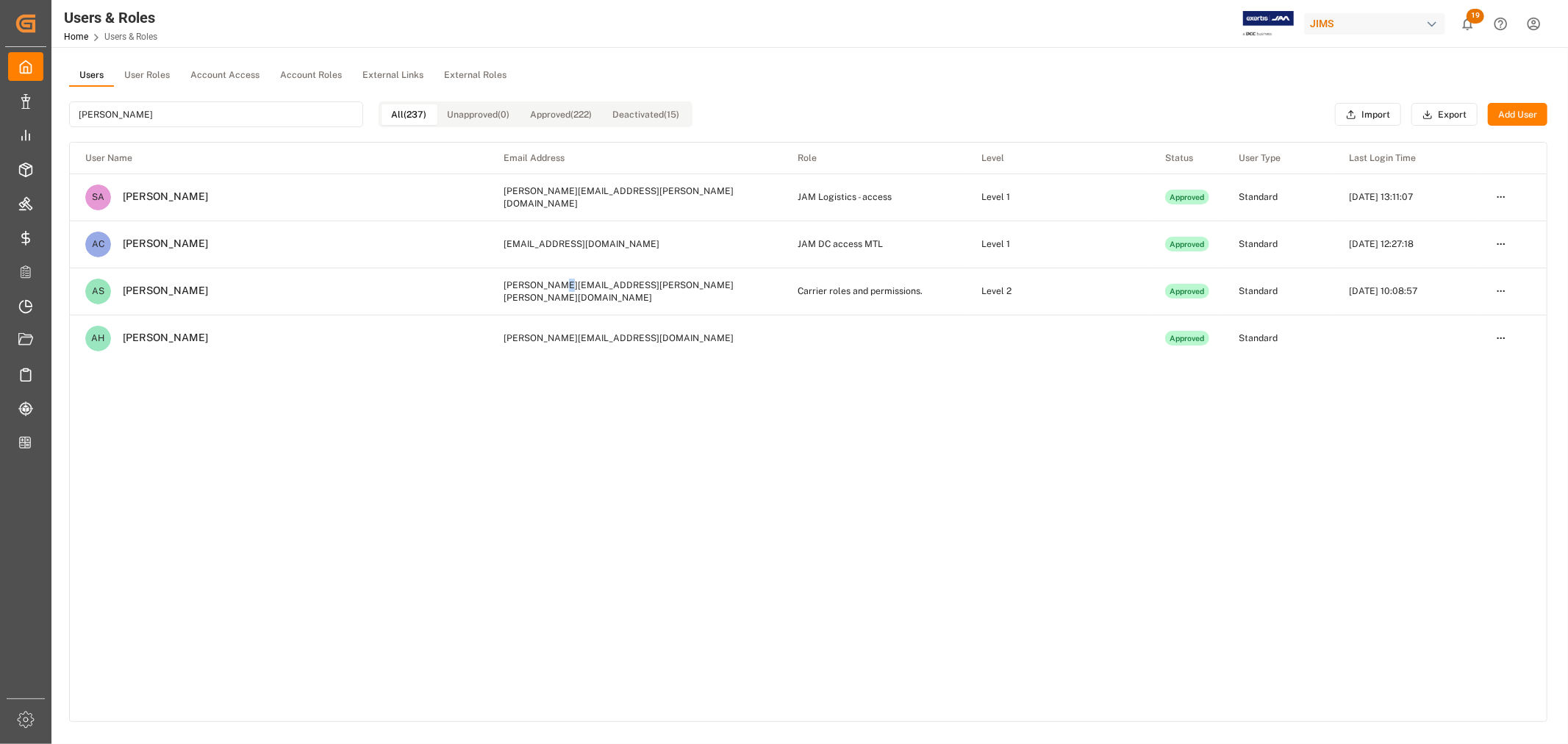
click at [1497, 291] on html "Created by potrace 1.15, written by Peter Selinger 2001-2017 Created by potrace…" at bounding box center [784, 372] width 1568 height 744
click at [1445, 317] on div "Edit" at bounding box center [1471, 318] width 76 height 21
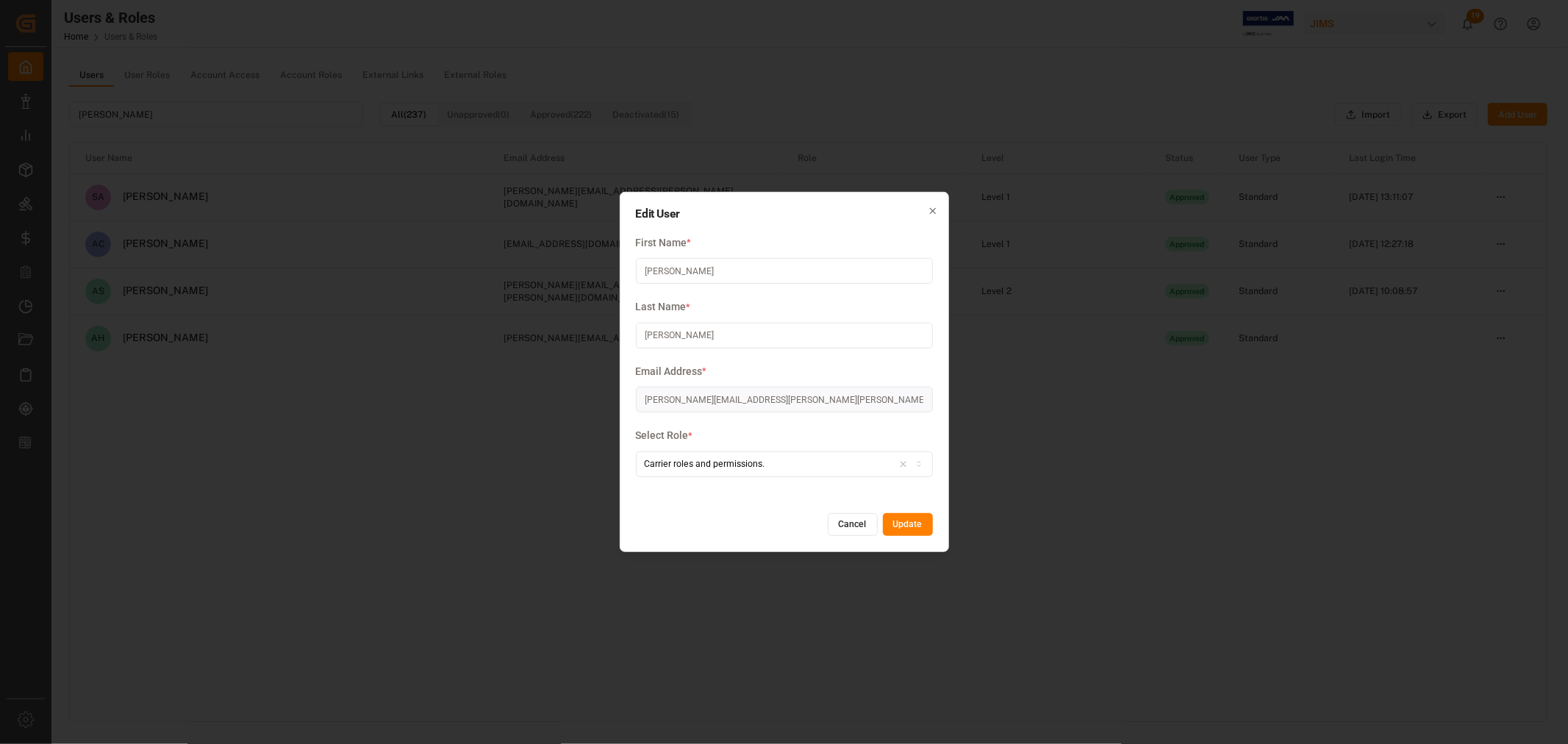
click at [858, 525] on button "Cancel" at bounding box center [852, 525] width 50 height 24
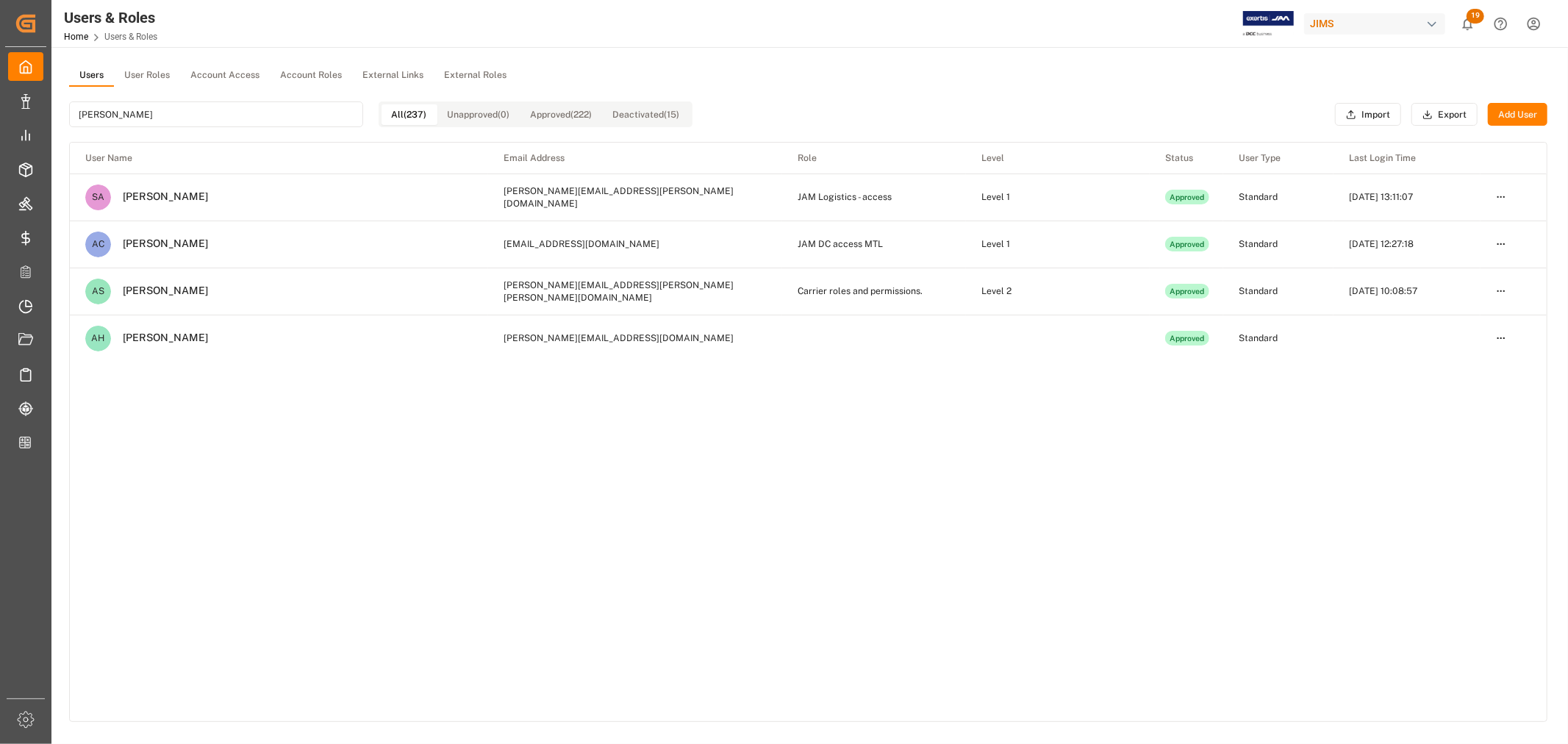
click at [138, 74] on button "User Roles" at bounding box center [146, 76] width 66 height 22
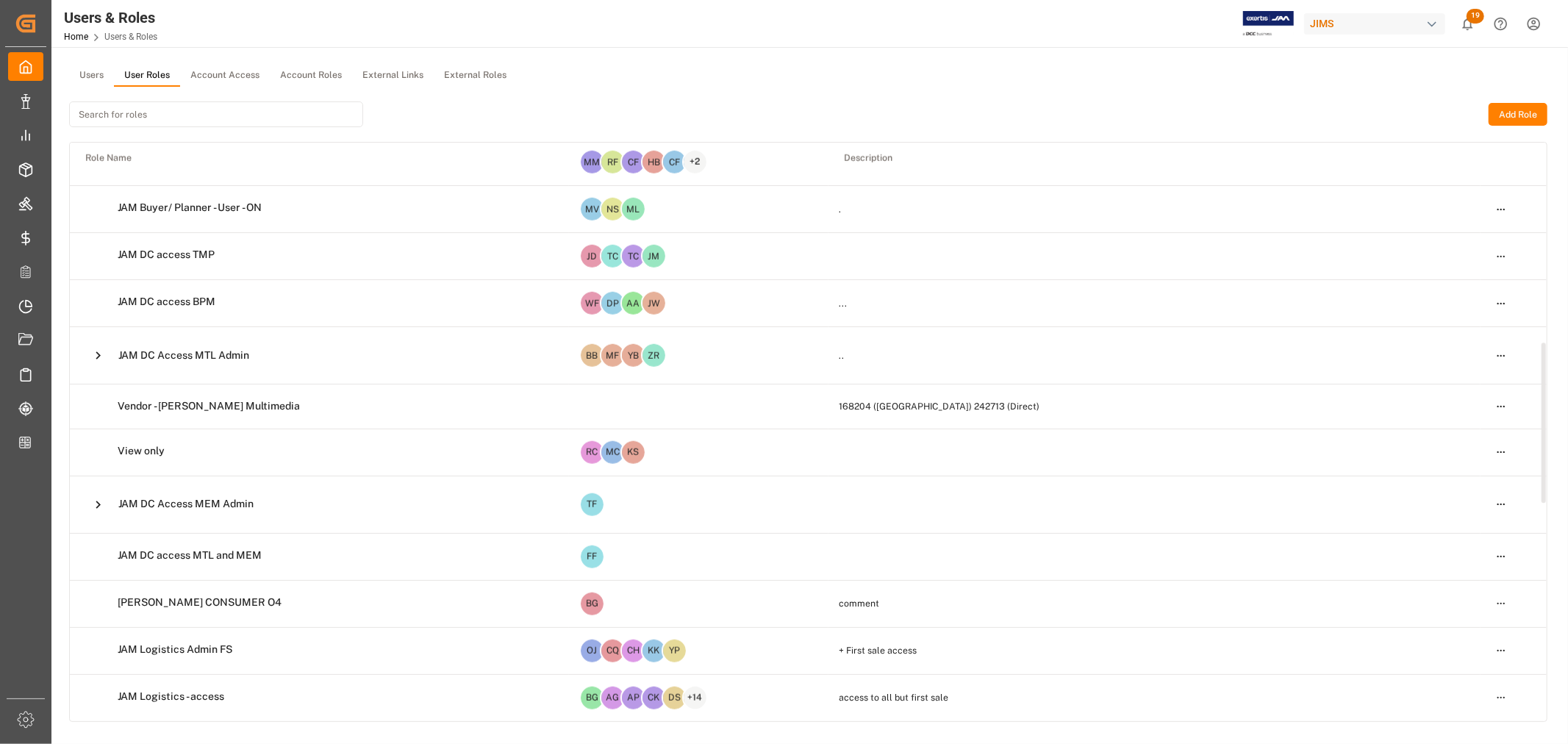
scroll to position [719, 0]
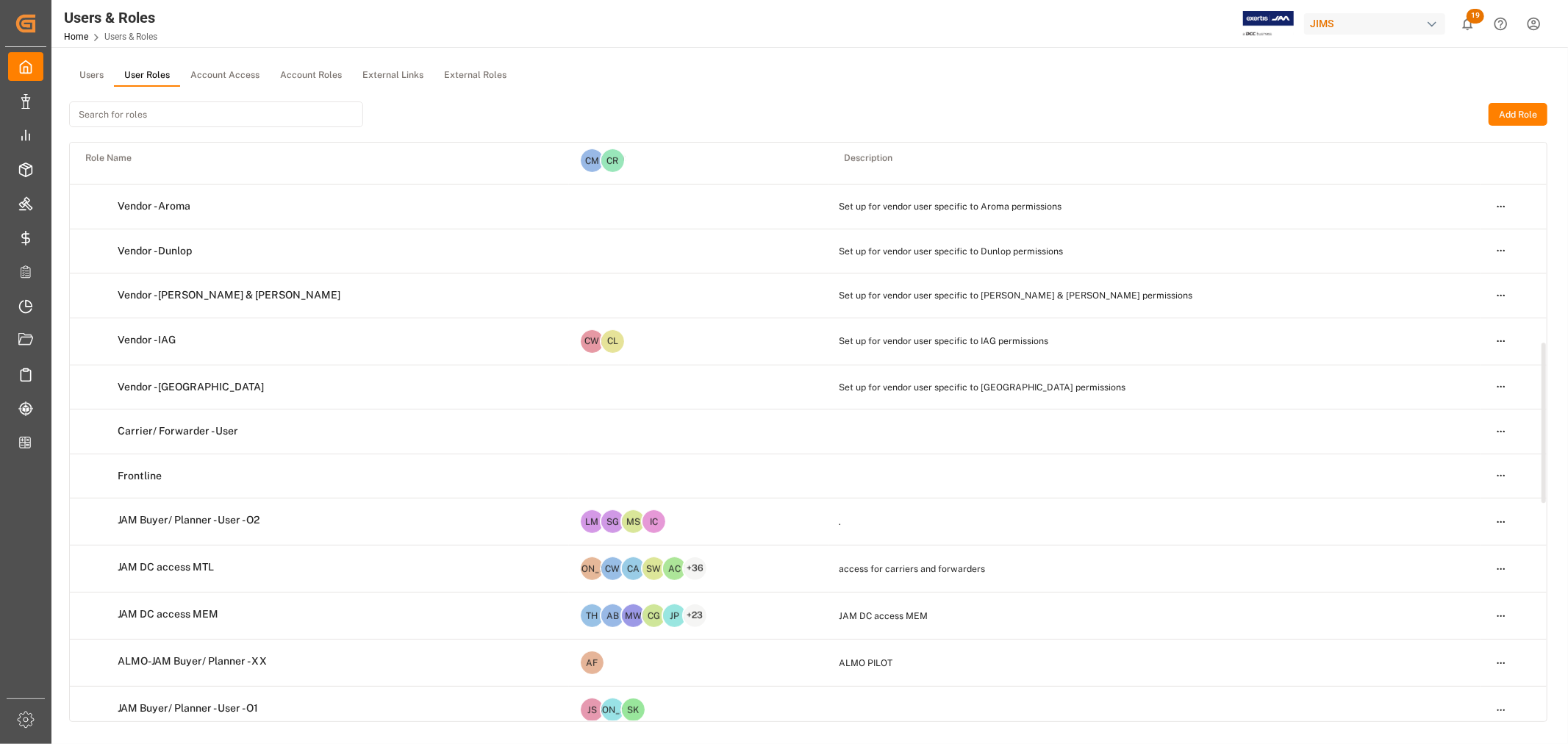
click at [1498, 428] on html "Created by potrace 1.15, written by Peter Selinger 2001-2017 Created by potrace…" at bounding box center [784, 372] width 1568 height 744
click at [1458, 459] on div "Edit" at bounding box center [1471, 459] width 76 height 21
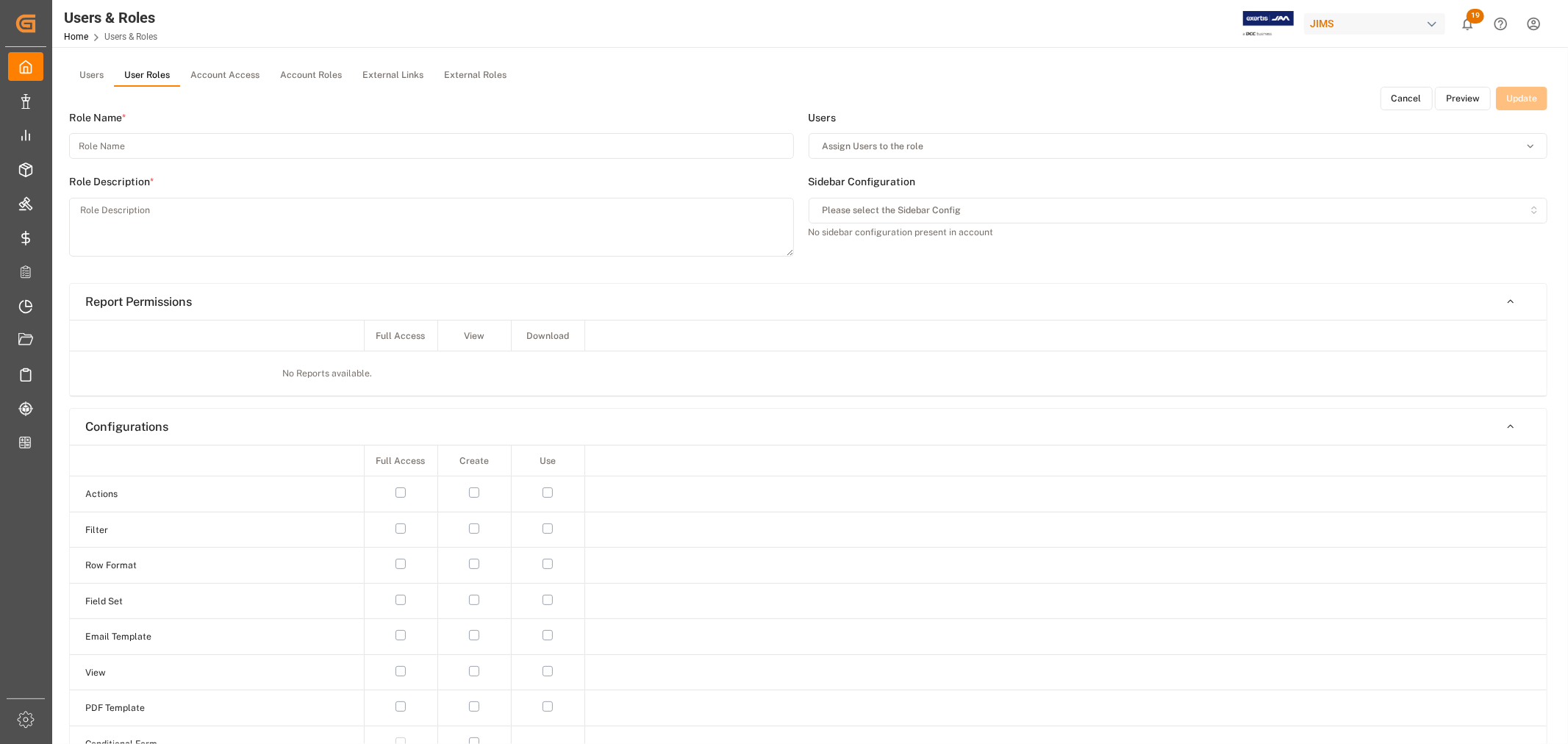
type input "Carrier/ Forwarder - User"
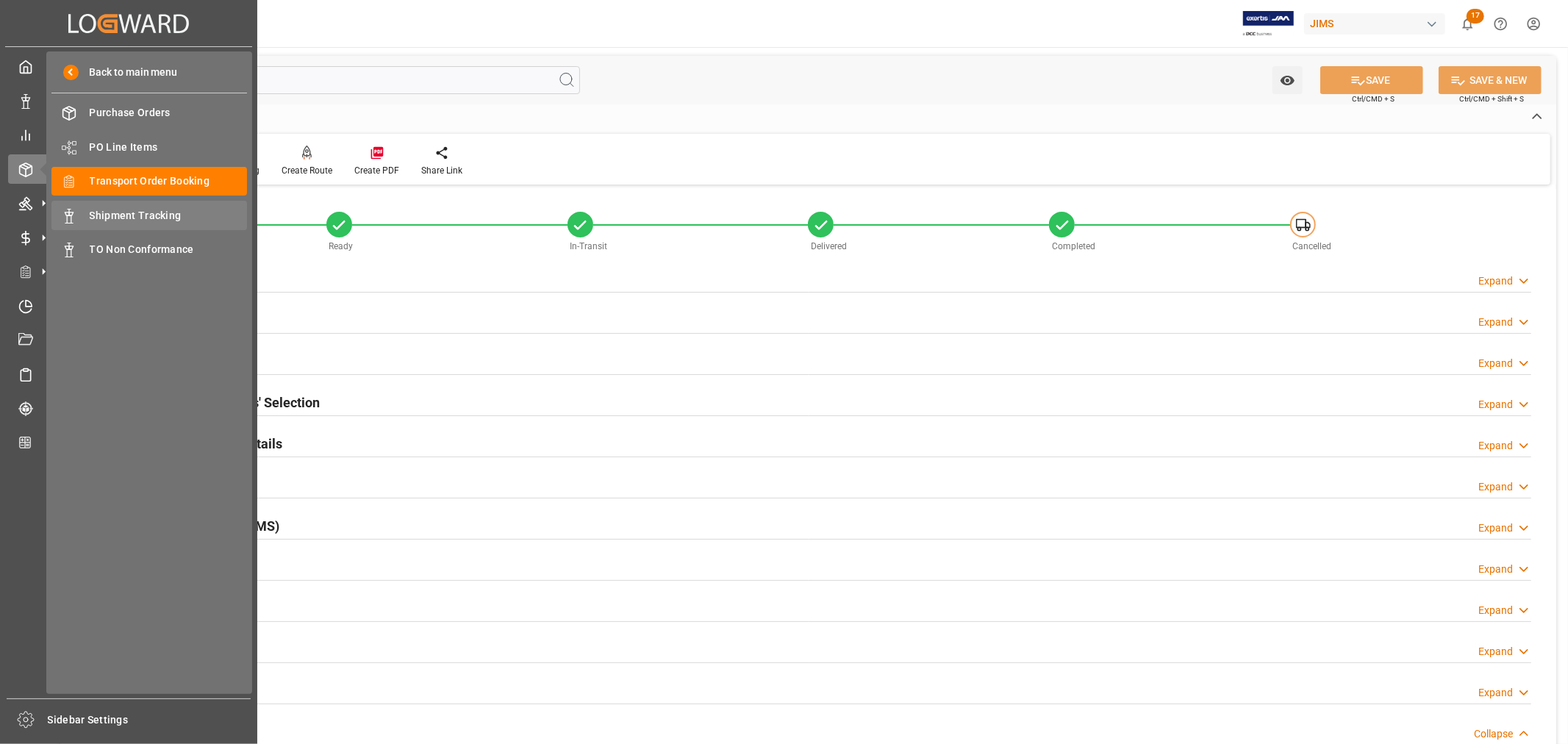
scroll to position [606, 0]
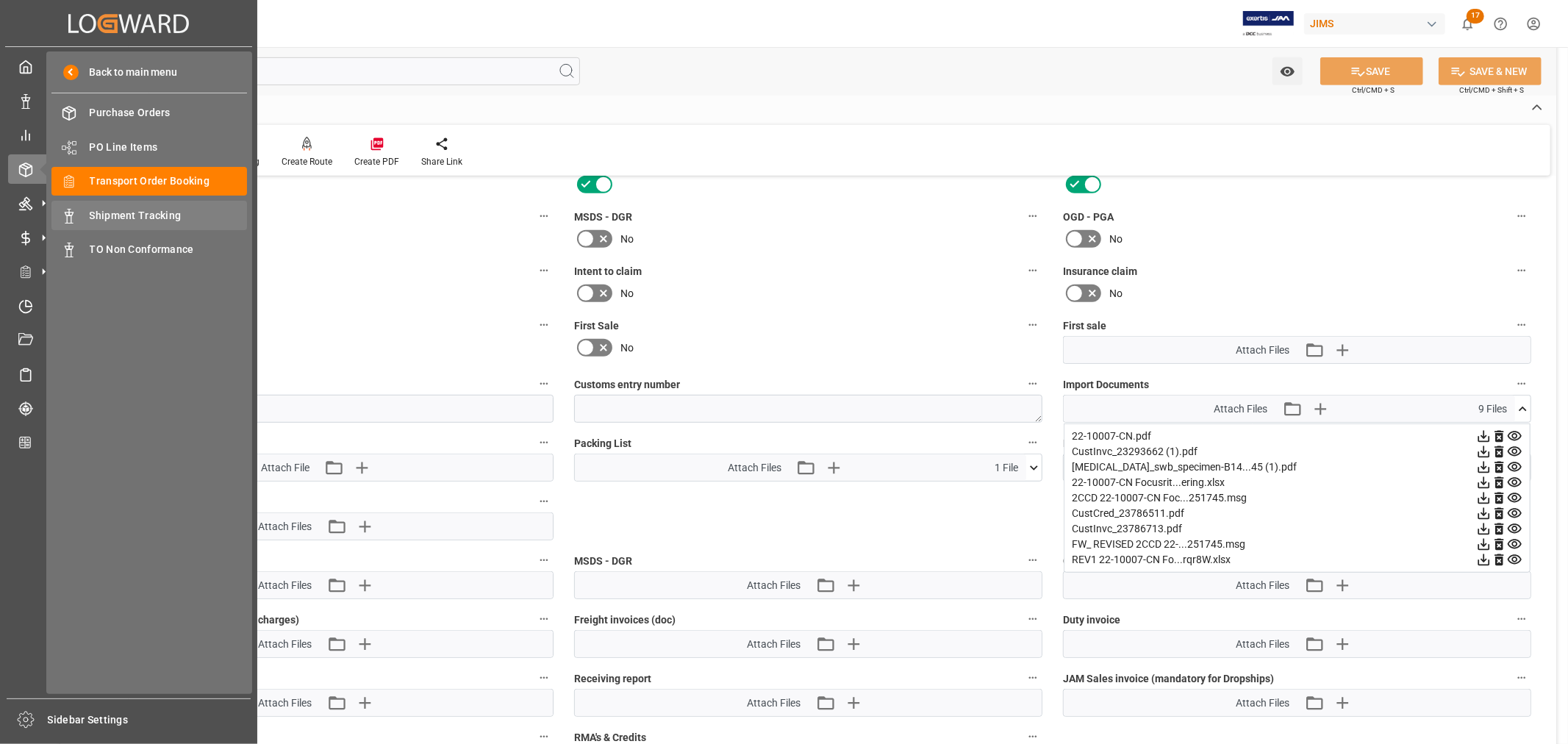
click at [122, 213] on span "Shipment Tracking" at bounding box center [169, 216] width 158 height 16
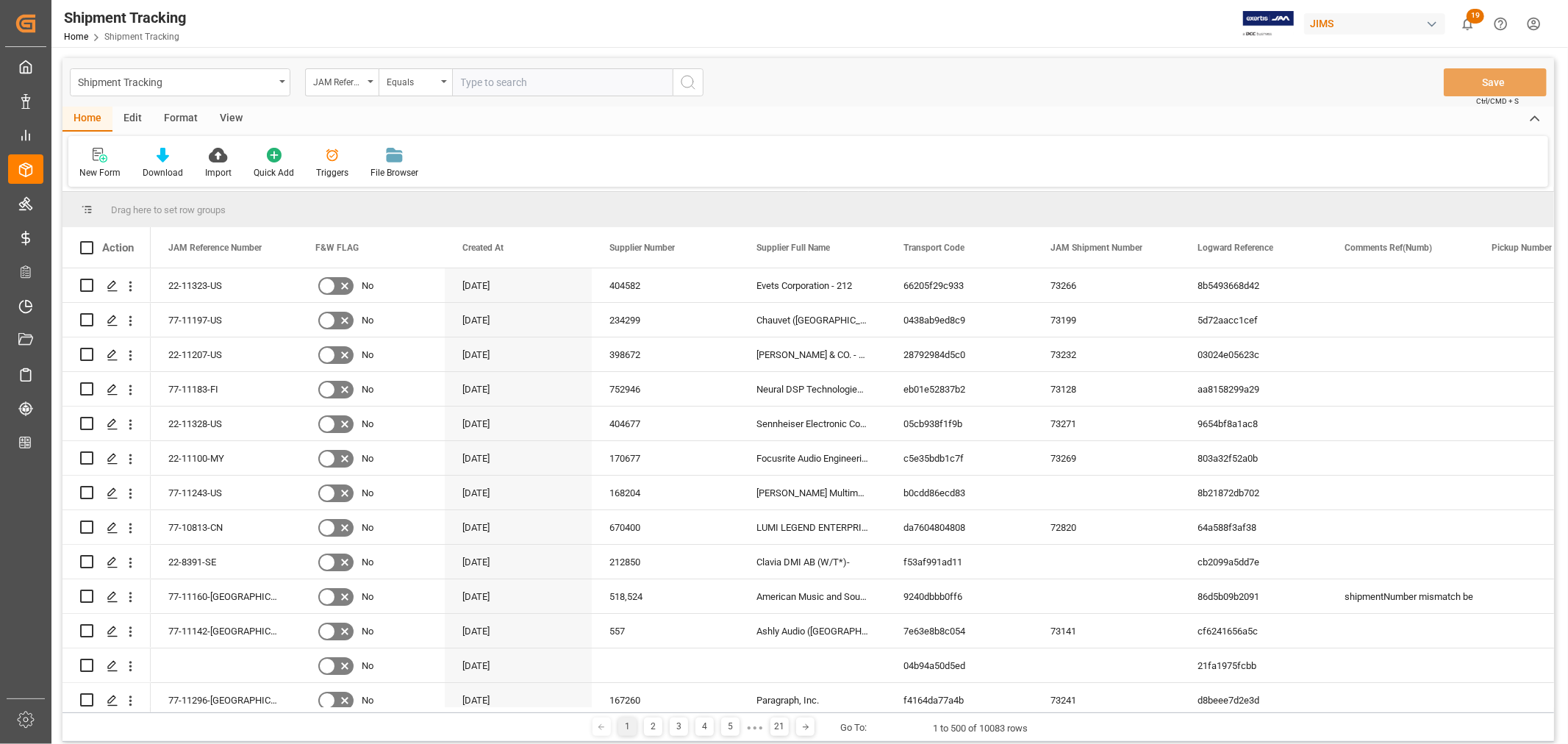
click at [489, 71] on input "text" at bounding box center [562, 83] width 221 height 28
type input "77-10299-id"
click at [685, 83] on icon "search button" at bounding box center [688, 83] width 18 height 18
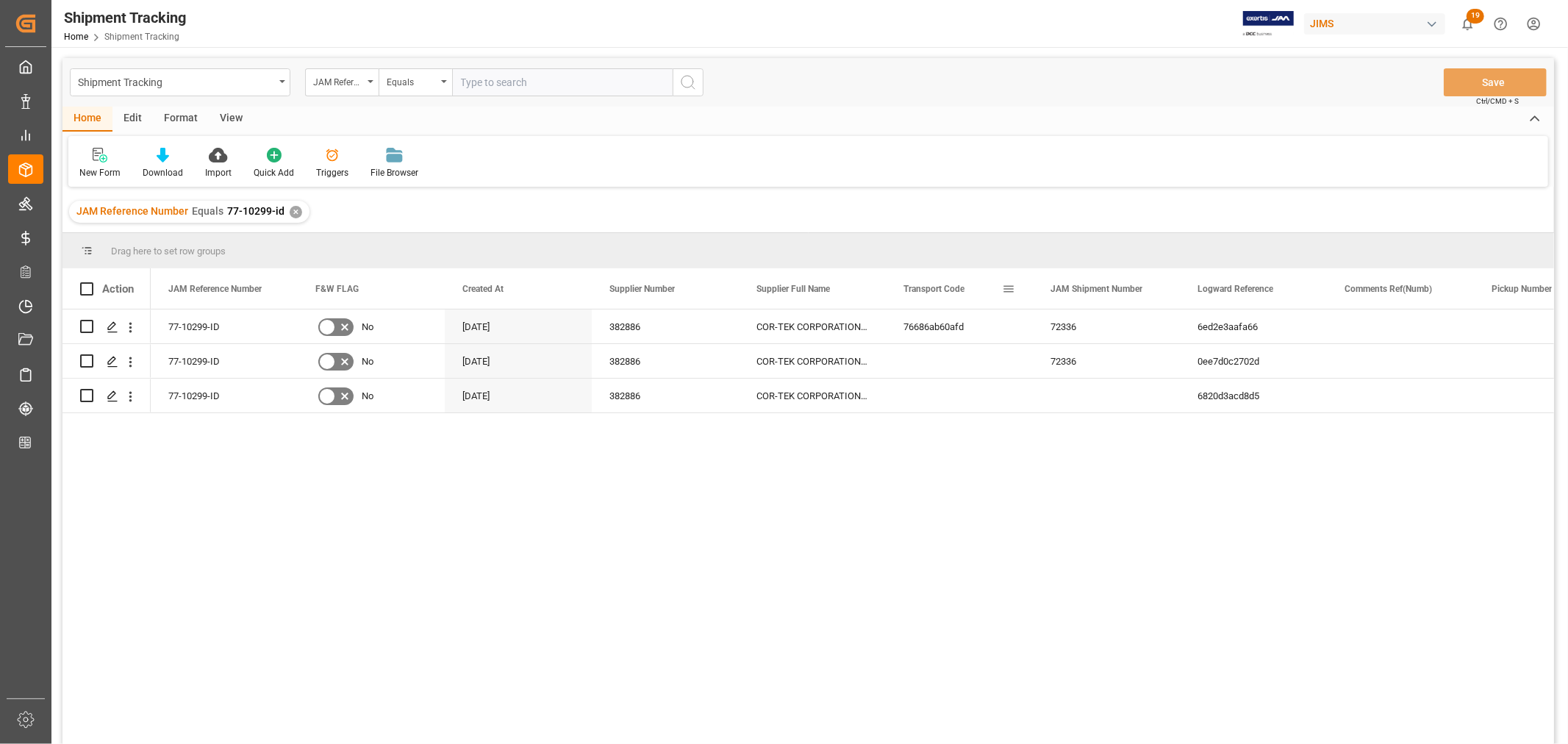
click at [1007, 288] on span at bounding box center [1009, 289] width 13 height 13
click at [1141, 288] on span "columns" at bounding box center [1143, 291] width 13 height 13
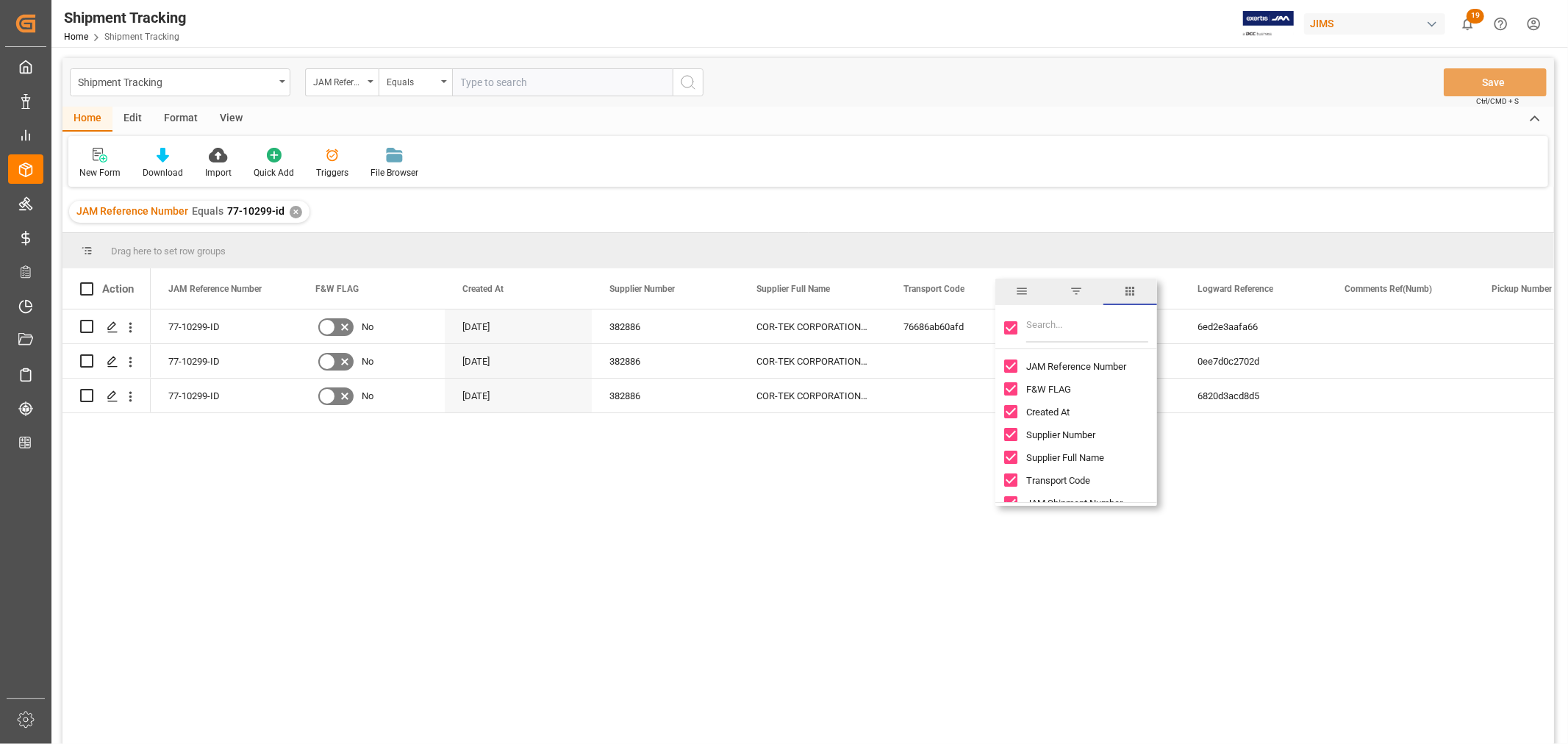
click at [1010, 322] on input "Toggle Select All Columns" at bounding box center [1011, 328] width 13 height 13
checkbox input "false"
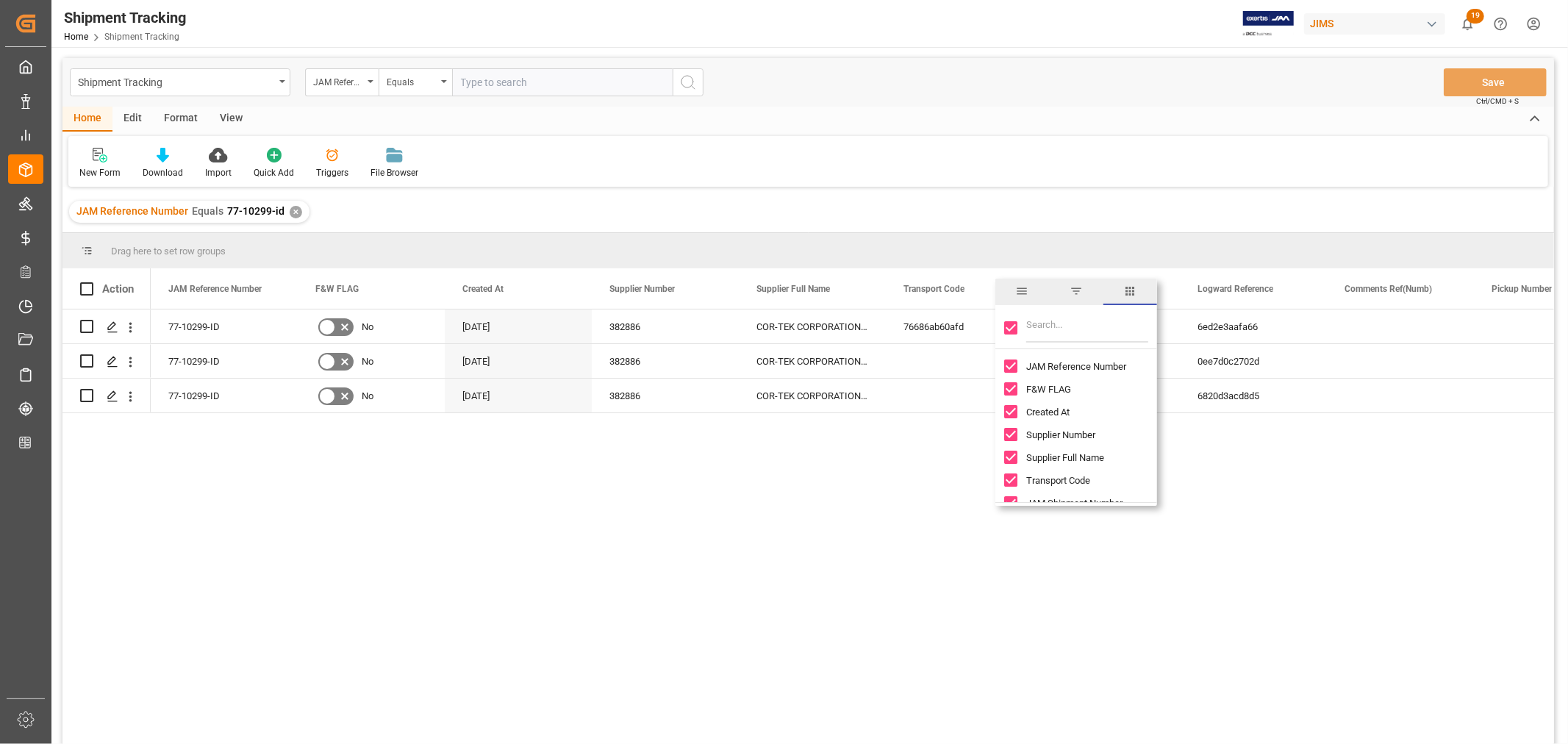
checkbox input "false"
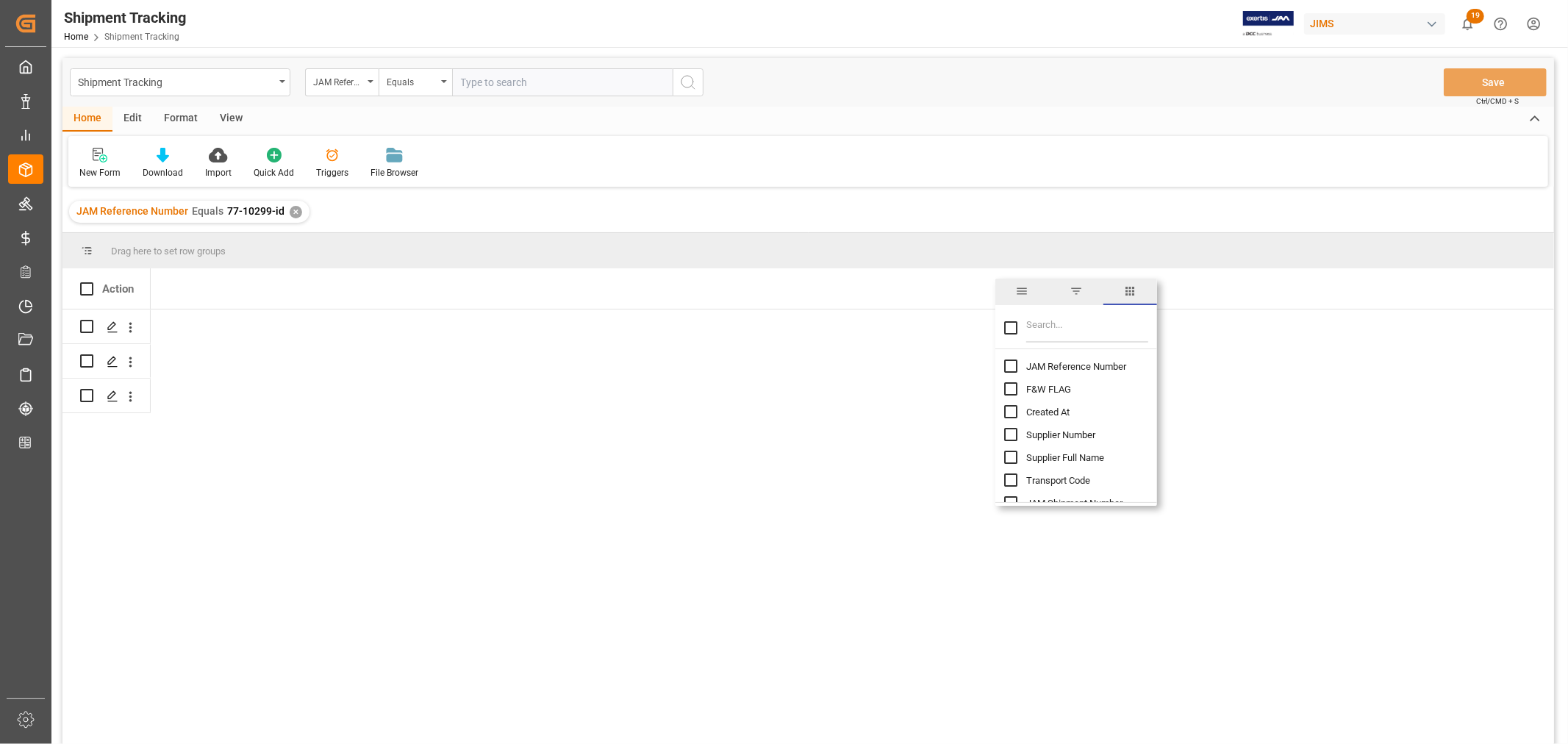
click at [1010, 368] on input "JAM Reference Number column toggle visibility (hidden)" at bounding box center [1011, 366] width 13 height 13
checkbox input "true"
checkbox input "false"
click at [1054, 326] on input "Filter Columns Input" at bounding box center [1087, 328] width 122 height 30
type input "eta"
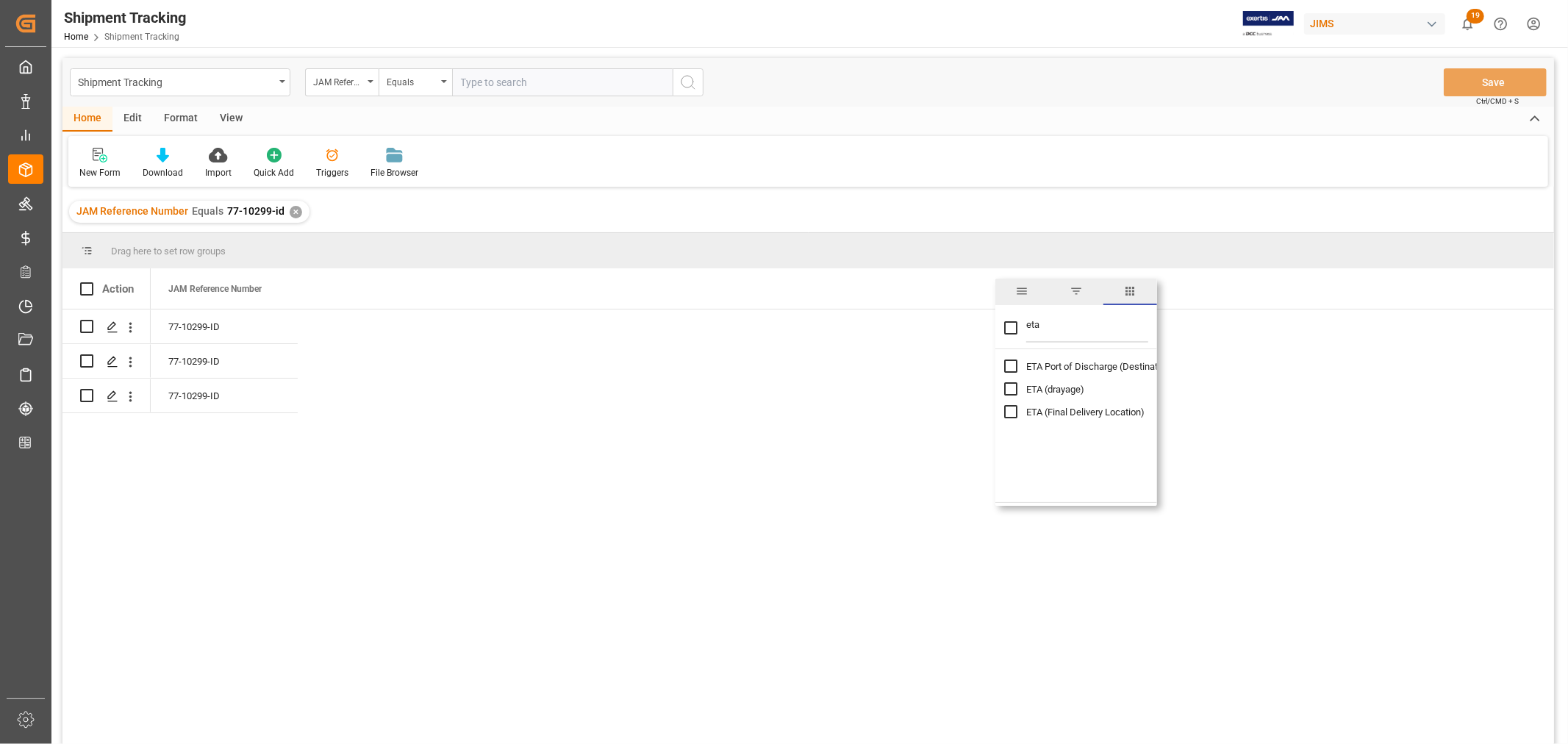
click at [1012, 414] on input "ETA (Final Delivery Location) column toggle visibility (hidden)" at bounding box center [1011, 412] width 13 height 13
checkbox input "true"
checkbox input "false"
click at [126, 327] on icon "open menu" at bounding box center [130, 327] width 16 height 16
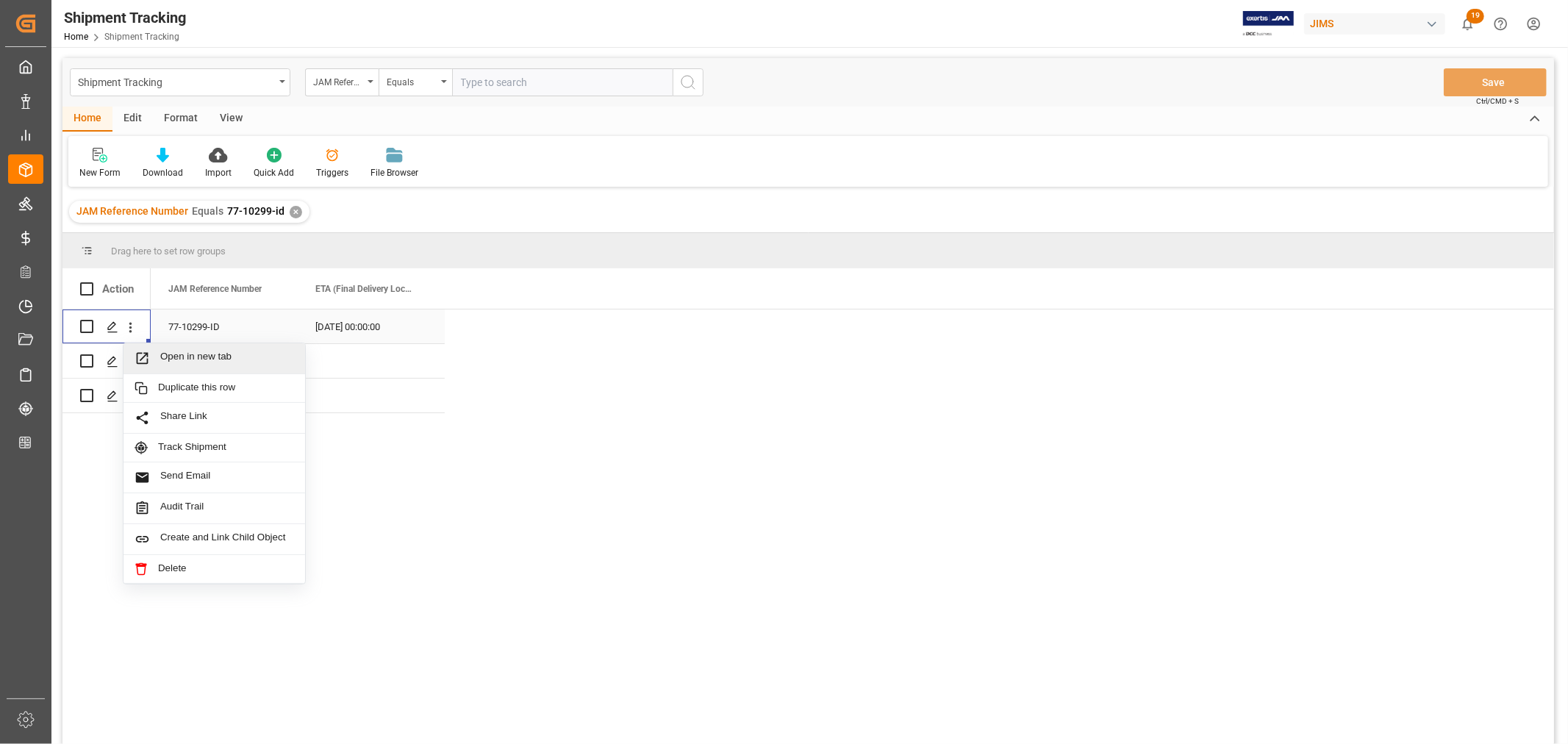
click at [172, 352] on span "Open in new tab" at bounding box center [227, 358] width 134 height 16
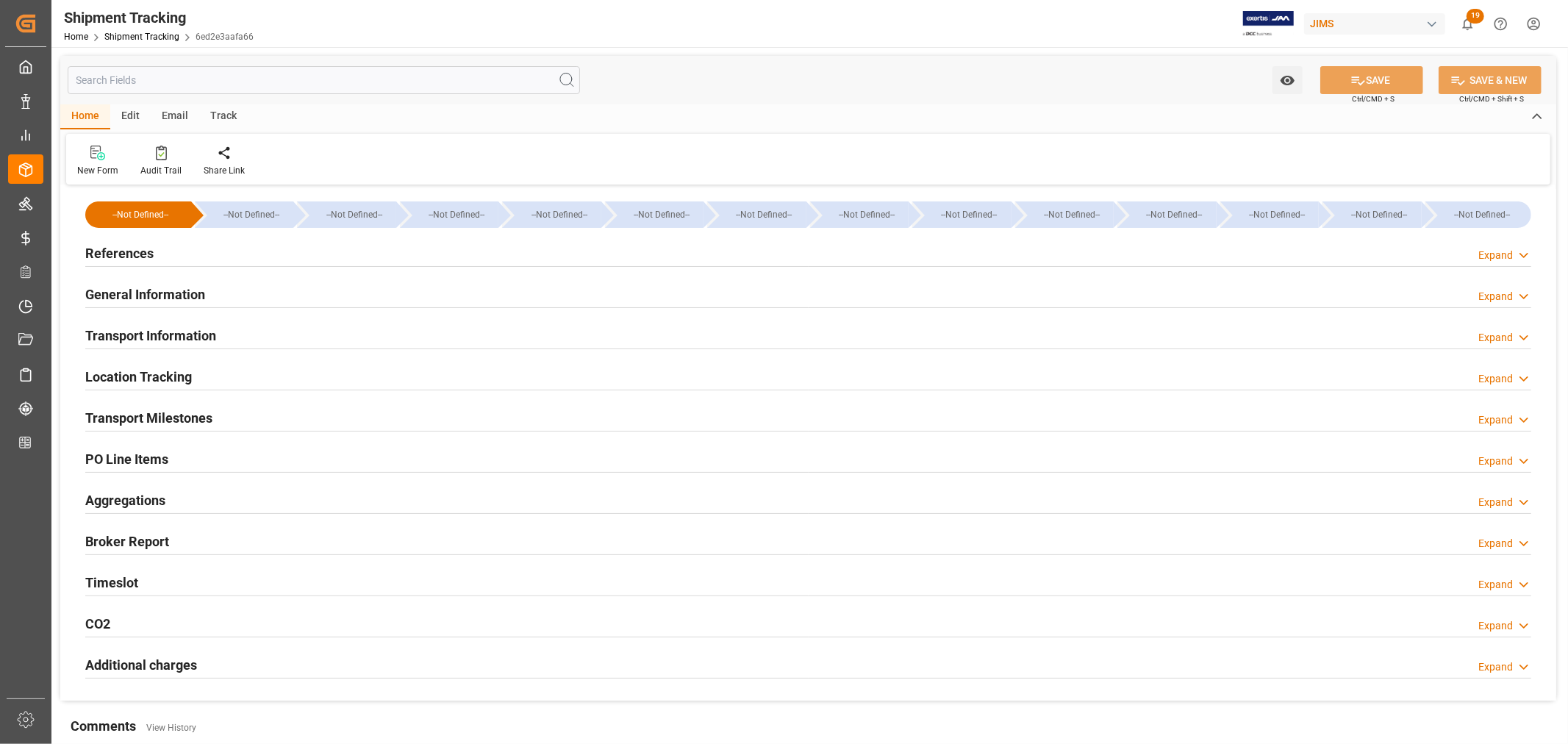
type input "[DATE] 00:00"
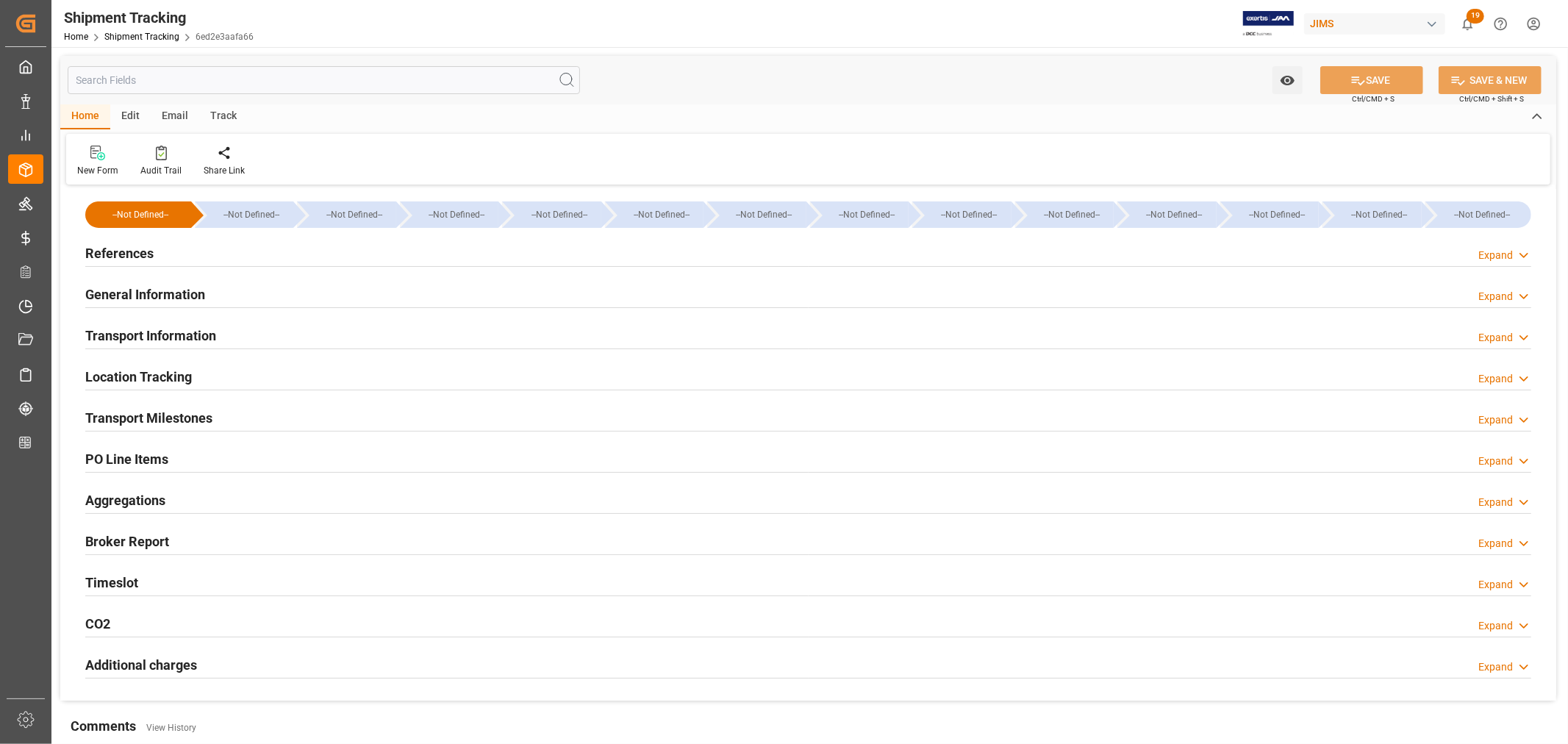
type input "[DATE]"
type input "[DATE] 00:00"
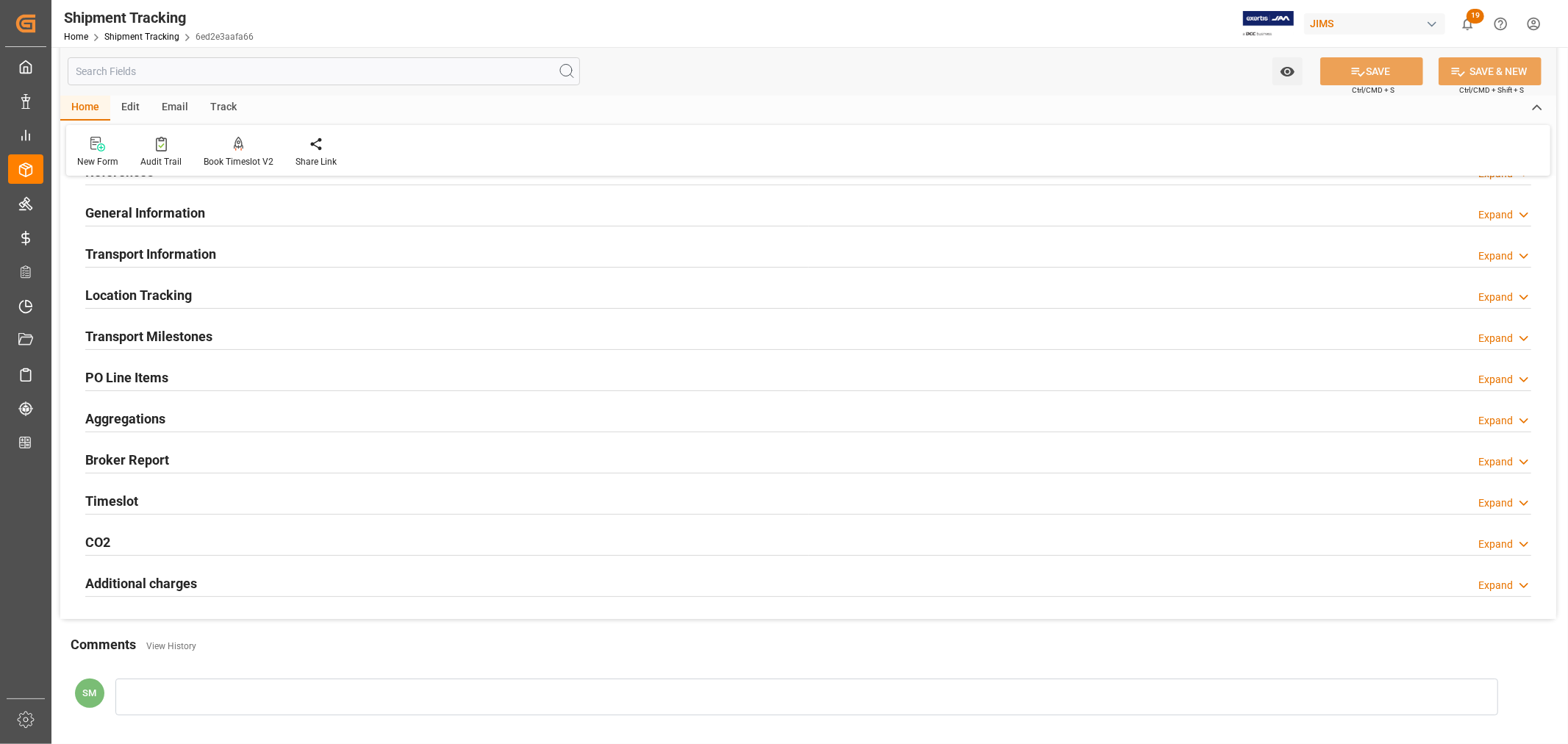
drag, startPoint x: 187, startPoint y: 340, endPoint x: 221, endPoint y: 353, distance: 36.4
click at [187, 340] on h2 "Transport Milestones" at bounding box center [149, 336] width 127 height 20
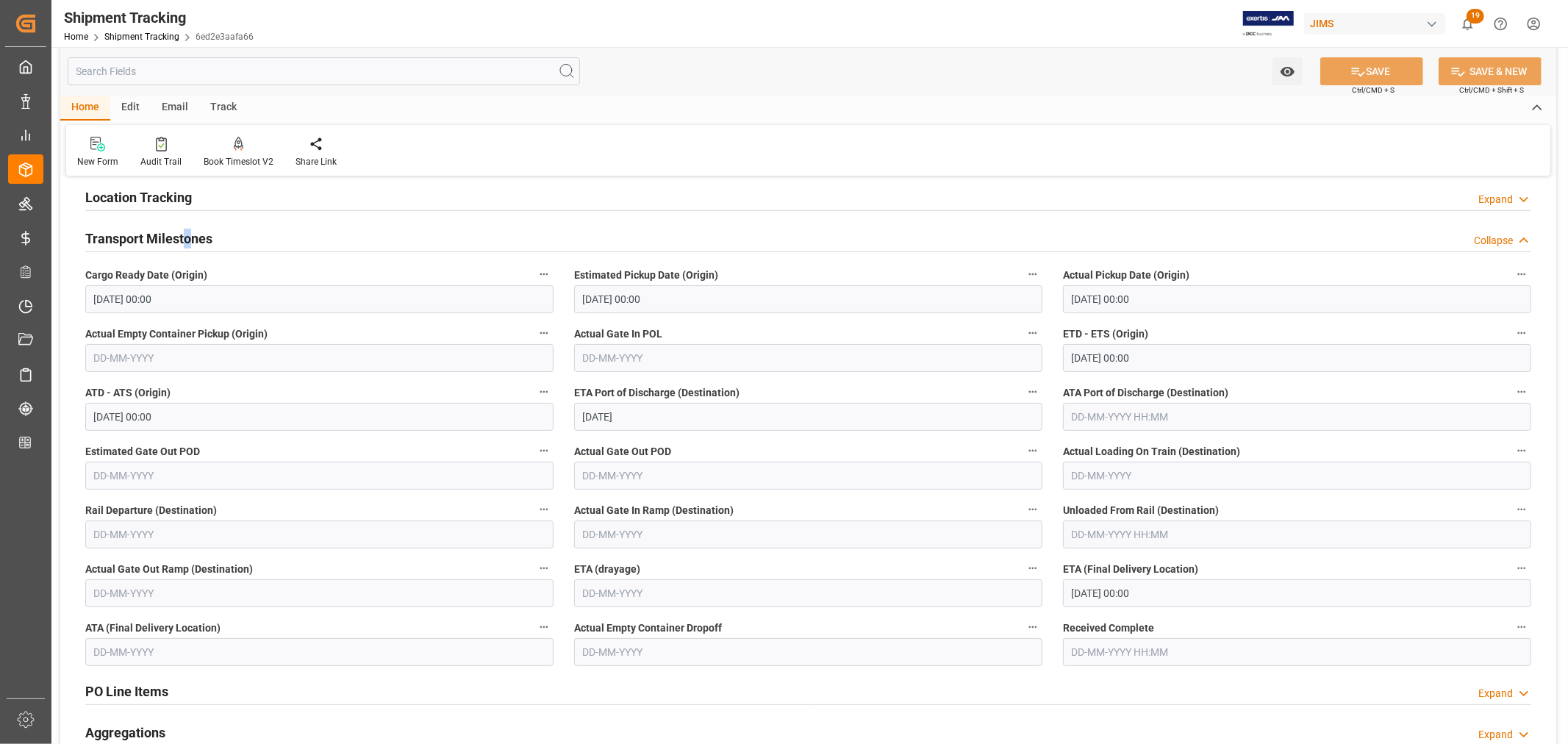
scroll to position [245, 0]
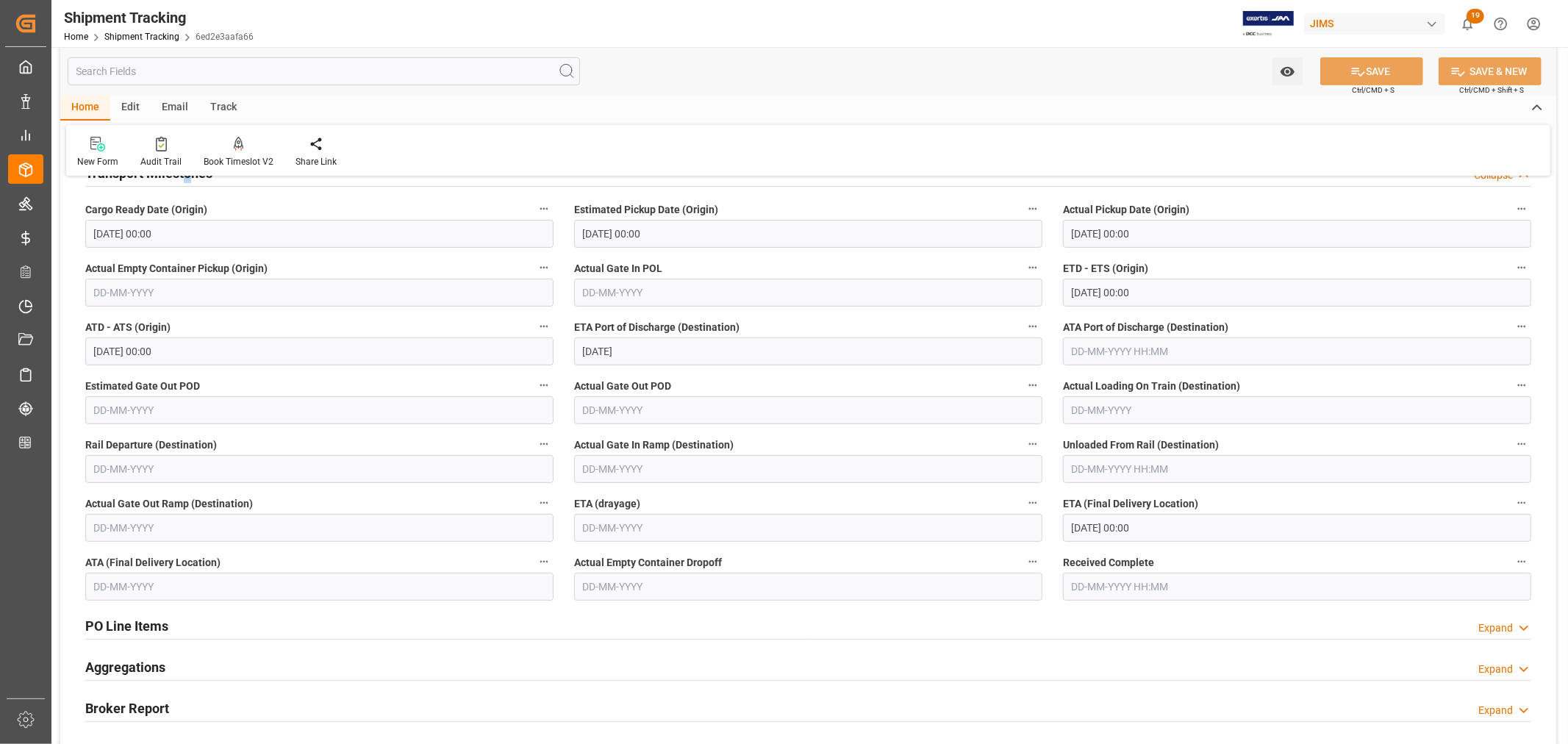
click at [1523, 503] on icon "button" at bounding box center [1522, 503] width 12 height 12
click at [1523, 503] on li "Audits" at bounding box center [1519, 502] width 75 height 25
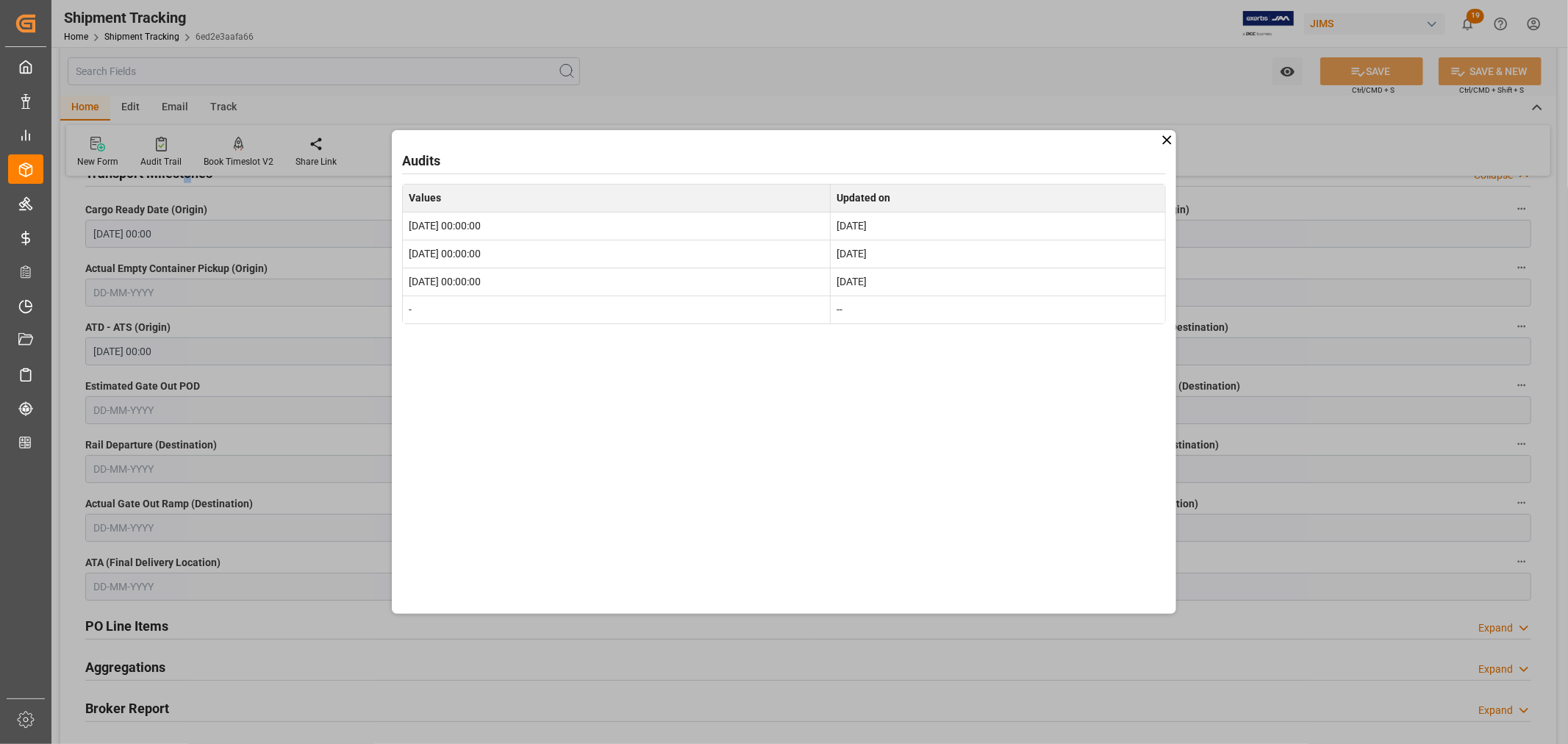
click at [1170, 138] on icon at bounding box center [1167, 140] width 9 height 9
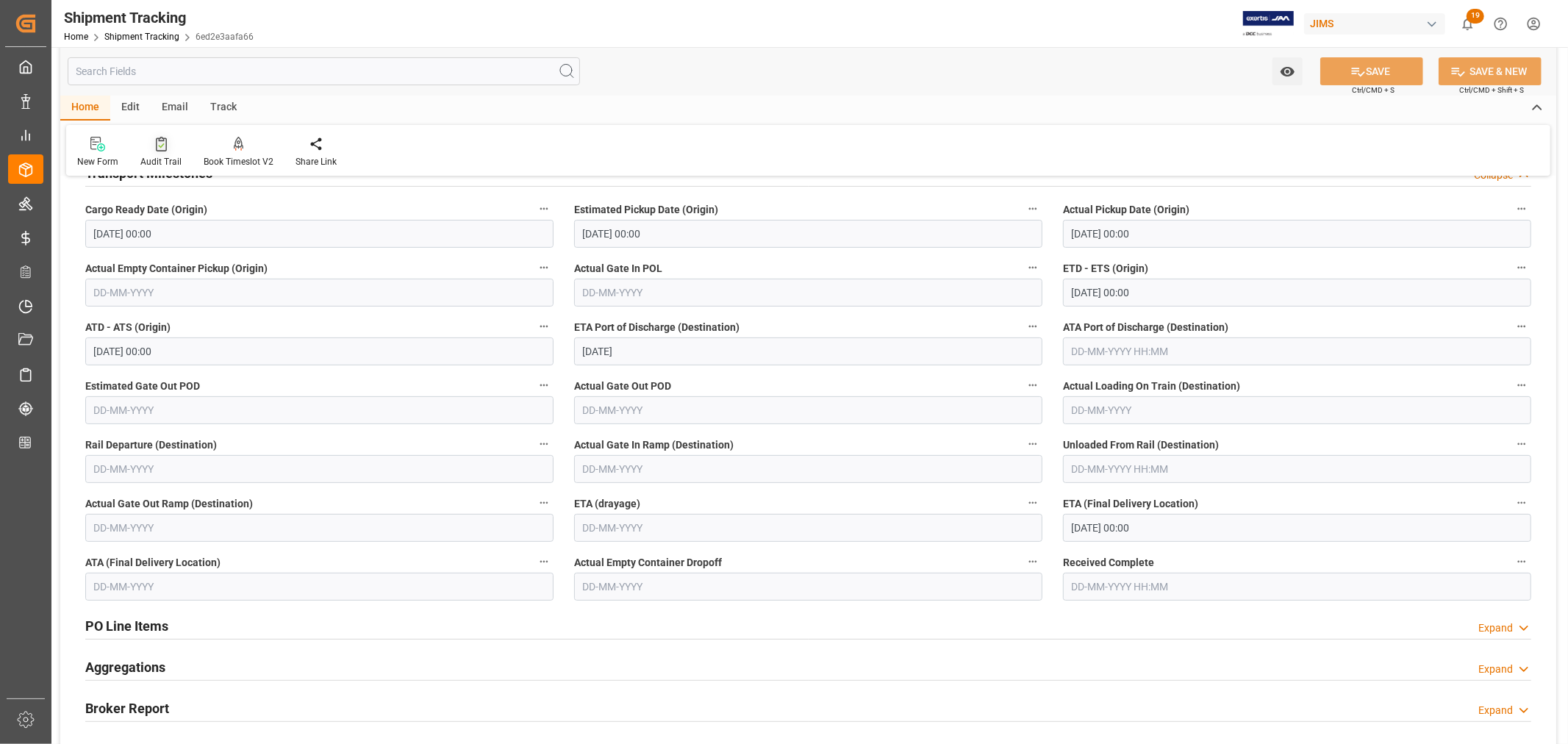
click at [156, 152] on div "Audit Trail" at bounding box center [161, 152] width 63 height 33
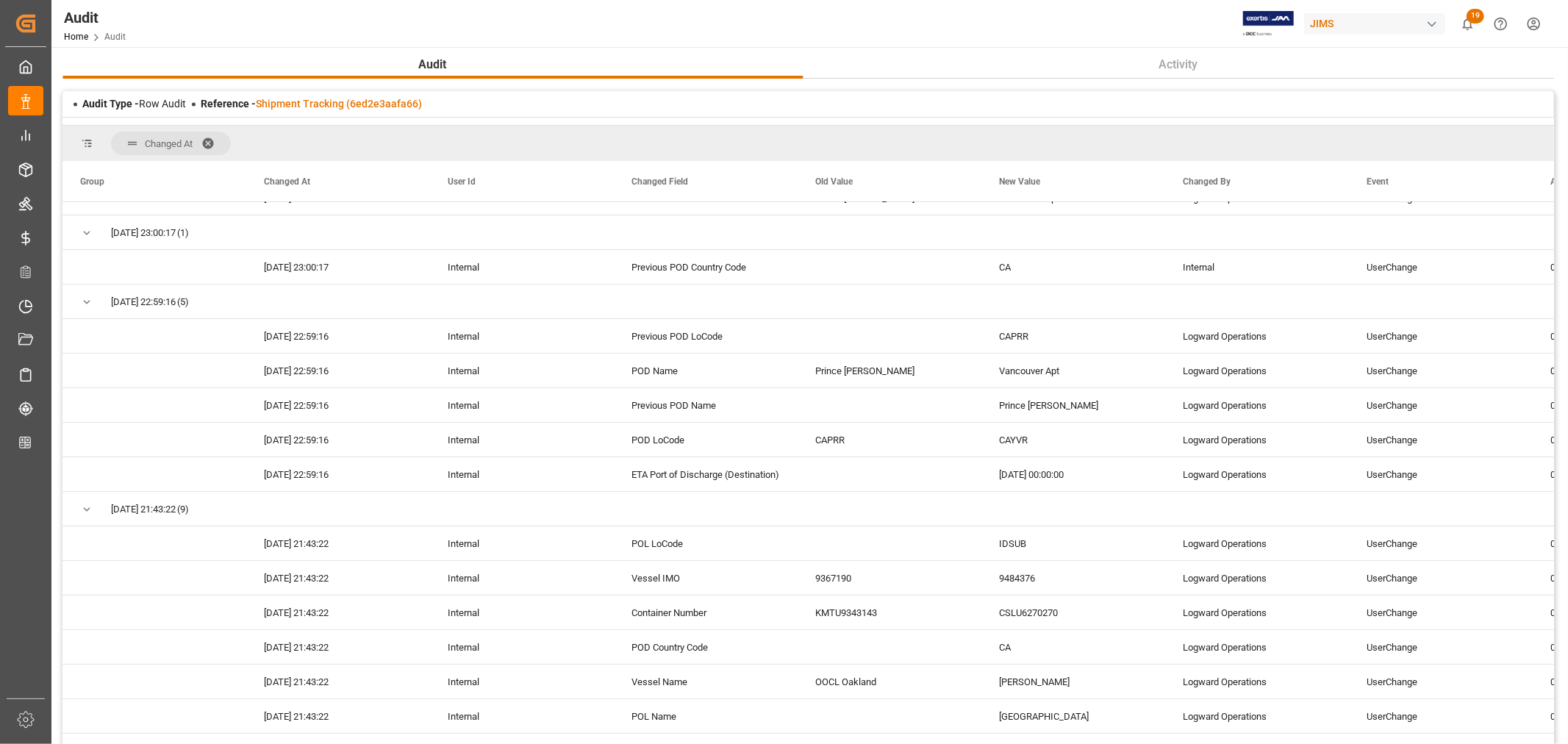
scroll to position [714, 0]
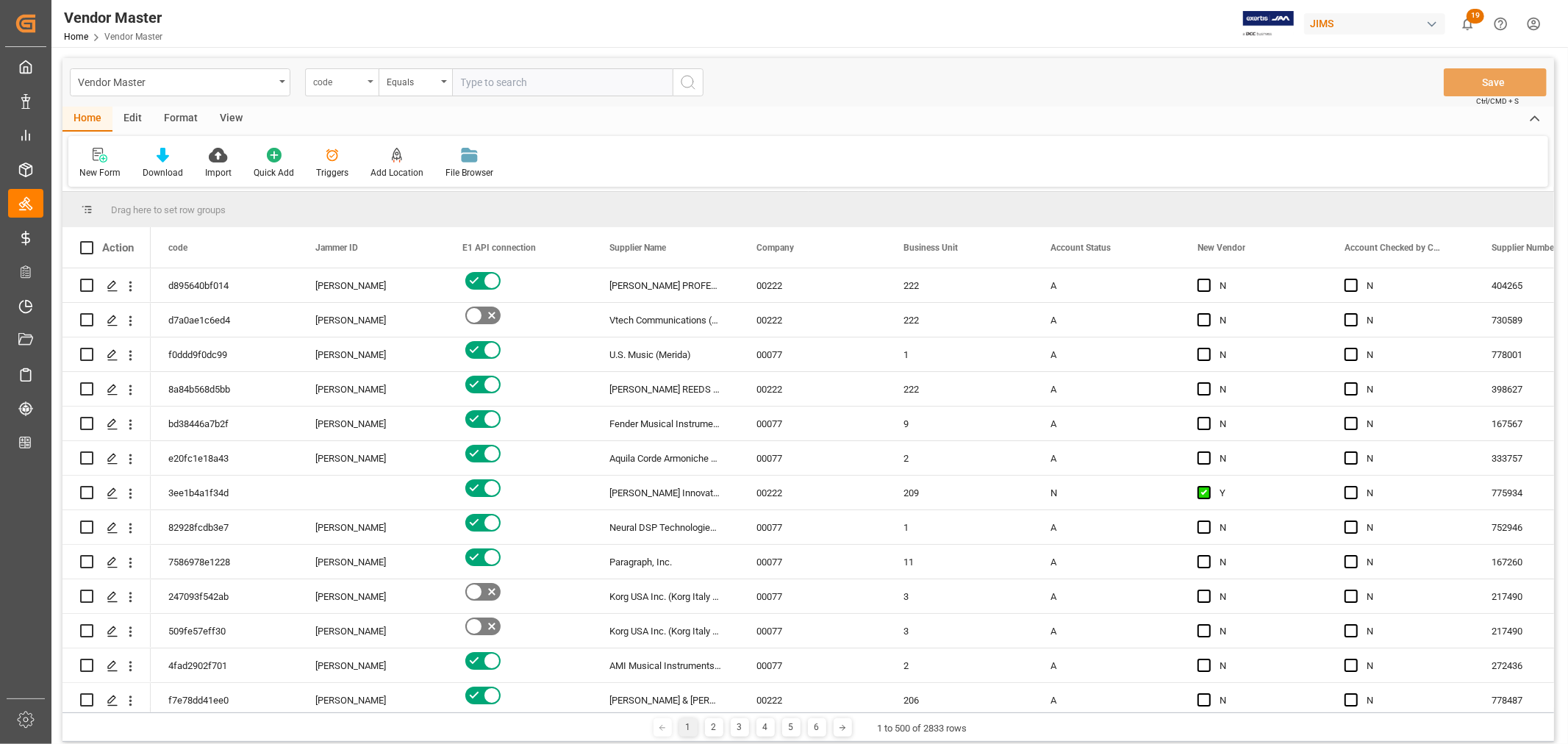
click at [372, 80] on icon "open menu" at bounding box center [371, 82] width 6 height 3
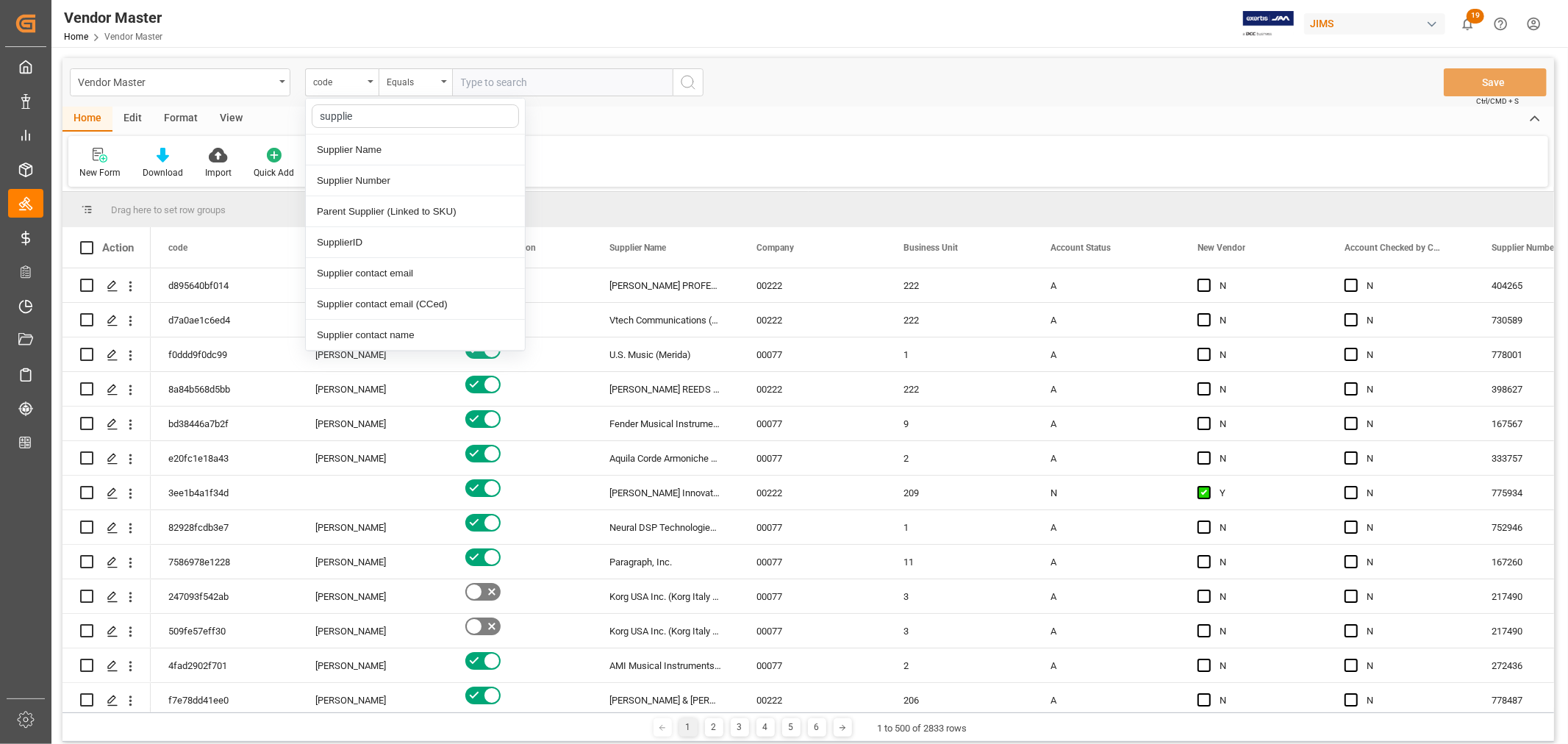
type input "supplier"
click at [357, 182] on div "Supplier Number" at bounding box center [415, 181] width 219 height 31
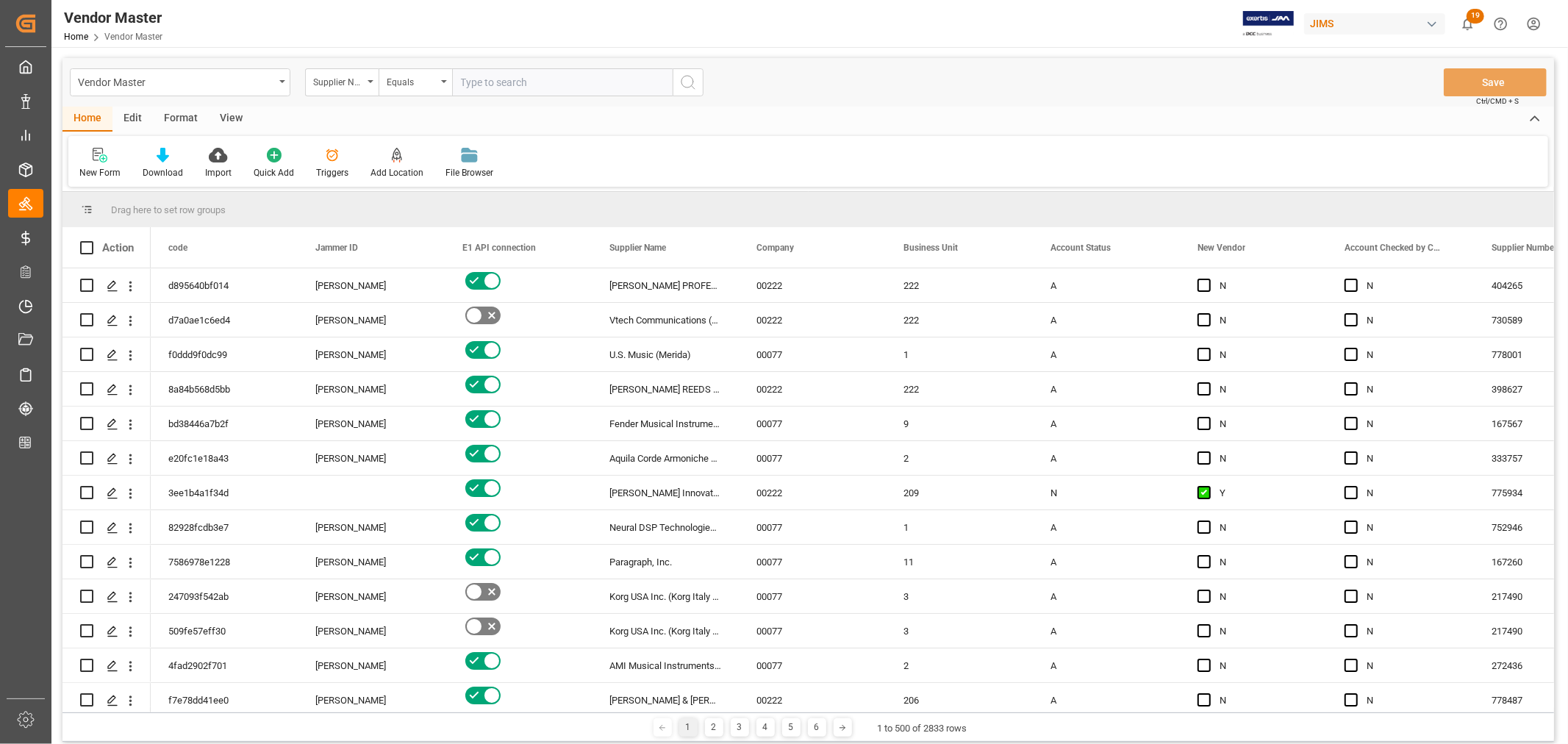
click at [535, 83] on input "text" at bounding box center [562, 83] width 221 height 28
paste input "404907"
type input "404907"
click at [686, 79] on icon "search button" at bounding box center [688, 83] width 18 height 18
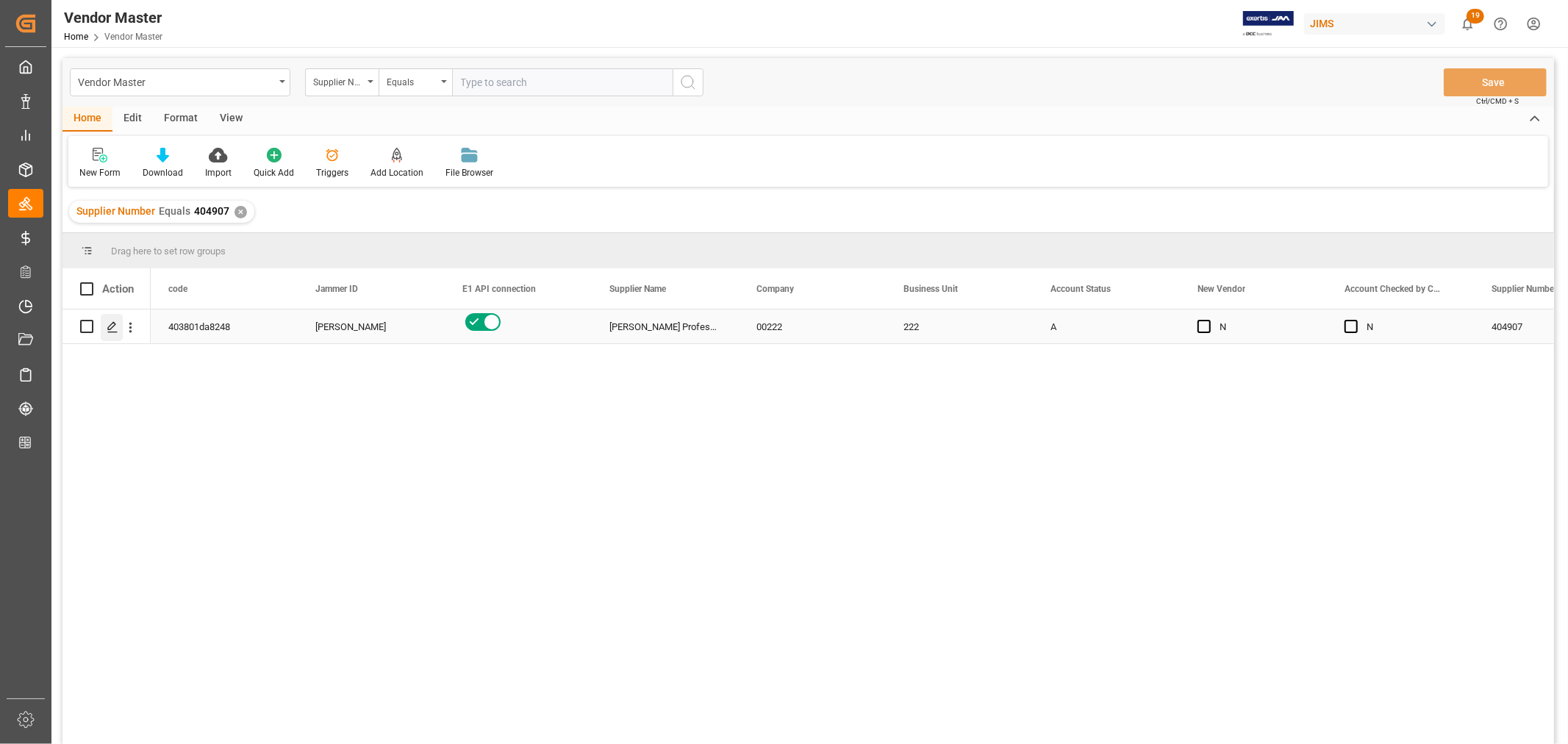
click at [113, 329] on icon "Press SPACE to select this row." at bounding box center [112, 327] width 12 height 12
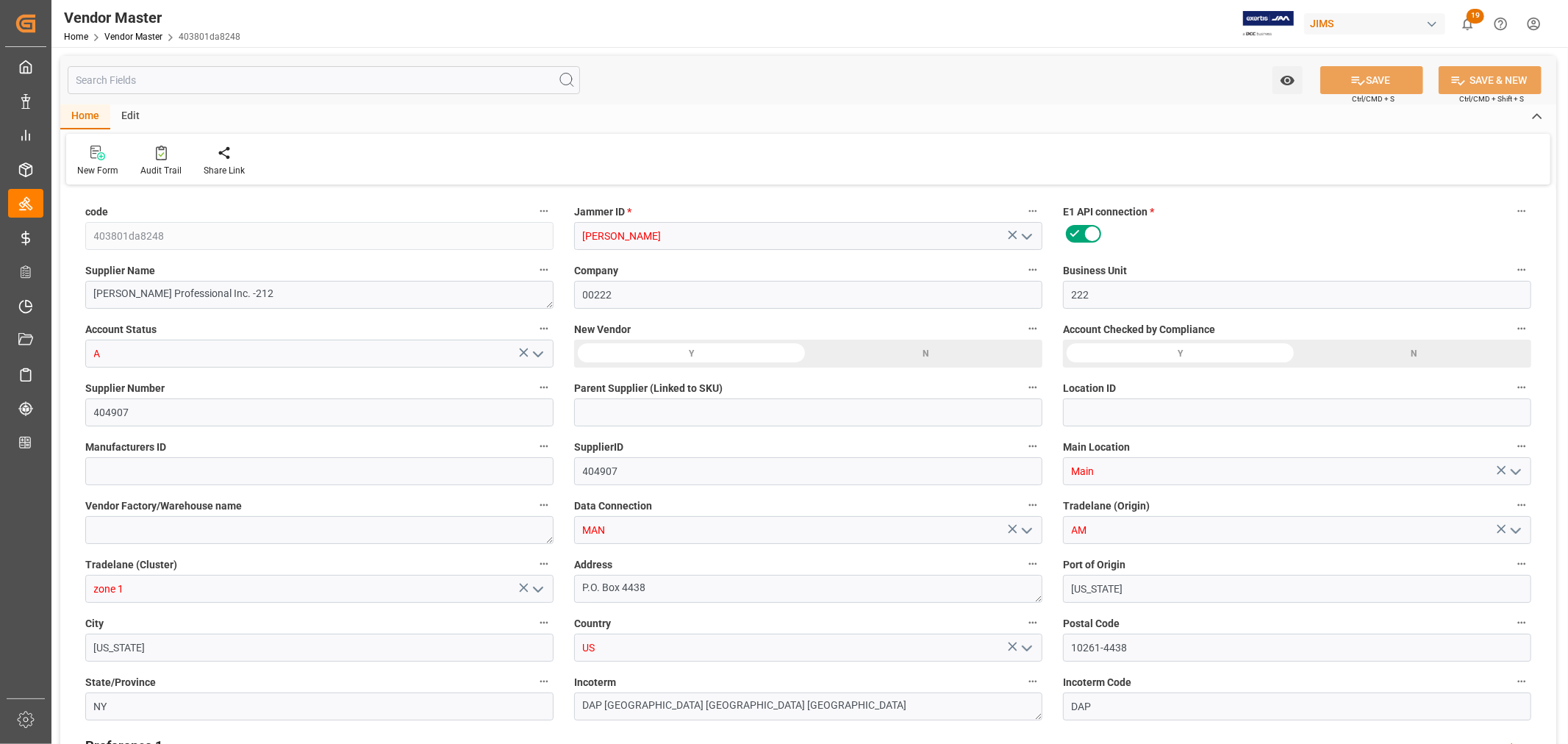
type input "12-08-2023 01:34"
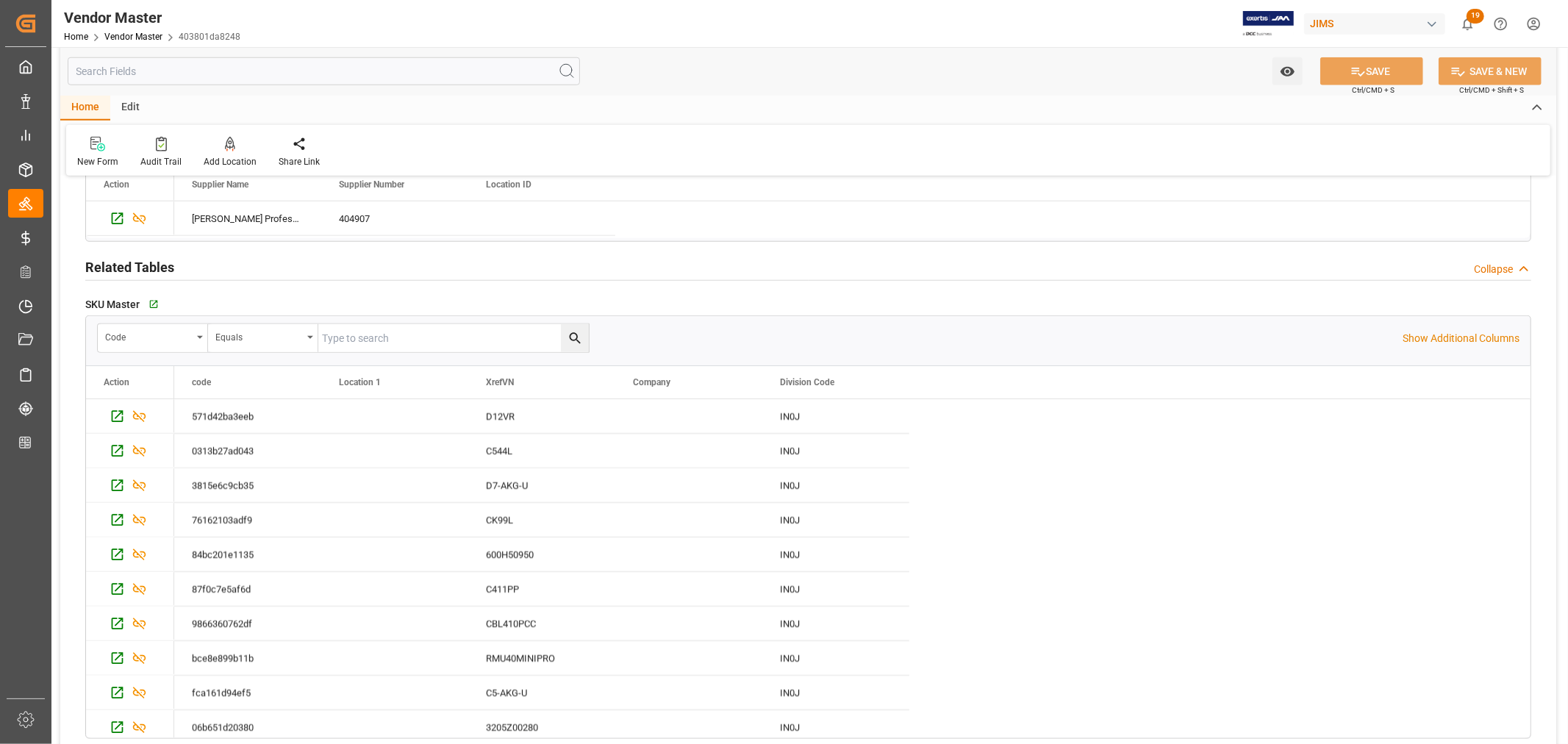
scroll to position [1225, 0]
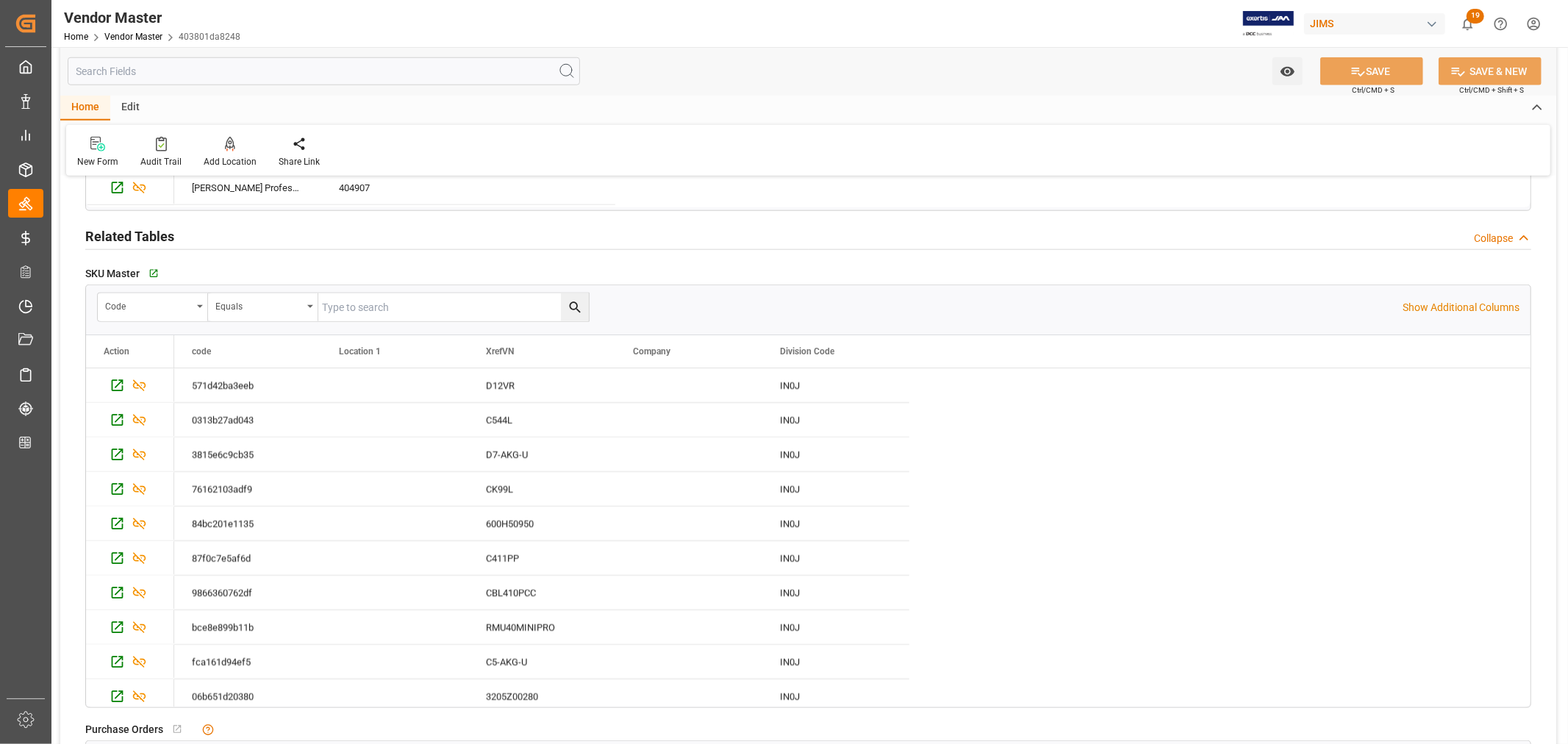
click at [102, 75] on input "text" at bounding box center [324, 71] width 513 height 28
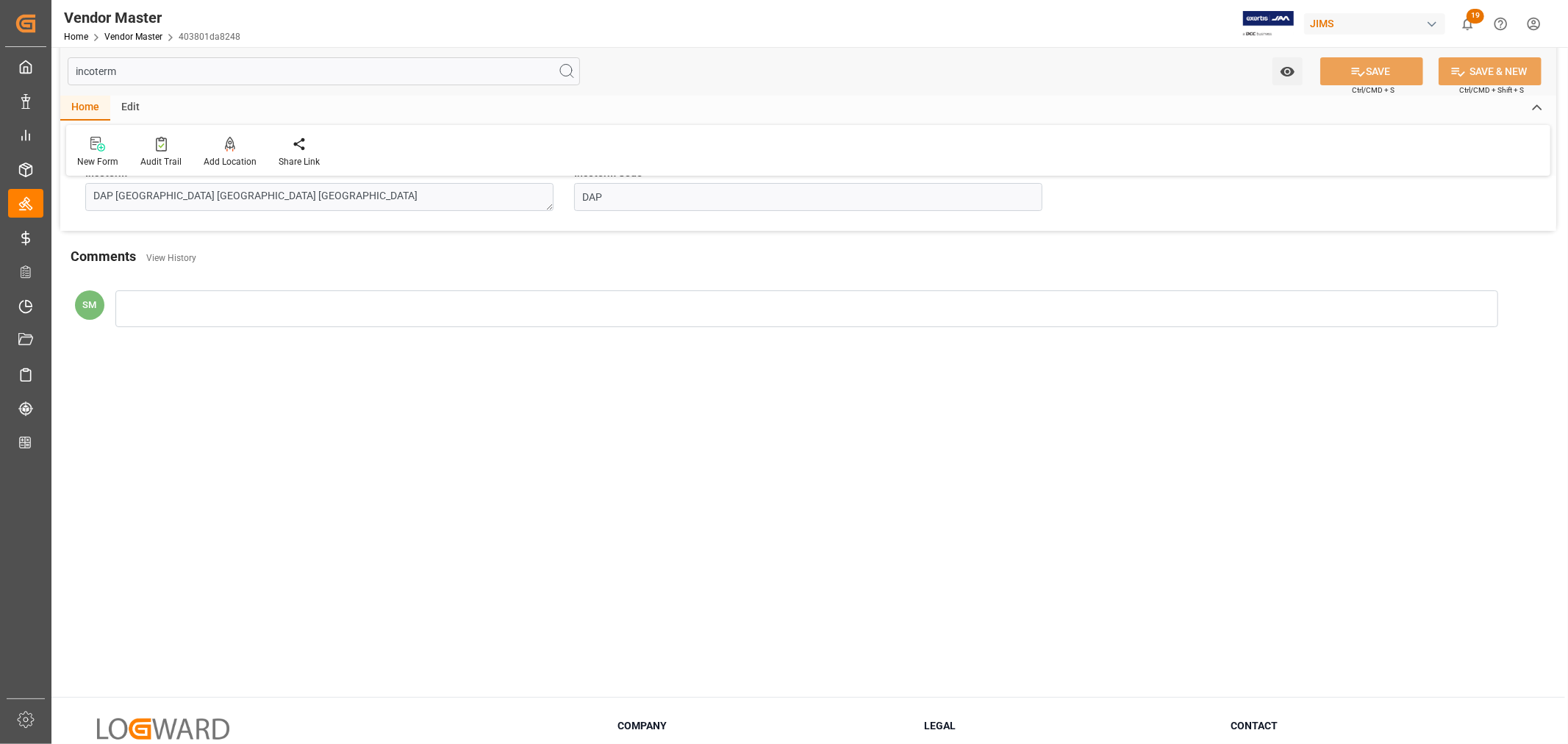
scroll to position [0, 0]
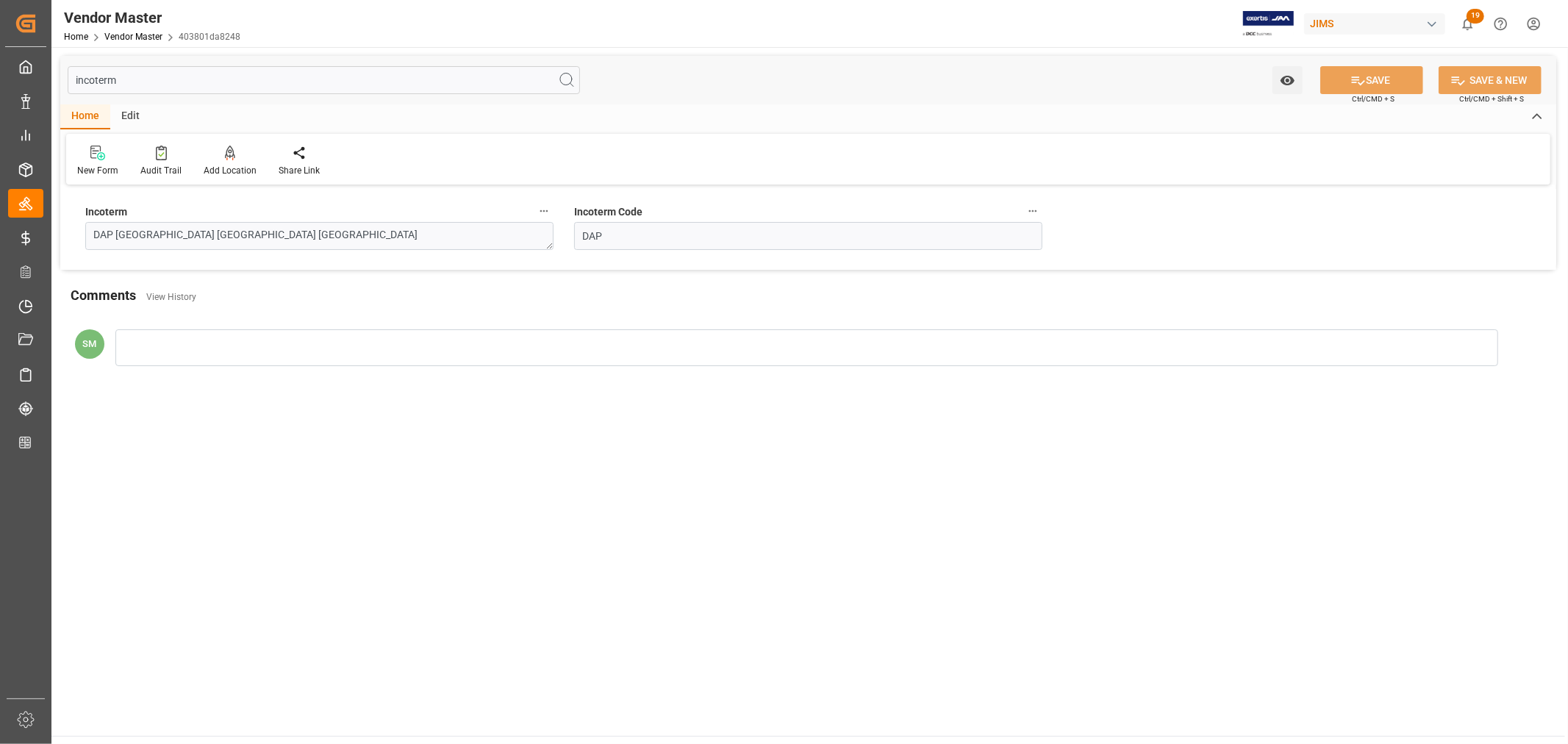
type input "incoterm"
click at [201, 239] on textarea "DAP Moreno Valley CA US" at bounding box center [320, 236] width 468 height 28
paste textarea "EXW Tampa, FL,"
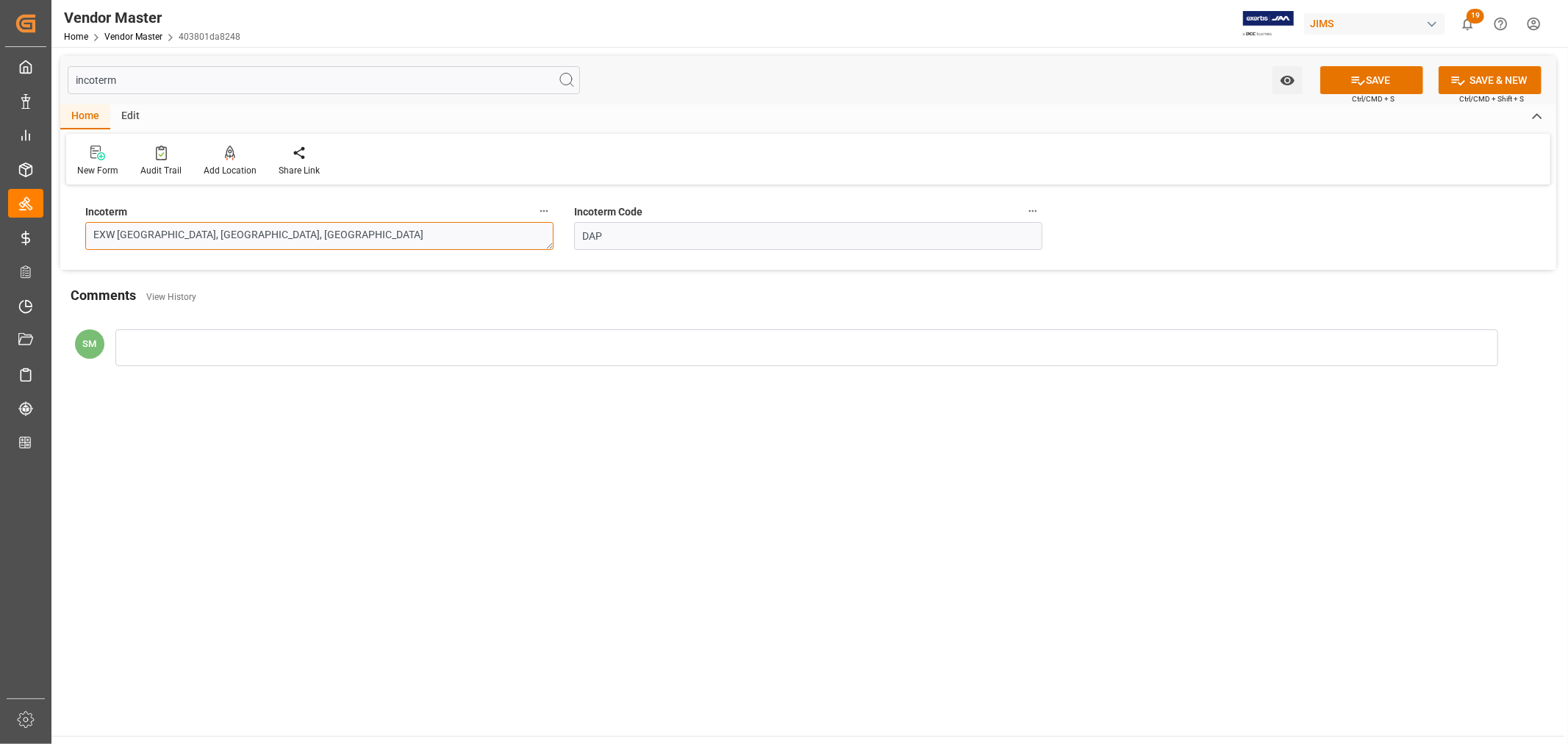
click at [94, 233] on textarea "EXW Tampa, FL, US" at bounding box center [320, 236] width 468 height 28
drag, startPoint x: 115, startPoint y: 233, endPoint x: 160, endPoint y: 232, distance: 45.0
click at [160, 232] on textarea "CPT Tampa, FL, US" at bounding box center [320, 236] width 468 height 28
paste textarea "Southaven, MS"
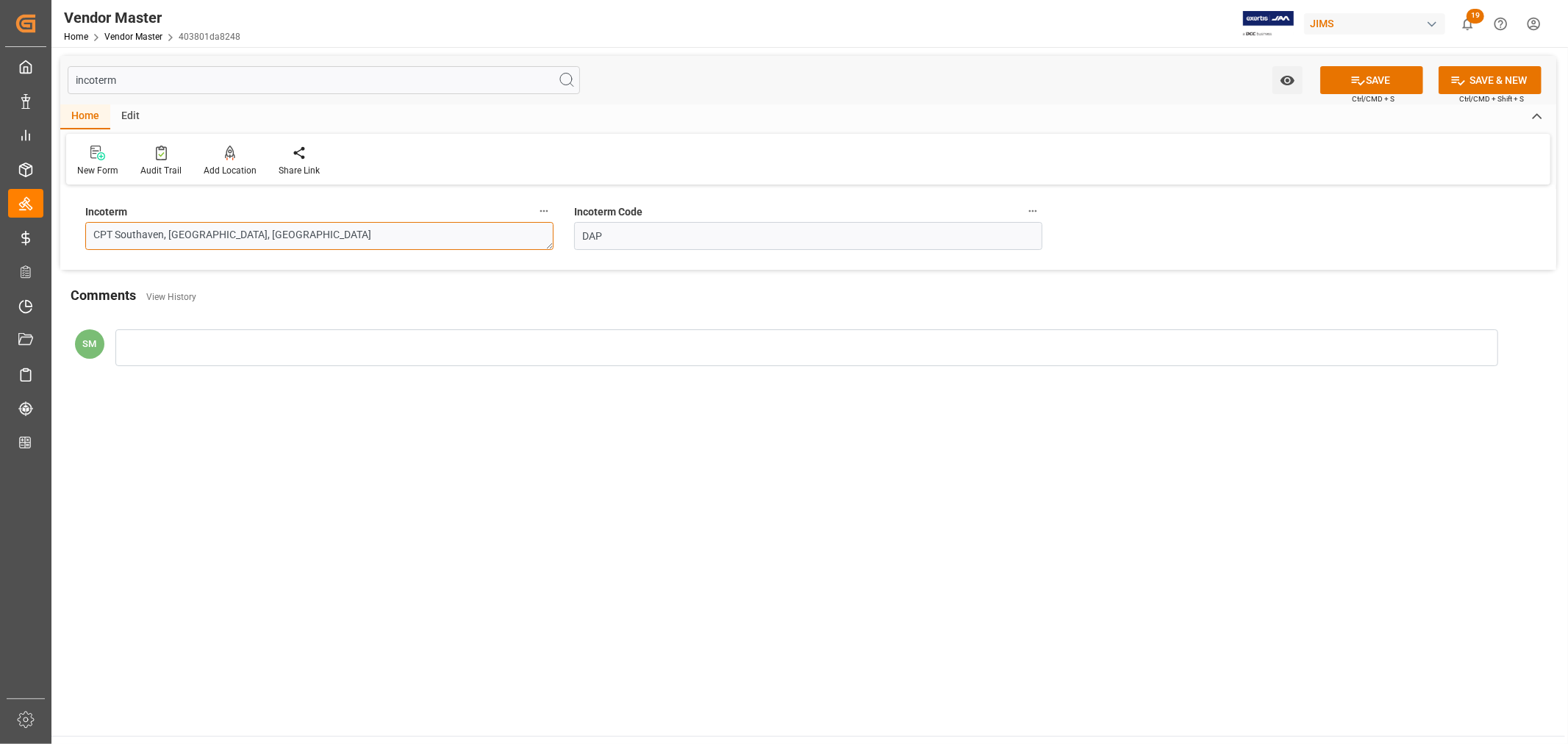
type textarea "CPT Southaven, MS, US"
click at [584, 234] on input "DAP" at bounding box center [809, 236] width 468 height 28
type input "CPT"
click at [1354, 78] on icon at bounding box center [1358, 80] width 16 height 16
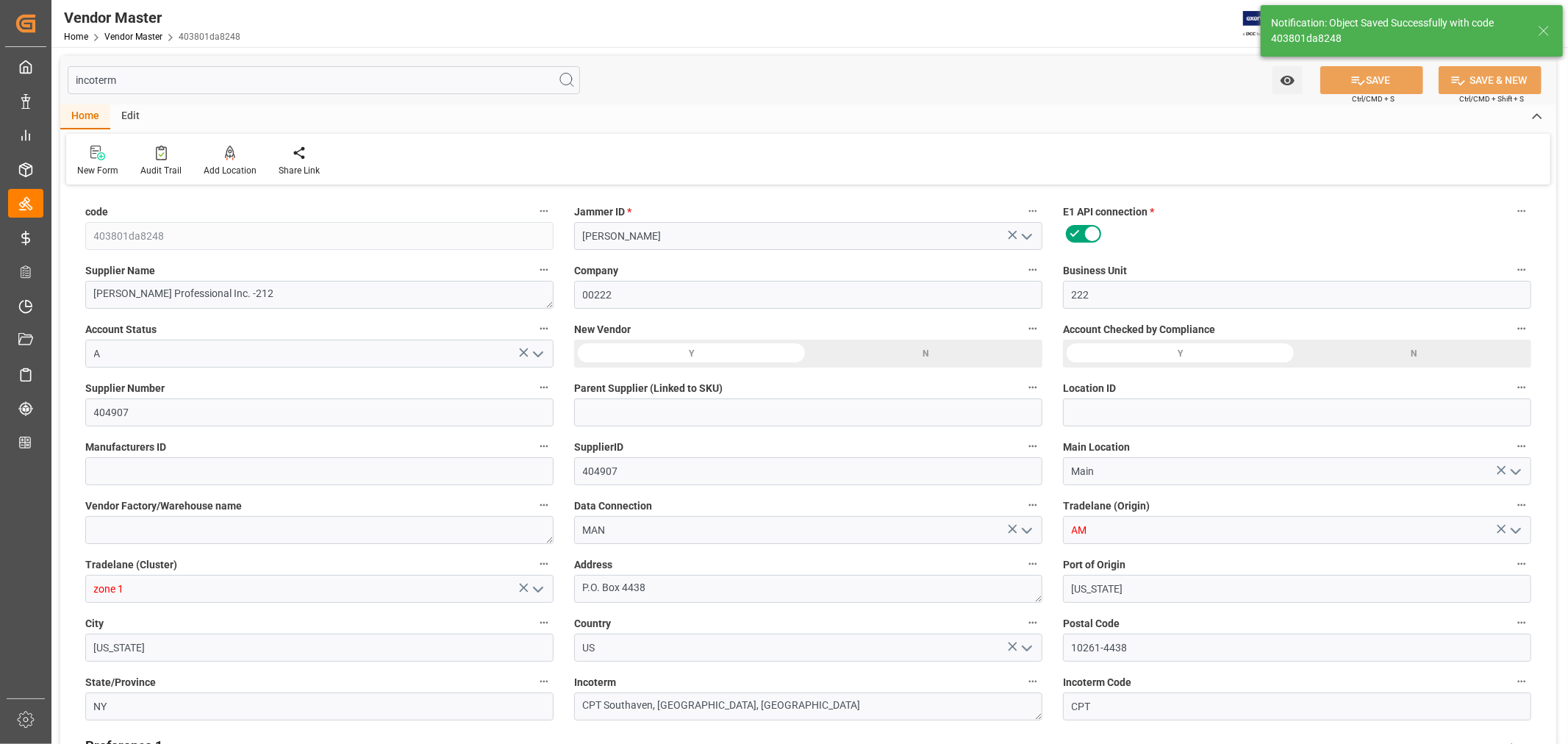
type input "12-08-2023 01:34"
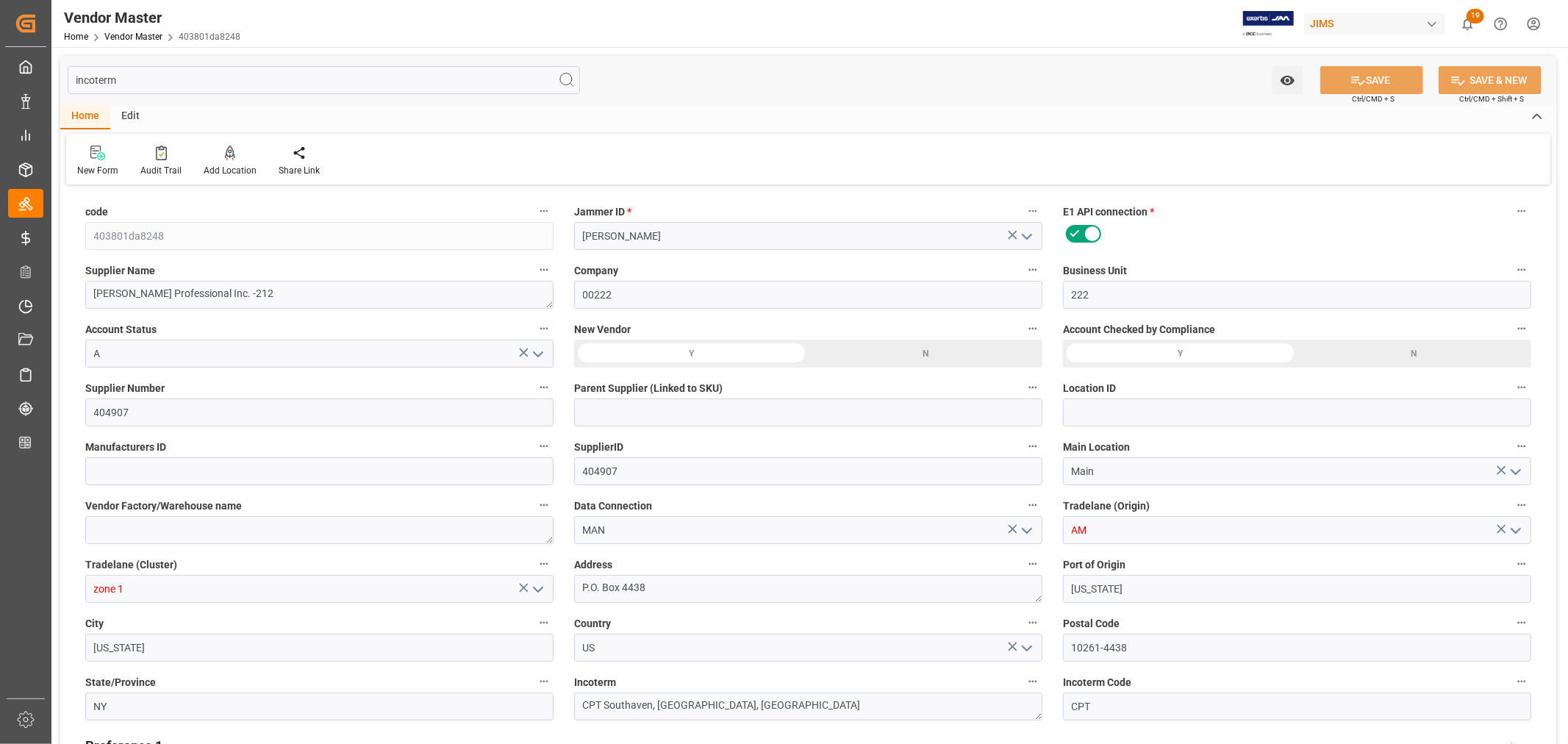
type input "4% 30 Net 31"
click at [152, 80] on input "incoterm" at bounding box center [324, 80] width 513 height 28
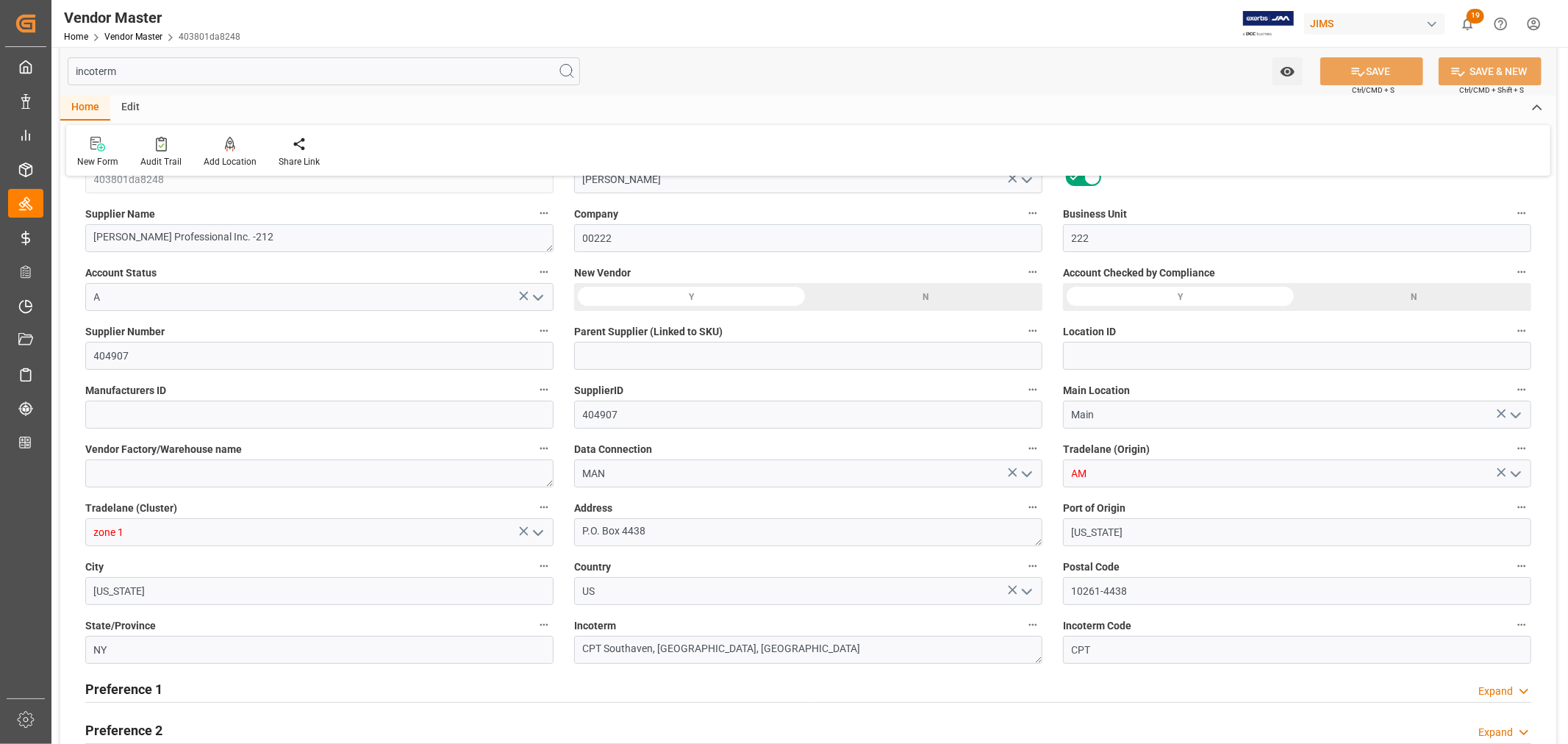
scroll to position [245, 0]
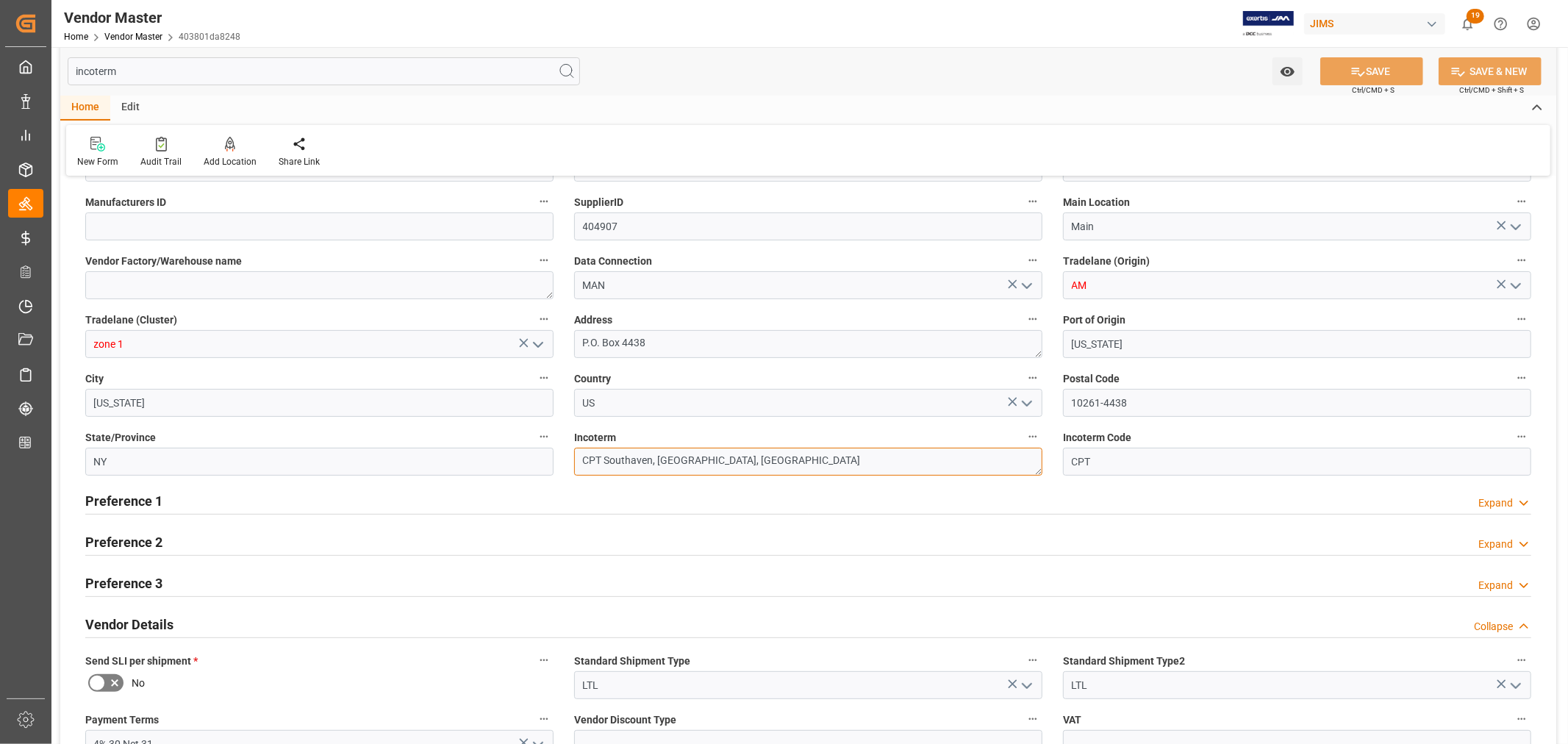
click at [597, 460] on textarea "CPT Southaven, MS, US" at bounding box center [809, 462] width 468 height 28
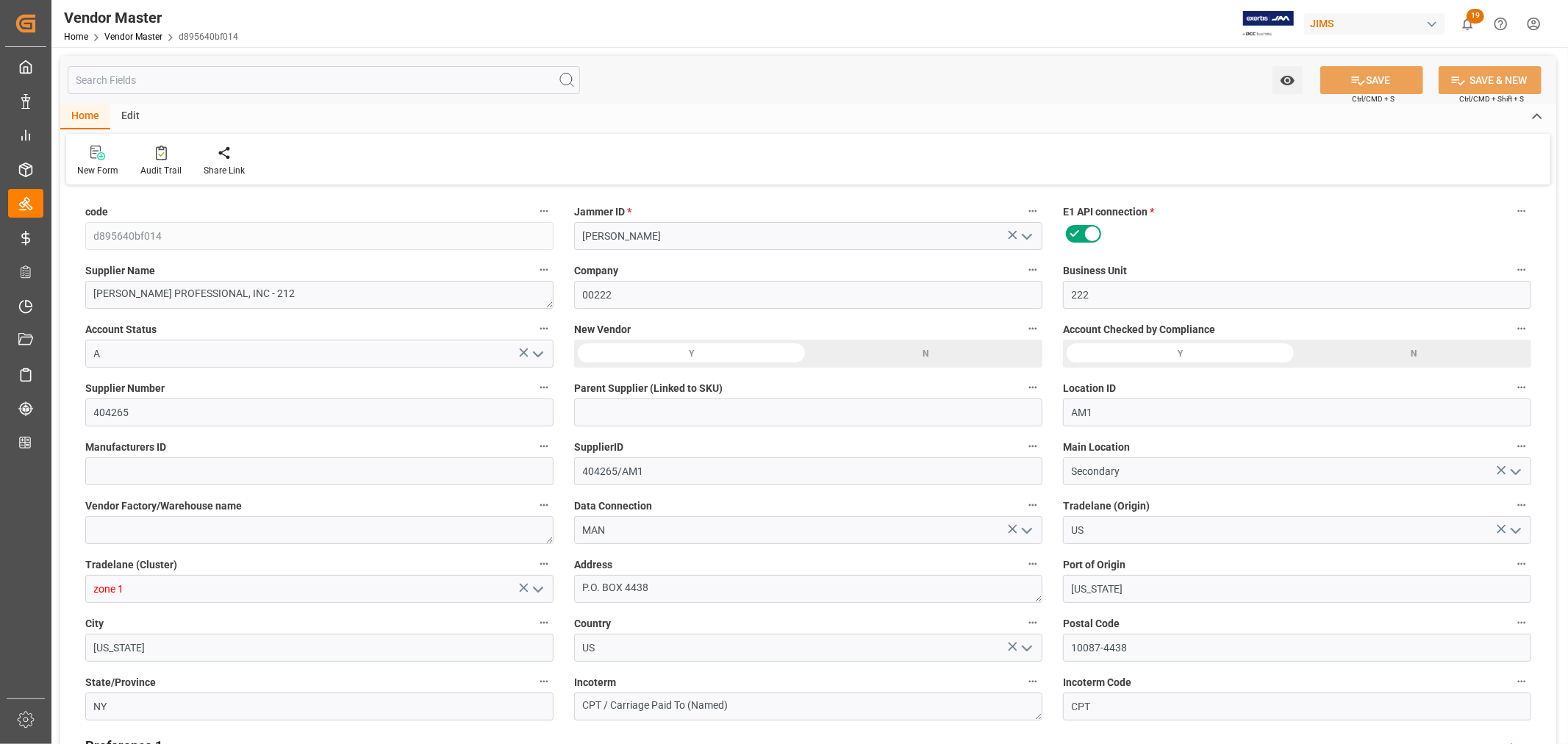
type input "[DATE] 01:34"
click at [156, 159] on icon at bounding box center [161, 153] width 11 height 15
type input "d895640bf014"
type input "[PERSON_NAME]"
type textarea "[PERSON_NAME] PROFESSIONAL, INC - 212"
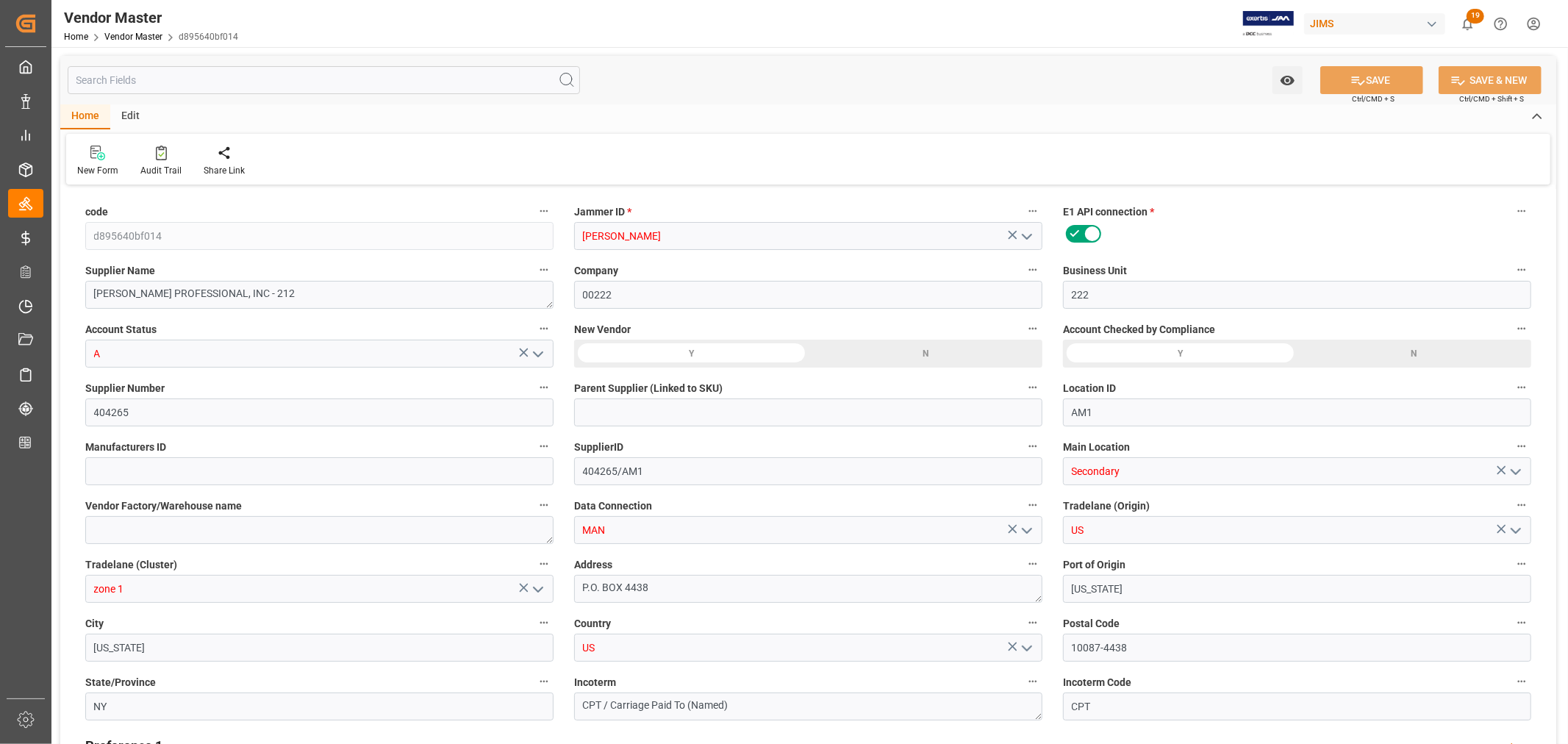
type input "00222"
type input "222"
type input "A"
type input "404265"
type input "AM1"
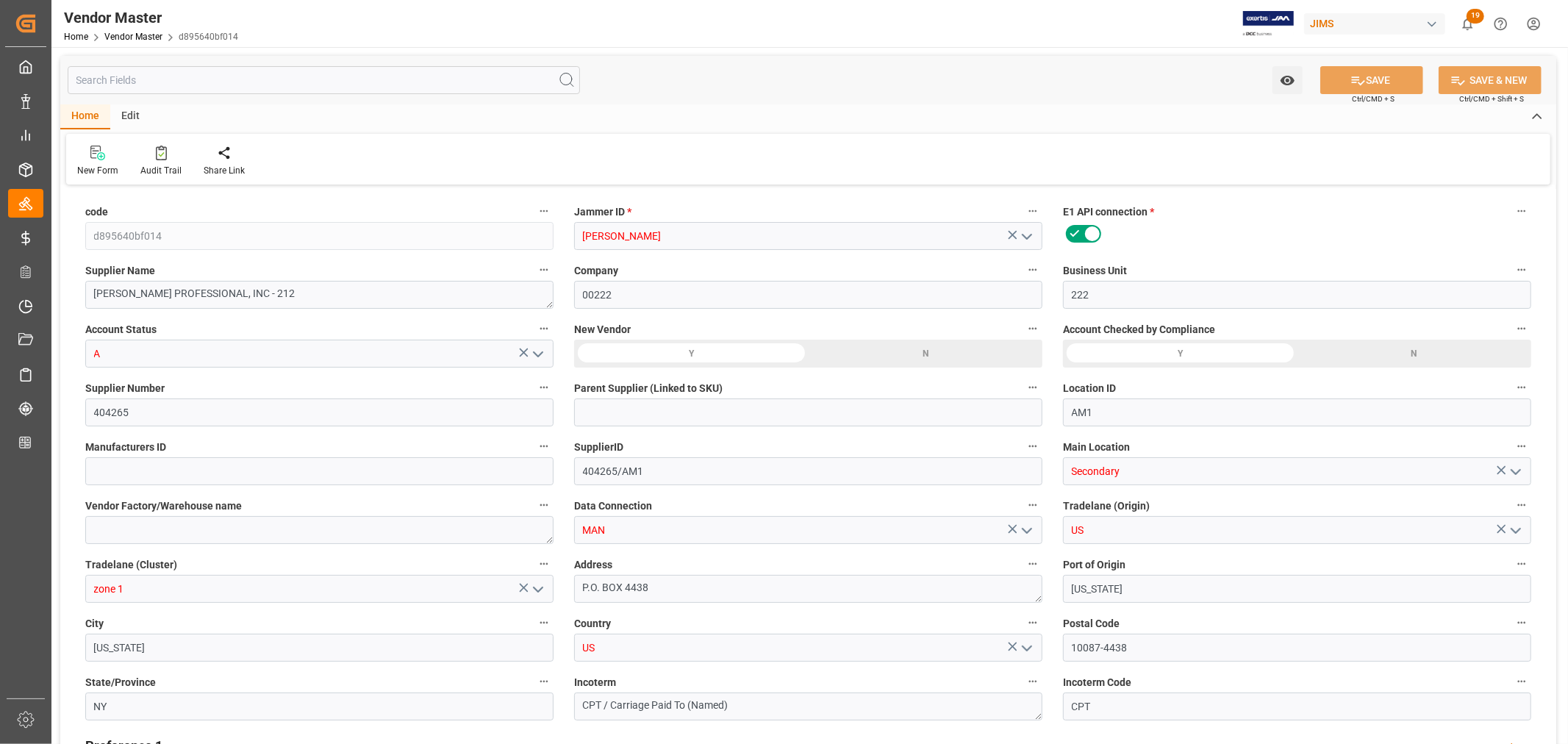
type input "404265/AM1"
type input "Secondary"
type input "MAN"
type input "US"
type input "zone 1"
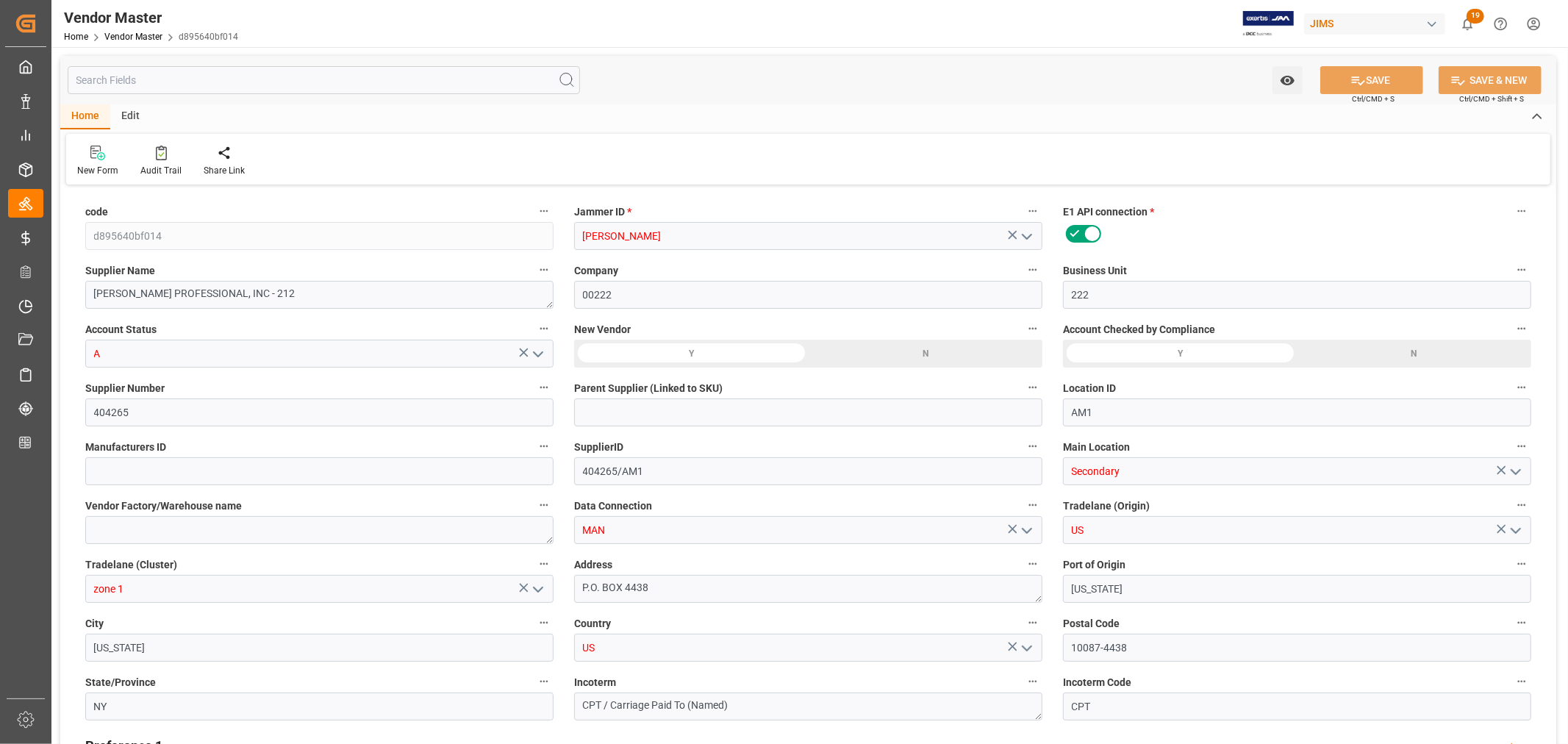
type textarea "P.O. BOX 4438"
type input "[US_STATE]"
type input "US"
type input "10087-4438"
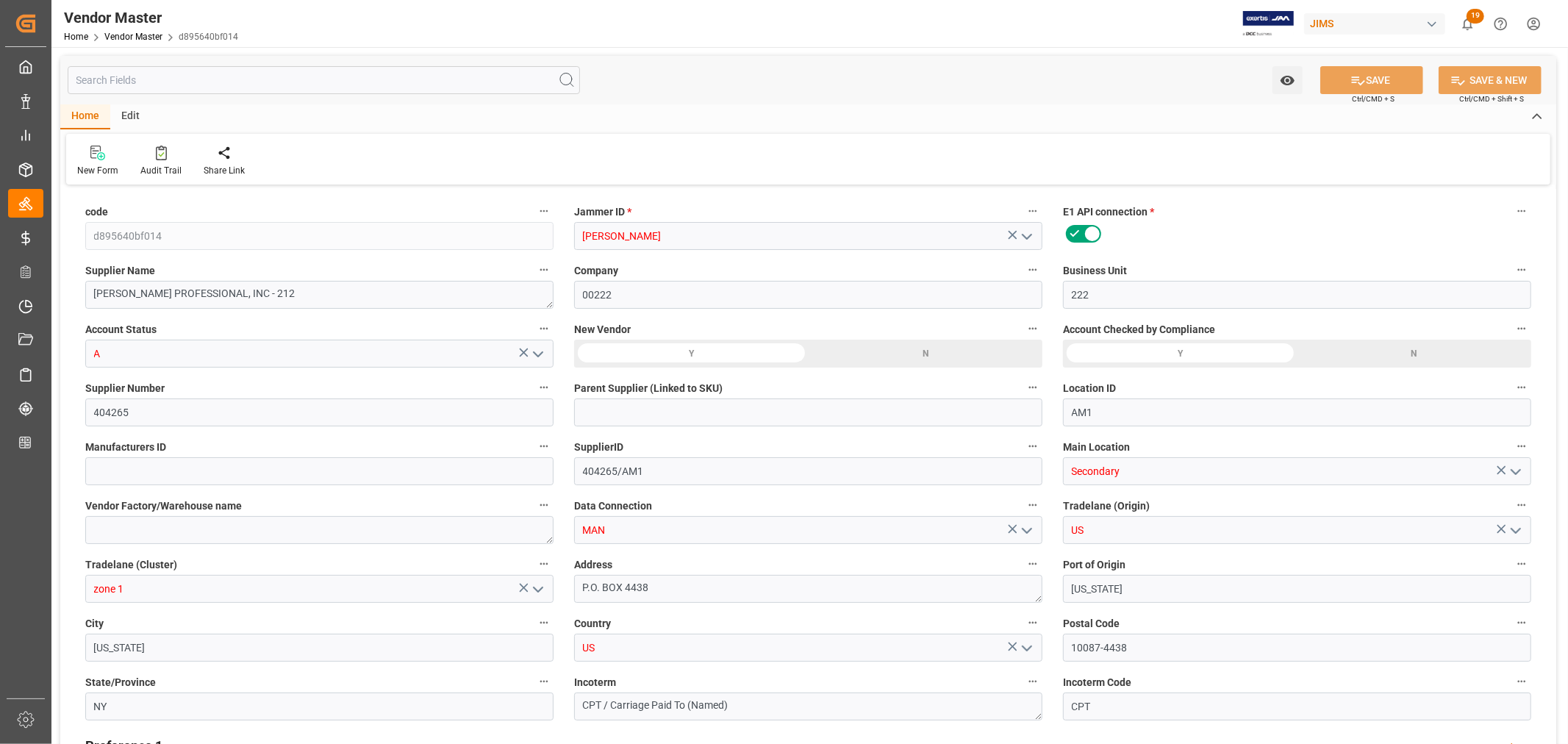
type input "NY"
type textarea "CPT / Carriage Paid To (Named)"
type input "CPT"
type input "LTL"
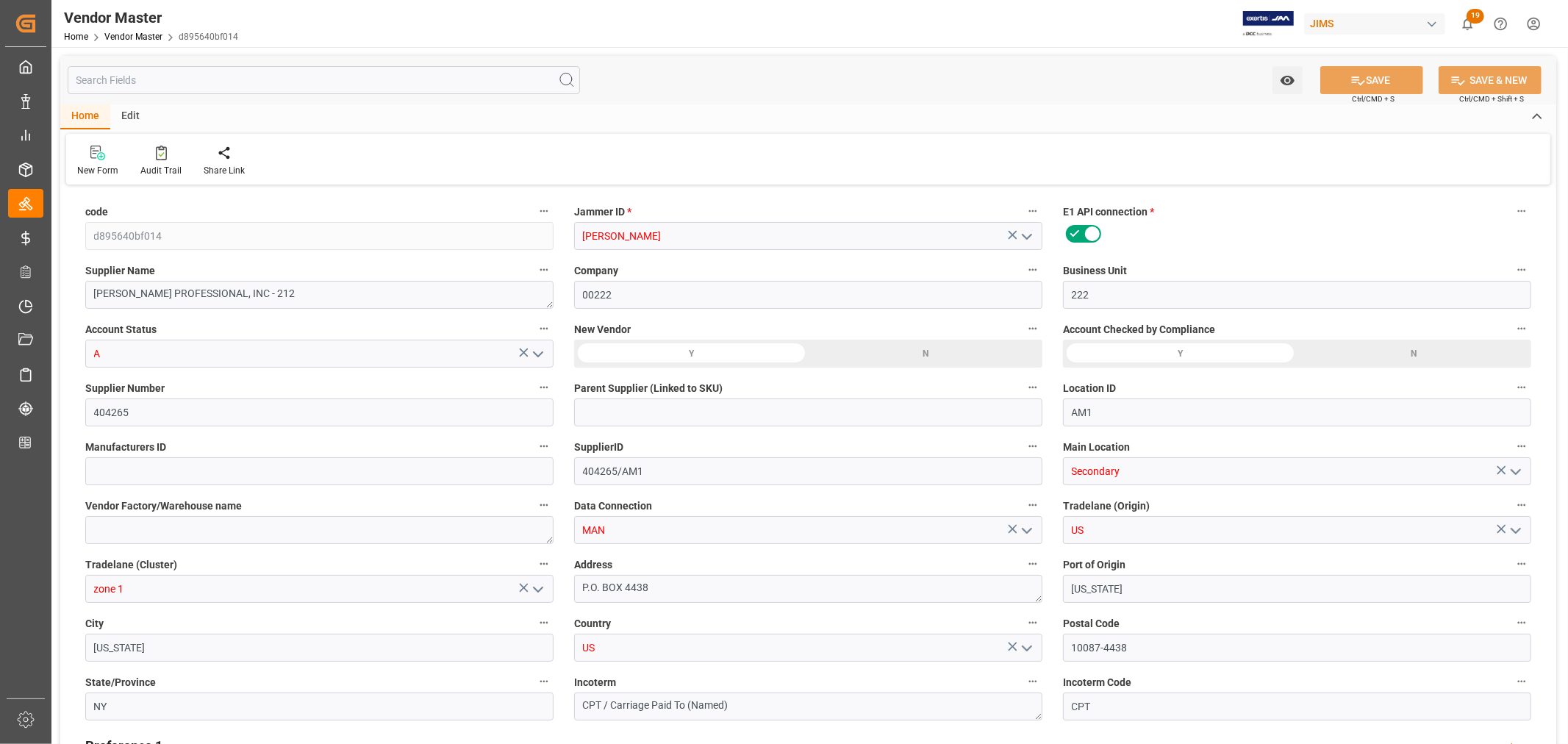
type input "20"
type input "L"
type textarea "[EMAIL_ADDRESS][PERSON_NAME][DOMAIN_NAME]; [PERSON_NAME][EMAIL_ADDRESS][PERSON_…"
type textarea "OJ;"
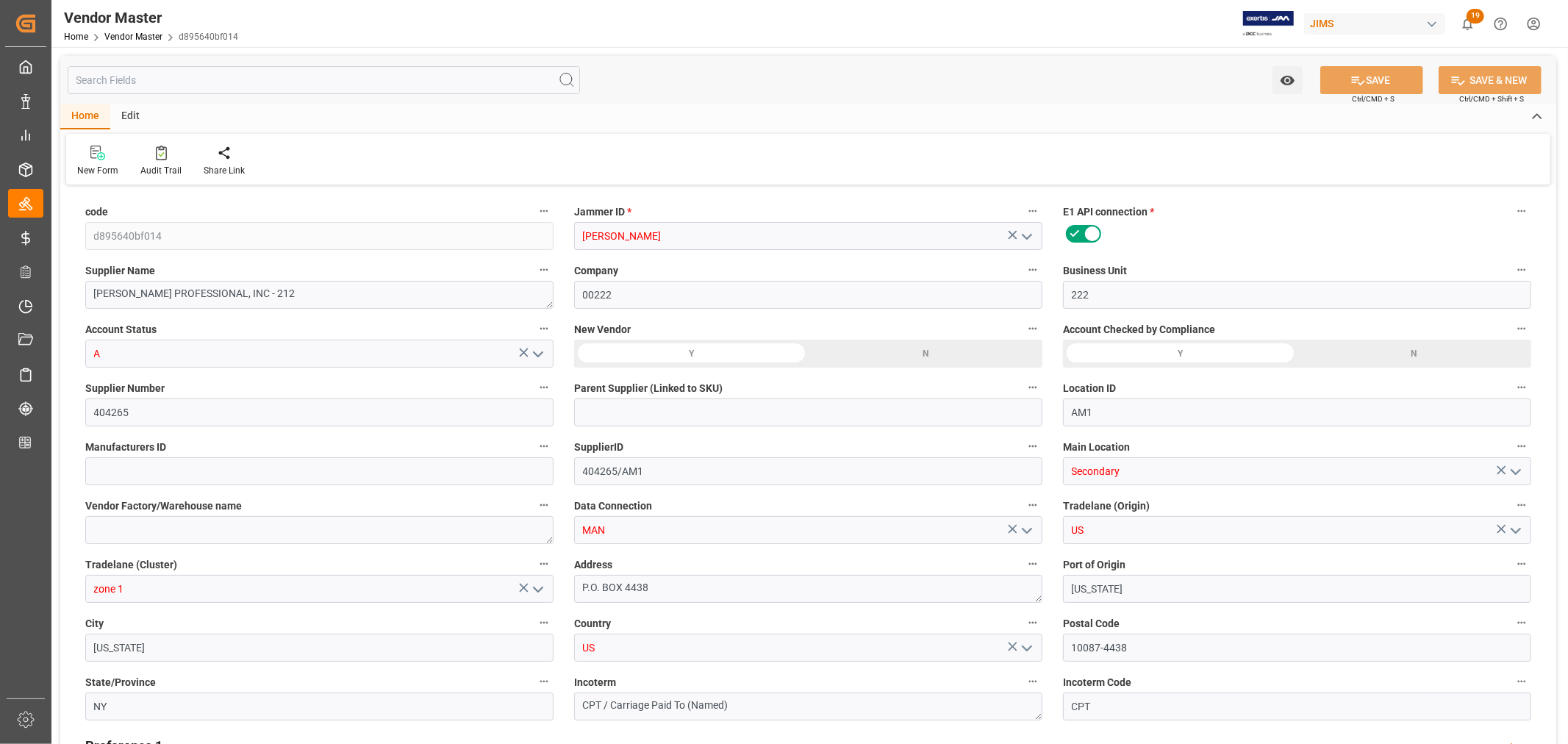
type textarea "[PERSON_NAME];[PERSON_NAME];"
type textarea "[PERSON_NAME][EMAIL_ADDRESS][PERSON_NAME][DOMAIN_NAME];[EMAIL_ADDRESS][PERSON_N…"
type input "[DATE] 01:34"
type input "NET 60"
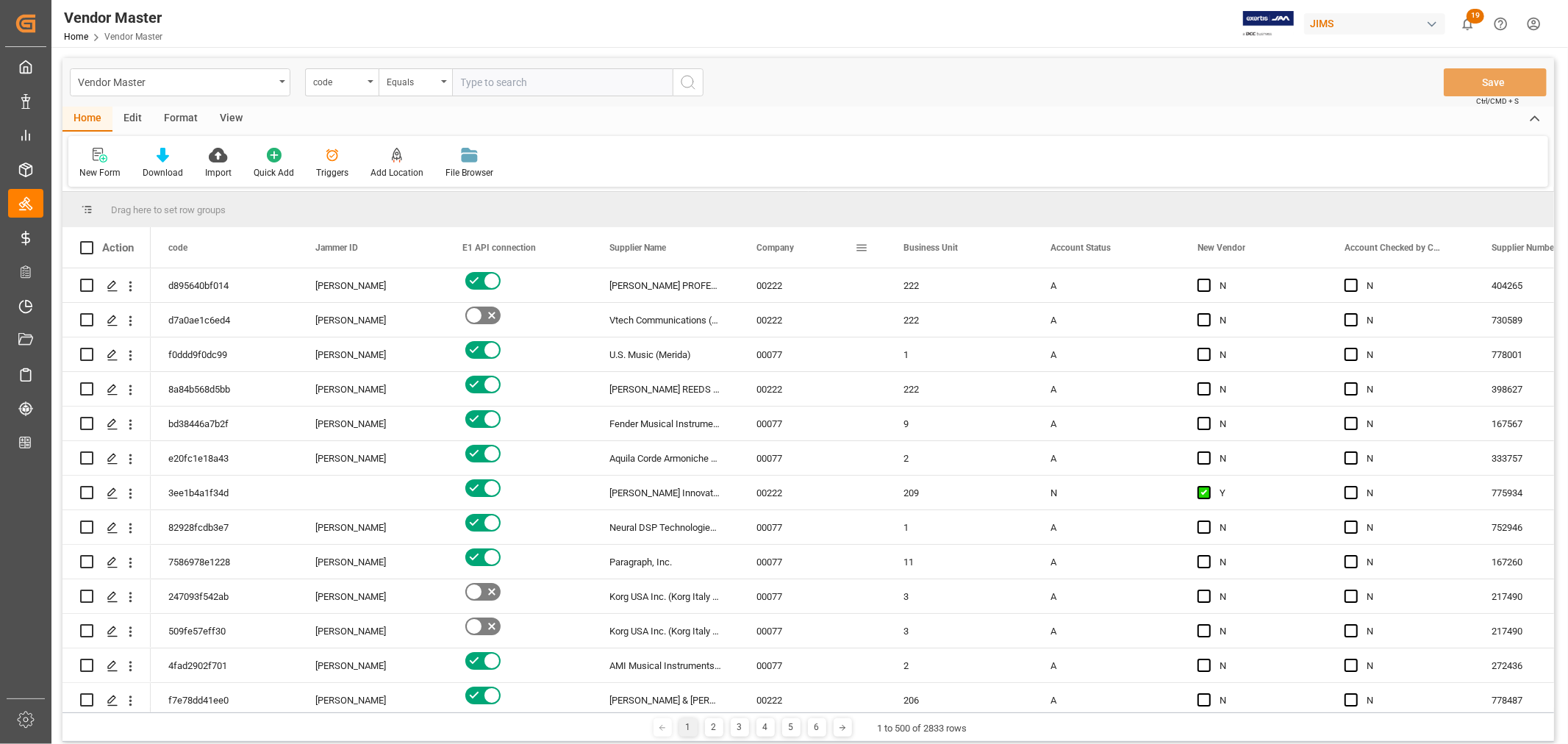
click at [864, 245] on span at bounding box center [862, 248] width 13 height 13
click at [985, 247] on span "columns" at bounding box center [985, 250] width 13 height 13
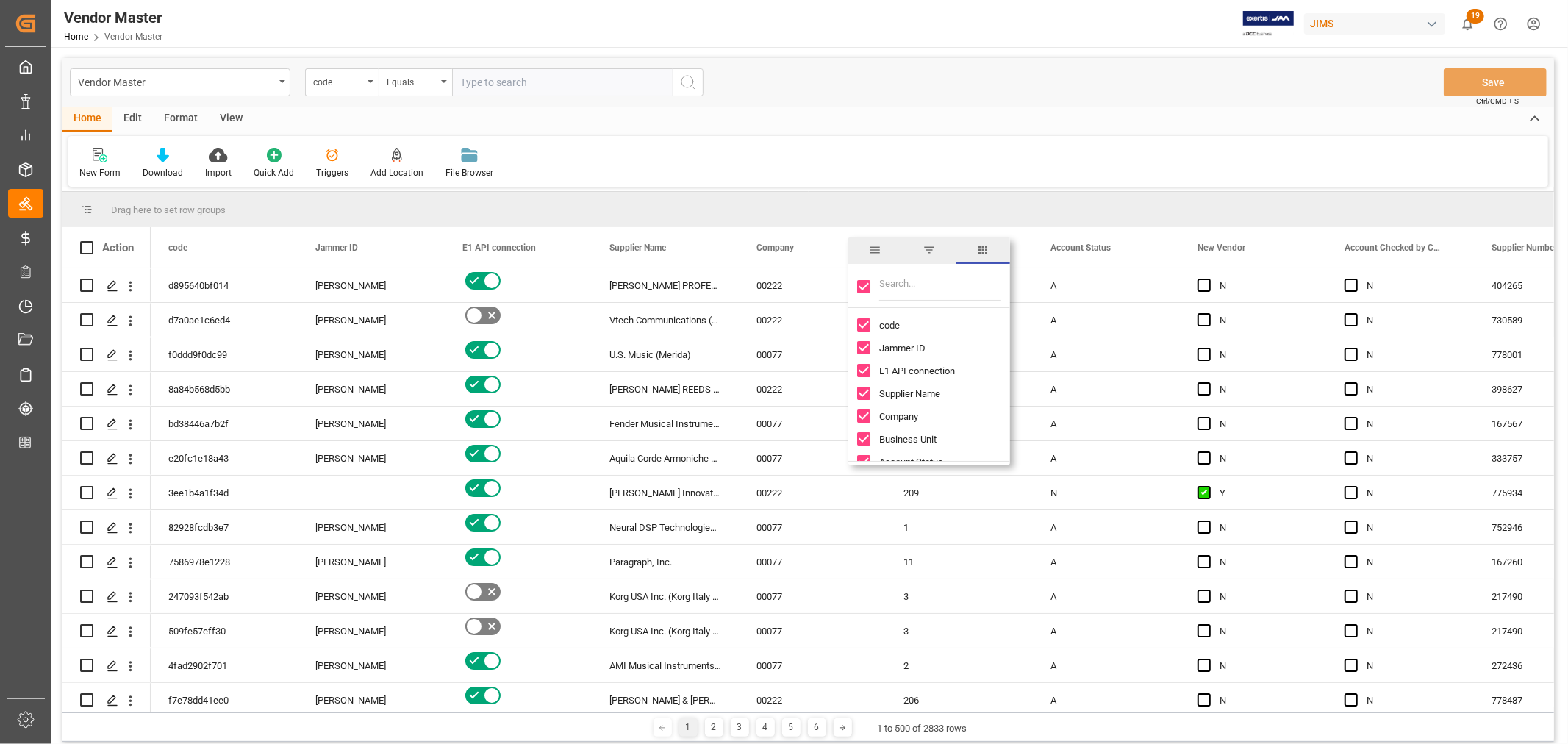
click at [863, 283] on input "Toggle Select All Columns" at bounding box center [864, 287] width 13 height 13
checkbox input "false"
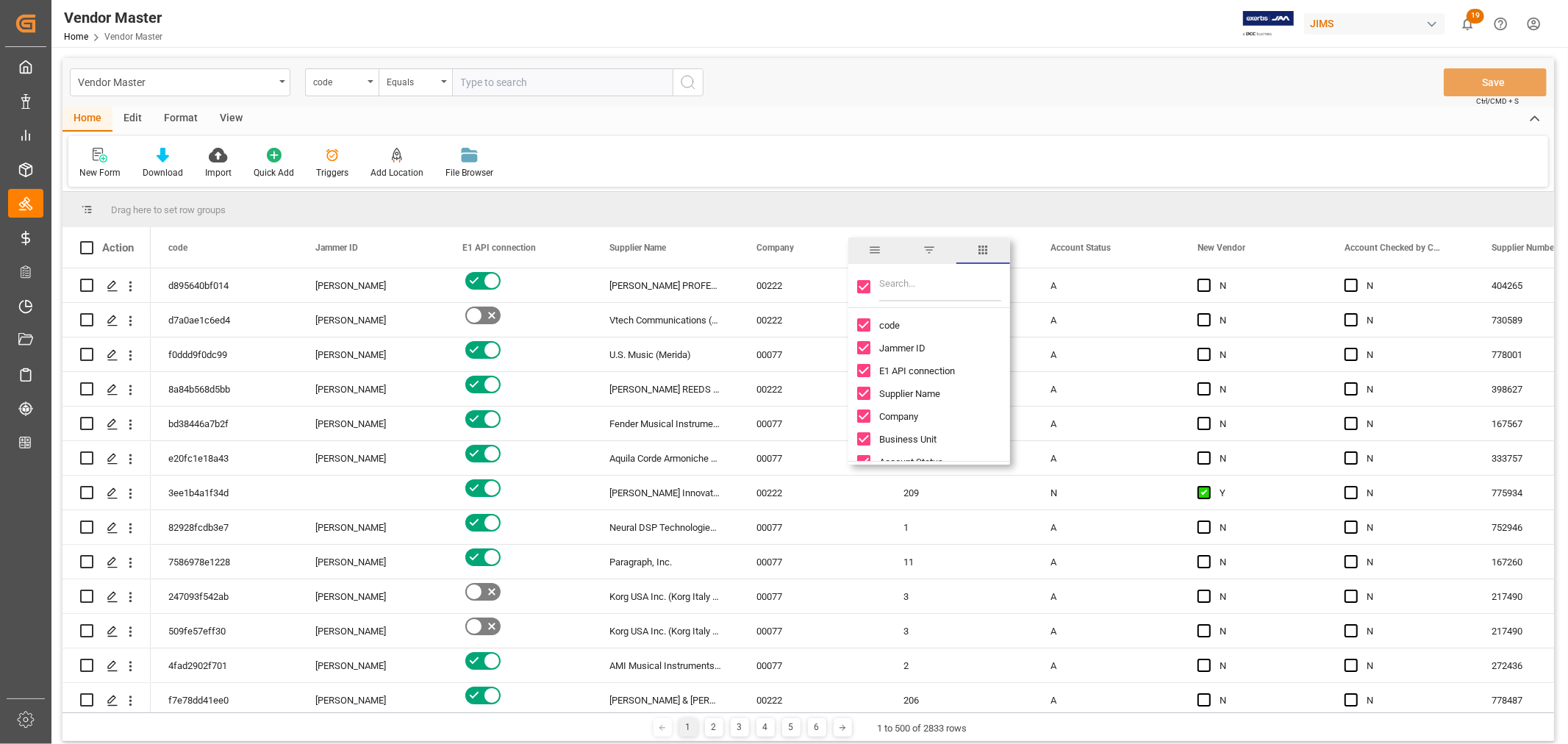
checkbox input "false"
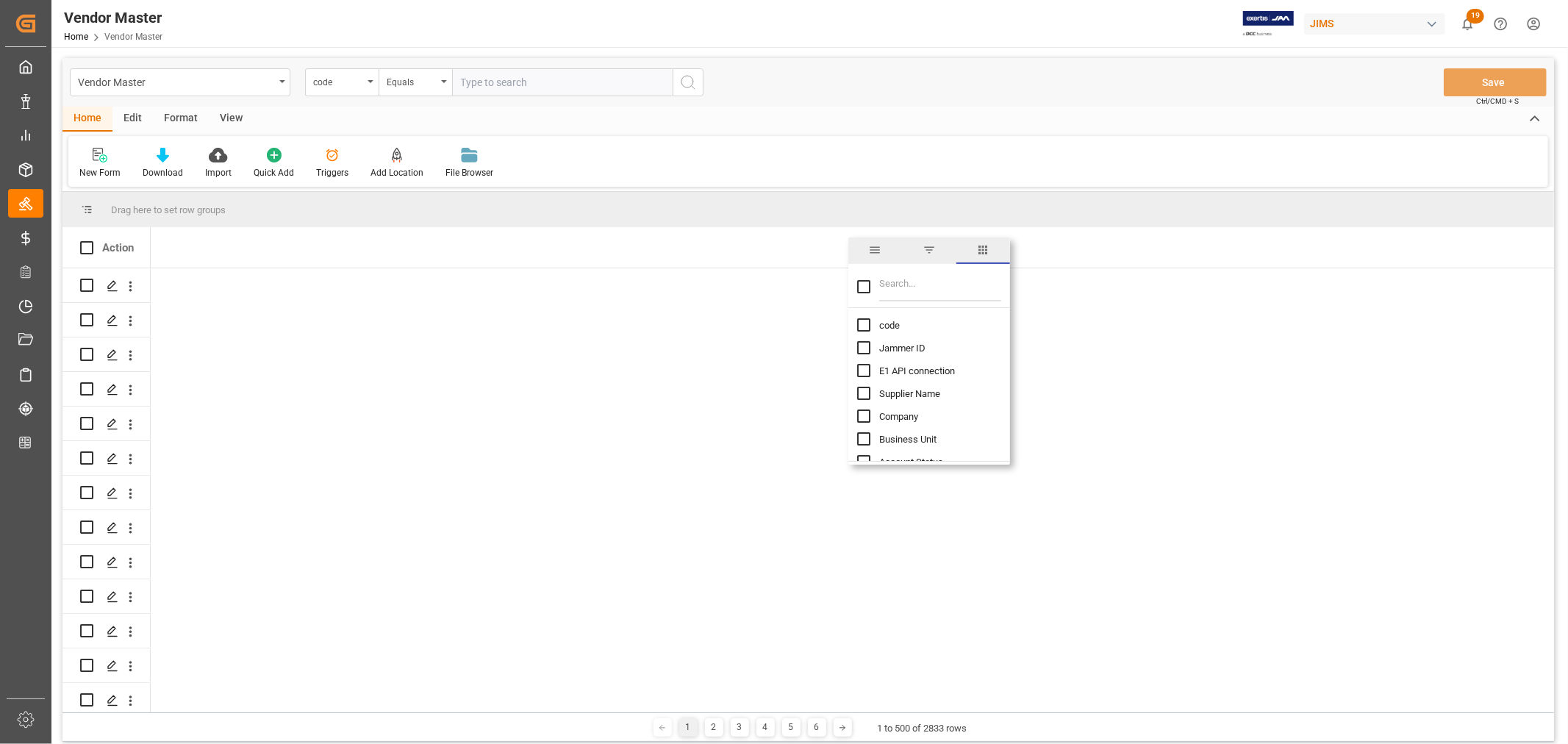
click at [861, 325] on input "code column toggle visibility (hidden)" at bounding box center [864, 325] width 13 height 13
checkbox input "true"
checkbox input "false"
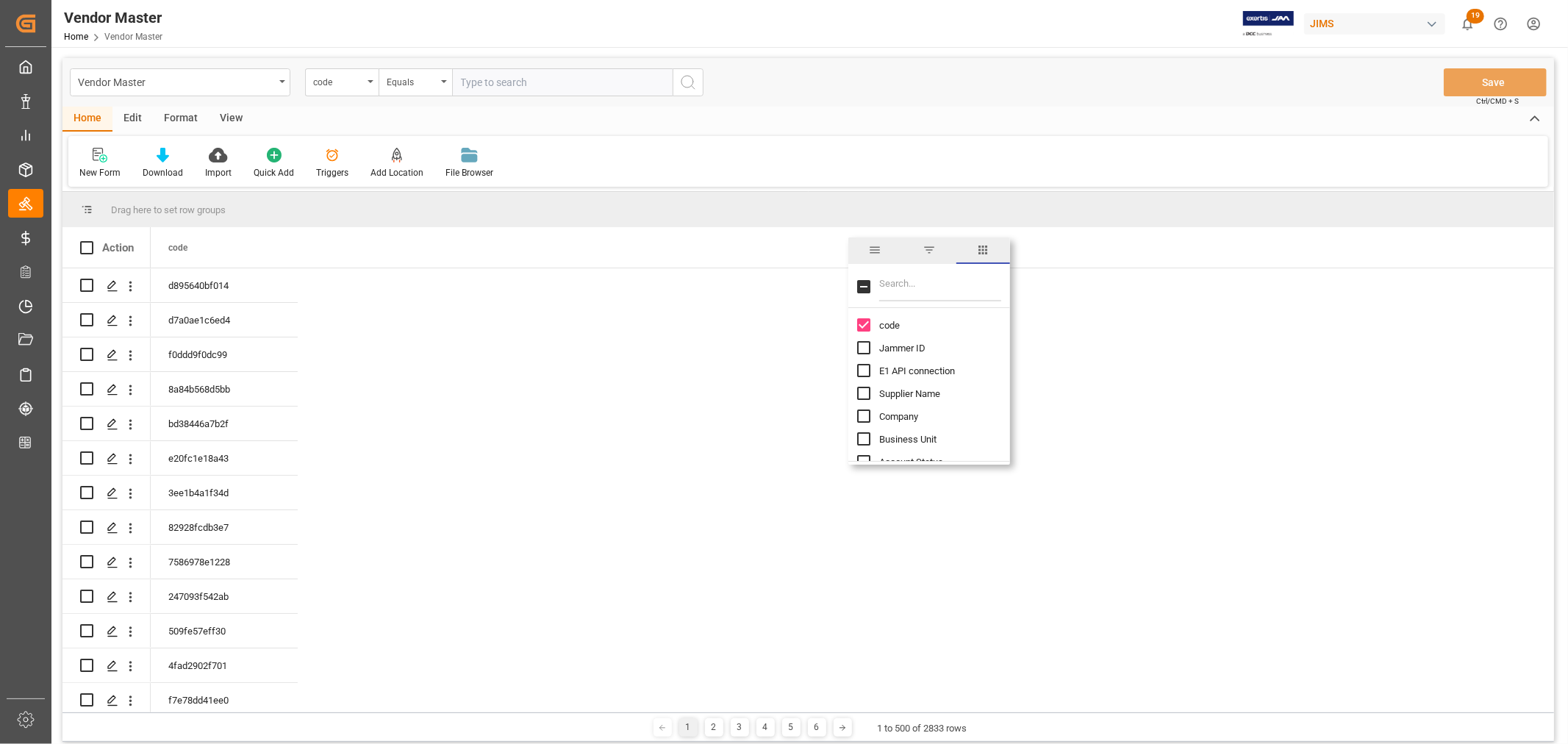
click at [862, 351] on input "Jammer ID column toggle visibility (hidden)" at bounding box center [864, 348] width 13 height 13
checkbox input "true"
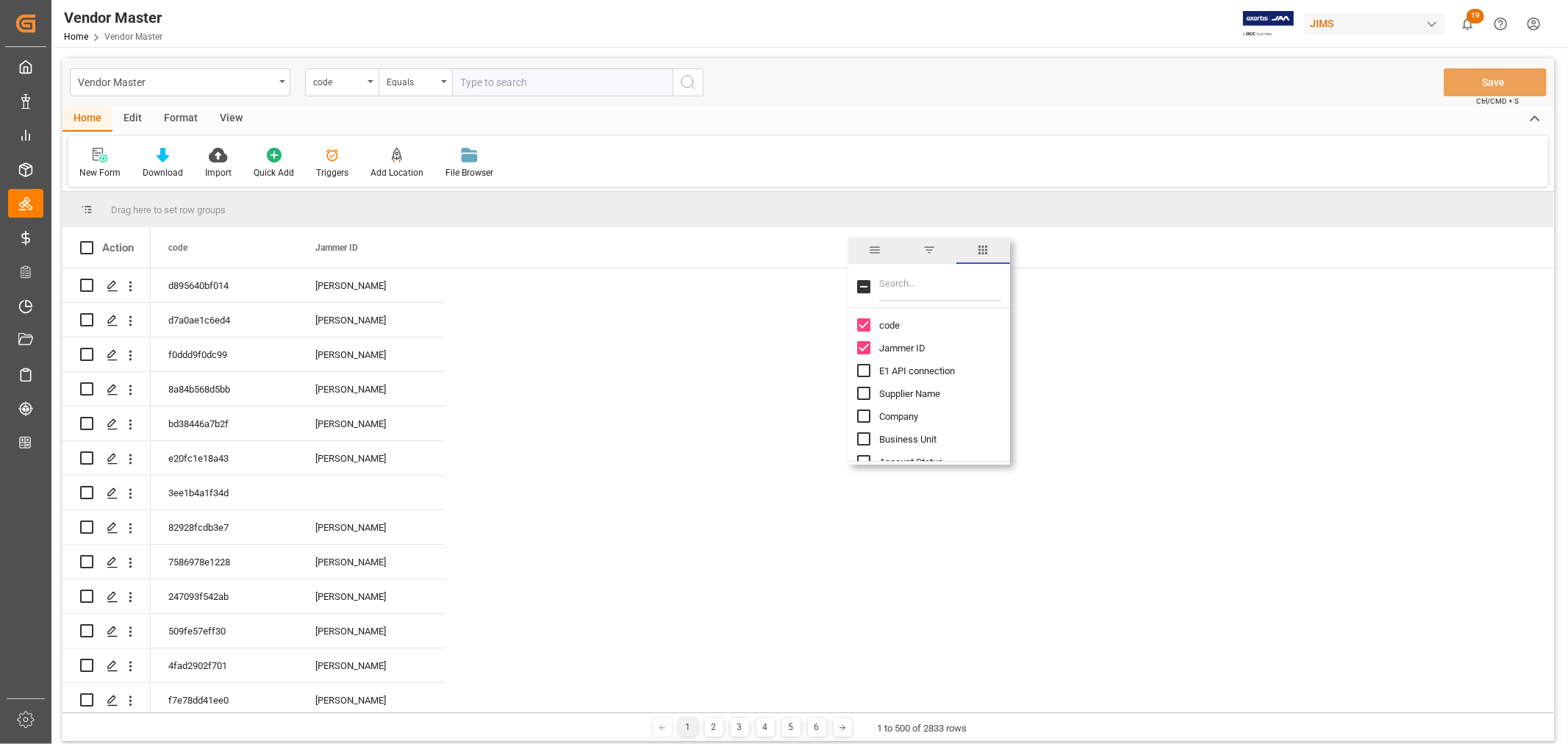
click at [918, 285] on input "Filter Columns Input" at bounding box center [940, 287] width 122 height 30
type input "incoterm"
click at [868, 326] on input "Incoterm column toggle visibility (hidden)" at bounding box center [864, 325] width 13 height 13
checkbox input "true"
checkbox input "false"
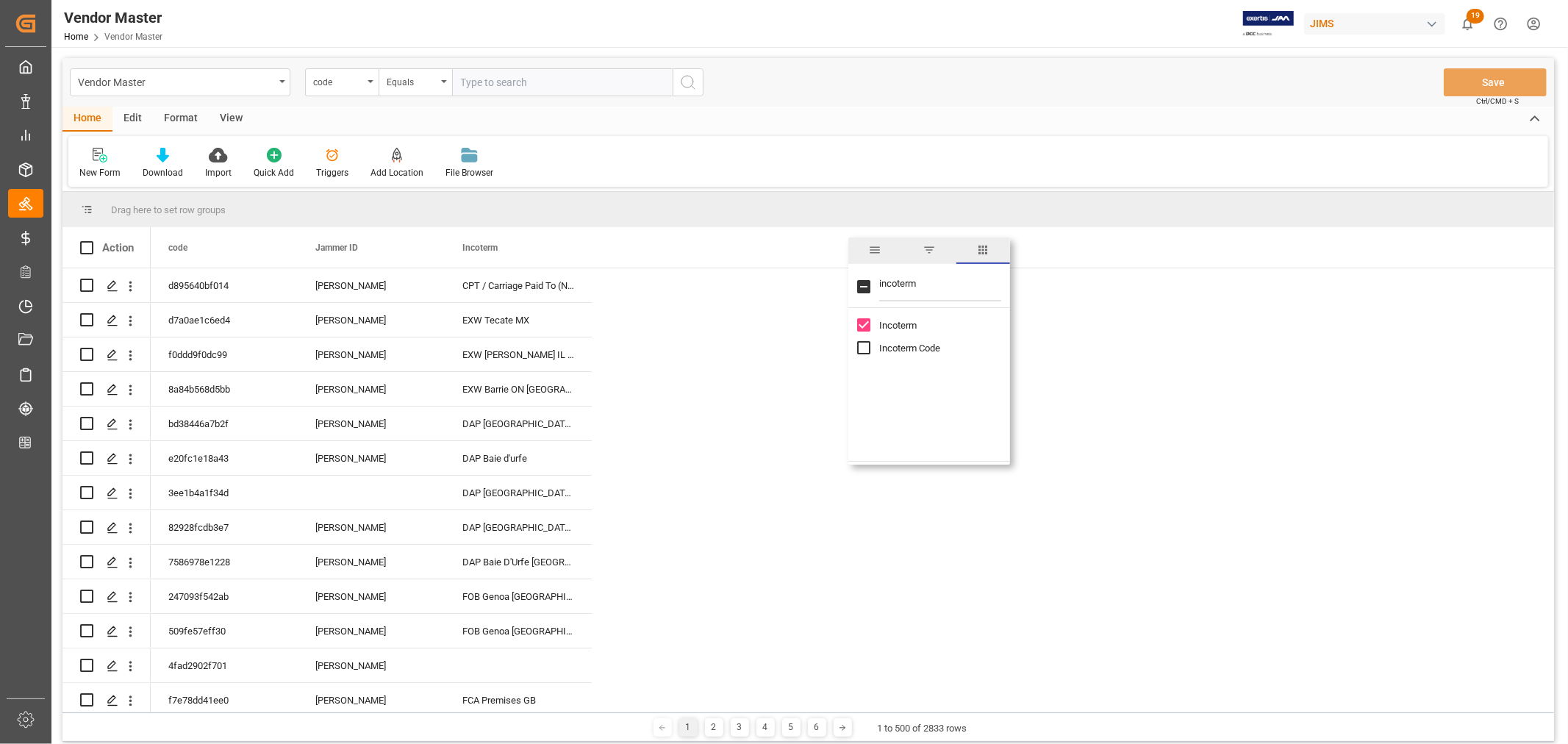
click at [862, 350] on input "Incoterm Code column toggle visibility (hidden)" at bounding box center [864, 348] width 13 height 13
checkbox input "true"
click at [572, 247] on span at bounding box center [568, 248] width 13 height 13
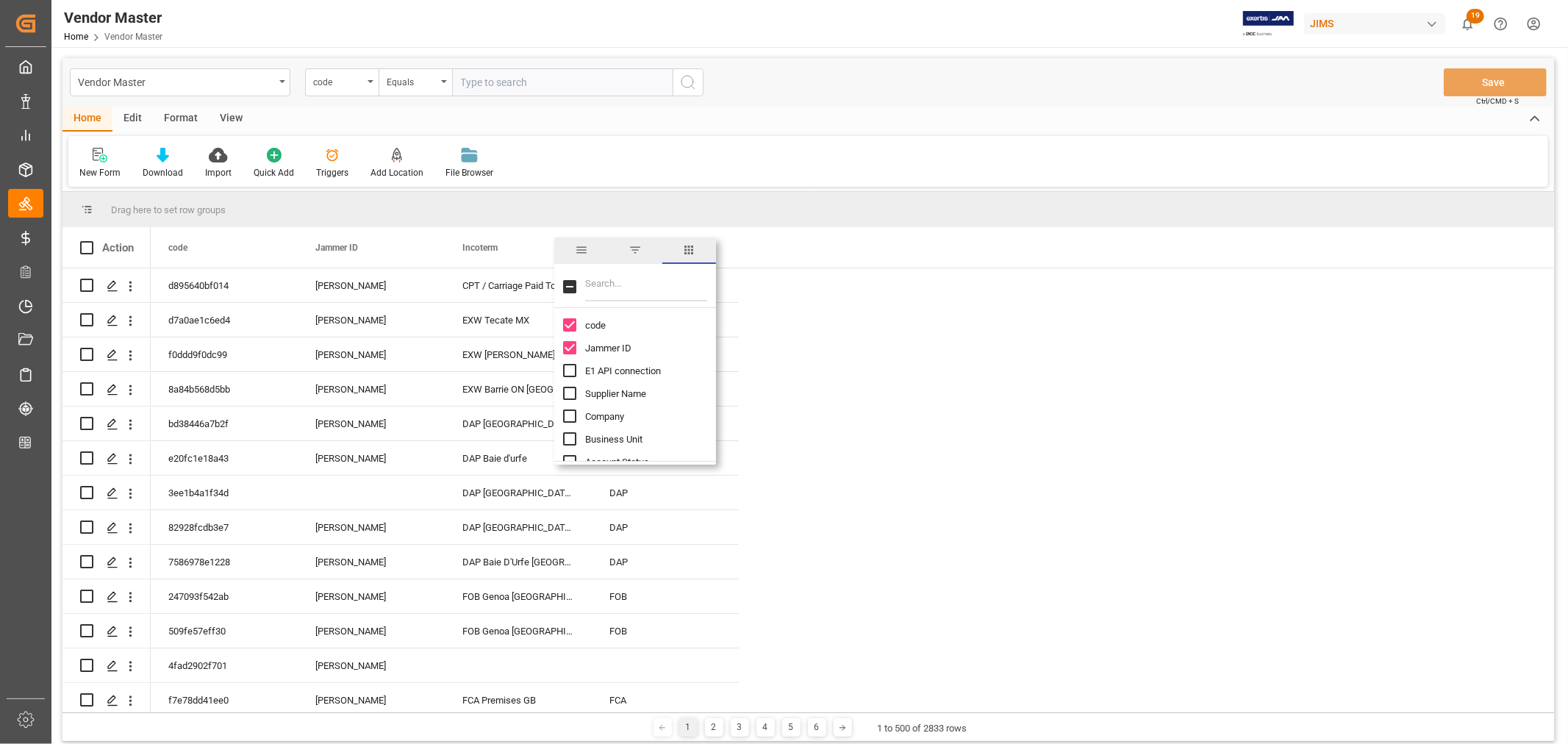
click at [603, 283] on input "Filter Columns Input" at bounding box center [647, 287] width 122 height 30
type input "d"
click at [634, 248] on span "filter" at bounding box center [635, 250] width 13 height 13
click at [589, 322] on input "Filter Value" at bounding box center [635, 327] width 144 height 30
click at [593, 290] on div "Equals" at bounding box center [629, 290] width 123 height 11
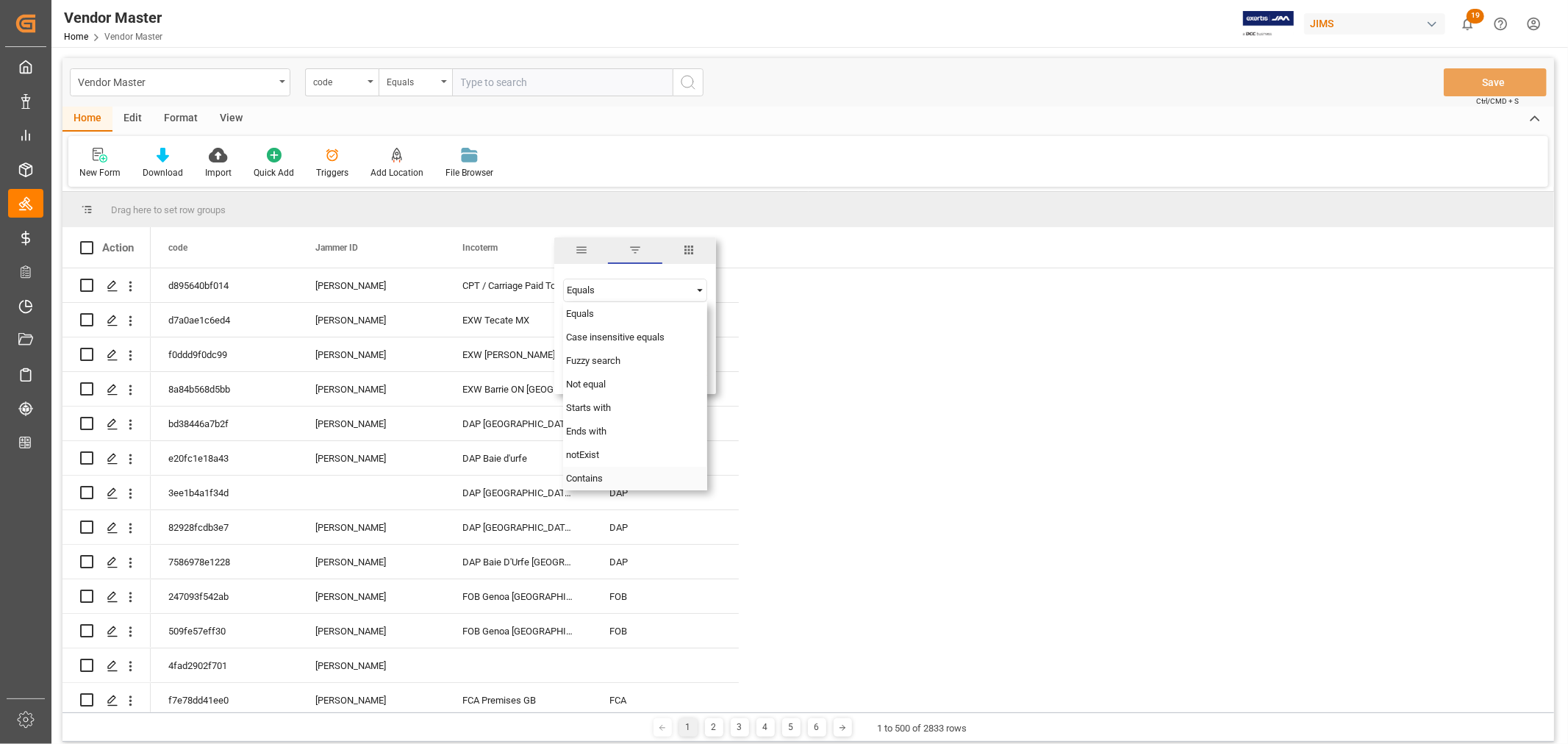
click at [590, 476] on span "Contains" at bounding box center [584, 478] width 36 height 11
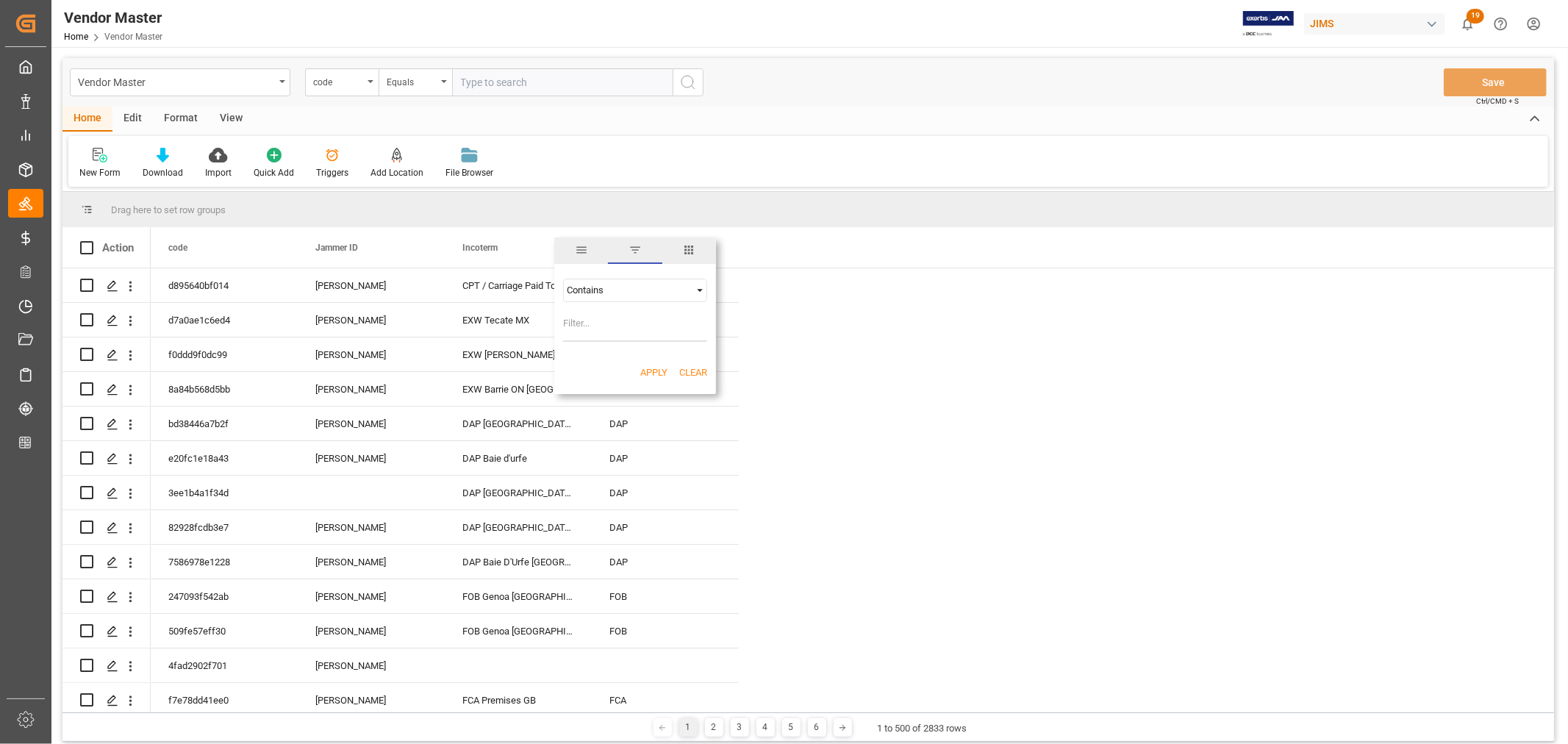
click at [564, 325] on input "Filter Value" at bounding box center [635, 327] width 144 height 30
type input "dap"
click at [646, 369] on button "Apply" at bounding box center [654, 373] width 27 height 15
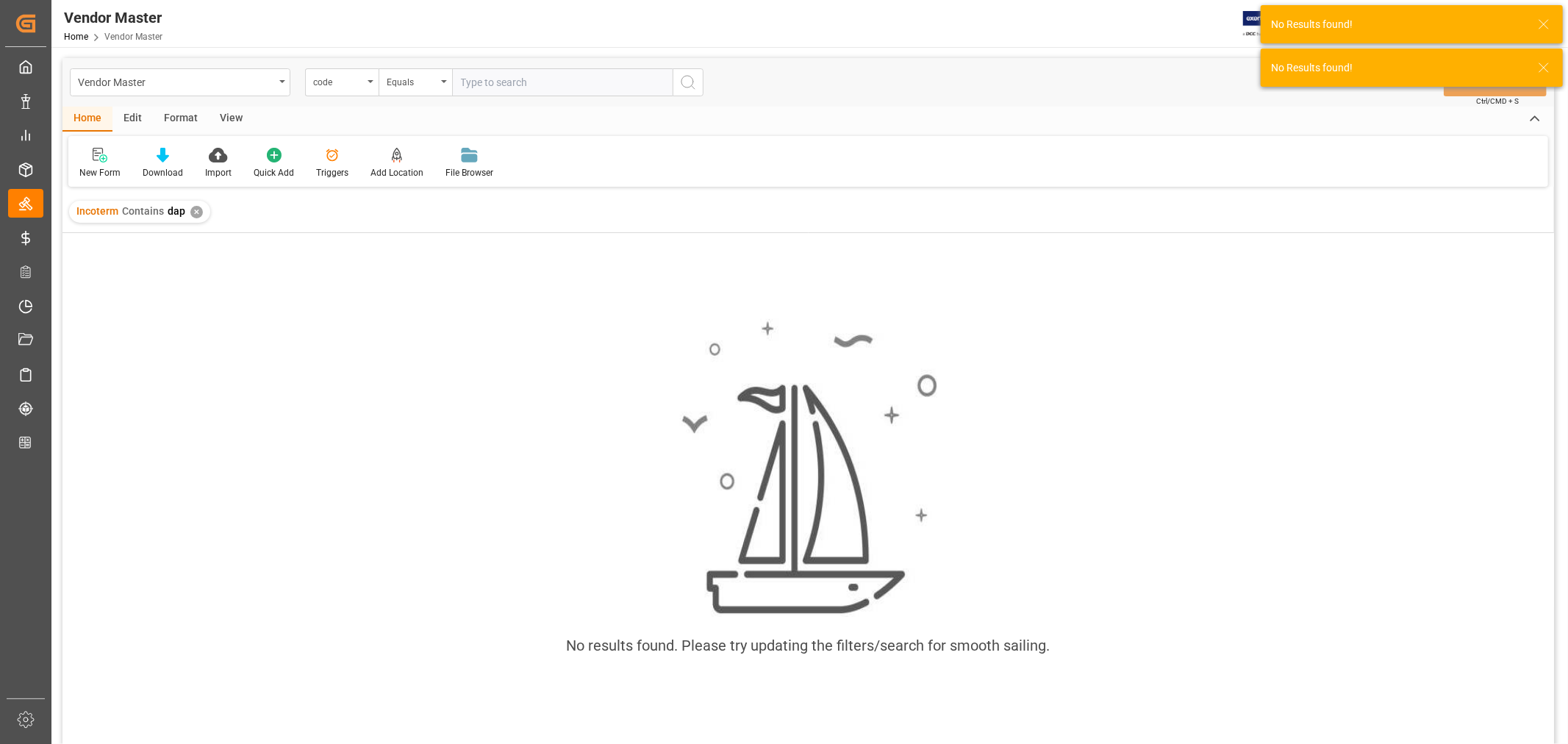
click at [194, 210] on div "✕" at bounding box center [196, 212] width 13 height 13
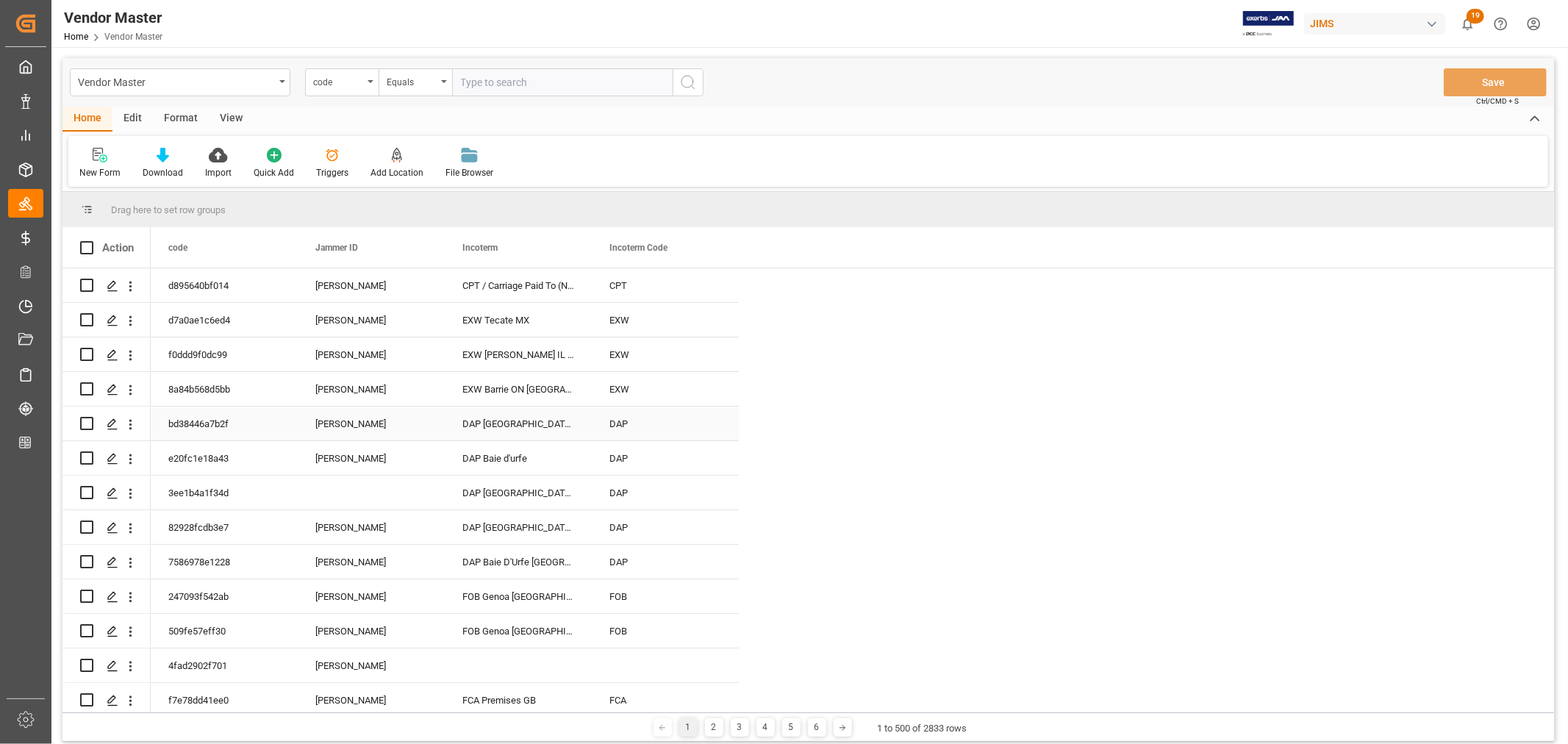
click at [504, 424] on div "DAP Baie d'Urfé QC CA" at bounding box center [519, 424] width 147 height 34
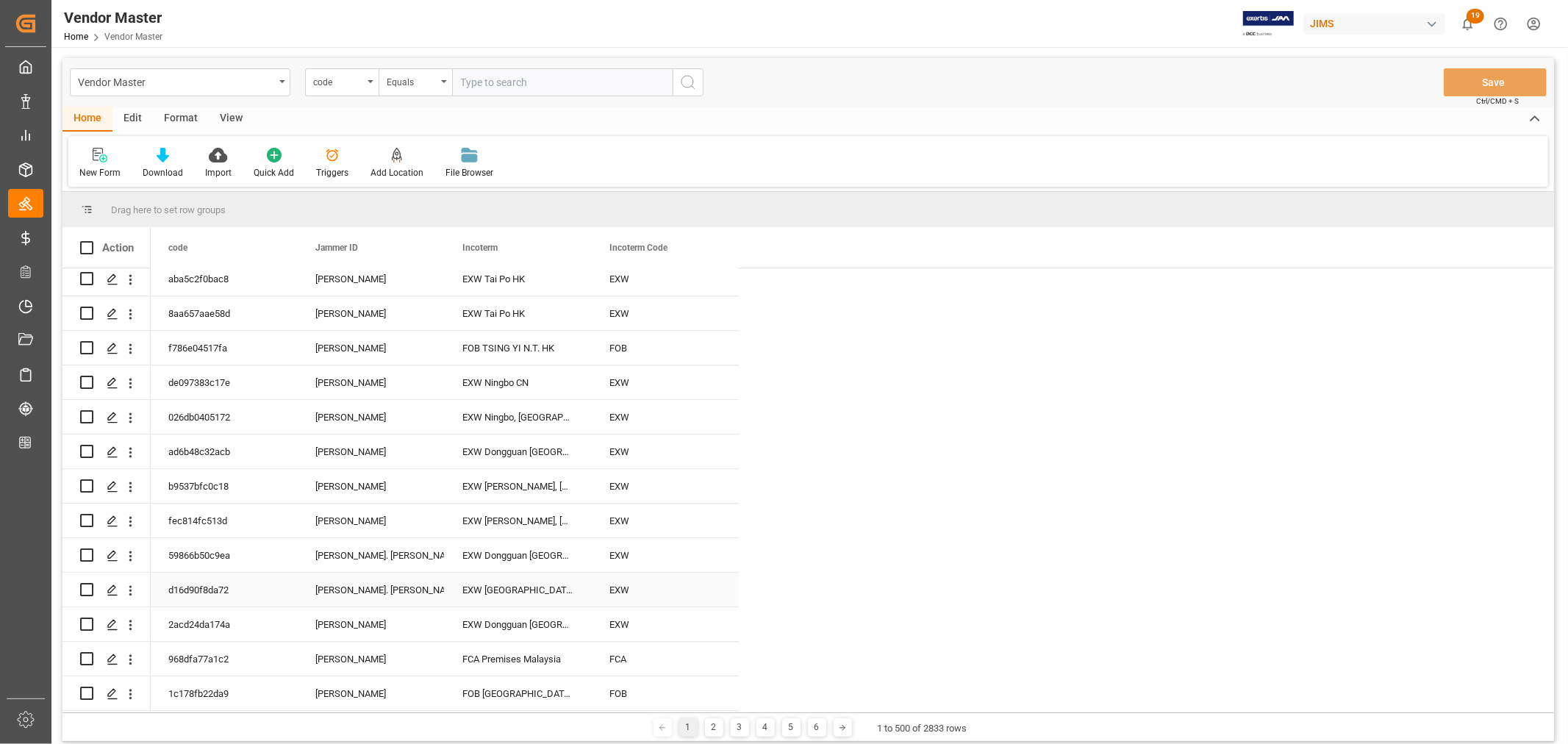
click at [530, 584] on div "EXW Tampa, FL, US" at bounding box center [519, 590] width 147 height 34
click at [511, 585] on div "EXW Tampa, FL, US" at bounding box center [519, 590] width 147 height 34
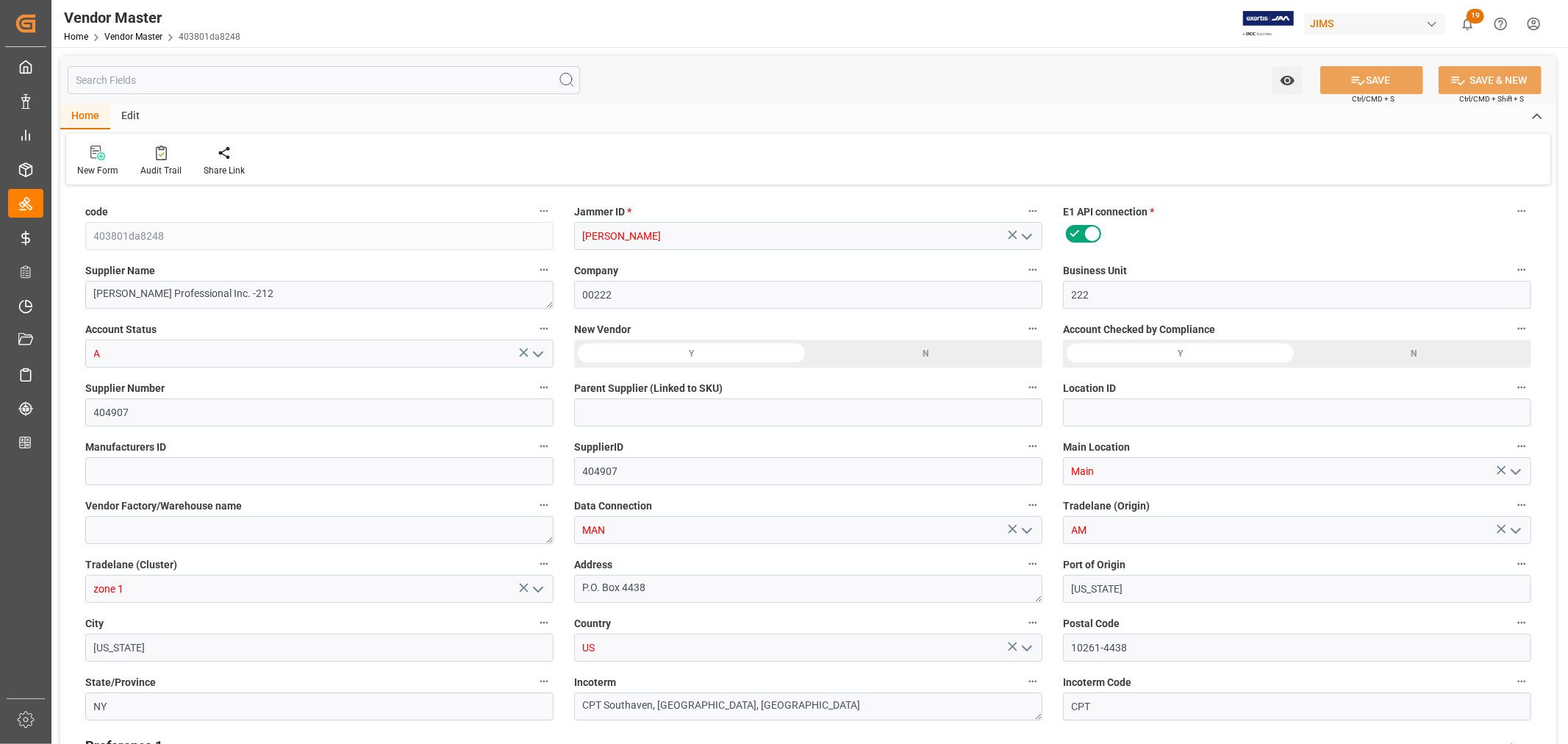
type input "[DATE] 01:34"
click at [166, 158] on div at bounding box center [161, 152] width 41 height 16
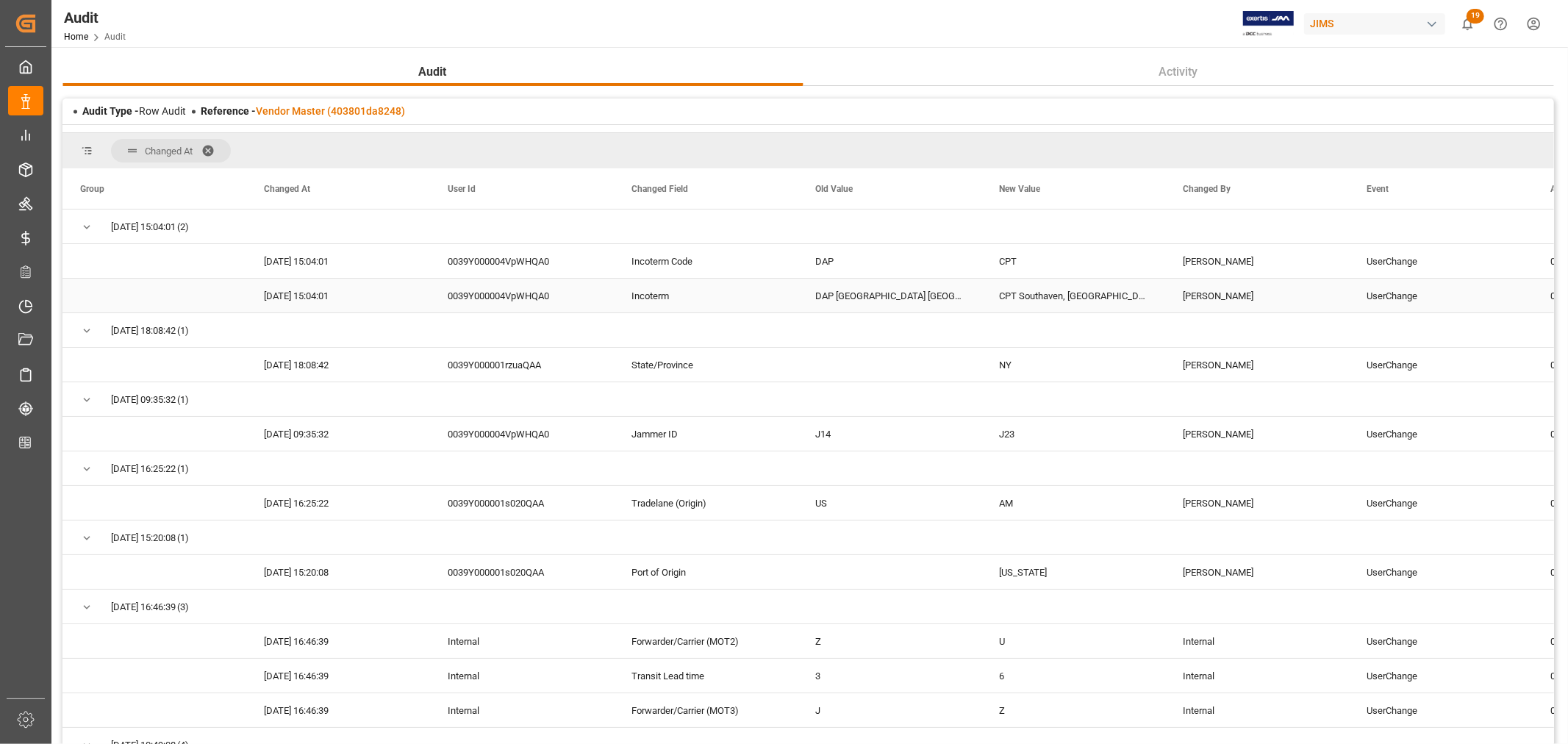
click at [862, 306] on div "DAP [GEOGRAPHIC_DATA] [GEOGRAPHIC_DATA] [GEOGRAPHIC_DATA]" at bounding box center [890, 296] width 184 height 34
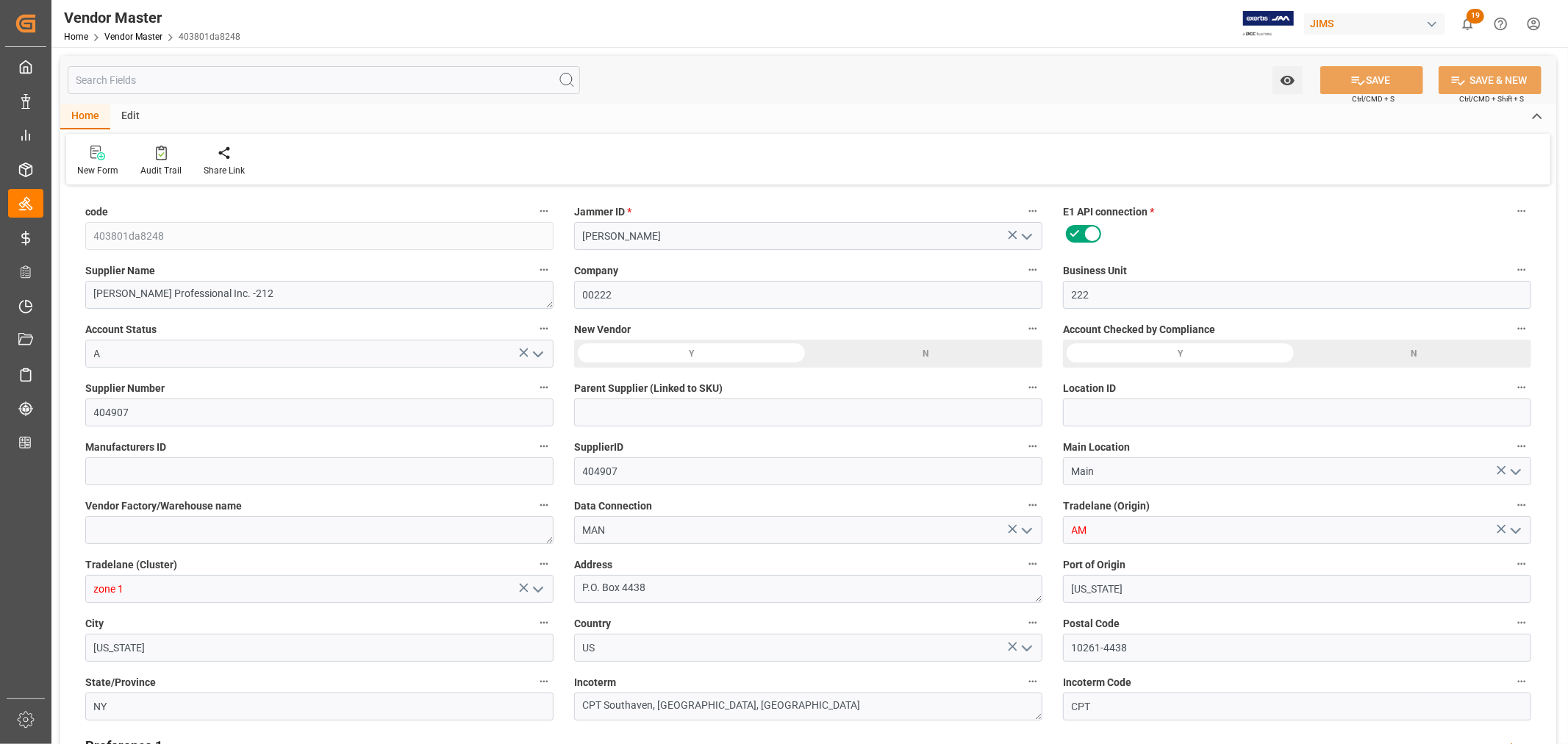
type input "[DATE] 01:34"
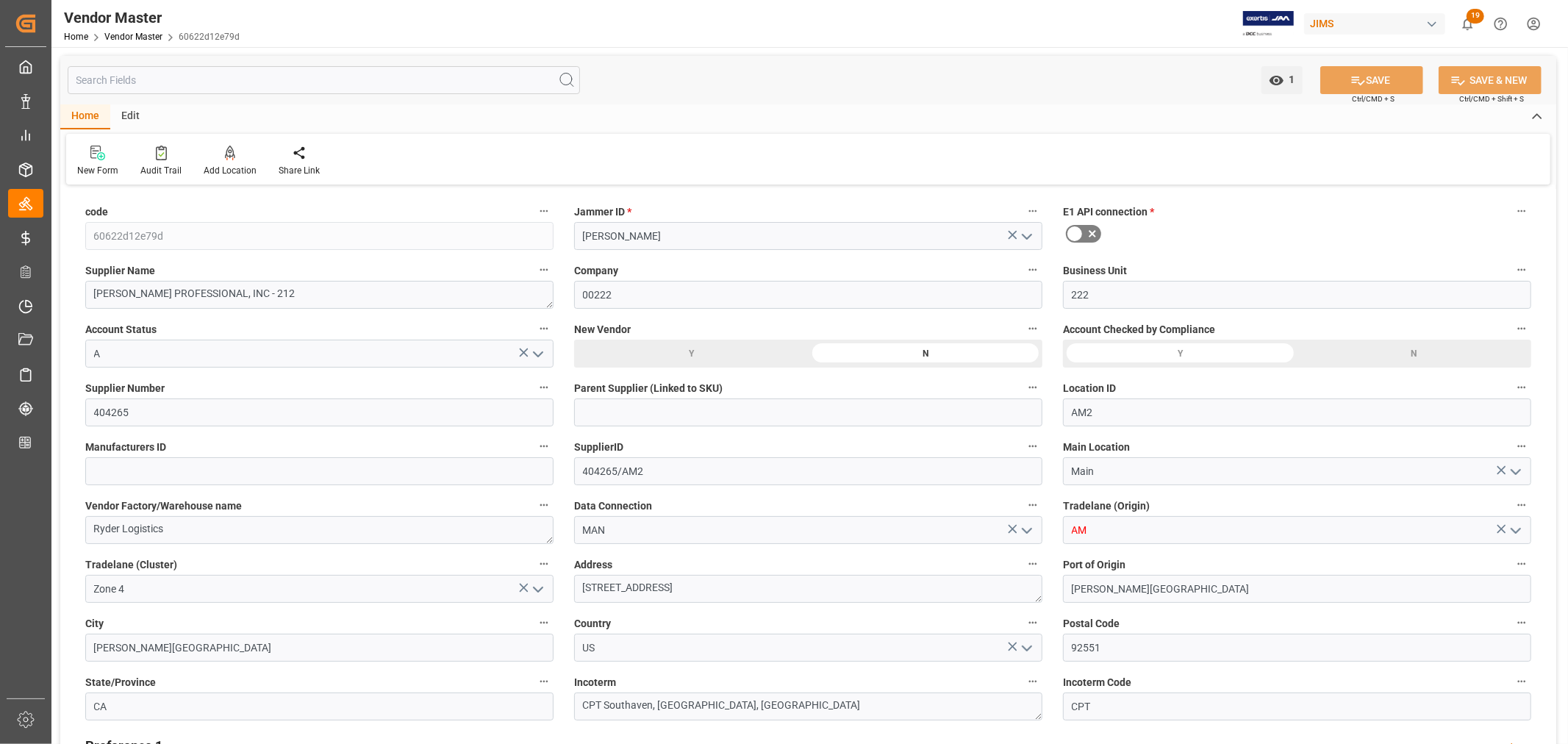
type input "NET 60"
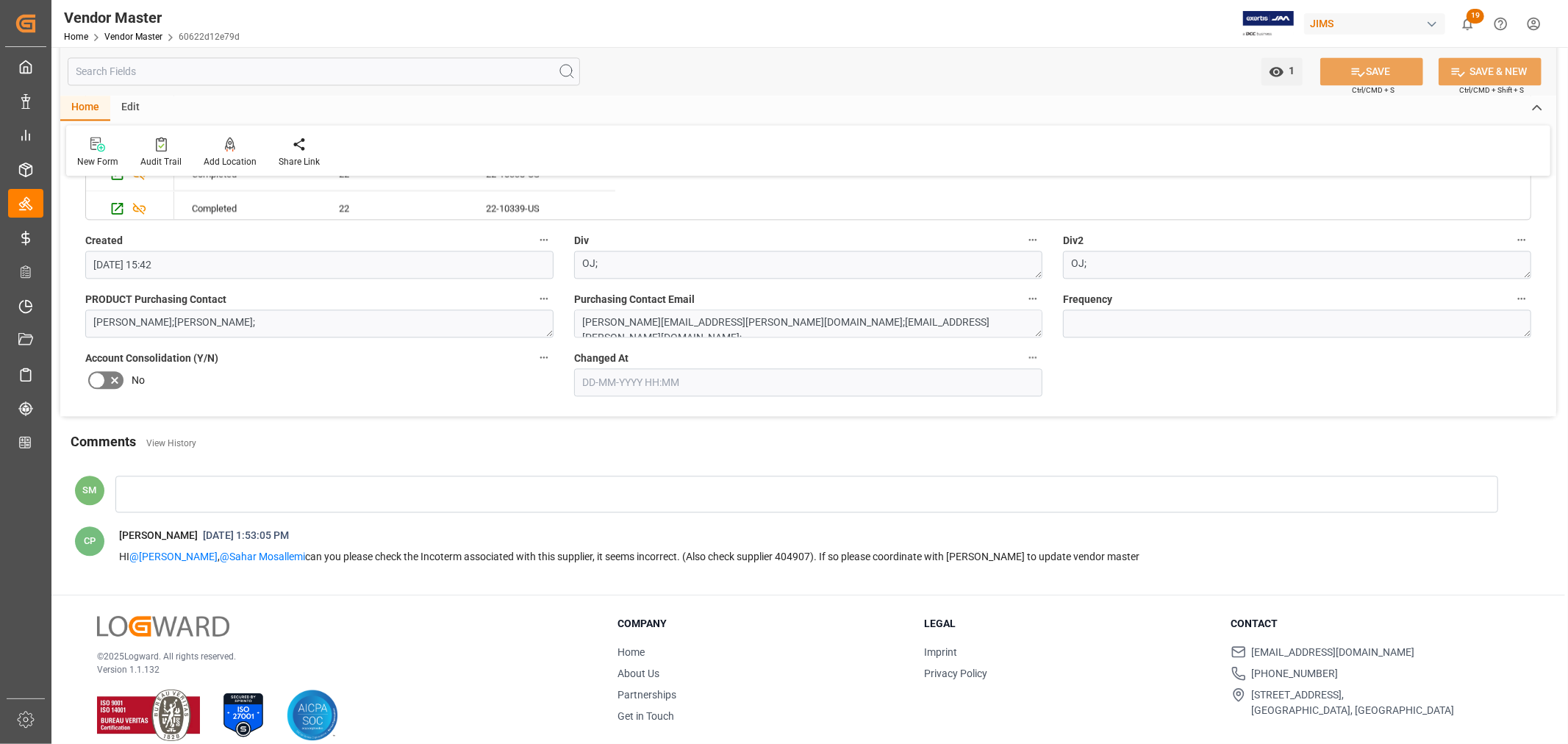
scroll to position [2831, 0]
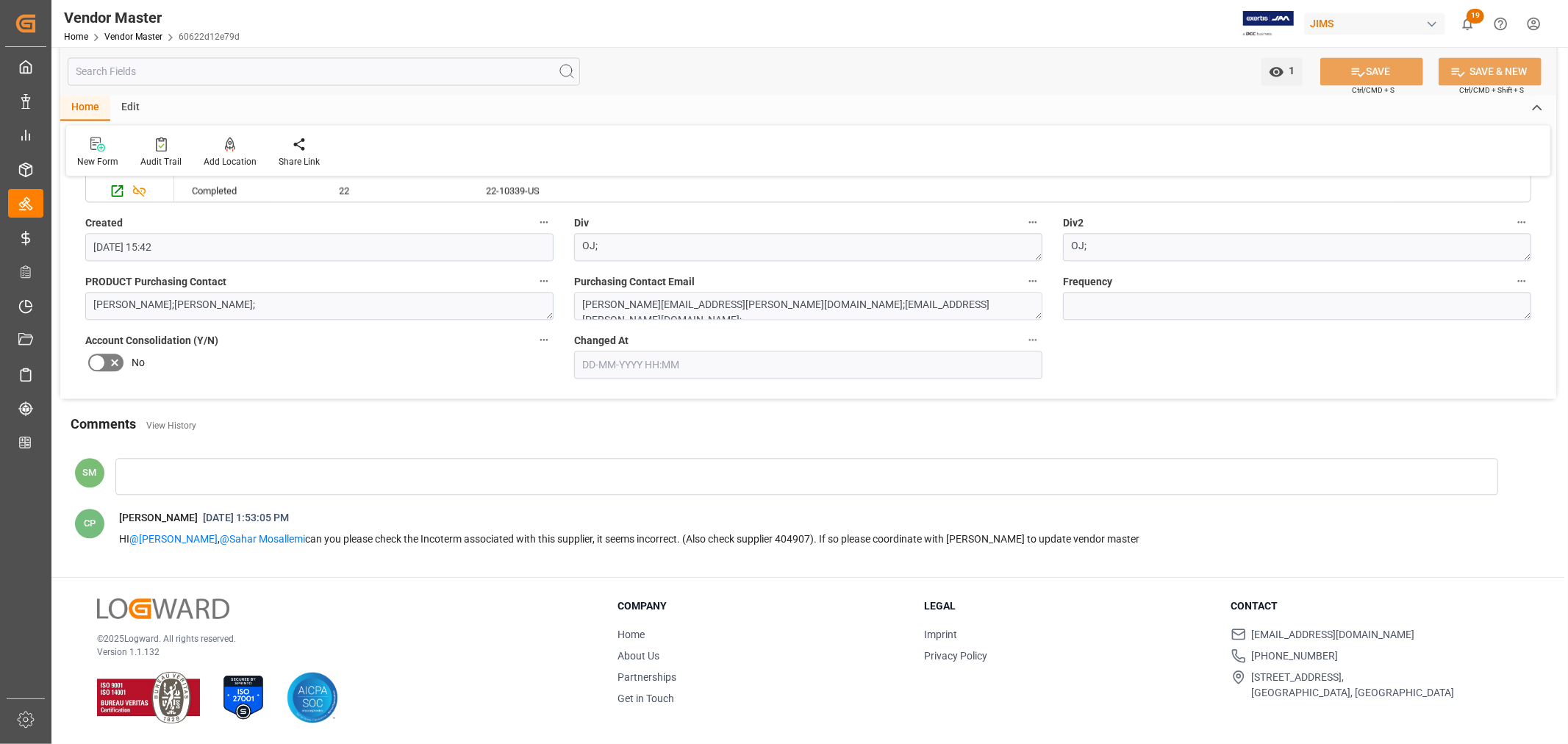
click at [136, 467] on div at bounding box center [806, 476] width 1383 height 36
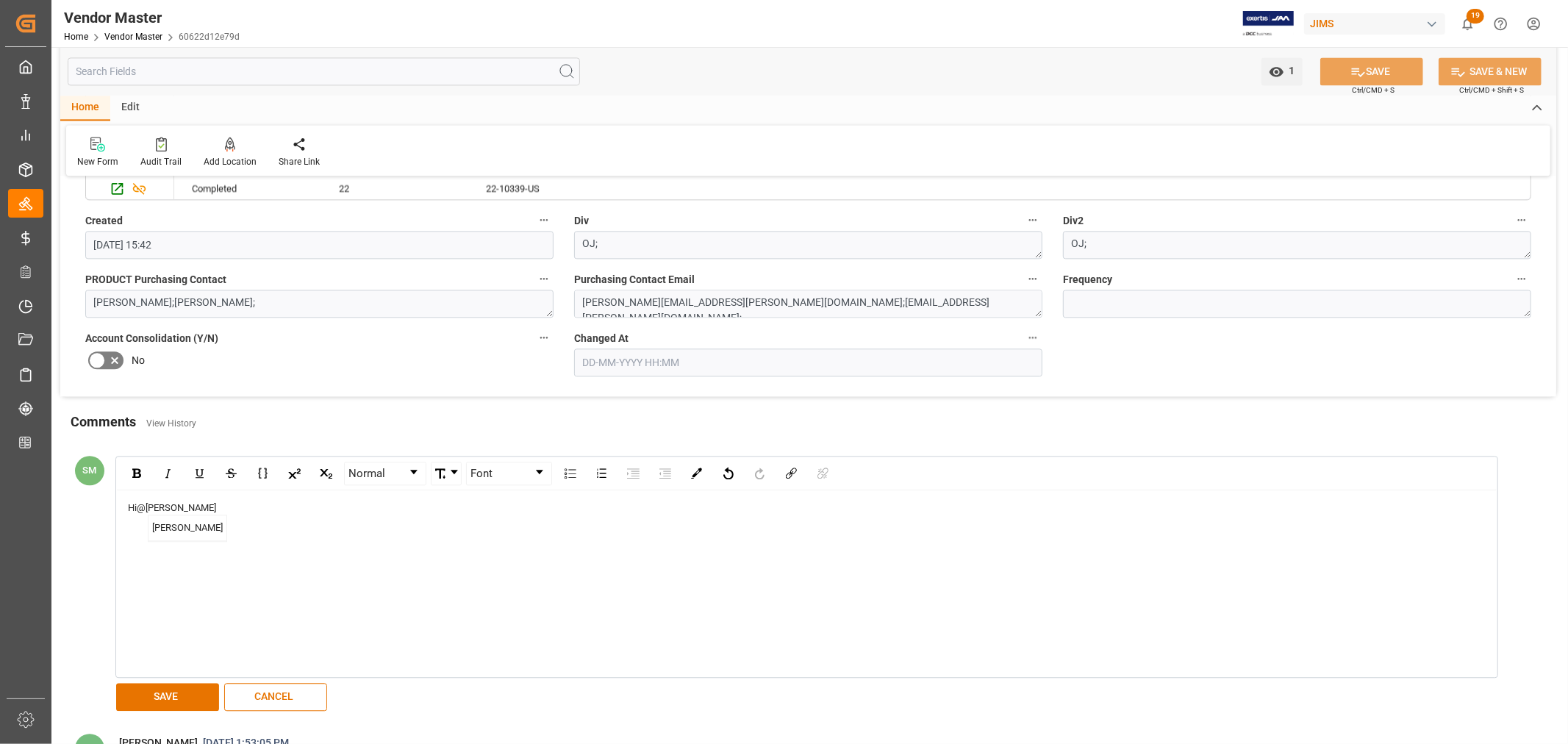
click at [170, 529] on span "[PERSON_NAME]" at bounding box center [187, 528] width 78 height 26
click at [400, 534] on div "Incoterm has been updated for both supplier number" at bounding box center [807, 537] width 1358 height 15
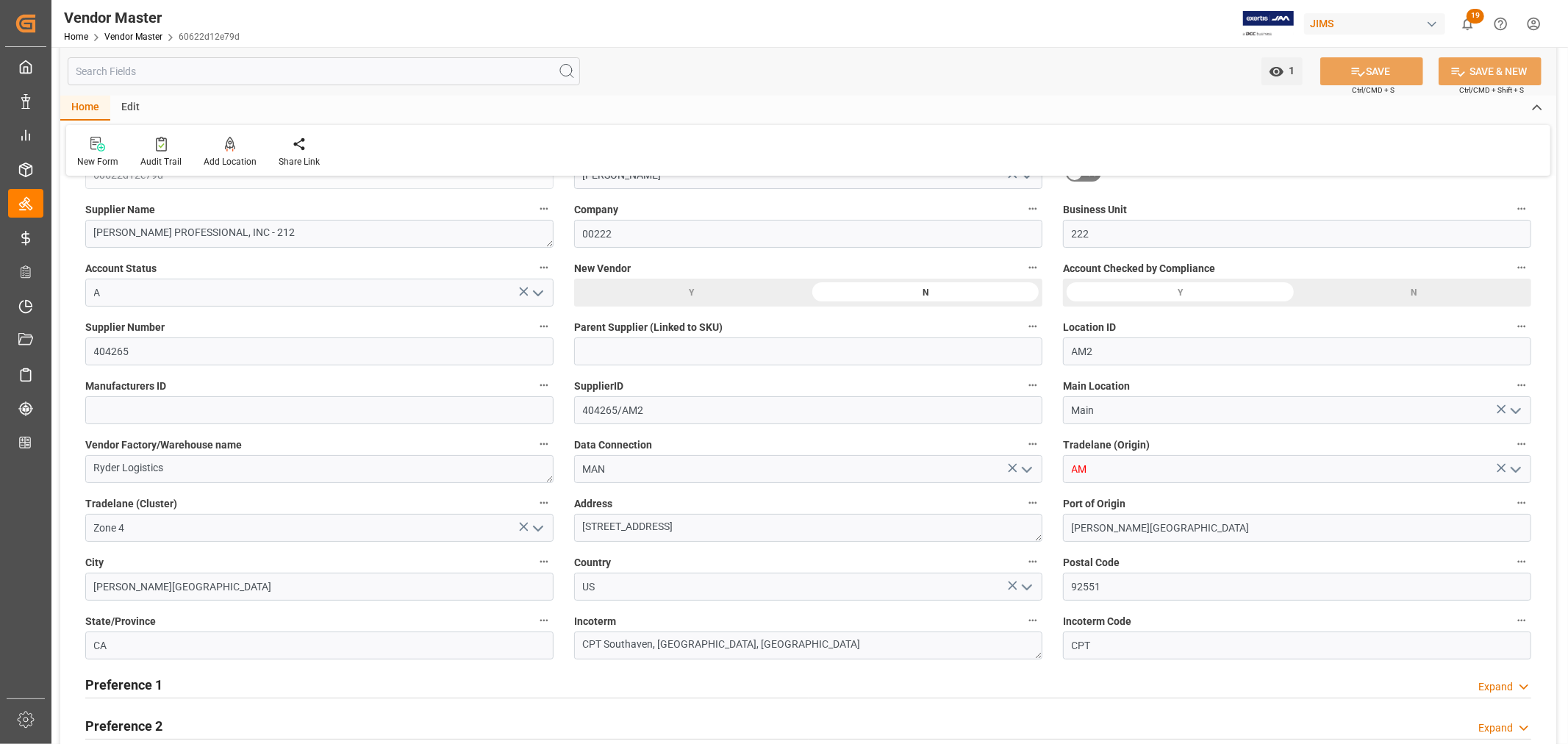
scroll to position [53, 0]
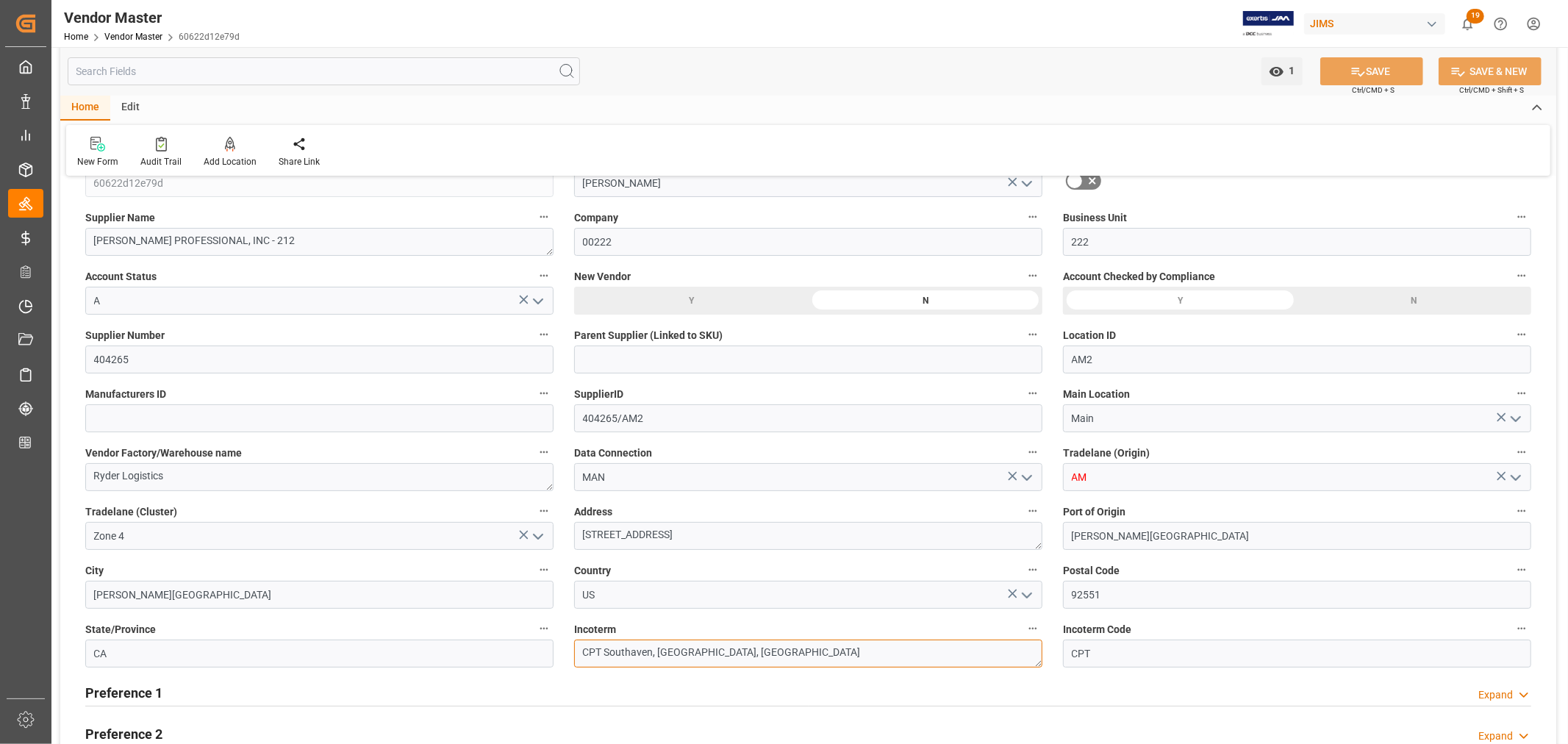
click at [635, 656] on textarea "CPT Southaven, [GEOGRAPHIC_DATA], [GEOGRAPHIC_DATA]" at bounding box center [809, 654] width 468 height 28
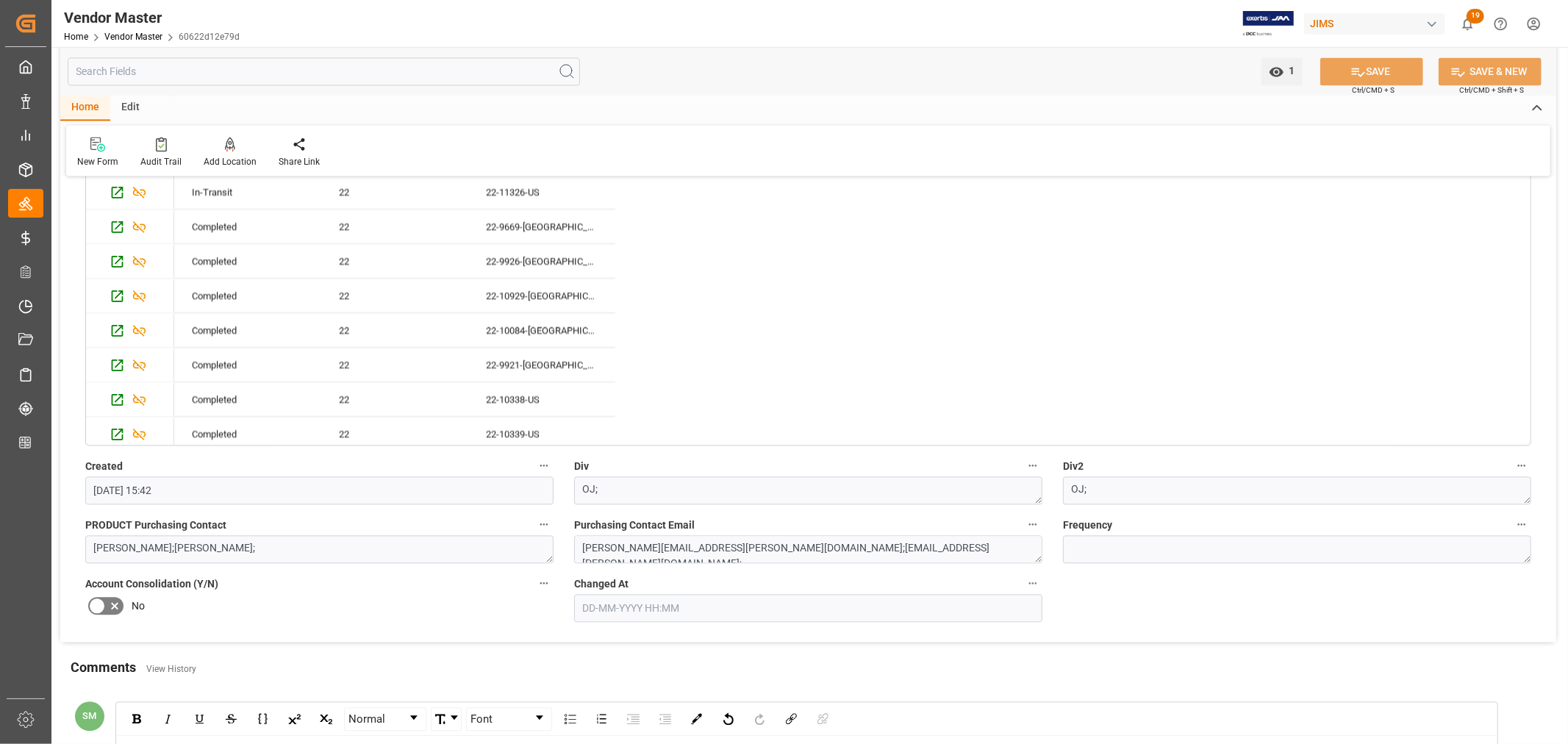
scroll to position [3058, 0]
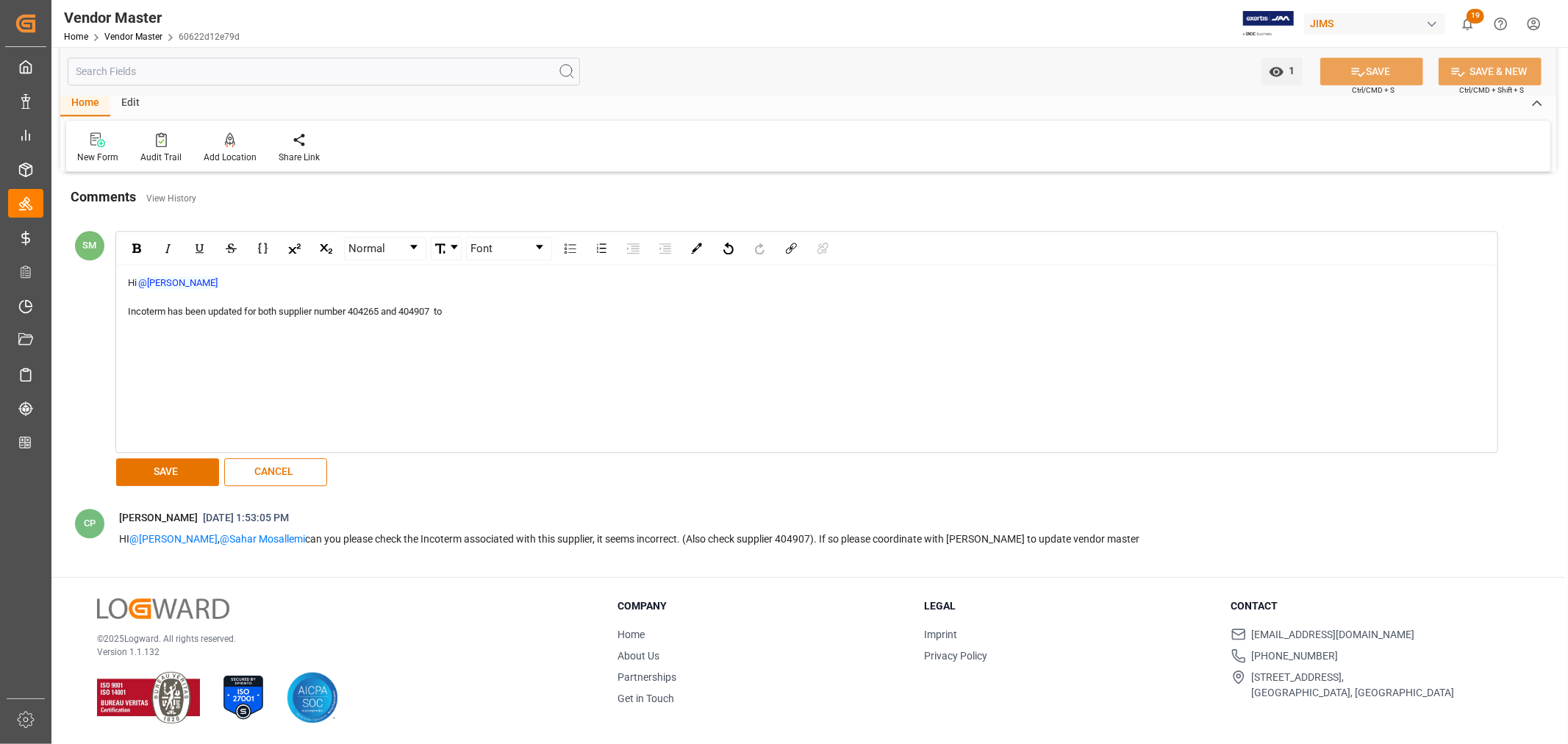
click at [499, 314] on div "Incoterm has been updated for both supplier number 404265 and 404907 to" at bounding box center [807, 312] width 1358 height 15
click at [194, 355] on span "Hamid Rezaei" at bounding box center [192, 360] width 78 height 26
click at [155, 469] on button "SAVE" at bounding box center [167, 472] width 103 height 28
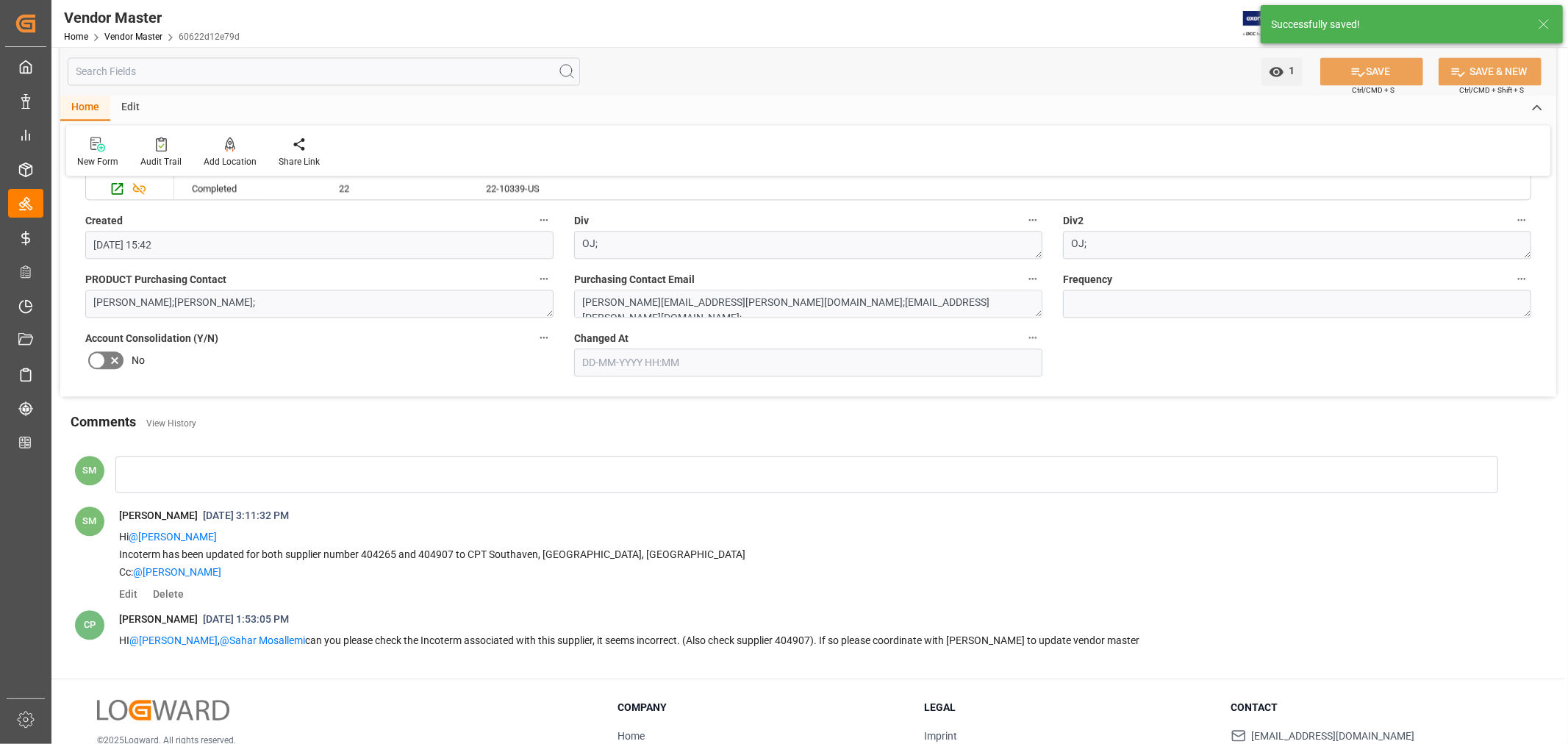
scroll to position [2935, 0]
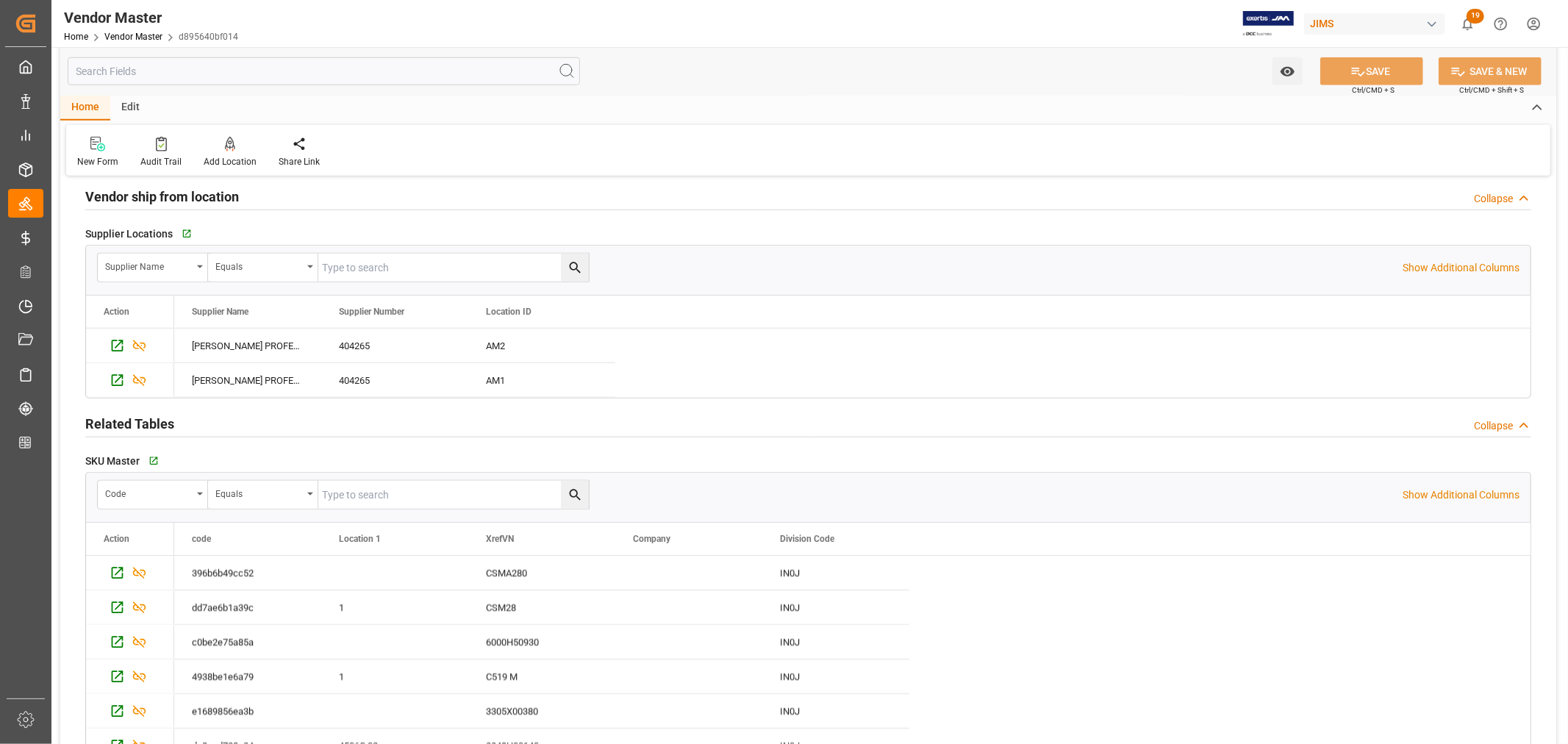
type input "NET 60"
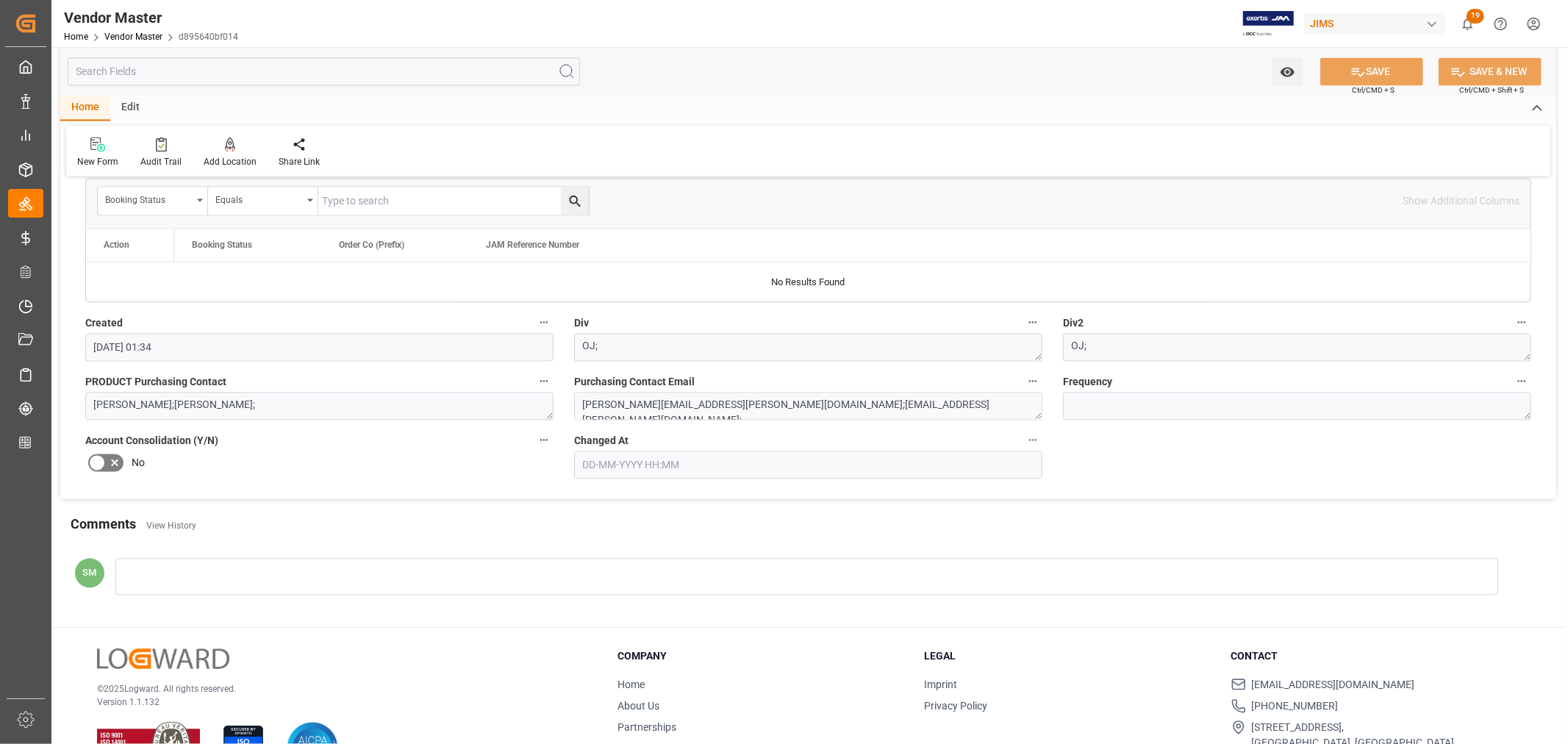
scroll to position [2481, 0]
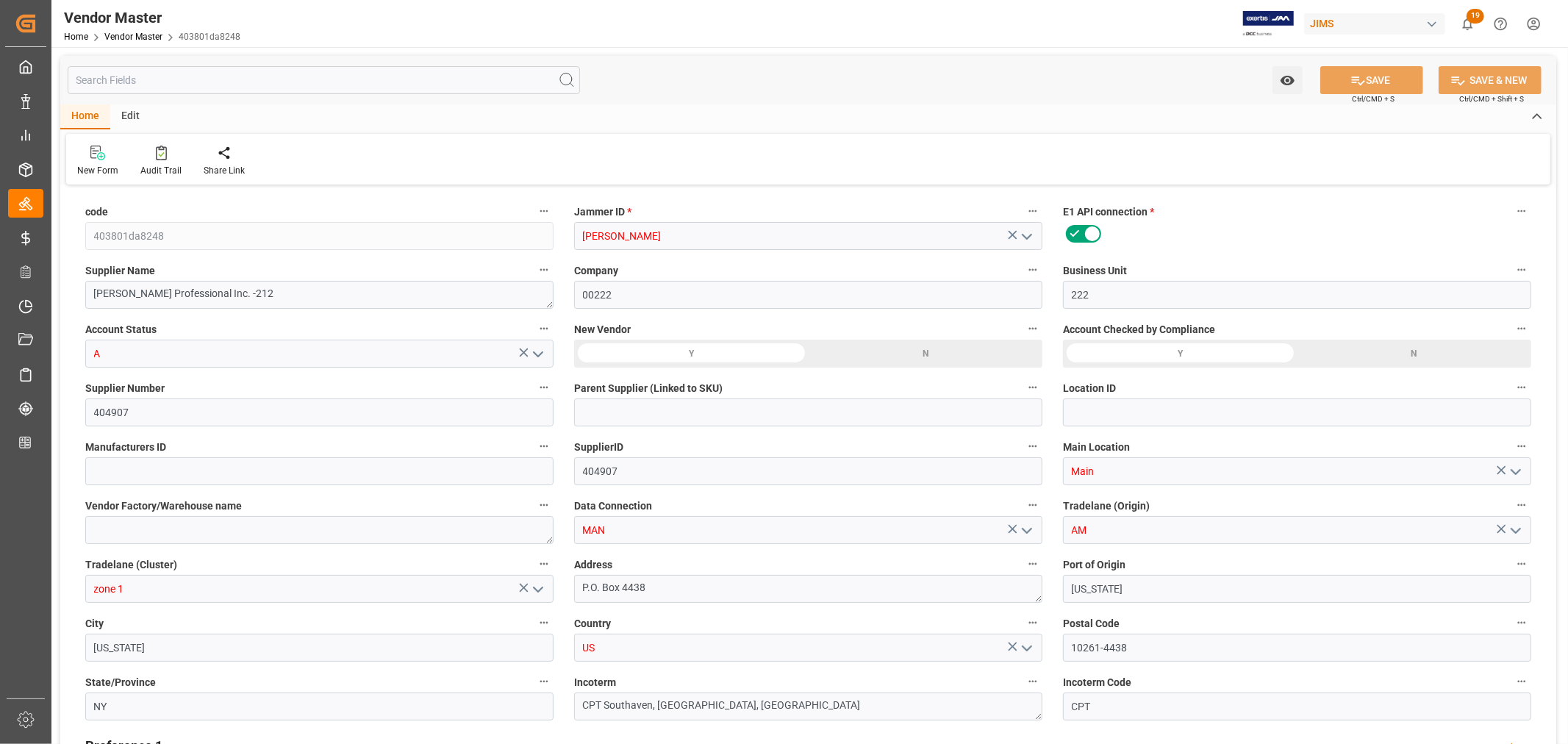
type input "[DATE] 01:34"
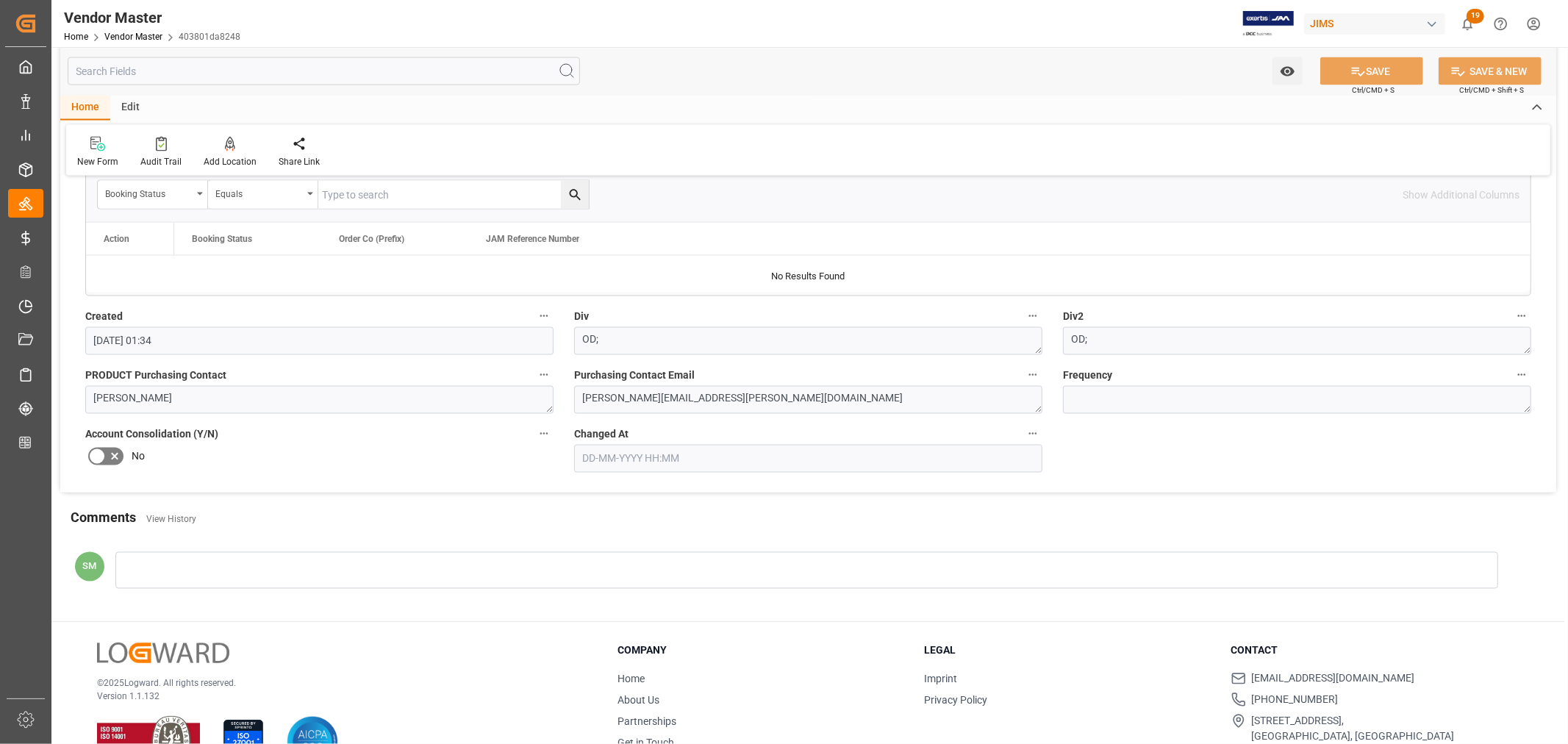
scroll to position [2152, 0]
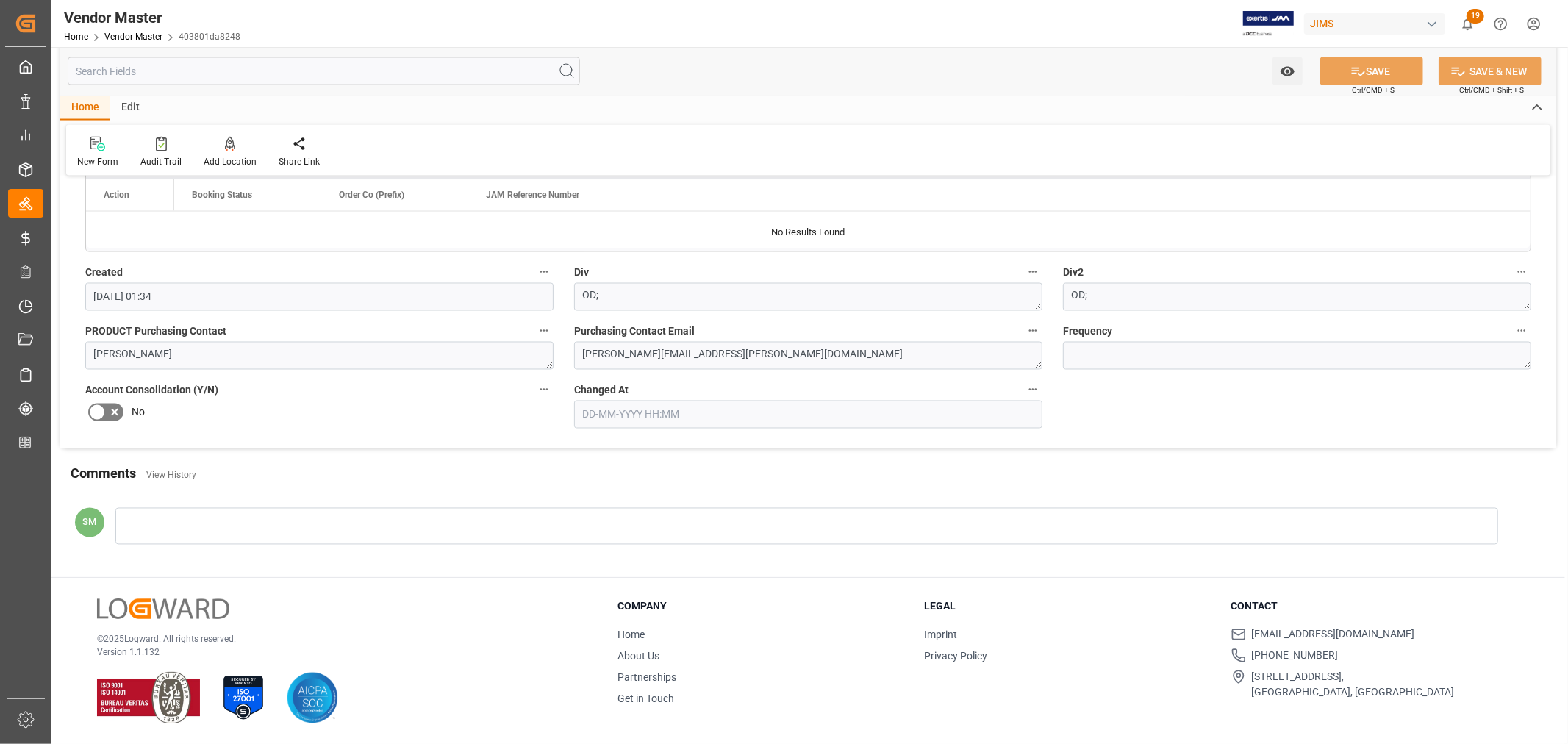
type input "4% 30 Net 31"
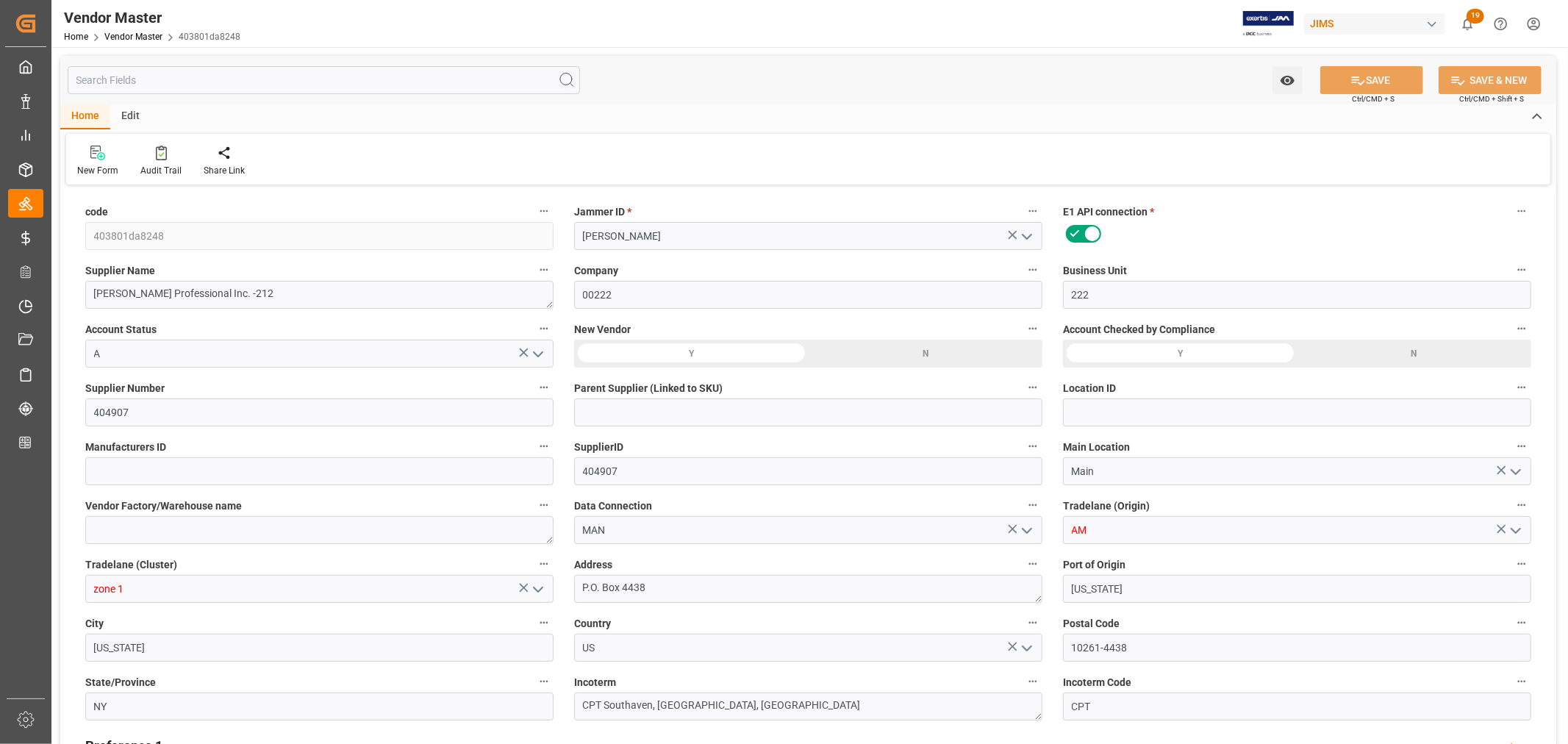
type input "12-08-2023 01:34"
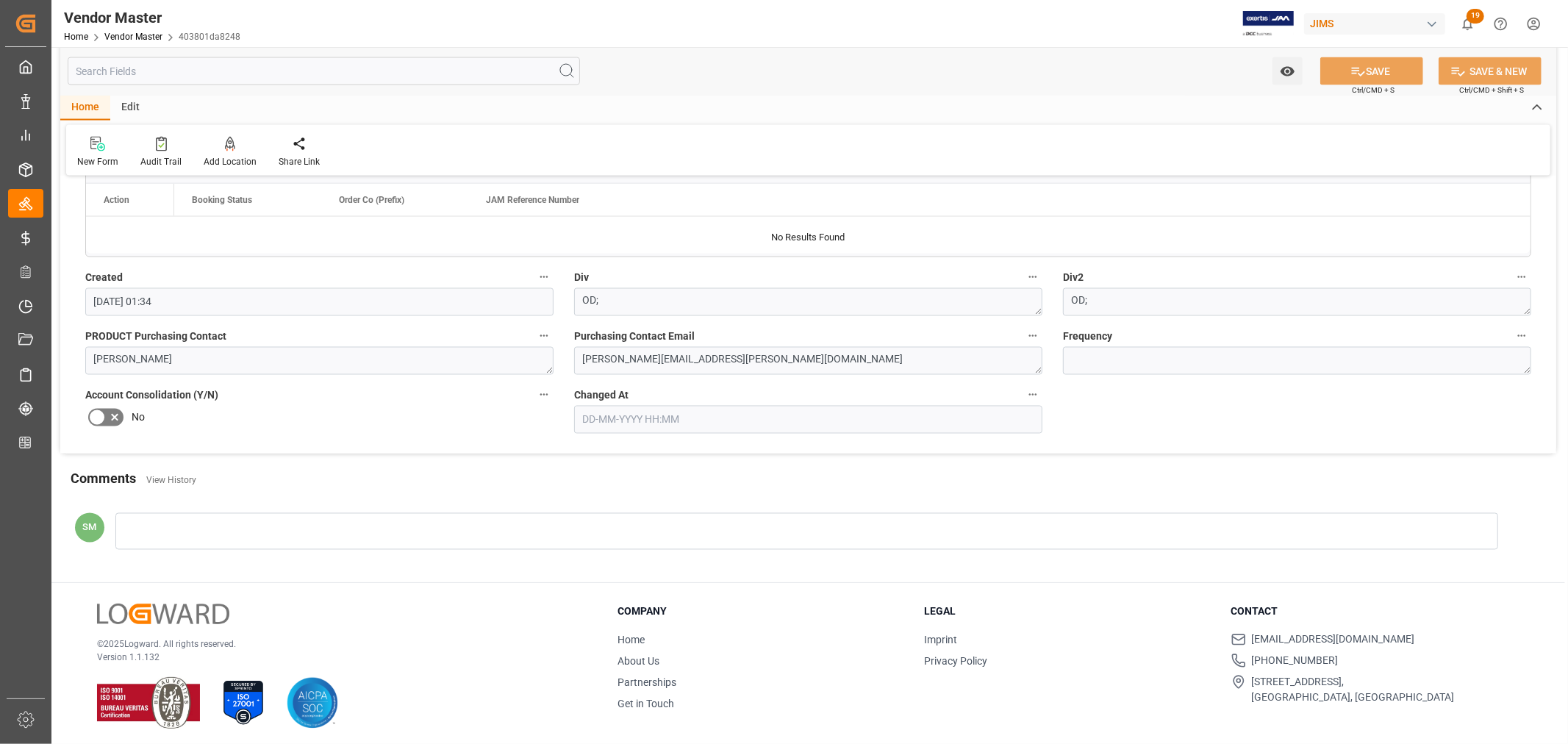
scroll to position [2152, 0]
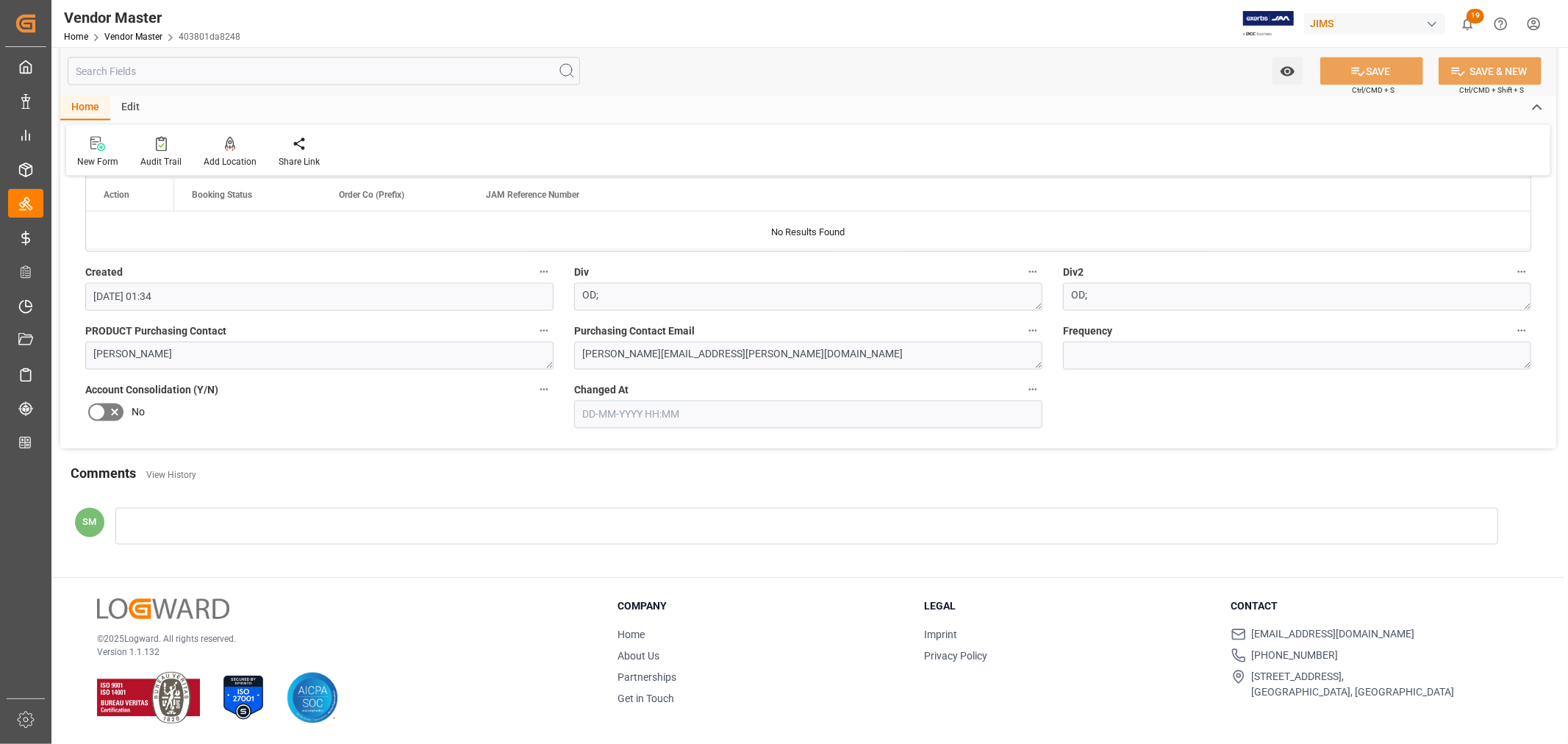
click at [176, 513] on div at bounding box center [806, 526] width 1383 height 36
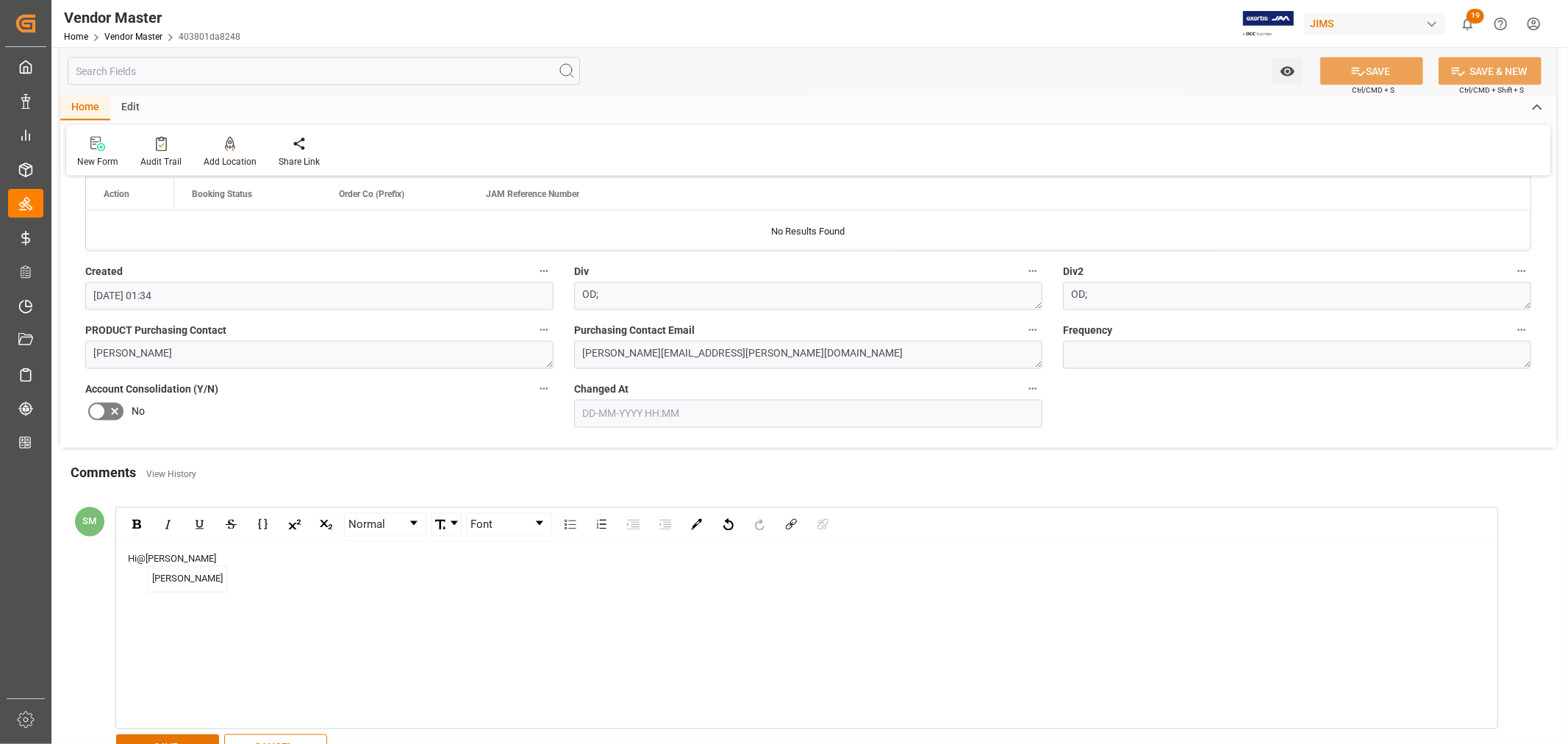
type input "4% 30 Net 31"
click at [172, 582] on span "Camilo Perez" at bounding box center [187, 580] width 78 height 26
click at [317, 575] on span "I have updated the incoterm on this supplier since the prevuios one was totally…" at bounding box center [446, 573] width 637 height 11
click at [632, 575] on span "I have updated the incoterm on this supplier ( as far as it is for Division OJ …" at bounding box center [511, 573] width 767 height 11
click at [751, 572] on span "I have updated the incoterm on this supplier ( as far as it is for Division OJ …" at bounding box center [511, 573] width 767 height 11
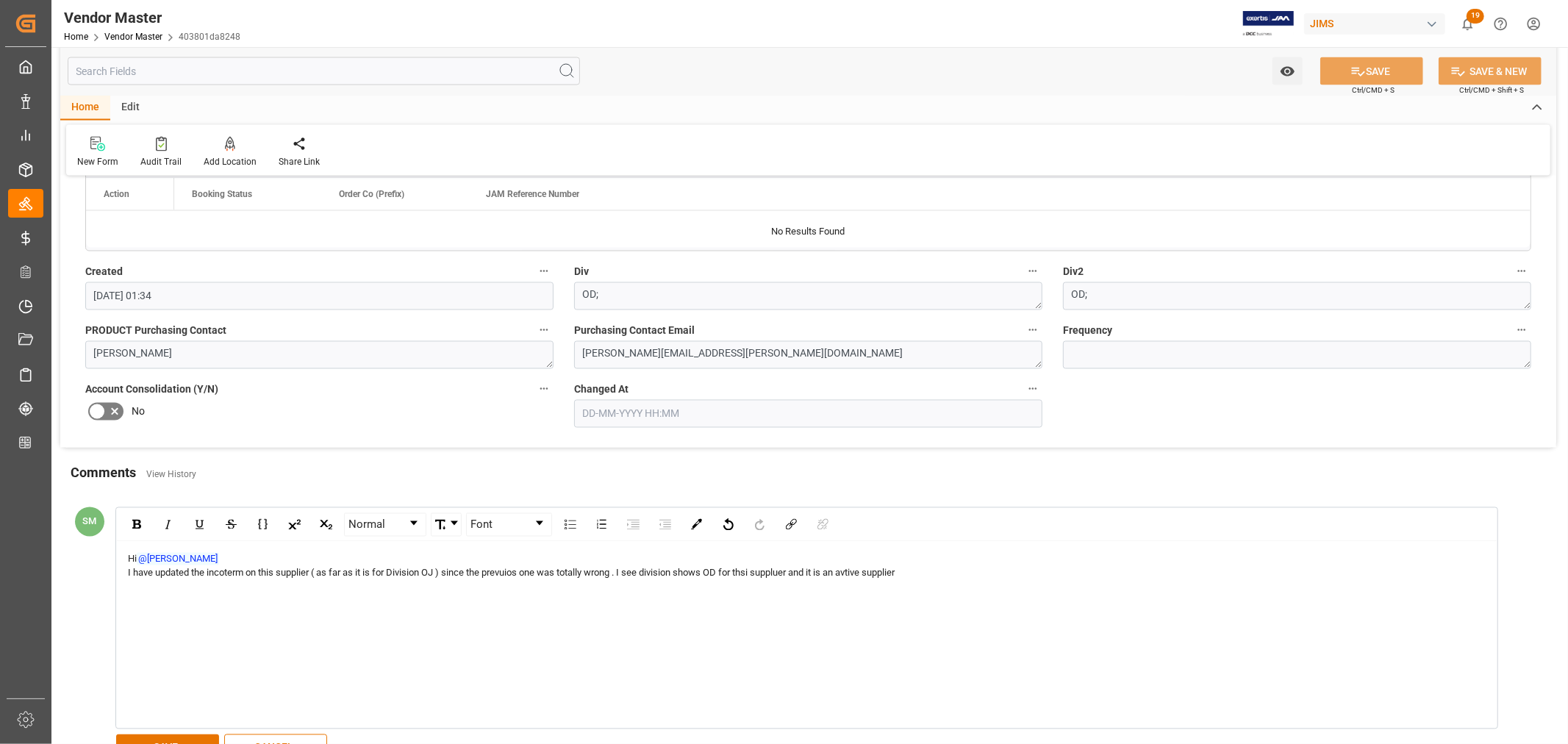
click at [751, 574] on span "I have updated the incoterm on this supplier ( as far as it is for Division OJ …" at bounding box center [511, 573] width 767 height 11
click at [947, 576] on div "I have updated the incoterm on this supplier ( as far as it is for Division OJ …" at bounding box center [807, 574] width 1358 height 15
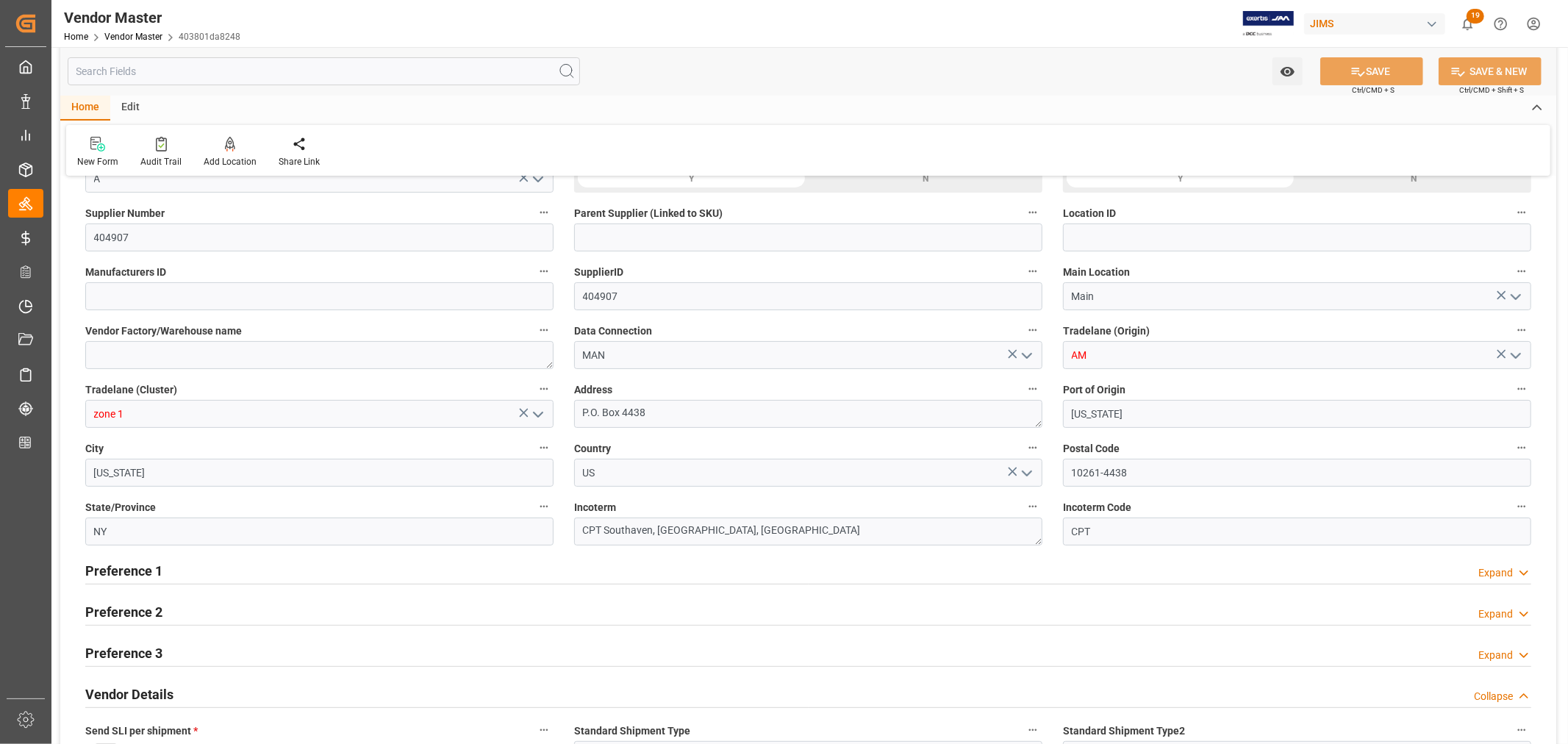
scroll to position [0, 0]
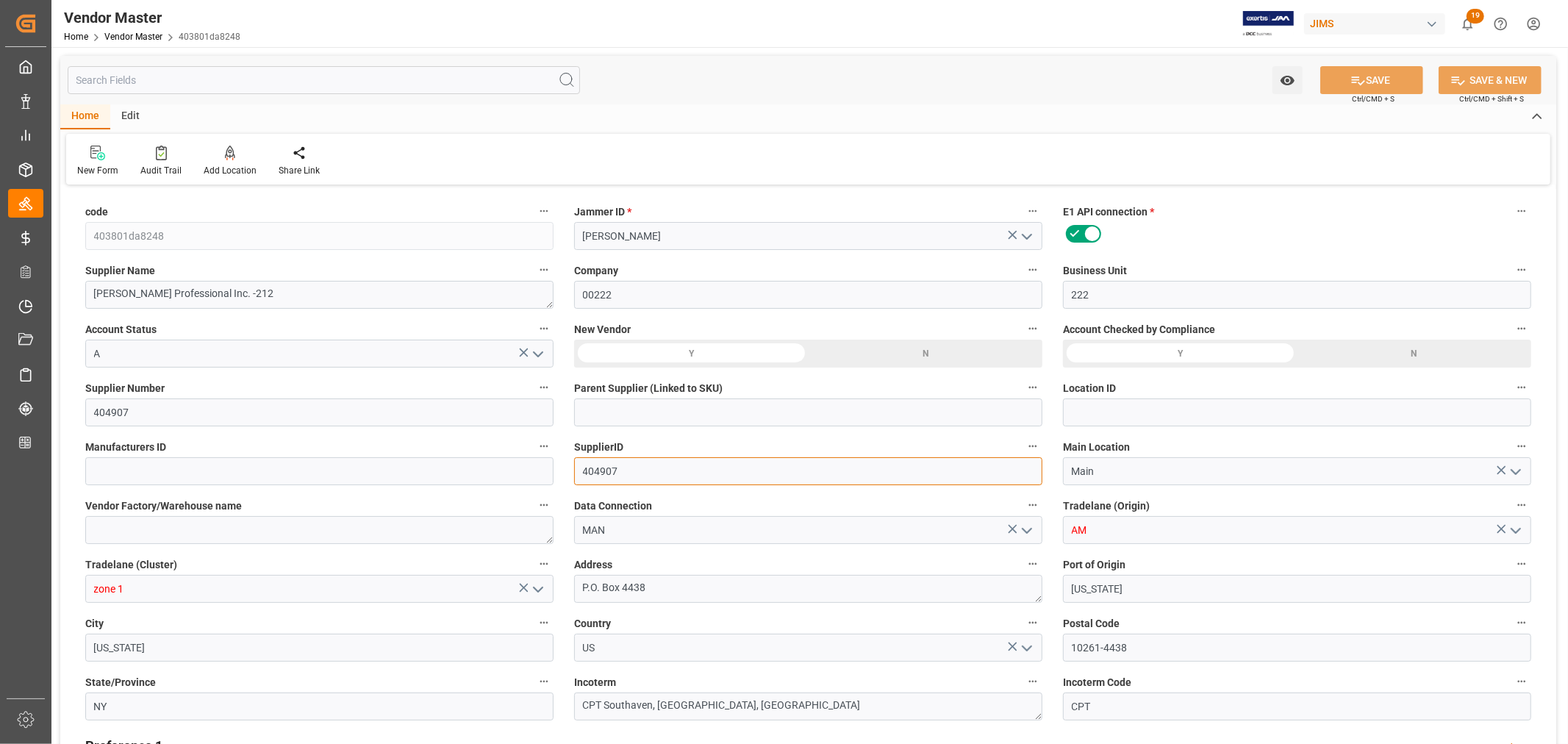
click at [593, 479] on input "404907" at bounding box center [809, 471] width 468 height 28
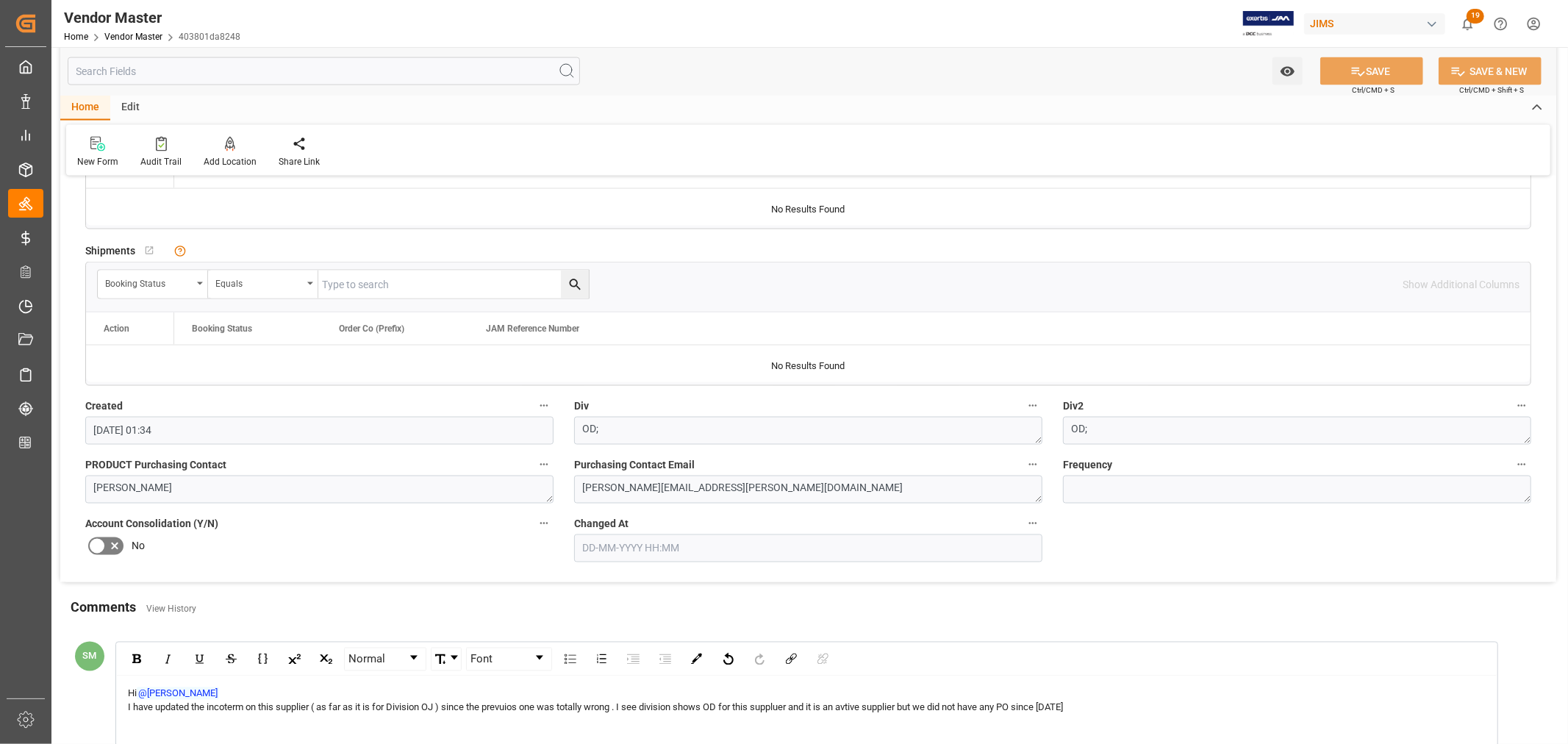
scroll to position [2380, 0]
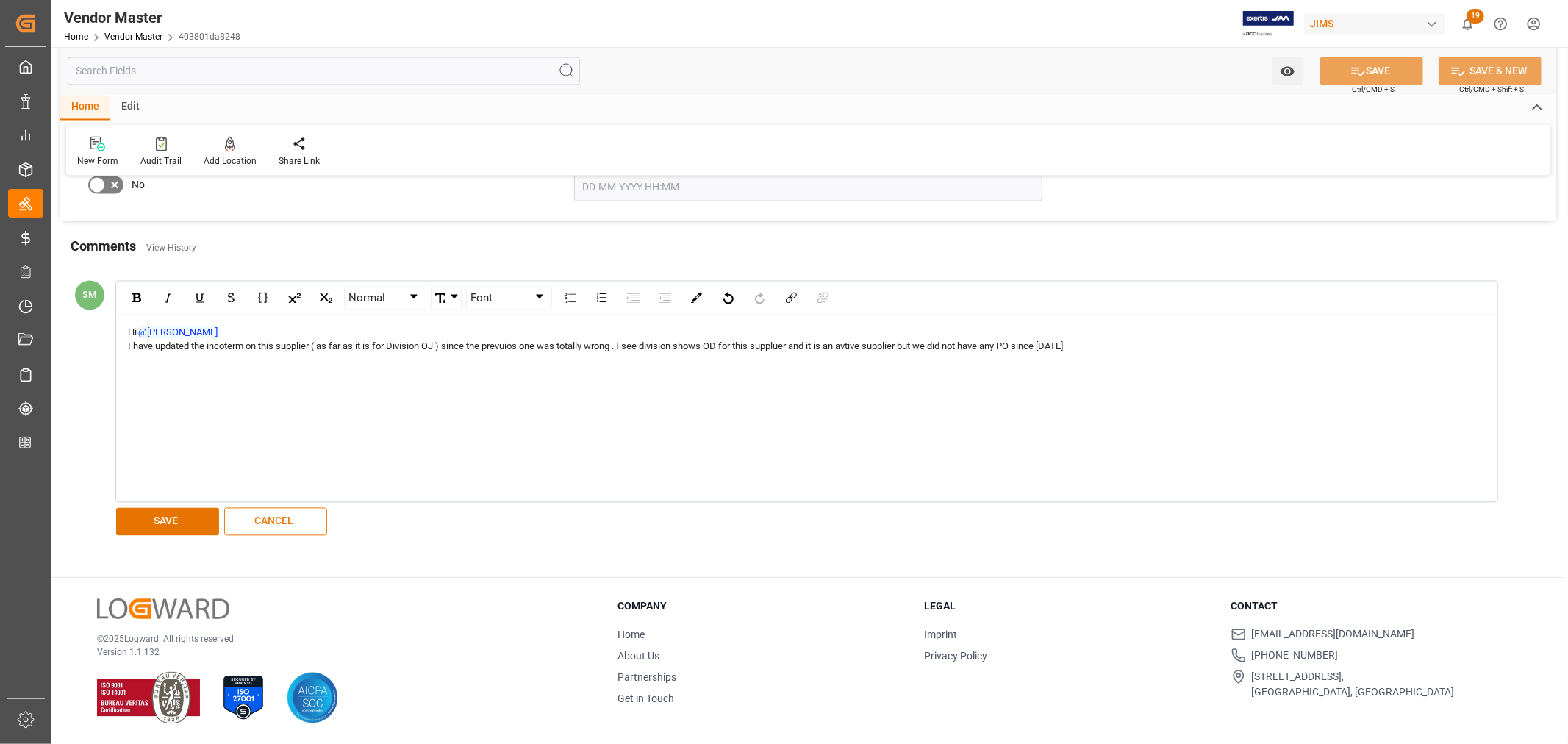
click at [270, 525] on button "CANCEL" at bounding box center [276, 523] width 103 height 28
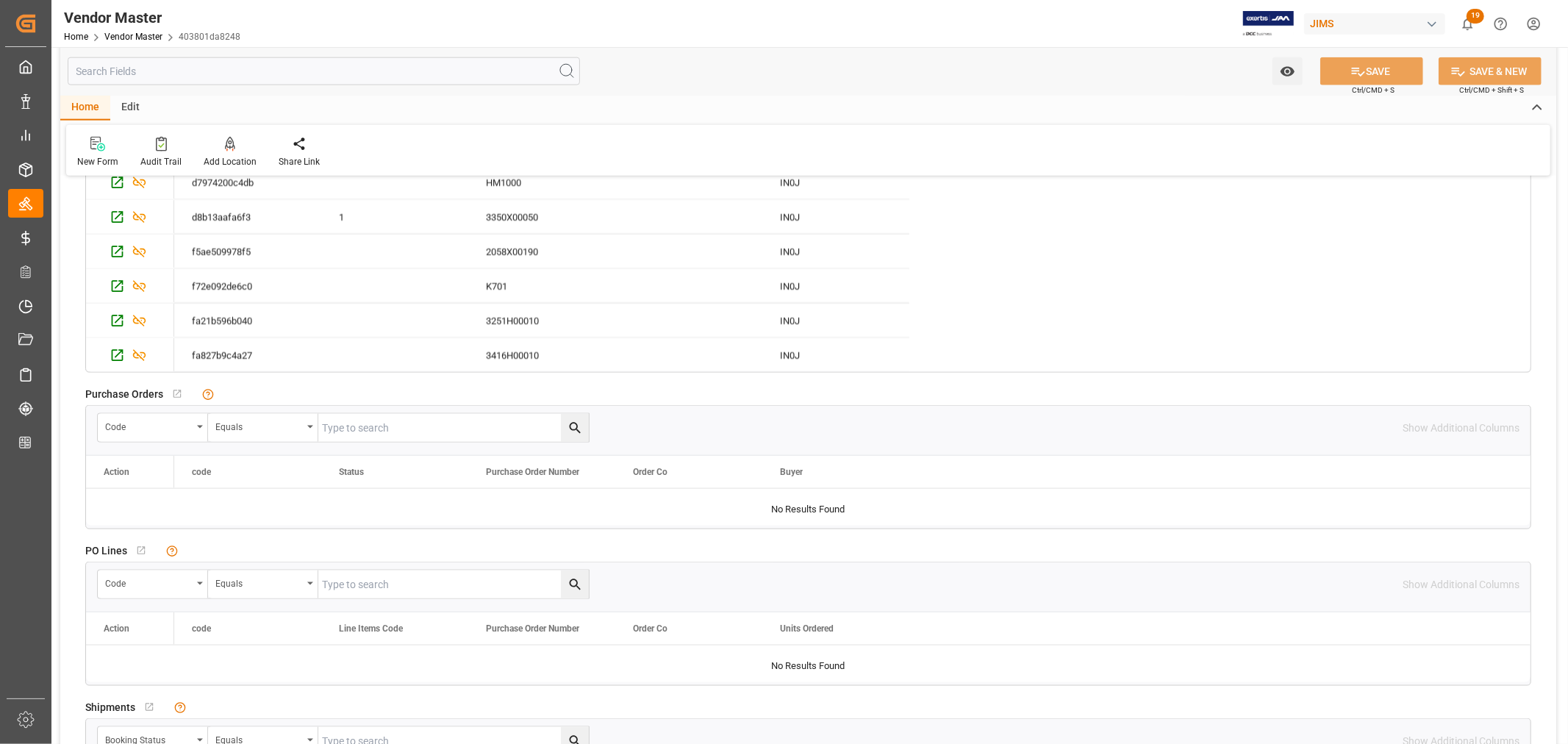
scroll to position [1715, 0]
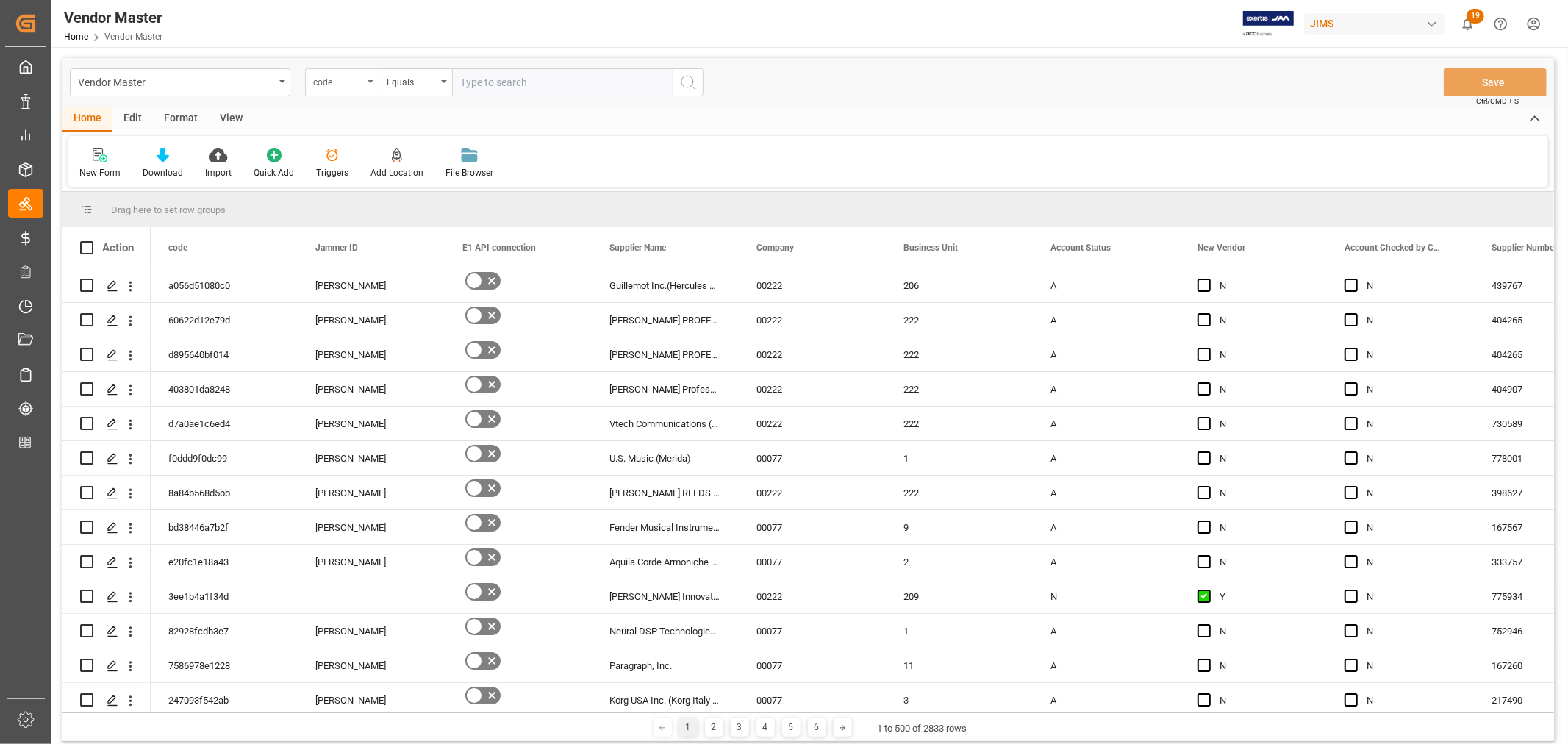
click at [369, 83] on div "code" at bounding box center [342, 83] width 74 height 28
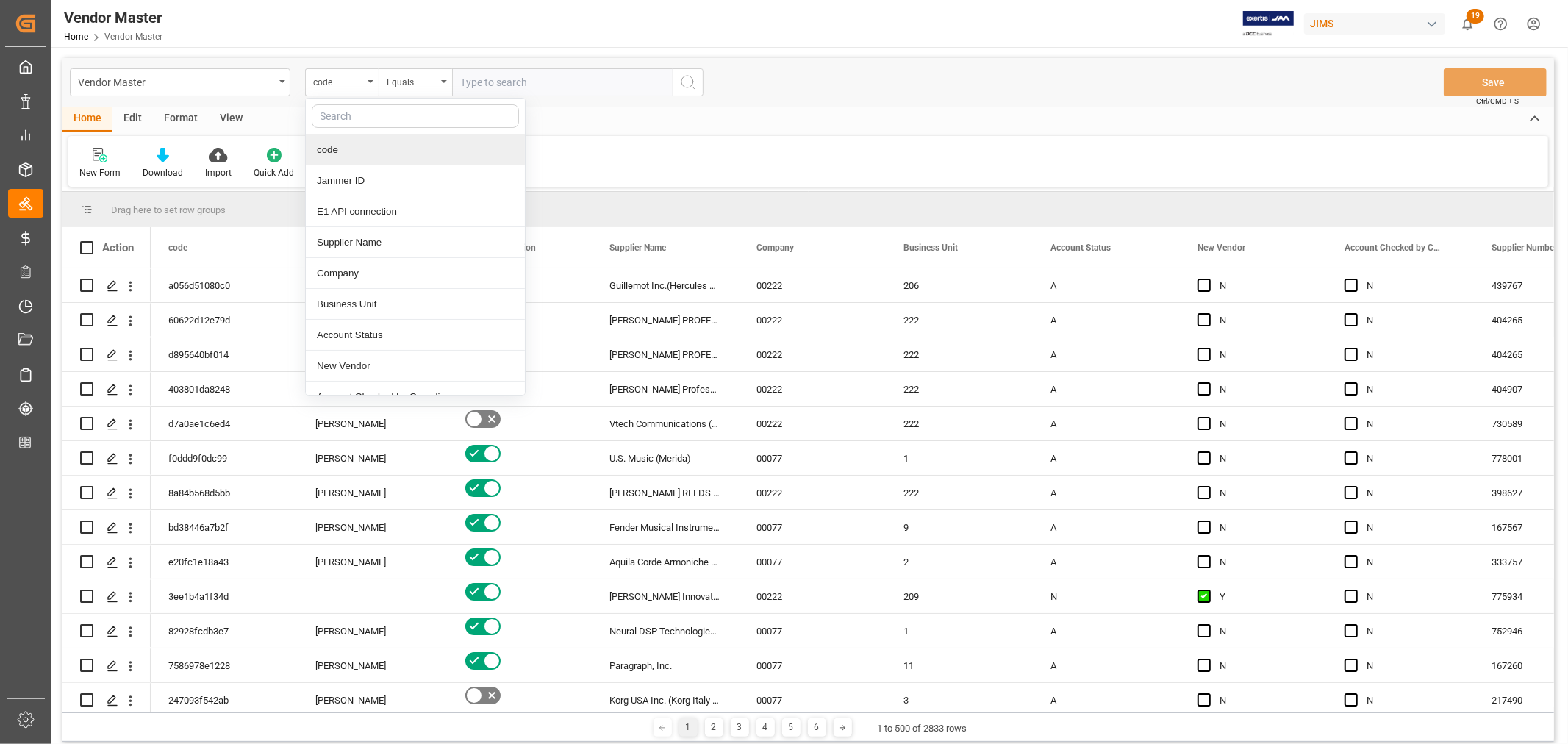
click at [357, 110] on input "text" at bounding box center [415, 116] width 207 height 24
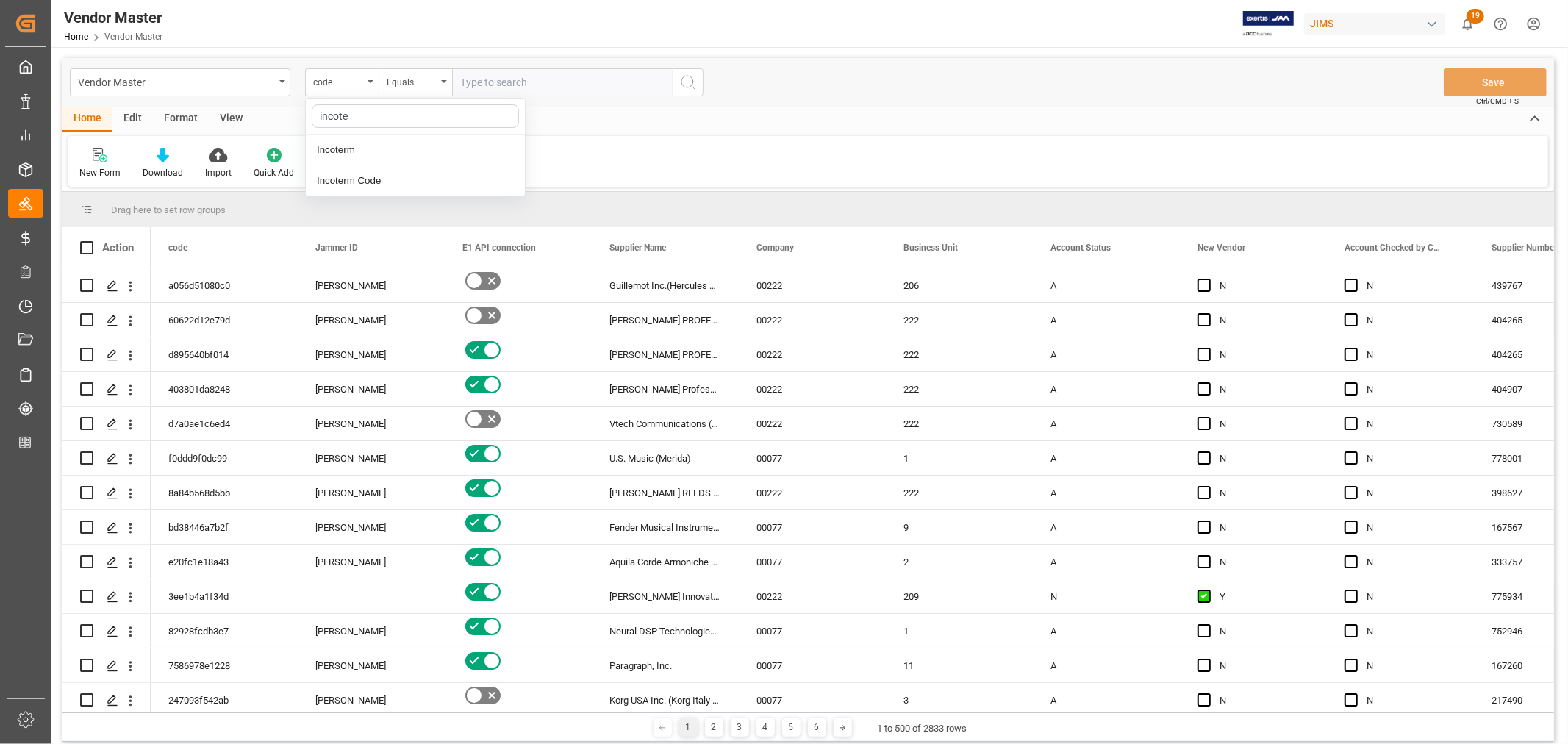
type input "incoter"
click at [356, 155] on div "Incoterm" at bounding box center [415, 150] width 219 height 31
click at [446, 85] on div "Equals" at bounding box center [415, 83] width 74 height 28
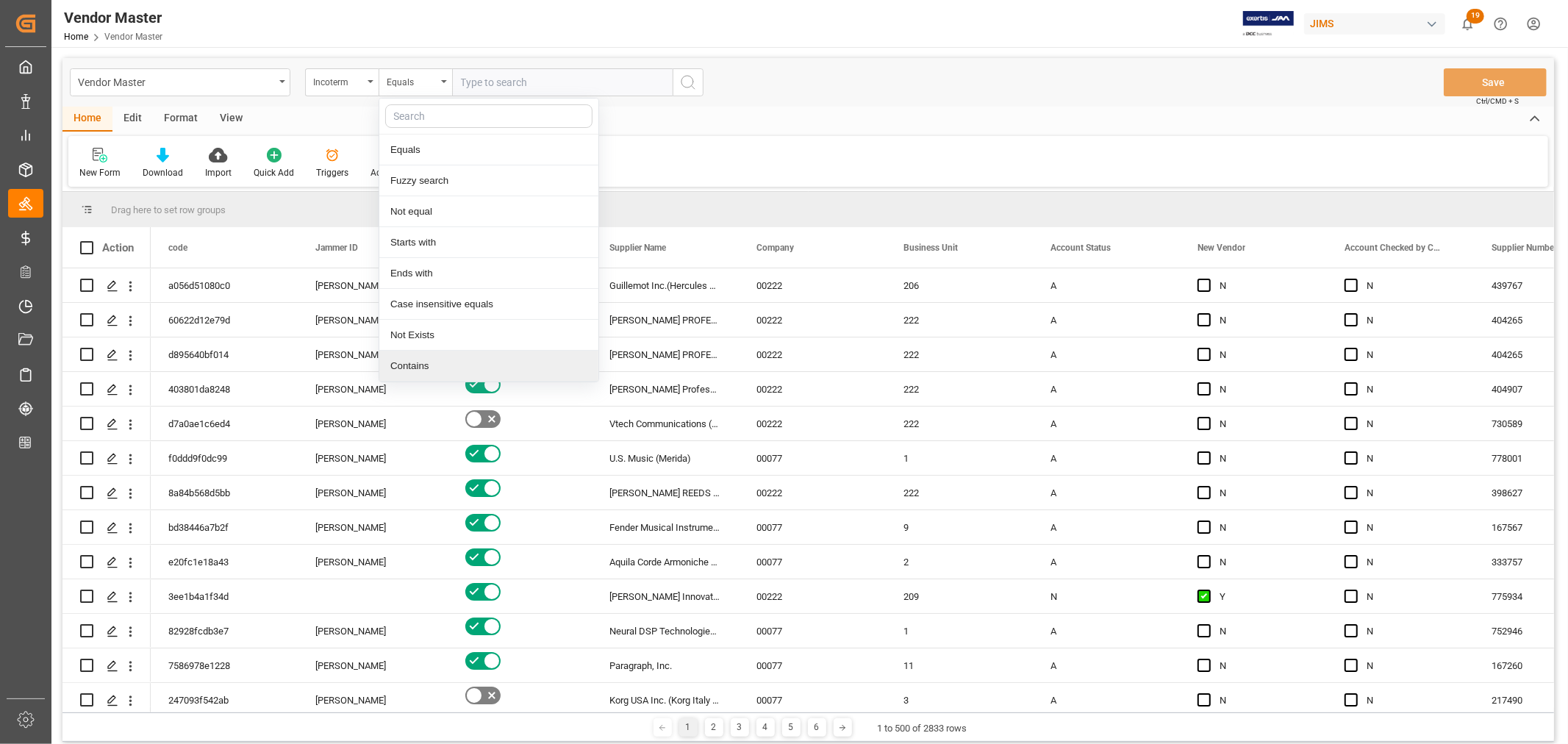
click at [406, 370] on div "Contains" at bounding box center [489, 366] width 219 height 31
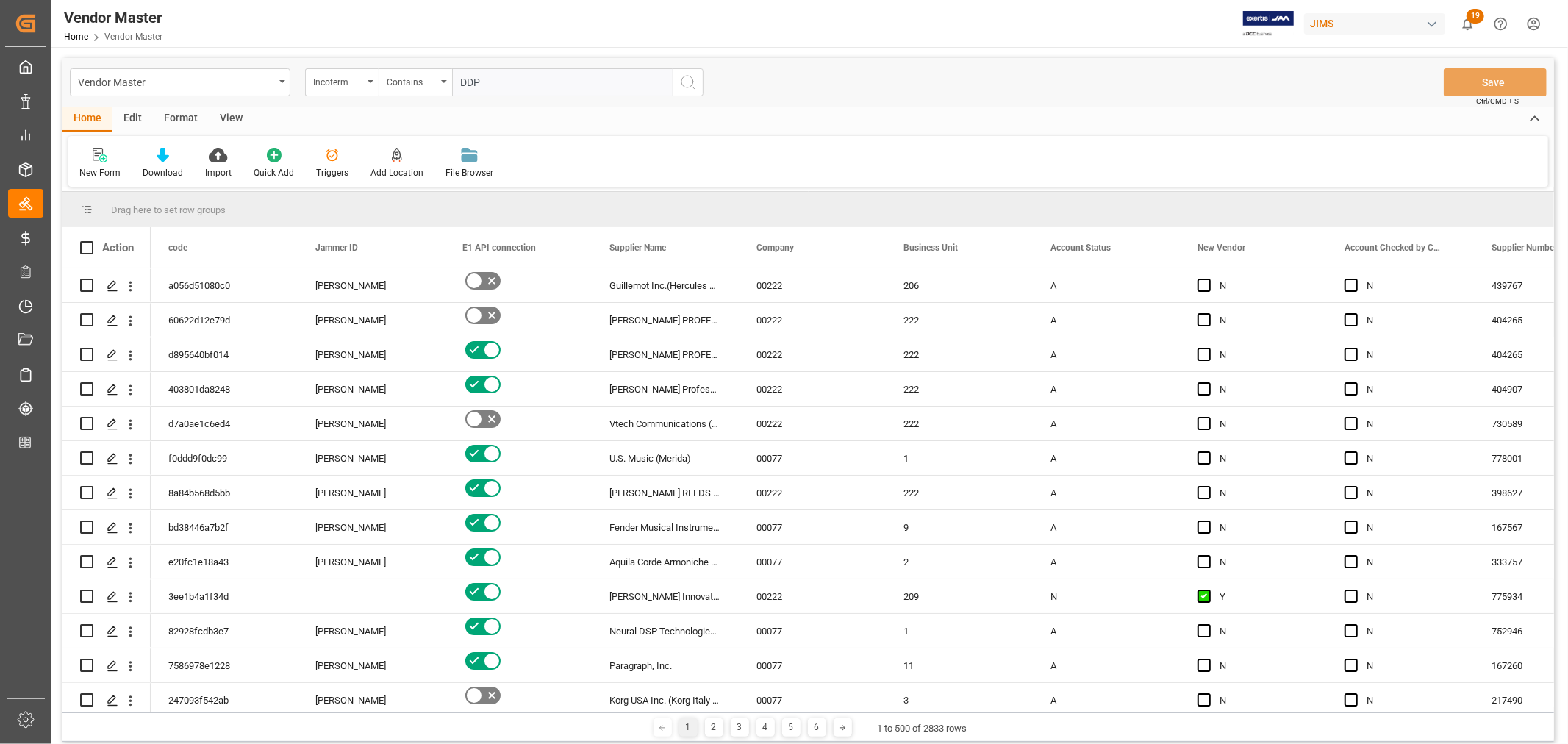
type input "DDP"
click at [690, 83] on icon "search button" at bounding box center [688, 83] width 18 height 18
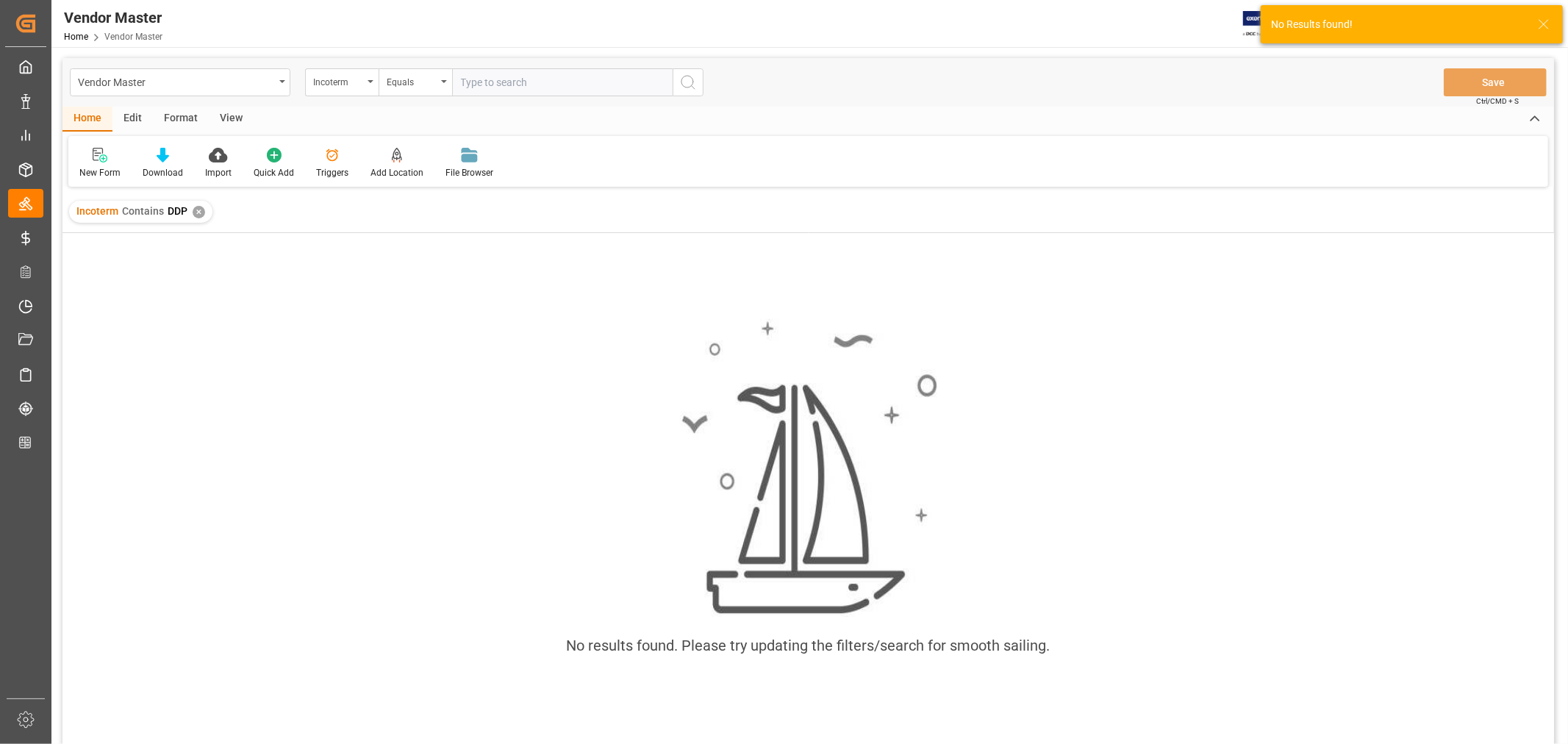
click at [196, 212] on div "✕" at bounding box center [198, 212] width 13 height 13
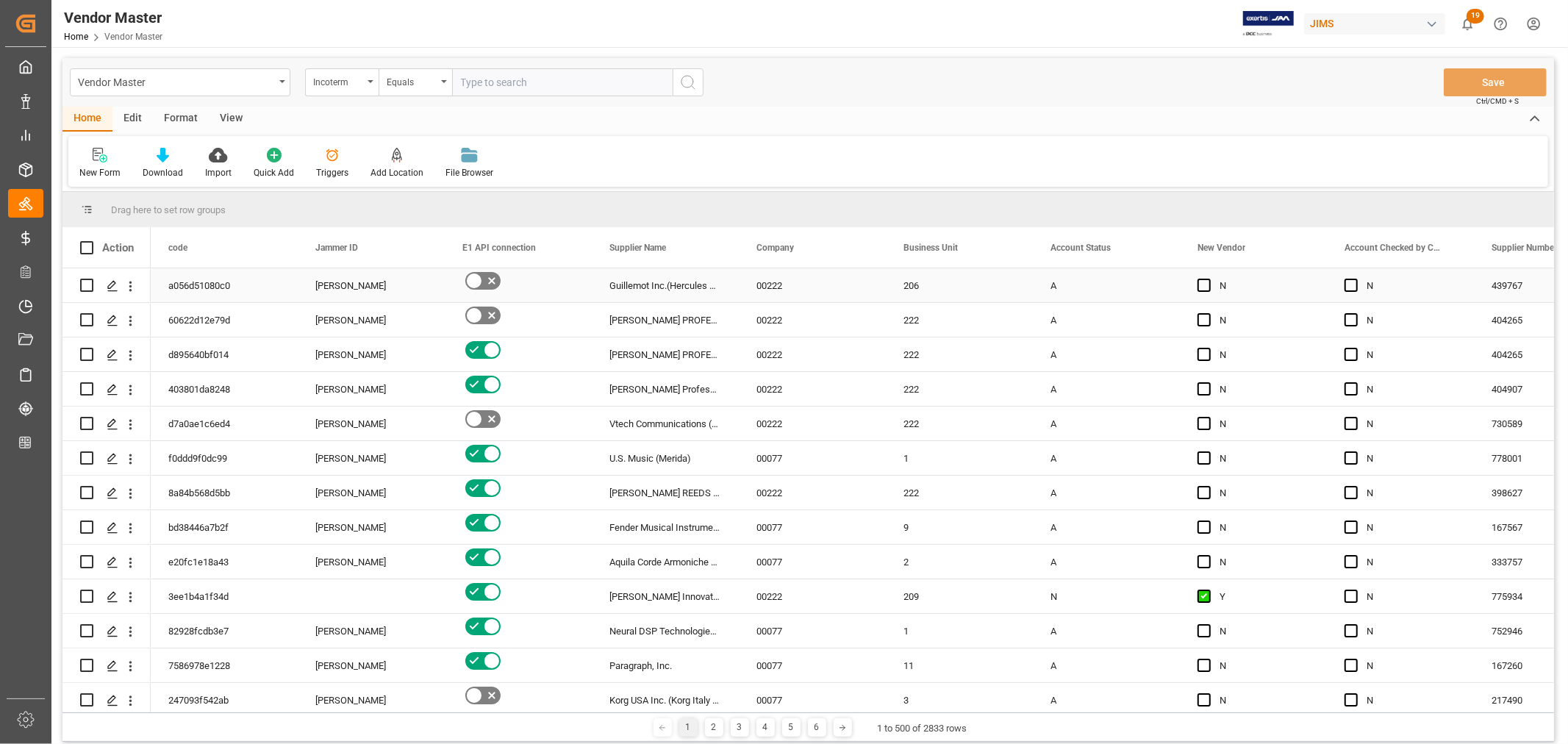
click at [636, 281] on div "Guillemot Inc.(Hercules DJ)" at bounding box center [665, 285] width 147 height 34
click at [540, 85] on input "text" at bounding box center [562, 83] width 221 height 28
paste input "404265"
type input "404265"
click at [372, 77] on div "Incoterm" at bounding box center [342, 83] width 74 height 28
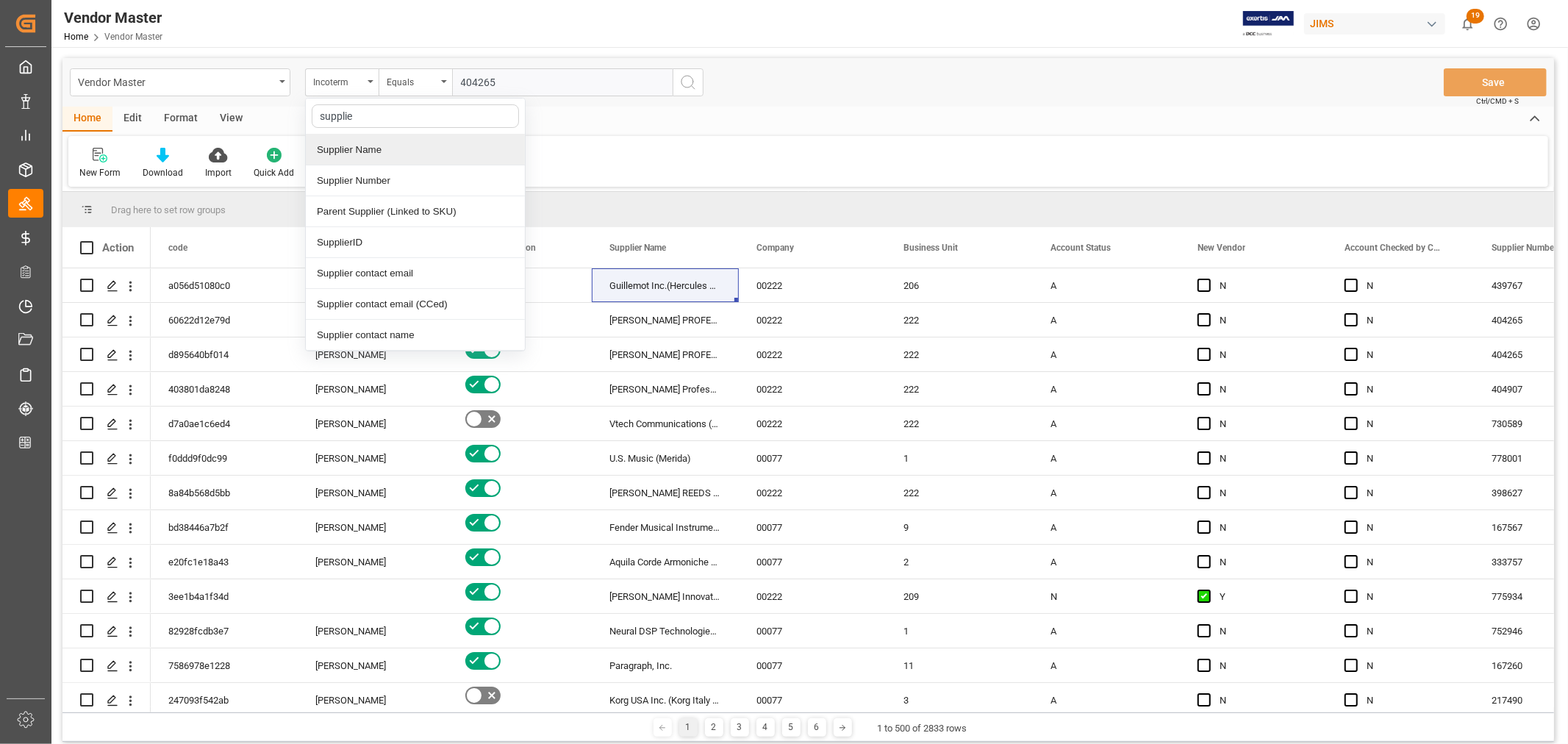
type input "supplier"
click at [357, 174] on div "Supplier Number" at bounding box center [415, 181] width 219 height 31
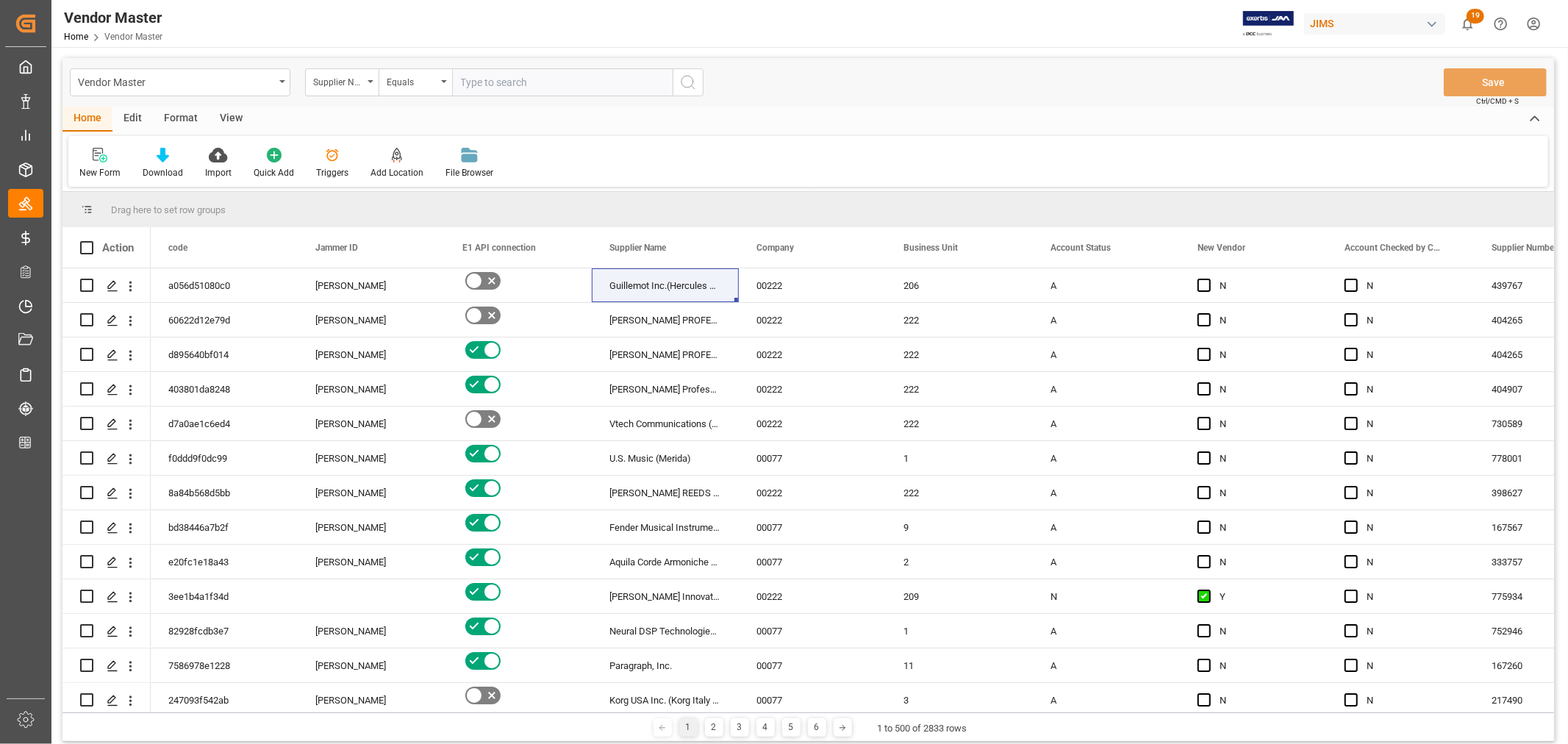
click at [481, 80] on input "text" at bounding box center [562, 83] width 221 height 28
paste input "404265"
type input "404265"
click at [687, 79] on icon "search button" at bounding box center [688, 83] width 18 height 18
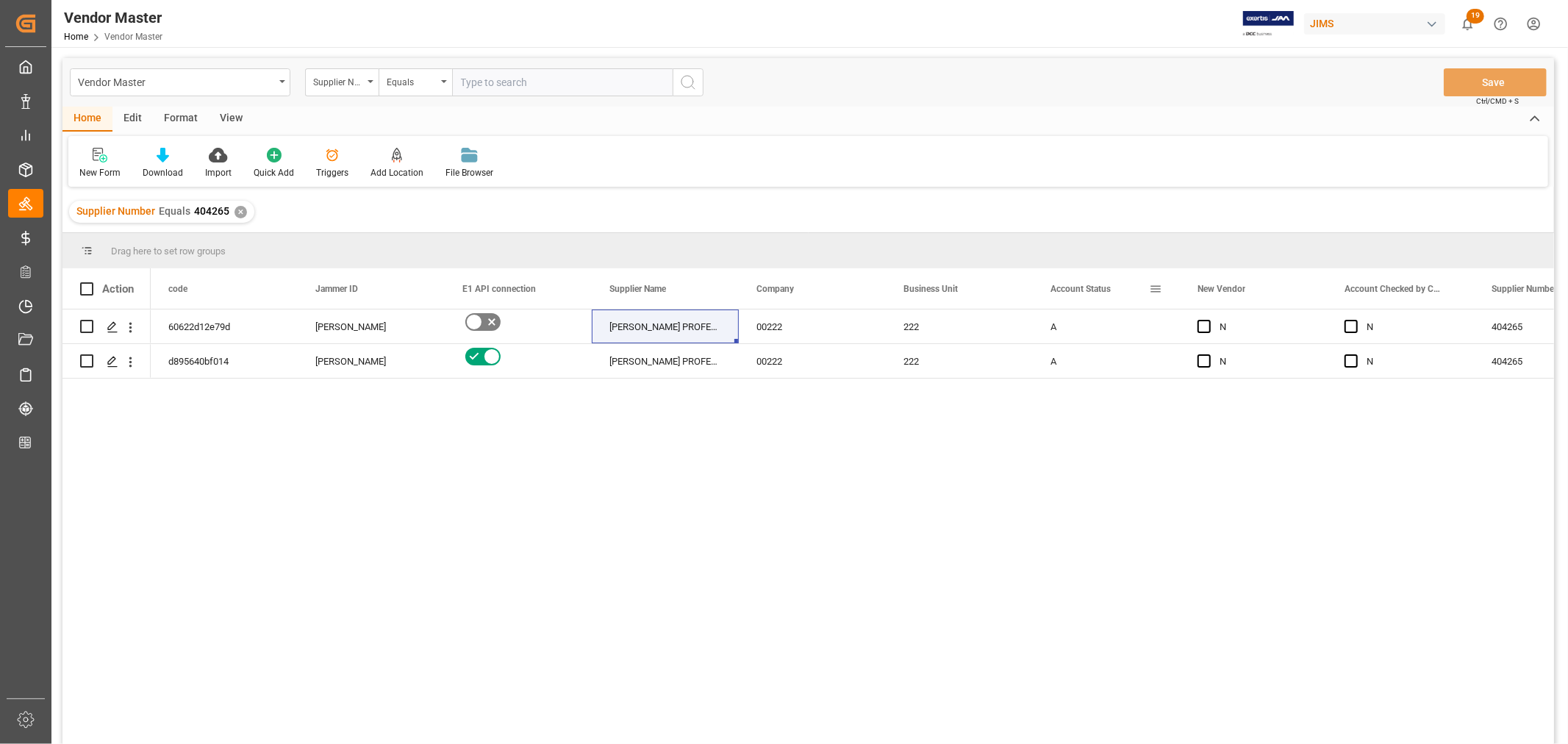
click at [1155, 290] on span at bounding box center [1156, 289] width 13 height 13
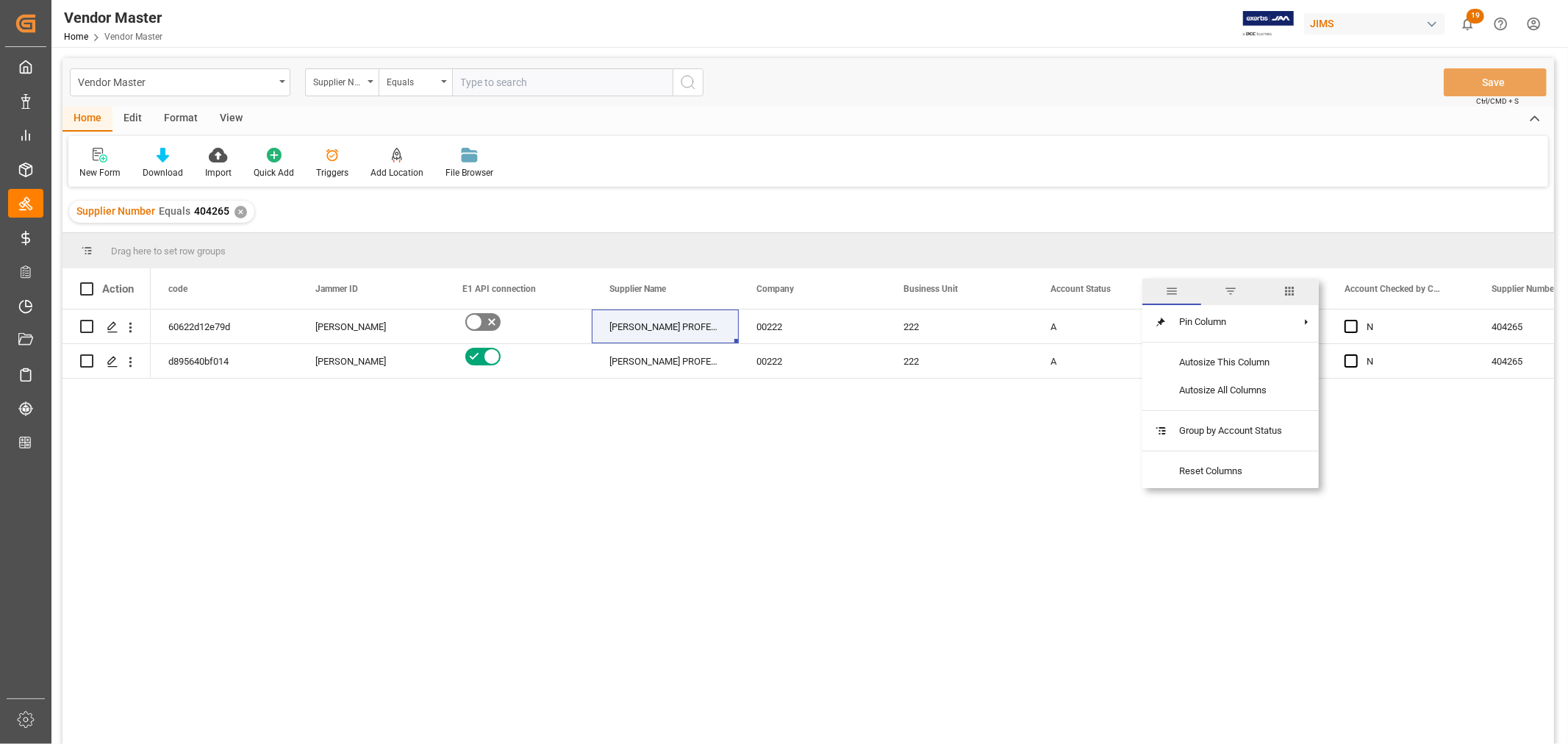
click at [1287, 290] on span "columns" at bounding box center [1290, 291] width 13 height 13
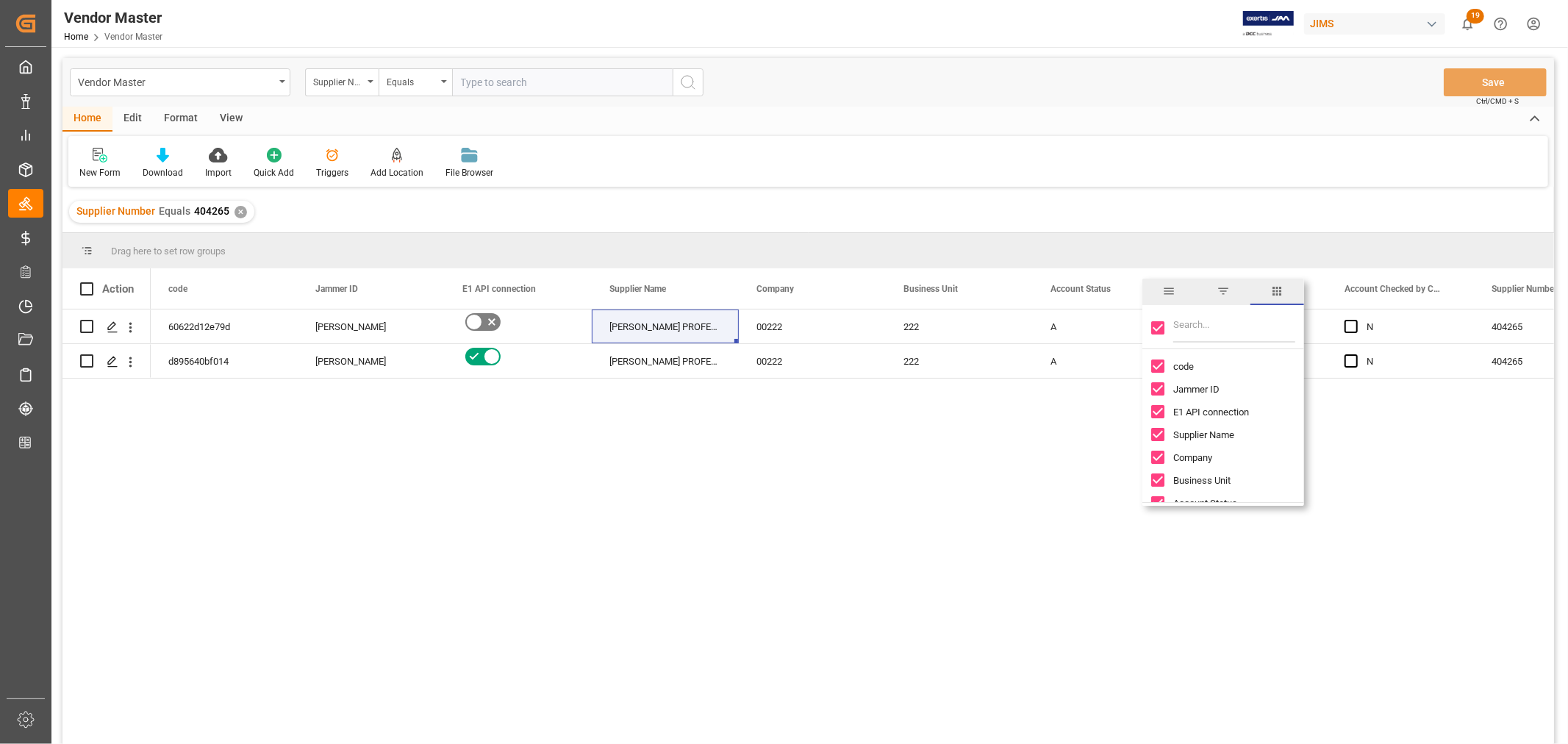
click at [1156, 325] on input "Toggle Select All Columns" at bounding box center [1158, 328] width 13 height 13
checkbox input "false"
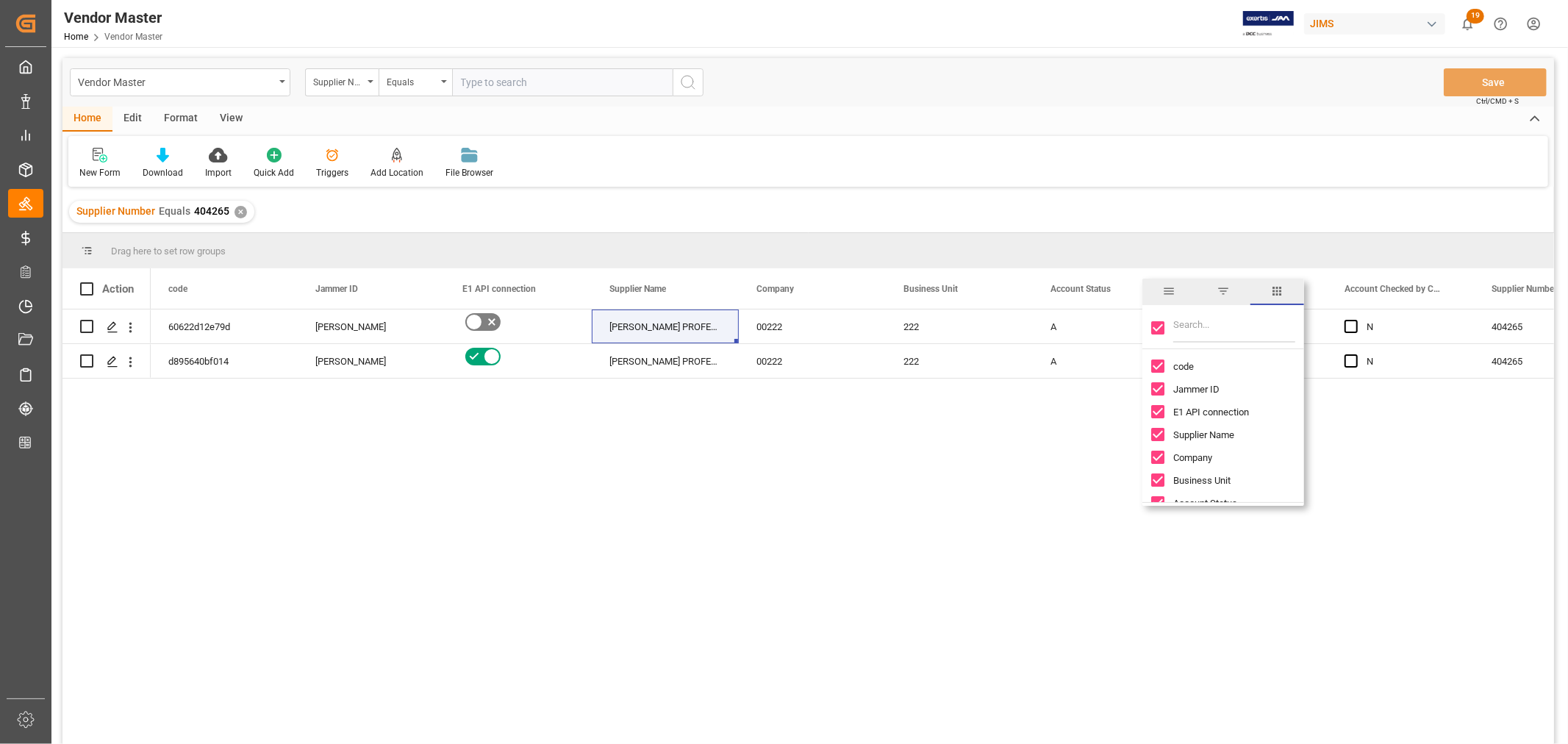
checkbox input "false"
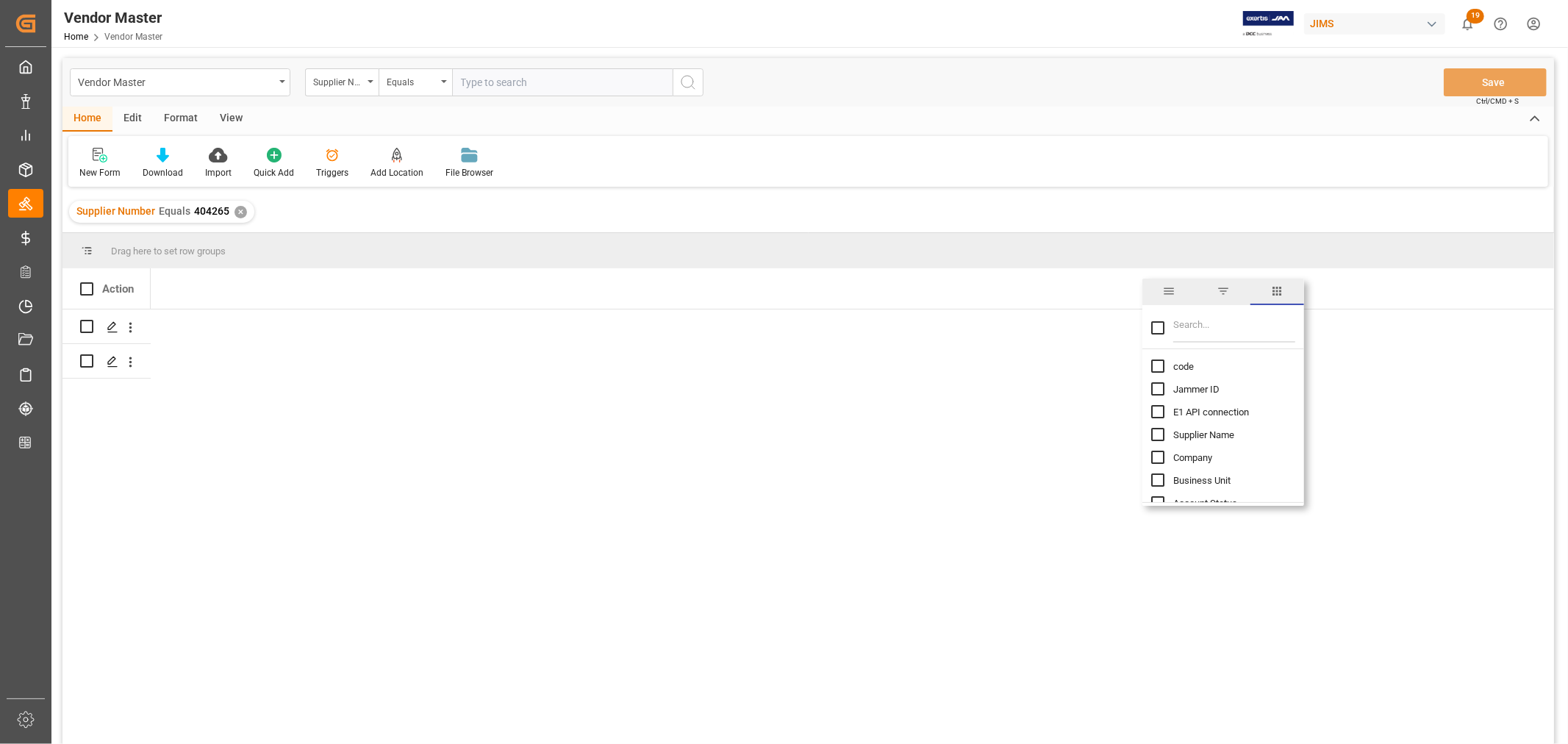
click at [1156, 364] on input "code column toggle visibility (hidden)" at bounding box center [1158, 366] width 13 height 13
checkbox input "true"
checkbox input "false"
click at [1156, 386] on input "Jammer ID column toggle visibility (hidden)" at bounding box center [1158, 389] width 13 height 13
checkbox input "true"
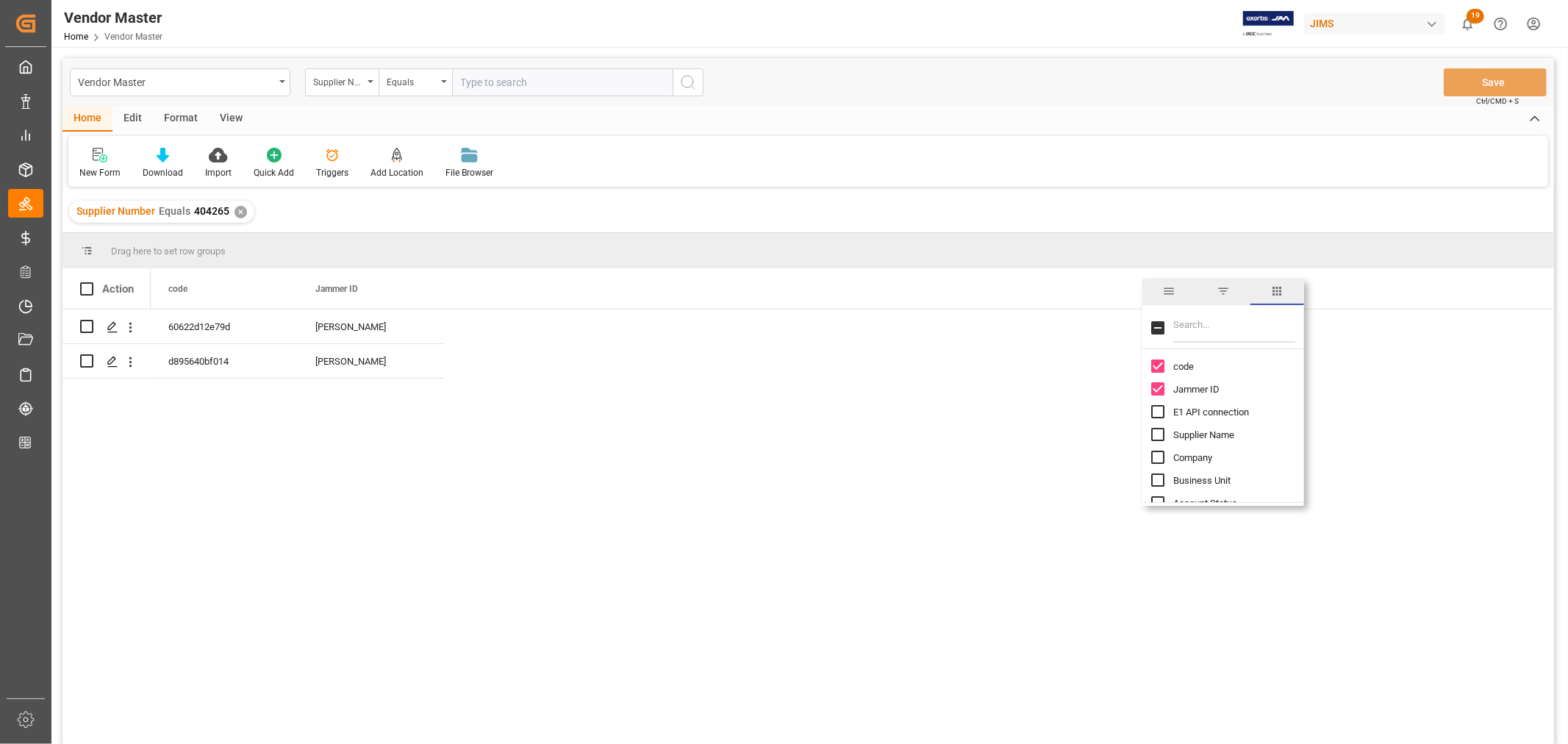
click at [1201, 334] on input "Filter Columns Input" at bounding box center [1234, 328] width 122 height 30
type input "incoterm"
click at [1156, 364] on input "Incoterm column toggle visibility (hidden)" at bounding box center [1158, 366] width 13 height 13
checkbox input "true"
checkbox input "false"
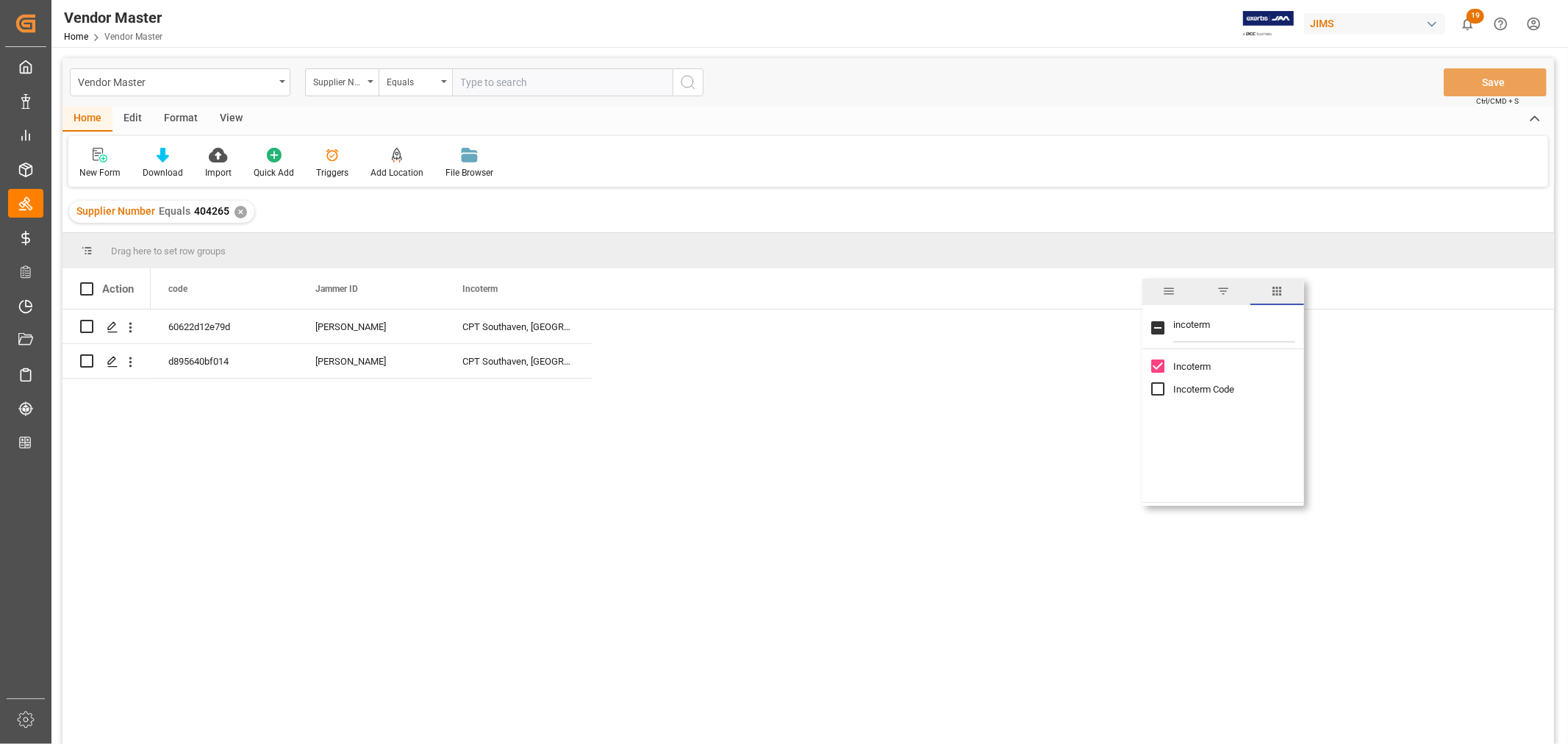
click at [1156, 390] on input "Incoterm Code column toggle visibility (hidden)" at bounding box center [1158, 389] width 13 height 13
checkbox input "true"
click at [487, 340] on div "CPT Southaven, MS, US" at bounding box center [519, 327] width 147 height 34
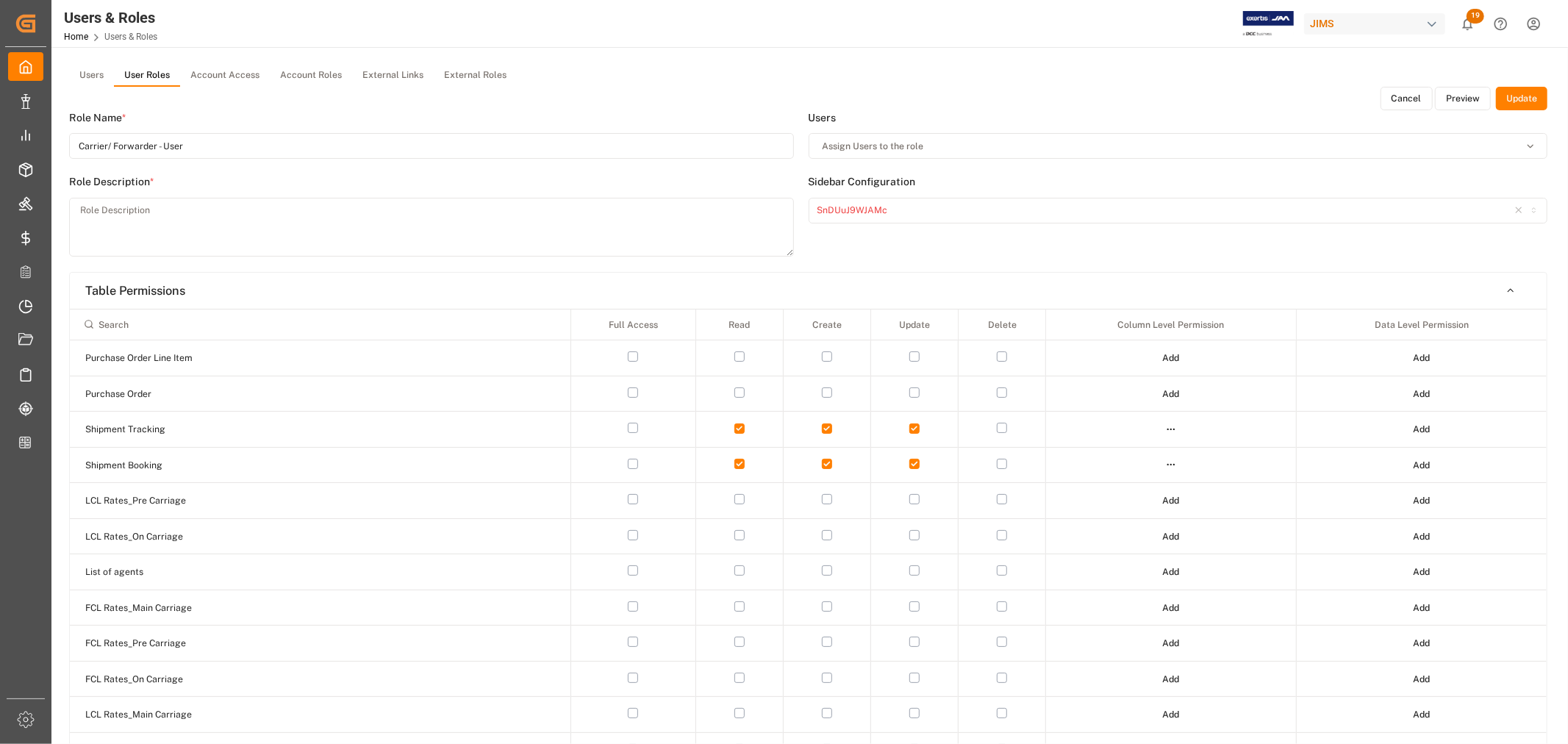
click at [1462, 96] on button "Preview" at bounding box center [1462, 99] width 56 height 24
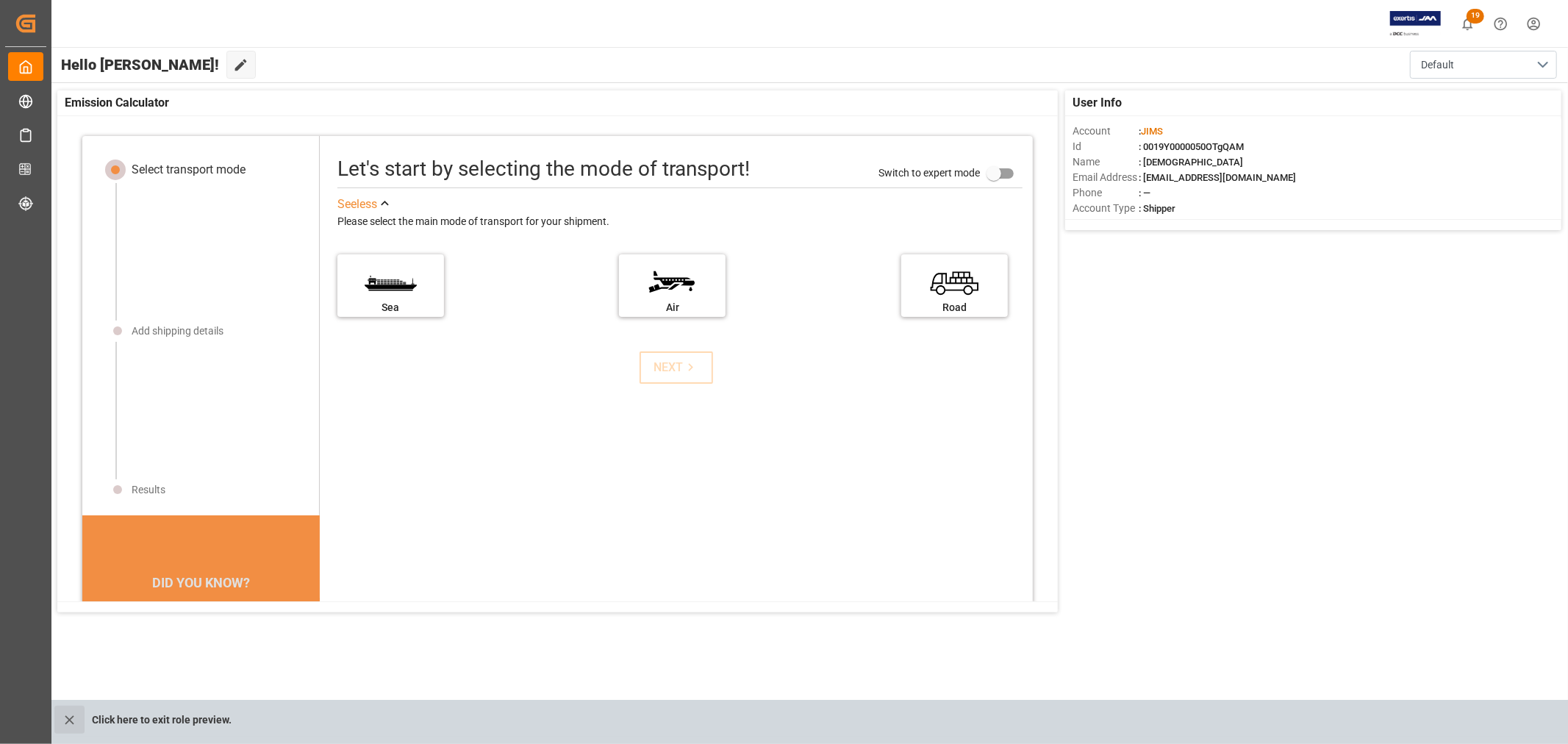
click at [67, 715] on icon "close role preview" at bounding box center [69, 720] width 16 height 16
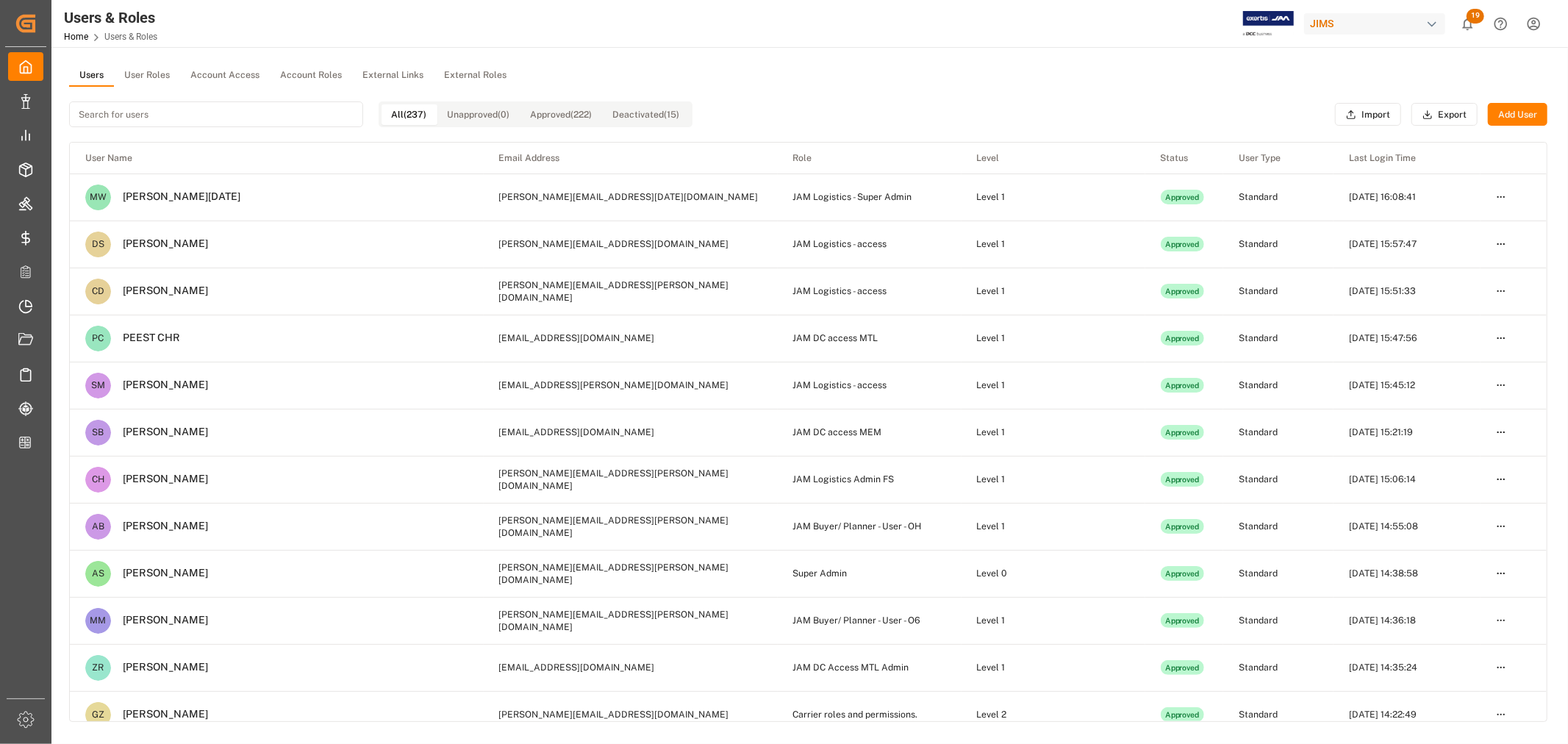
click at [147, 71] on button "User Roles" at bounding box center [146, 76] width 66 height 22
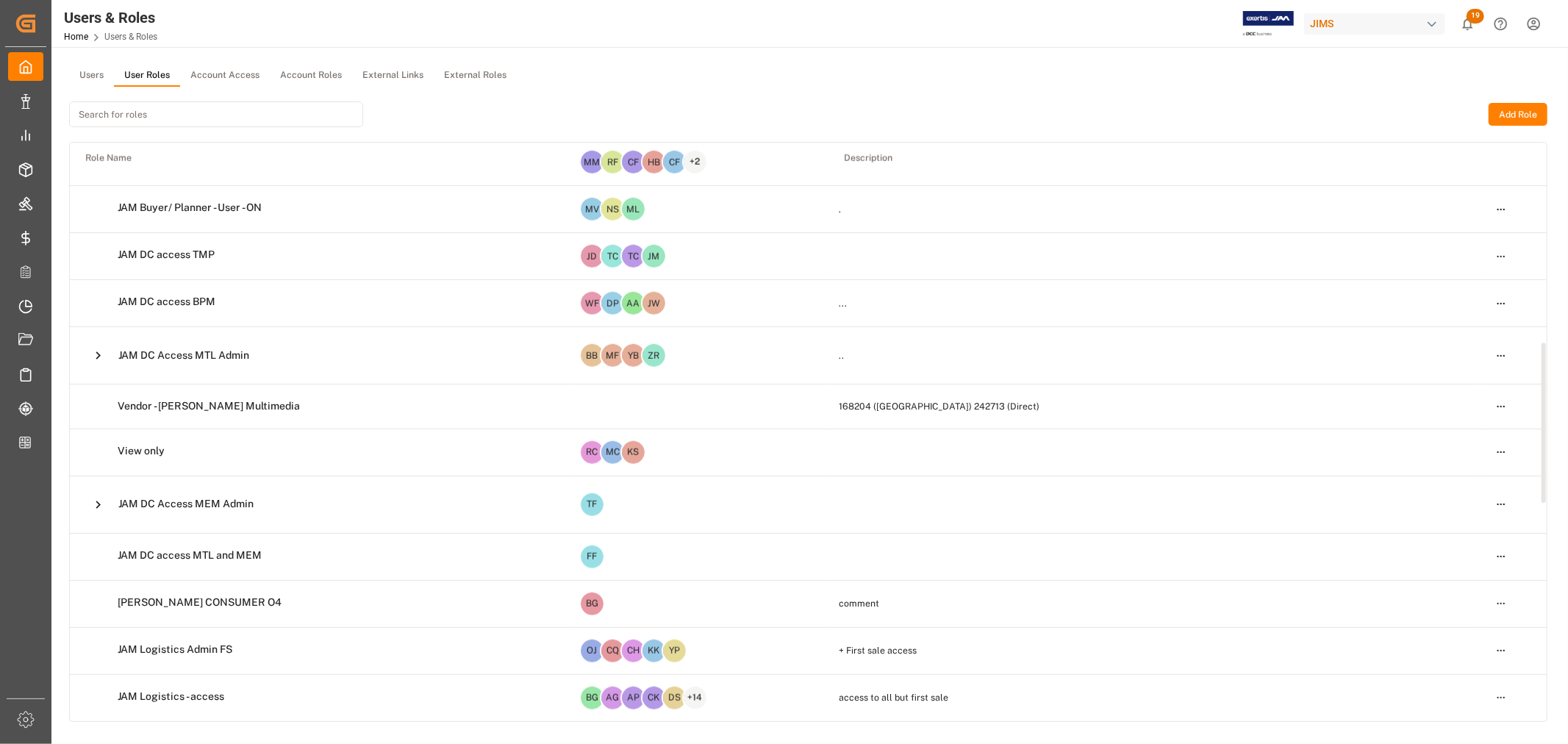
scroll to position [719, 0]
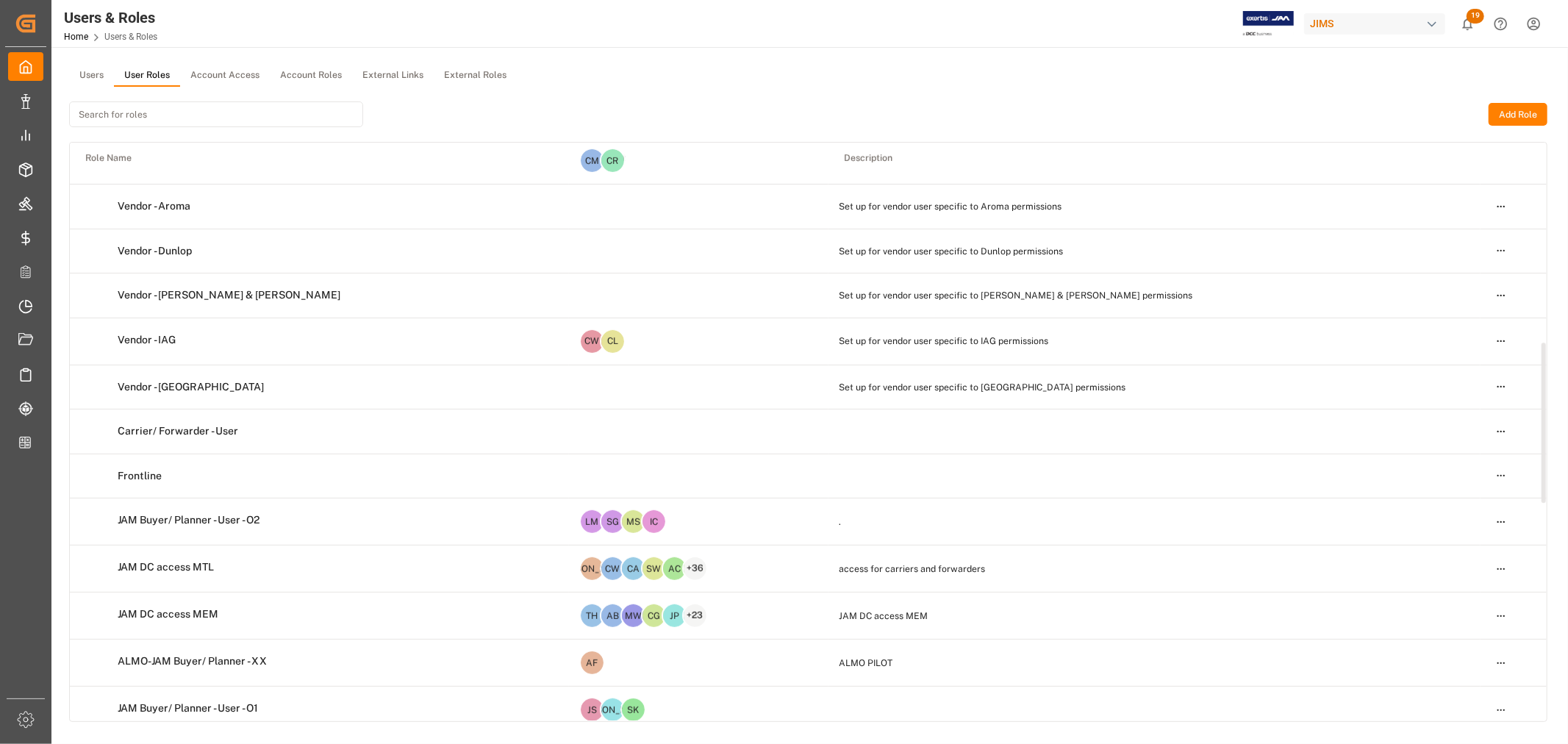
click at [1503, 566] on html "Created by potrace 1.15, written by [PERSON_NAME] [DATE]-[DATE] Created by potr…" at bounding box center [784, 372] width 1568 height 744
click at [1452, 597] on div "Edit" at bounding box center [1471, 597] width 76 height 21
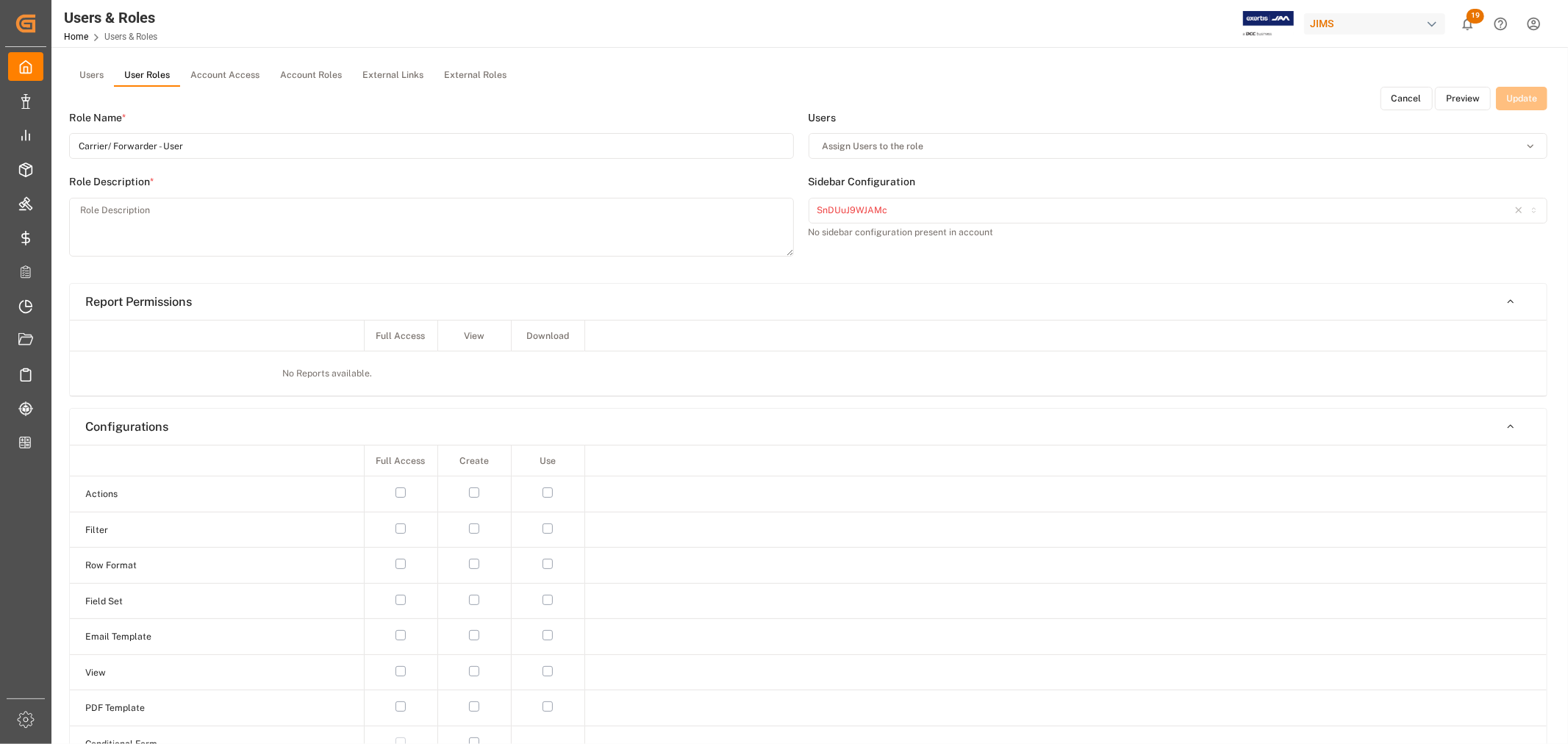
type input "JAM DC access MTL"
type textarea "access for carriers and forwarders"
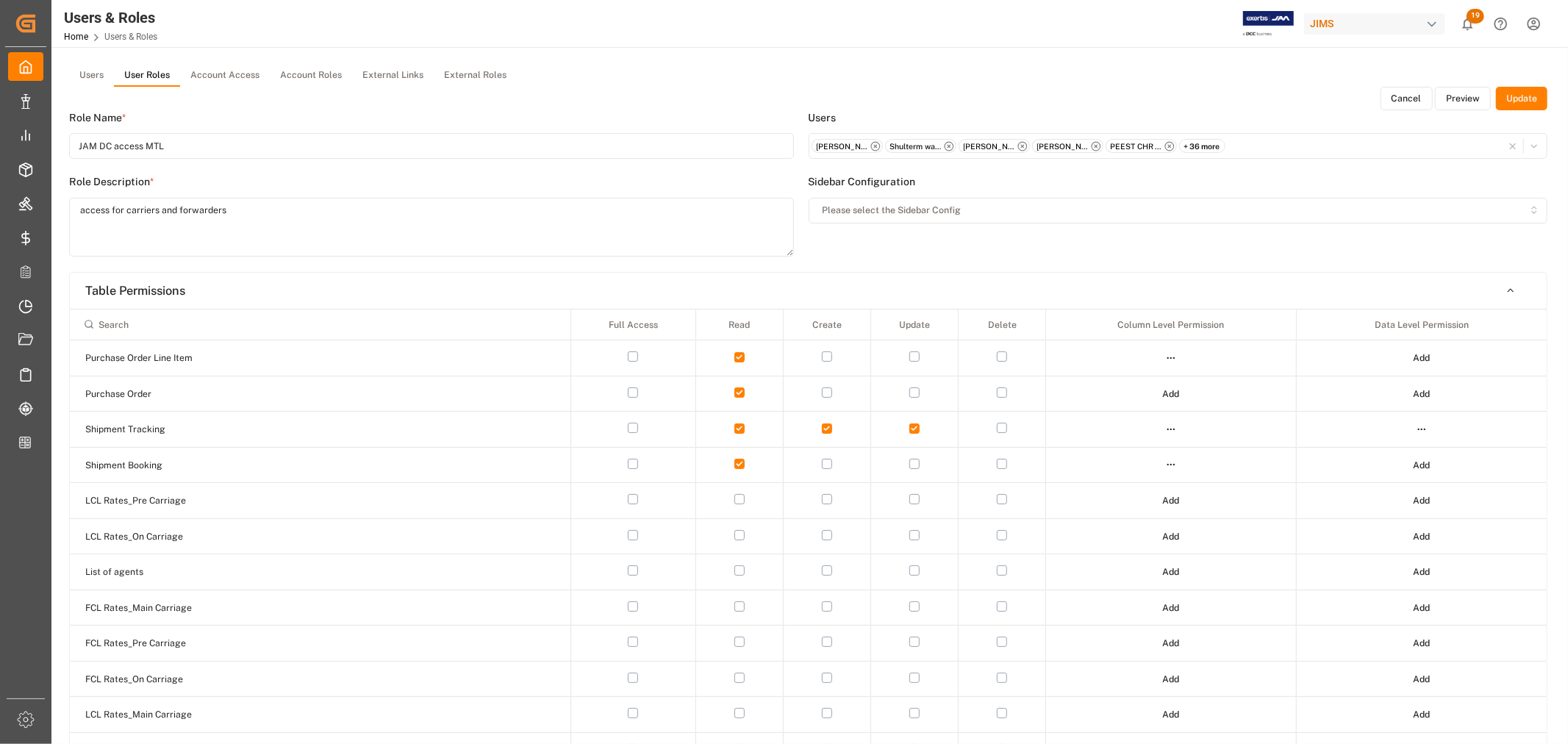
click at [1457, 110] on label "Users" at bounding box center [1178, 117] width 739 height 16
click at [1457, 101] on button "Preview" at bounding box center [1462, 99] width 56 height 24
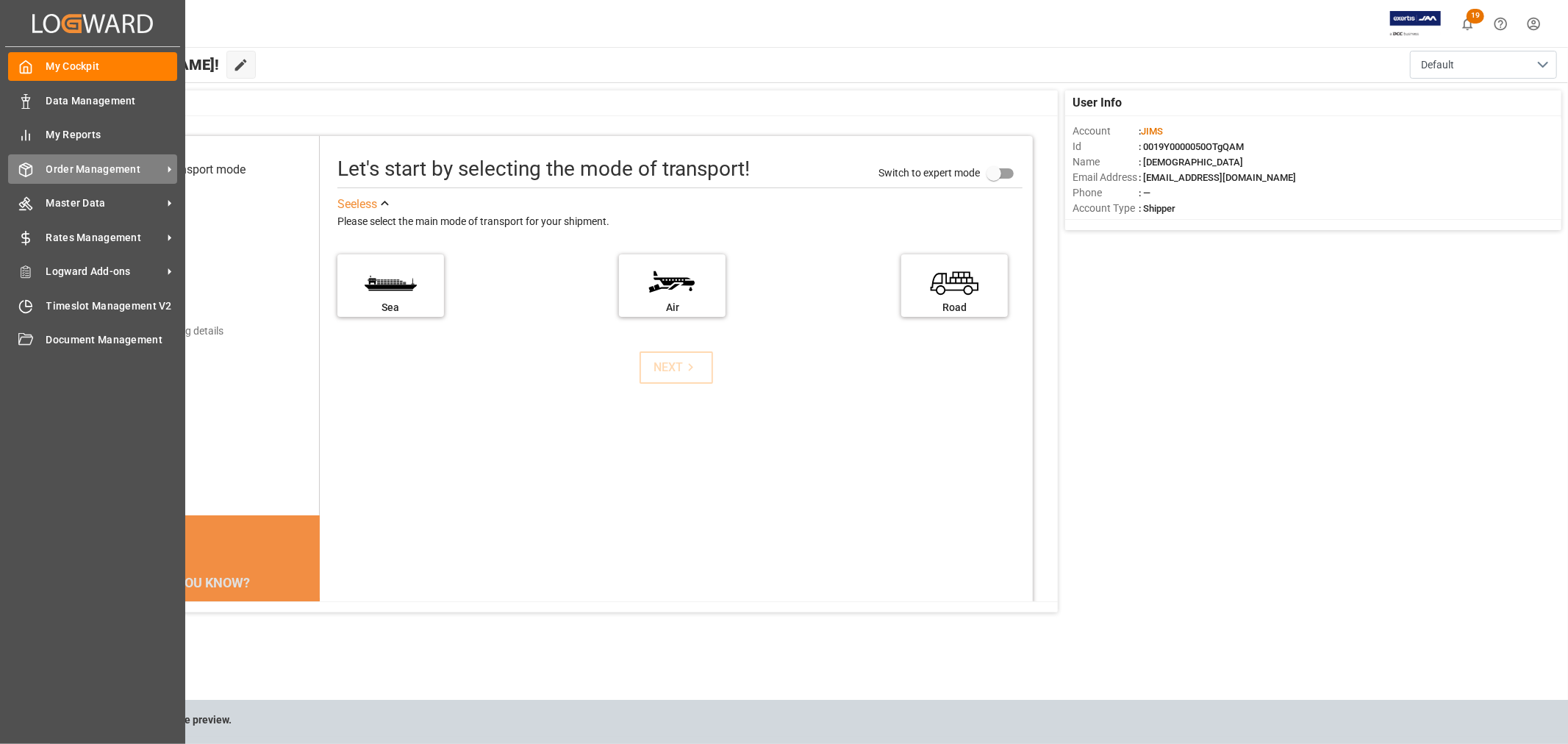
click at [69, 171] on span "Order Management" at bounding box center [104, 169] width 116 height 16
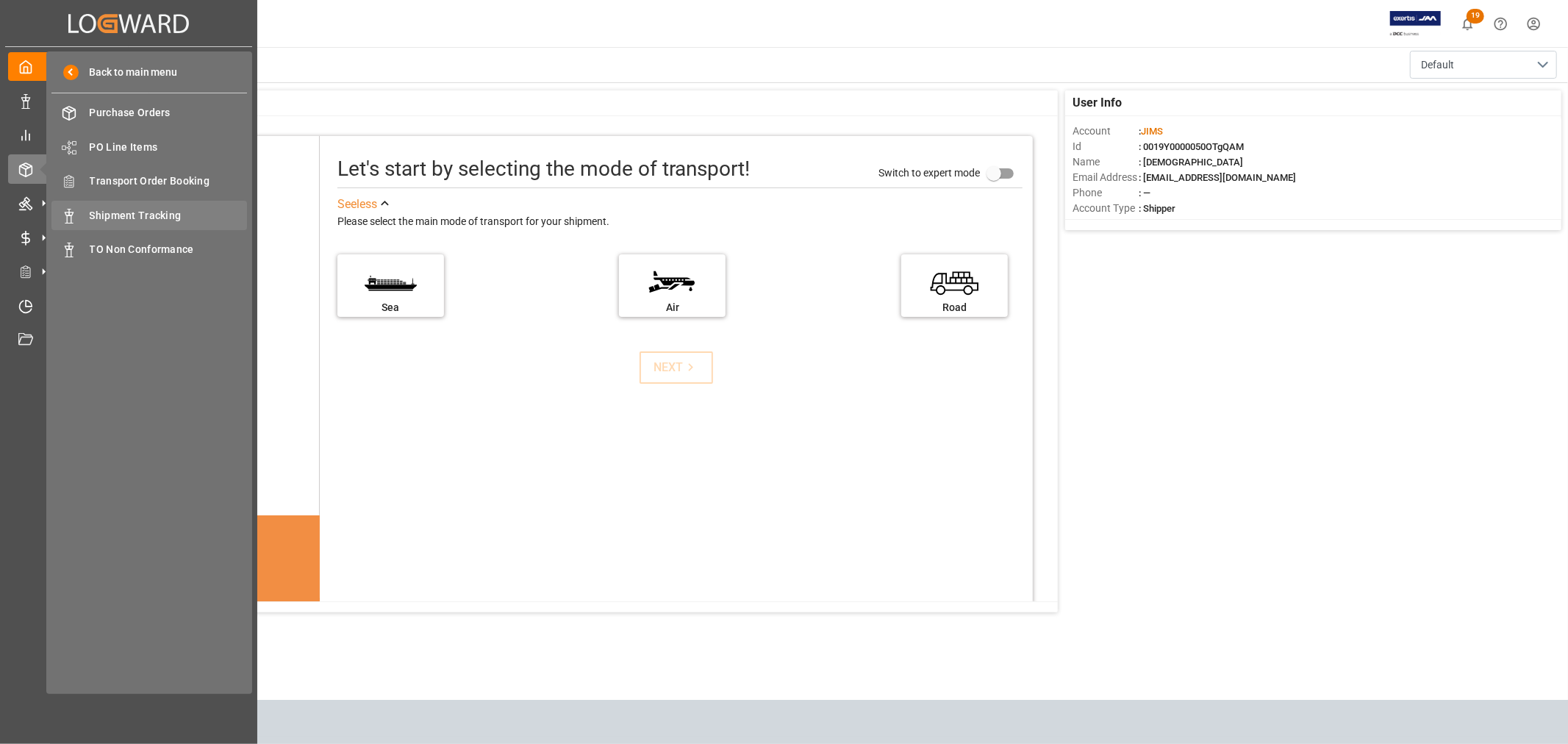
click at [137, 212] on span "Shipment Tracking" at bounding box center [169, 216] width 158 height 16
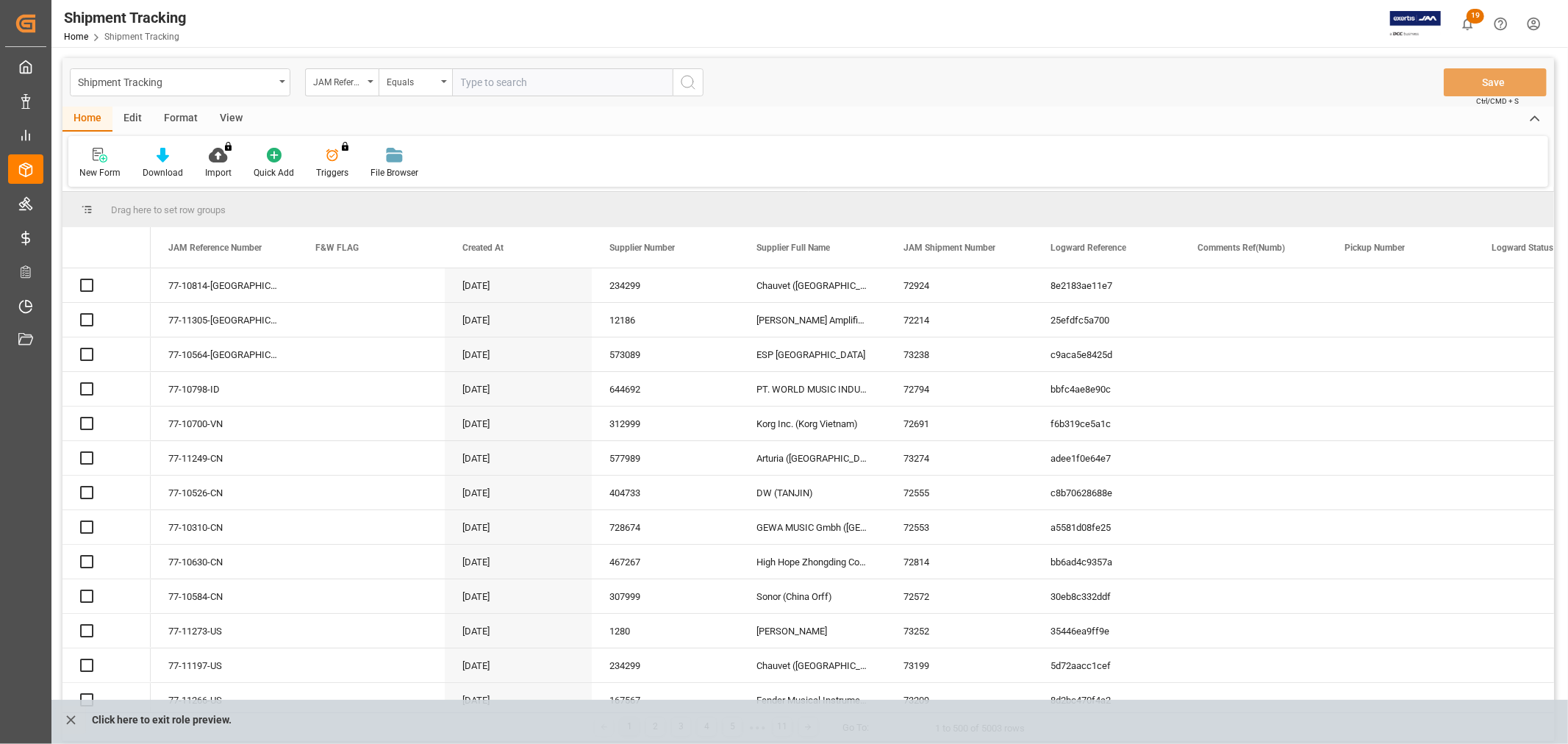
click at [514, 83] on input "text" at bounding box center [562, 83] width 221 height 28
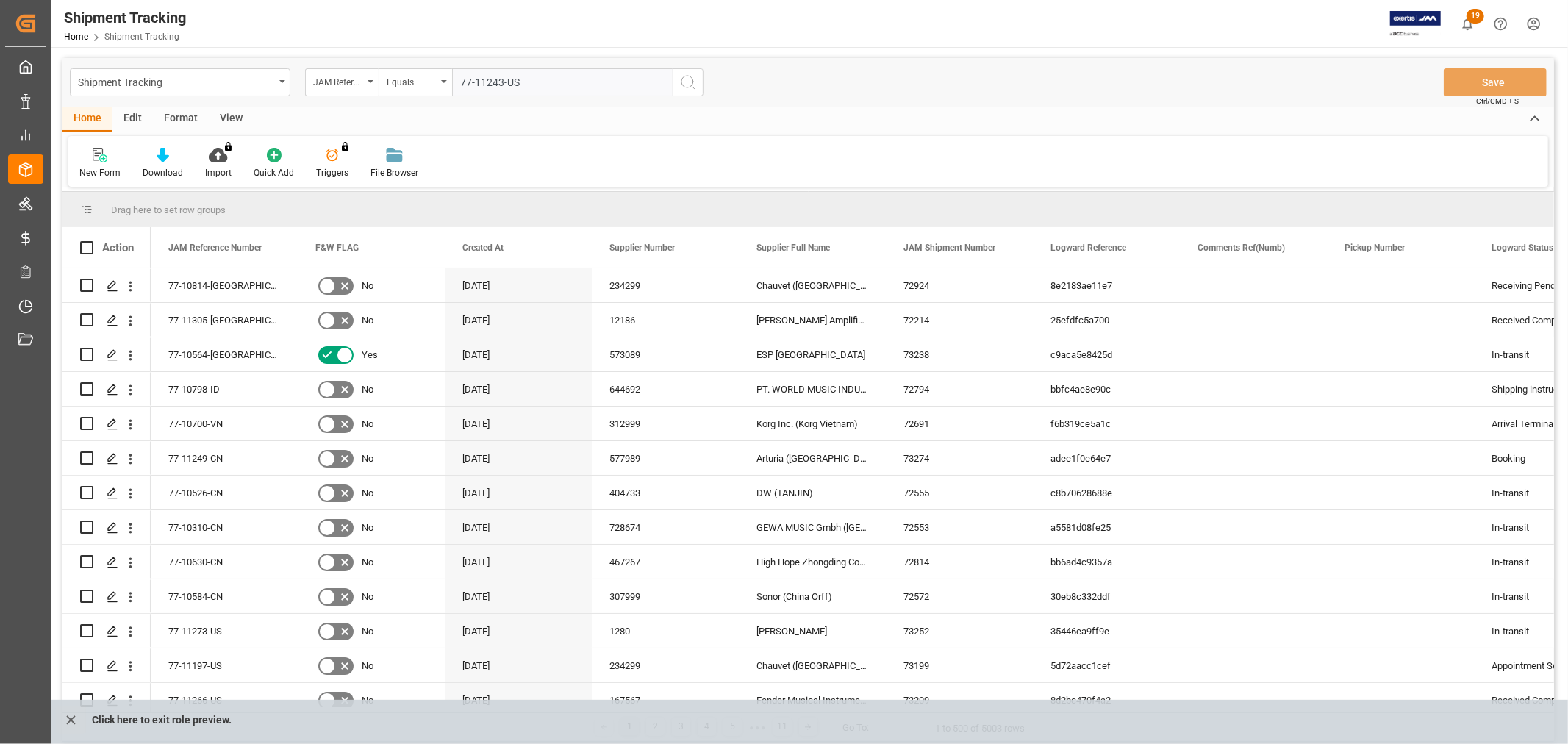
type input "77-11243-US"
click at [687, 83] on icon "search button" at bounding box center [688, 83] width 18 height 18
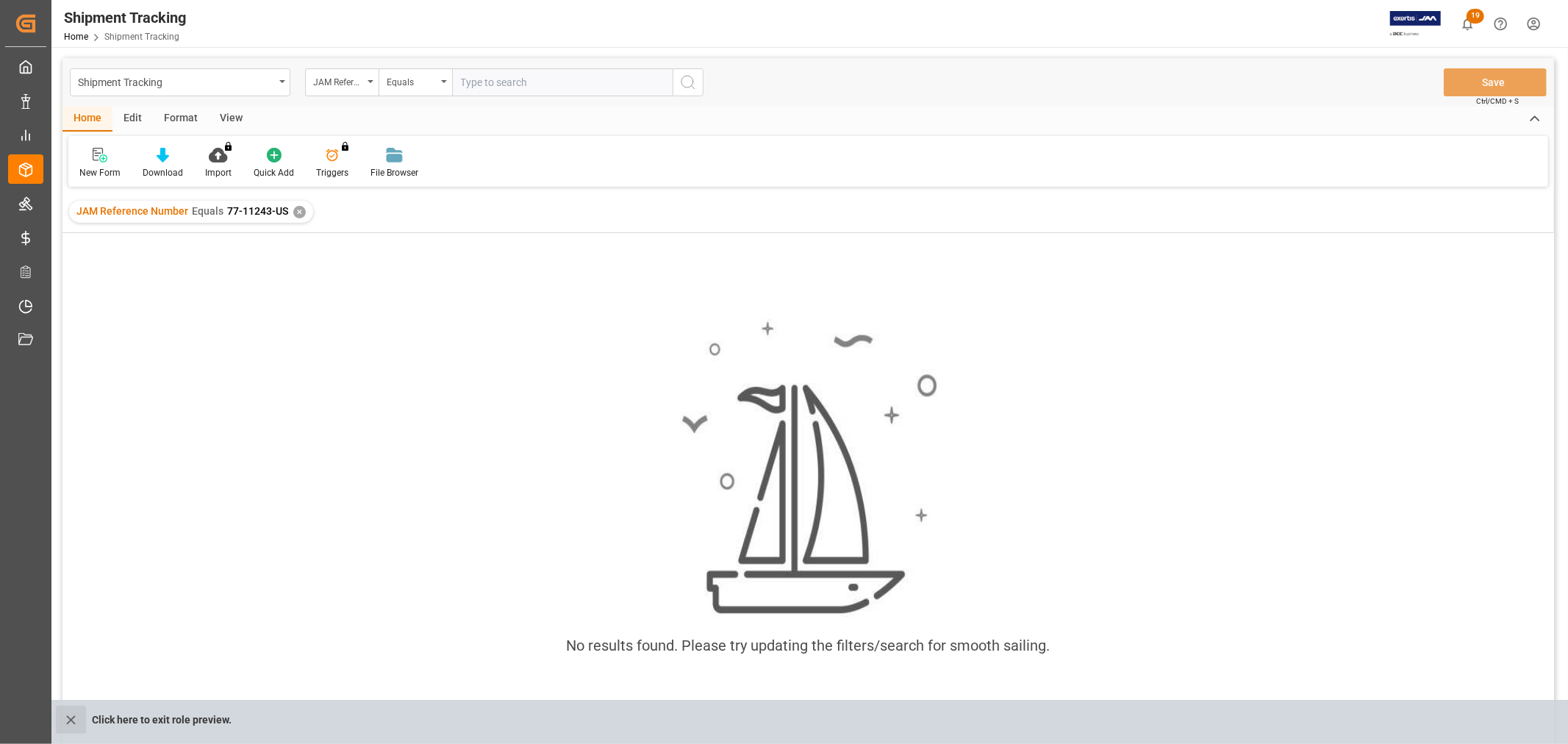
click at [68, 726] on icon "close role preview" at bounding box center [71, 720] width 16 height 16
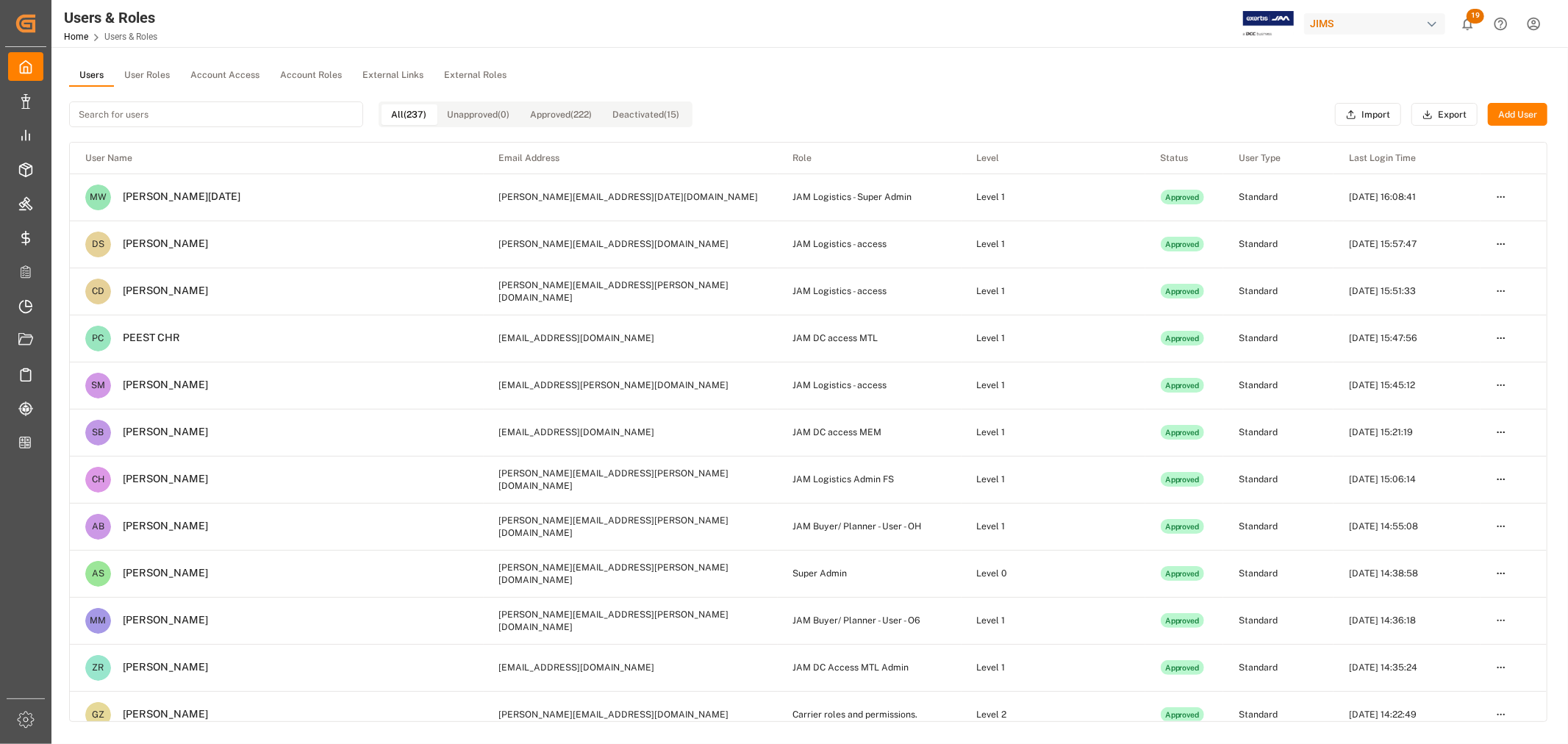
click at [140, 65] on button "User Roles" at bounding box center [146, 76] width 66 height 22
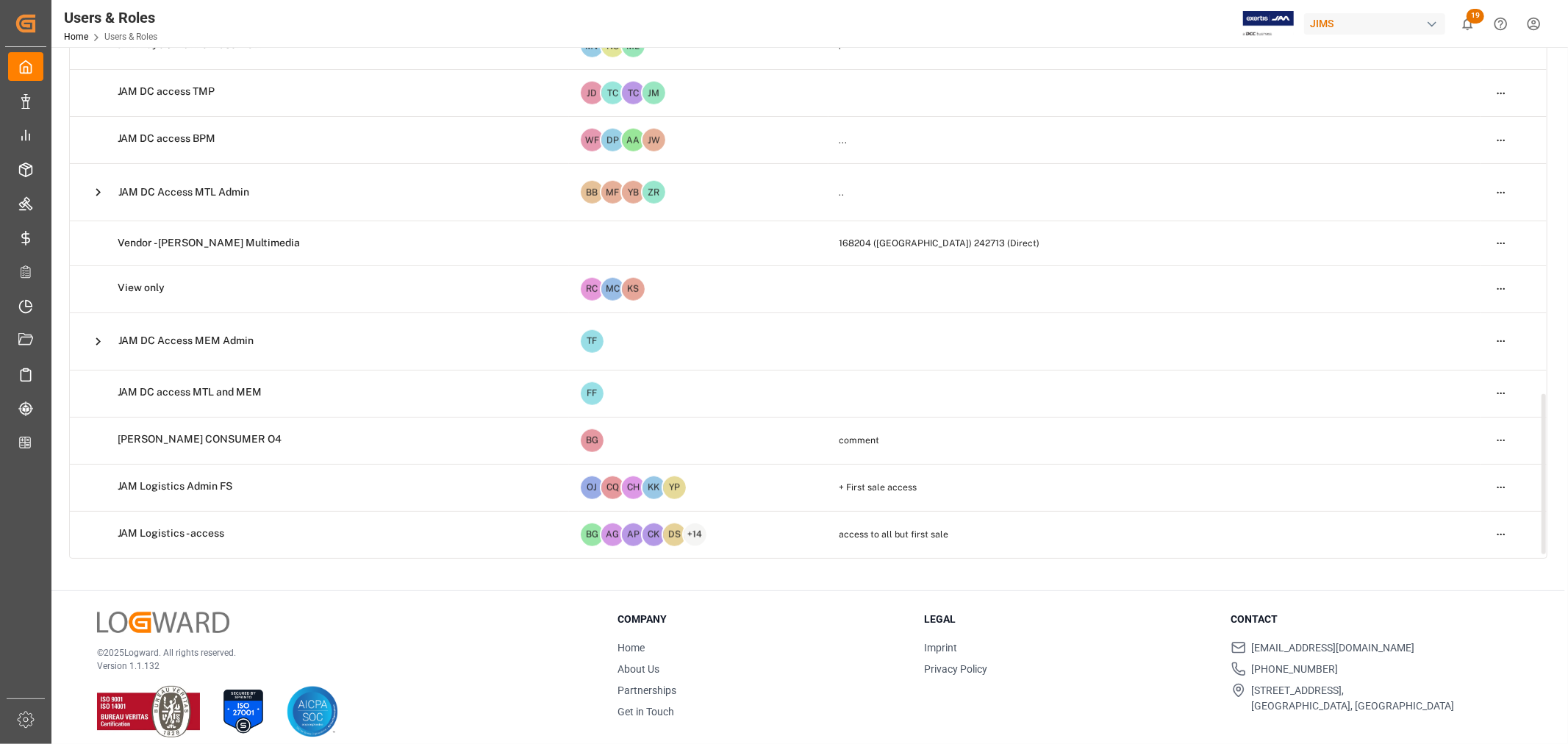
scroll to position [1423, 0]
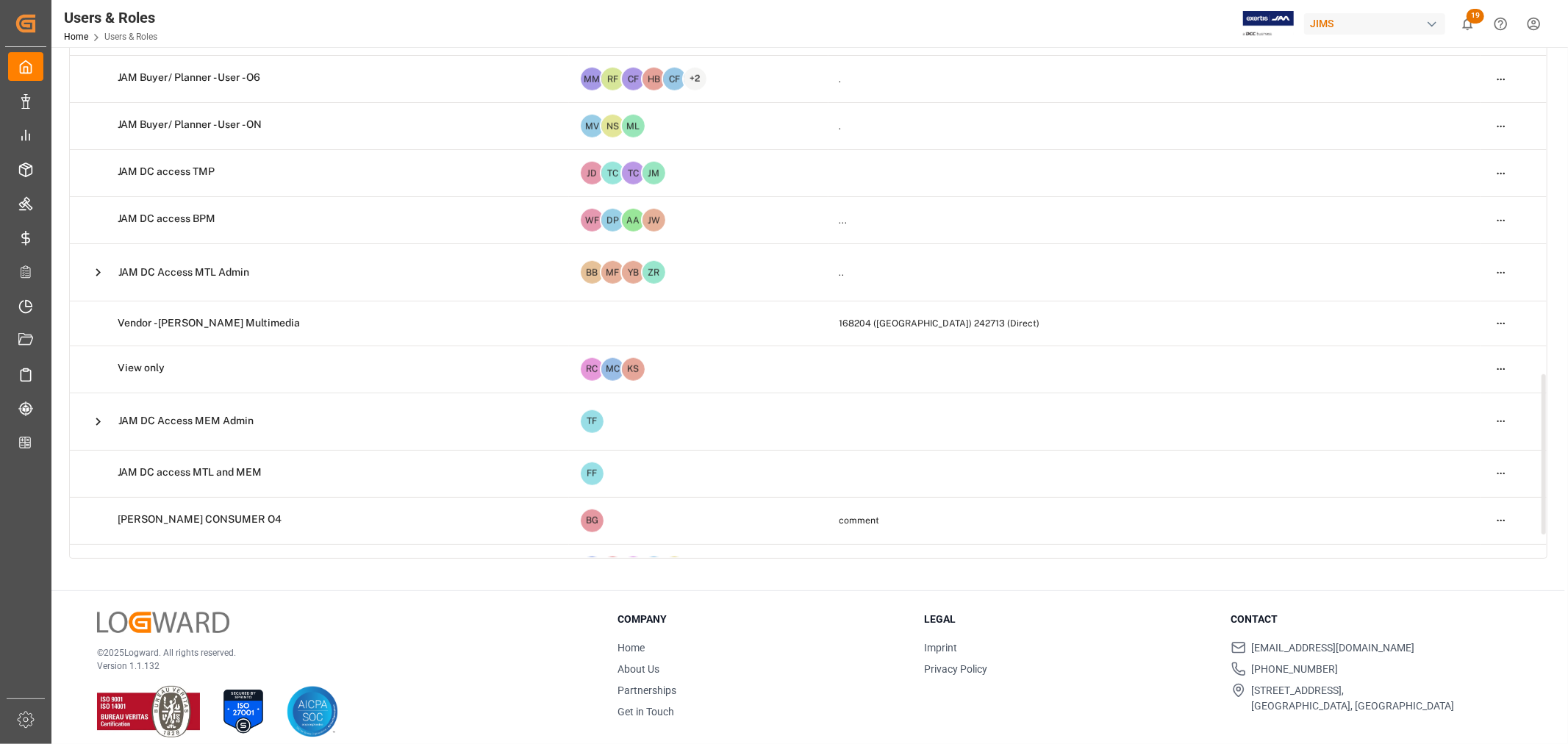
click at [1495, 271] on html "Created by potrace 1.15, written by [PERSON_NAME] [DATE]-[DATE] Created by potr…" at bounding box center [784, 372] width 1568 height 744
click at [1448, 299] on div "Edit" at bounding box center [1471, 301] width 76 height 21
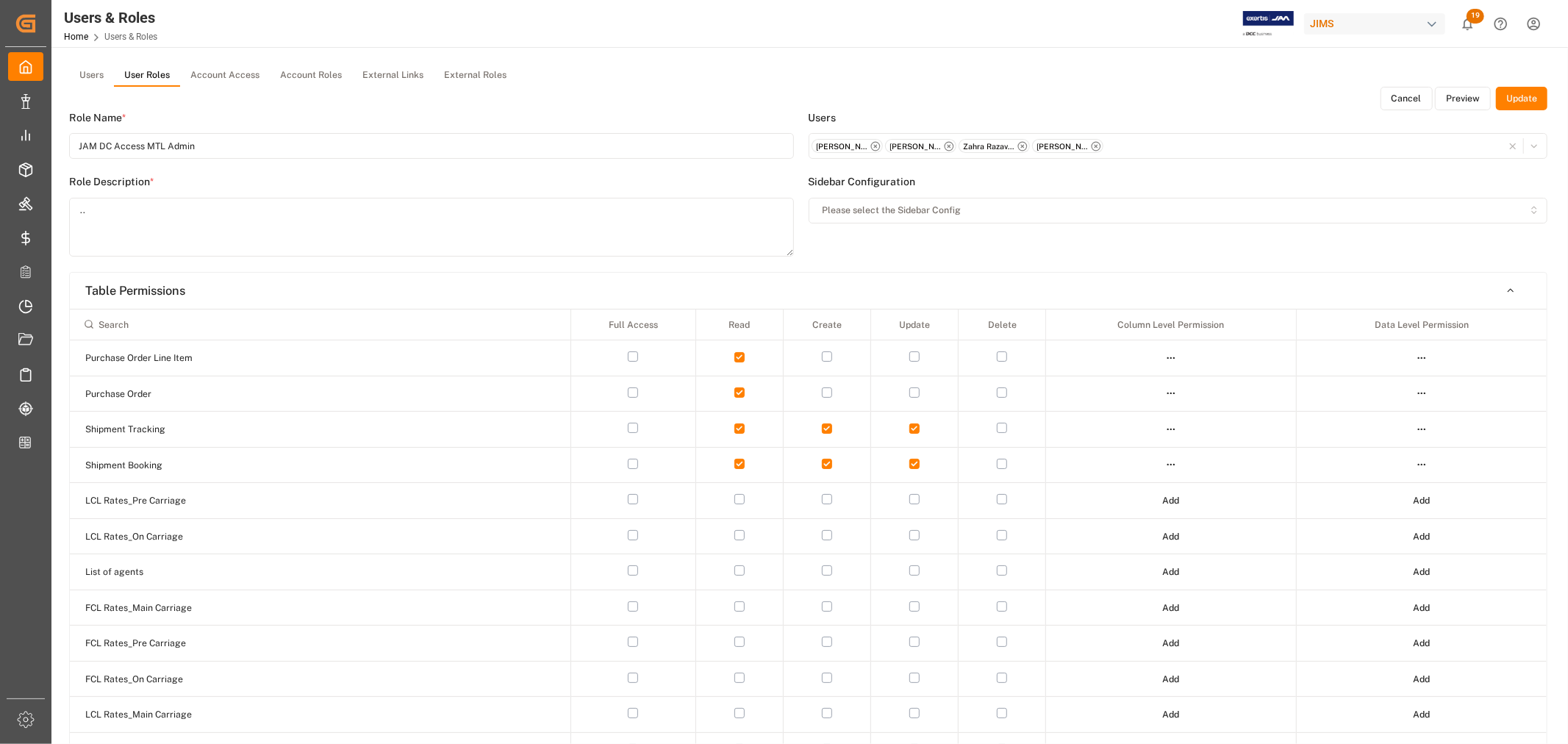
click at [1454, 97] on button "Preview" at bounding box center [1462, 99] width 56 height 24
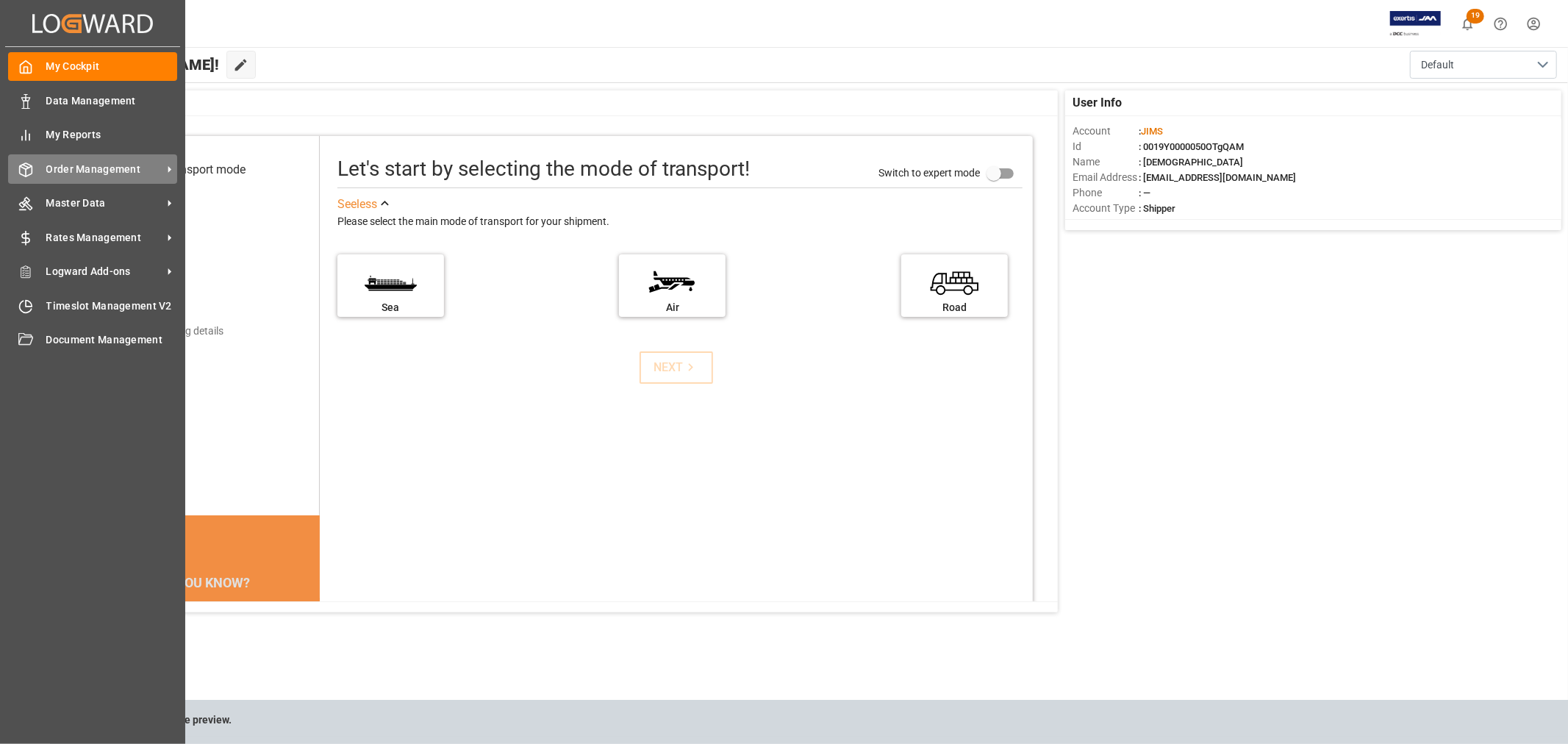
click at [96, 166] on span "Order Management" at bounding box center [104, 169] width 116 height 16
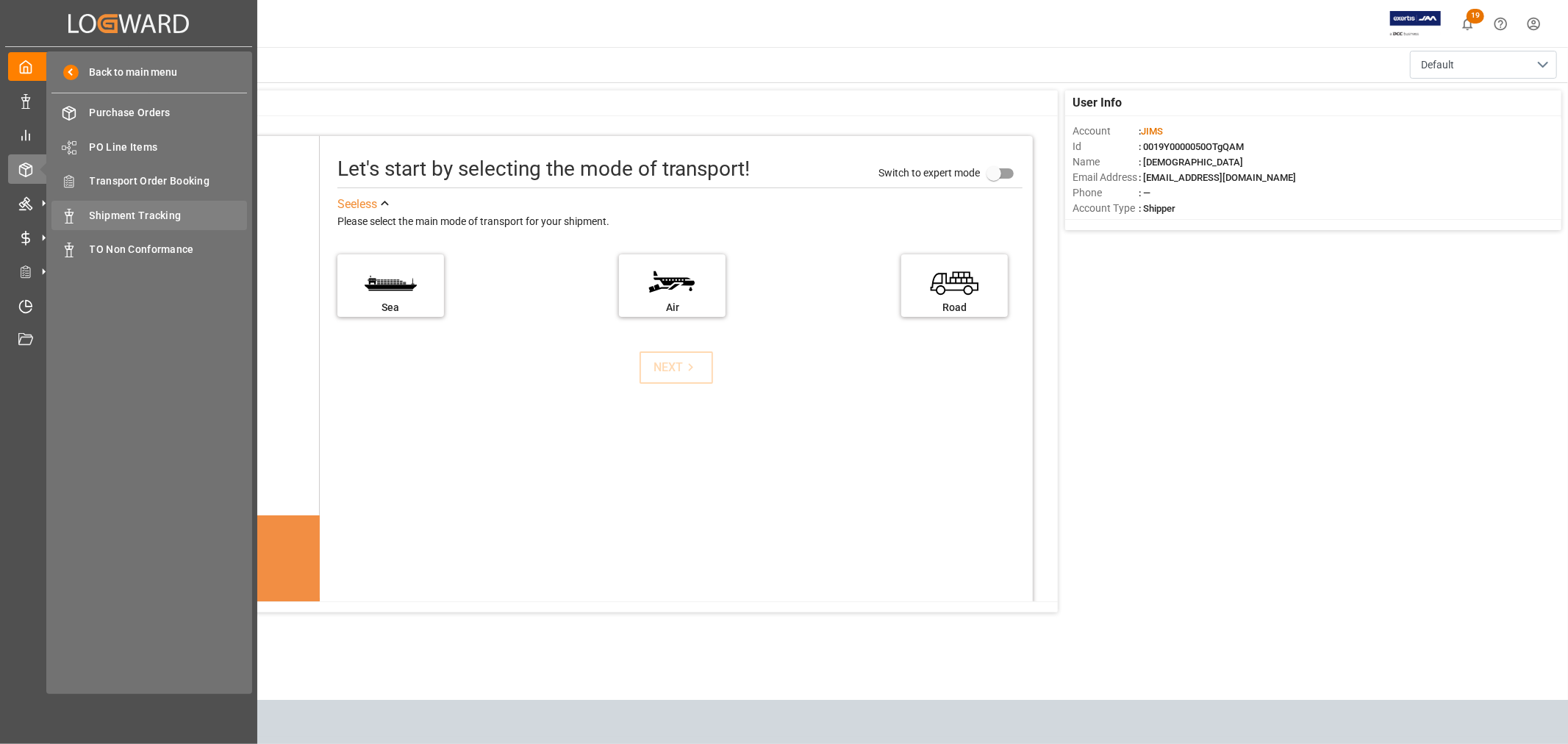
click at [164, 216] on span "Shipment Tracking" at bounding box center [169, 216] width 158 height 16
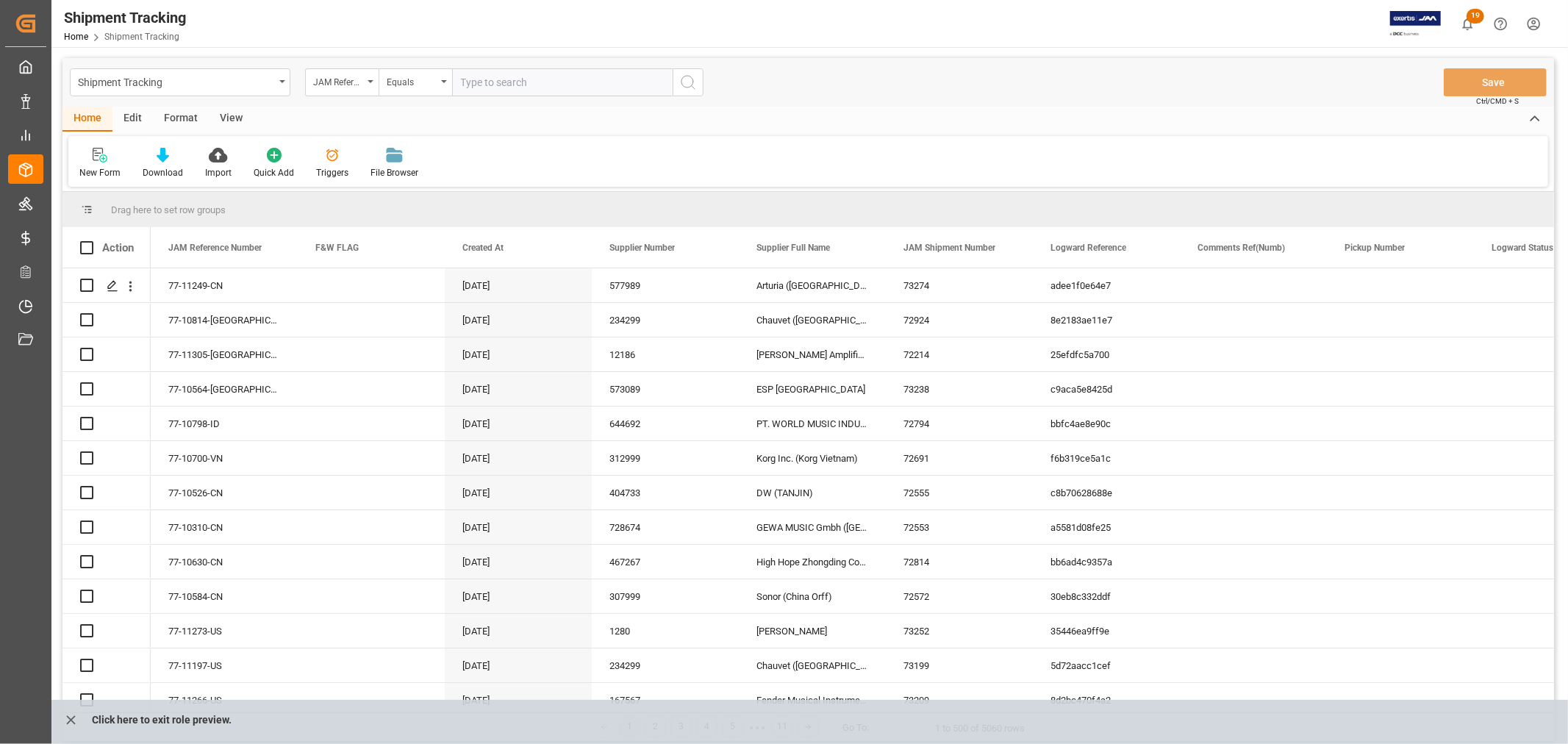
click at [487, 80] on input "text" at bounding box center [562, 83] width 221 height 28
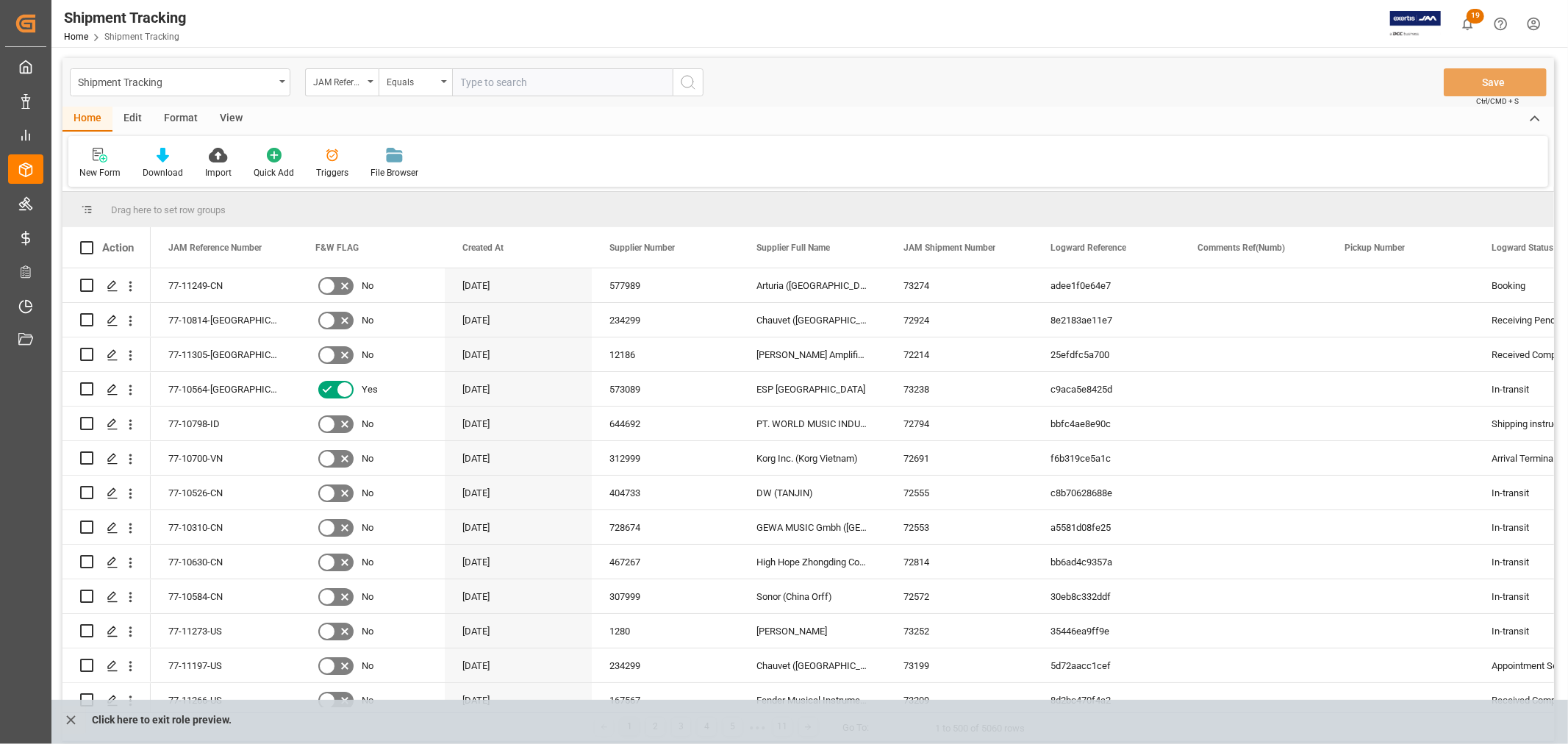
paste input "77-11243-US"
type input "77-11243-US"
click at [692, 81] on icon "search button" at bounding box center [688, 83] width 18 height 18
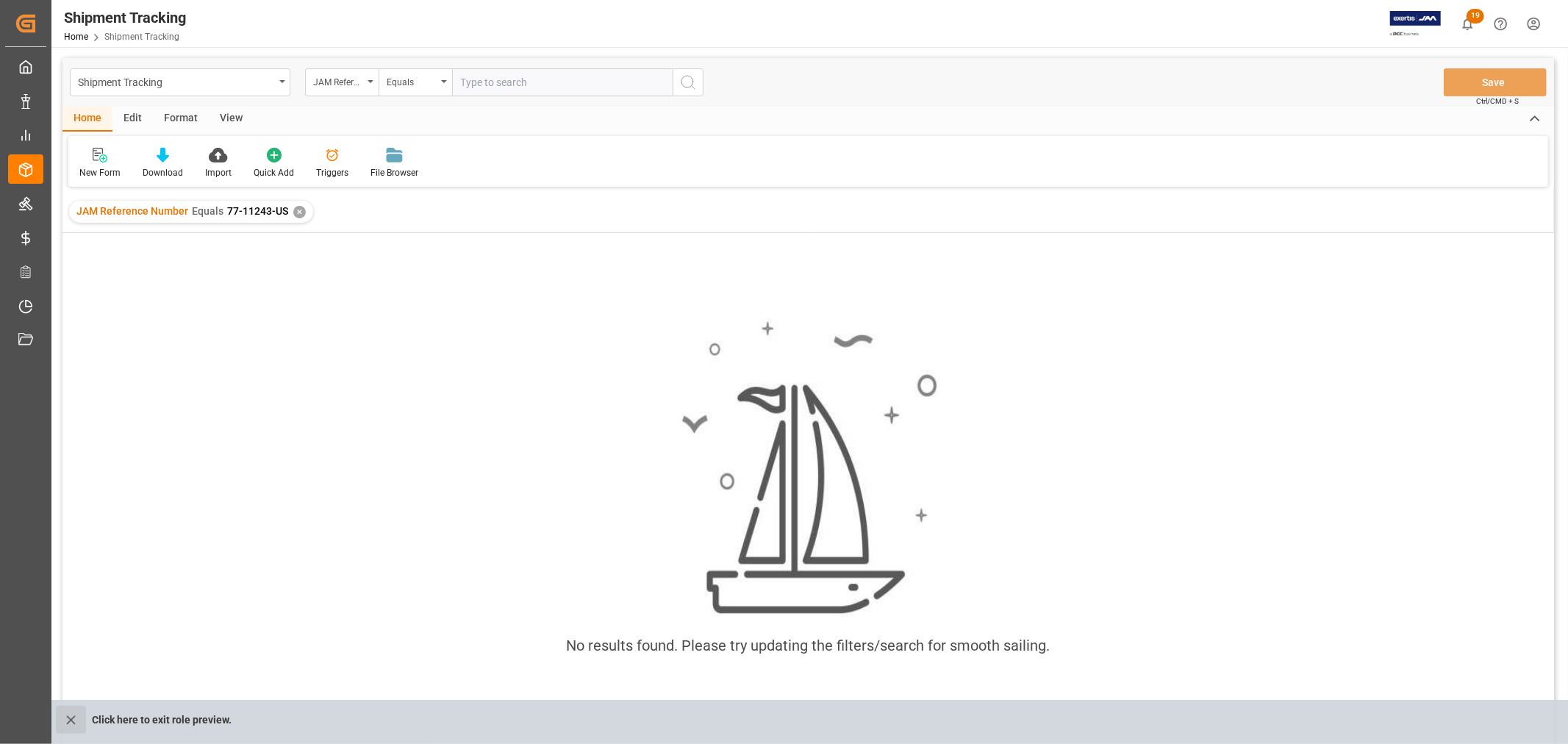
click at [71, 722] on icon "close role preview" at bounding box center [71, 720] width 16 height 16
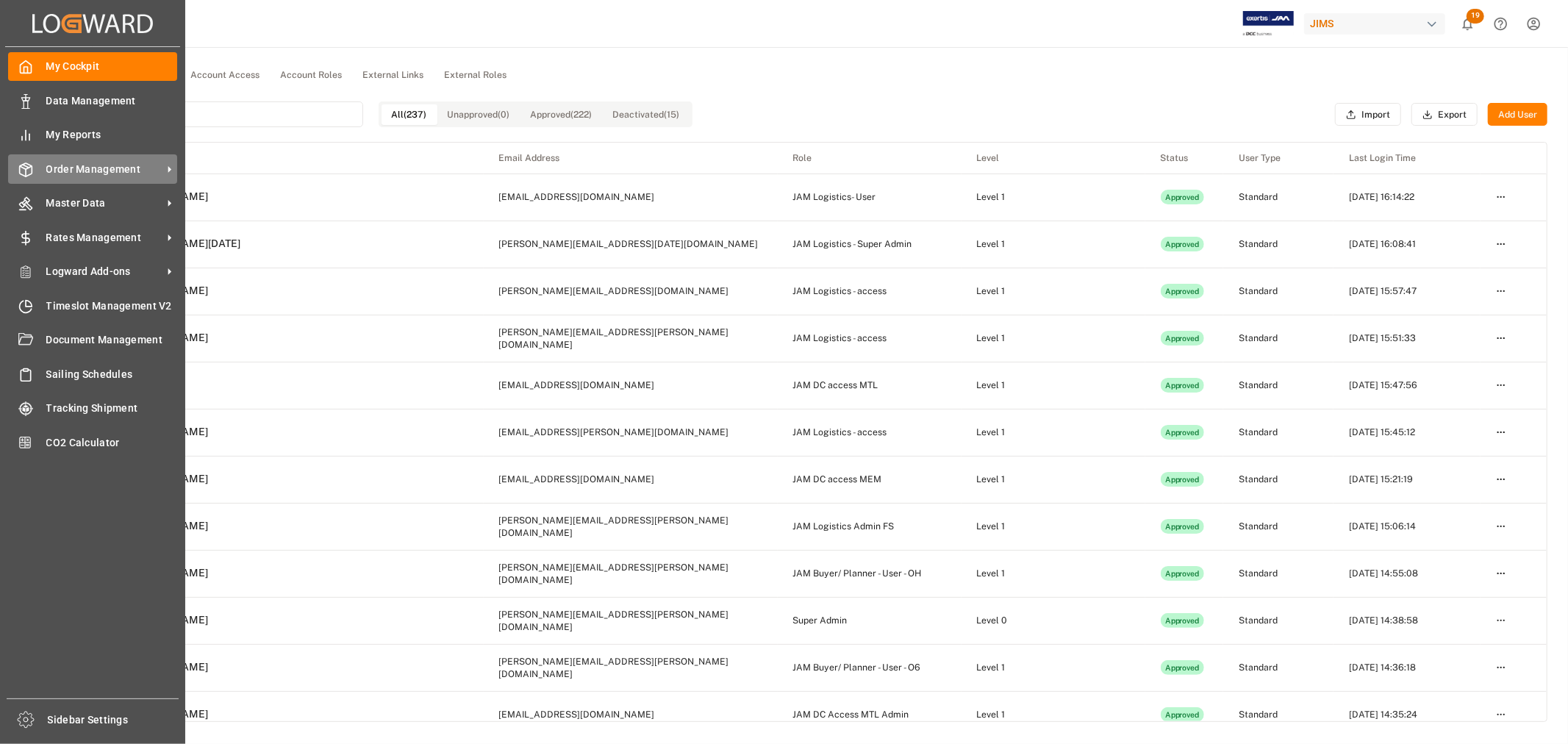
click at [86, 167] on span "Order Management" at bounding box center [104, 169] width 116 height 16
click at [70, 170] on span "Order Management" at bounding box center [104, 169] width 116 height 16
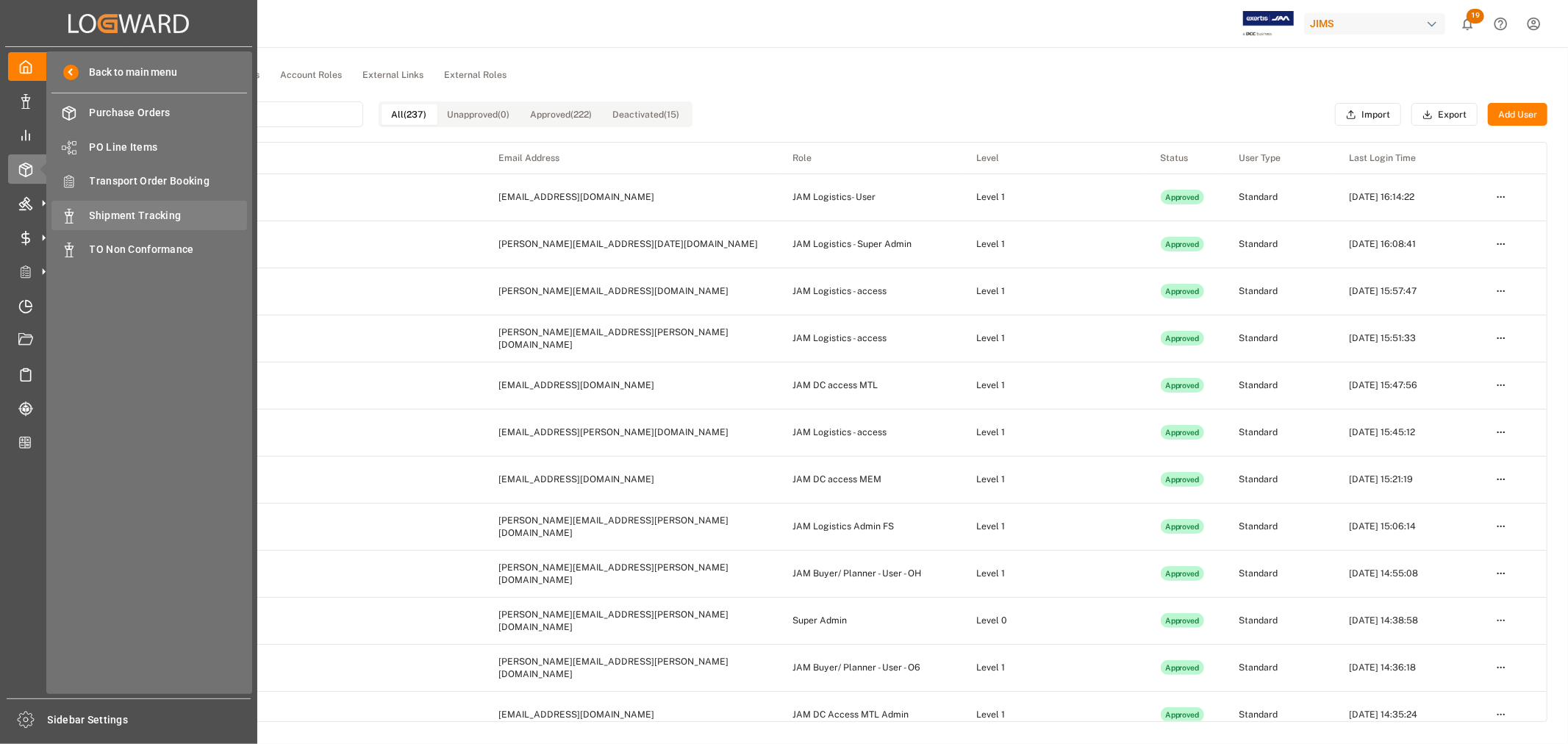
click at [131, 212] on span "Shipment Tracking" at bounding box center [169, 216] width 158 height 16
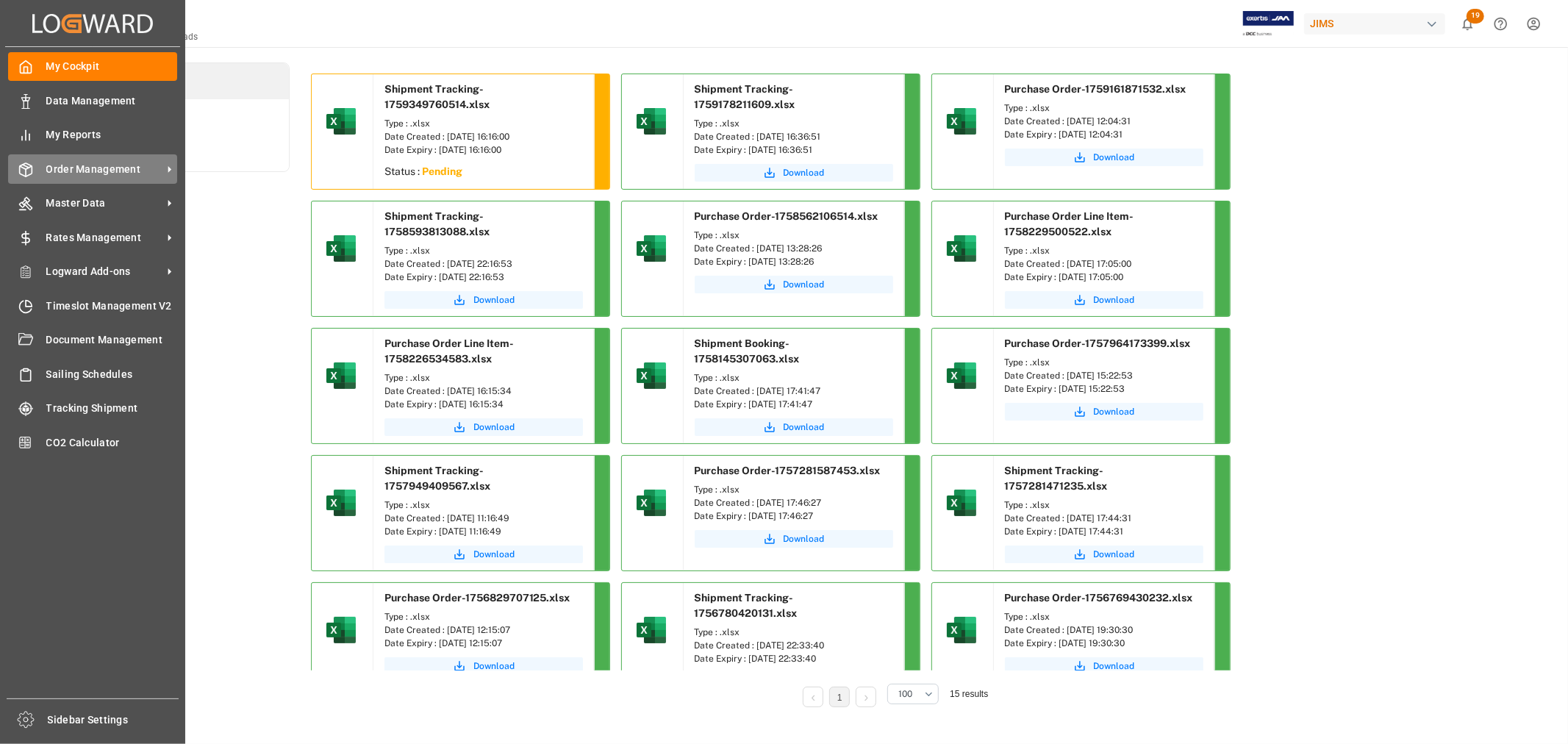
click at [98, 172] on span "Order Management" at bounding box center [104, 169] width 116 height 16
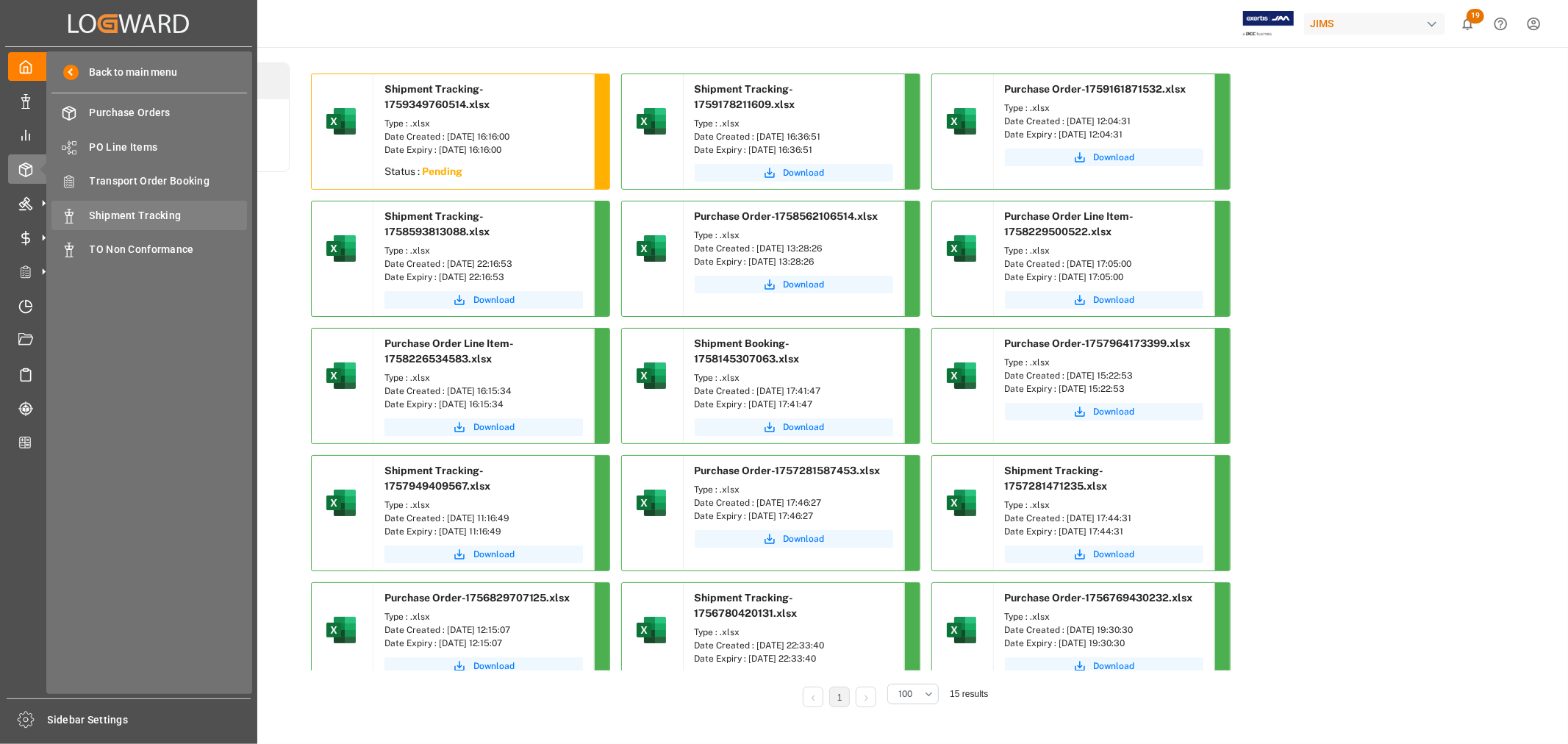
click at [114, 216] on span "Shipment Tracking" at bounding box center [169, 216] width 158 height 16
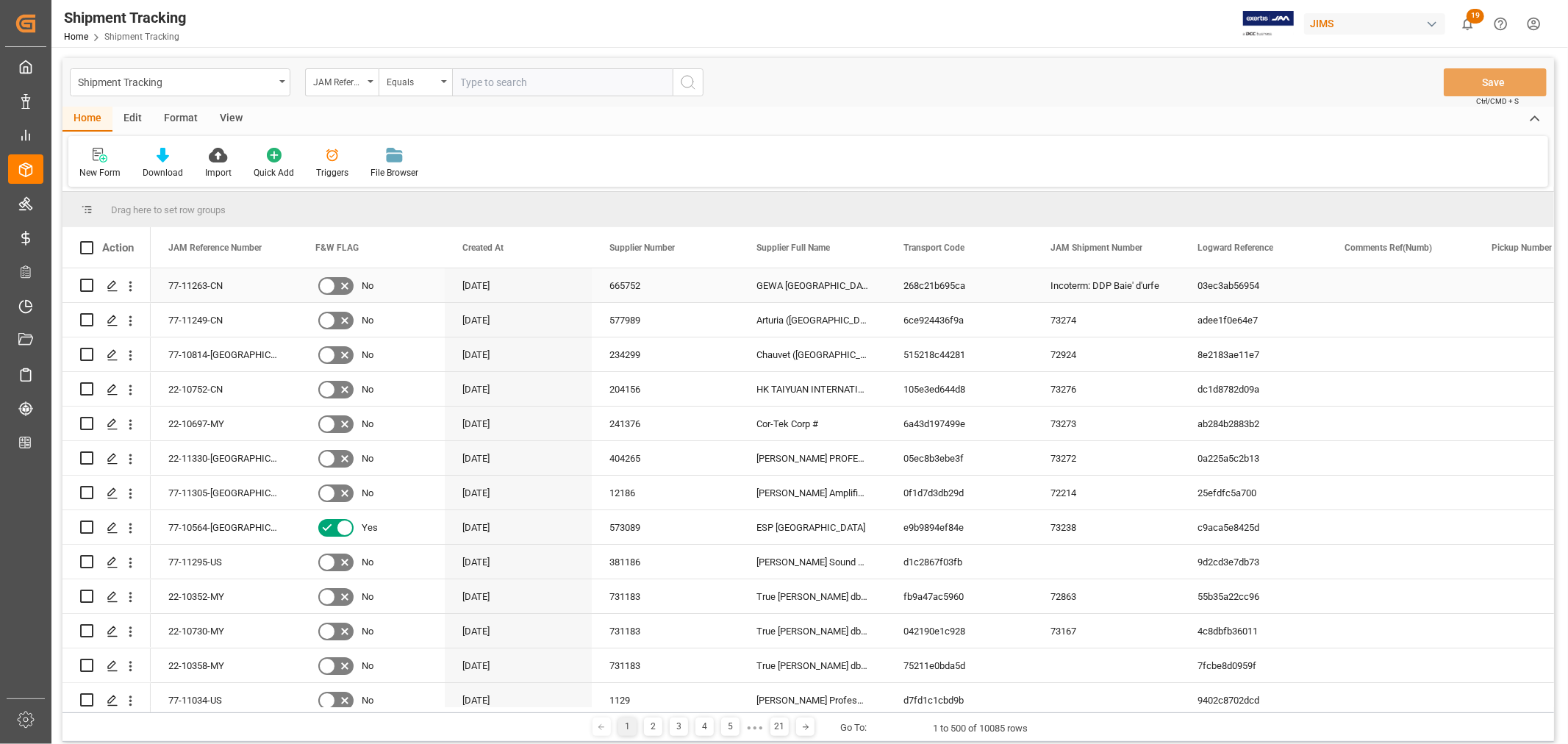
click at [927, 283] on div "268c21b695ca" at bounding box center [959, 285] width 147 height 34
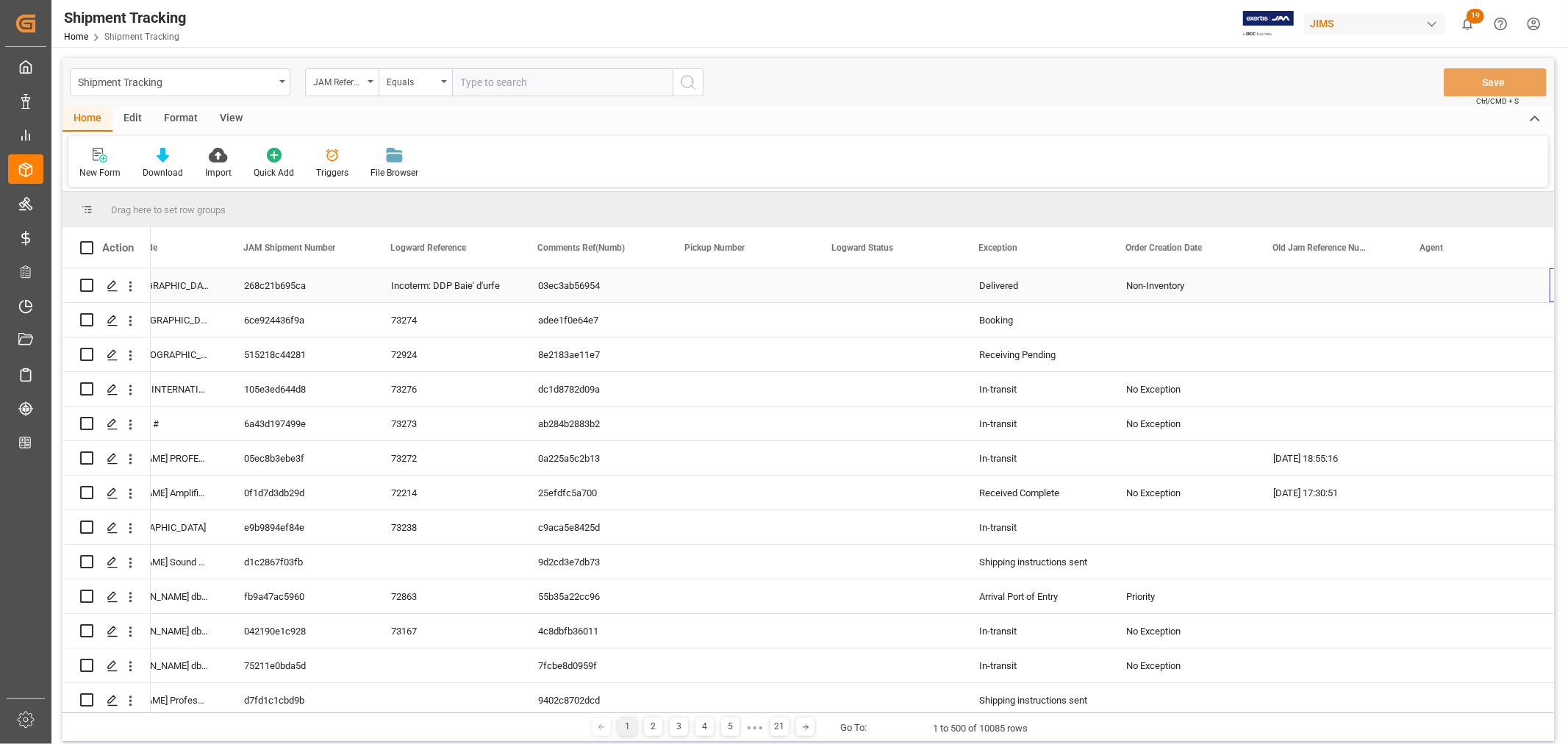
scroll to position [0, 806]
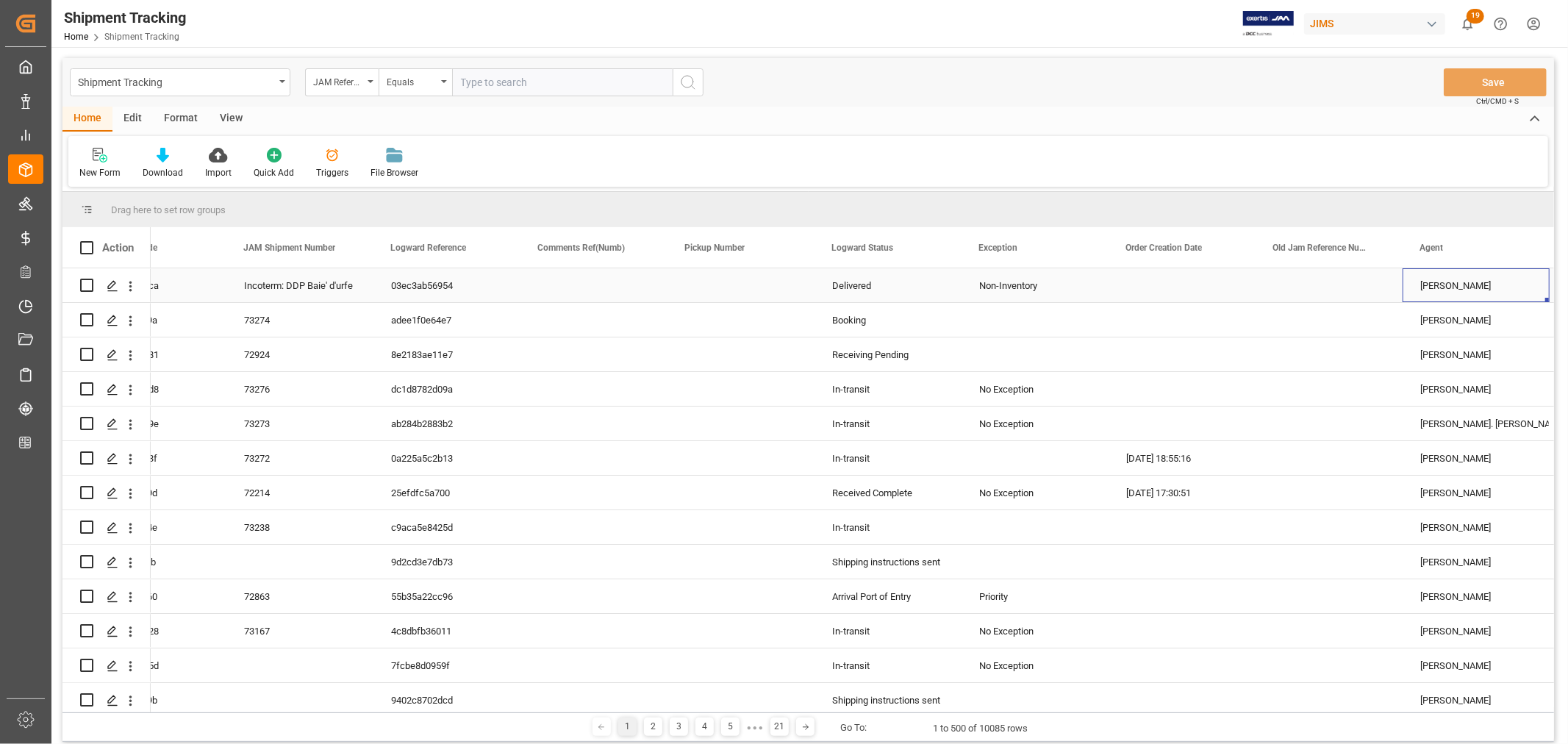
click at [285, 290] on div "Incoterm: DDP Baie' d'urfe" at bounding box center [300, 285] width 147 height 34
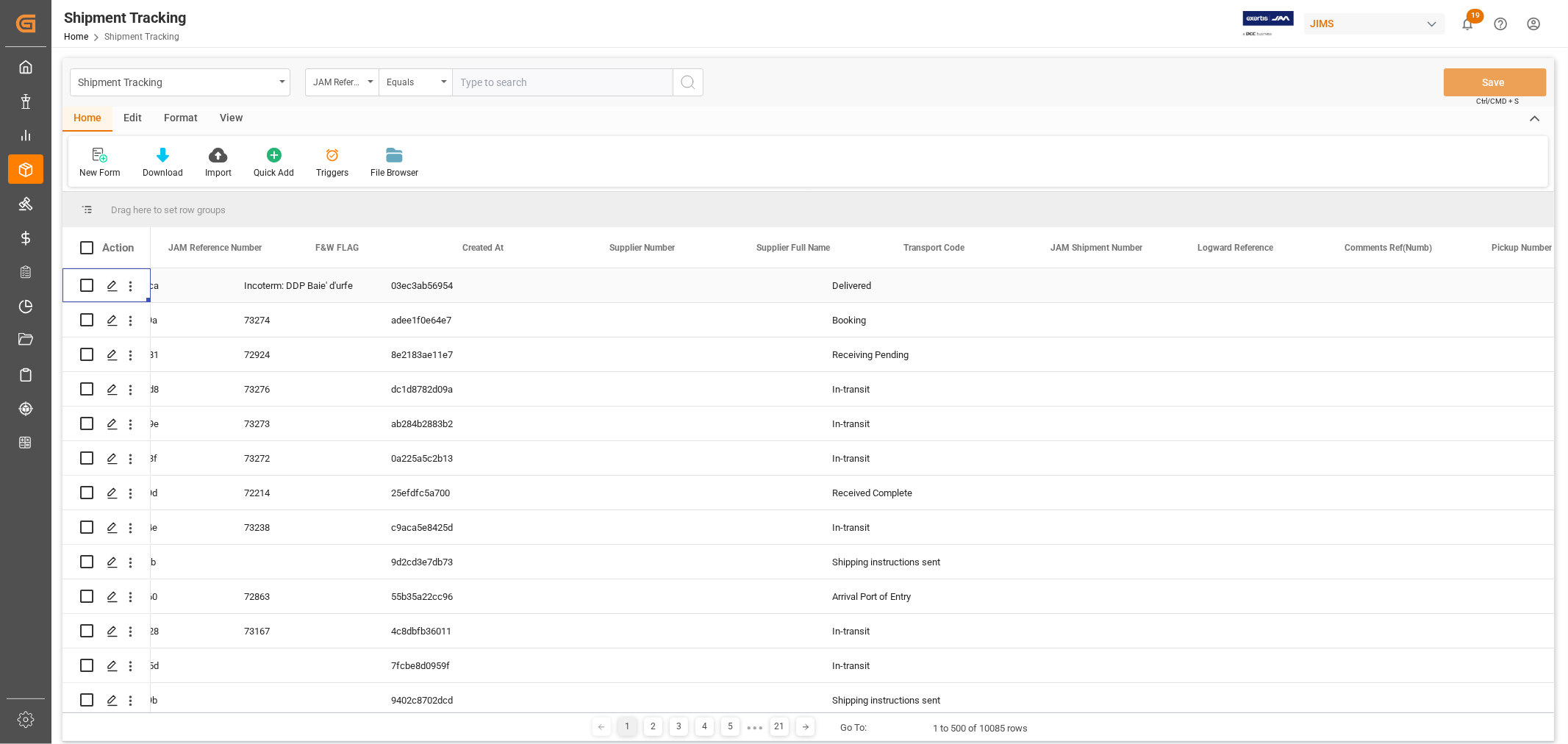
scroll to position [0, 0]
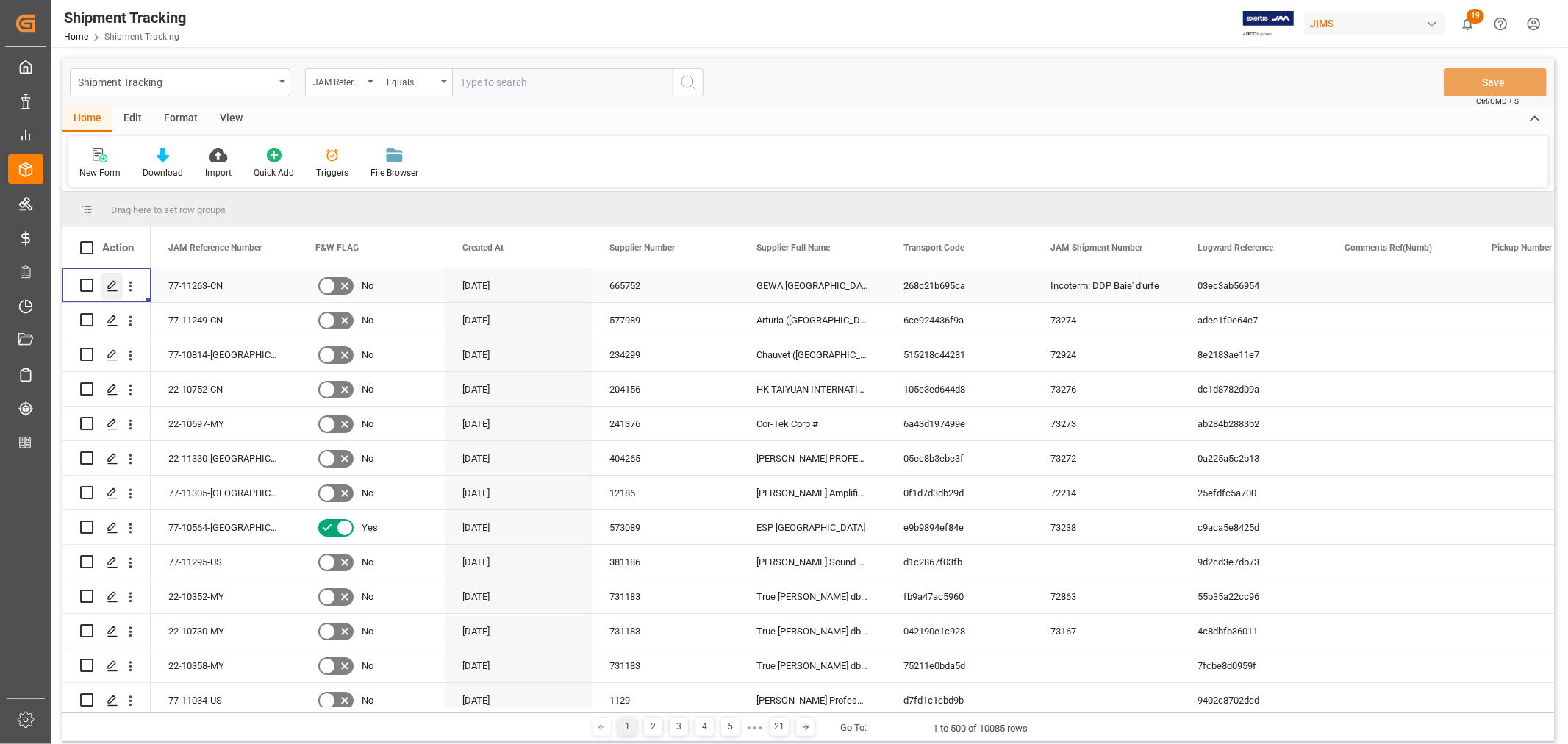
click at [111, 285] on icon "Press SPACE to select this row." at bounding box center [112, 286] width 12 height 12
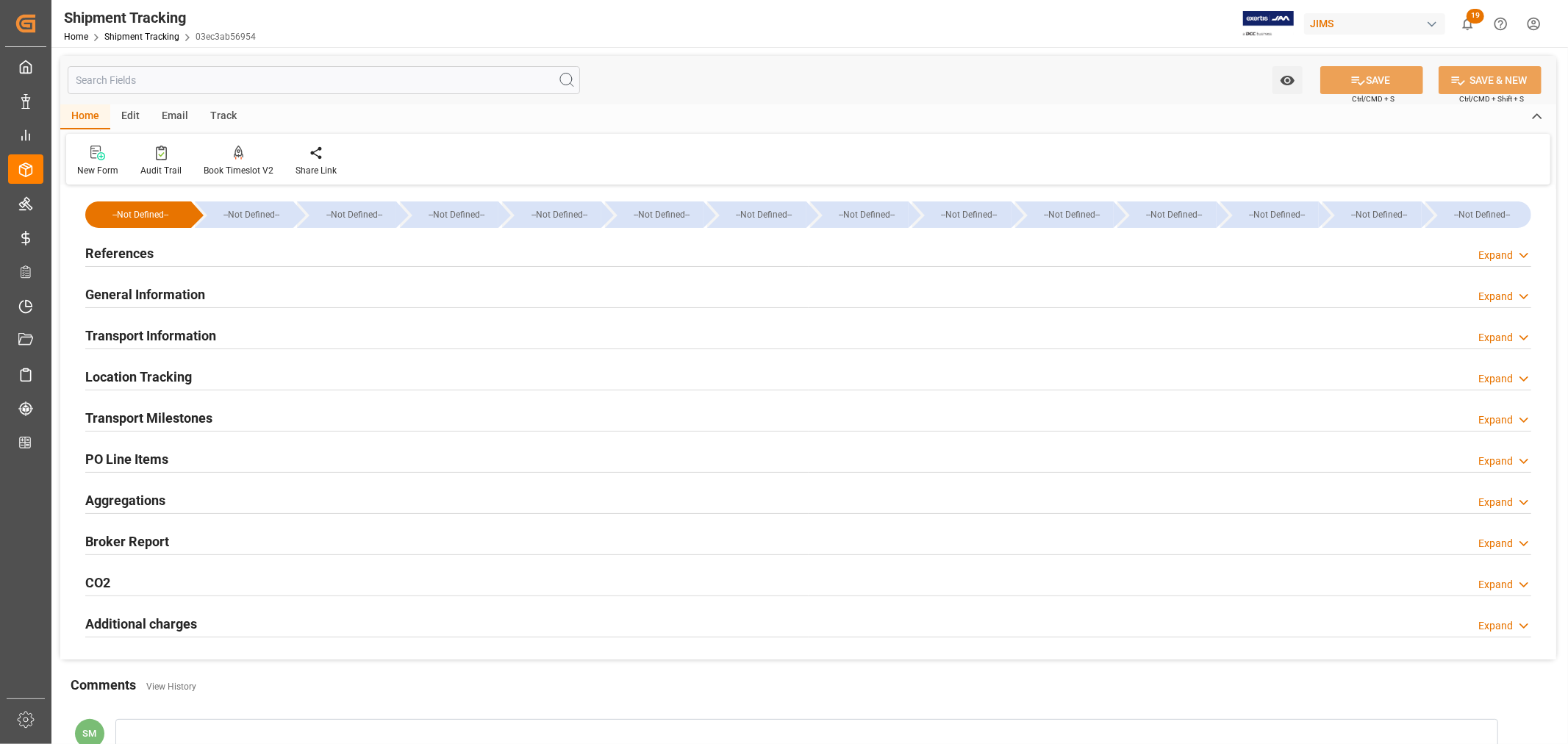
click at [149, 290] on h2 "General Information" at bounding box center [145, 294] width 120 height 20
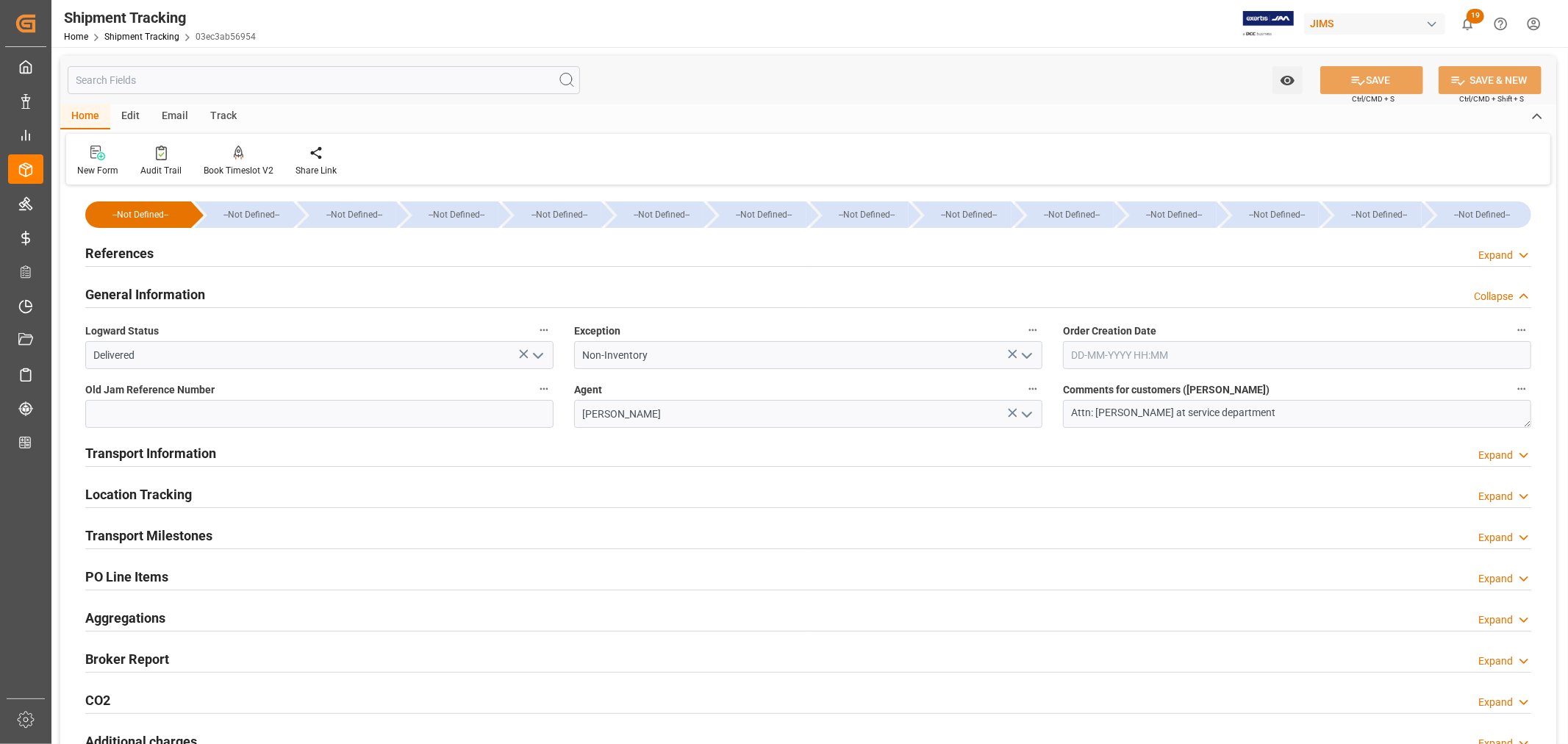
click at [149, 290] on h2 "General Information" at bounding box center [145, 294] width 120 height 20
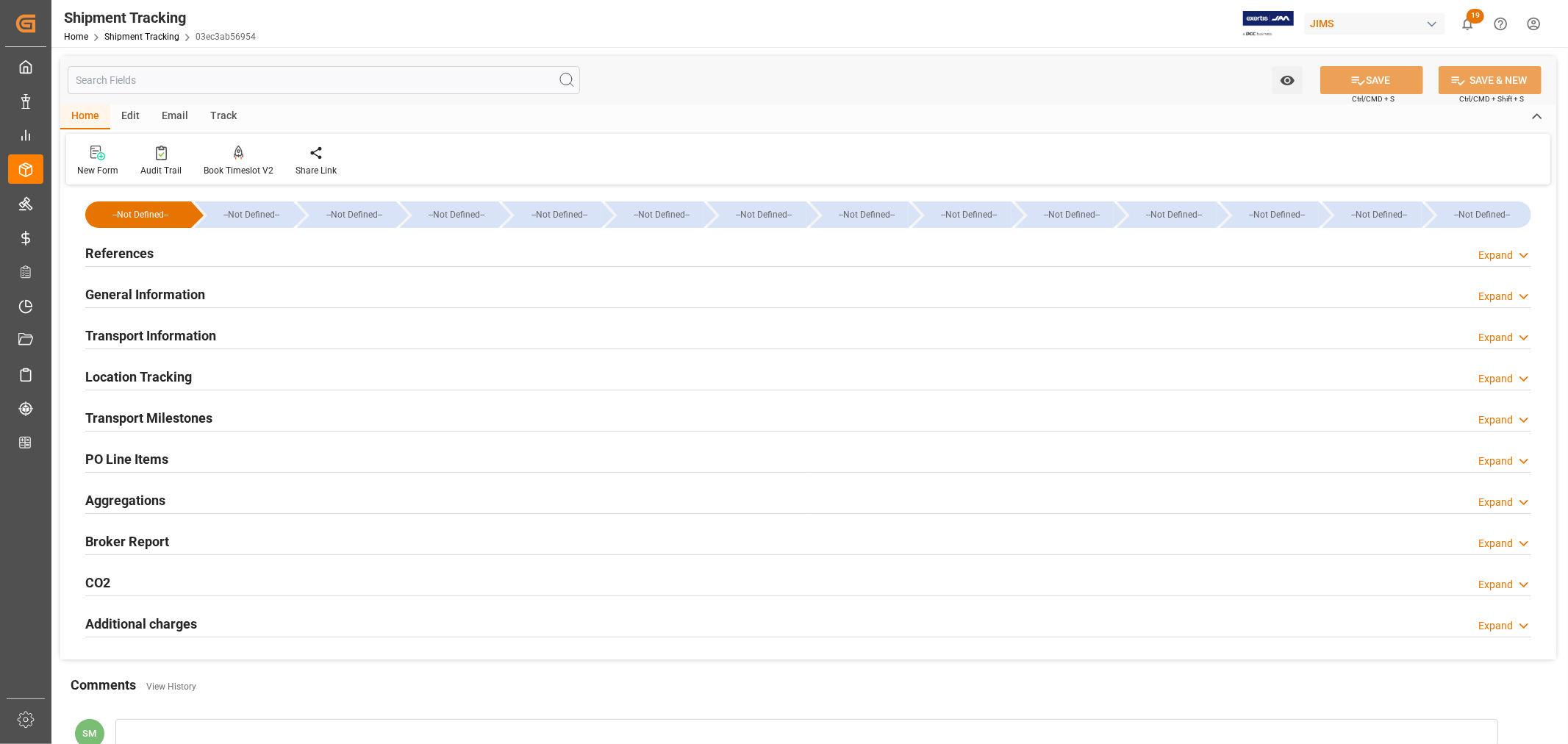
click at [120, 331] on h2 "Transport Information" at bounding box center [151, 335] width 131 height 20
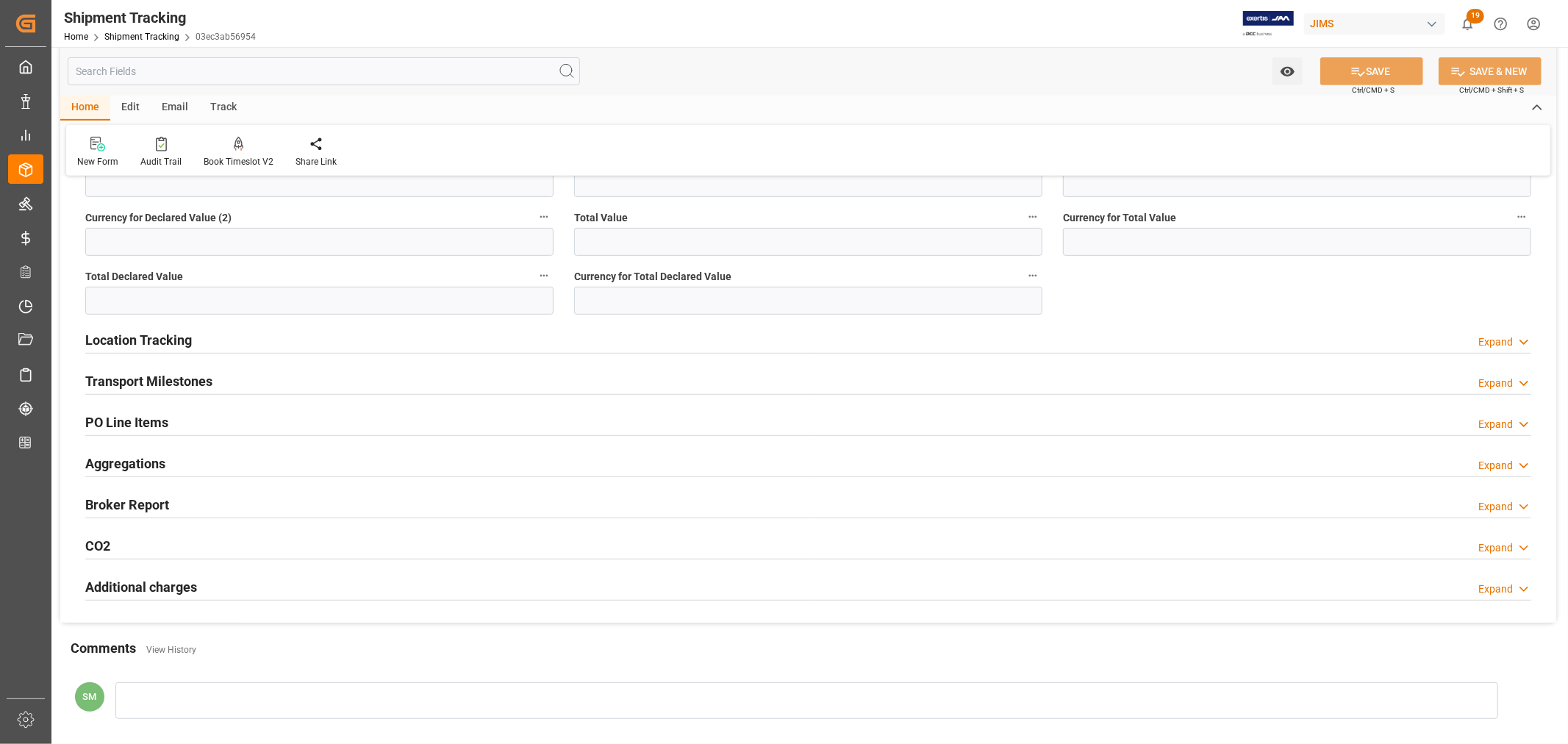
scroll to position [572, 0]
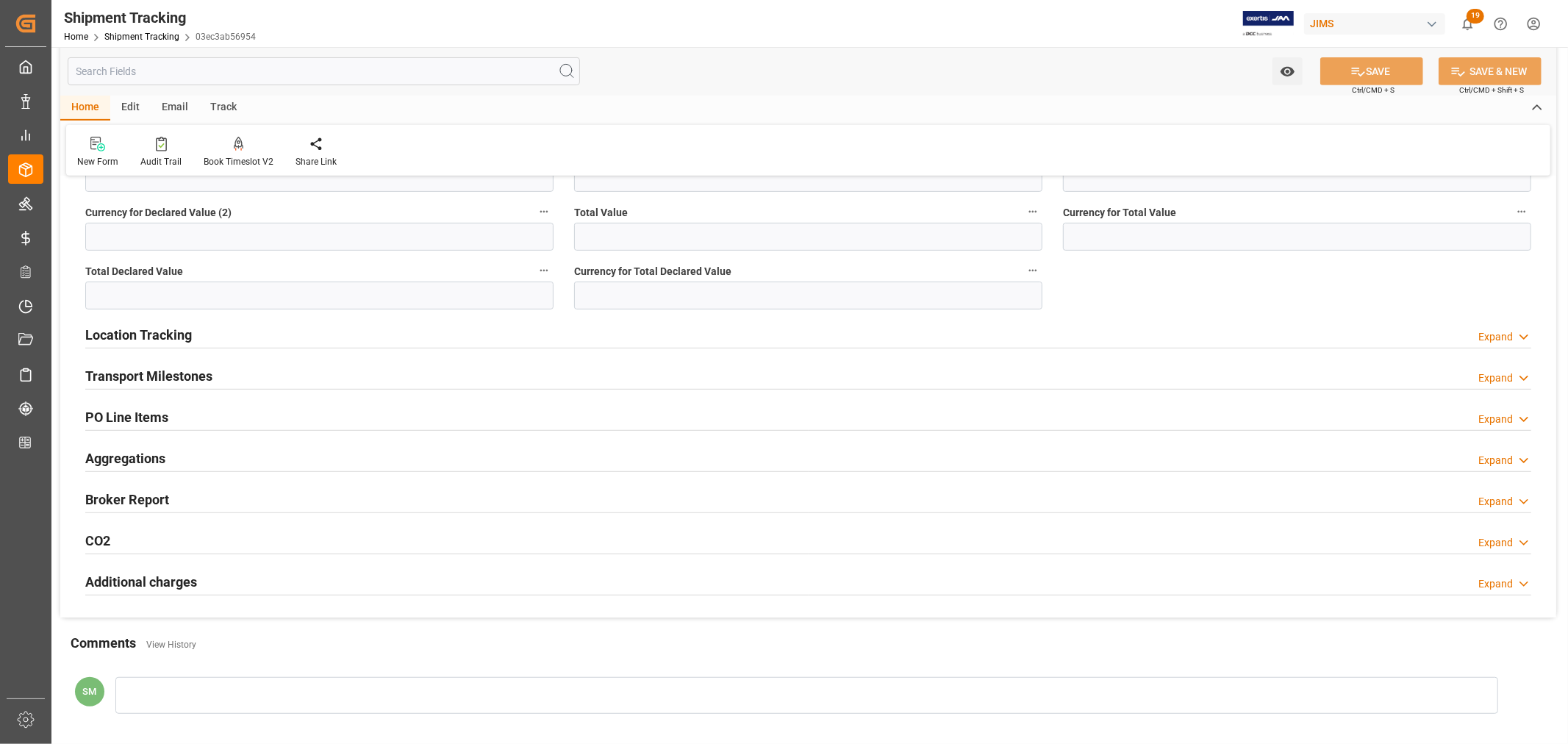
click at [118, 332] on h2 "Location Tracking" at bounding box center [138, 334] width 106 height 20
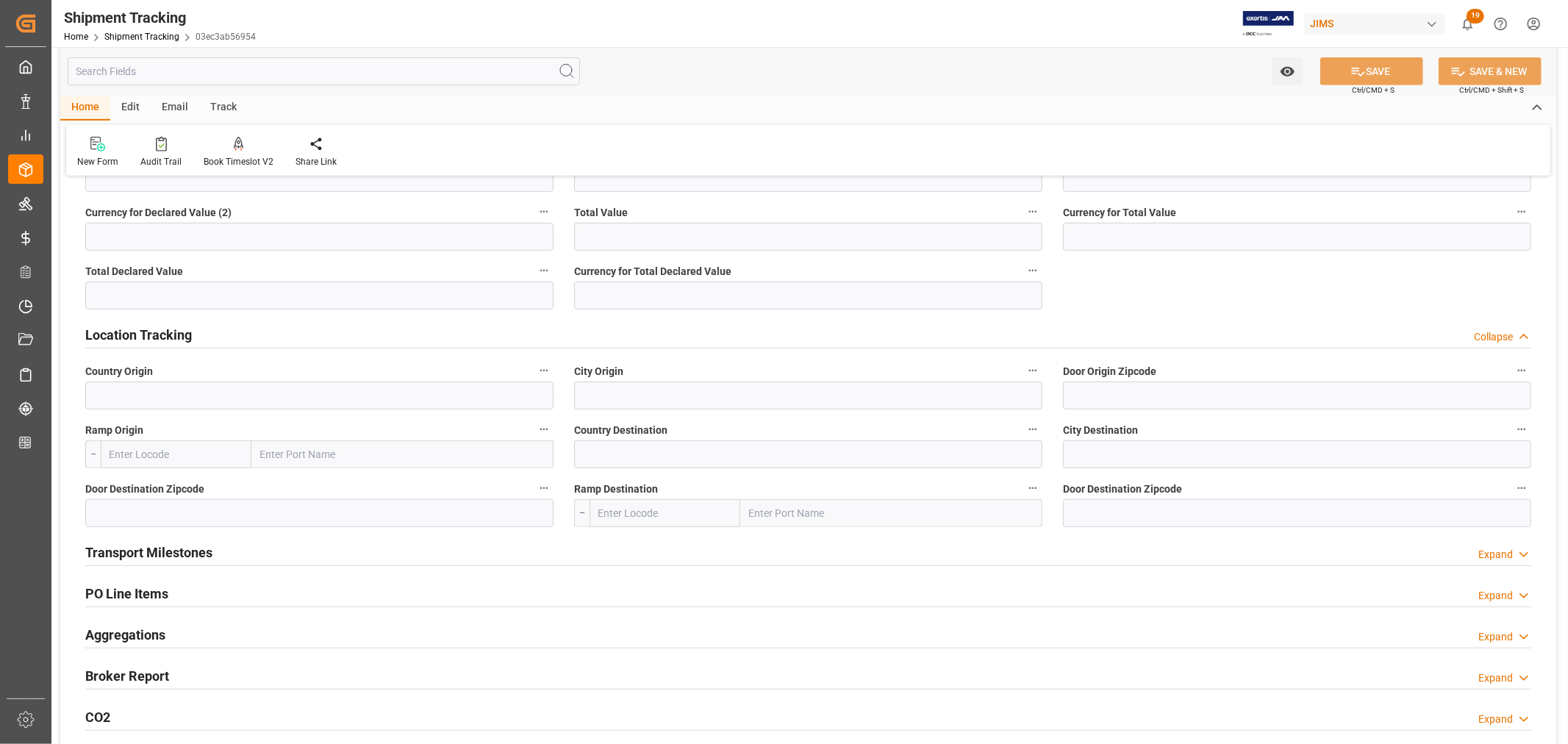
click at [118, 332] on h2 "Location Tracking" at bounding box center [138, 334] width 106 height 20
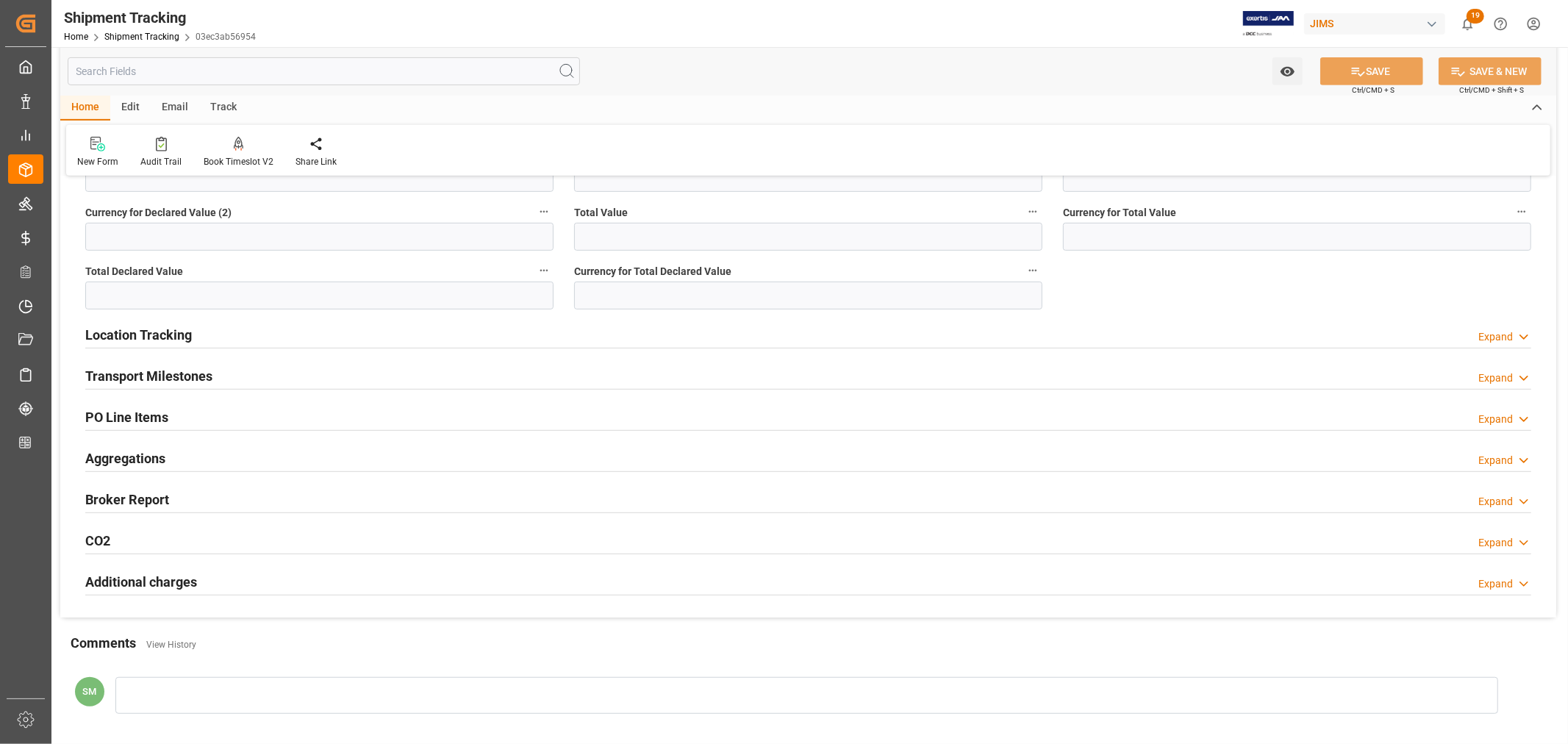
click at [129, 372] on h2 "Transport Milestones" at bounding box center [149, 376] width 127 height 20
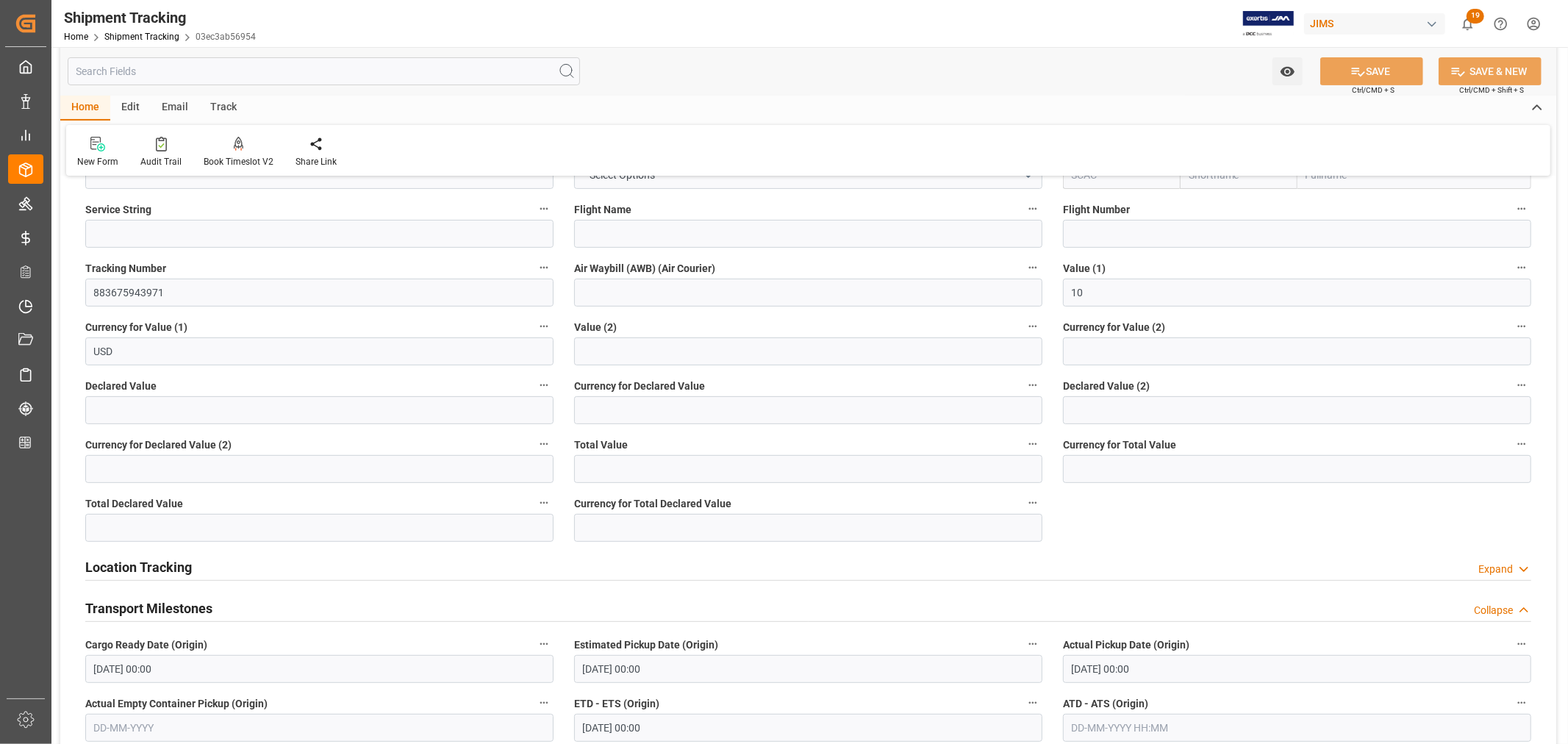
scroll to position [82, 0]
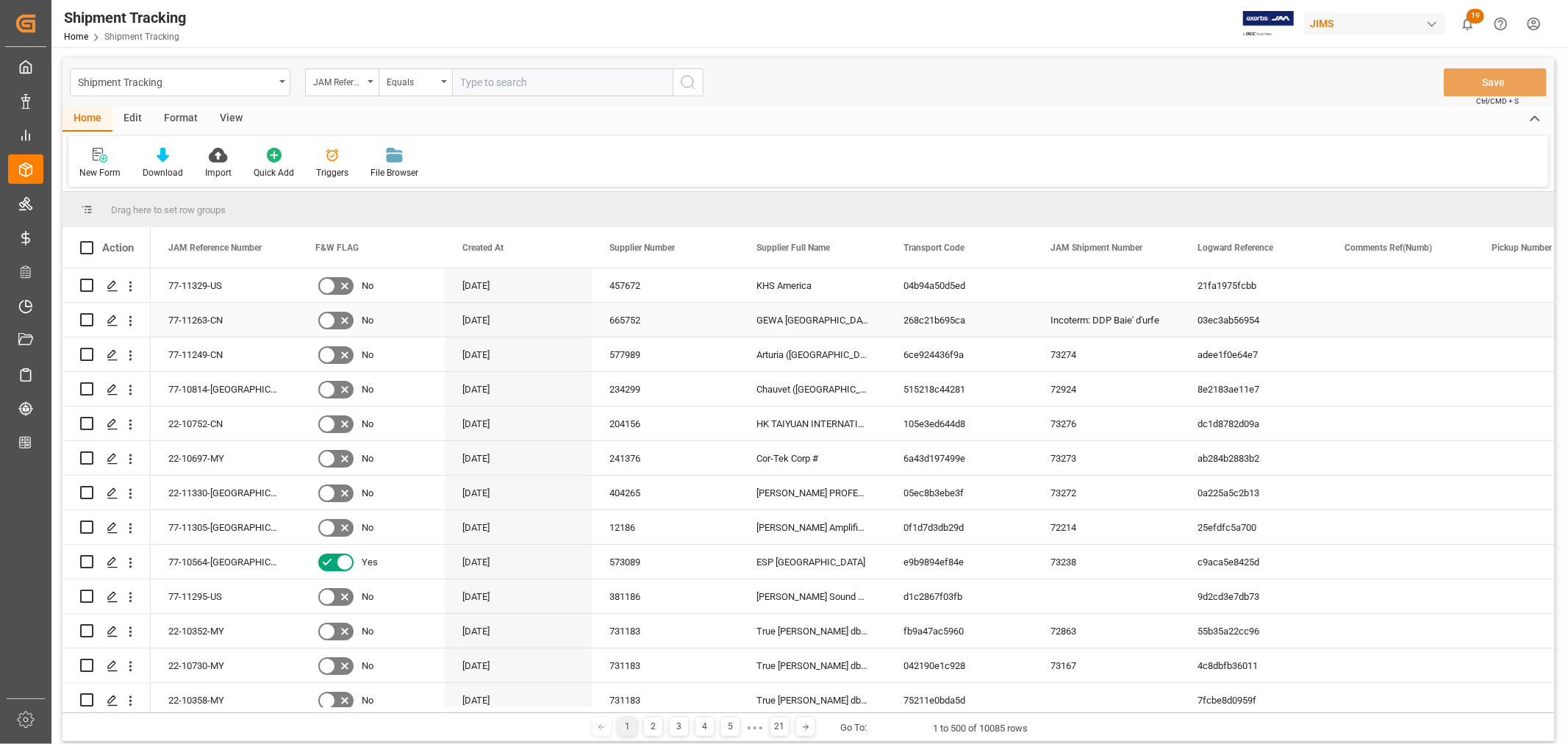
click at [1079, 324] on div "Incoterm: DDP Baie' d'urfe" at bounding box center [1107, 320] width 147 height 34
click at [817, 319] on div "GEWA [GEOGRAPHIC_DATA]" at bounding box center [812, 320] width 147 height 34
click at [112, 321] on icon "Press SPACE to select this row." at bounding box center [112, 320] width 12 height 12
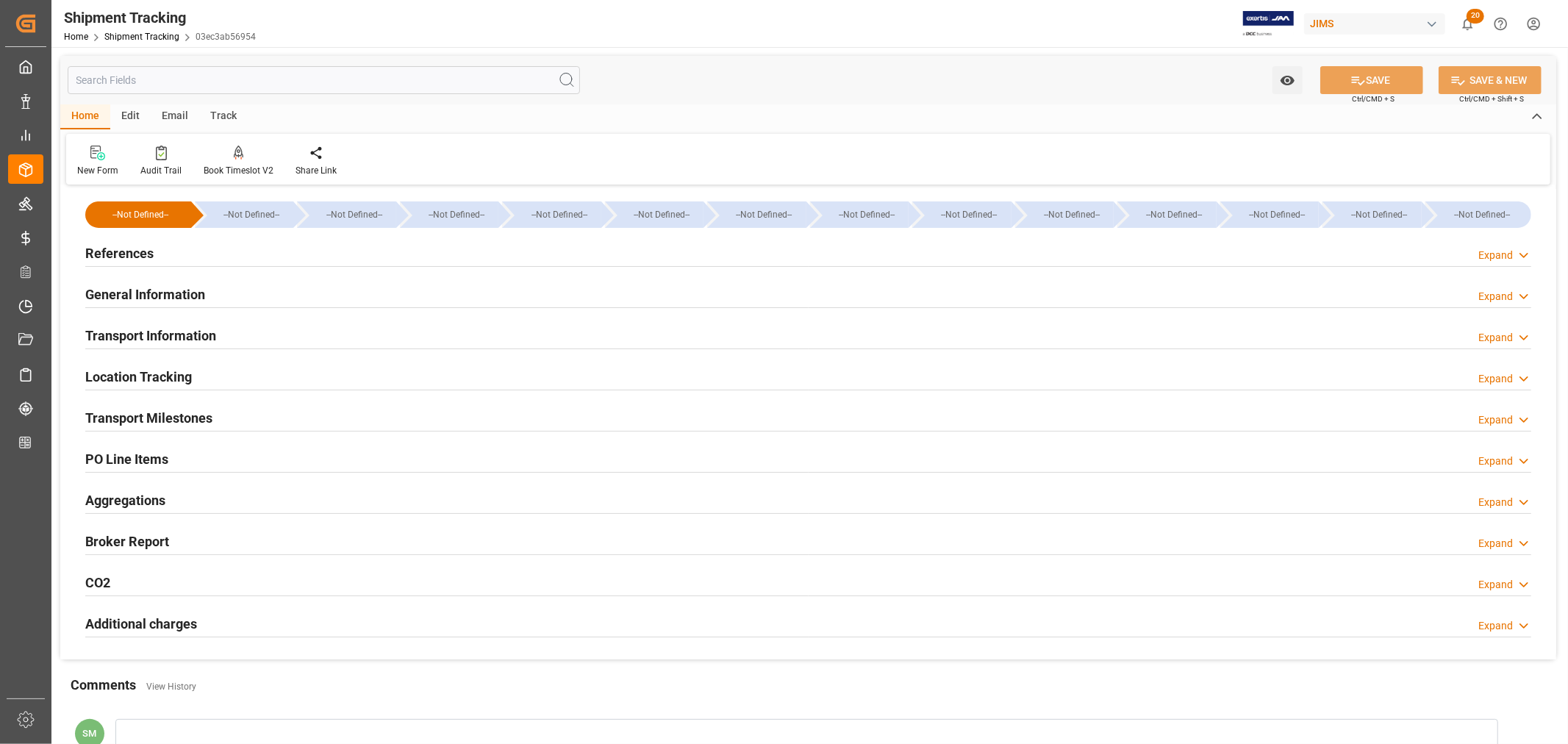
type input "[DATE]"
click at [191, 291] on h2 "General Information" at bounding box center [145, 294] width 120 height 20
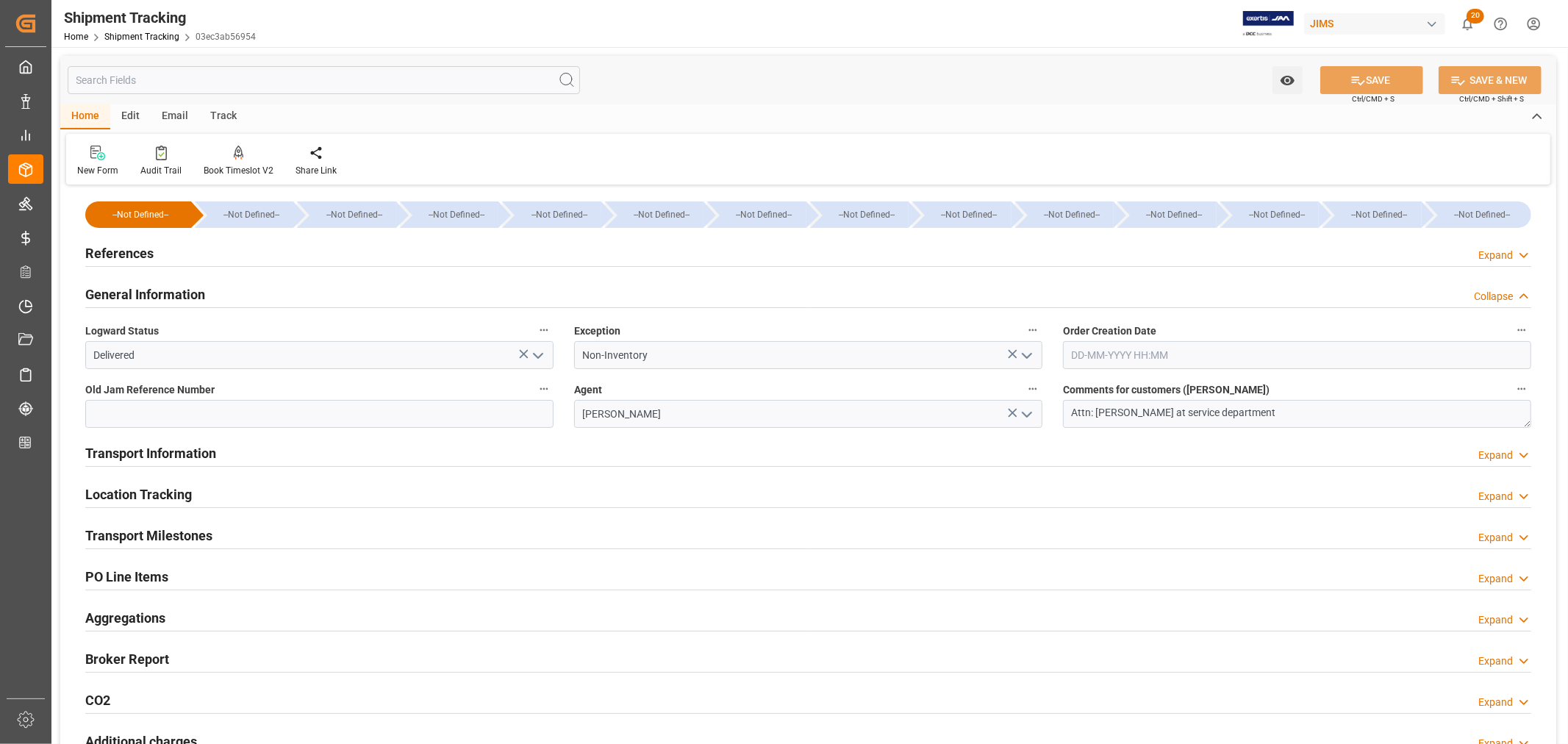
click at [191, 291] on h2 "General Information" at bounding box center [145, 294] width 120 height 20
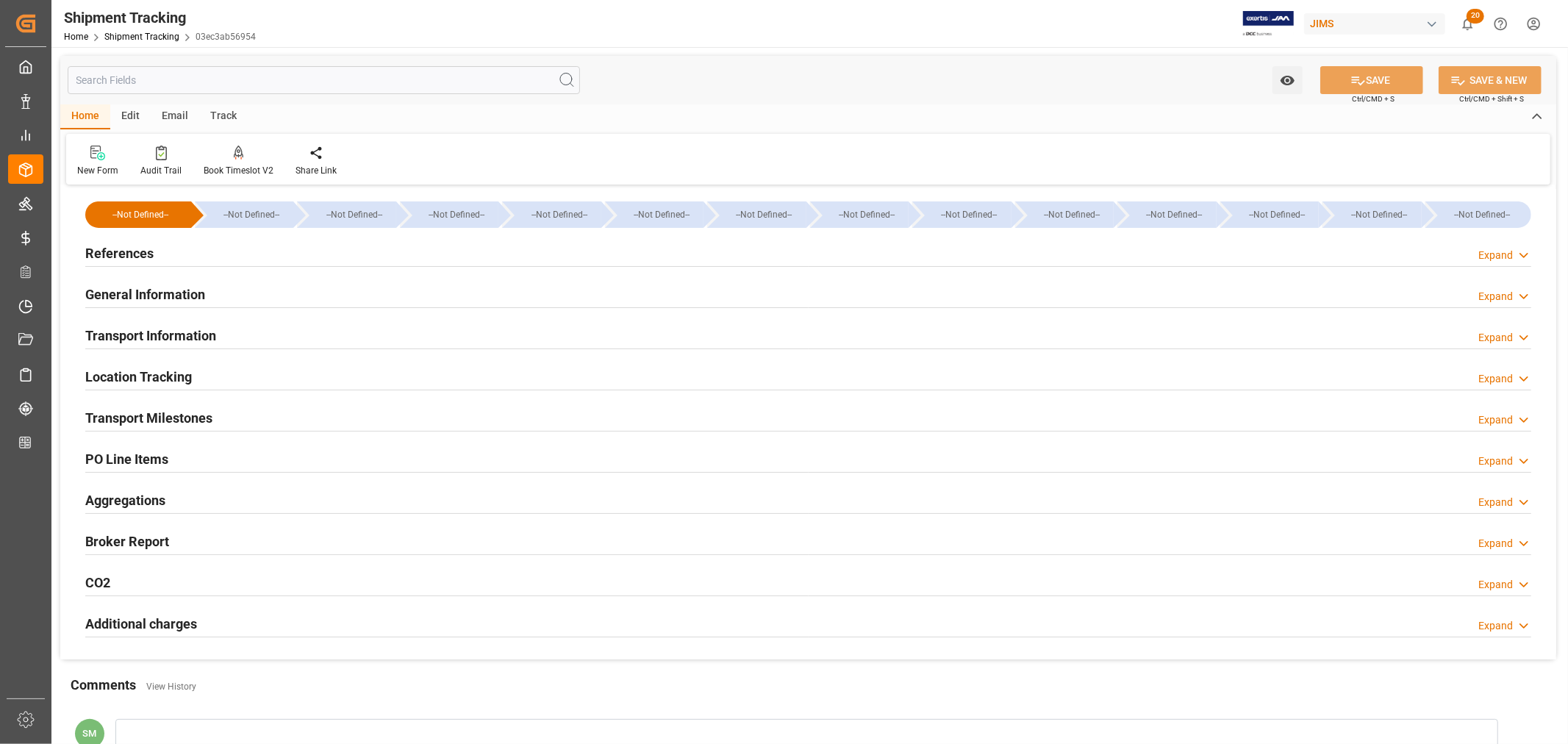
click at [133, 251] on h2 "References" at bounding box center [120, 253] width 68 height 20
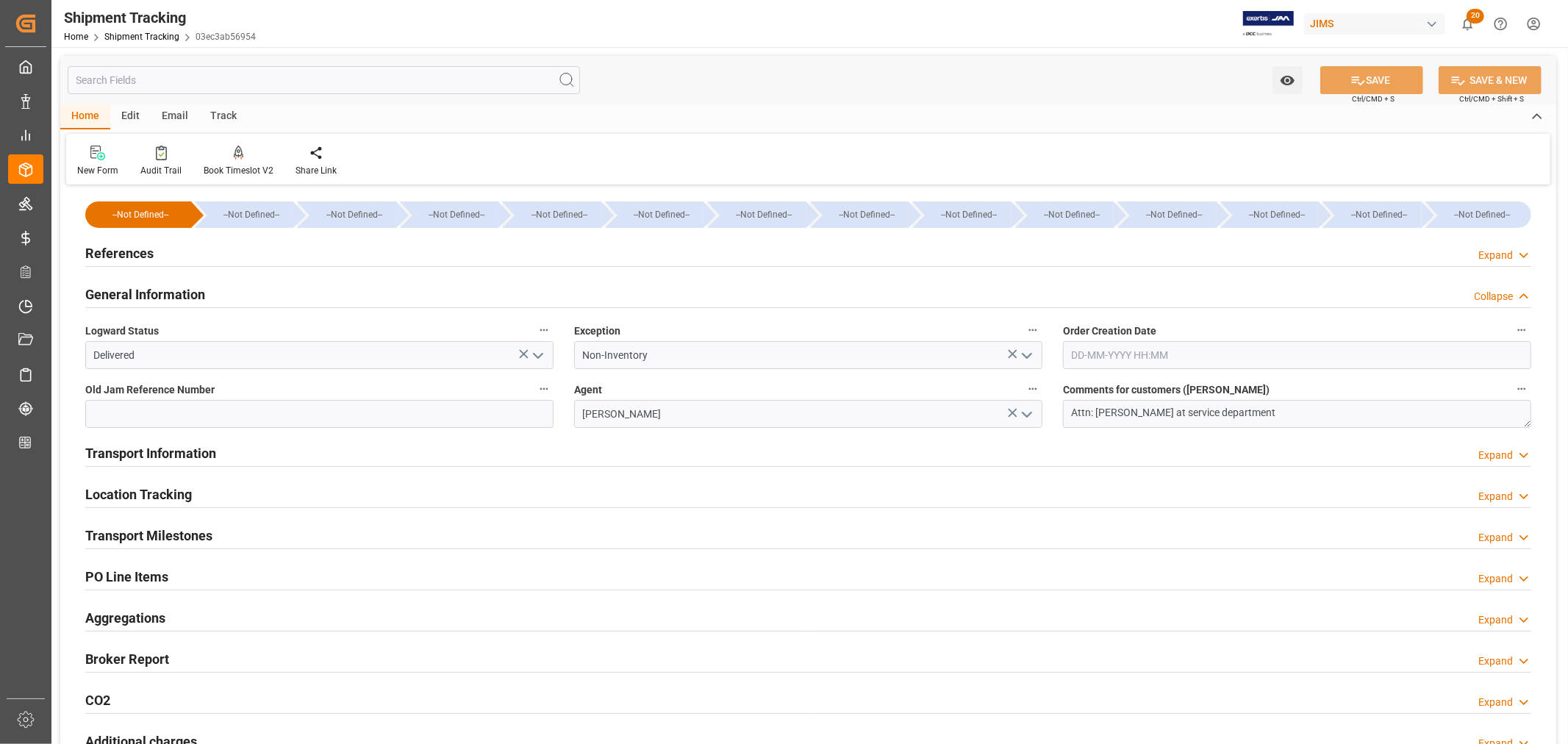
scroll to position [326, 0]
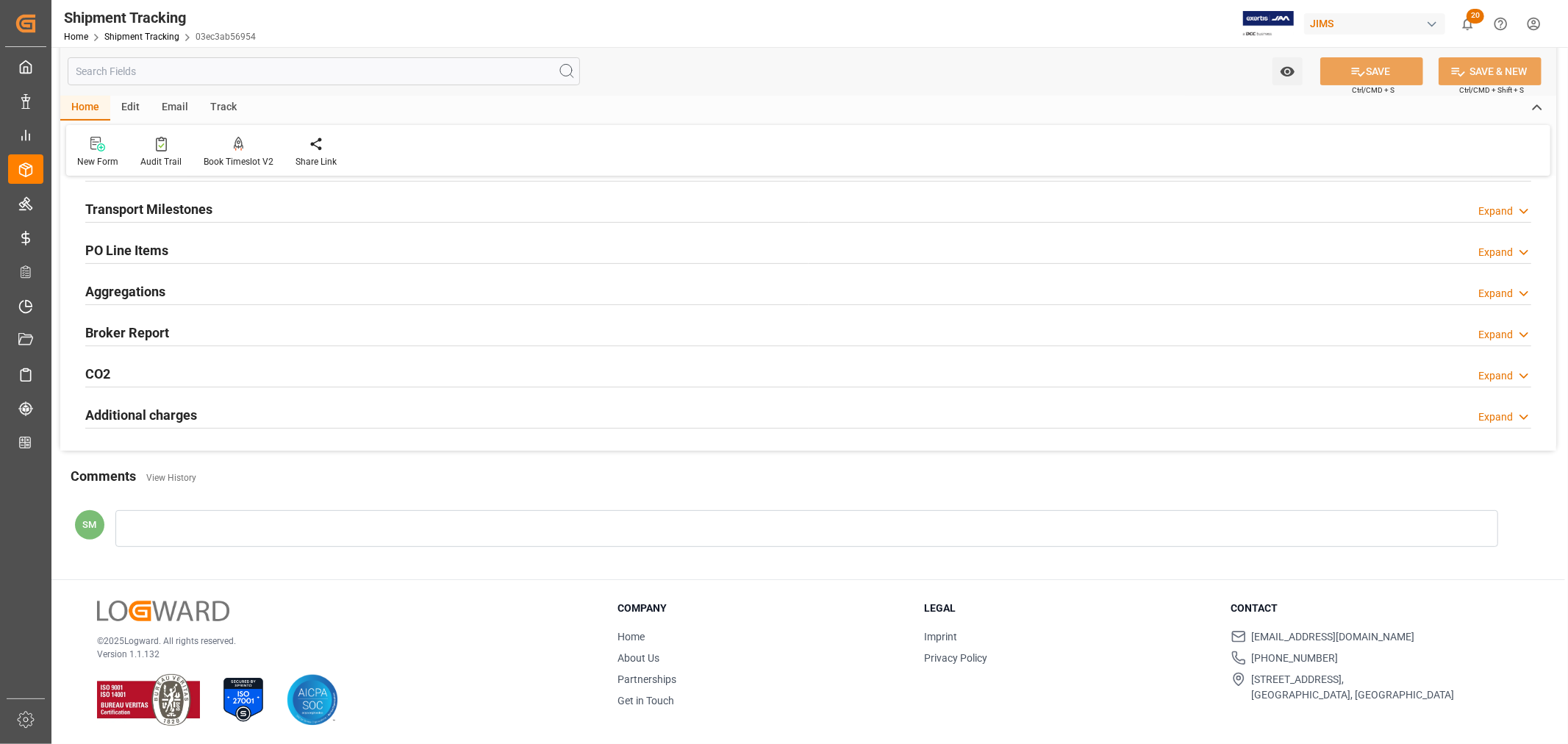
click at [180, 415] on h2 "Additional charges" at bounding box center [141, 415] width 111 height 20
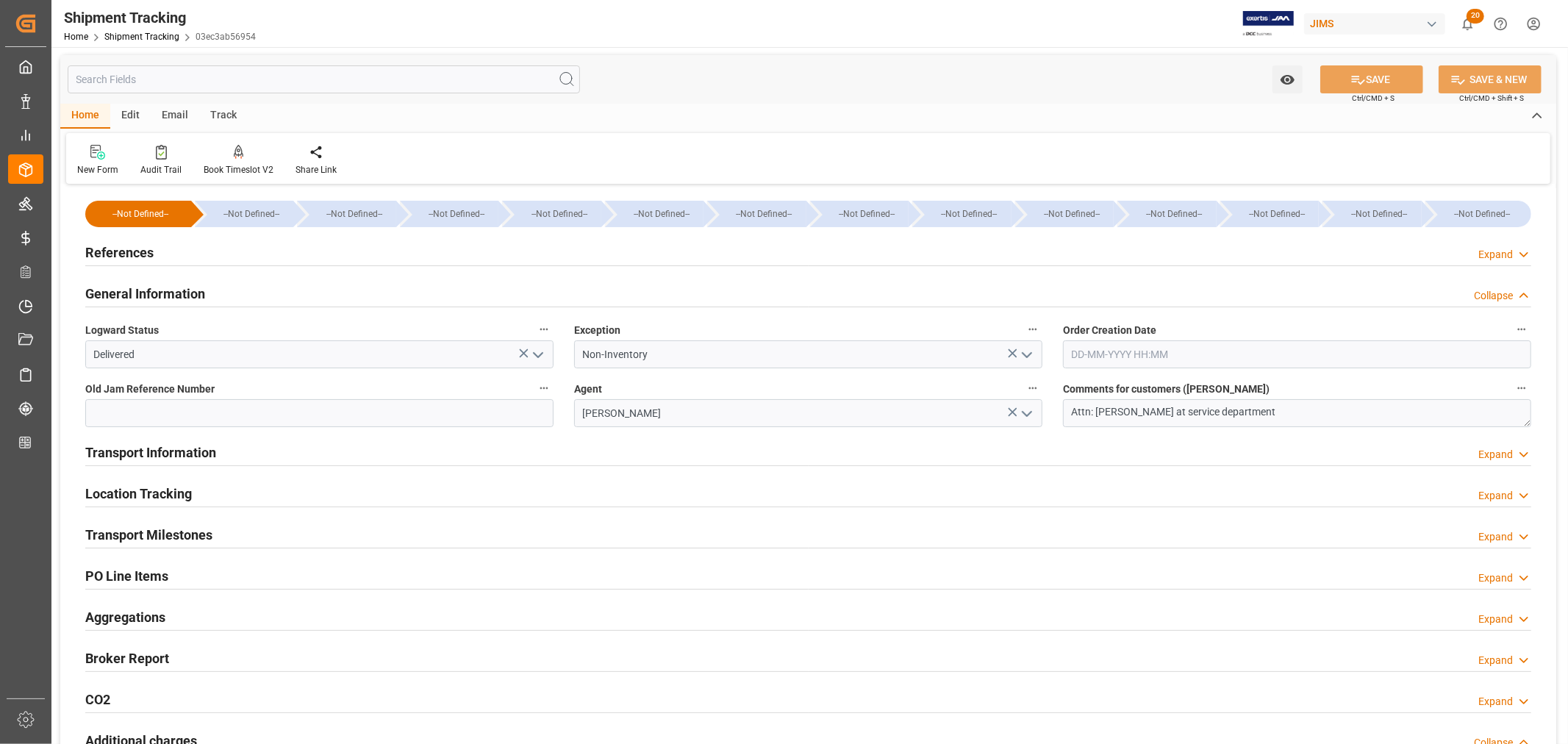
scroll to position [0, 0]
click at [202, 79] on input "text" at bounding box center [324, 80] width 513 height 28
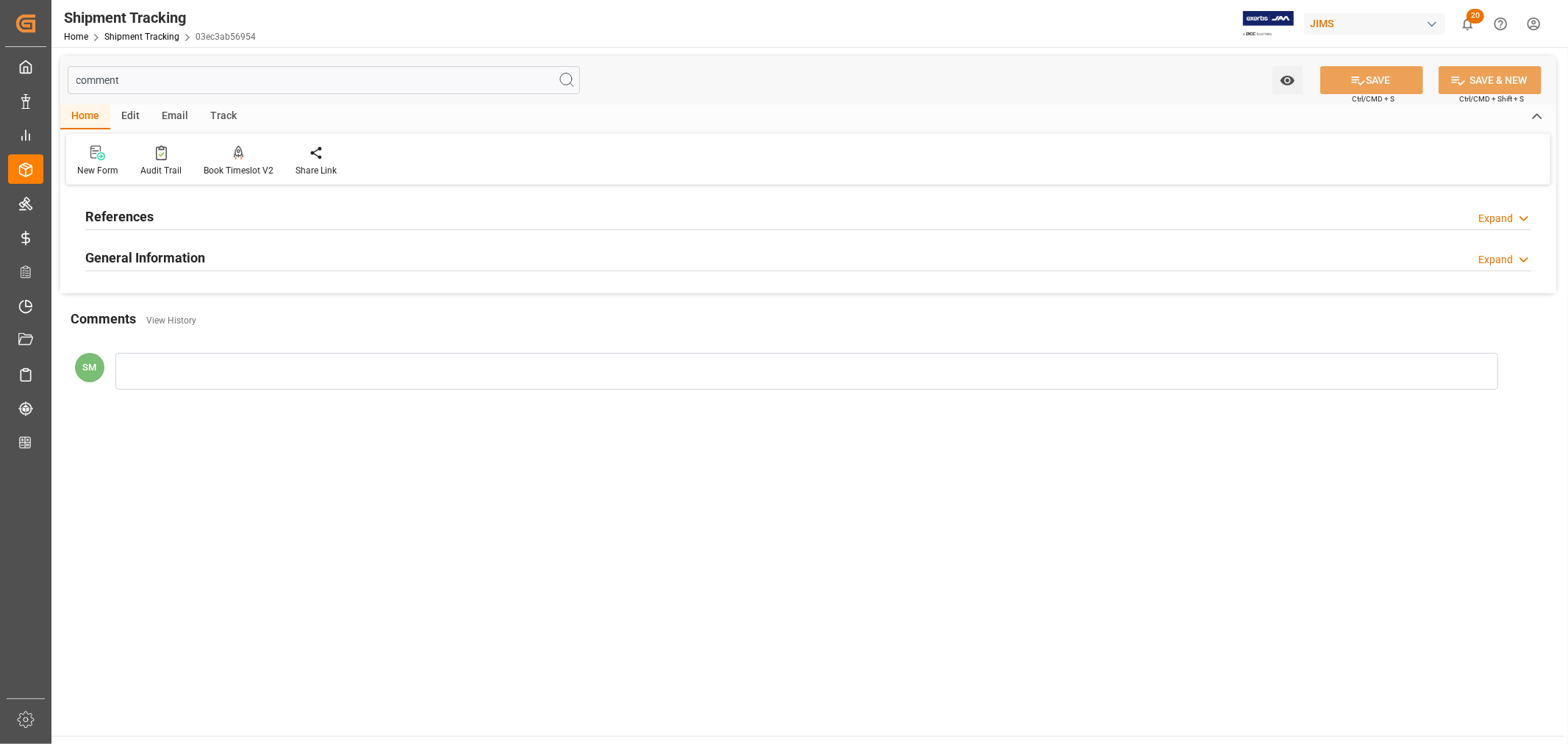
type input "comment"
click at [130, 218] on h2 "References" at bounding box center [120, 216] width 68 height 20
click at [123, 373] on h2 "General Information" at bounding box center [145, 371] width 120 height 20
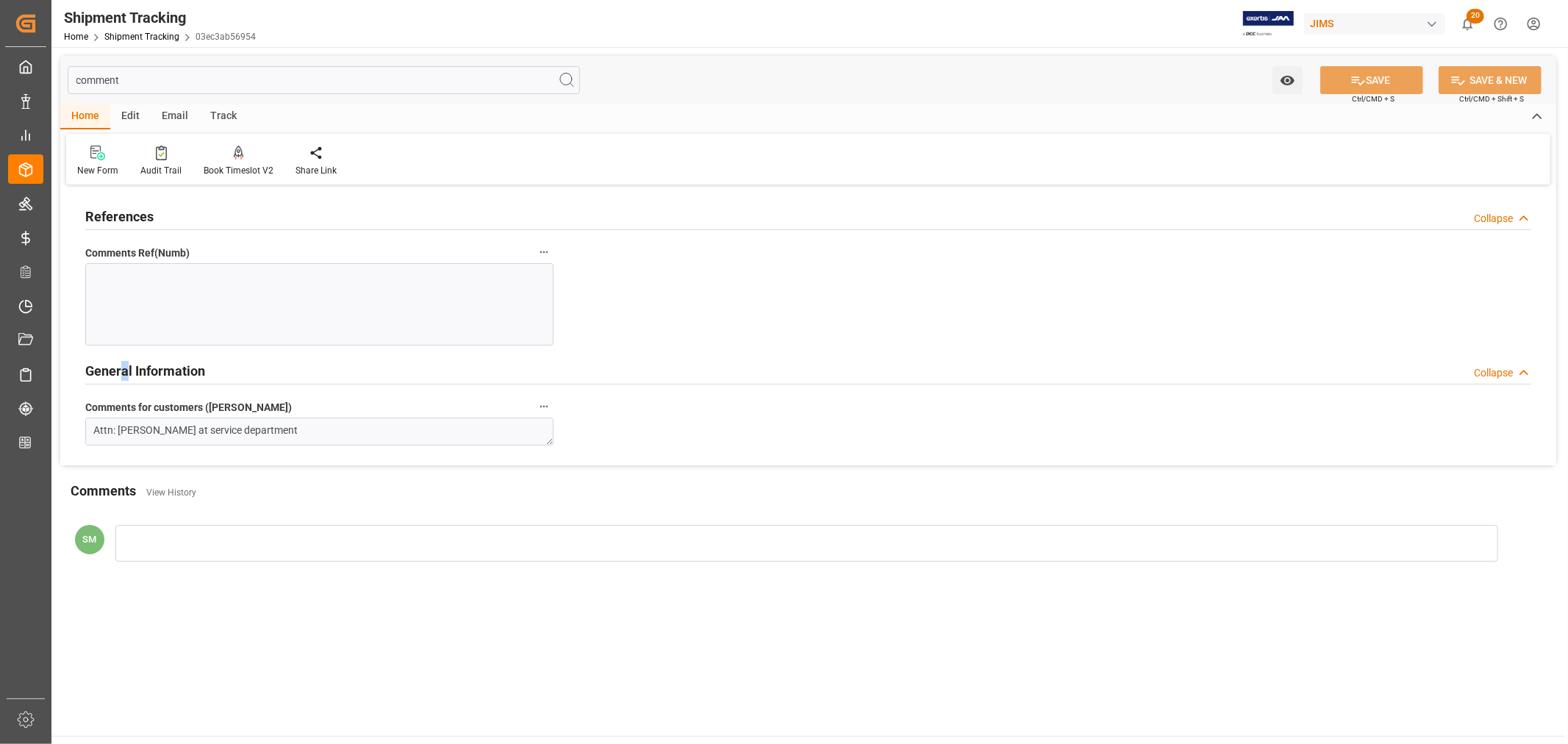
click at [141, 371] on h2 "General Information" at bounding box center [145, 371] width 120 height 20
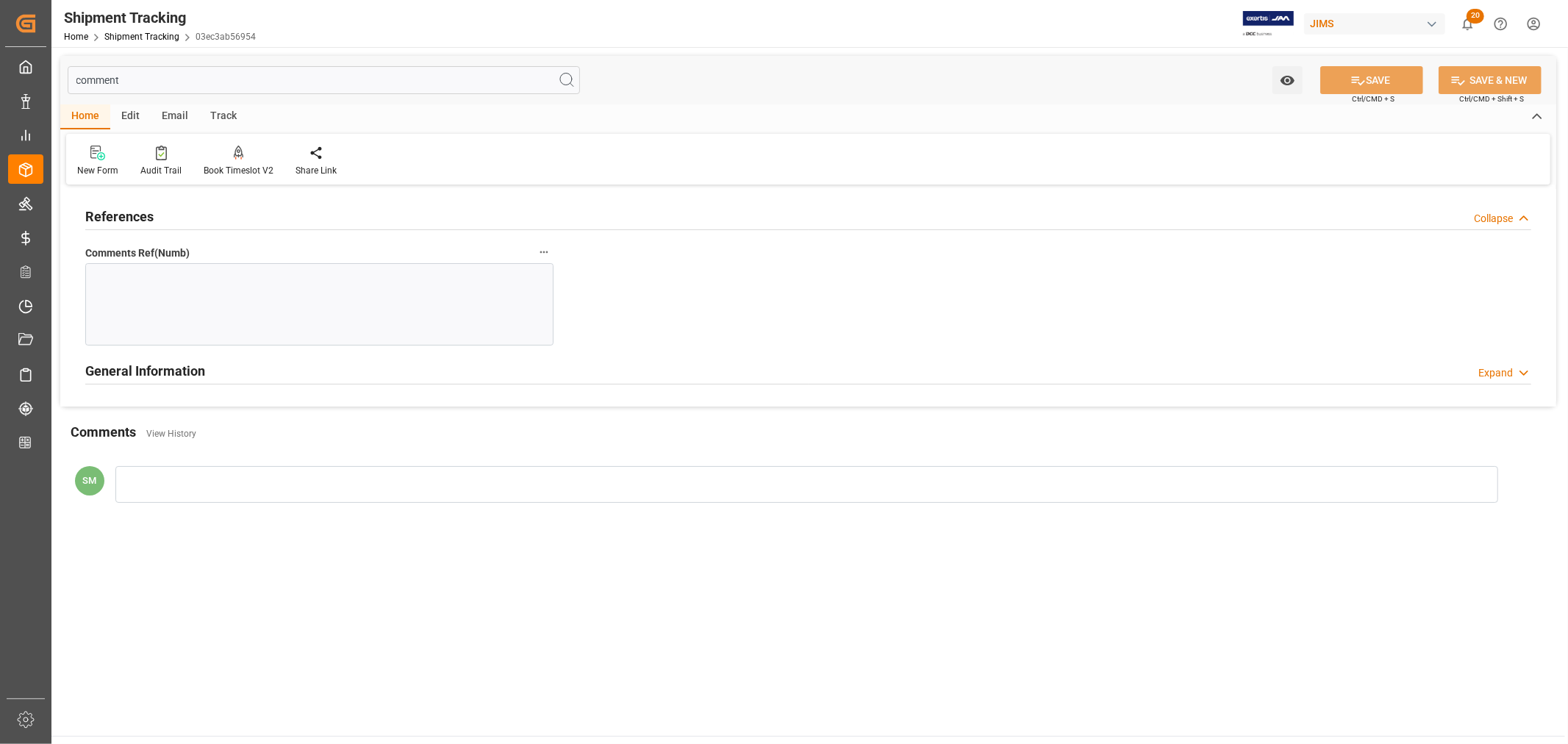
click at [126, 213] on h2 "References" at bounding box center [120, 216] width 68 height 20
click at [103, 85] on input "comment" at bounding box center [324, 80] width 513 height 28
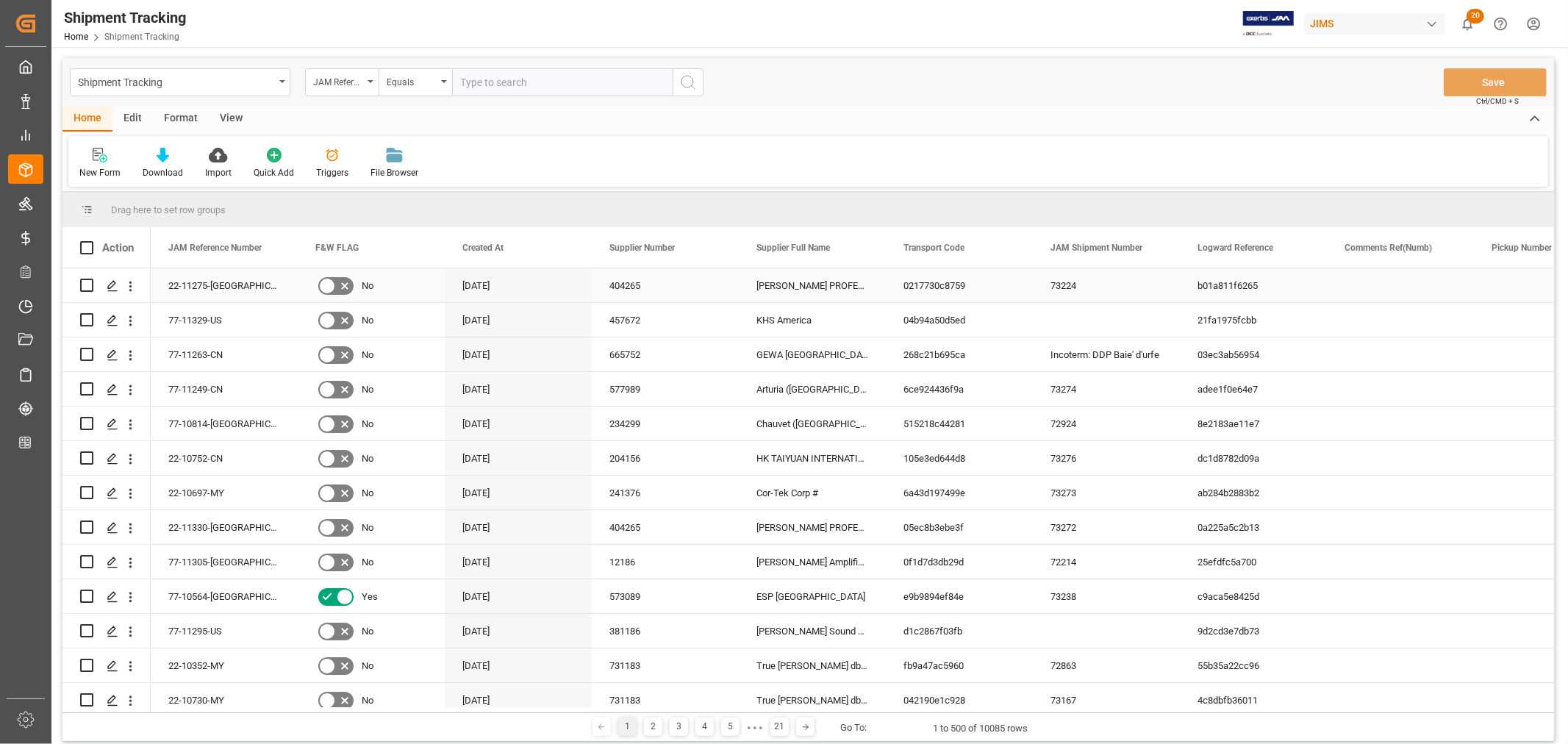
click at [1237, 288] on div "b01a811f6265" at bounding box center [1254, 285] width 147 height 34
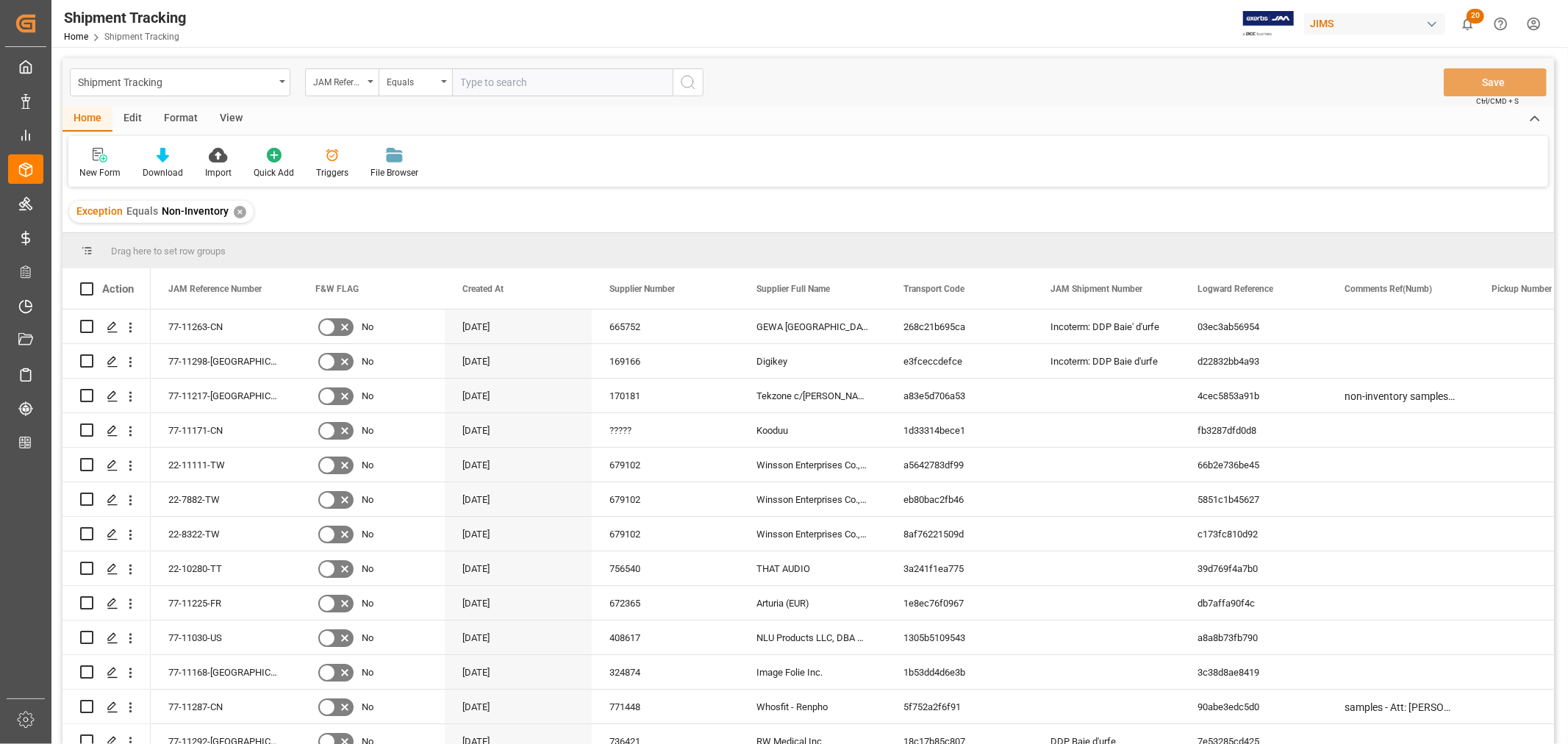
scroll to position [1062, 0]
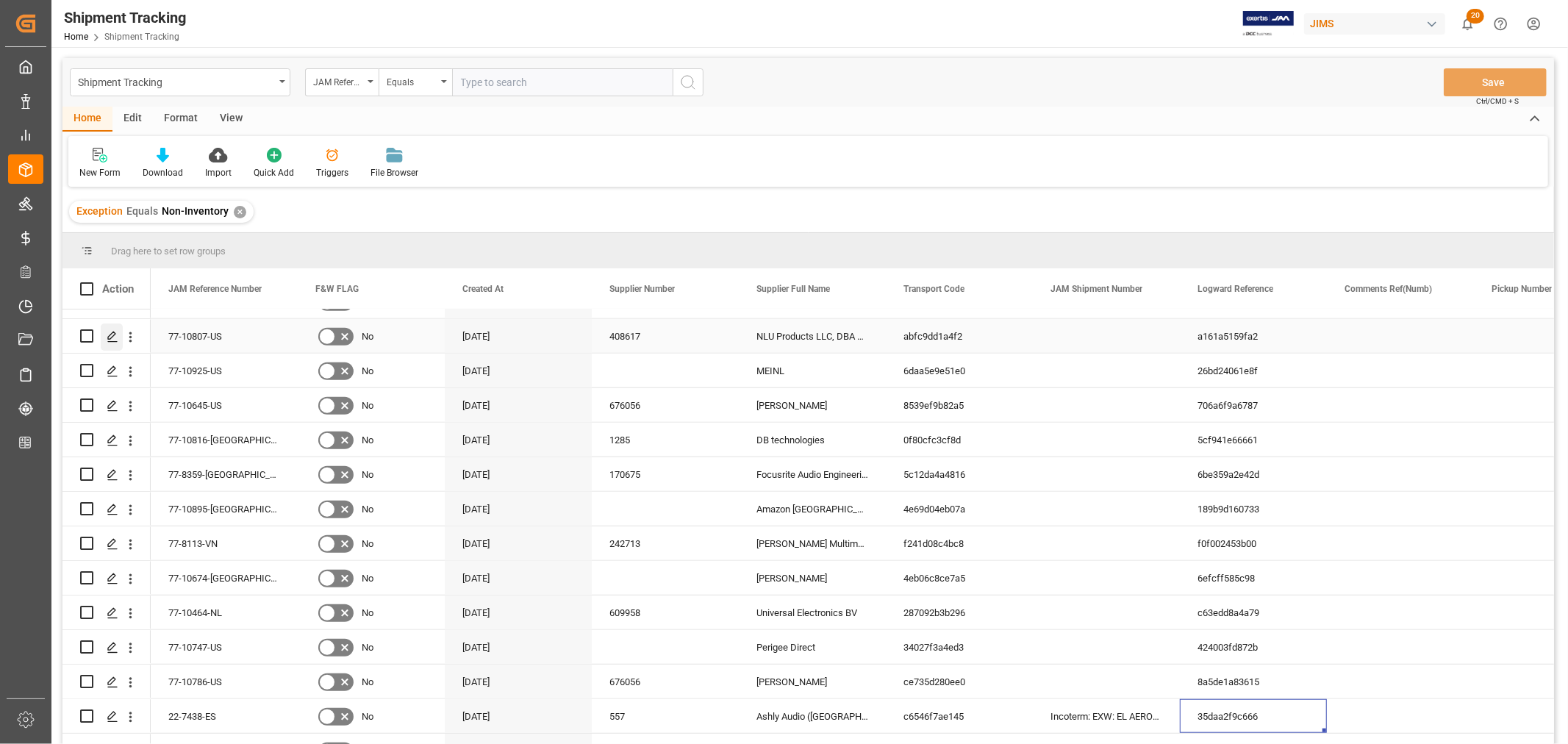
click at [112, 328] on div "Press SPACE to select this row." at bounding box center [112, 337] width 22 height 28
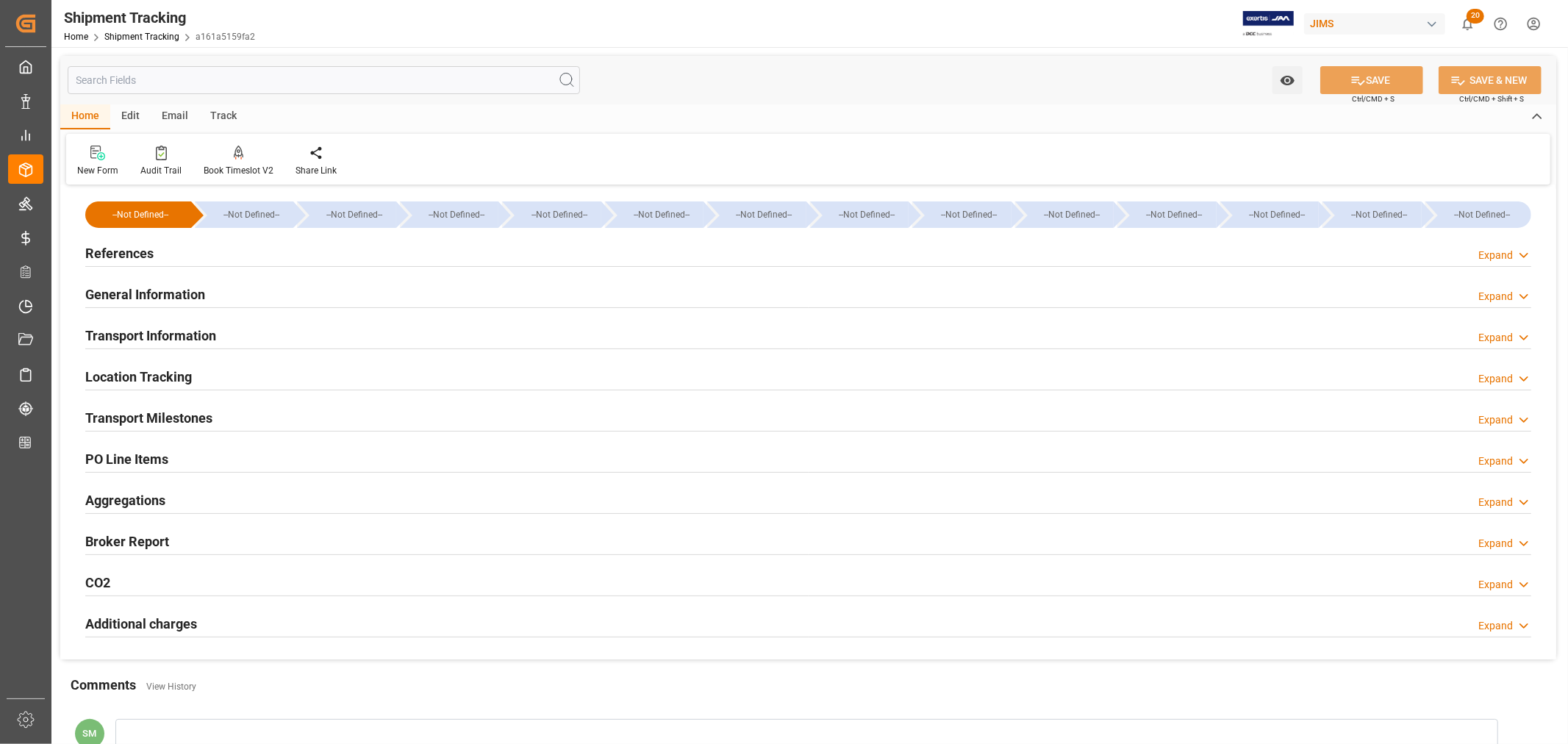
click at [126, 295] on h2 "General Information" at bounding box center [145, 294] width 120 height 20
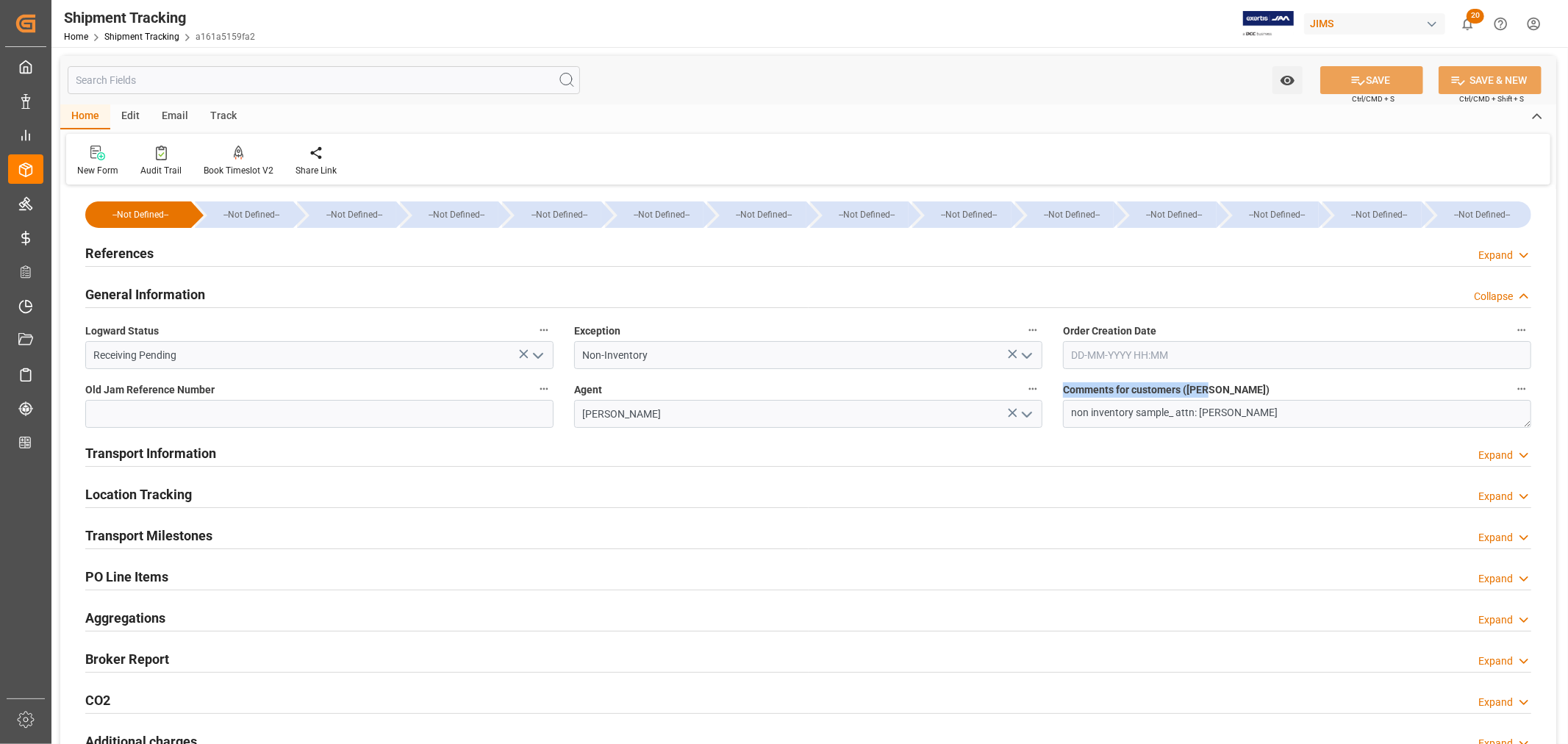
drag, startPoint x: 1064, startPoint y: 390, endPoint x: 1222, endPoint y: 384, distance: 158.1
click at [1222, 384] on label "Comments for customers ([PERSON_NAME])" at bounding box center [1298, 390] width 468 height 21
copy span "Comments for customers ([PERSON_NAME])"
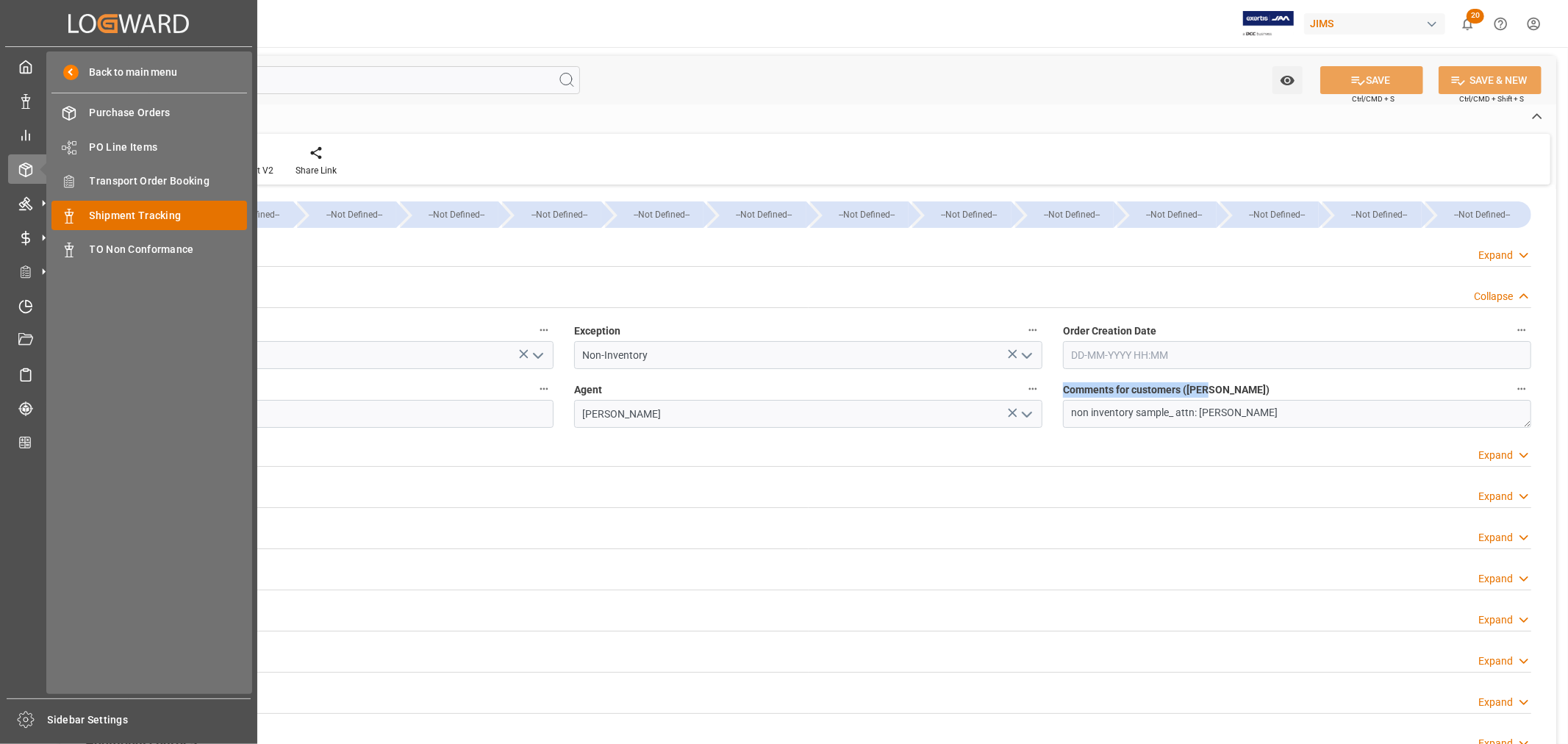
click at [131, 215] on span "Shipment Tracking" at bounding box center [169, 216] width 158 height 16
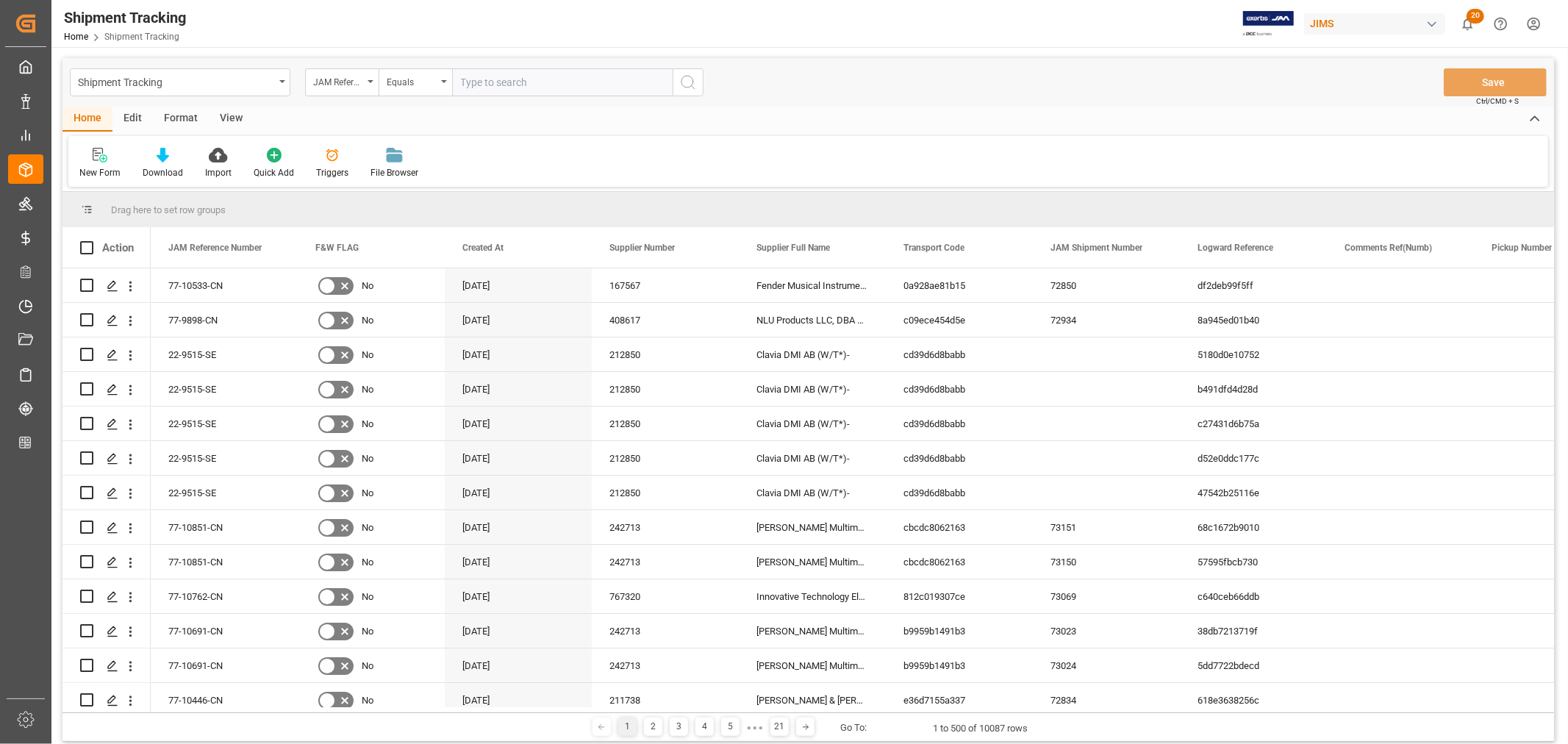
click at [485, 81] on input "text" at bounding box center [562, 83] width 221 height 28
paste input "22-10916-MX"
type input "22-10916-MX"
click at [685, 77] on icon "search button" at bounding box center [688, 83] width 18 height 18
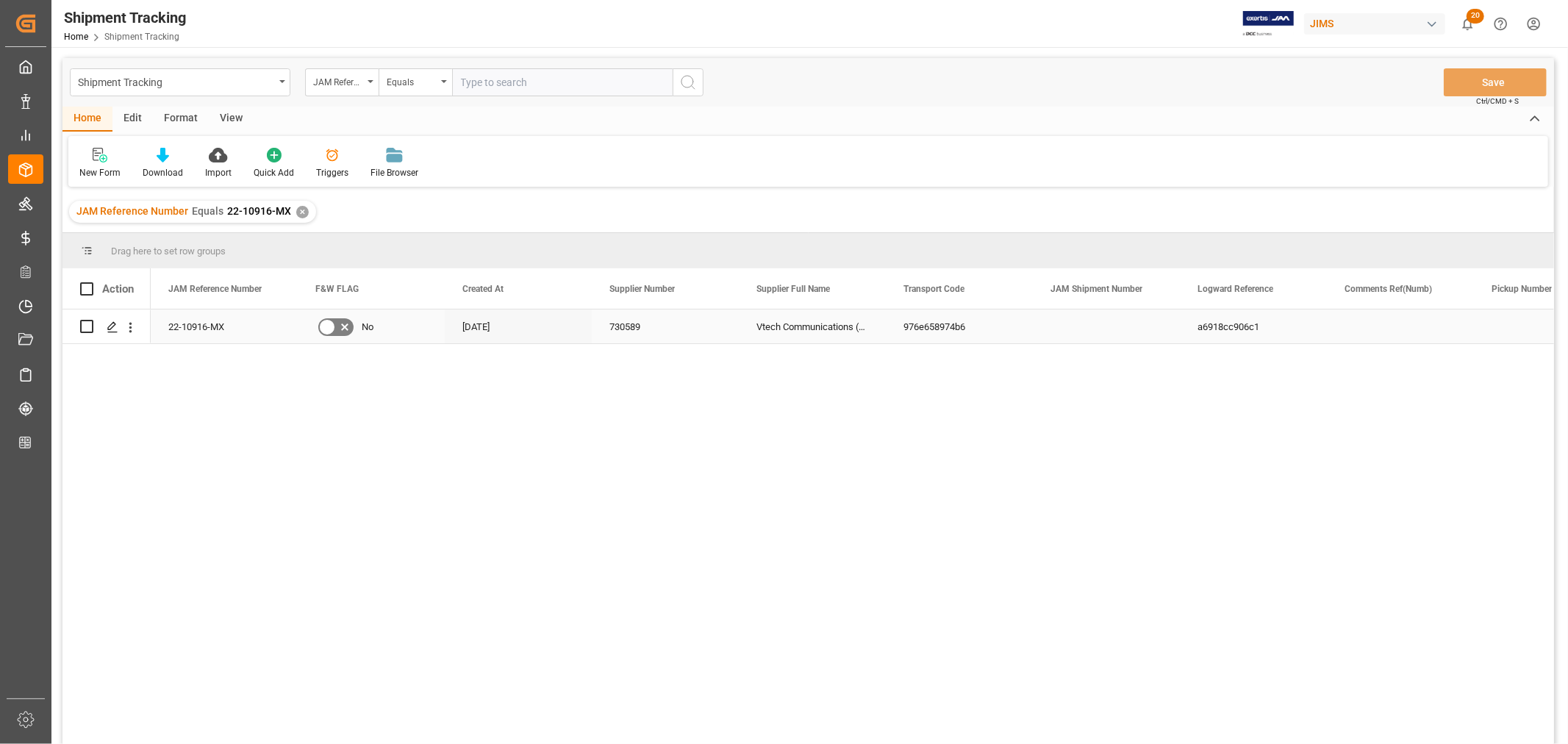
click at [1259, 337] on div "a6918cc906c1" at bounding box center [1254, 327] width 147 height 34
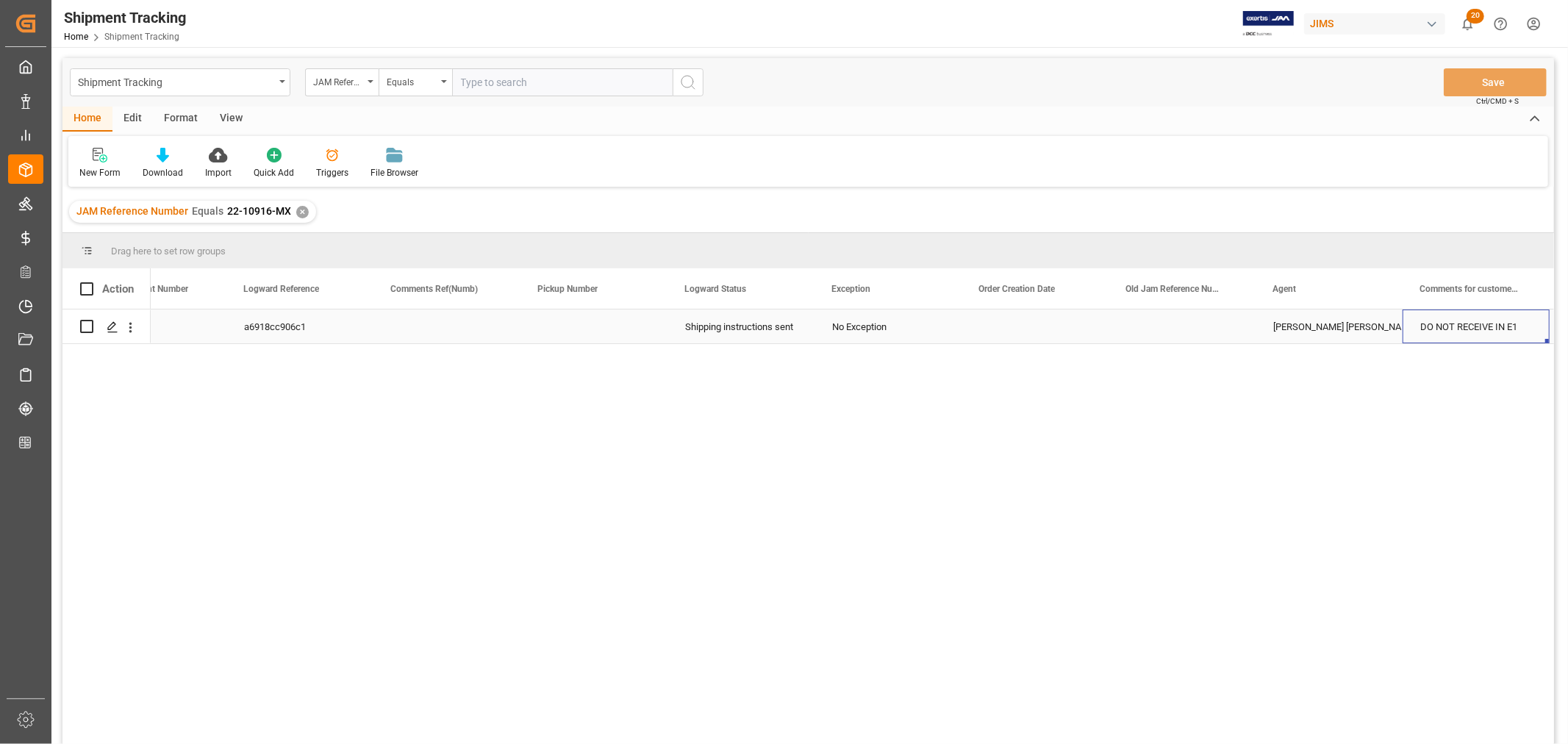
scroll to position [0, 1101]
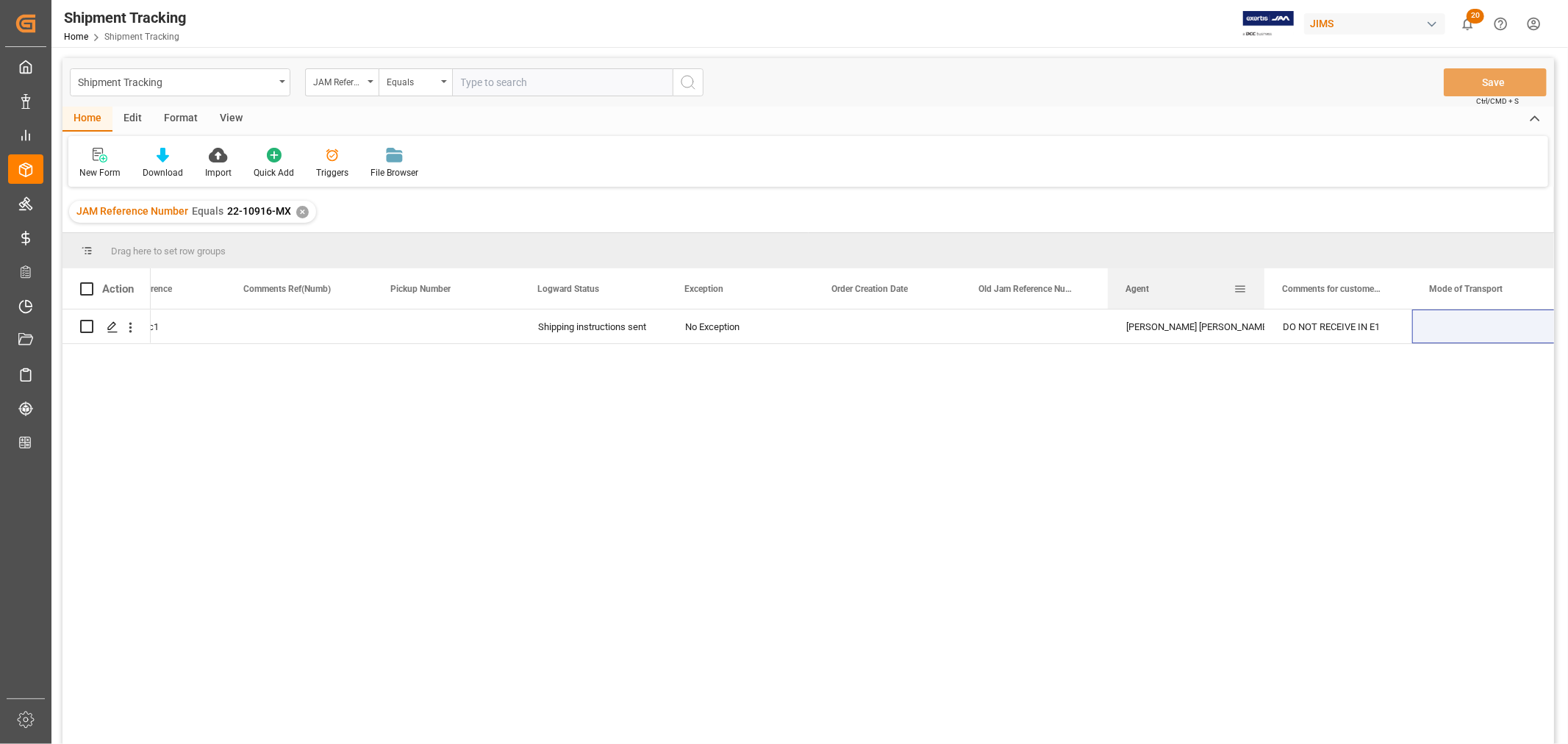
drag, startPoint x: 1254, startPoint y: 285, endPoint x: 1315, endPoint y: 284, distance: 61.0
click at [1268, 284] on div at bounding box center [1265, 288] width 6 height 40
